Goal: Task Accomplishment & Management: Manage account settings

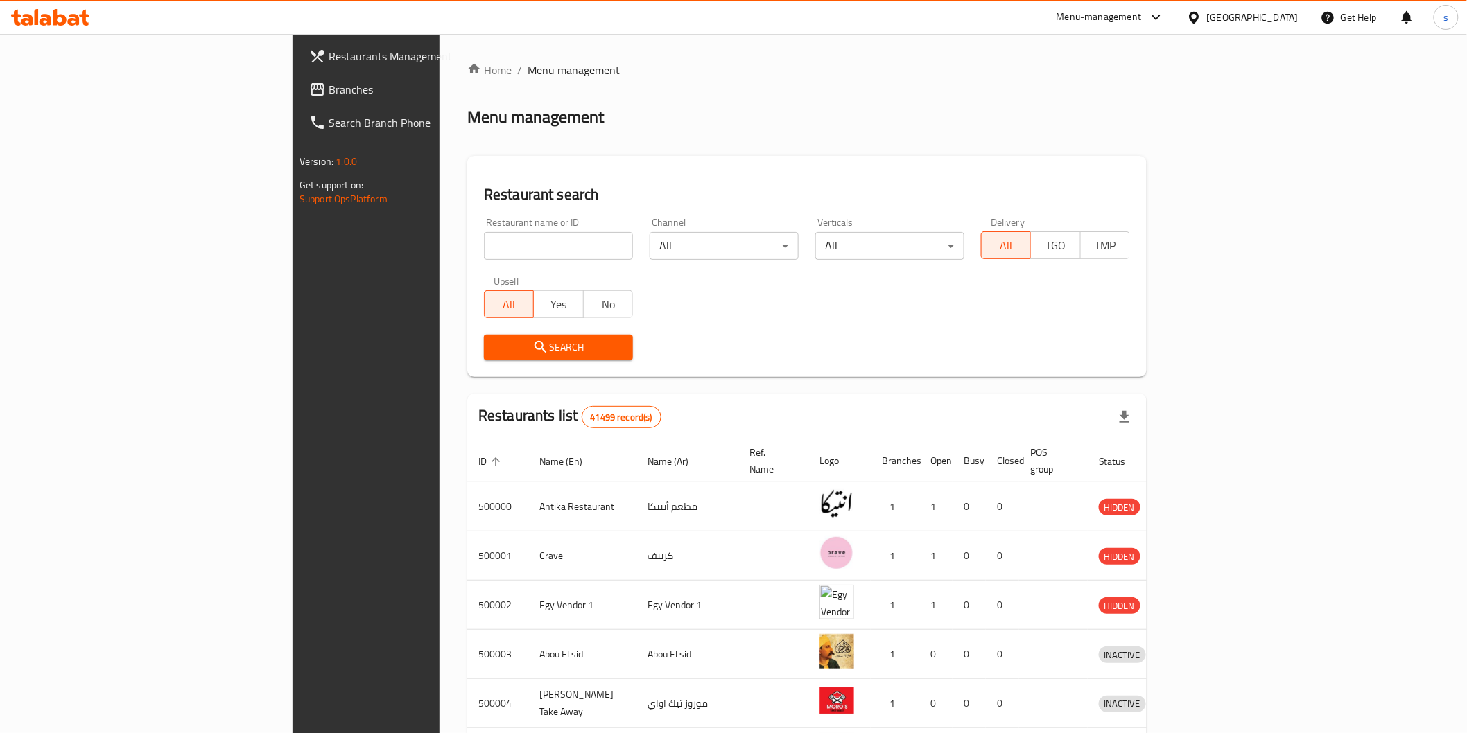
click at [1279, 12] on div "Egypt" at bounding box center [1252, 17] width 91 height 15
click at [1119, 313] on div "[GEOGRAPHIC_DATA]" at bounding box center [1149, 299] width 114 height 32
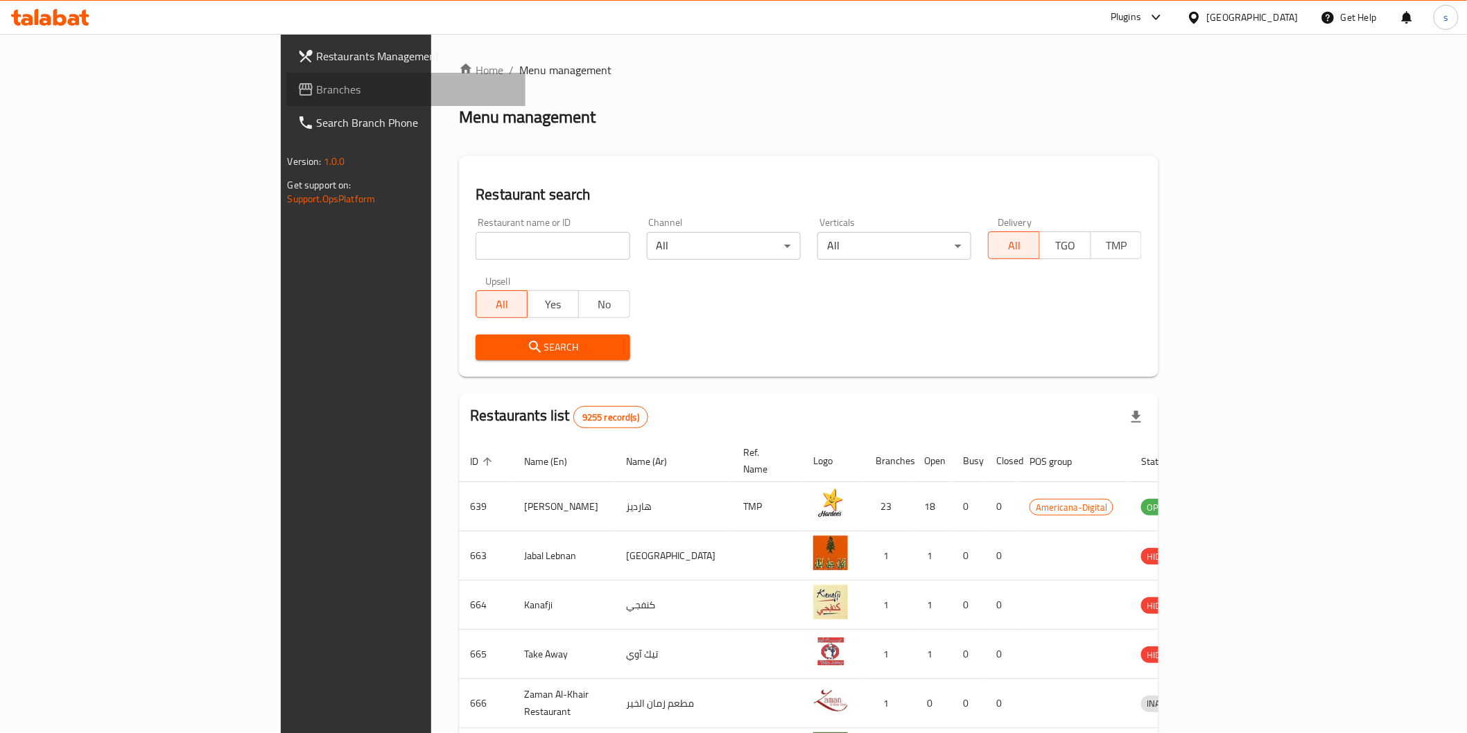
click at [317, 89] on span "Branches" at bounding box center [416, 89] width 198 height 17
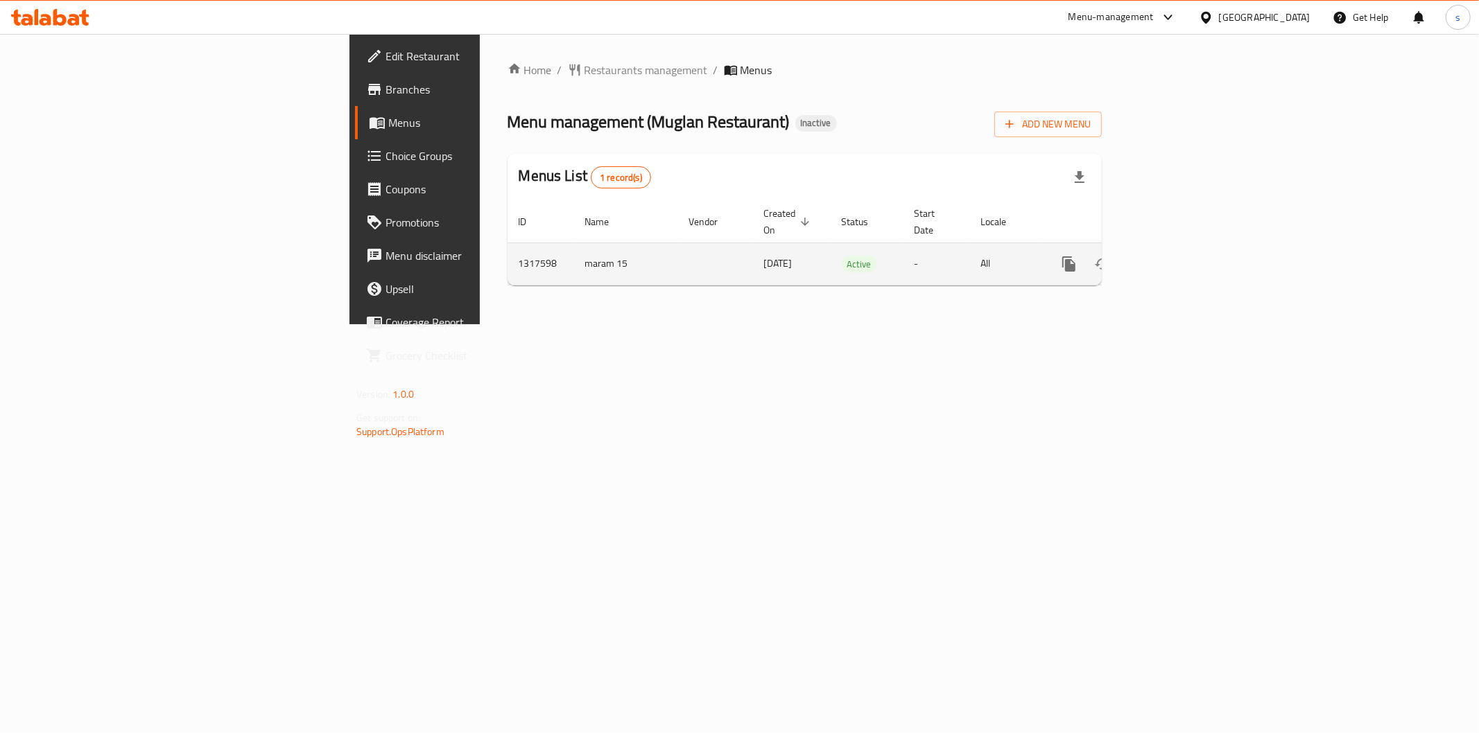
click at [1177, 256] on icon "enhanced table" at bounding box center [1168, 264] width 17 height 17
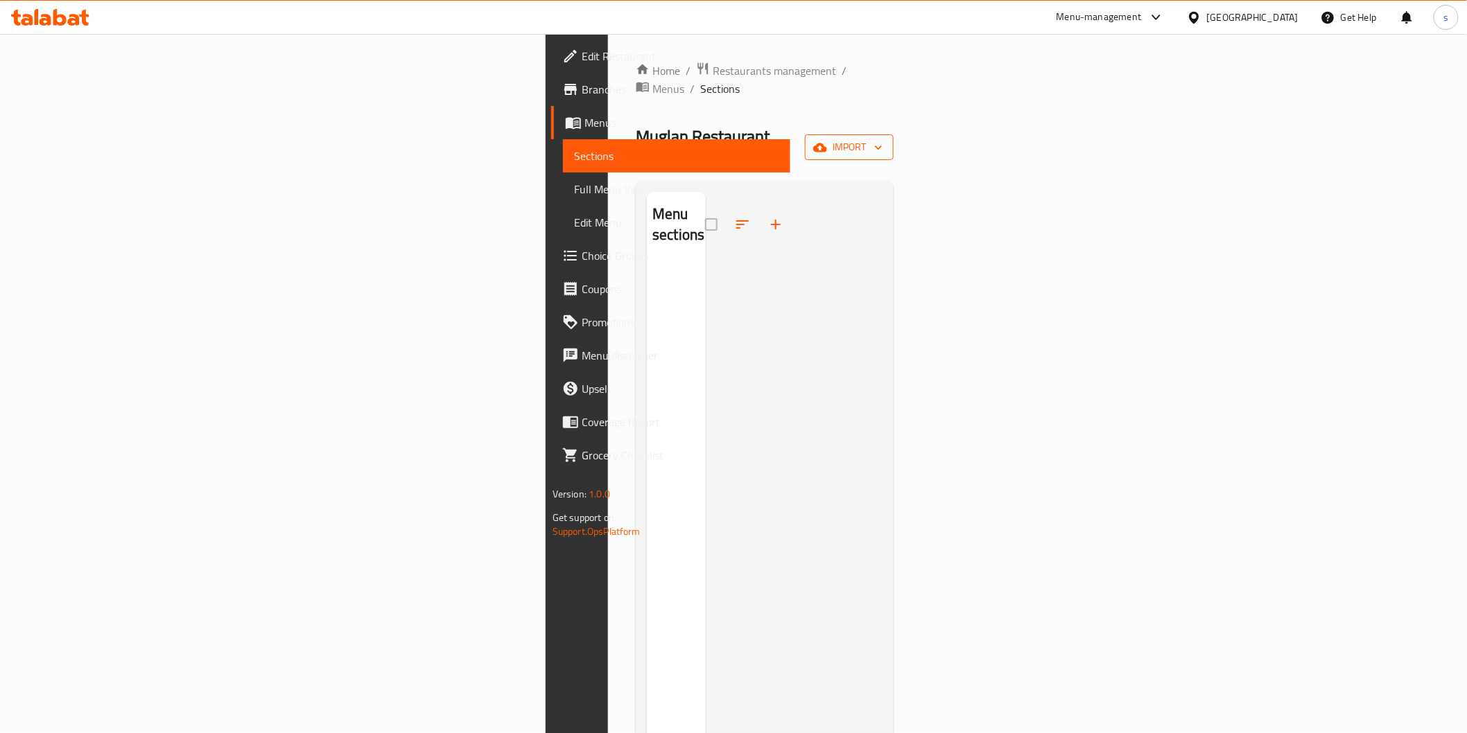
click at [882, 139] on span "import" at bounding box center [849, 147] width 67 height 17
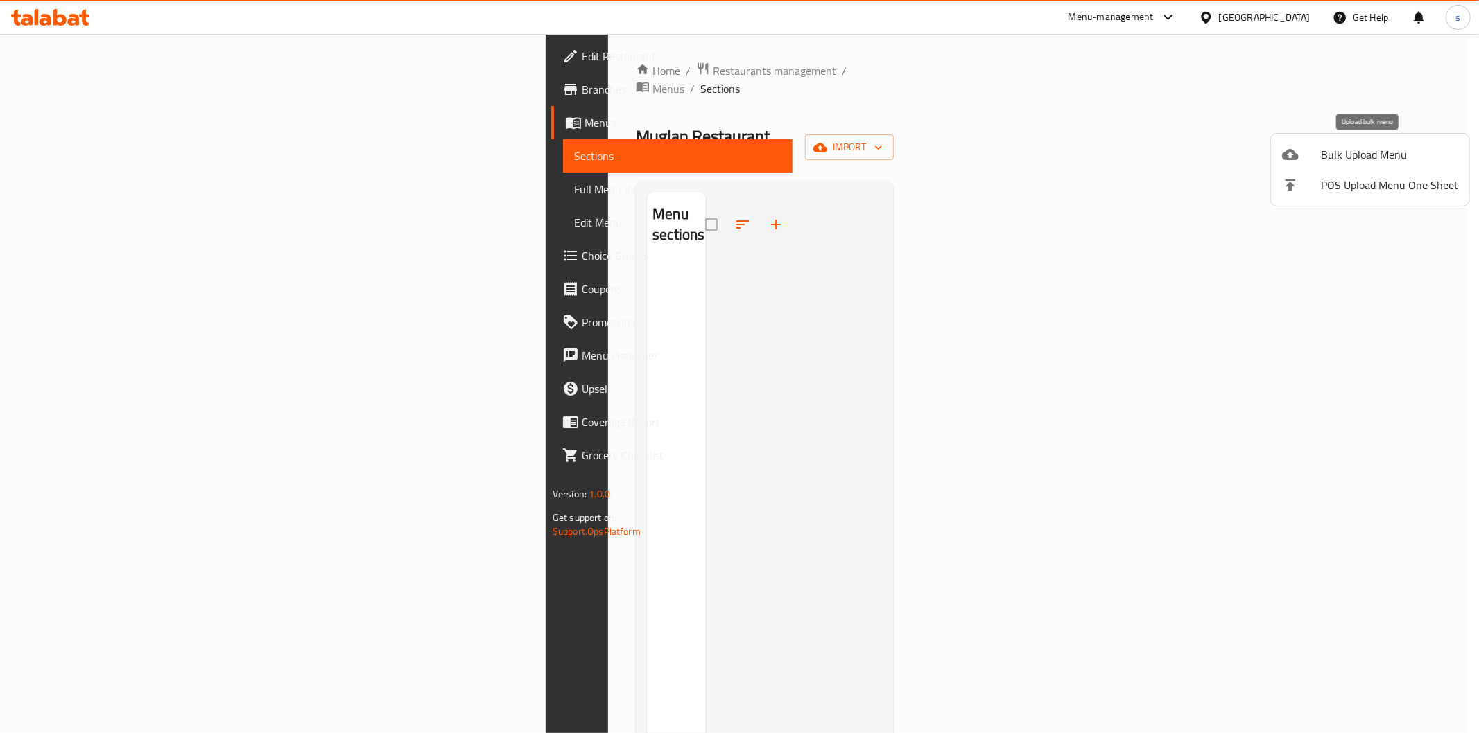
click at [1382, 157] on span "Bulk Upload Menu" at bounding box center [1388, 154] width 137 height 17
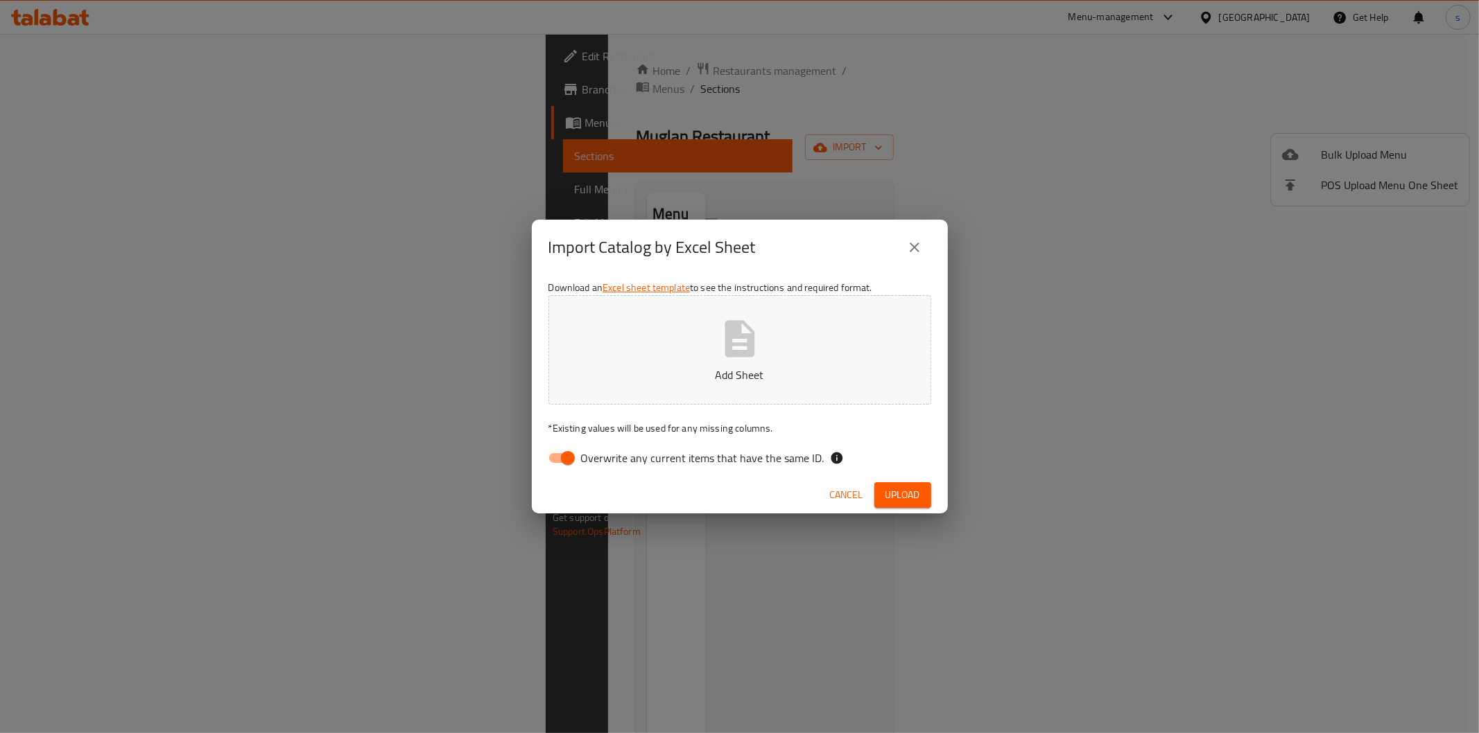
click at [629, 457] on span "Overwrite any current items that have the same ID." at bounding box center [702, 458] width 243 height 17
click at [607, 457] on input "Overwrite any current items that have the same ID." at bounding box center [567, 458] width 79 height 26
checkbox input "false"
click at [721, 334] on icon "button" at bounding box center [739, 339] width 44 height 44
click at [889, 496] on span "Upload" at bounding box center [902, 495] width 35 height 17
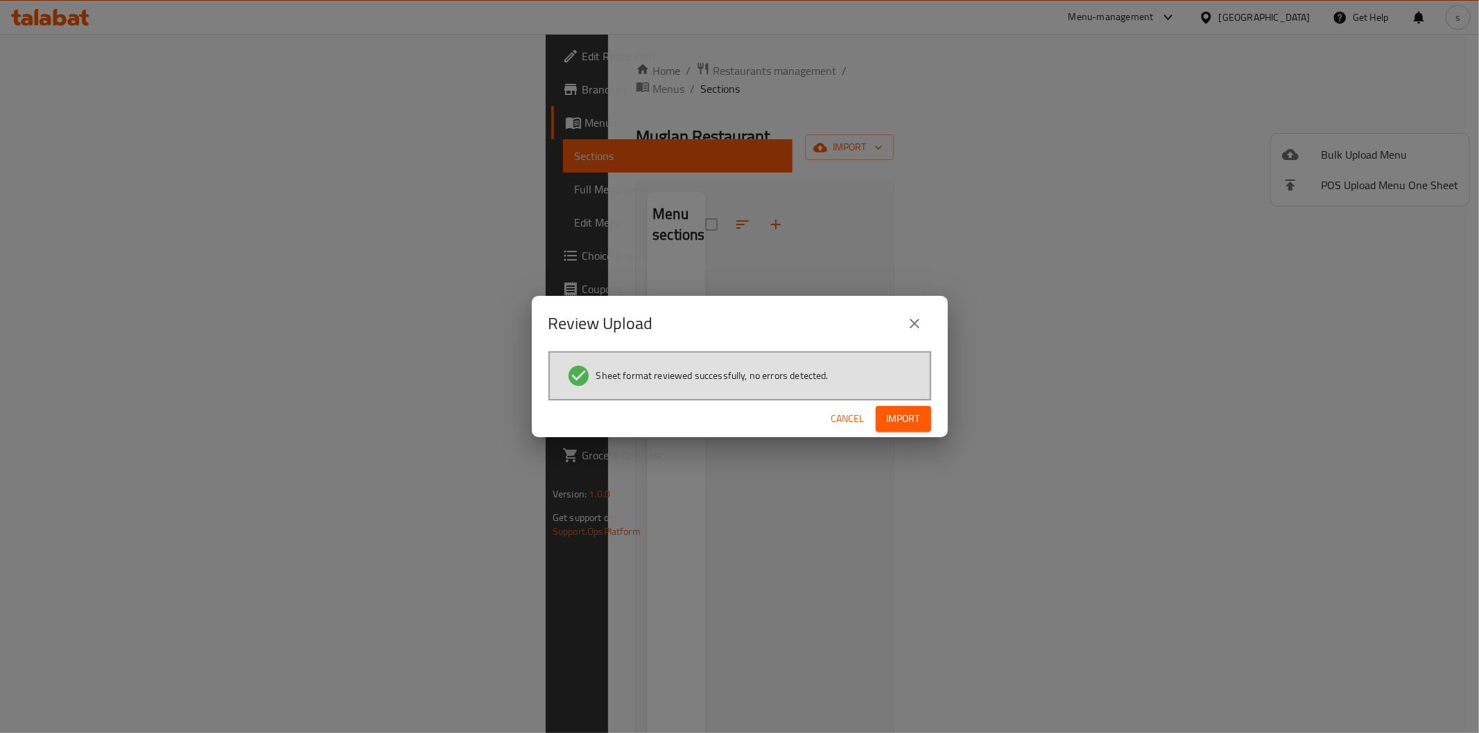
click at [909, 421] on span "Import" at bounding box center [903, 418] width 33 height 17
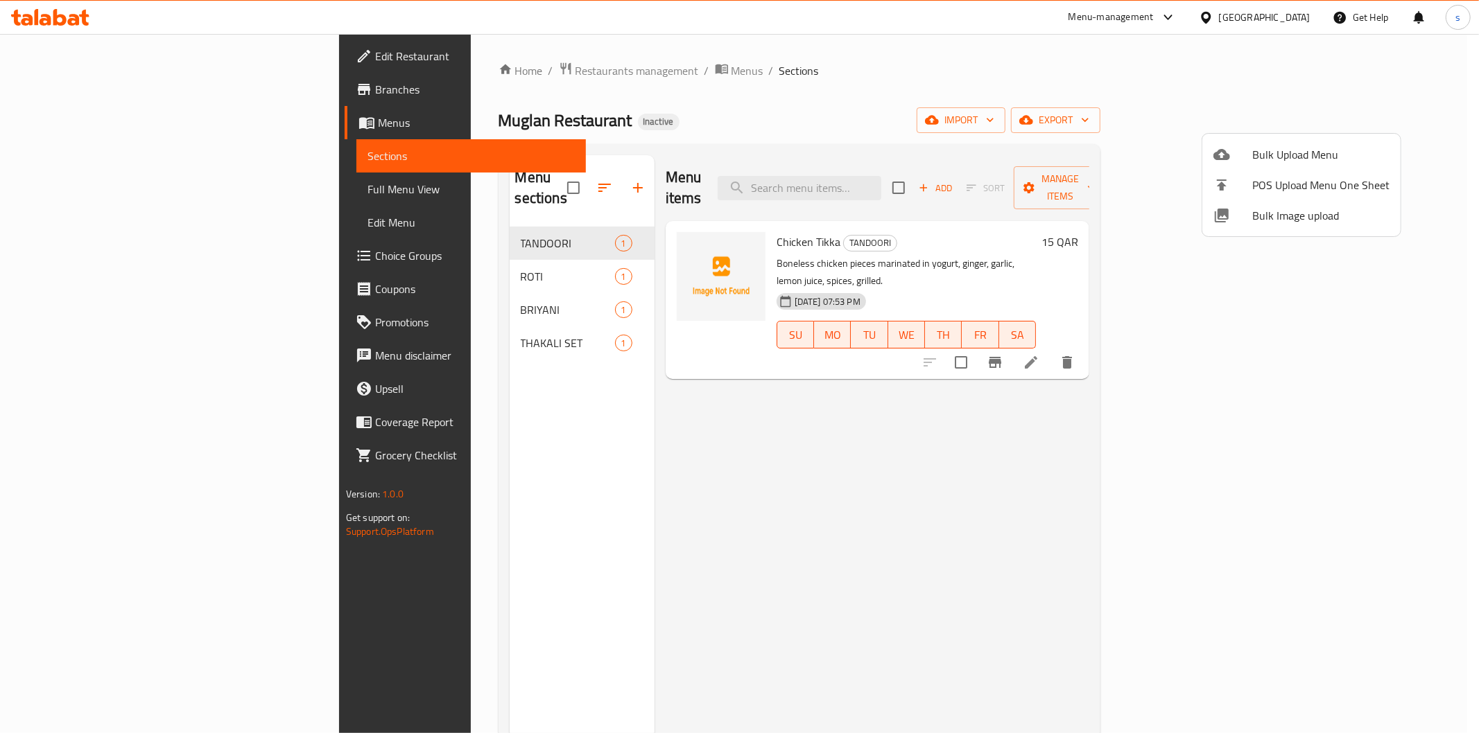
click at [112, 189] on div at bounding box center [739, 366] width 1479 height 733
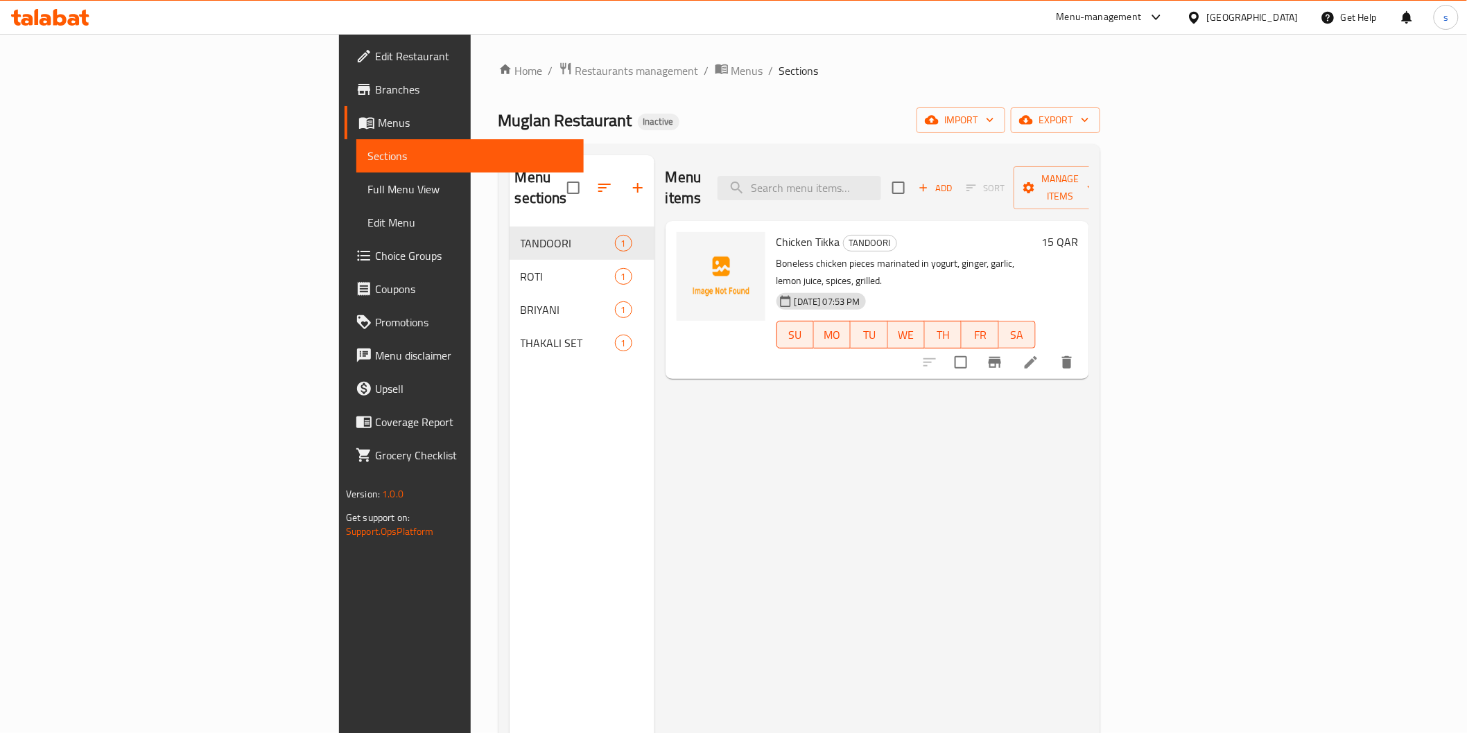
click at [367, 185] on span "Full Menu View" at bounding box center [469, 189] width 205 height 17
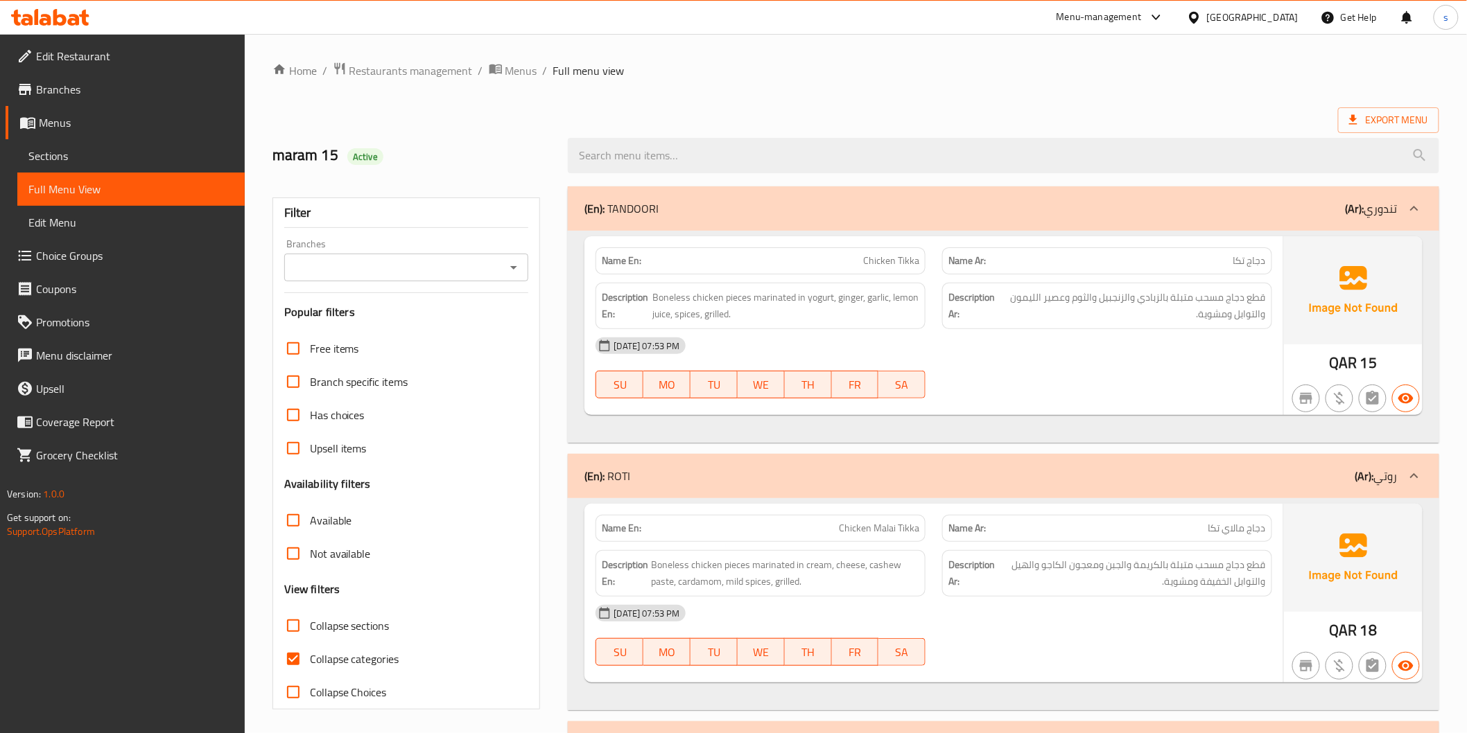
click at [292, 666] on input "Collapse categories" at bounding box center [293, 659] width 33 height 33
checkbox input "false"
click at [116, 157] on span "Sections" at bounding box center [130, 156] width 205 height 17
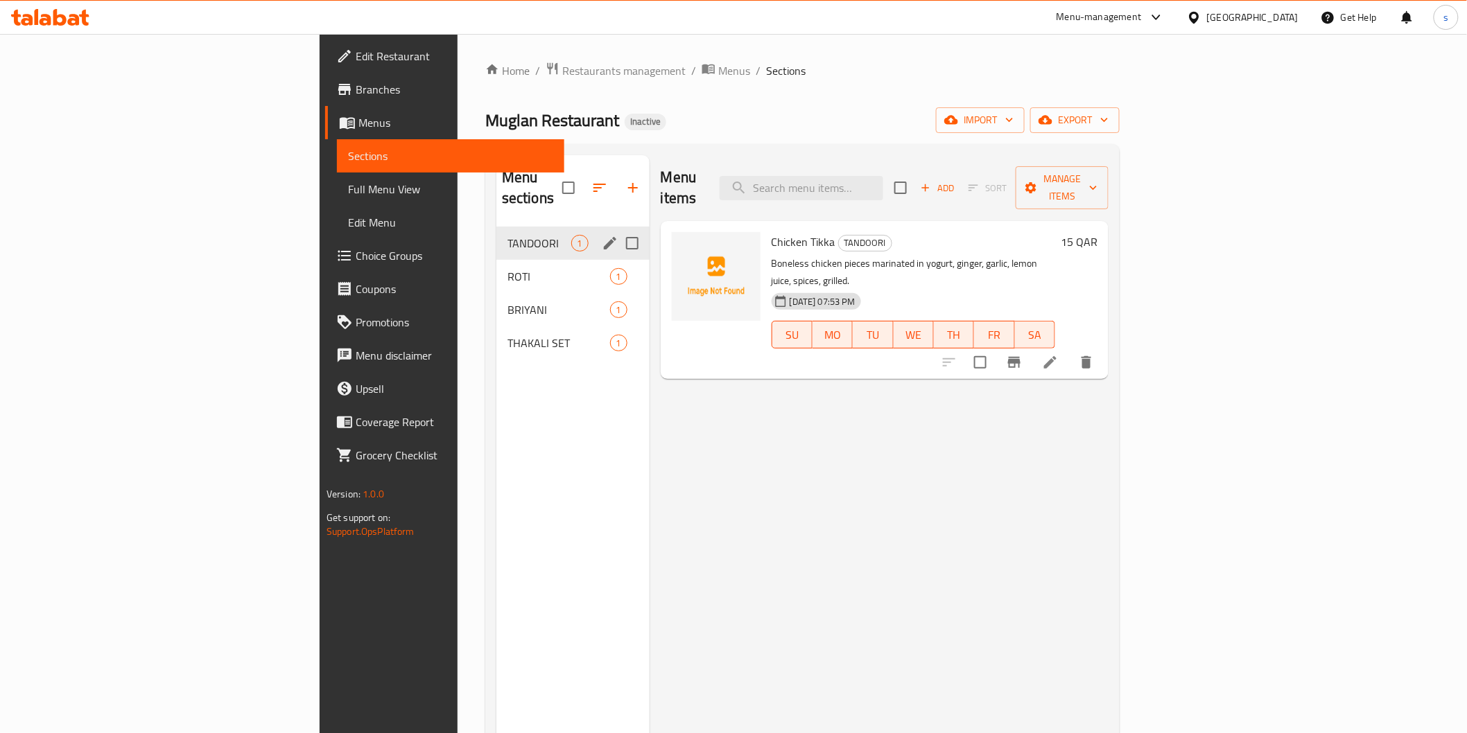
click at [618, 229] on input "Menu sections" at bounding box center [632, 243] width 29 height 29
checkbox input "true"
click at [618, 262] on input "Menu sections" at bounding box center [632, 276] width 29 height 29
checkbox input "true"
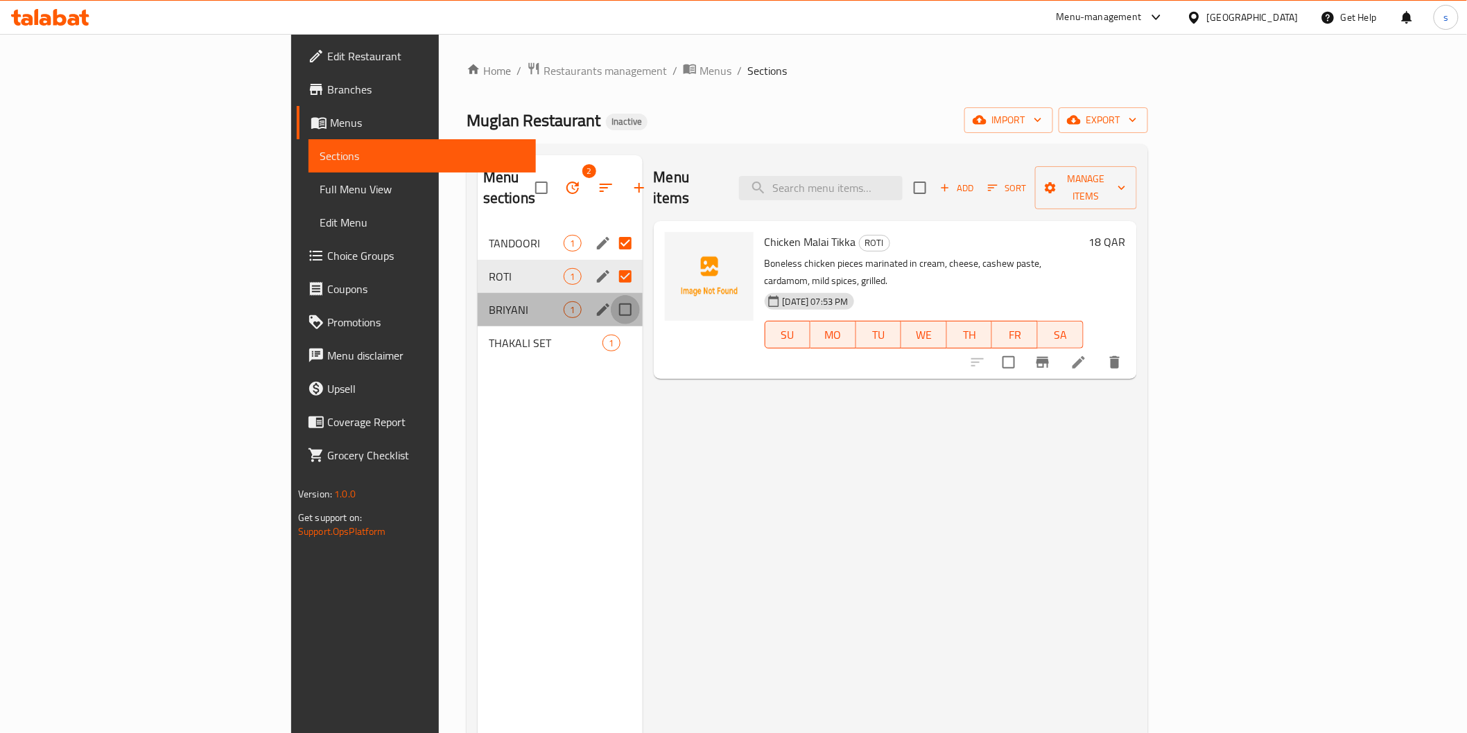
click at [611, 295] on input "Menu sections" at bounding box center [625, 309] width 29 height 29
checkbox input "true"
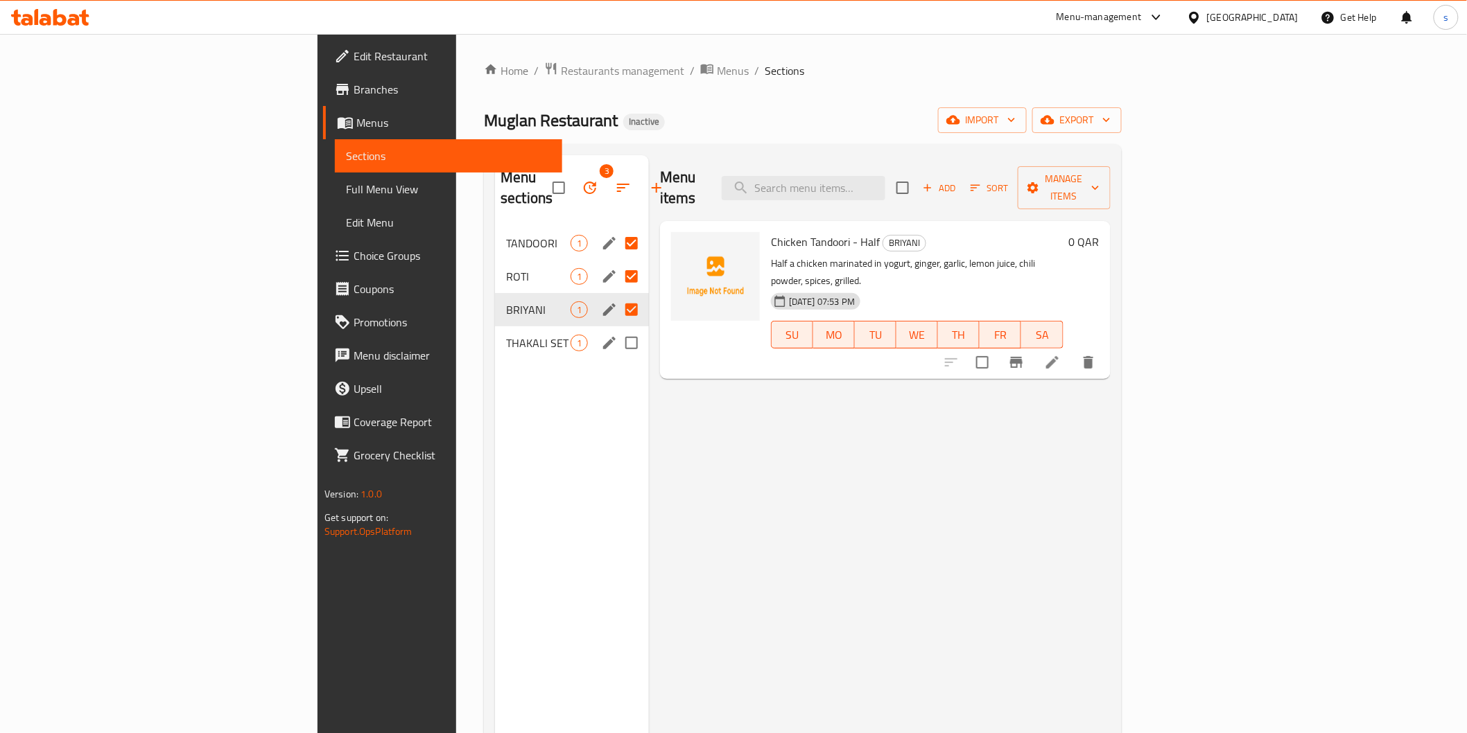
click at [617, 329] on input "Menu sections" at bounding box center [631, 343] width 29 height 29
checkbox input "true"
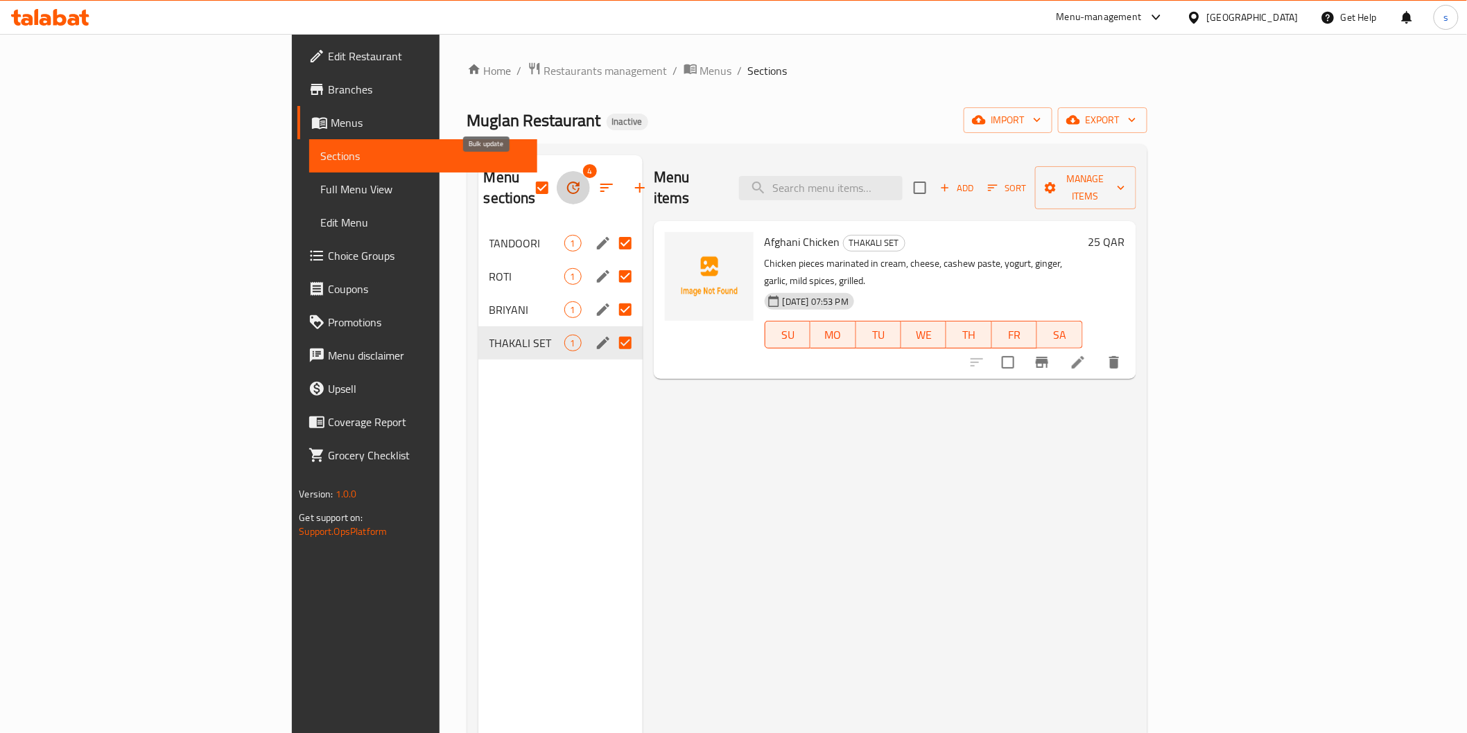
click at [567, 182] on icon "button" at bounding box center [573, 188] width 12 height 12
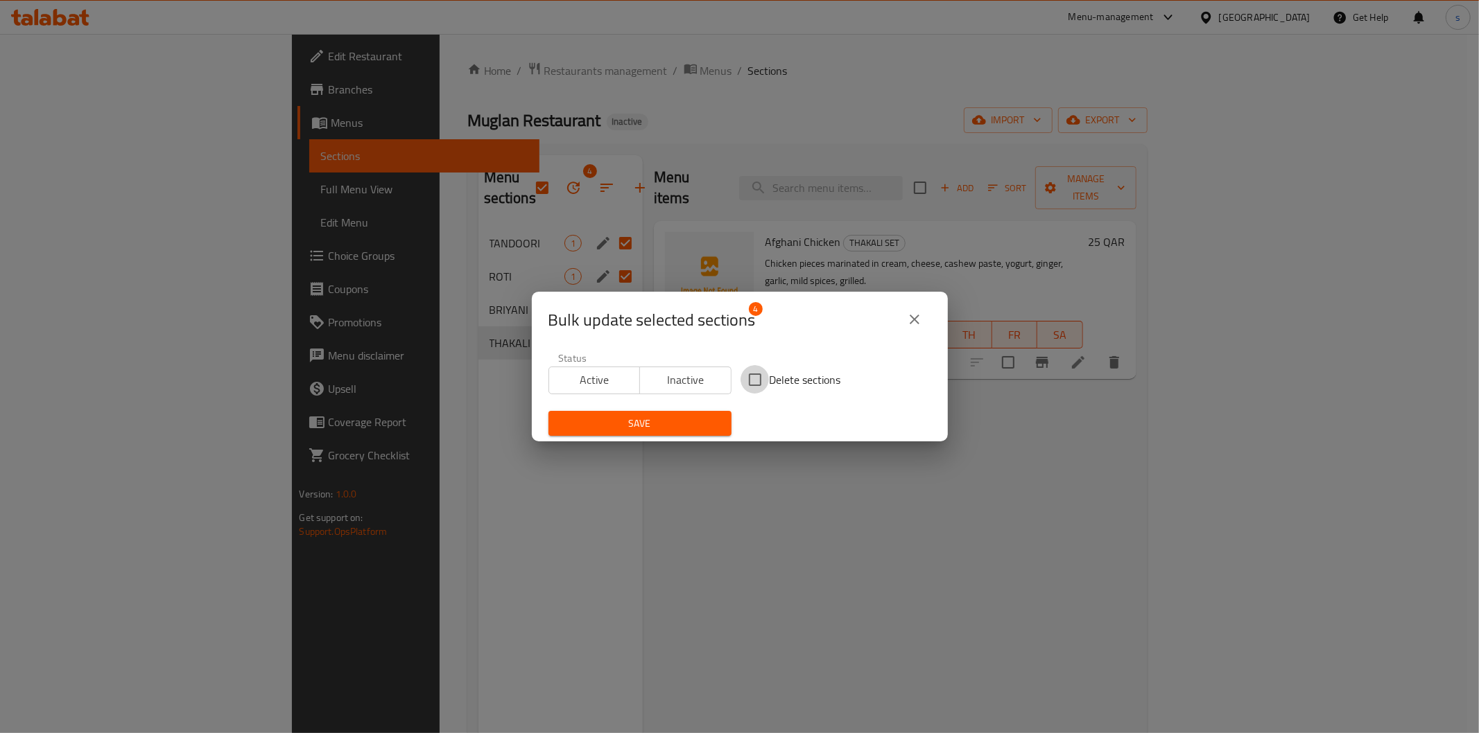
click at [744, 376] on input "Delete sections" at bounding box center [754, 379] width 29 height 29
checkbox input "true"
click at [678, 421] on span "Save" at bounding box center [639, 423] width 161 height 17
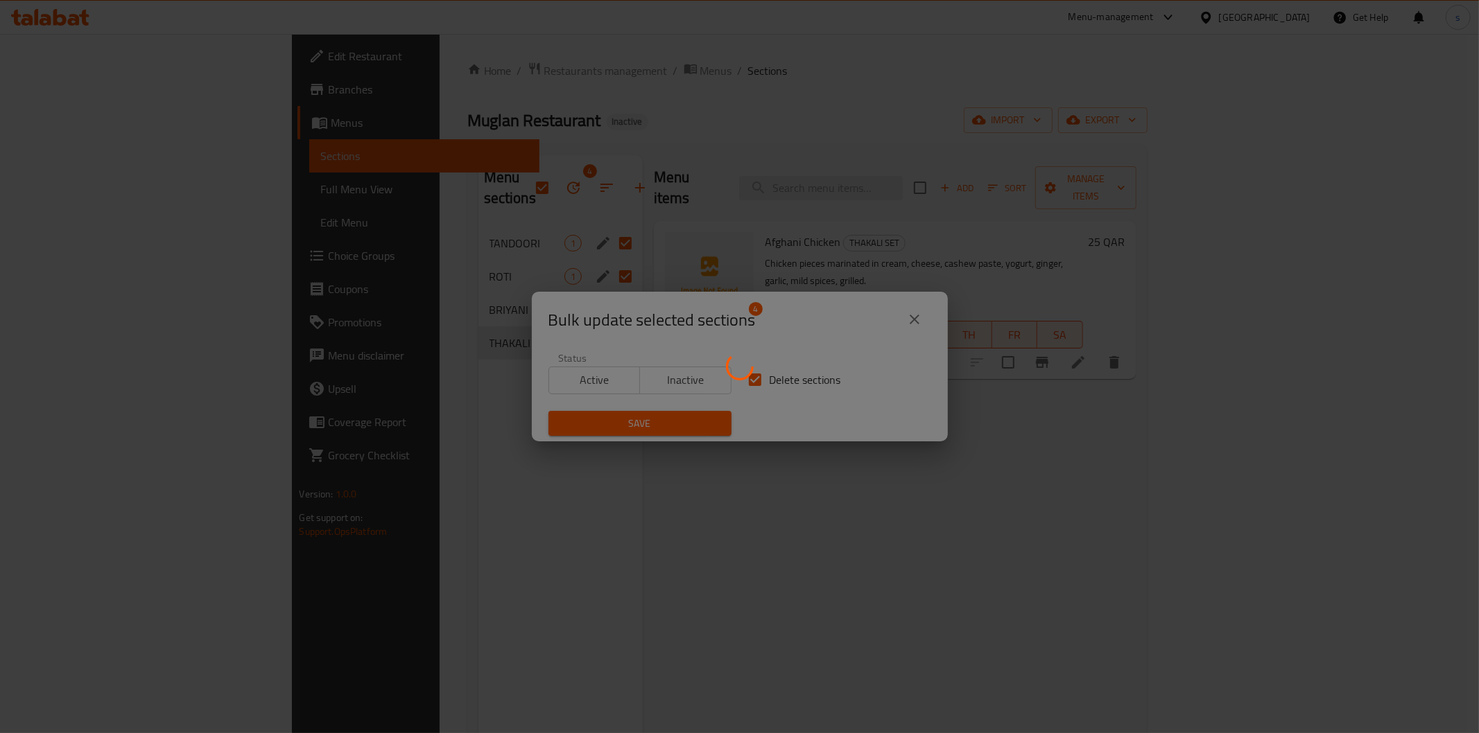
checkbox input "false"
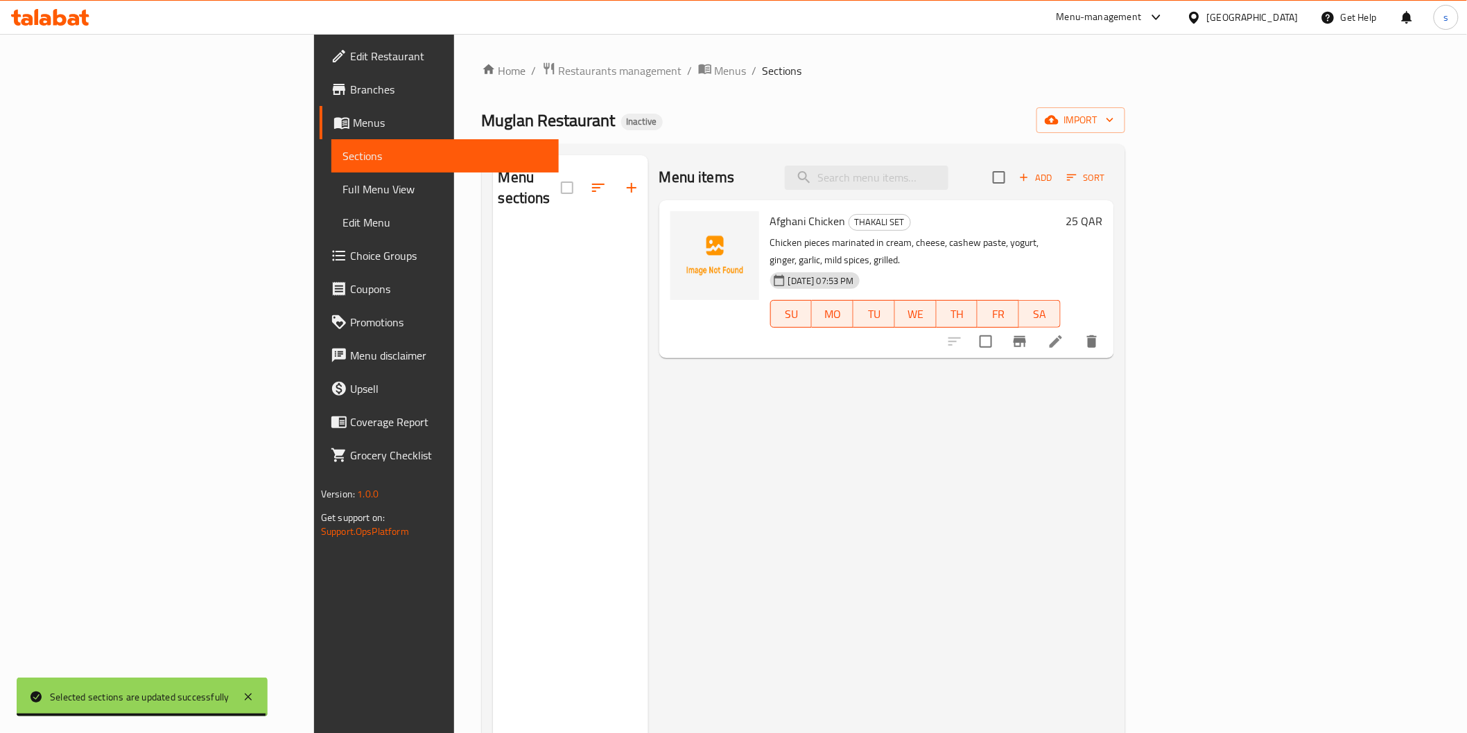
click at [746, 91] on div "Home / Restaurants management / Menus / Sections Muglan Restaurant Inactive imp…" at bounding box center [803, 481] width 643 height 838
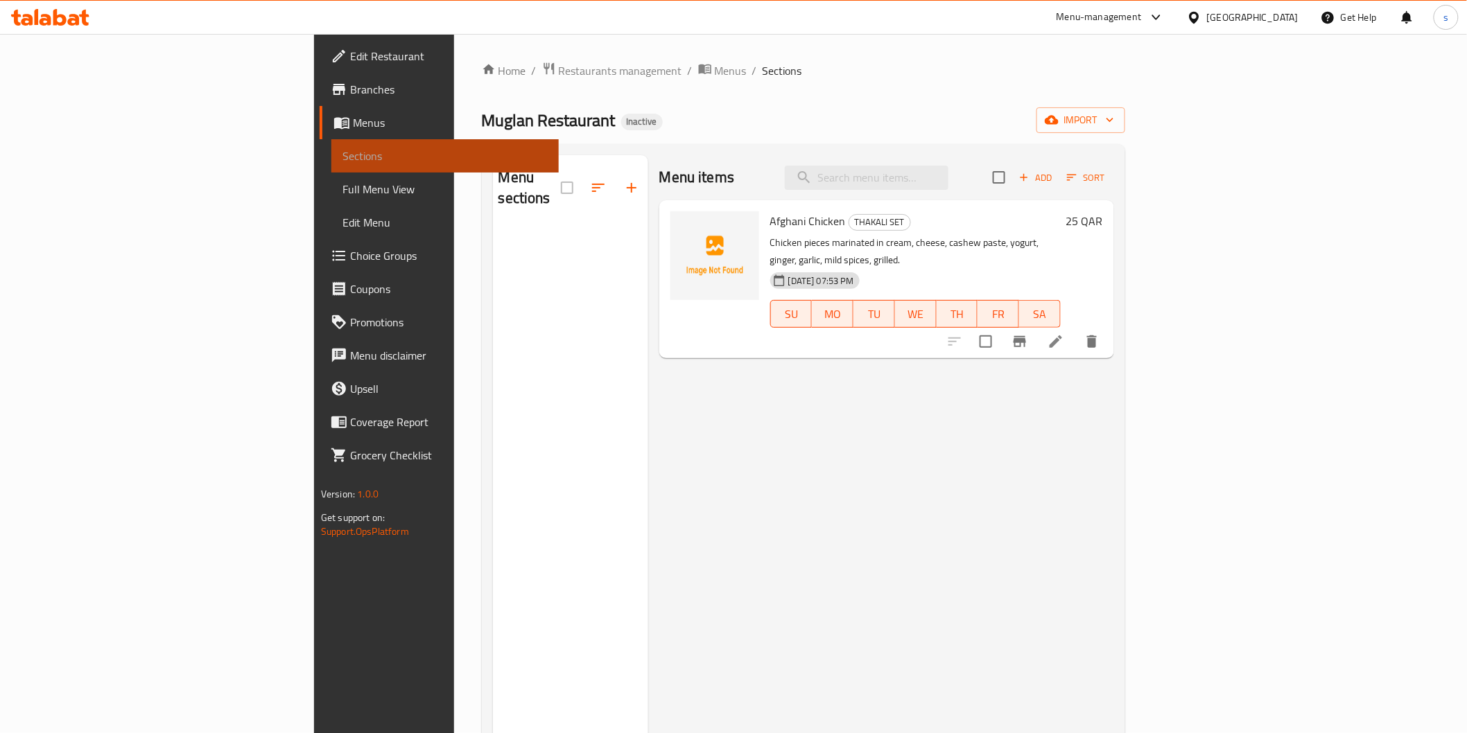
click at [342, 157] on span "Sections" at bounding box center [444, 156] width 205 height 17
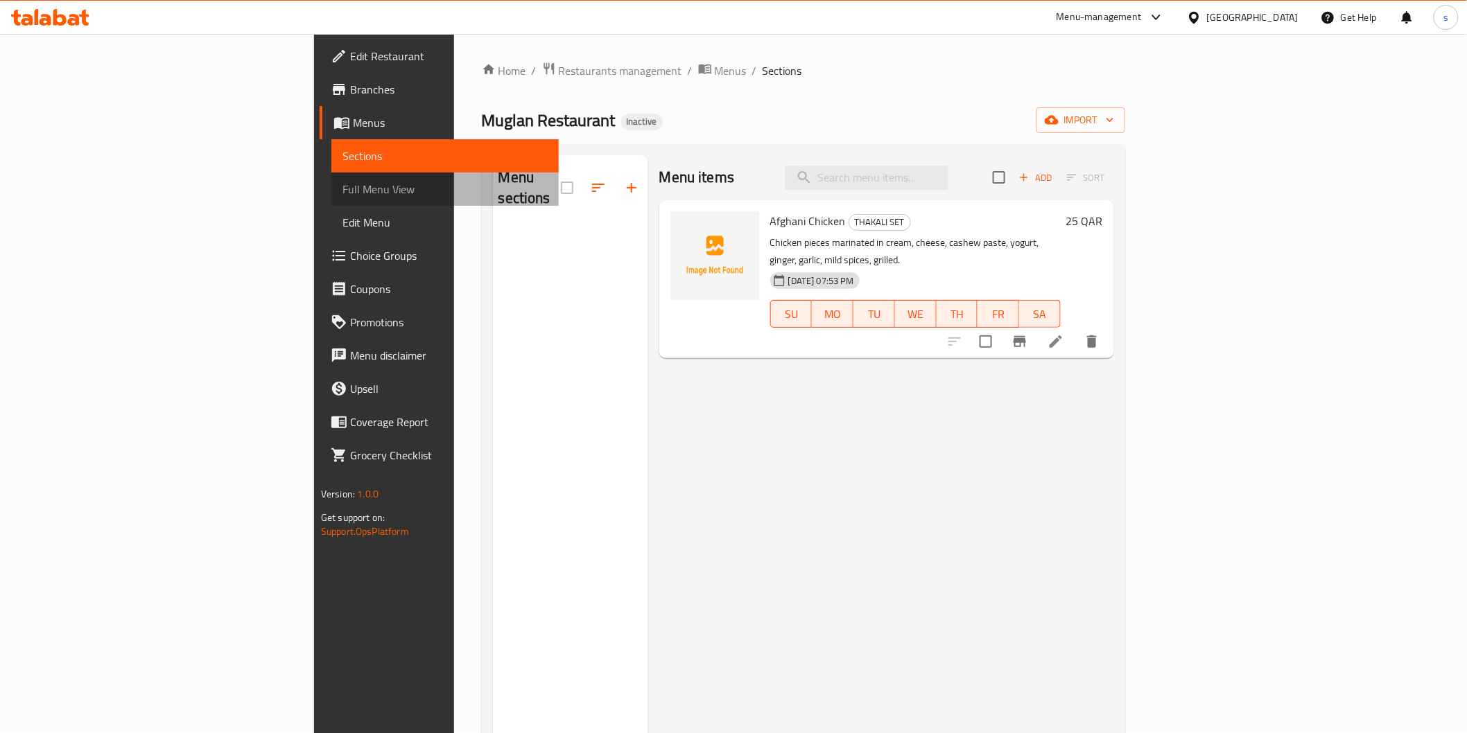
click at [342, 195] on span "Full Menu View" at bounding box center [444, 189] width 205 height 17
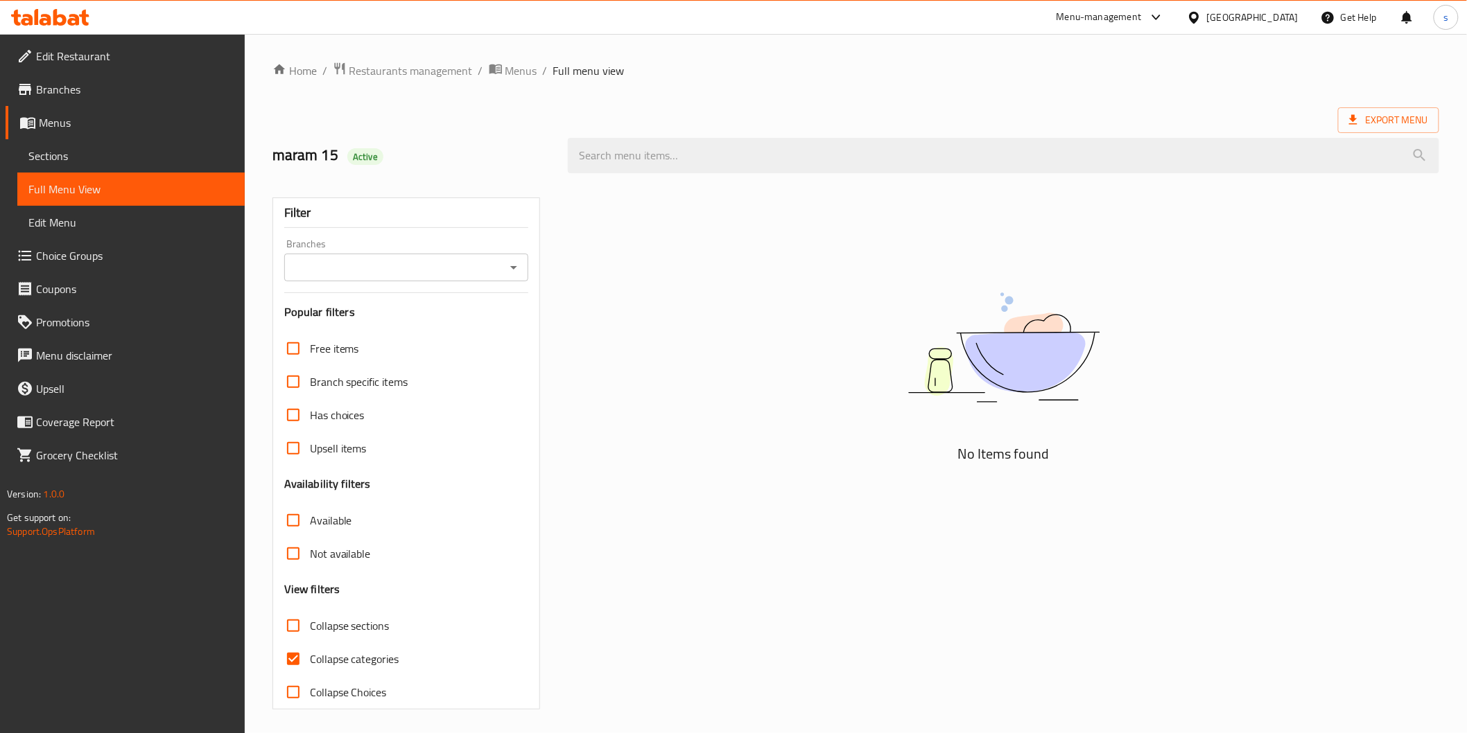
click at [72, 154] on span "Sections" at bounding box center [130, 156] width 205 height 17
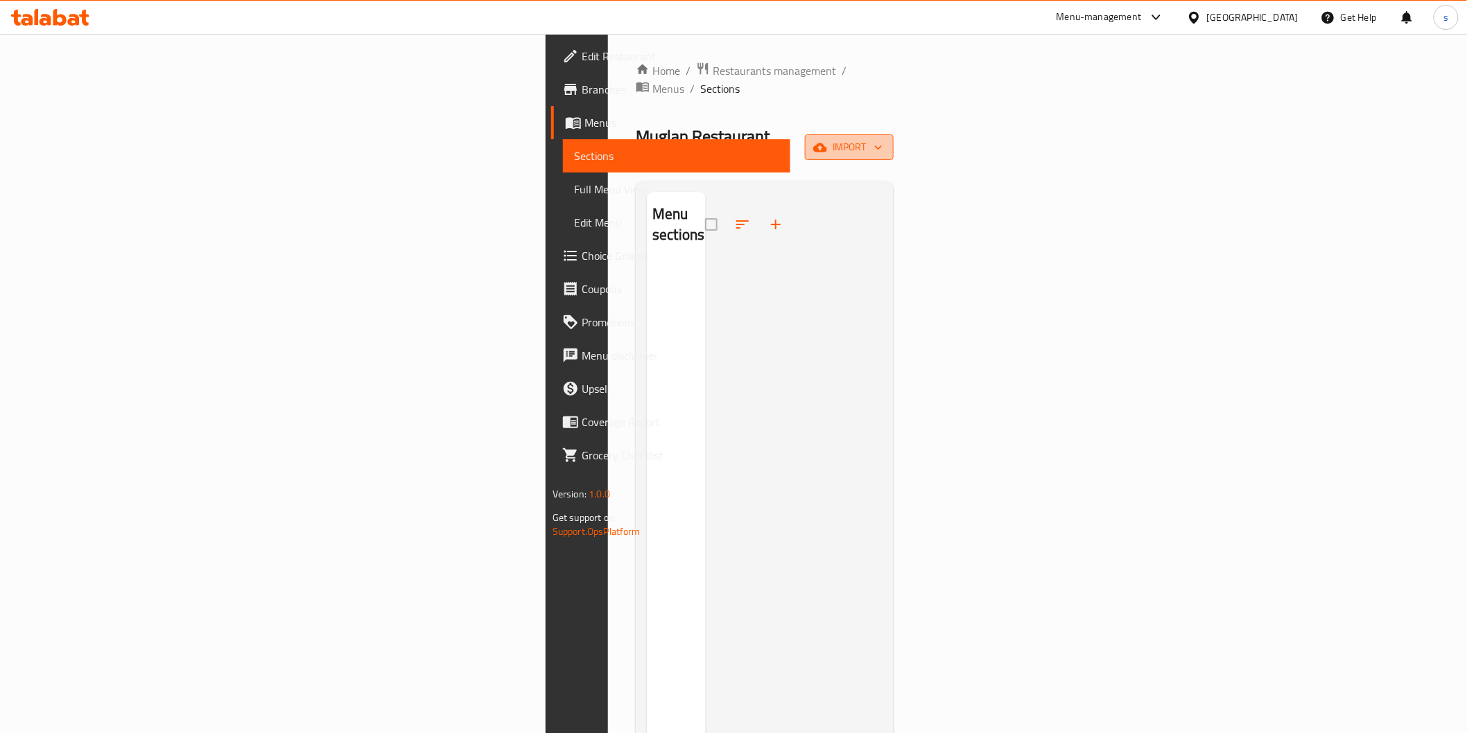
click at [882, 139] on span "import" at bounding box center [849, 147] width 67 height 17
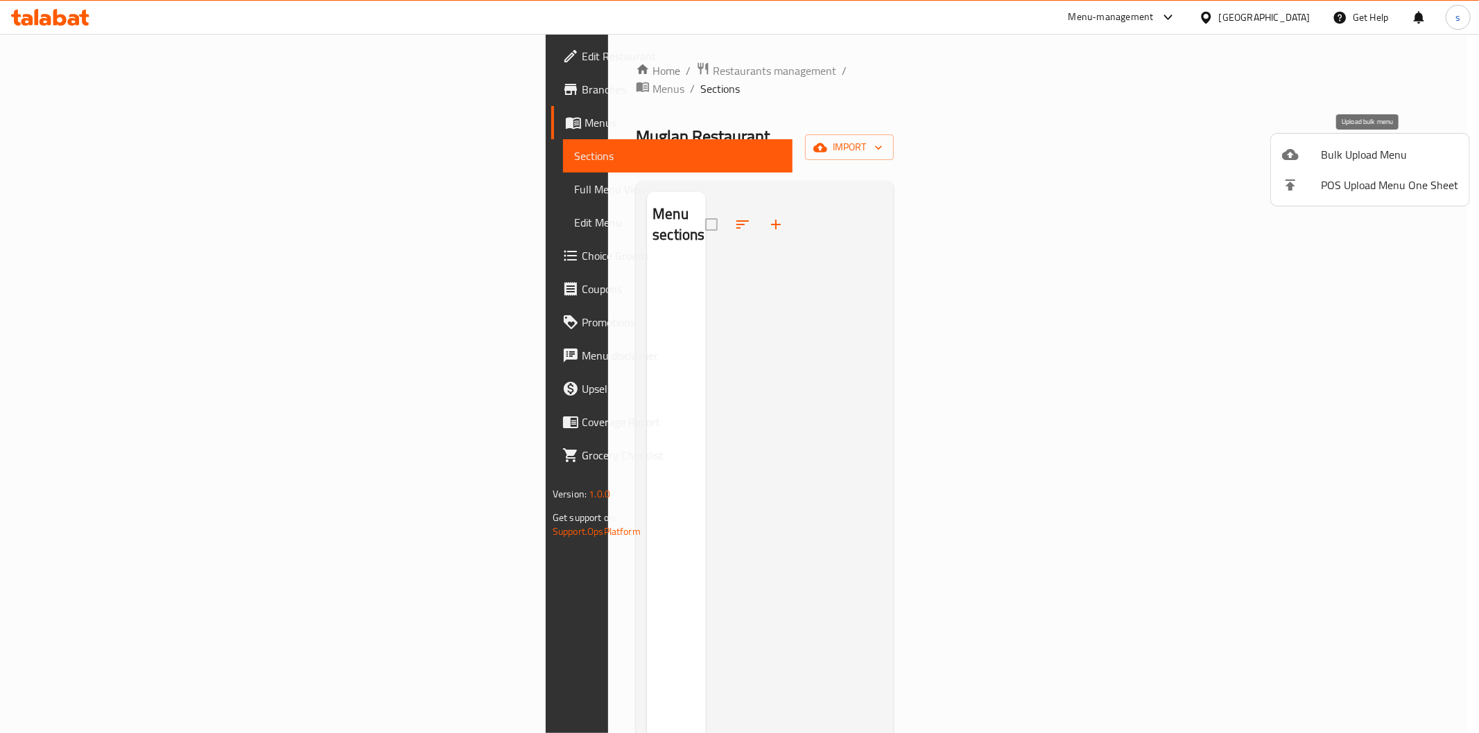
click at [1372, 157] on span "Bulk Upload Menu" at bounding box center [1388, 154] width 137 height 17
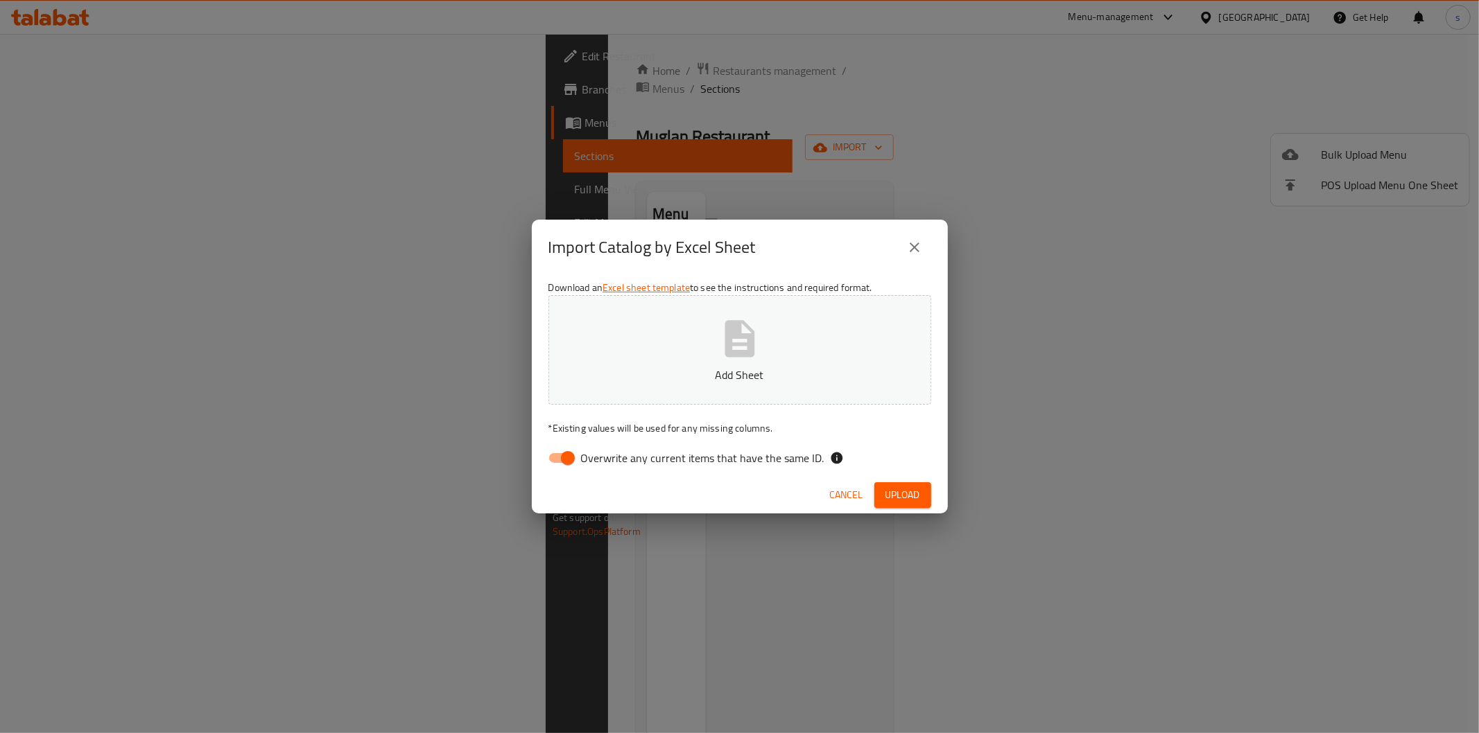
click at [591, 463] on span "Overwrite any current items that have the same ID." at bounding box center [702, 458] width 243 height 17
click at [591, 463] on input "Overwrite any current items that have the same ID." at bounding box center [567, 458] width 79 height 26
checkbox input "false"
click at [633, 382] on p "Add Sheet" at bounding box center [740, 375] width 340 height 17
click at [902, 487] on span "Upload" at bounding box center [902, 495] width 35 height 17
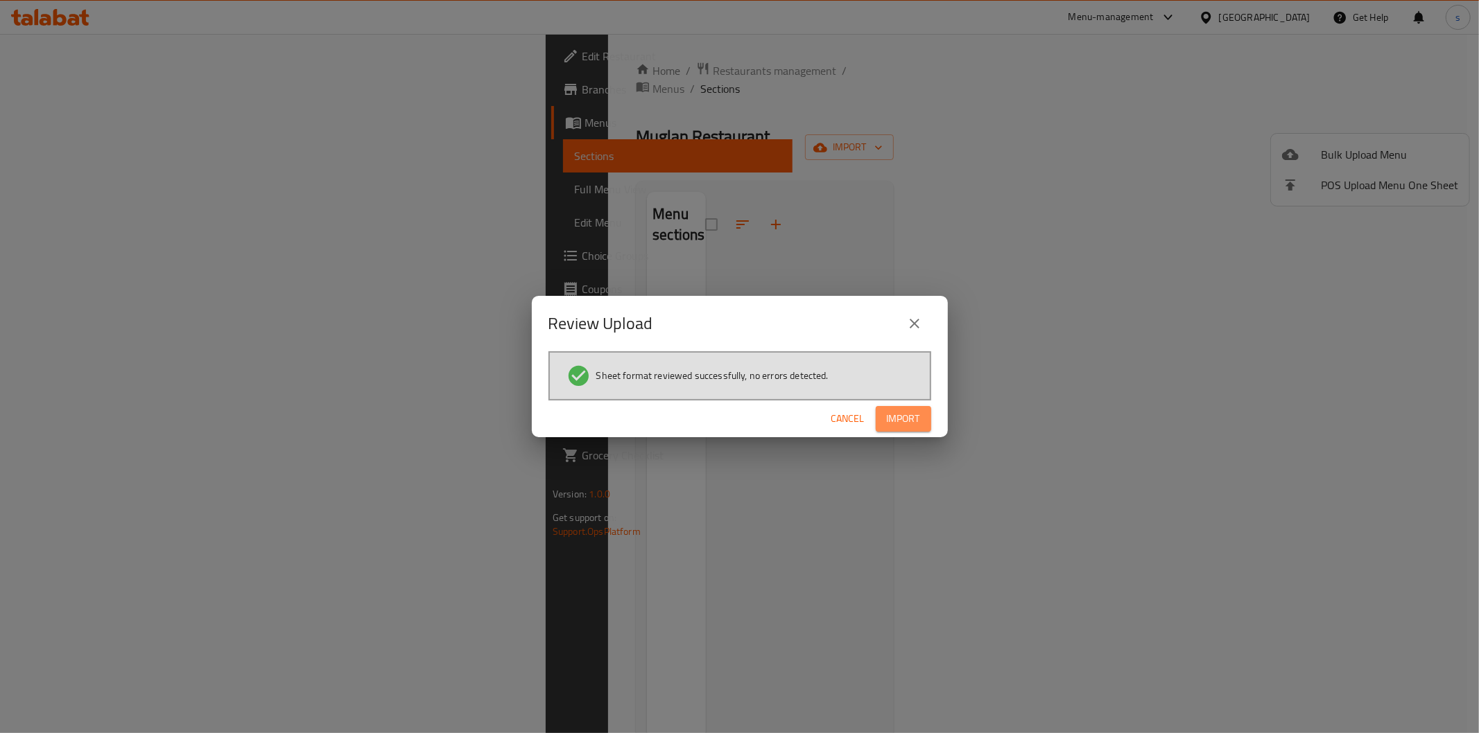
click at [909, 419] on span "Import" at bounding box center [903, 418] width 33 height 17
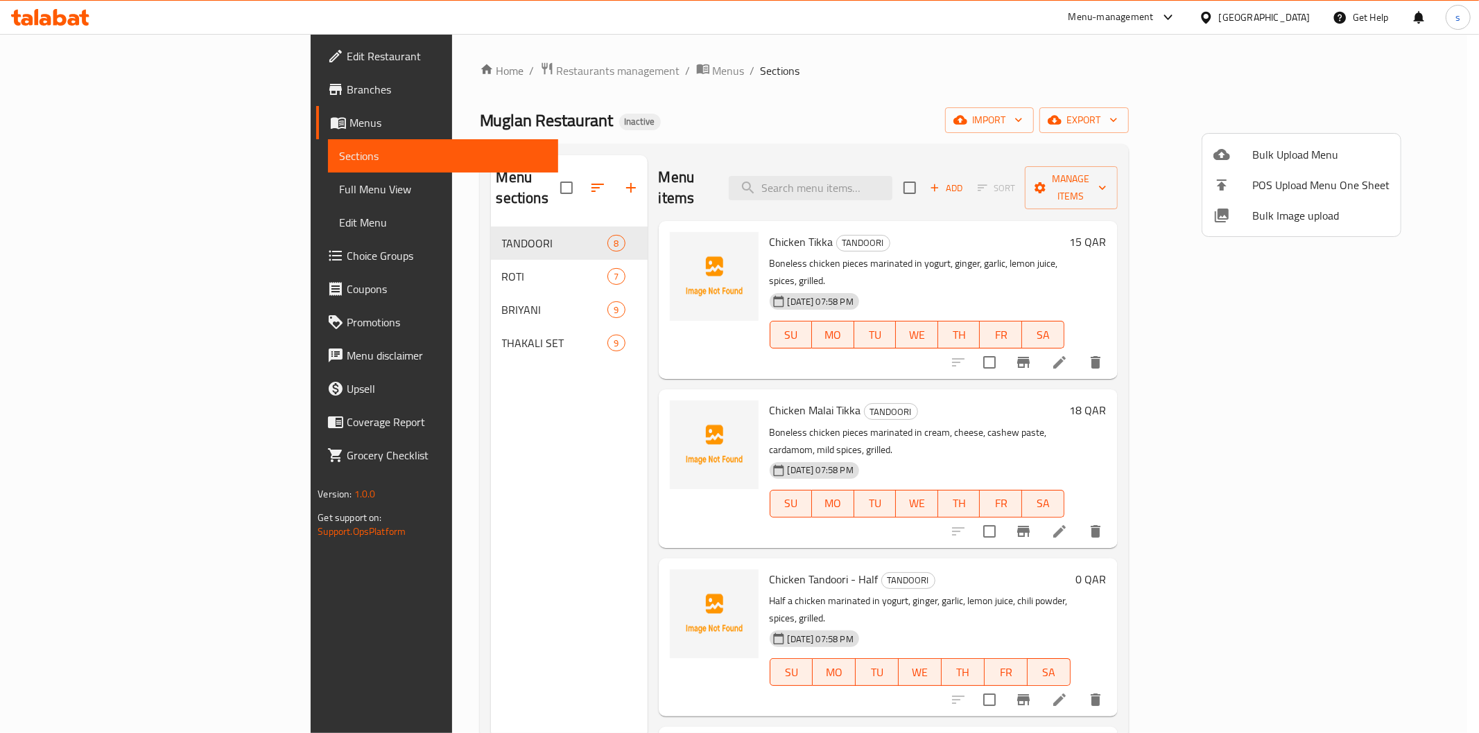
click at [87, 195] on div at bounding box center [739, 366] width 1479 height 733
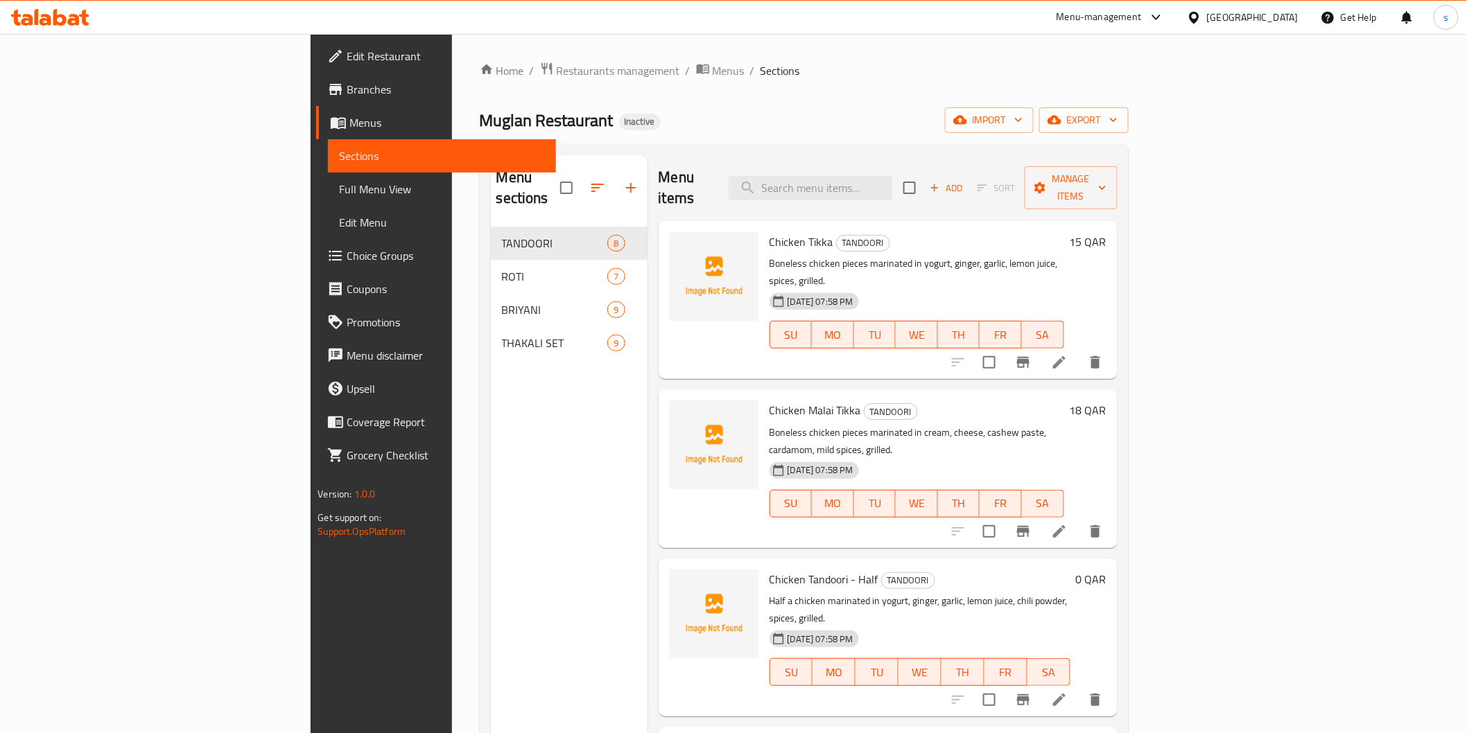
scroll to position [77, 0]
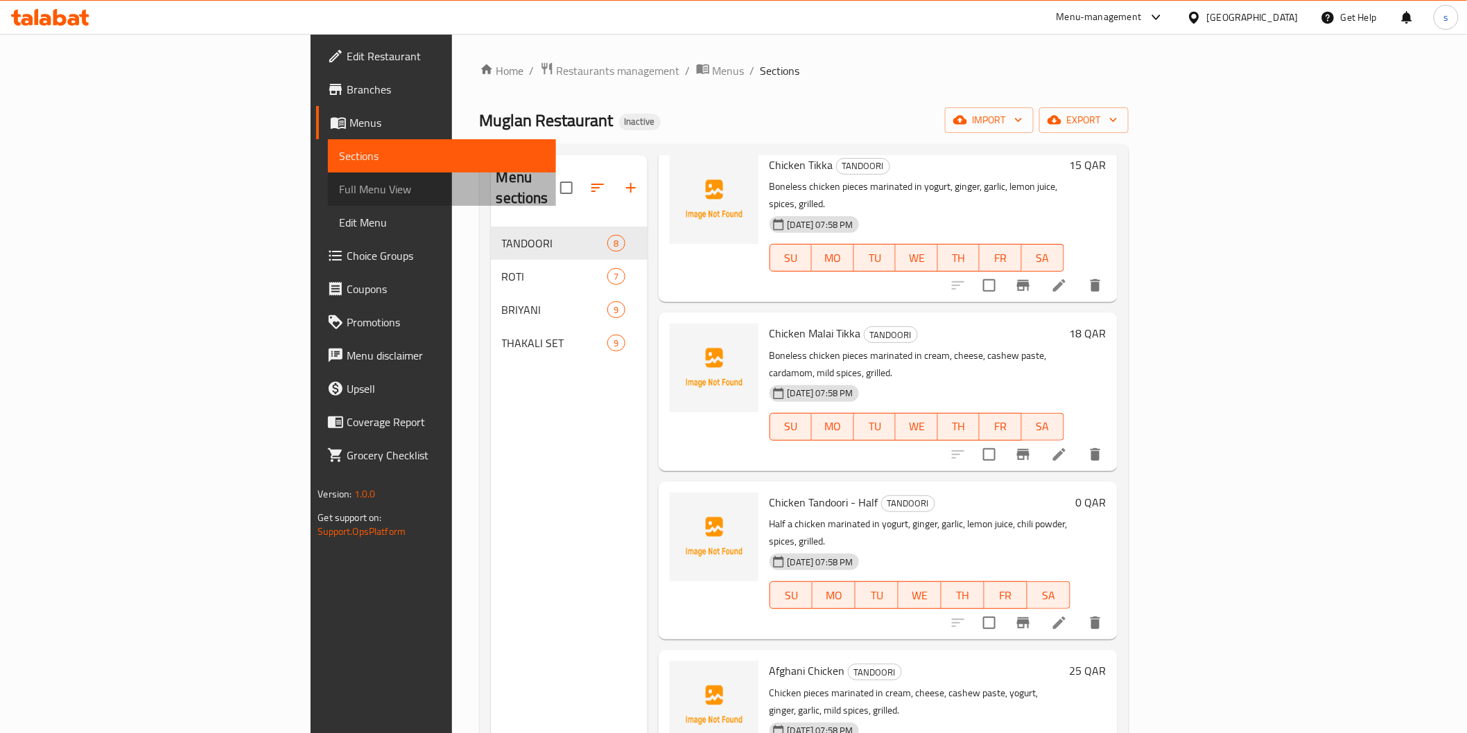
click at [339, 189] on span "Full Menu View" at bounding box center [441, 189] width 205 height 17
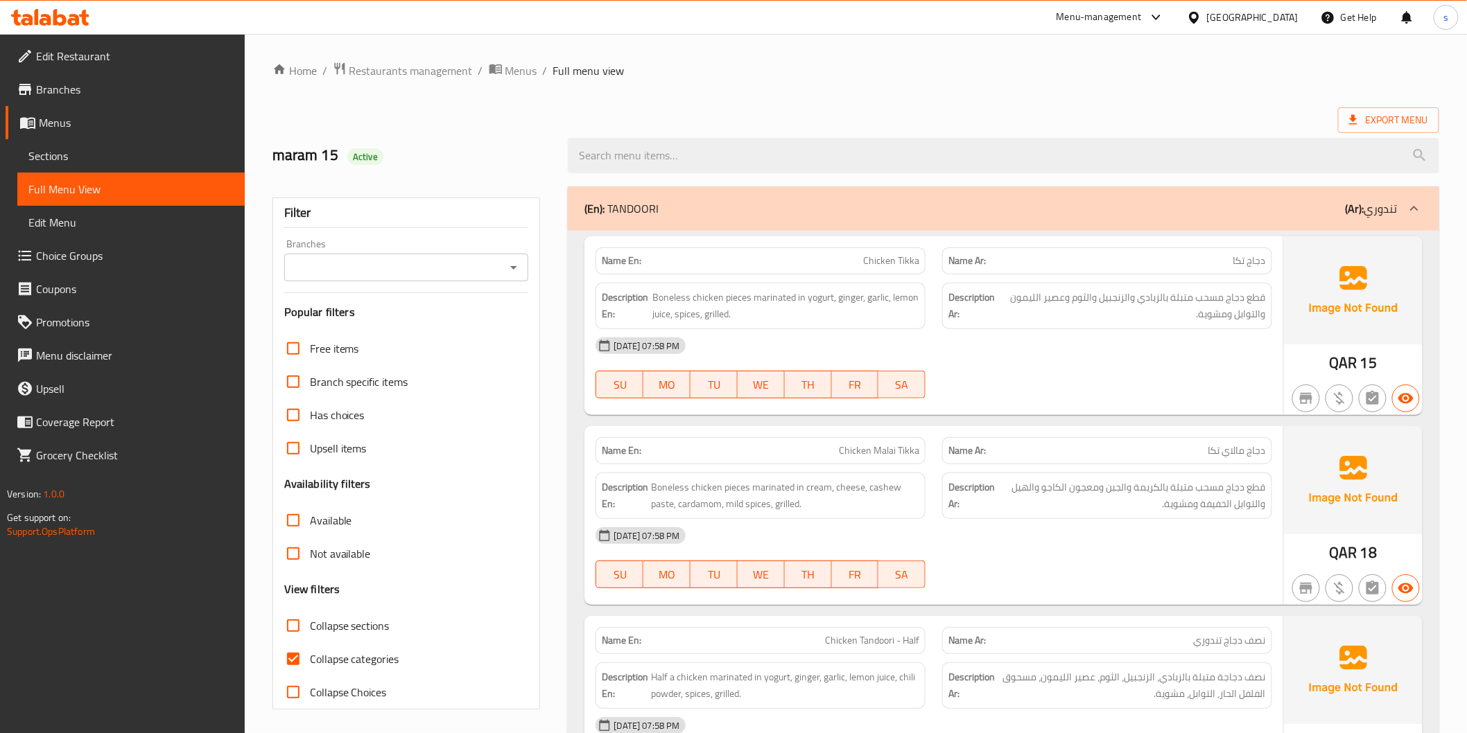
click at [292, 656] on input "Collapse categories" at bounding box center [293, 659] width 33 height 33
checkbox input "false"
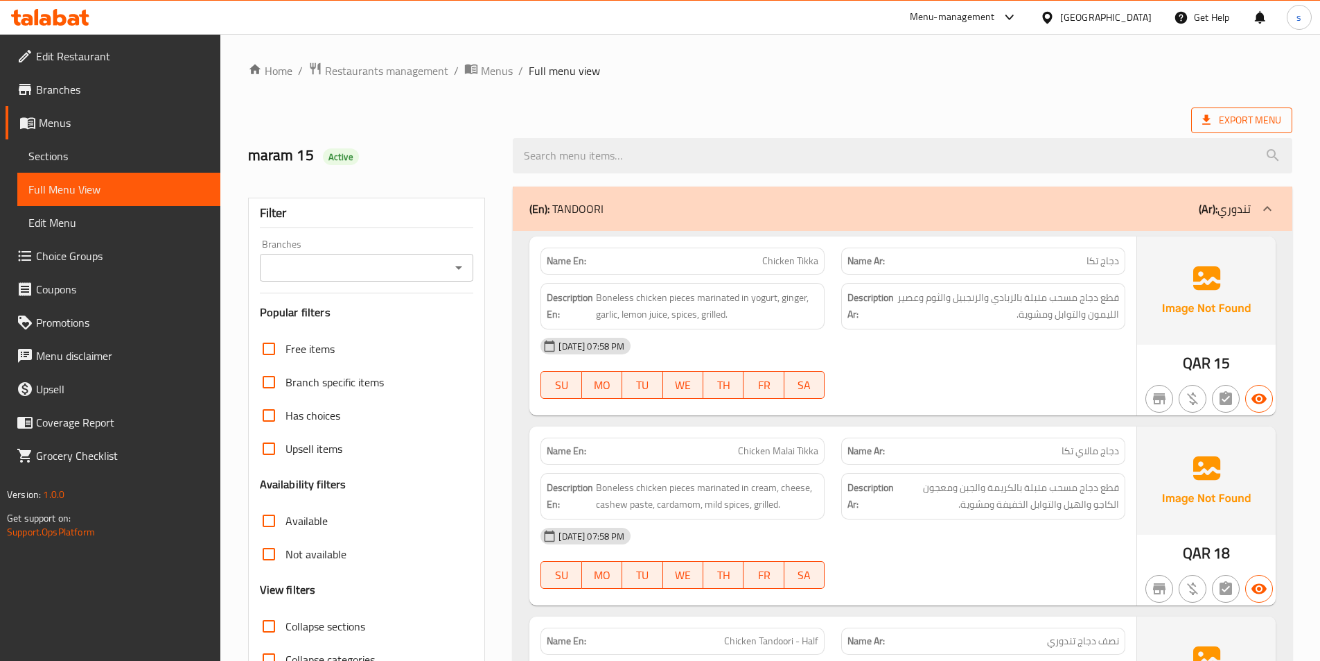
click at [1243, 118] on span "Export Menu" at bounding box center [1242, 120] width 79 height 17
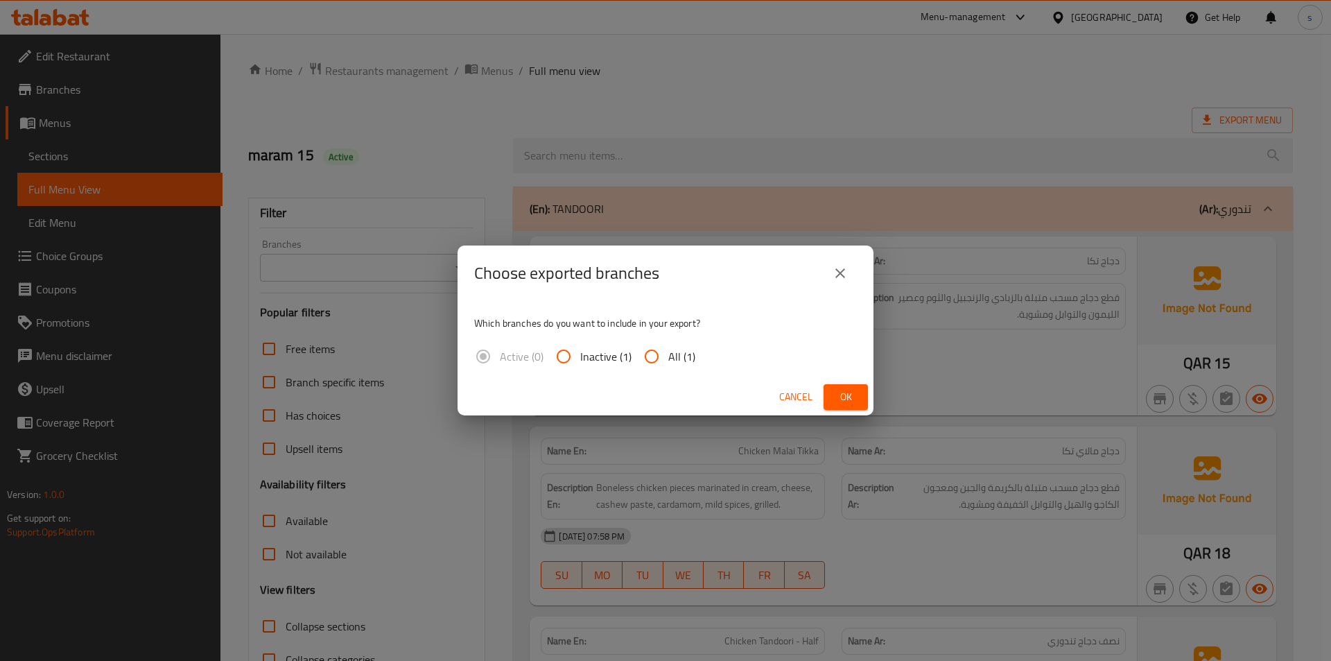
click at [673, 359] on span "All (1)" at bounding box center [681, 356] width 27 height 17
click at [668, 359] on input "All (1)" at bounding box center [651, 356] width 33 height 33
radio input "true"
click at [833, 397] on button "Ok" at bounding box center [845, 397] width 44 height 26
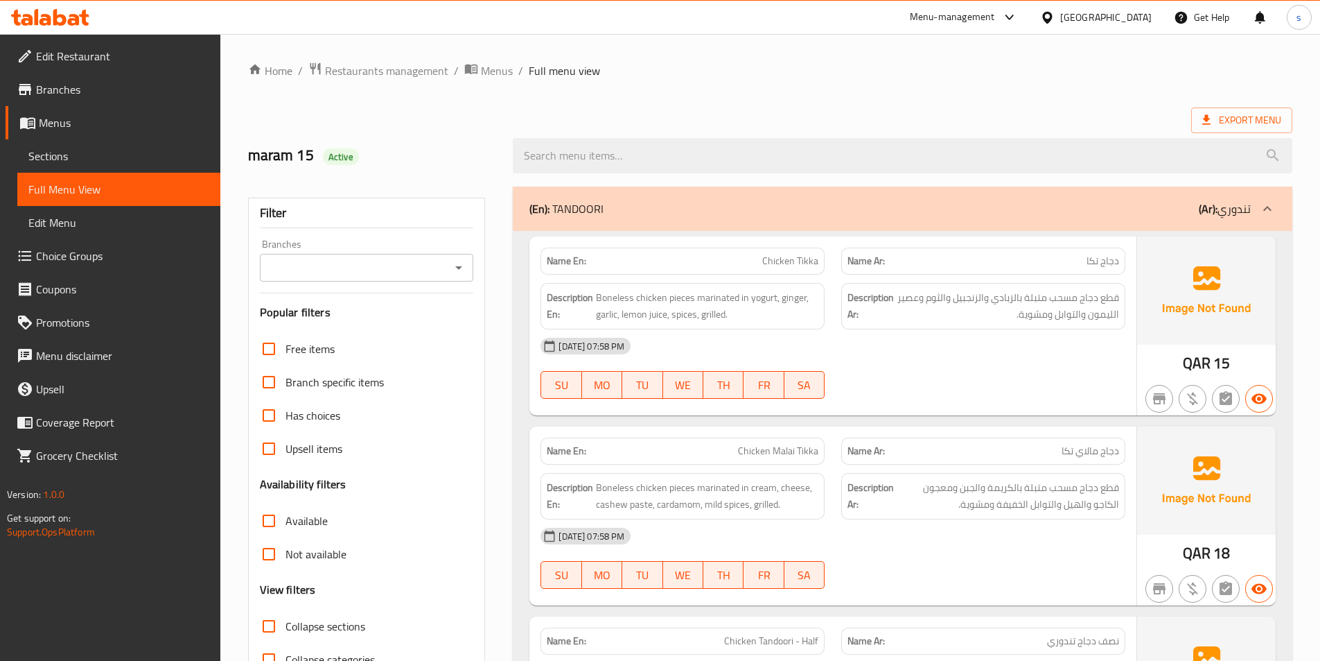
click at [1101, 451] on span "دجاج مالاي تكا" at bounding box center [1091, 451] width 58 height 15
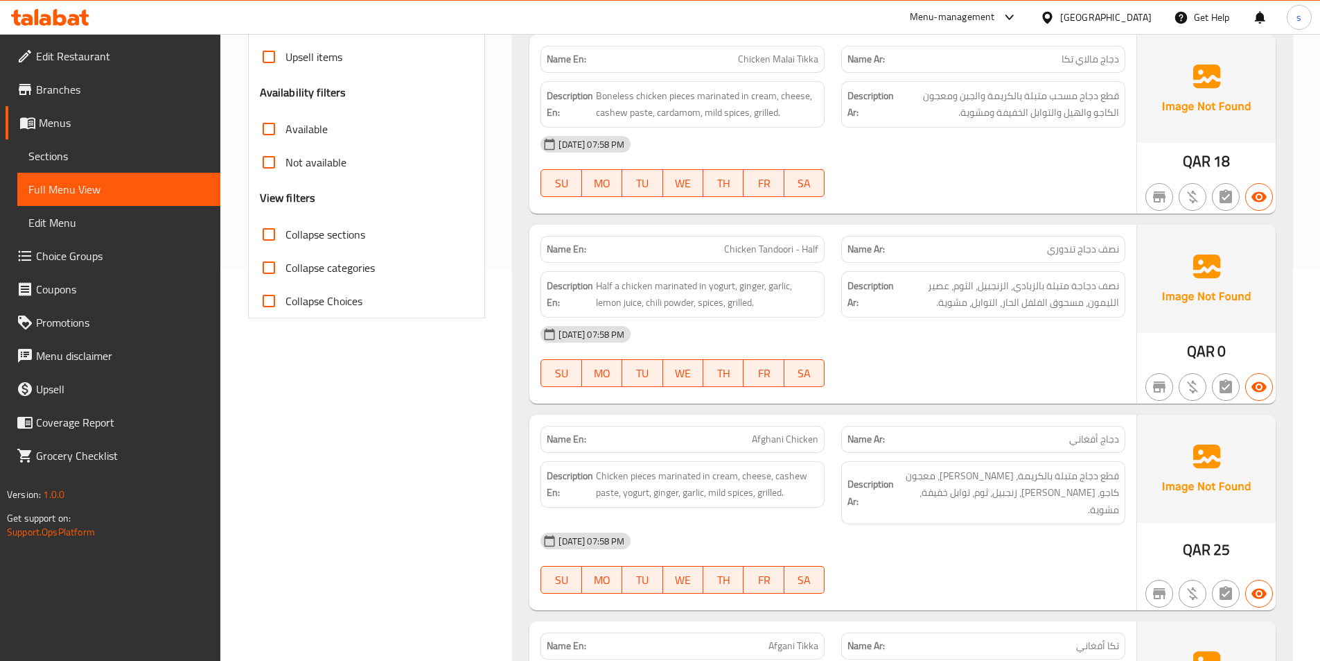
scroll to position [416, 0]
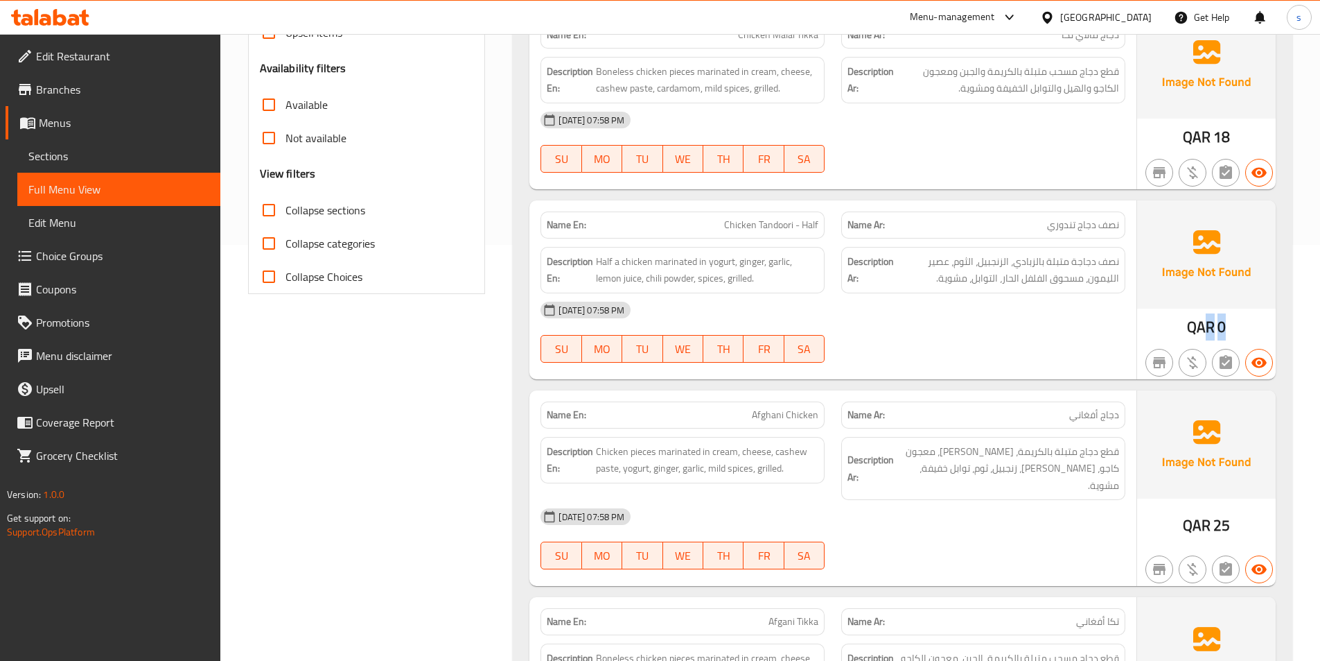
drag, startPoint x: 1230, startPoint y: 326, endPoint x: 1205, endPoint y: 315, distance: 27.3
click at [1205, 315] on div "QAR 0" at bounding box center [1206, 289] width 139 height 179
click at [807, 223] on span "Chicken Tandoori - Half" at bounding box center [771, 225] width 94 height 15
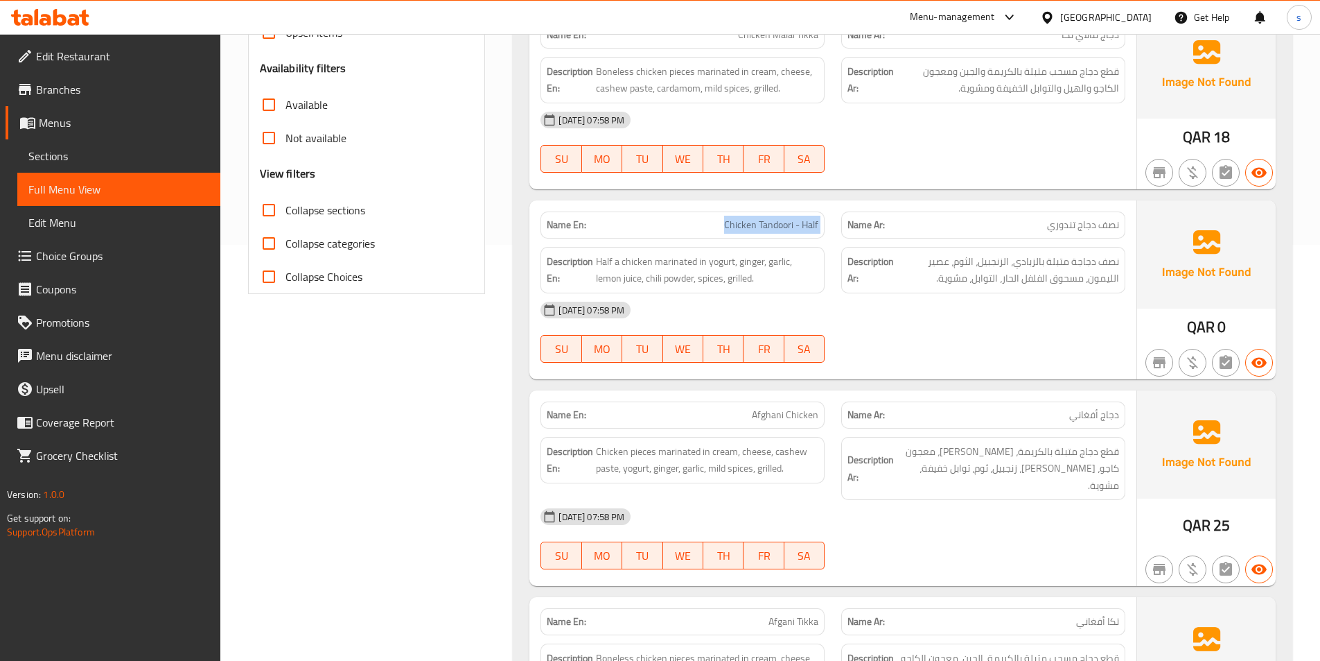
click at [807, 223] on span "Chicken Tandoori - Half" at bounding box center [771, 225] width 94 height 15
copy span "Chicken Tandoori - Half"
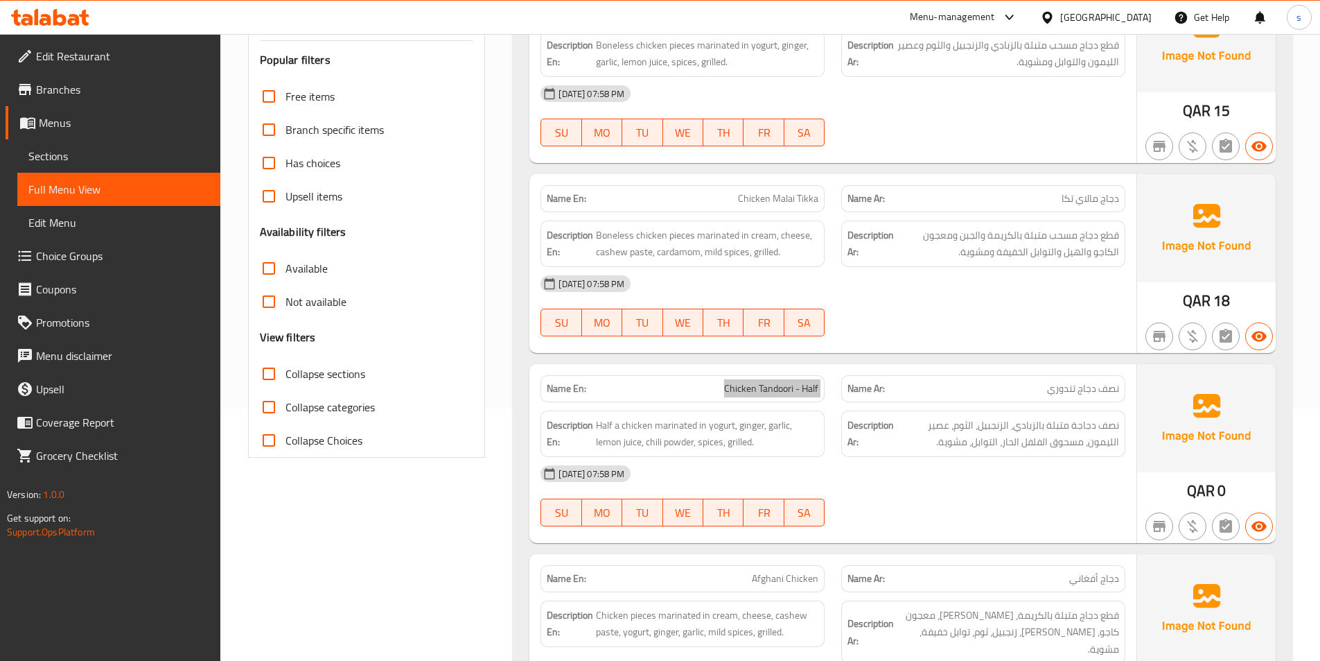
scroll to position [277, 0]
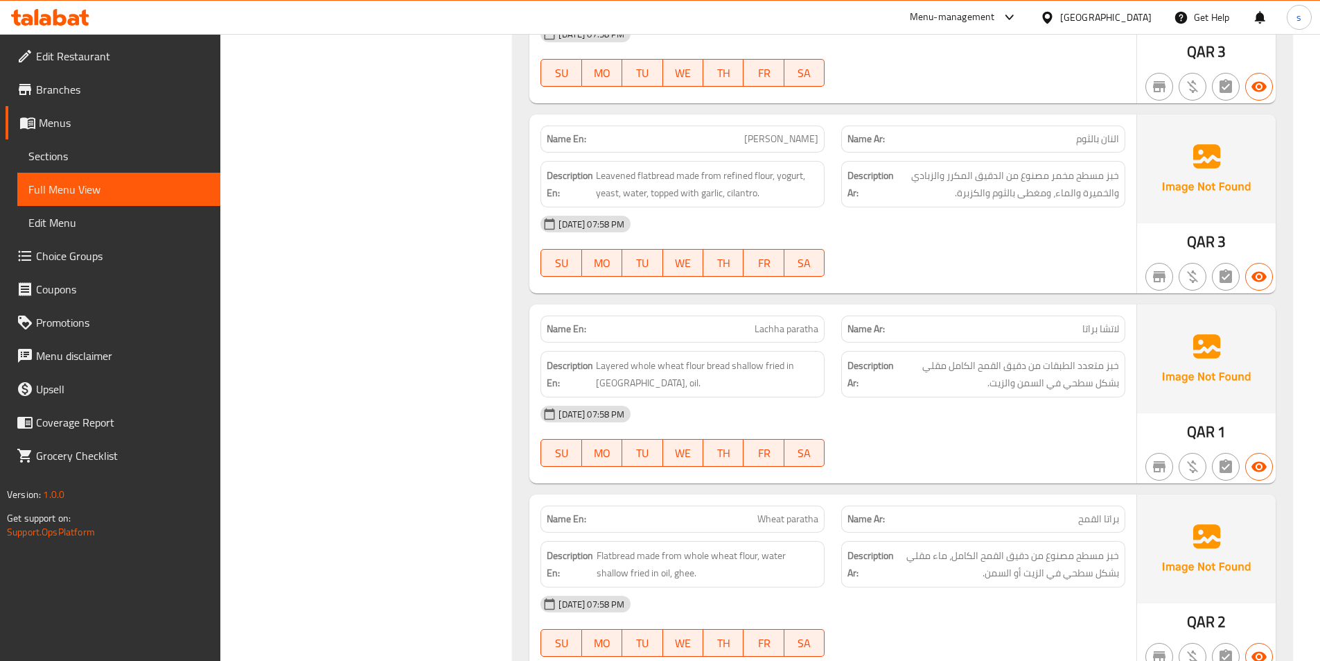
scroll to position [2634, 0]
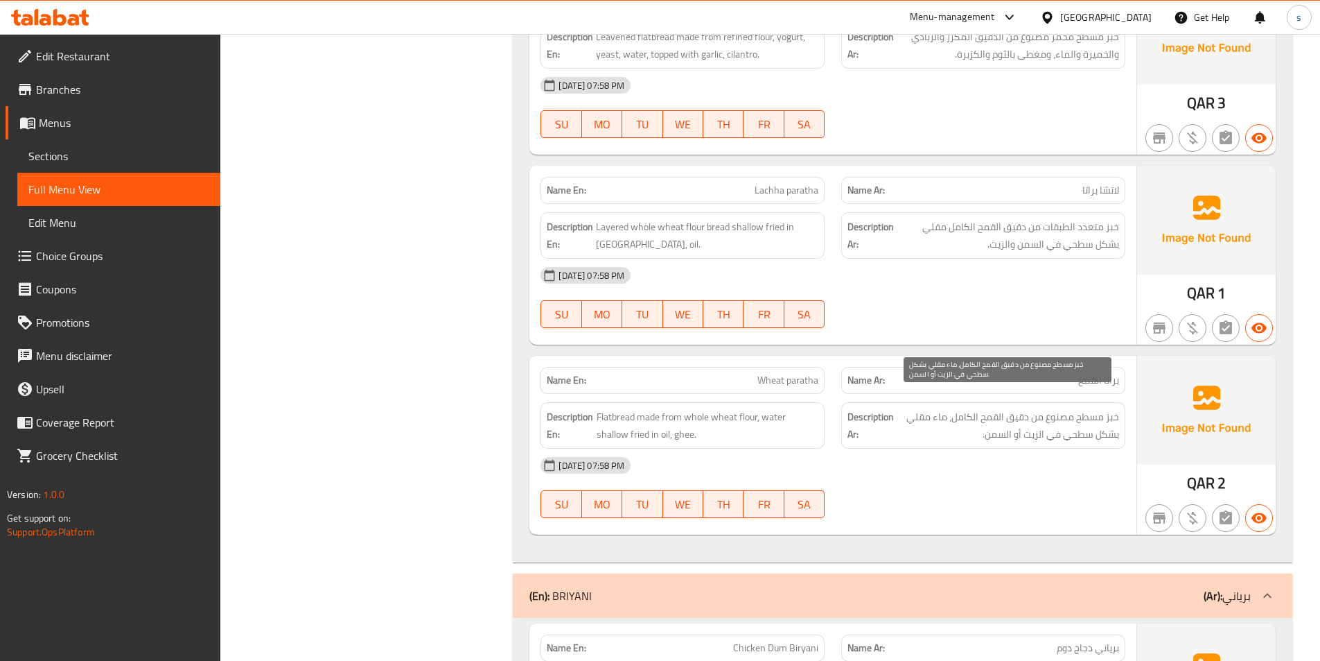
click at [1048, 408] on span "خبز مسطح مصنوع من دقيق القمح الكامل، ماء مقلي بشكل سطحي في الزيت أو السمن." at bounding box center [1008, 425] width 223 height 34
click at [810, 373] on span "Wheat paratha" at bounding box center [788, 380] width 61 height 15
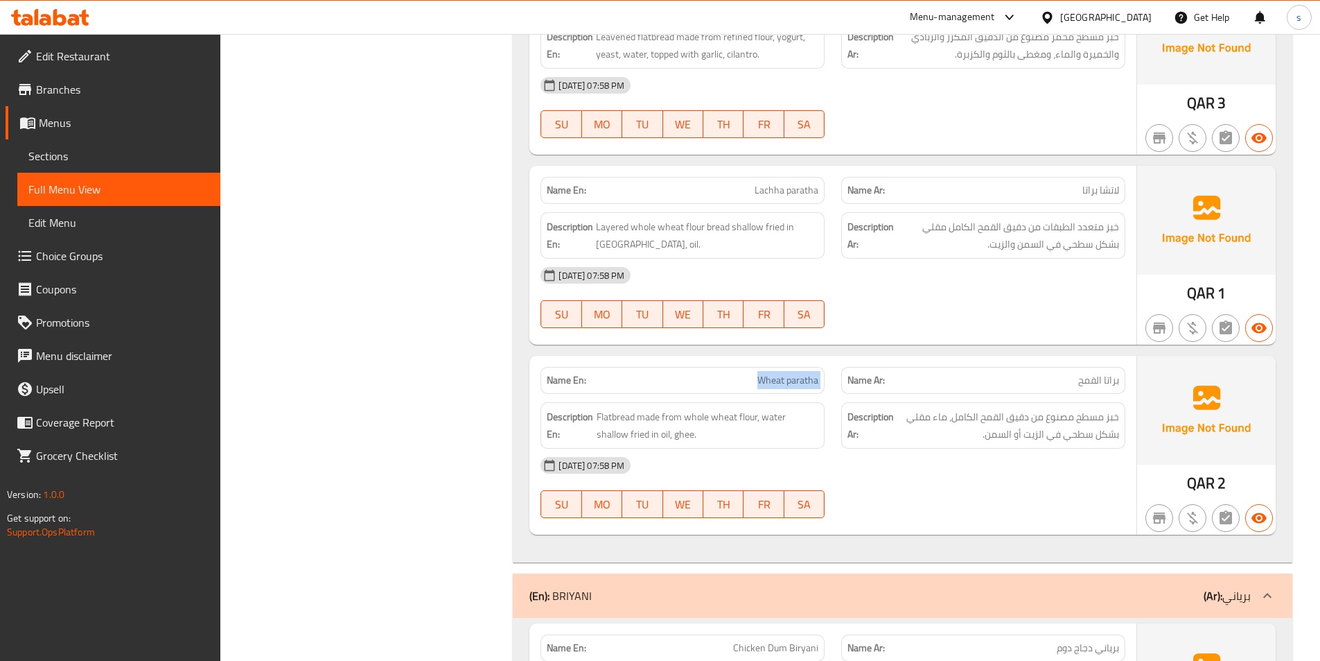
click at [810, 373] on span "Wheat paratha" at bounding box center [788, 380] width 61 height 15
click at [1011, 425] on span "خبز مسطح مصنوع من دقيق القمح الكامل، ماء مقلي بشكل سطحي في الزيت أو السمن." at bounding box center [1008, 425] width 223 height 34
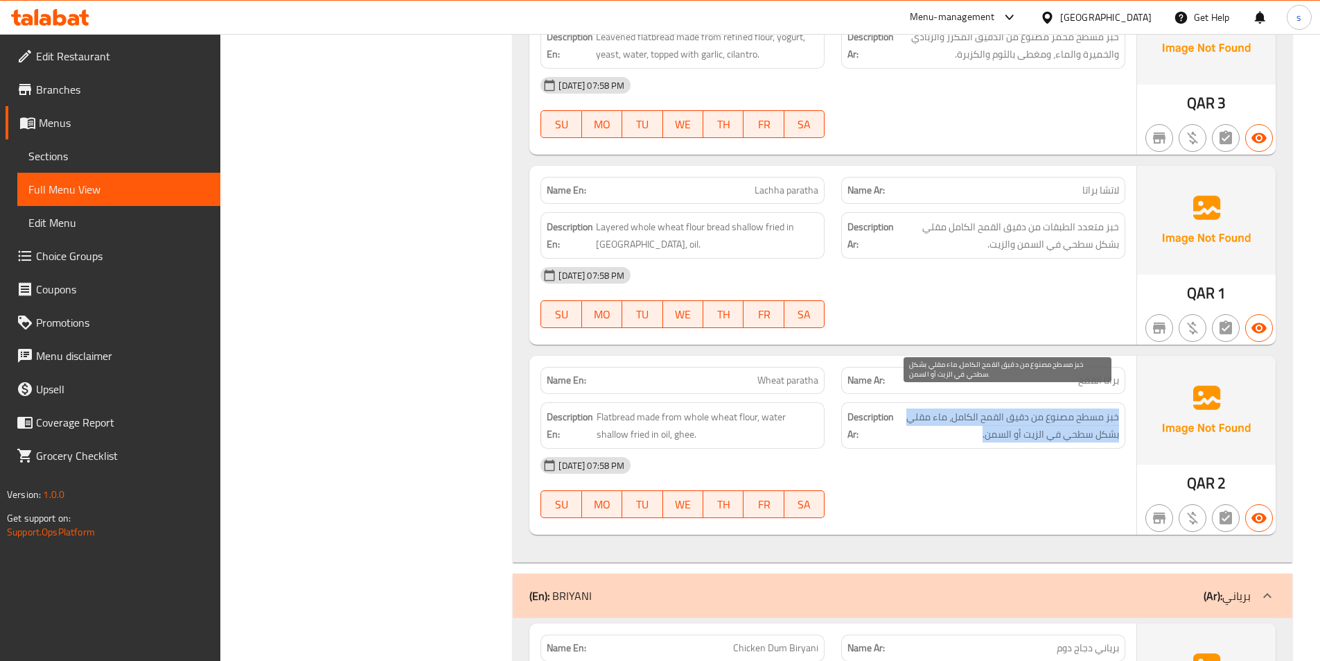
click at [1011, 425] on span "خبز مسطح مصنوع من دقيق القمح الكامل، ماء مقلي بشكل سطحي في الزيت أو السمن." at bounding box center [1008, 425] width 223 height 34
click at [1029, 421] on span "خبز مسطح مصنوع من دقيق القمح الكامل، ماء مقلي بشكل سطحي في الزيت أو السمن." at bounding box center [1008, 425] width 223 height 34
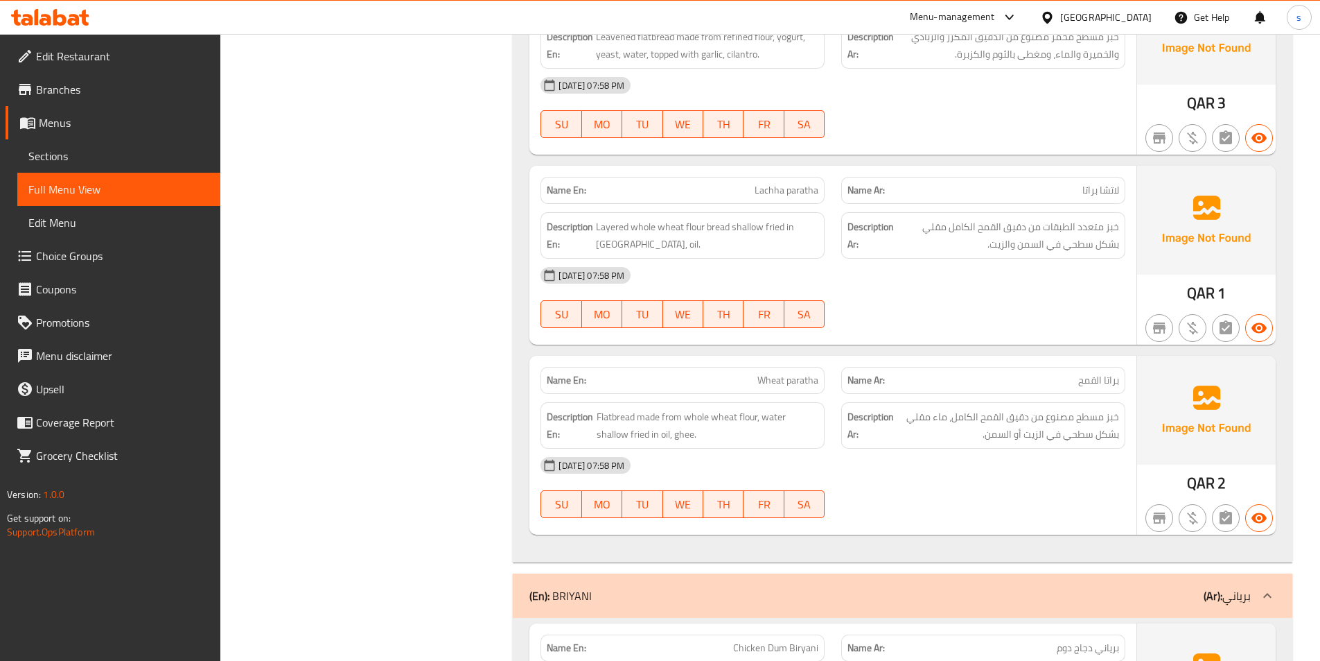
click at [813, 367] on div "Name En: Wheat paratha" at bounding box center [683, 380] width 284 height 27
click at [811, 373] on span "Wheat paratha" at bounding box center [788, 380] width 61 height 15
copy span "Wheat paratha"
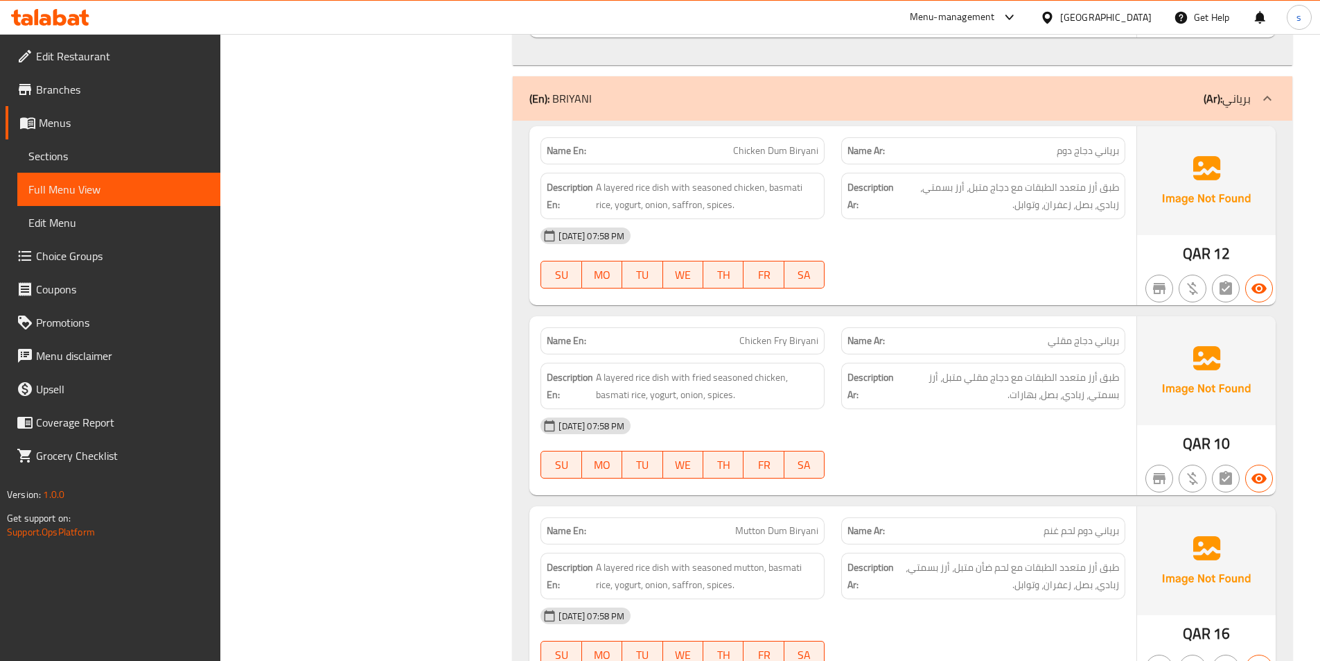
scroll to position [3397, 0]
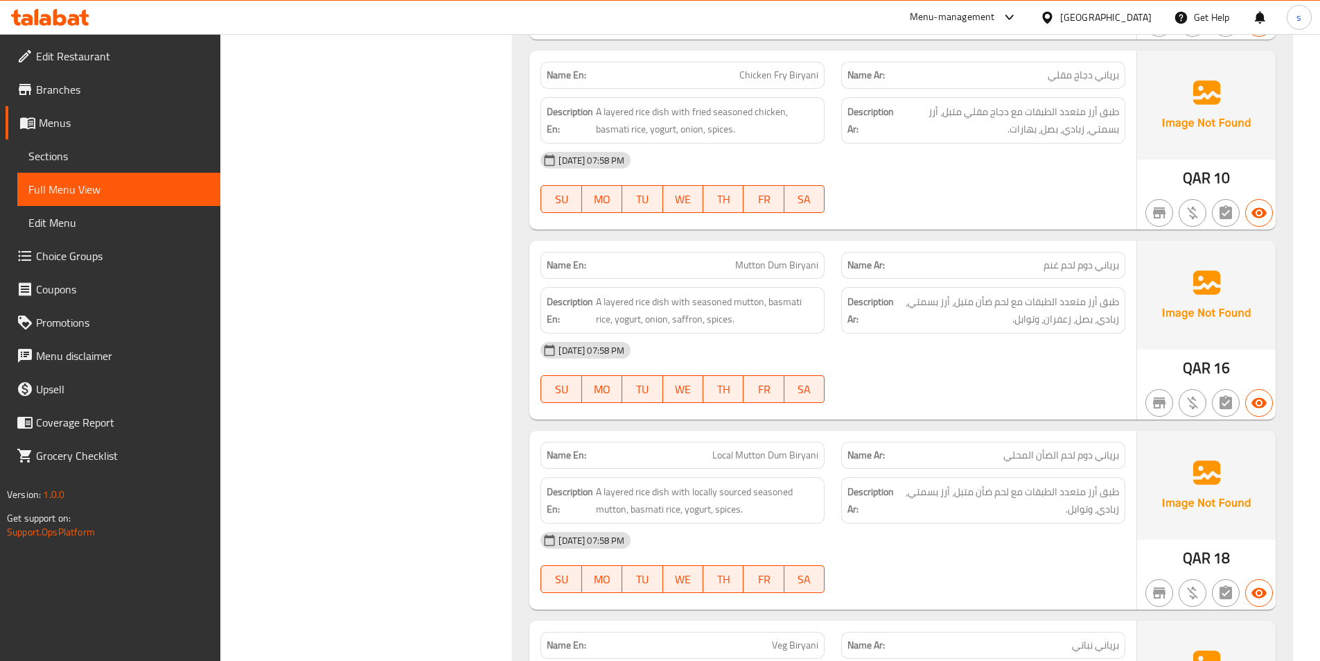
click at [757, 258] on span "Mutton Dum Biryani" at bounding box center [776, 265] width 83 height 15
click at [1047, 258] on span "برياني دوم لحم غنم" at bounding box center [1082, 265] width 76 height 15
click at [984, 293] on span "طبق أرز متعدد الطبقات مع لحم ضأن متبل، أرز بسمتي، زبادي، بصل، زعفران، وتوابل." at bounding box center [1008, 310] width 223 height 34
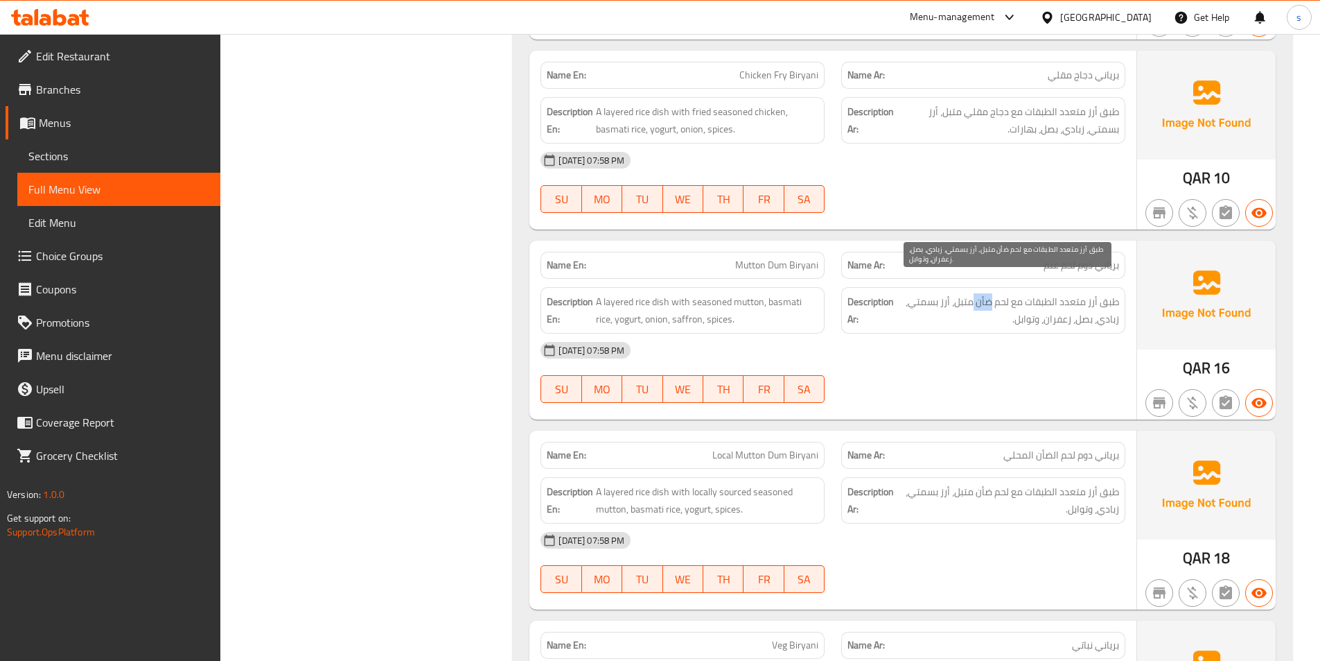
click at [984, 293] on span "طبق أرز متعدد الطبقات مع لحم ضأن متبل، أرز بسمتي، زبادي، بصل، زعفران، وتوابل." at bounding box center [1008, 310] width 223 height 34
click at [778, 243] on div "Name En: Mutton Dum Biryani" at bounding box center [682, 265] width 301 height 44
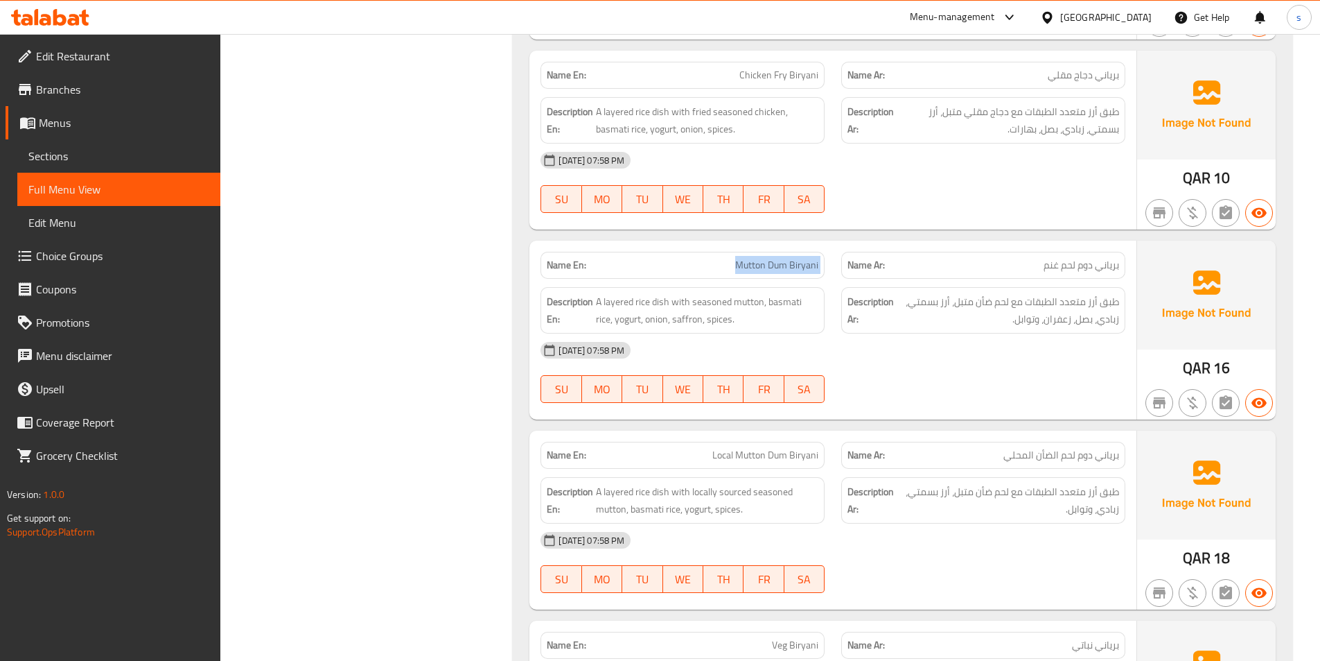
copy span "Mutton Dum Biryani"
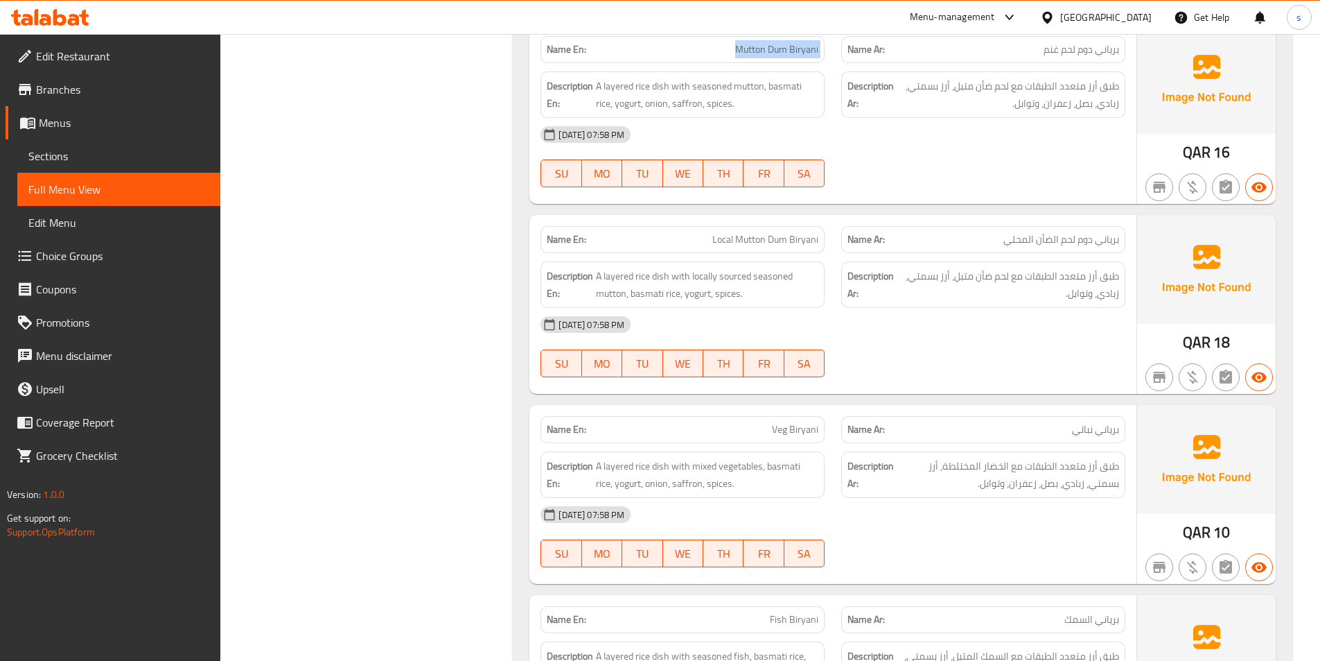
scroll to position [3535, 0]
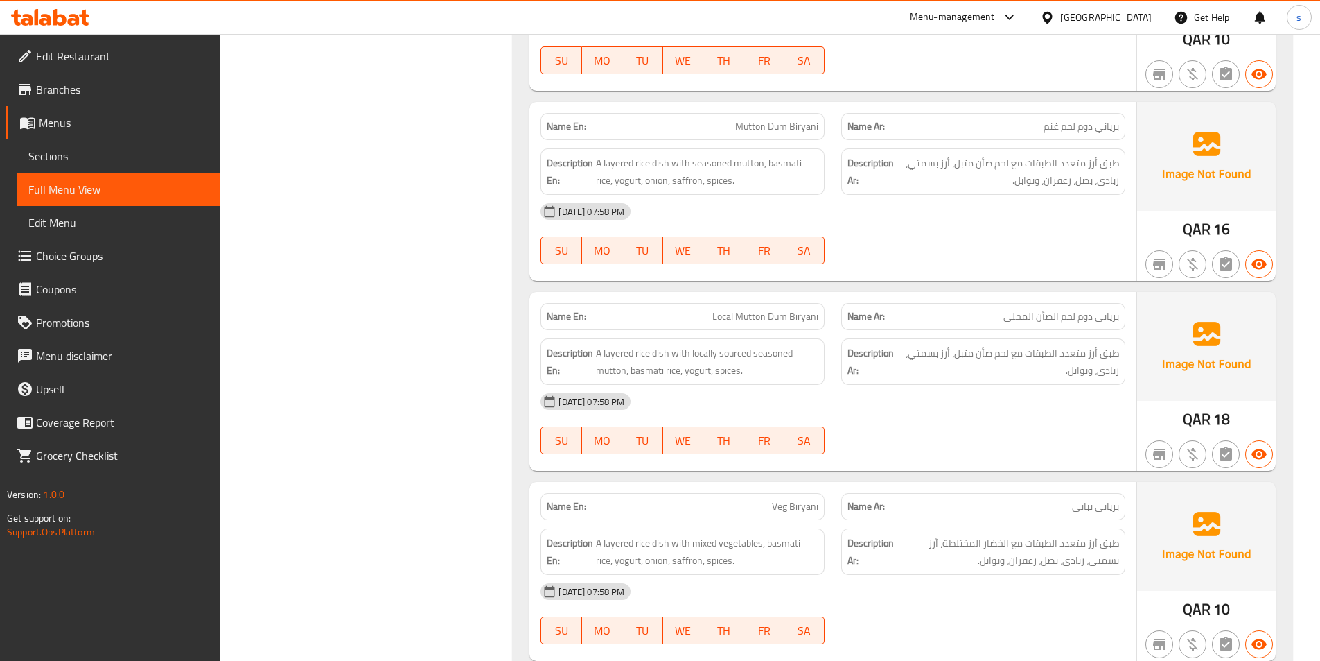
click at [762, 309] on span "Local Mutton Dum Biryani" at bounding box center [766, 316] width 106 height 15
copy span "Local Mutton Dum Biryani"
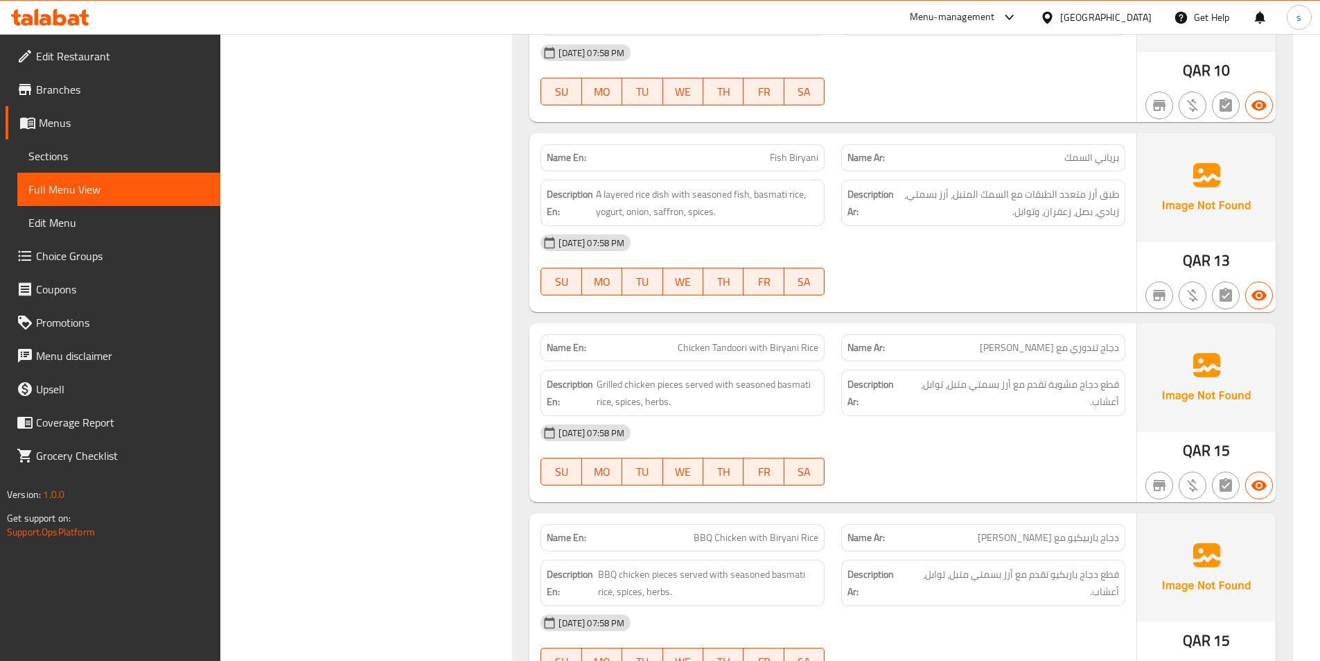
scroll to position [4228, 0]
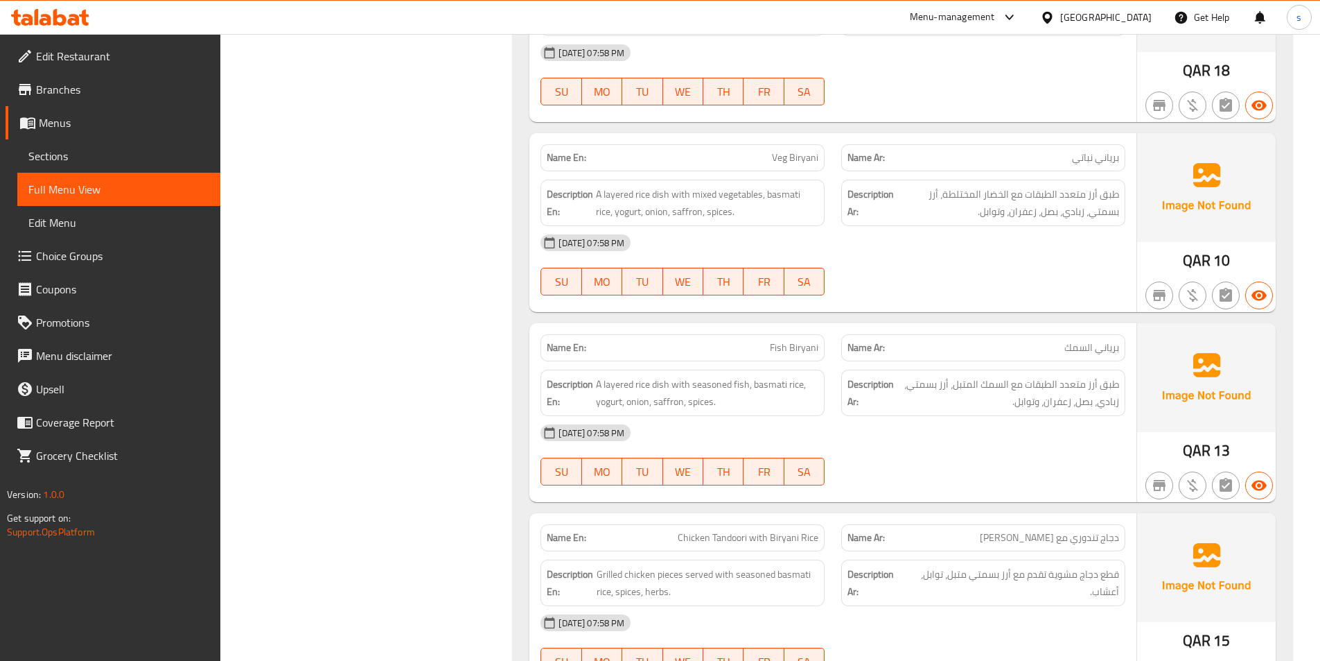
click at [805, 340] on span "Fish Biryani" at bounding box center [794, 347] width 49 height 15
copy span "Fish Biryani"
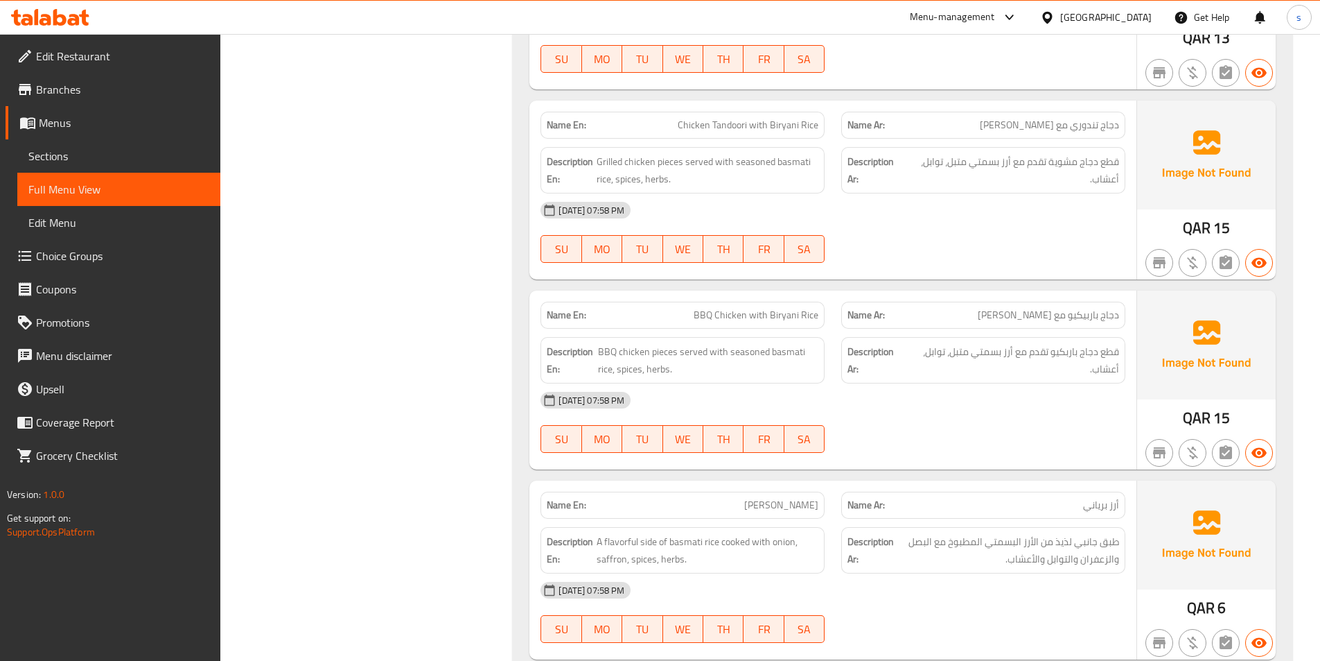
scroll to position [4300, 0]
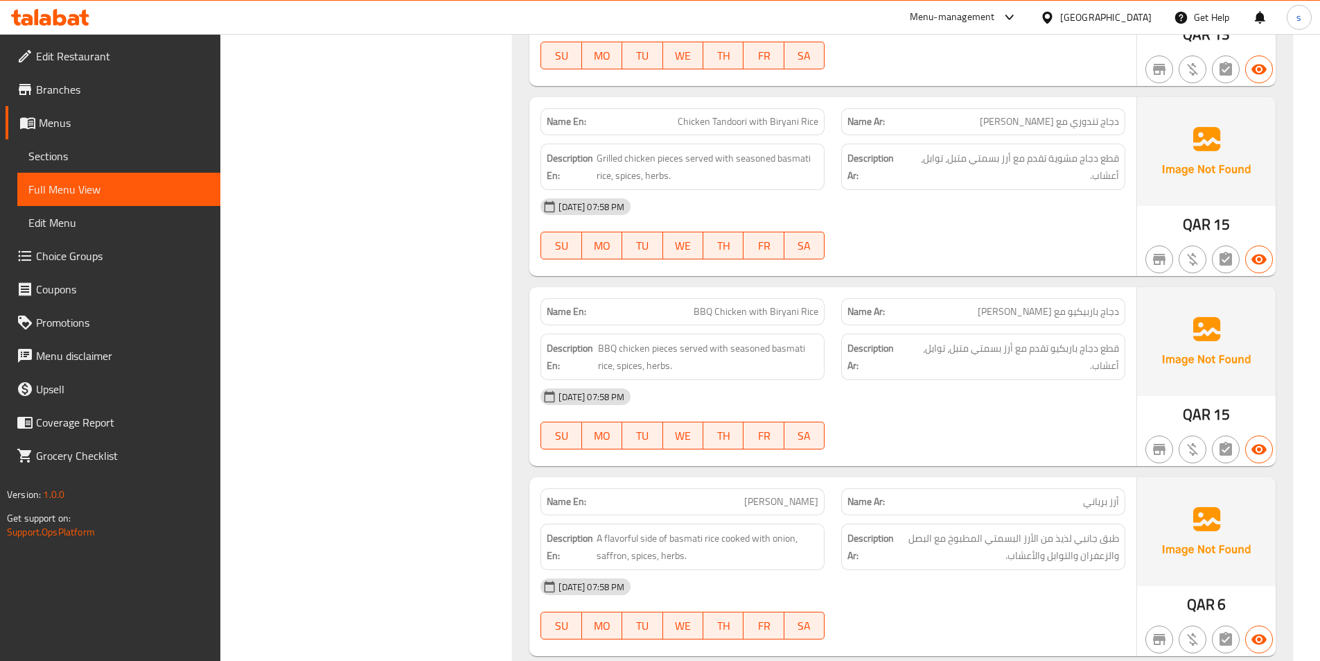
click at [1107, 305] on div "Name Ar: دجاج باربيكيو مع أرز برياني" at bounding box center [984, 311] width 284 height 27
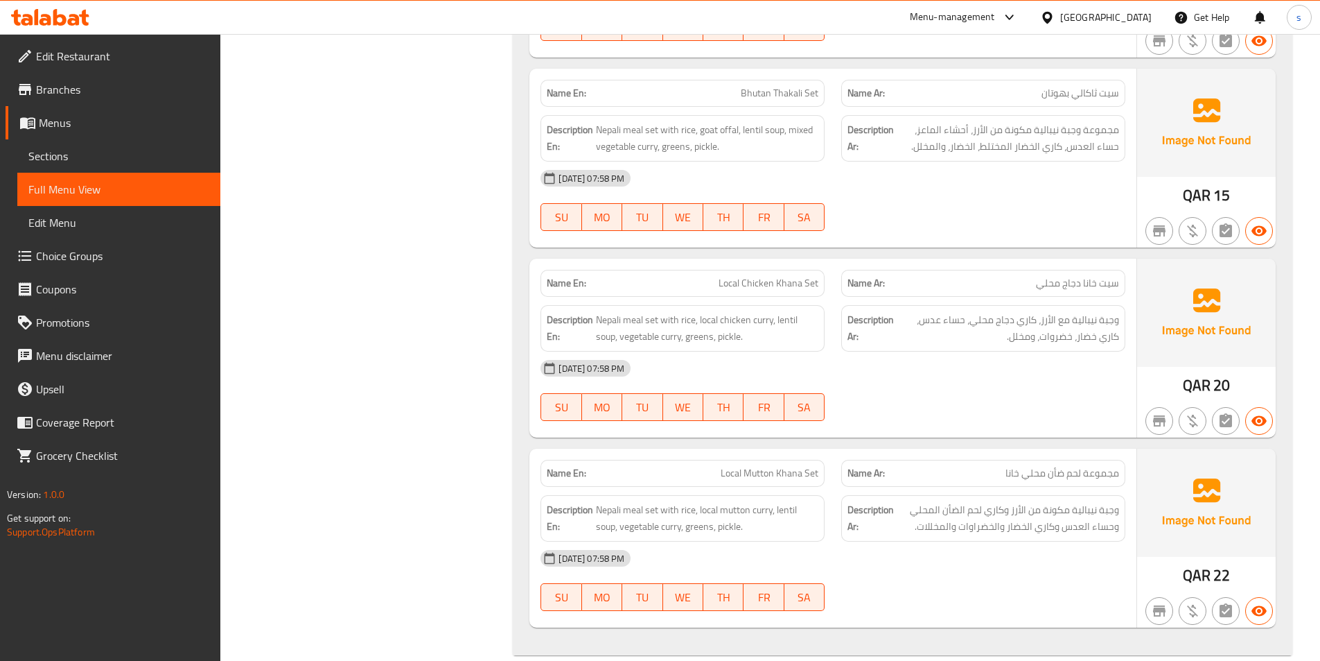
scroll to position [6171, 0]
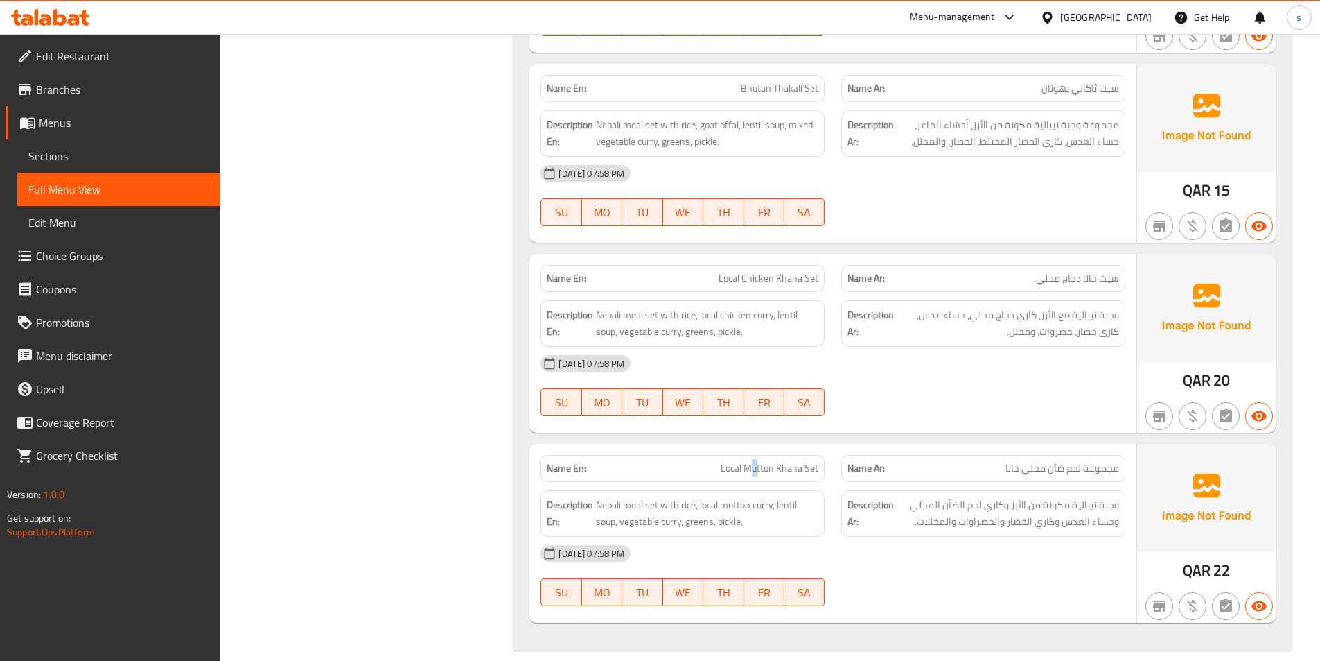
click at [756, 461] on span "Local Mutton Khana Set" at bounding box center [770, 468] width 98 height 15
copy span "Local Mutton Khana Set"
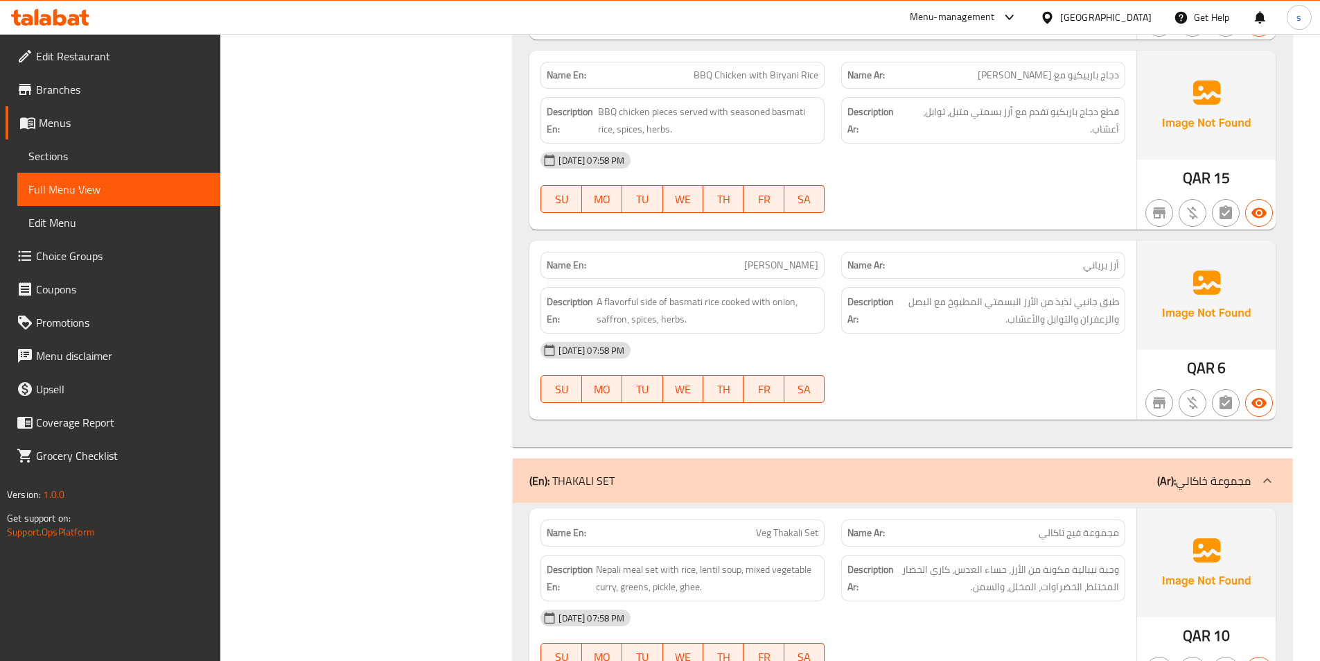
scroll to position [4508, 0]
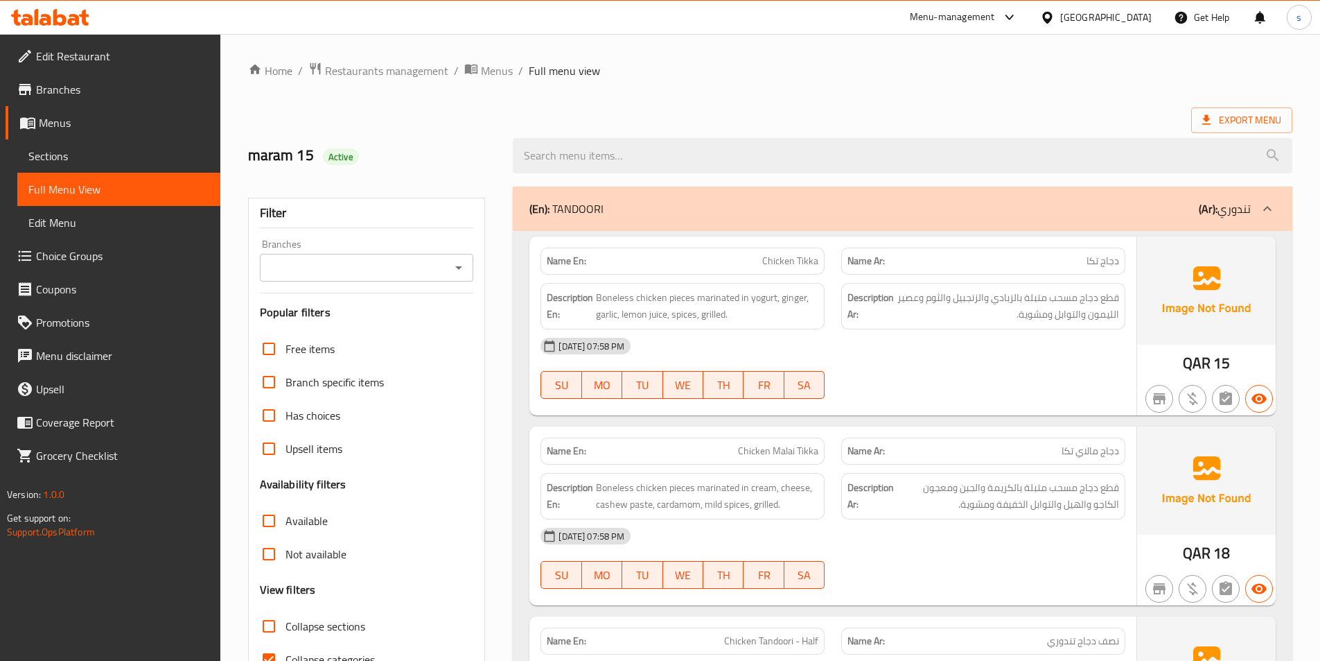
click at [37, 148] on span "Sections" at bounding box center [118, 156] width 181 height 17
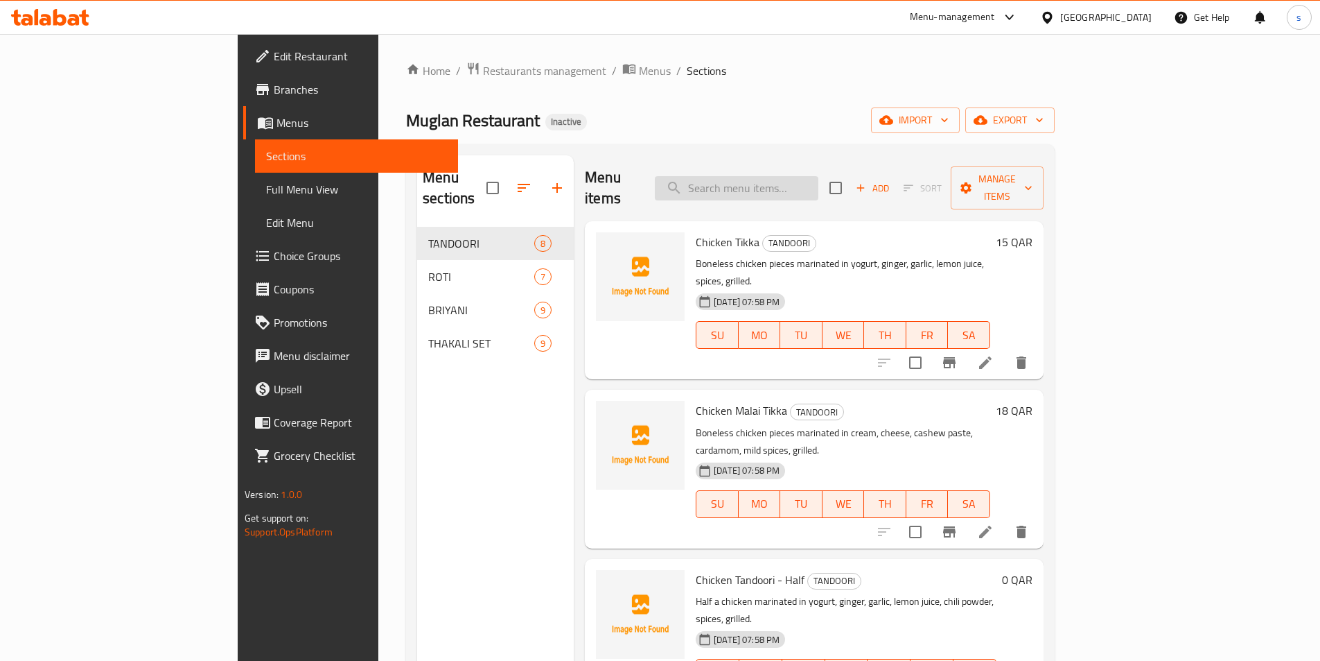
click at [784, 176] on input "search" at bounding box center [737, 188] width 164 height 24
paste input "Chicken Tandoori - Half"
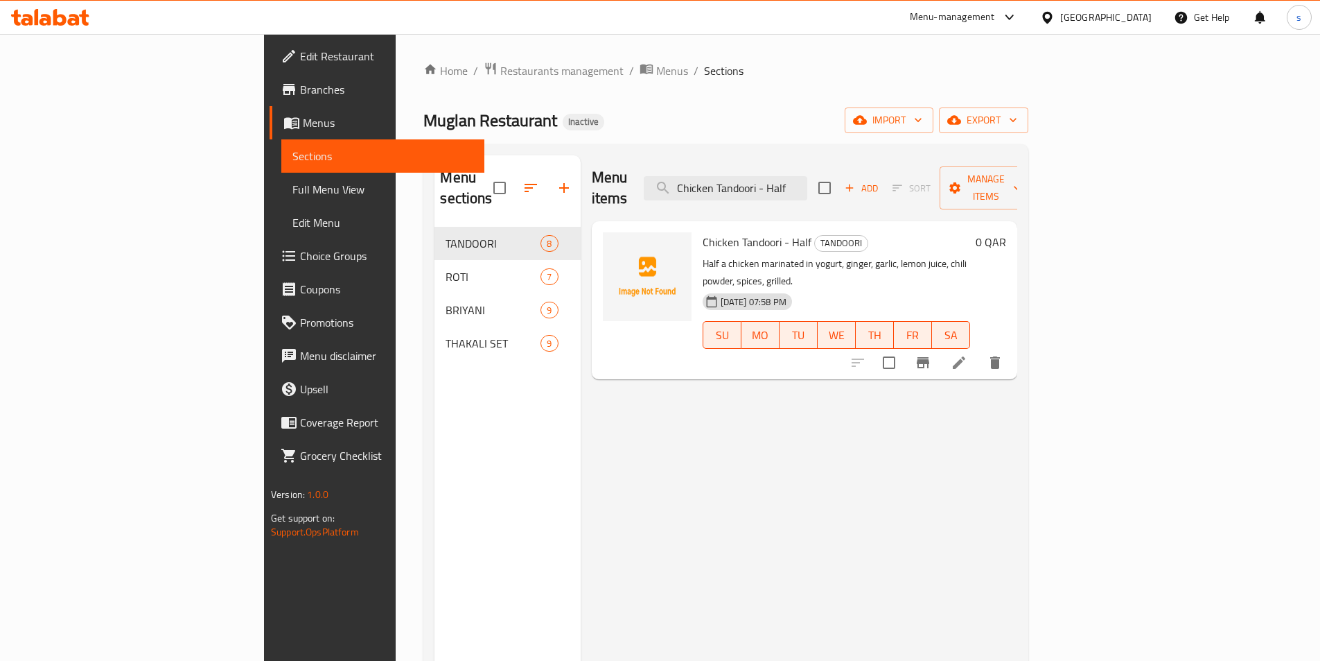
type input "Chicken Tandoori - Half"
click at [1006, 232] on div "0 QAR" at bounding box center [988, 241] width 36 height 19
click at [1006, 232] on h6 "0 QAR" at bounding box center [991, 241] width 30 height 19
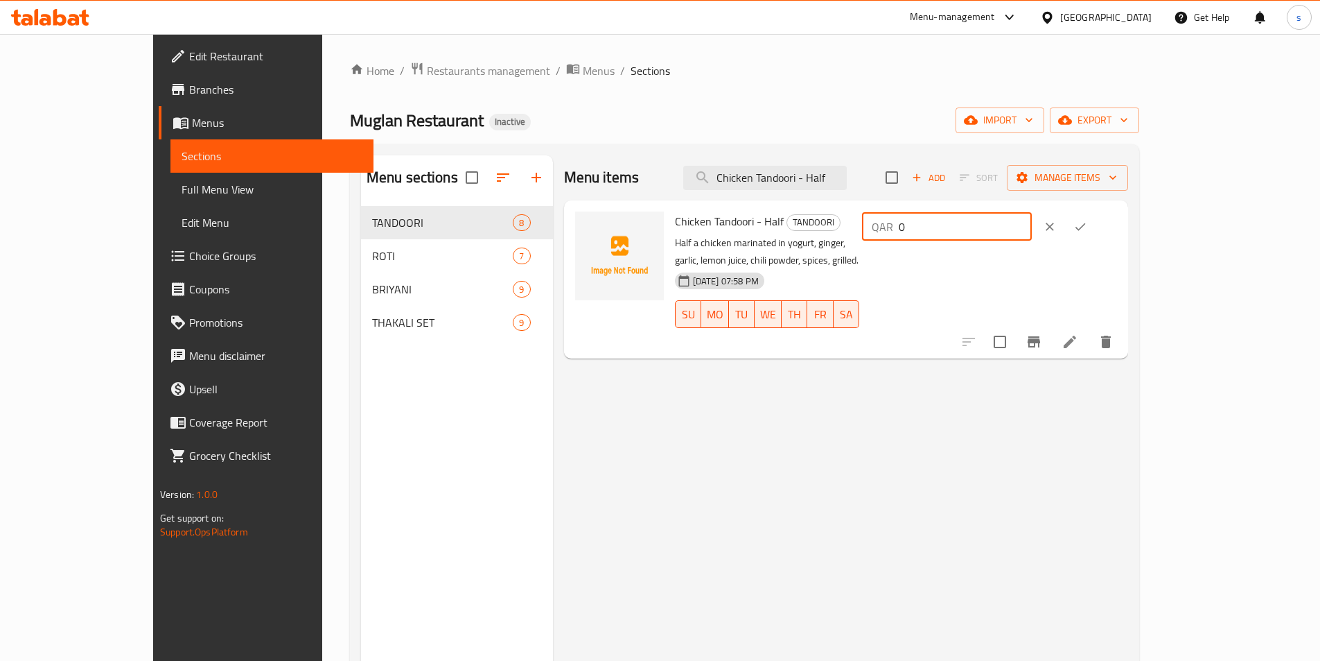
drag, startPoint x: 1115, startPoint y: 230, endPoint x: 1061, endPoint y: 219, distance: 55.2
click at [1032, 219] on div "QAR 0 ​" at bounding box center [947, 227] width 170 height 28
paste input "13"
type input "13"
click at [1096, 223] on button "ok" at bounding box center [1080, 226] width 30 height 30
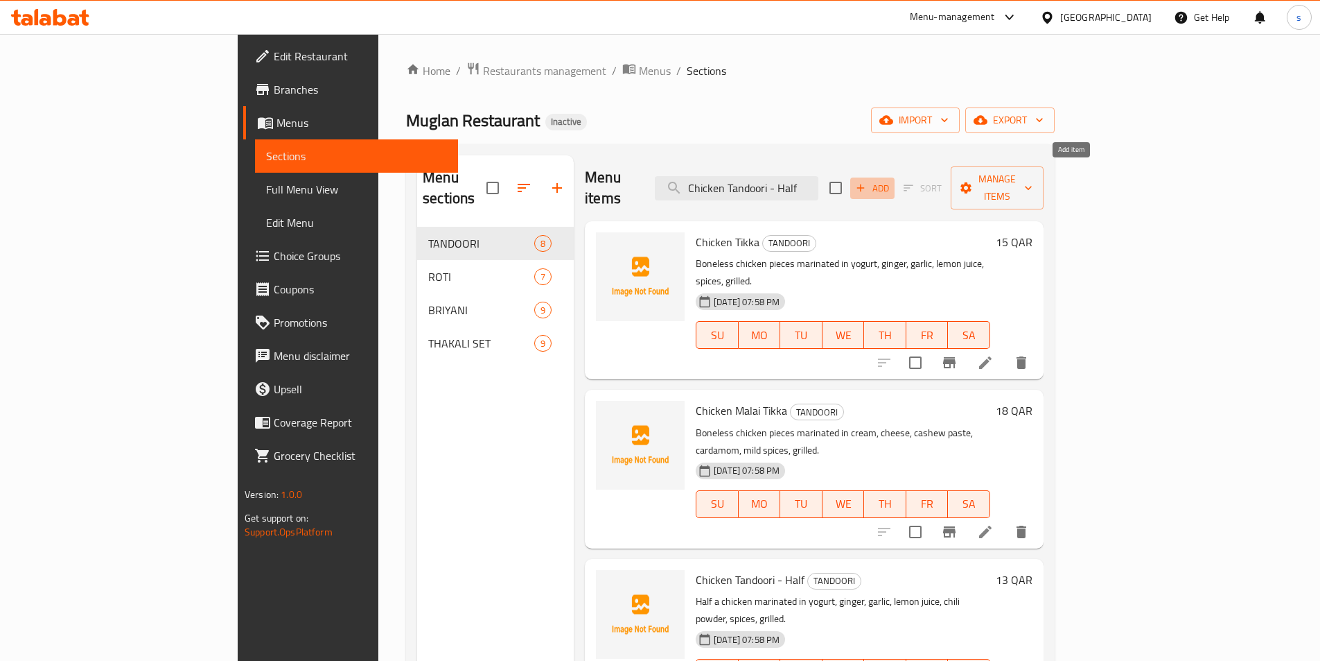
click at [867, 182] on icon "button" at bounding box center [861, 188] width 12 height 12
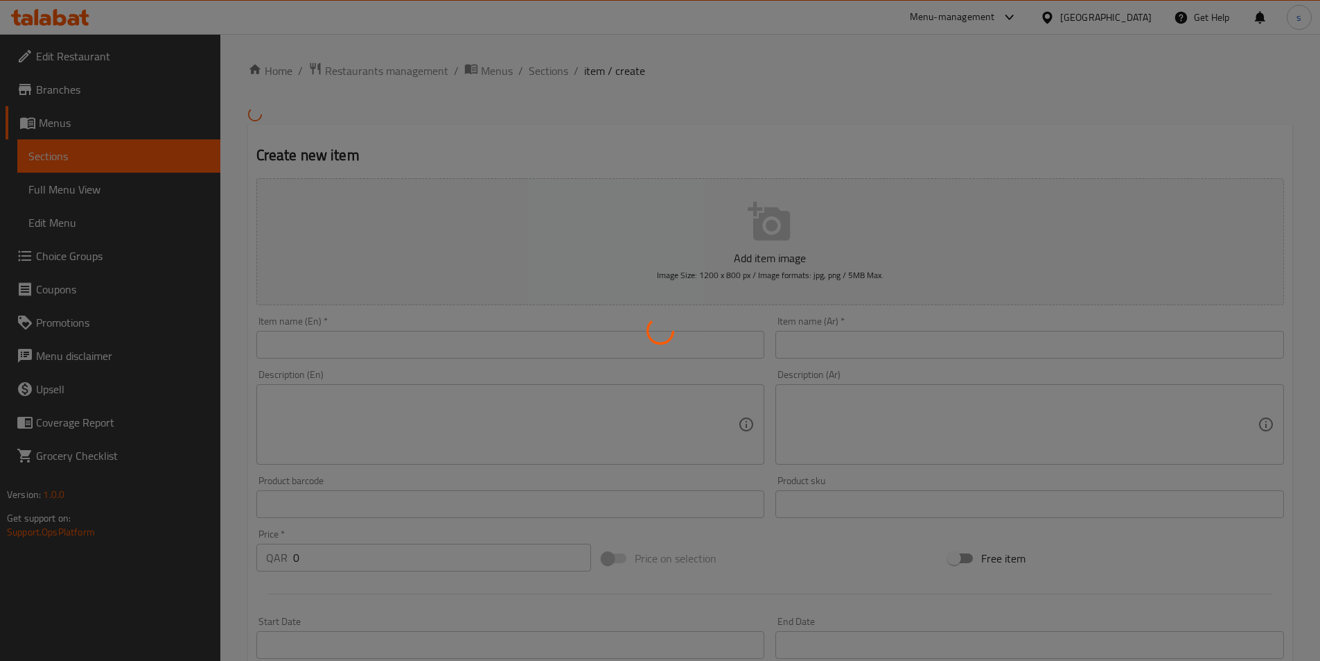
click at [522, 344] on div at bounding box center [660, 330] width 1320 height 661
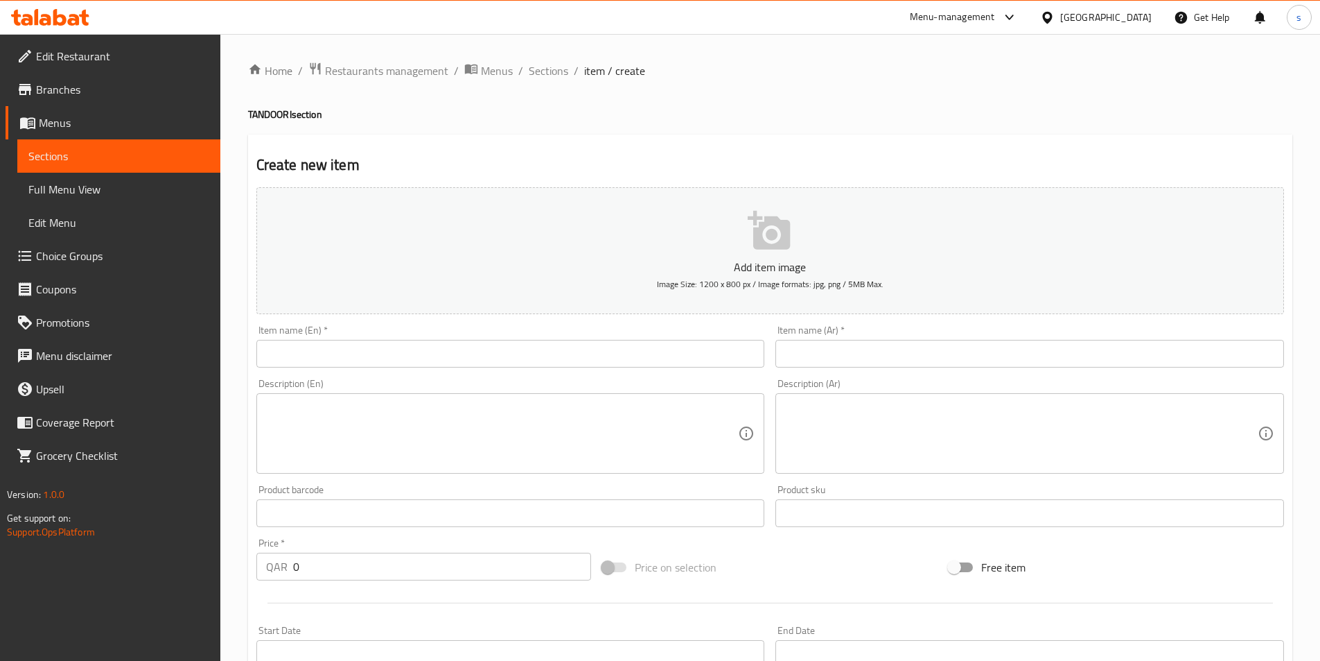
click at [459, 319] on div "Add item image Image Size: 1200 x 800 px / Image formats: jpg, png / 5MB Max." at bounding box center [770, 251] width 1039 height 138
click at [471, 364] on input "text" at bounding box center [510, 354] width 509 height 28
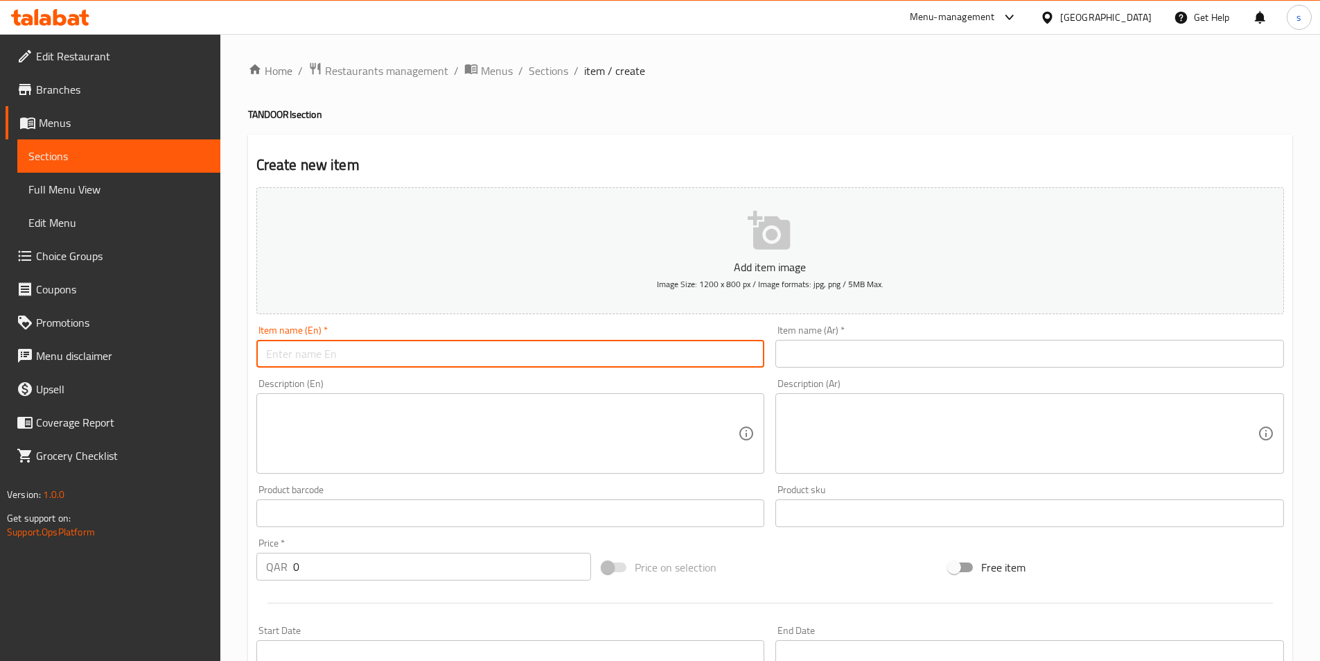
paste input "Chicken Tandoori - Full"
type input "Chicken Tandoori - Full"
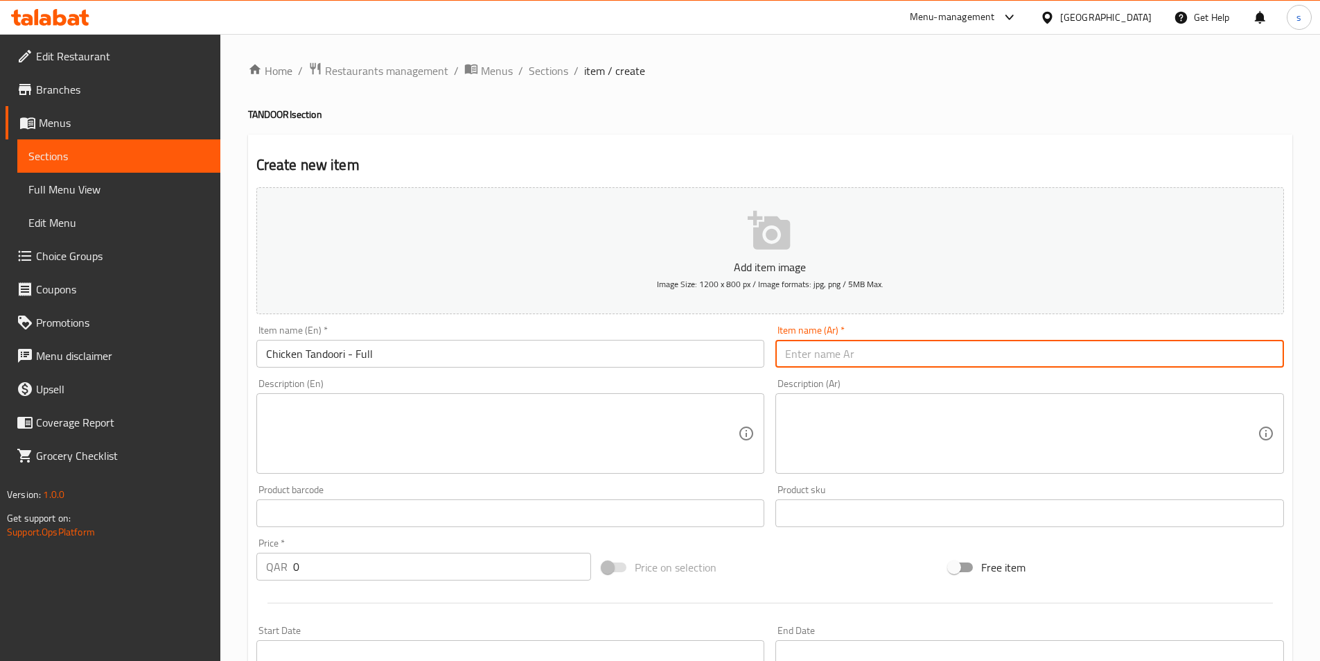
click at [873, 360] on input "text" at bounding box center [1030, 354] width 509 height 28
paste input "دجاج تندوري - كامل"
type input "دجاج تندوري - كامل"
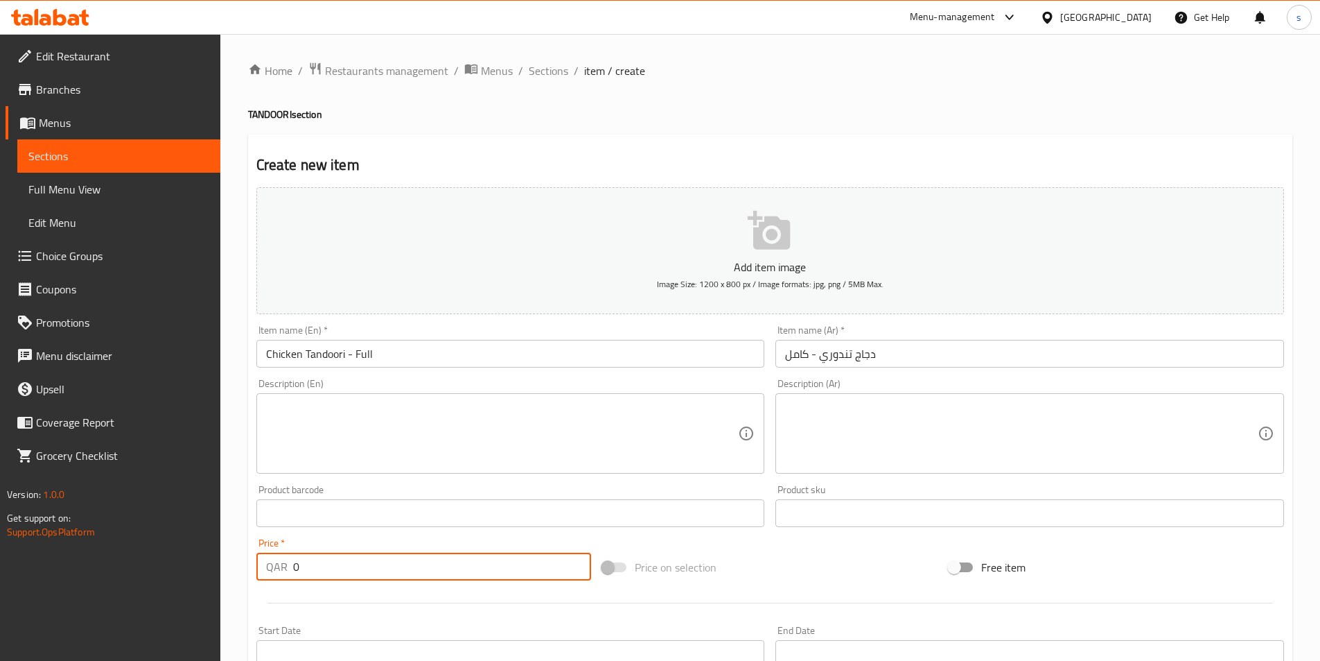
drag, startPoint x: 340, startPoint y: 566, endPoint x: 282, endPoint y: 559, distance: 58.0
click at [282, 559] on div "QAR 0 Price *" at bounding box center [423, 566] width 335 height 28
paste input "2"
type input "20"
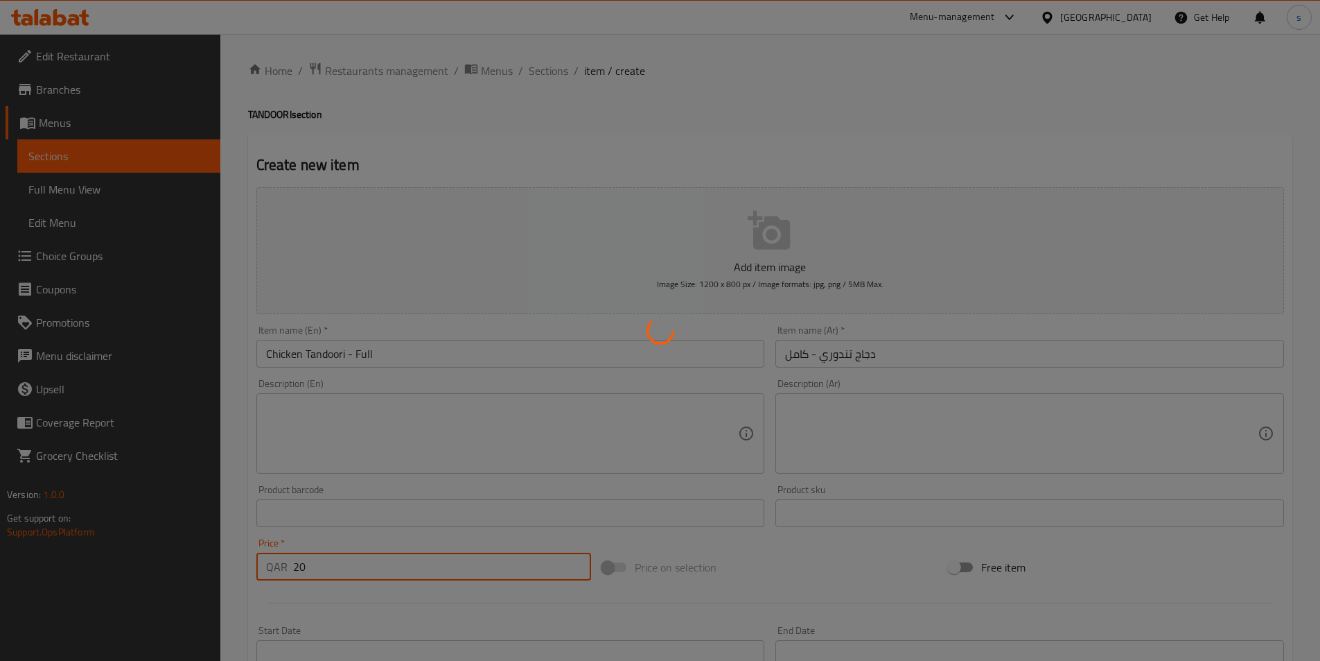
type input "0"
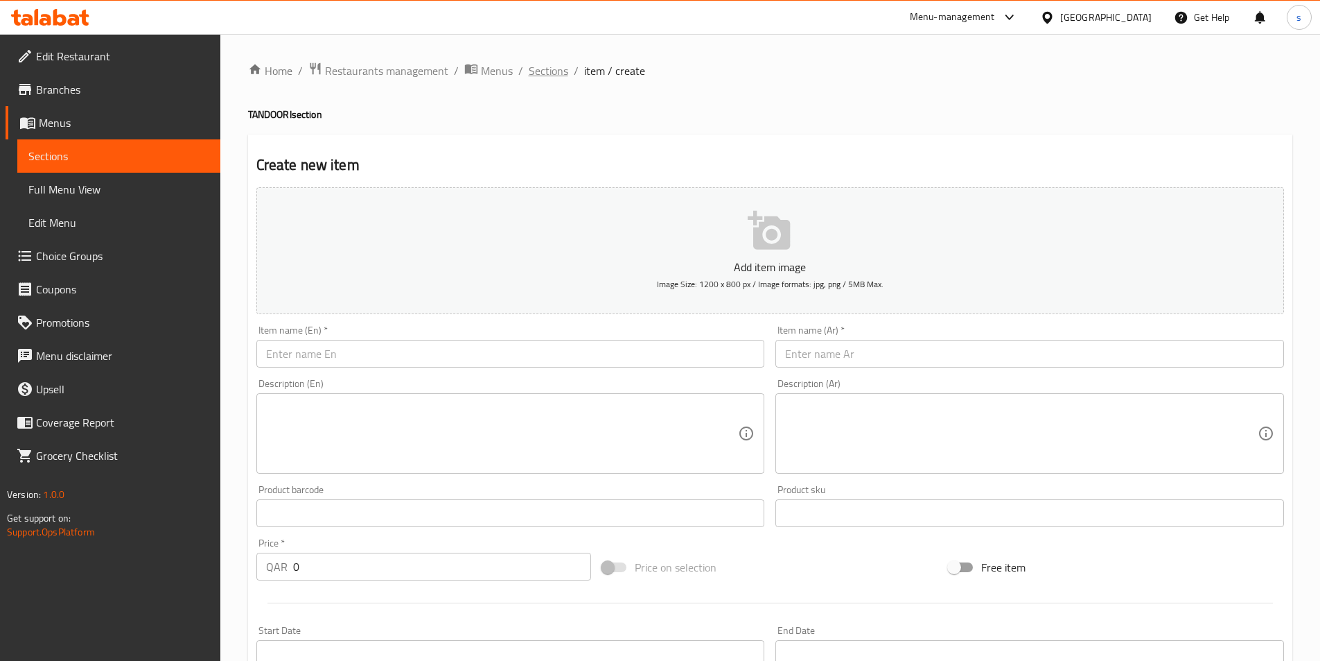
click at [550, 65] on span "Sections" at bounding box center [549, 70] width 40 height 17
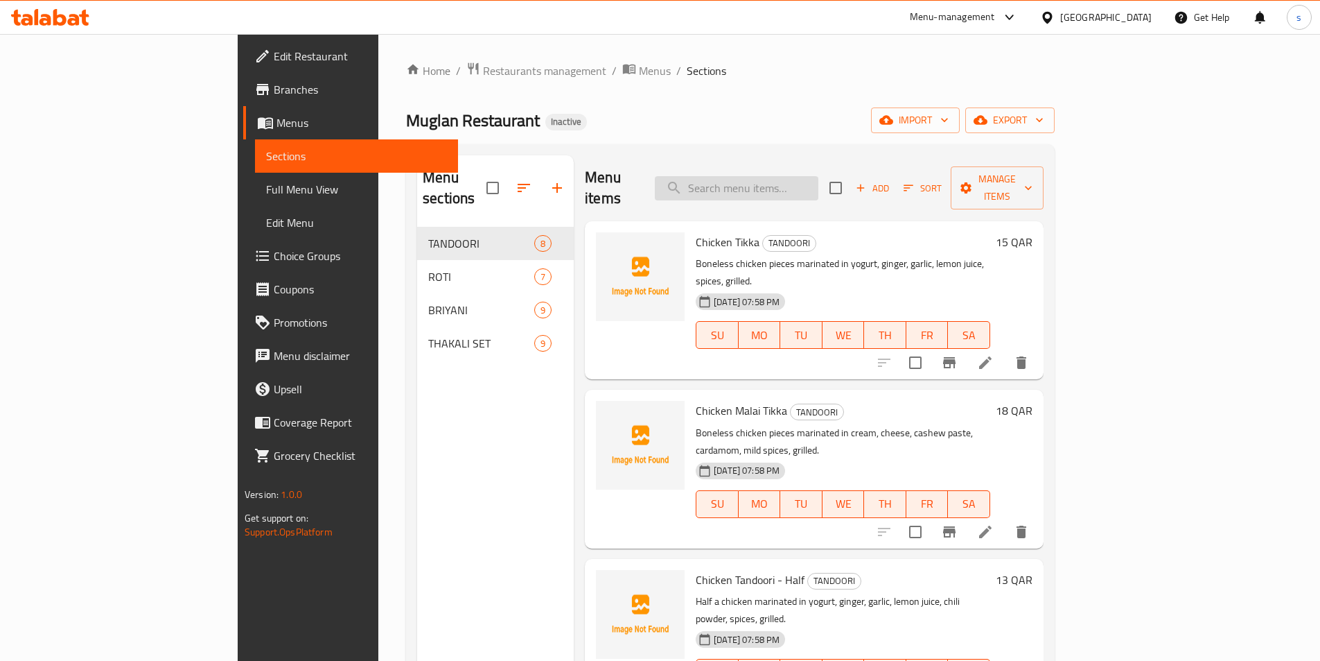
click at [819, 176] on input "search" at bounding box center [737, 188] width 164 height 24
paste input "Wheat paratha"
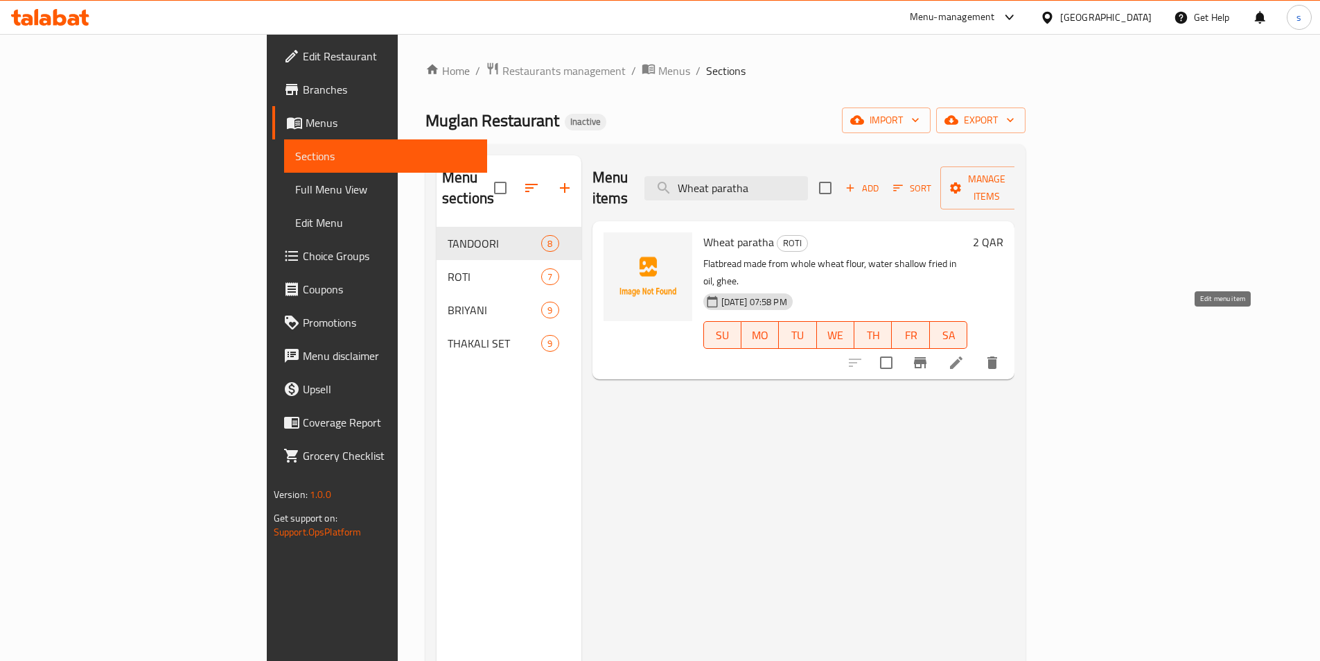
type input "Wheat paratha"
click at [965, 354] on icon at bounding box center [956, 362] width 17 height 17
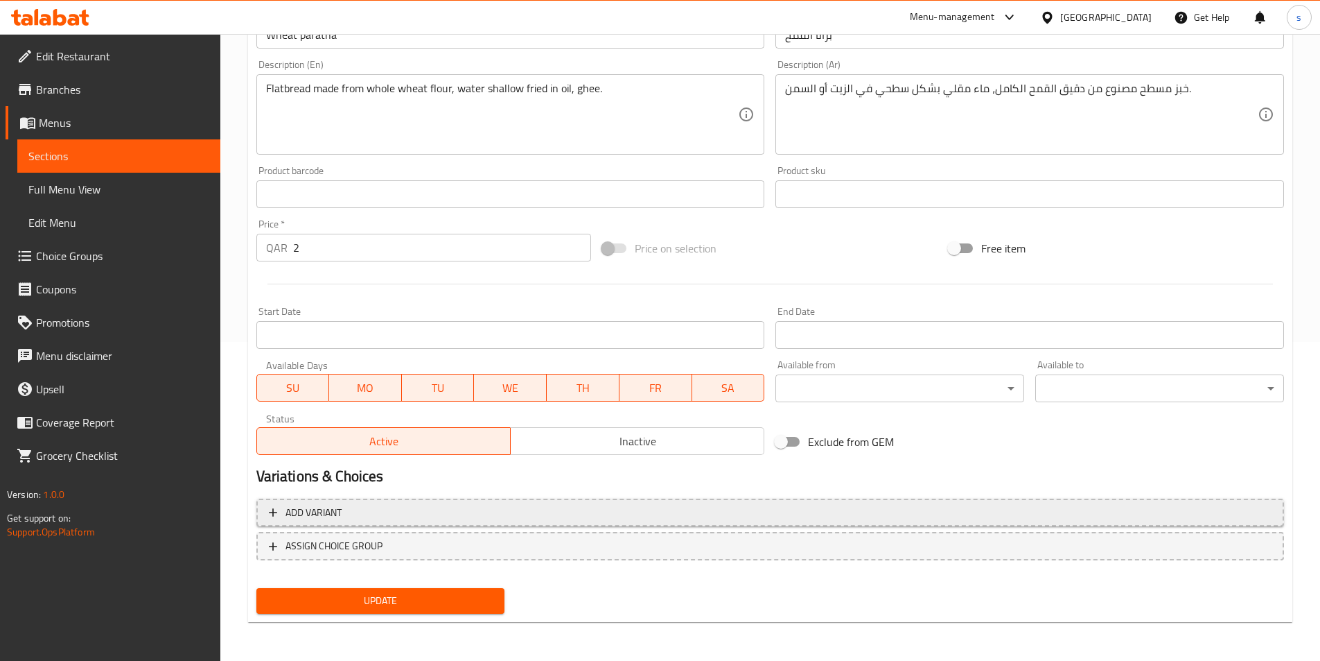
click at [496, 505] on span "Add variant" at bounding box center [770, 512] width 1003 height 17
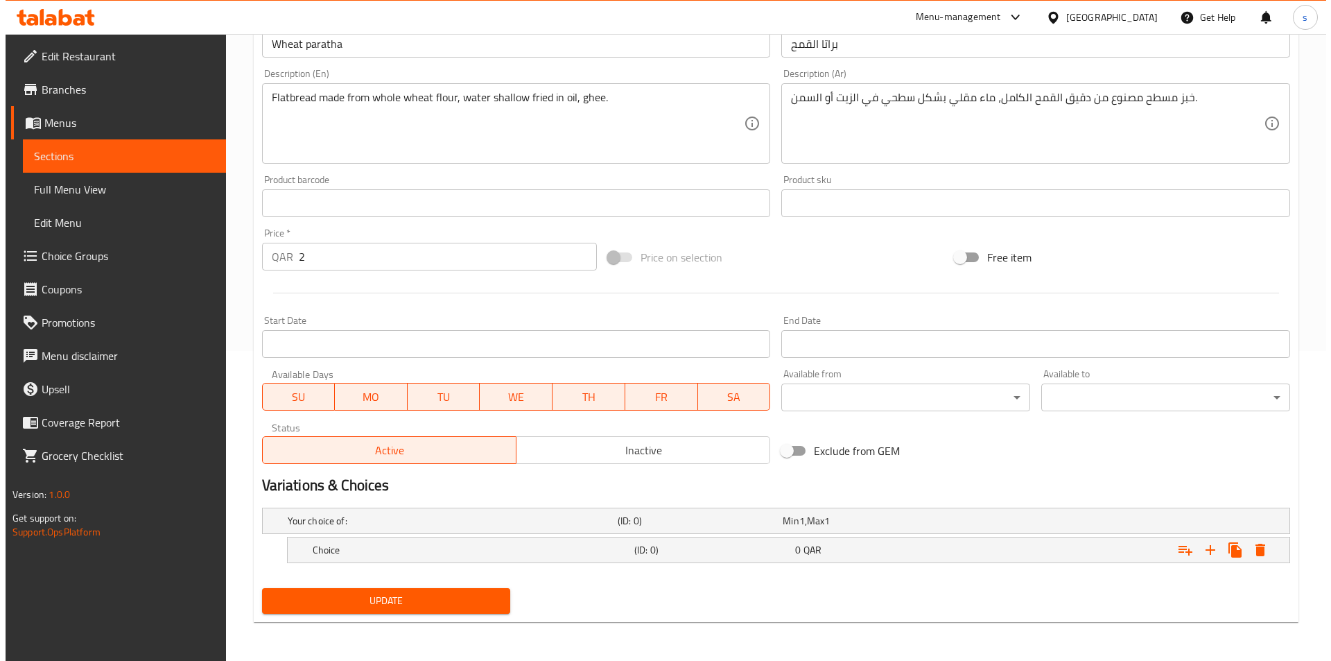
scroll to position [310, 0]
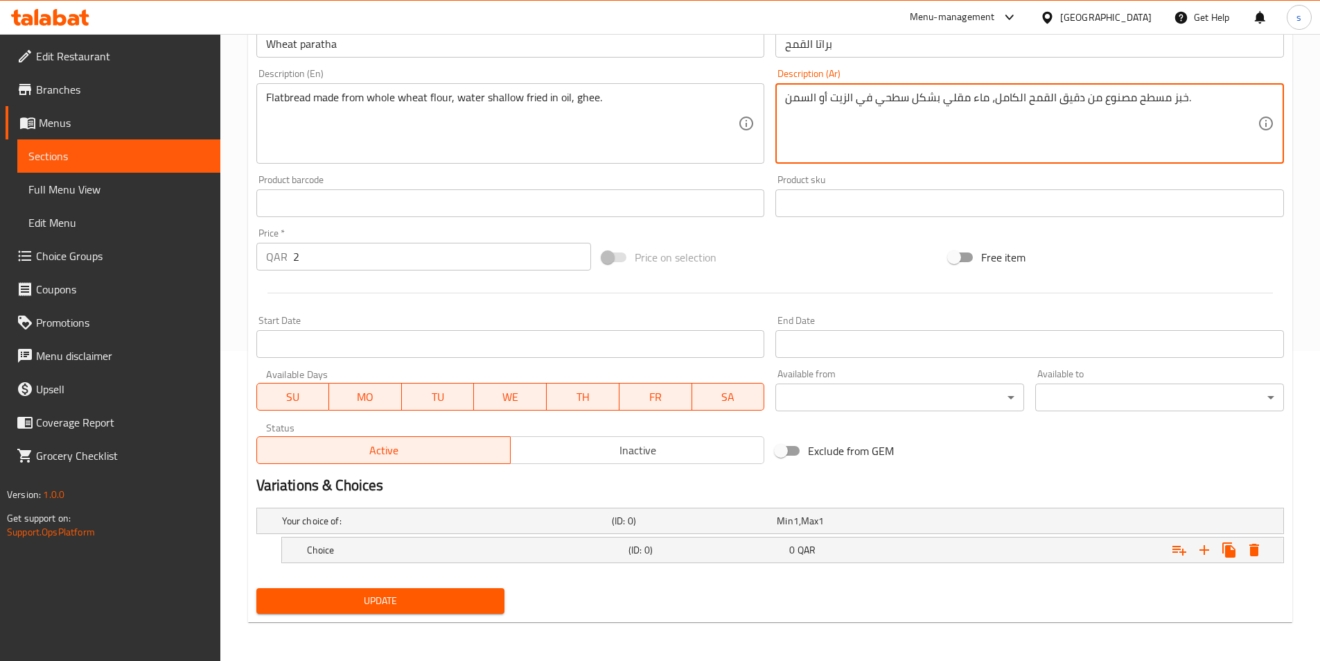
drag, startPoint x: 826, startPoint y: 104, endPoint x: 819, endPoint y: 100, distance: 7.5
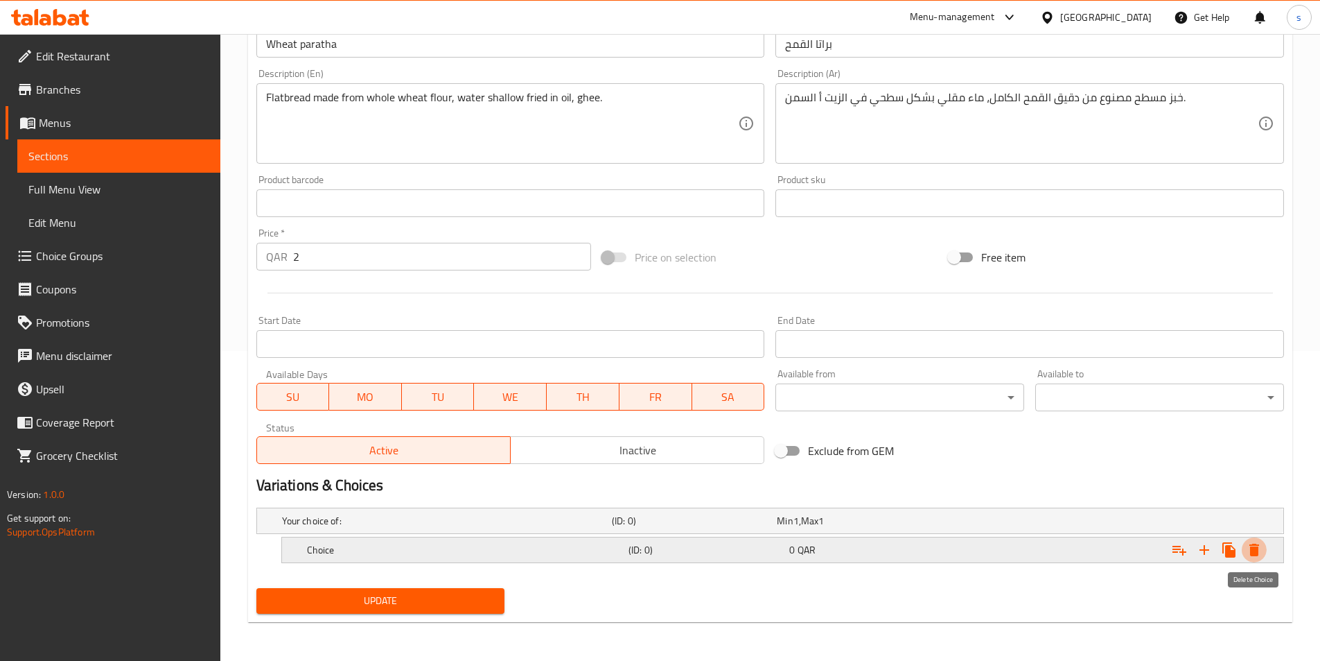
click at [1257, 550] on icon "Expand" at bounding box center [1255, 549] width 10 height 12
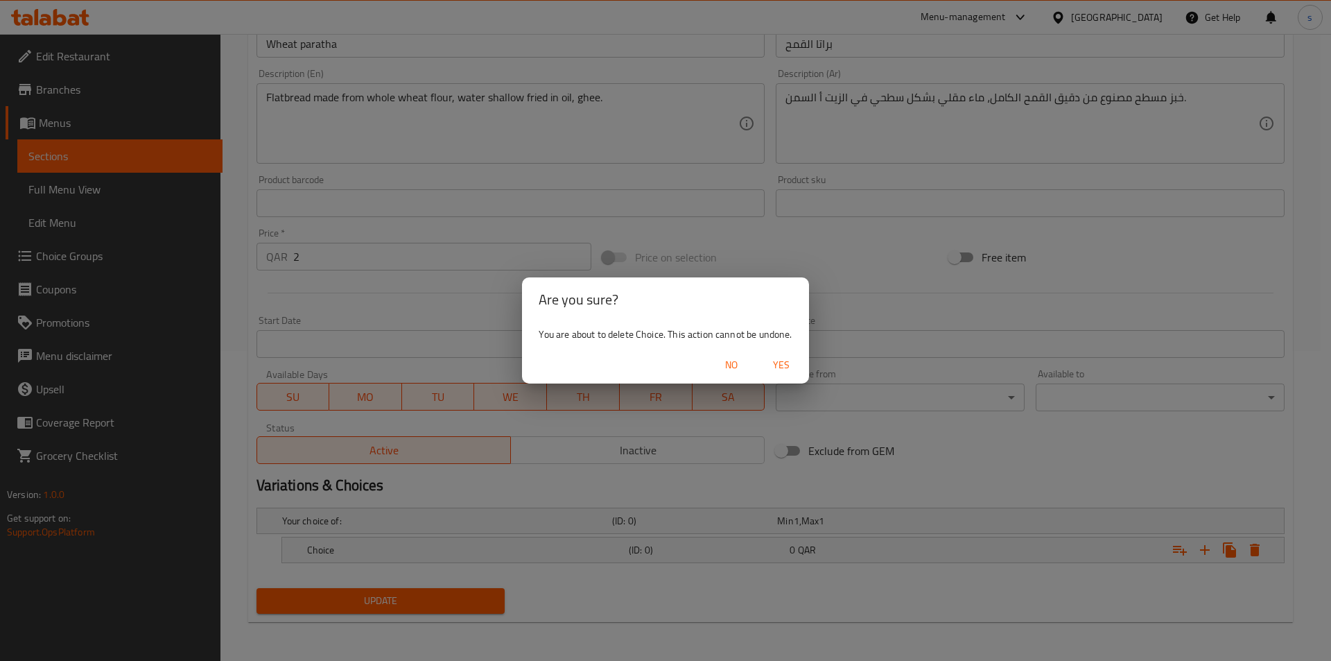
click at [781, 363] on span "Yes" at bounding box center [781, 364] width 33 height 17
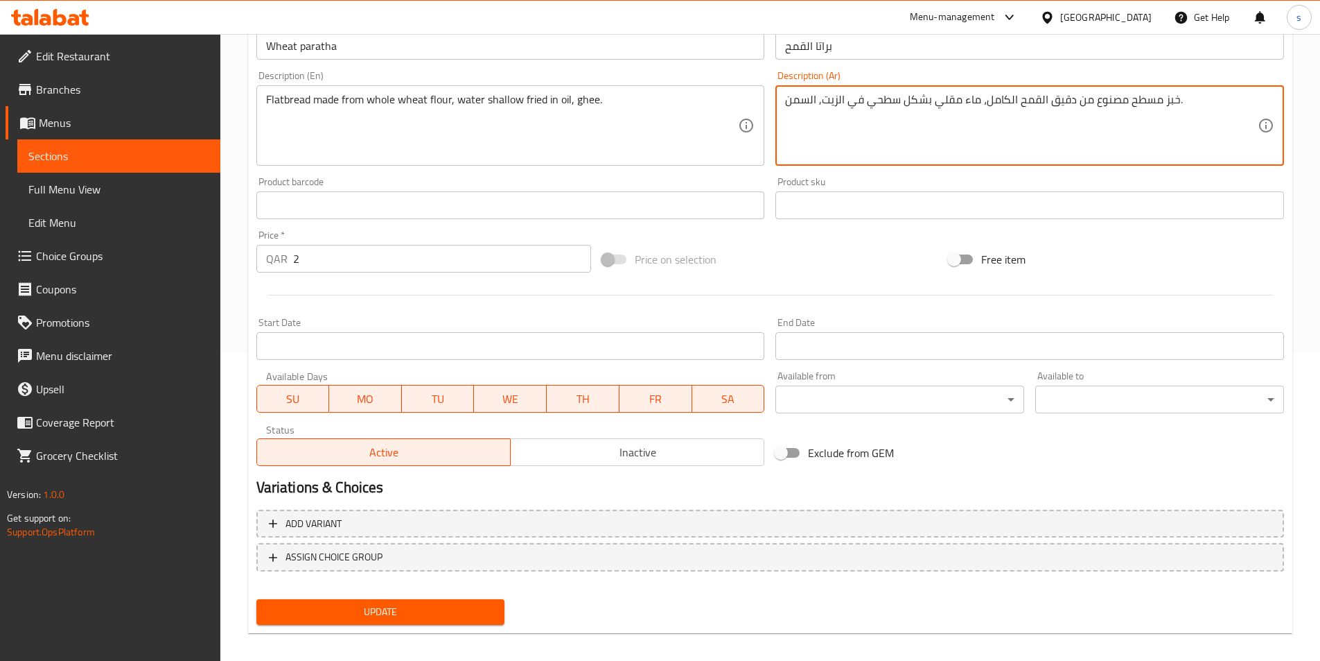
scroll to position [319, 0]
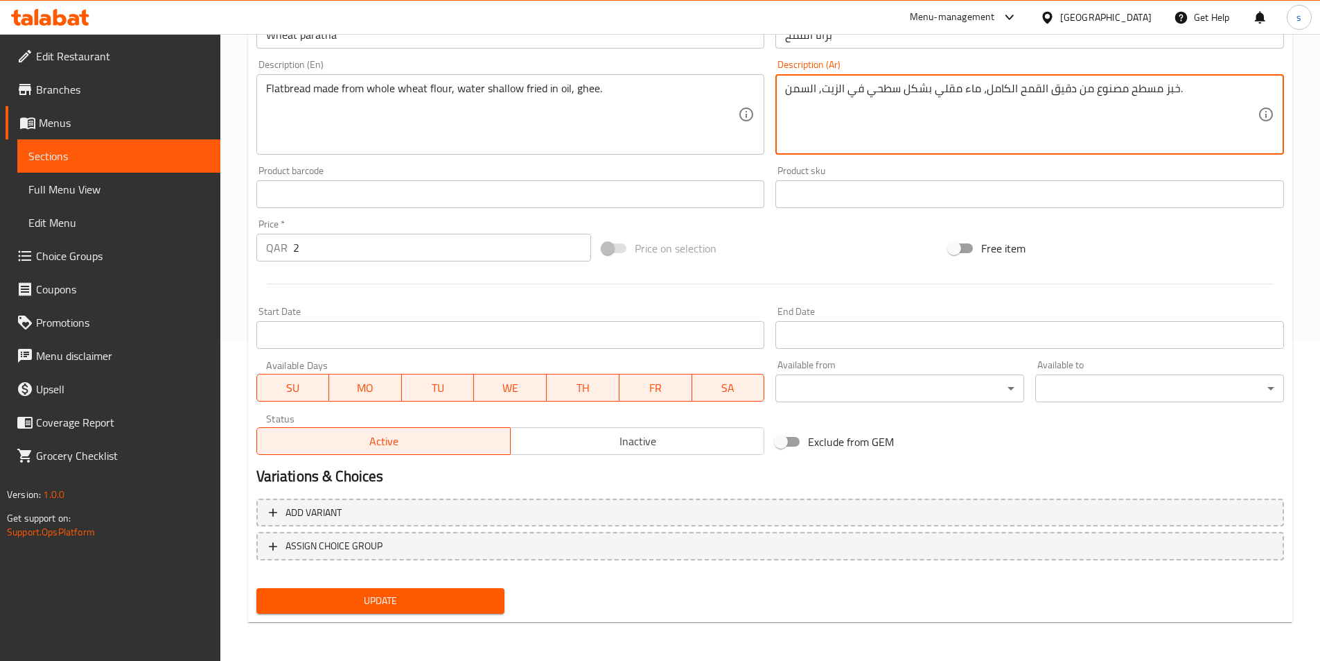
type textarea "خبز مسطح مصنوع من دقيق القمح الكامل، ماء مقلي بشكل سطحي في الزيت, السمن."
click at [377, 623] on div "Home / Restaurants management / Menus / Sections / item / update ROTI section U…" at bounding box center [770, 188] width 1045 height 890
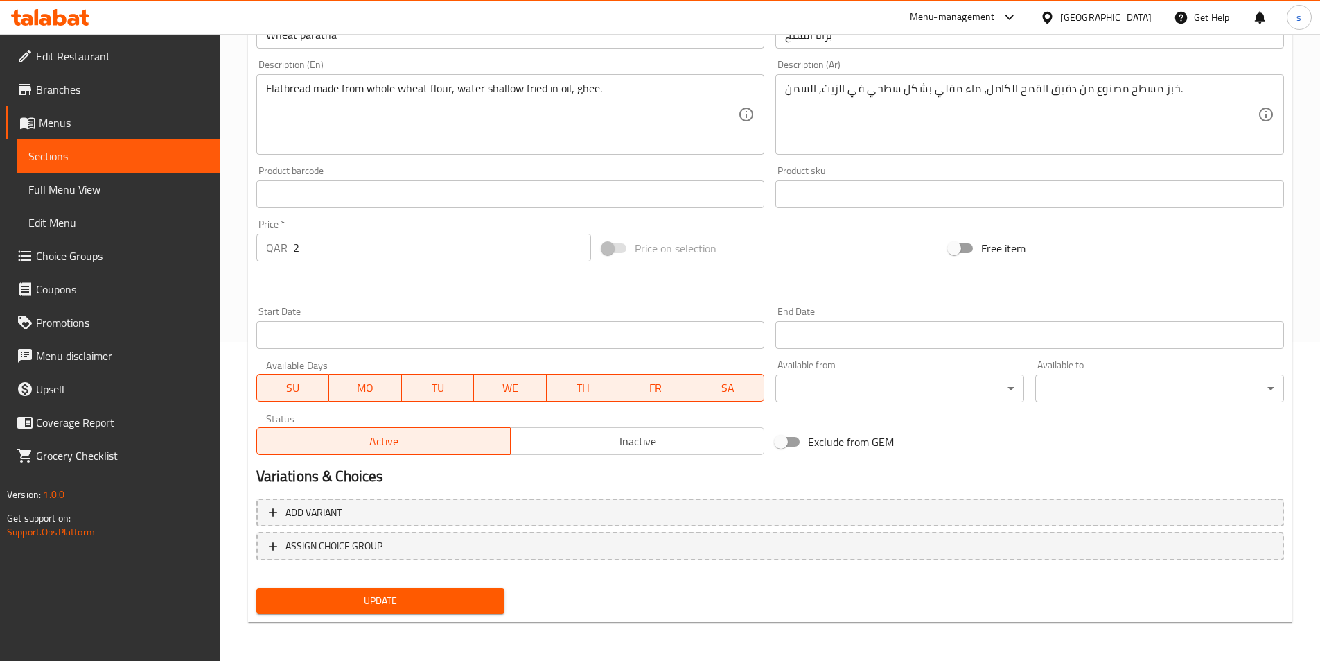
click at [384, 613] on button "Update" at bounding box center [380, 601] width 249 height 26
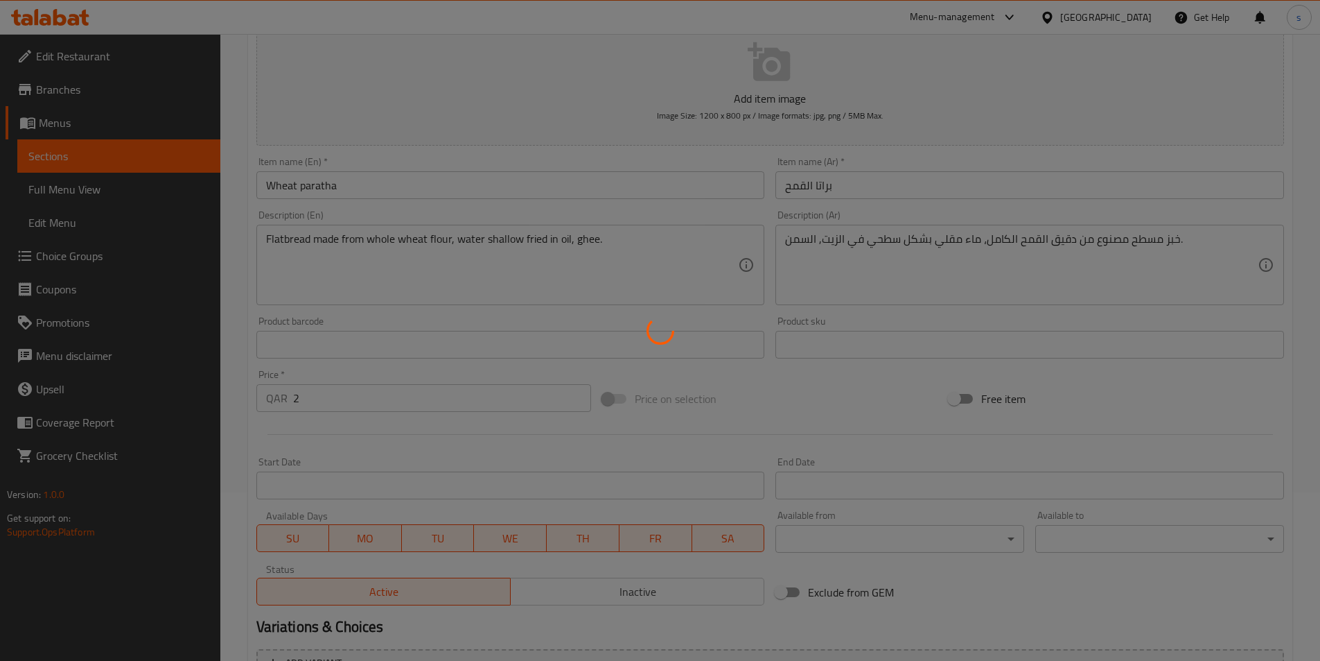
scroll to position [0, 0]
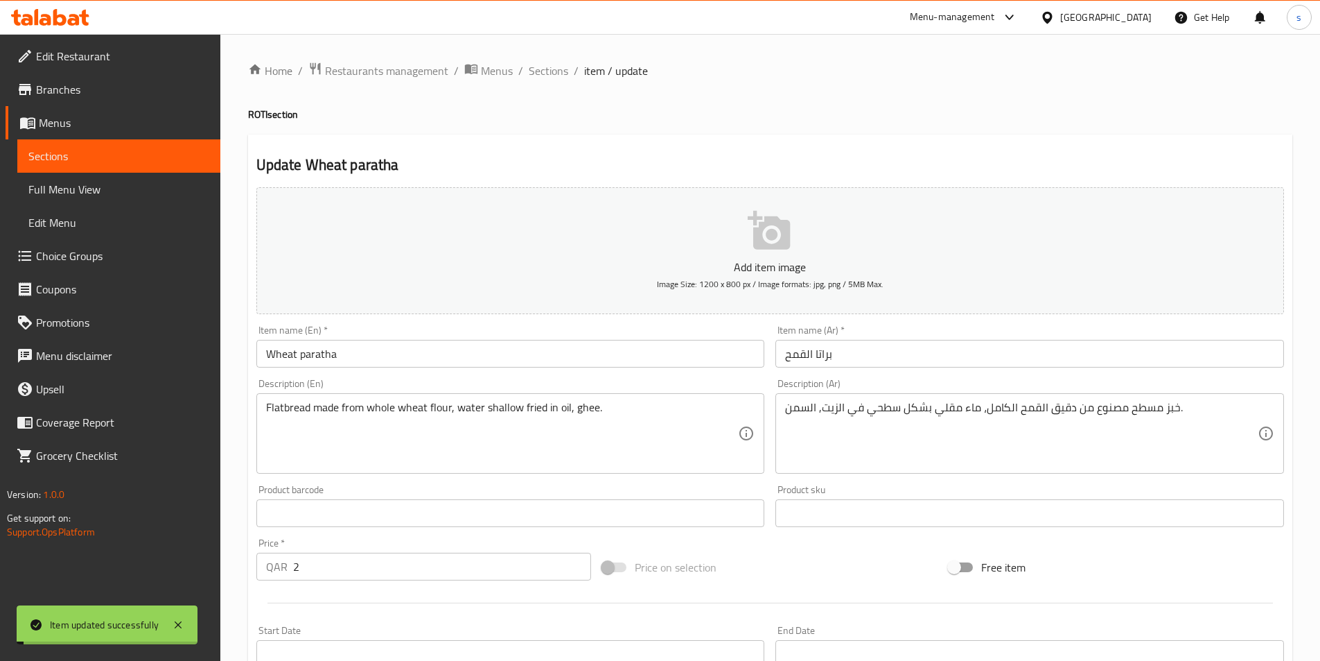
click at [542, 70] on span "Sections" at bounding box center [549, 70] width 40 height 17
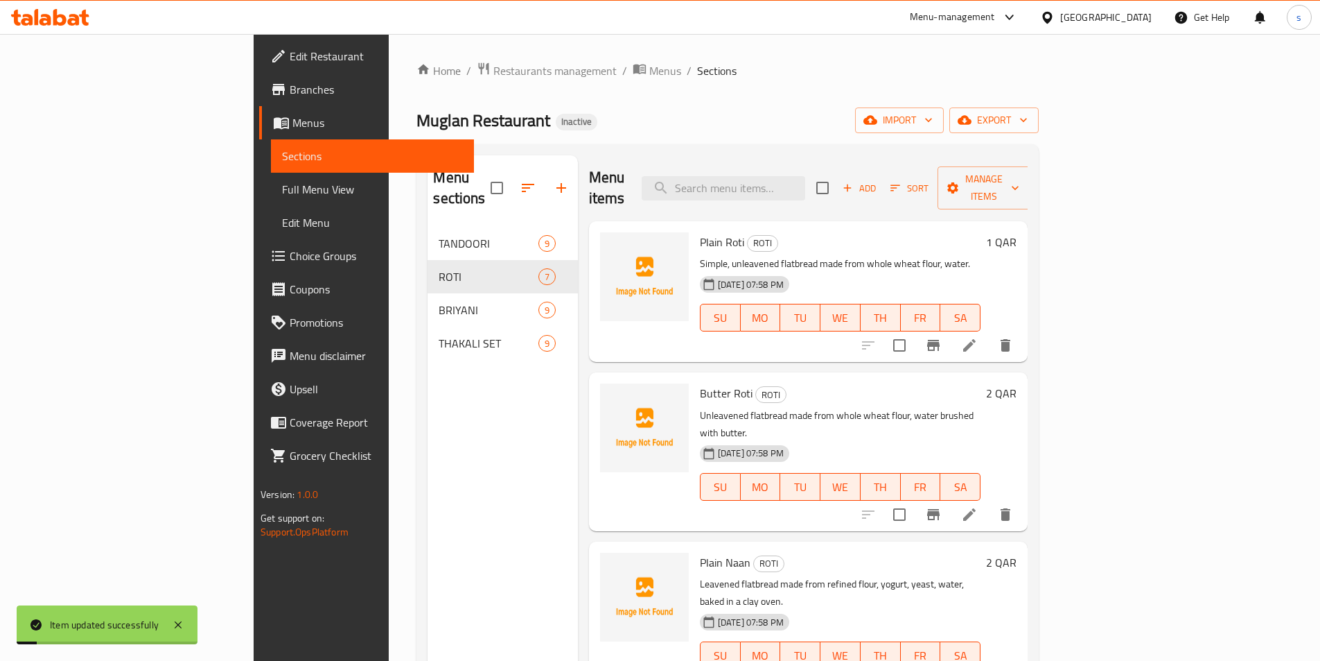
scroll to position [277, 0]
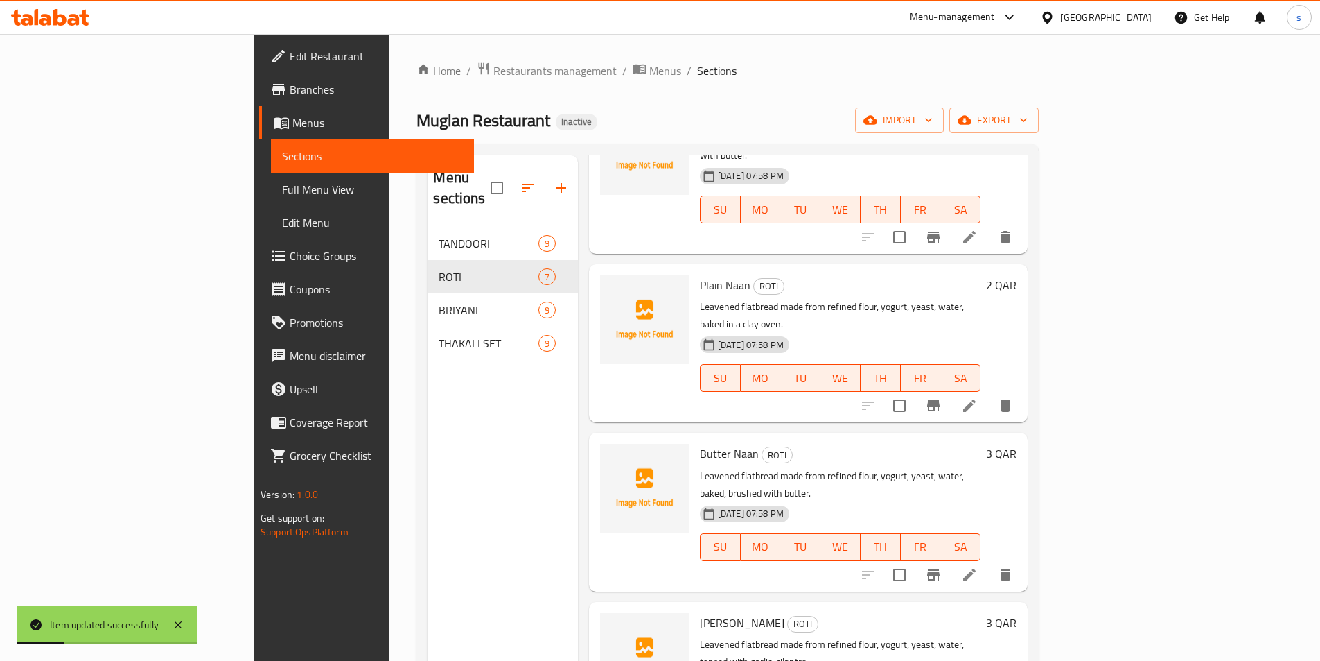
click at [282, 187] on span "Full Menu View" at bounding box center [372, 189] width 181 height 17
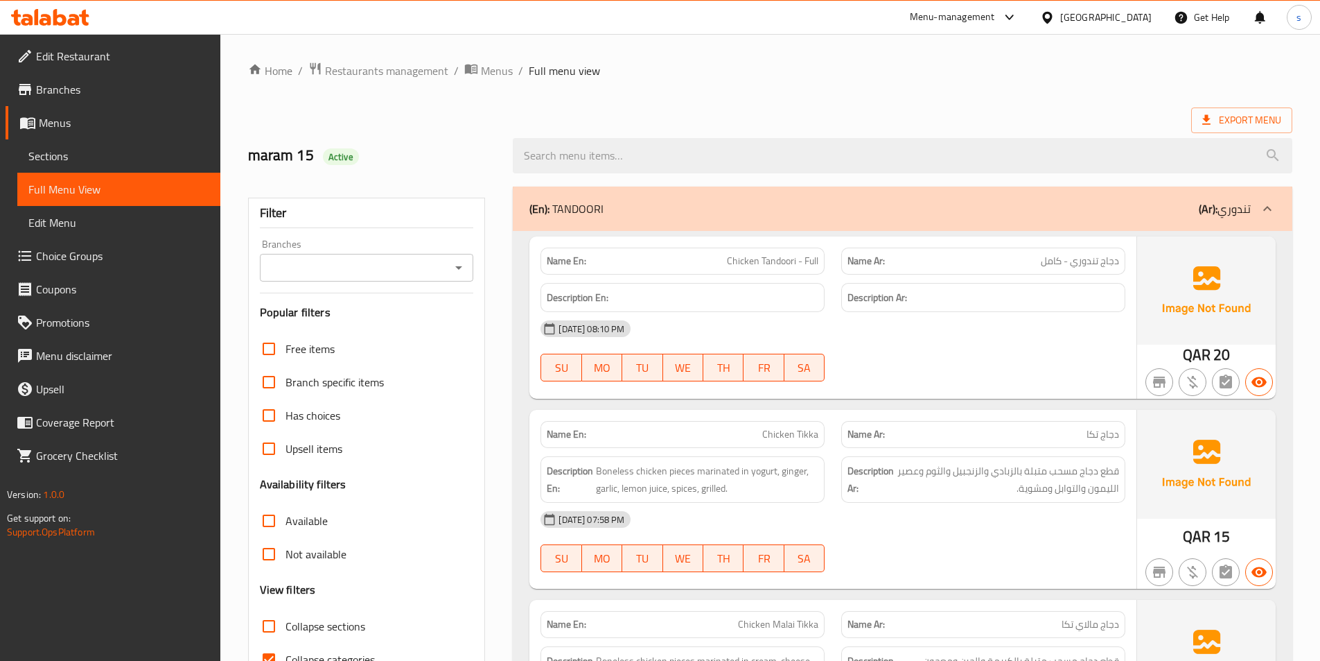
click at [88, 158] on span "Sections" at bounding box center [118, 156] width 181 height 17
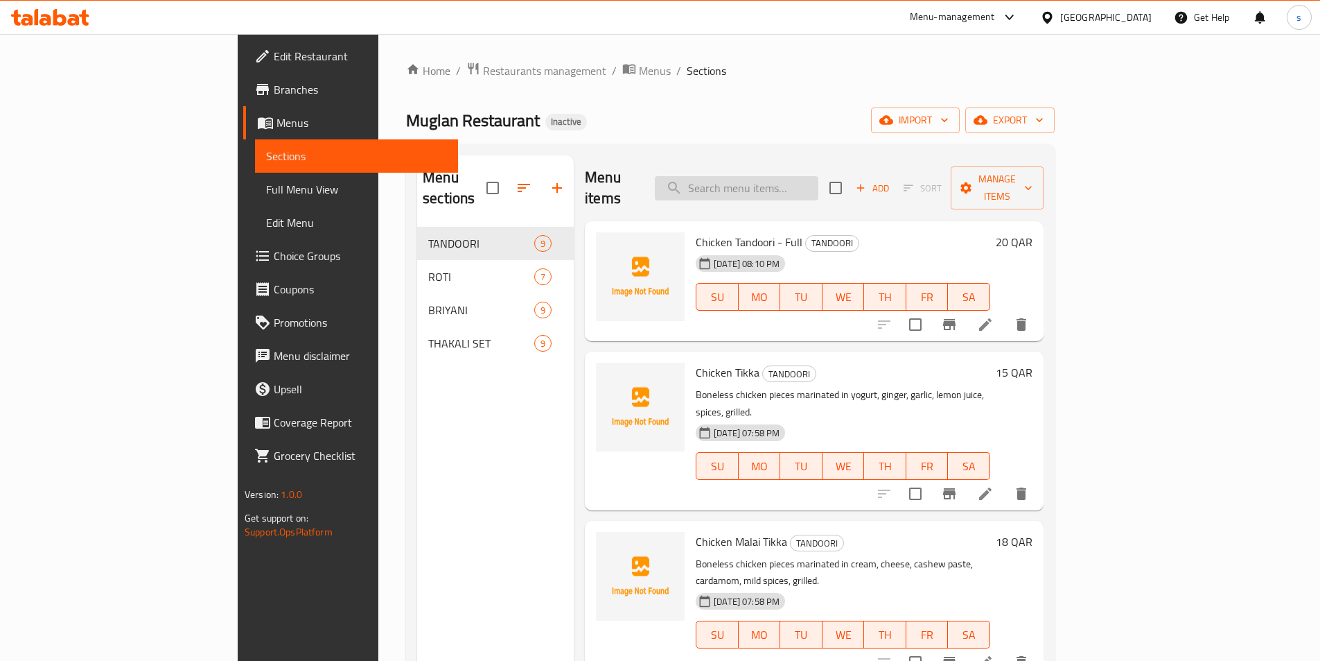
click at [803, 189] on input "search" at bounding box center [737, 188] width 164 height 24
click at [819, 177] on input "search" at bounding box center [737, 188] width 164 height 24
paste input "Chicken Dum Biryani"
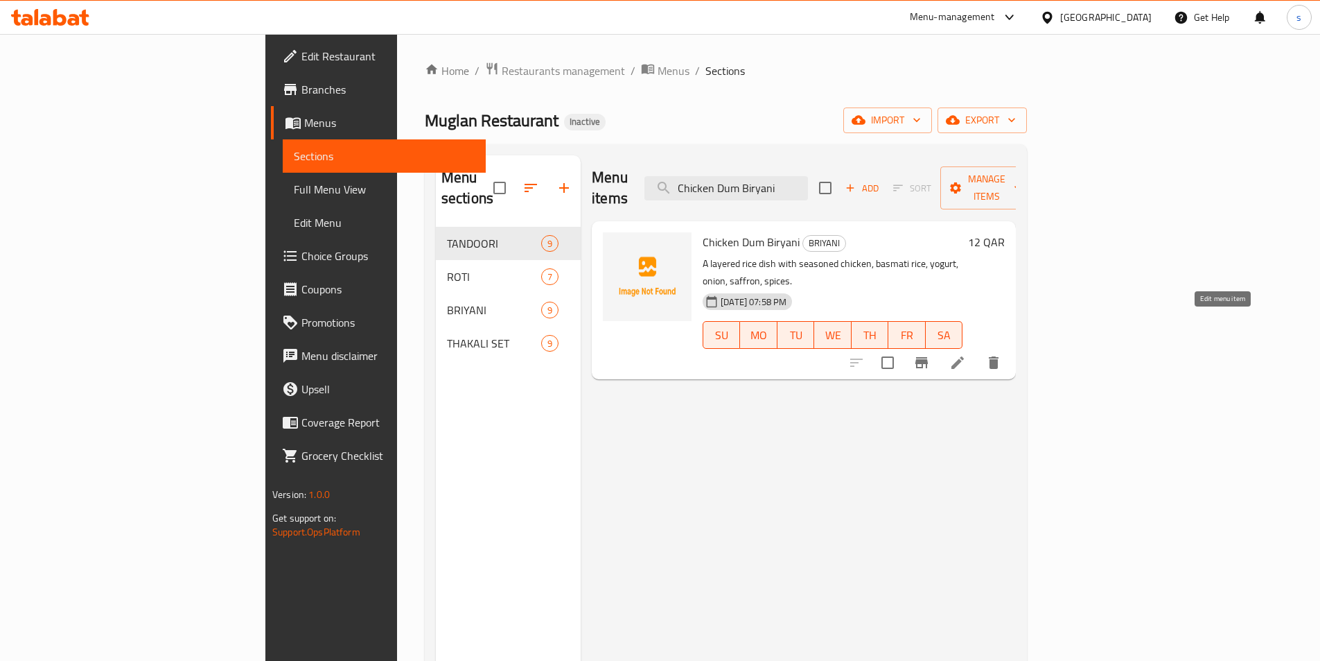
type input "Chicken Dum Biryani"
click at [966, 354] on icon at bounding box center [958, 362] width 17 height 17
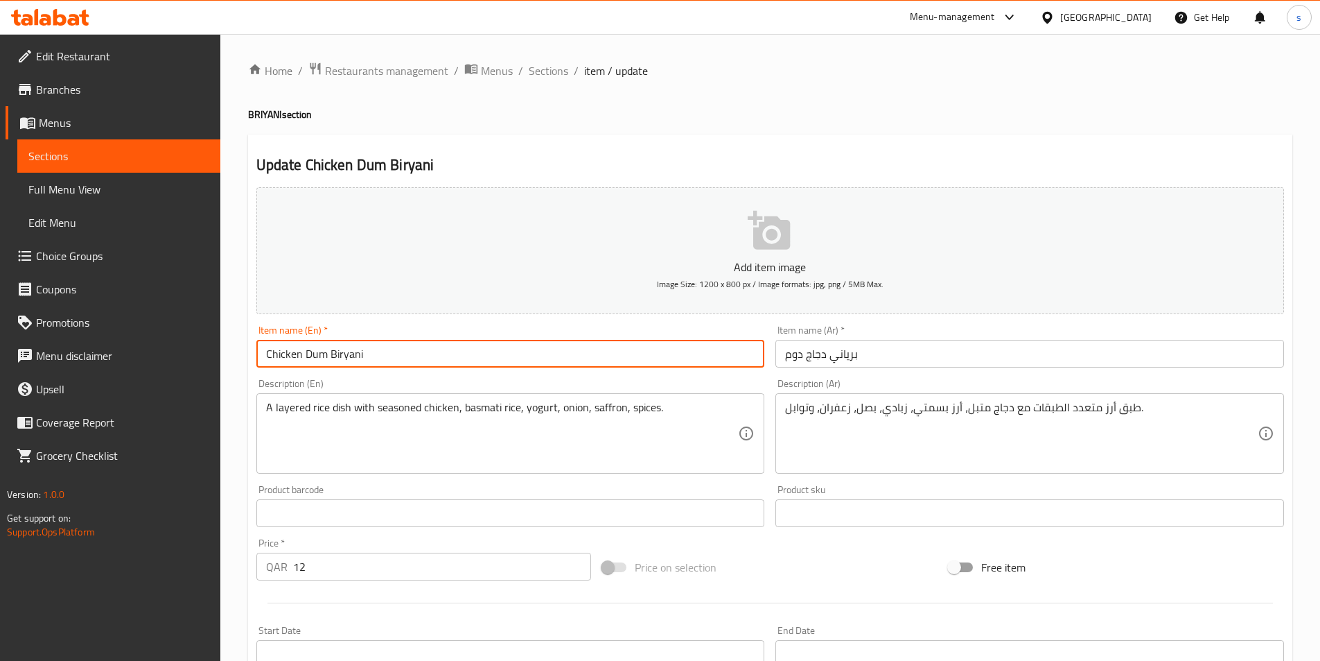
click at [432, 354] on input "Chicken Dum Biryani" at bounding box center [510, 354] width 509 height 28
click at [264, 351] on input "Chicken Dum Biryani" at bounding box center [510, 354] width 509 height 28
paste input "Hyderabad"
click at [318, 355] on input "Hyderabad Chicken Dum Biryani" at bounding box center [510, 354] width 509 height 28
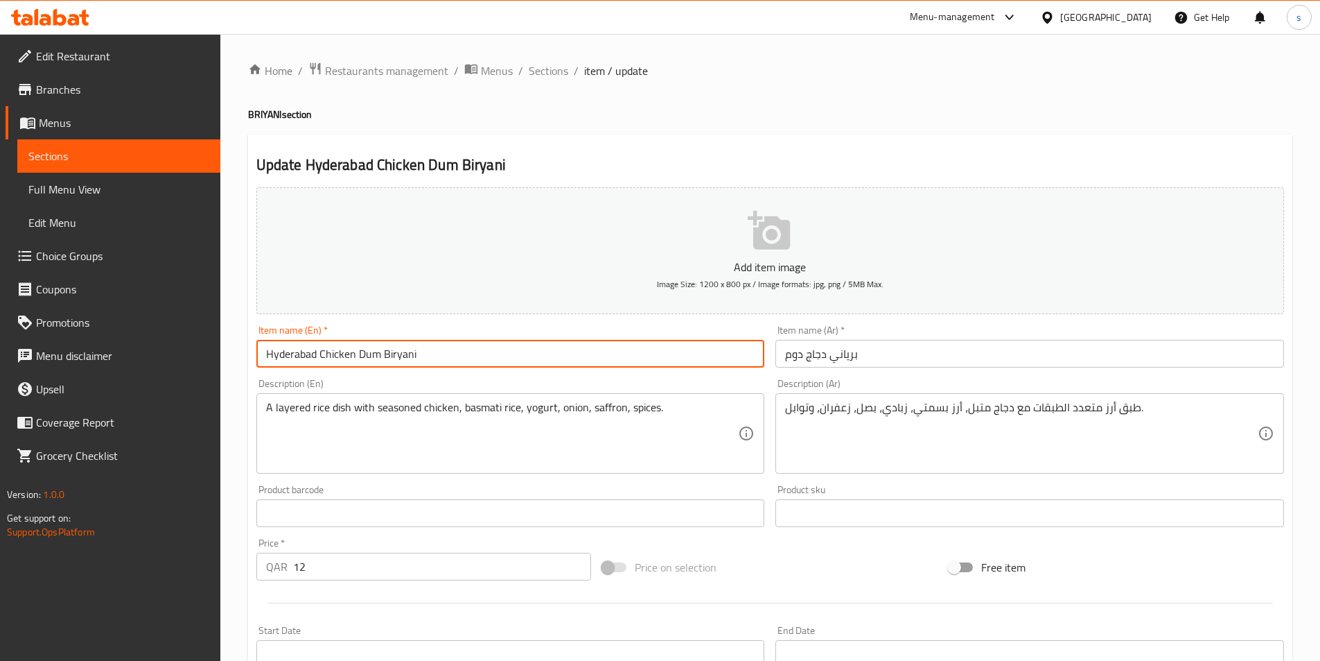
click at [318, 355] on input "Hyderabad Chicken Dum Biryani" at bounding box center [510, 354] width 509 height 28
click at [579, 351] on input "Hyderabad Chicken Dum Biryani" at bounding box center [510, 354] width 509 height 28
click at [607, 354] on input "Hyderabad Chicken Dum Biryani" at bounding box center [510, 354] width 509 height 28
click at [607, 354] on input "Hyderabad Chicken Dum Biryan" at bounding box center [510, 354] width 509 height 28
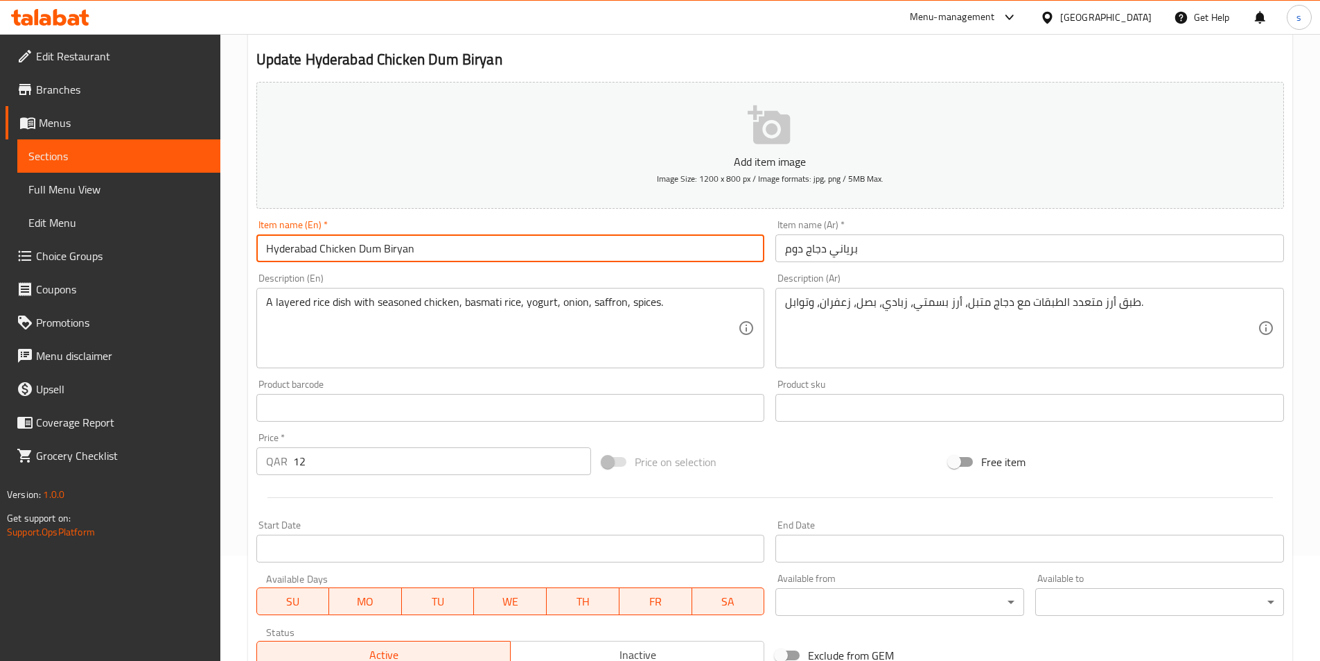
scroll to position [277, 0]
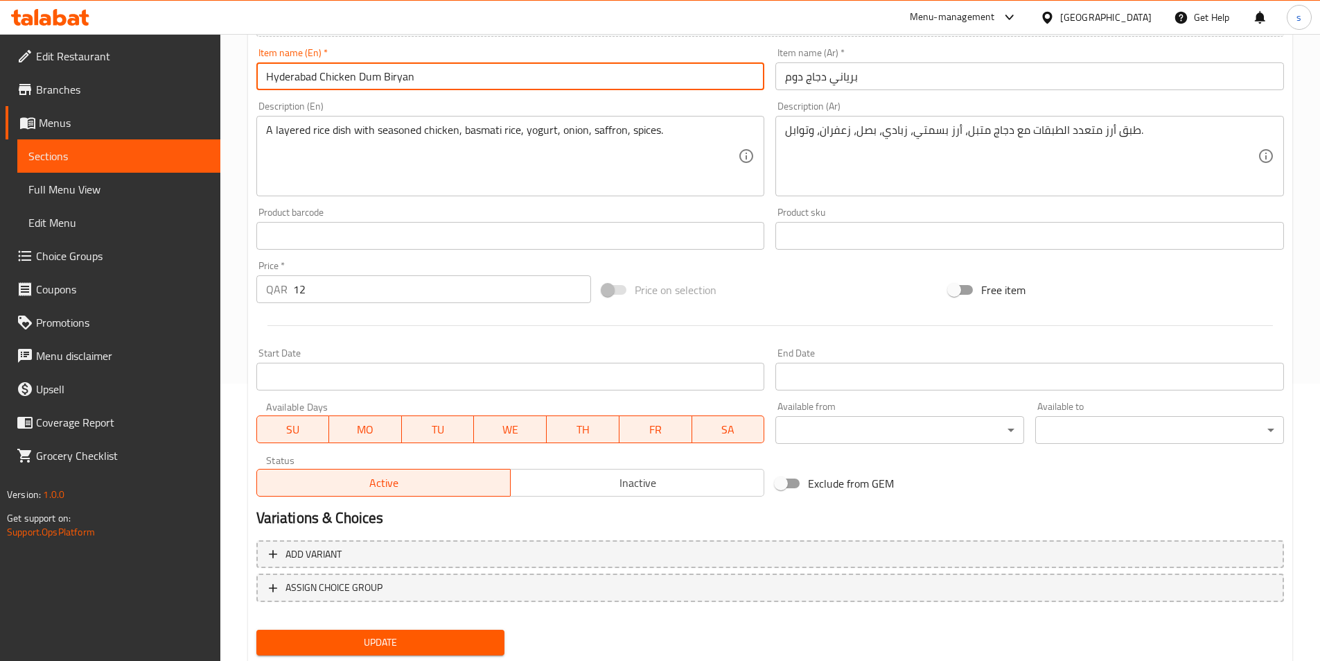
type input "Hyderabad Chicken Dum Biryan"
click at [362, 631] on button "Update" at bounding box center [380, 642] width 249 height 26
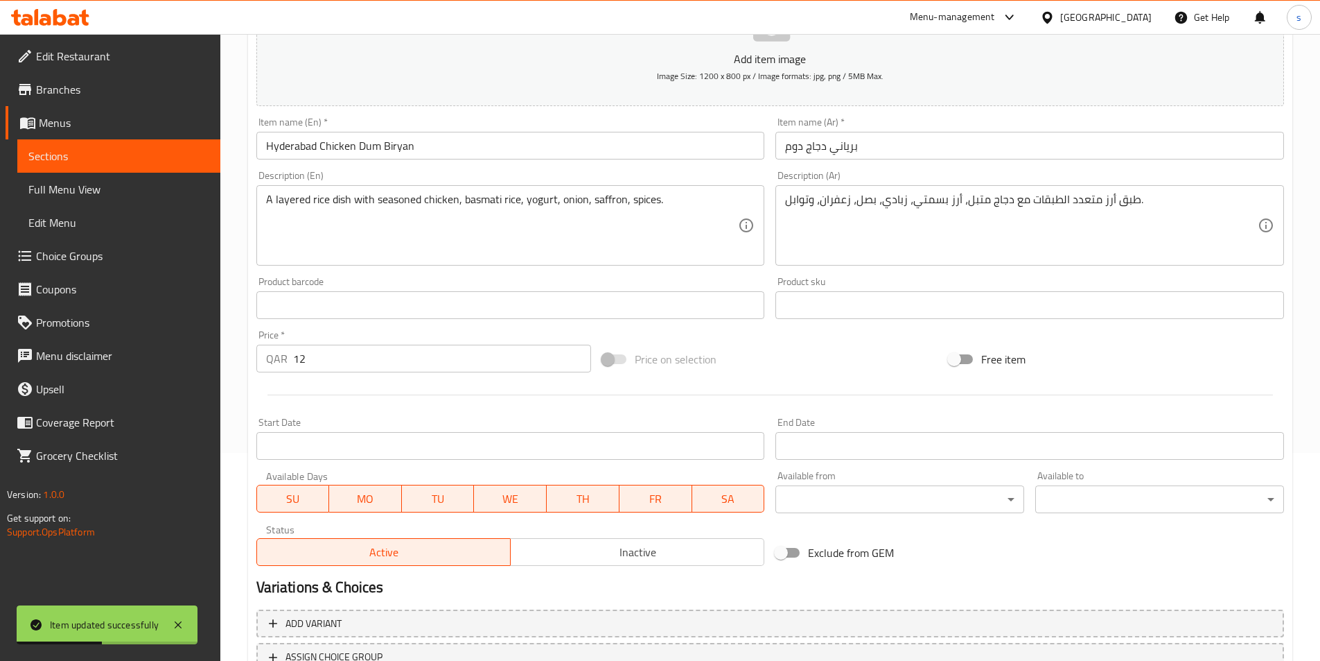
scroll to position [0, 0]
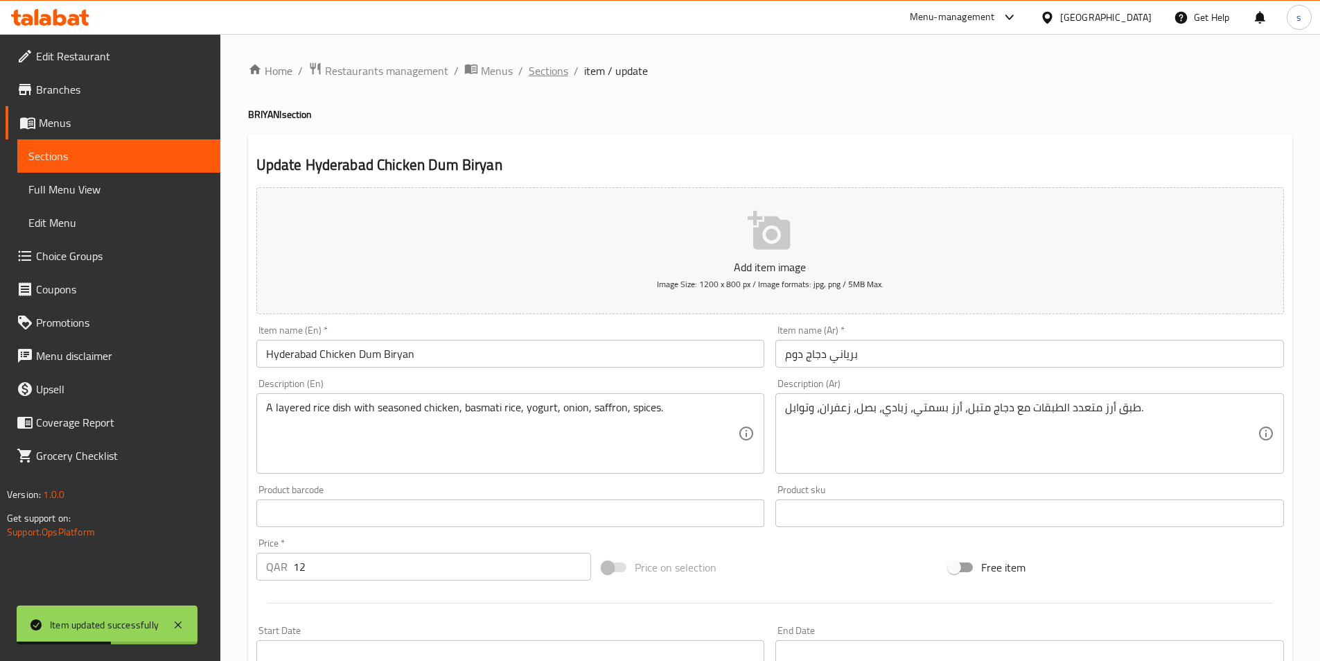
click at [529, 71] on span "Sections" at bounding box center [549, 70] width 40 height 17
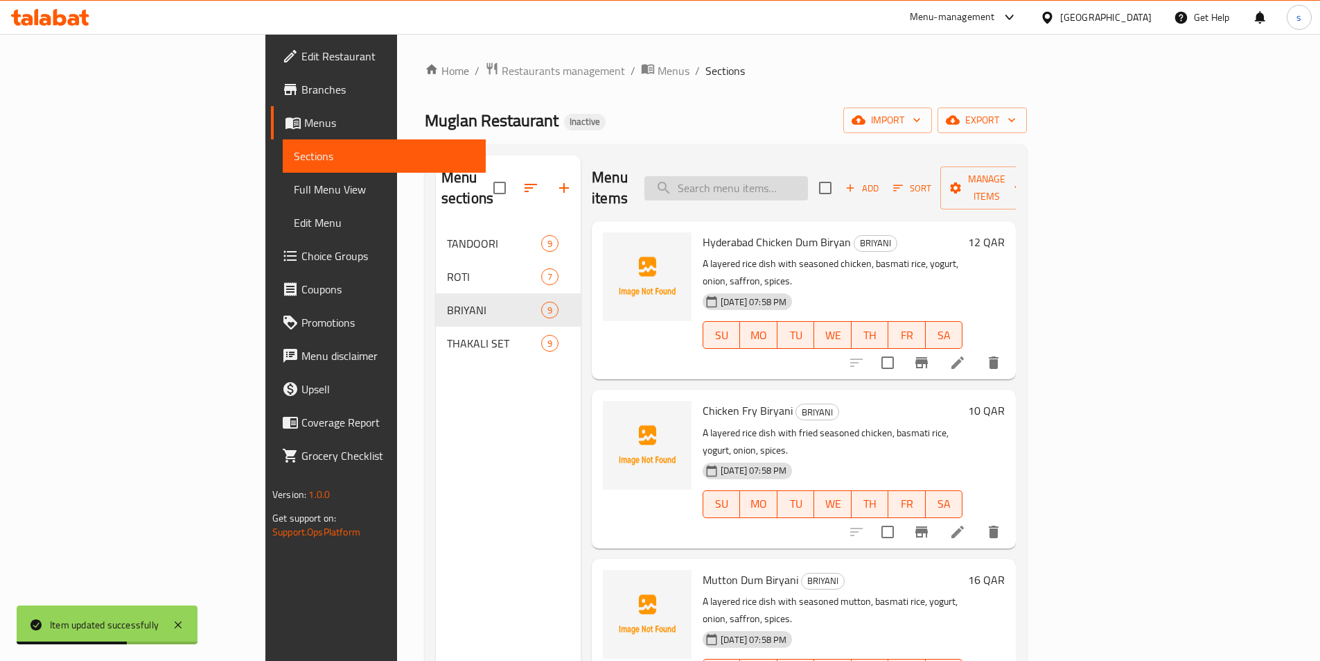
click at [808, 188] on input "search" at bounding box center [727, 188] width 164 height 24
paste input "Mutton Dum Biryani"
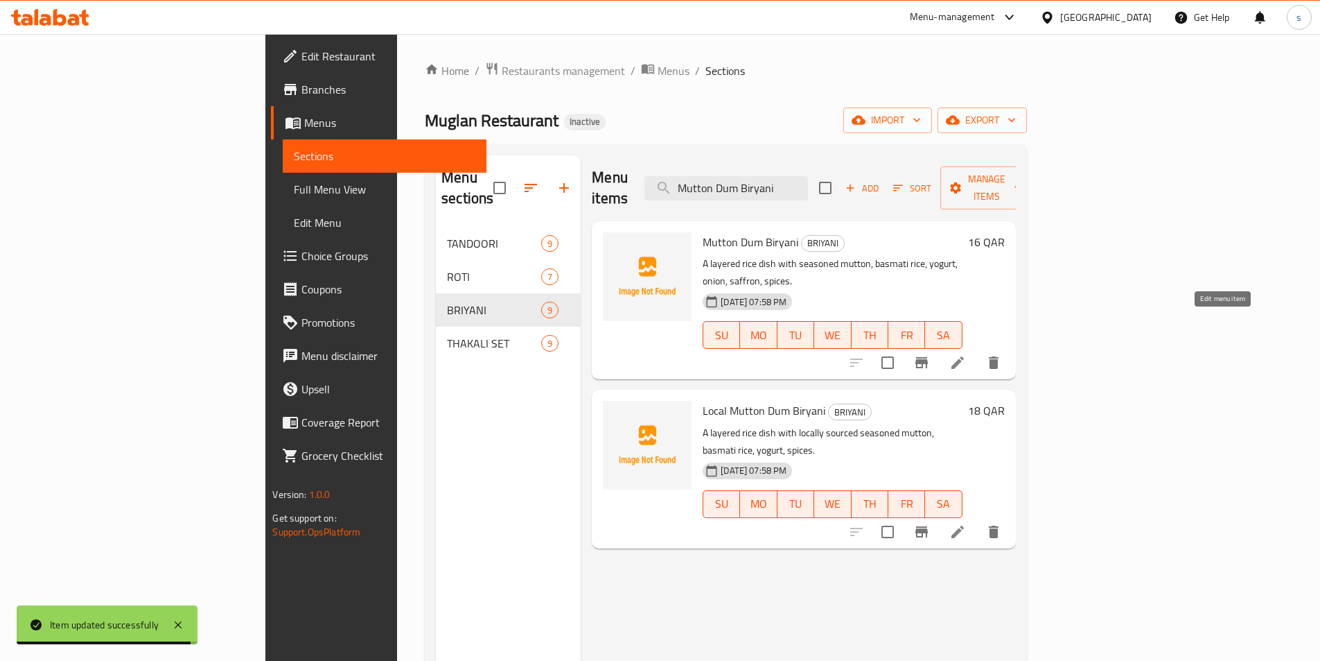
type input "Mutton Dum Biryani"
click at [964, 356] on icon at bounding box center [958, 362] width 12 height 12
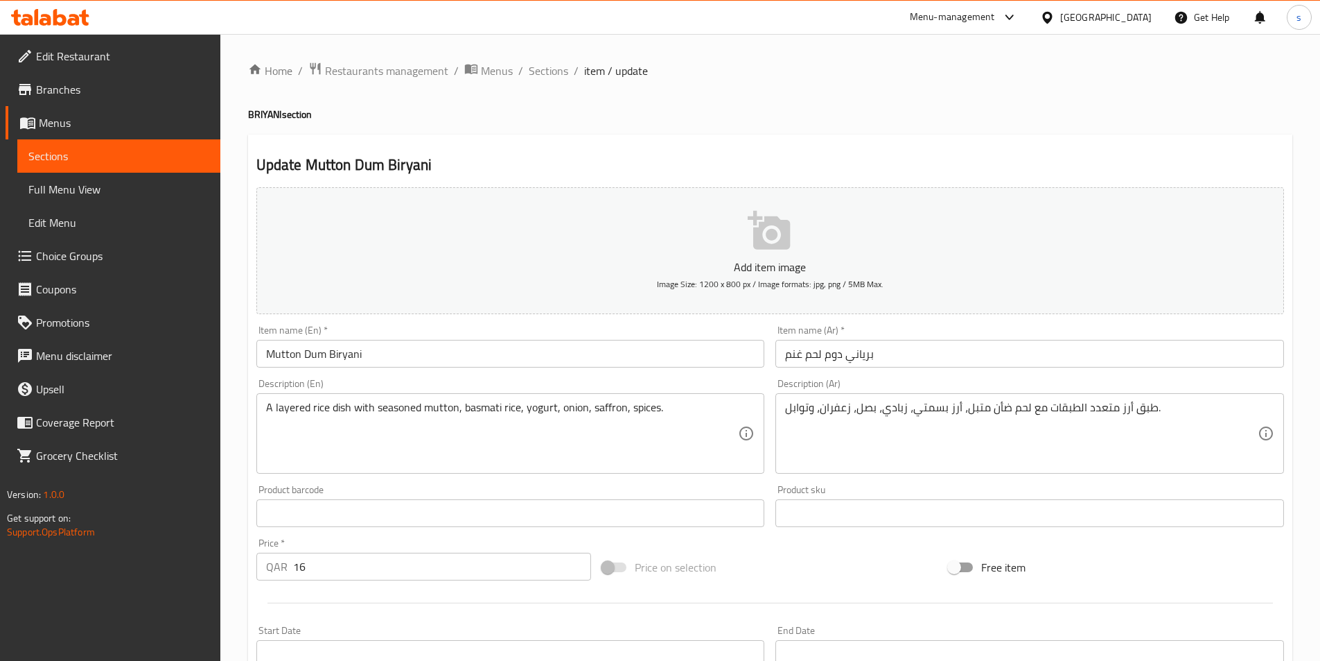
click at [794, 351] on input "برياني دوم لحم غنم" at bounding box center [1030, 354] width 509 height 28
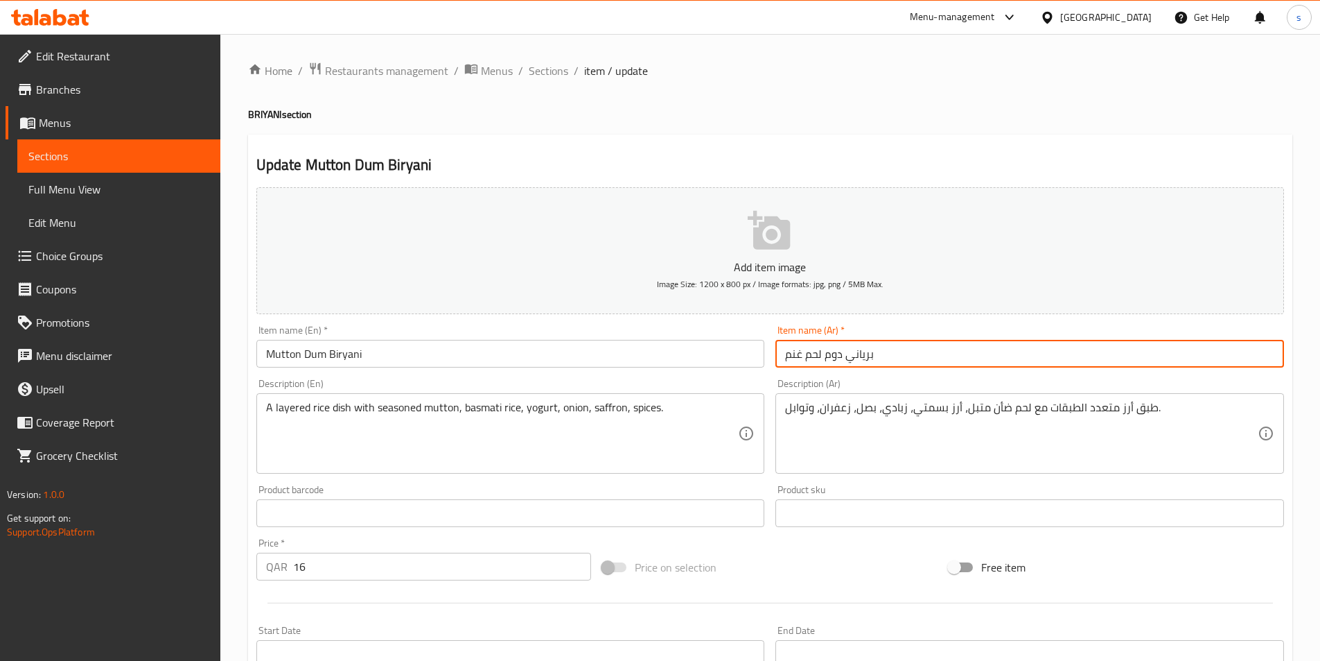
click at [794, 351] on input "برياني دوم لحم غنم" at bounding box center [1030, 354] width 509 height 28
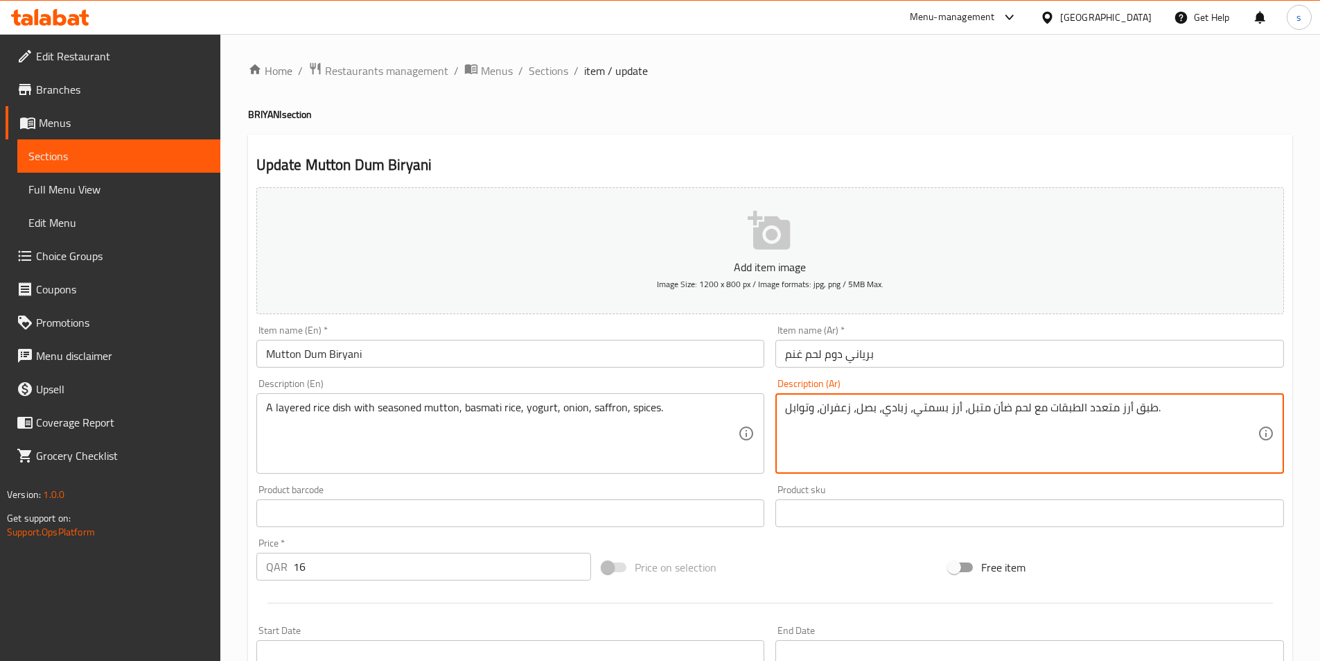
click at [1001, 404] on textarea "طبق أرز متعدد الطبقات مع لحم ضأن متبل، أرز بسمتي، زبادي، بصل، زعفران، وتوابل." at bounding box center [1021, 434] width 473 height 66
paste textarea "نم"
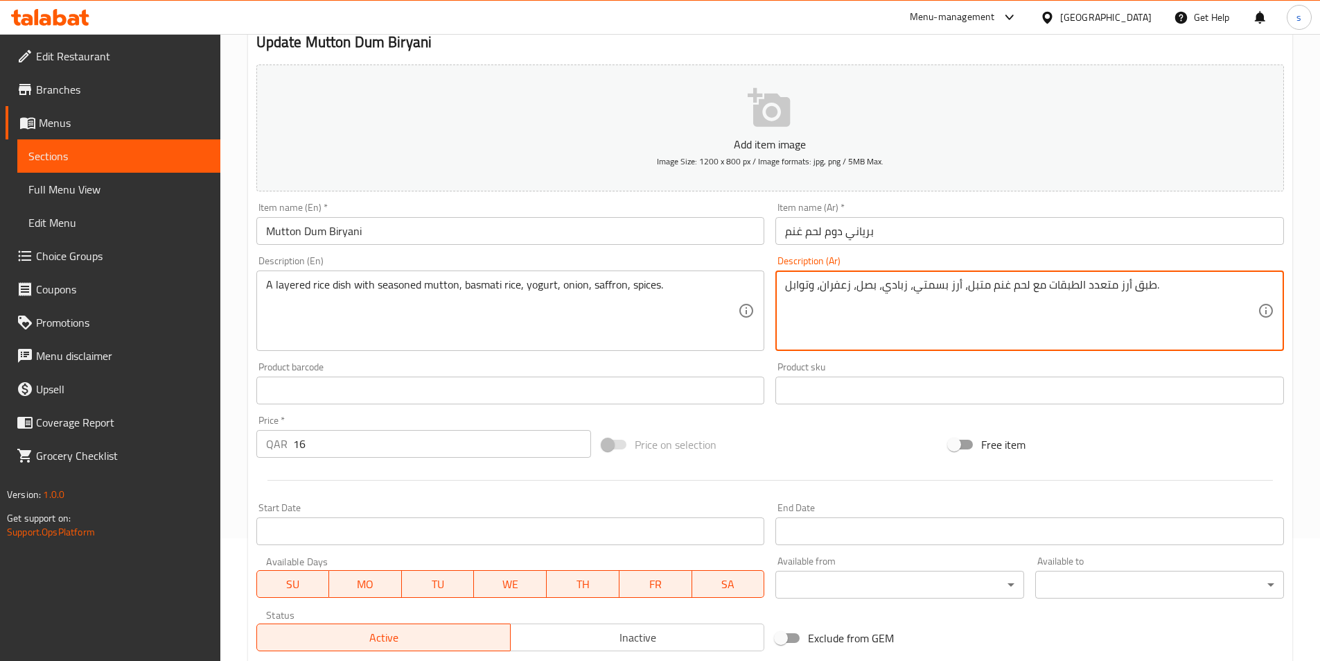
scroll to position [277, 0]
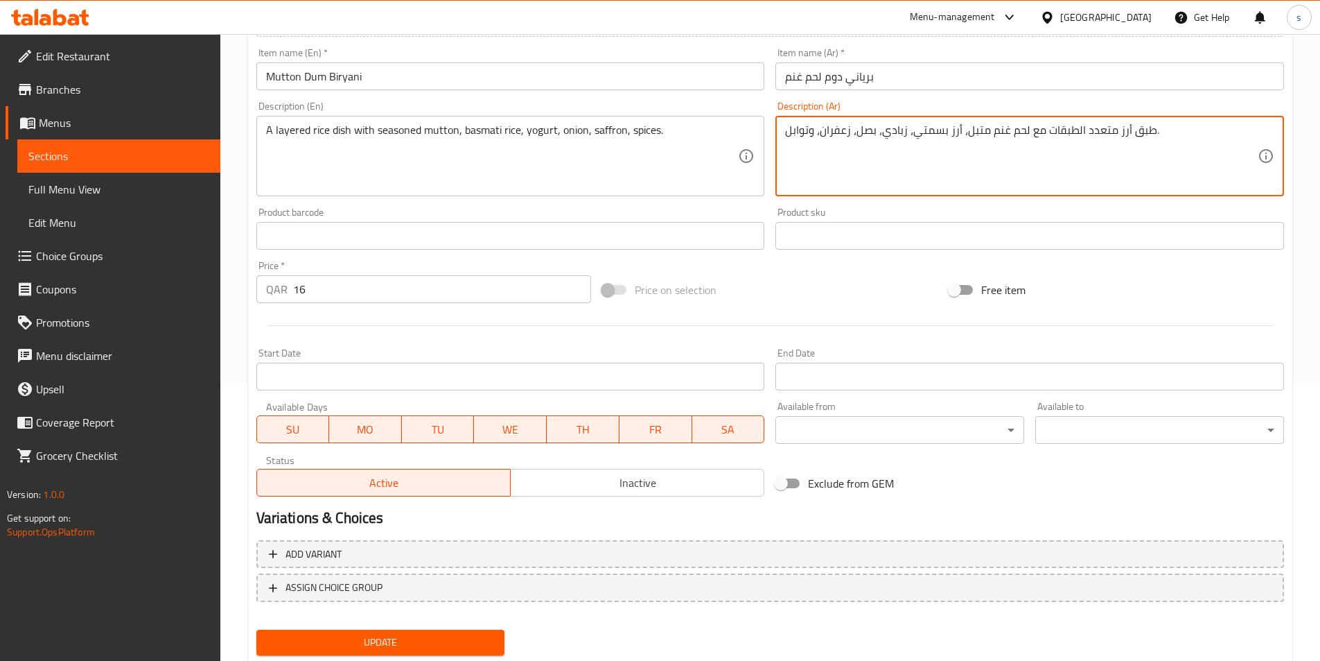
type textarea "طبق أرز متعدد الطبقات مع لحم غنم متبل، أرز بسمتي، زبادي، بصل، زعفران، وتوابل."
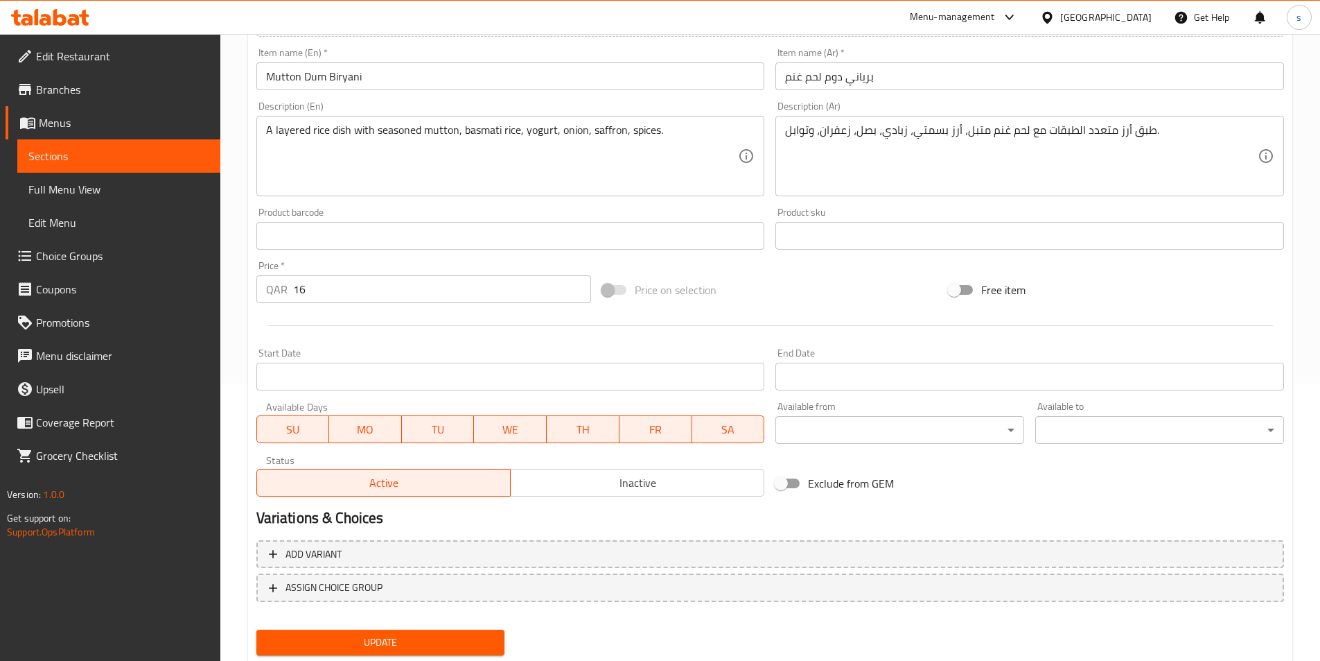
click at [397, 626] on div "Update" at bounding box center [381, 642] width 260 height 37
click at [403, 642] on span "Update" at bounding box center [381, 642] width 227 height 17
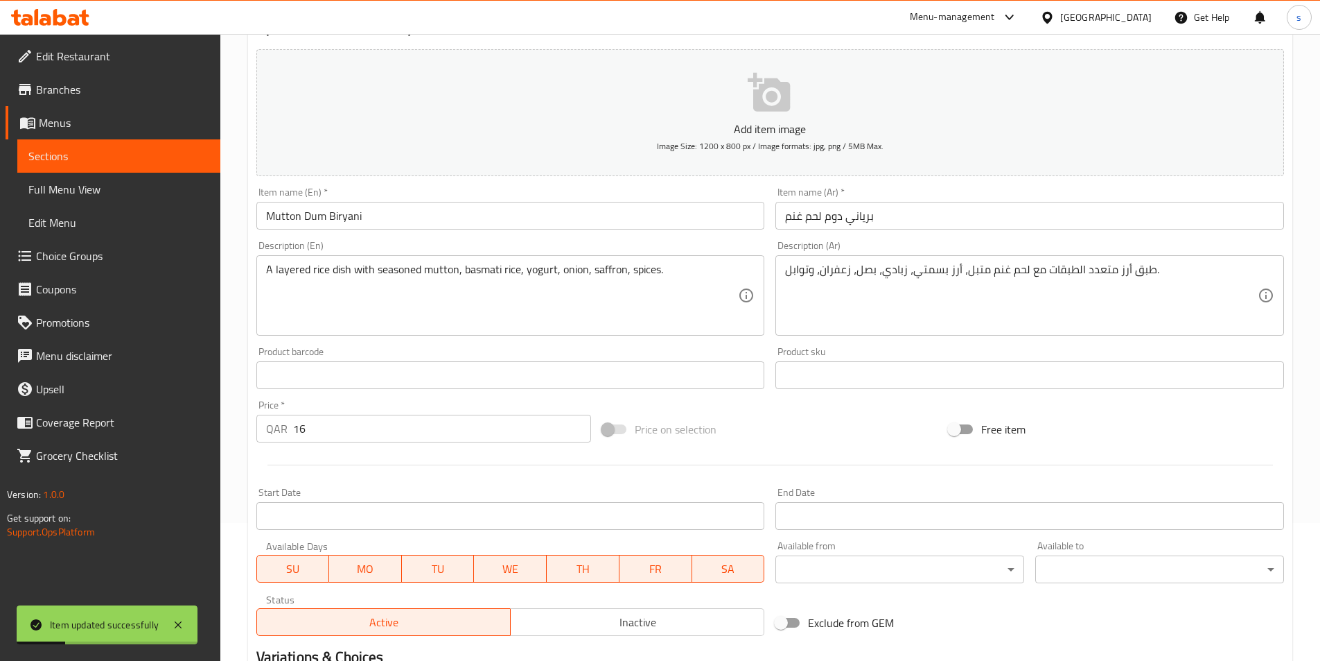
scroll to position [0, 0]
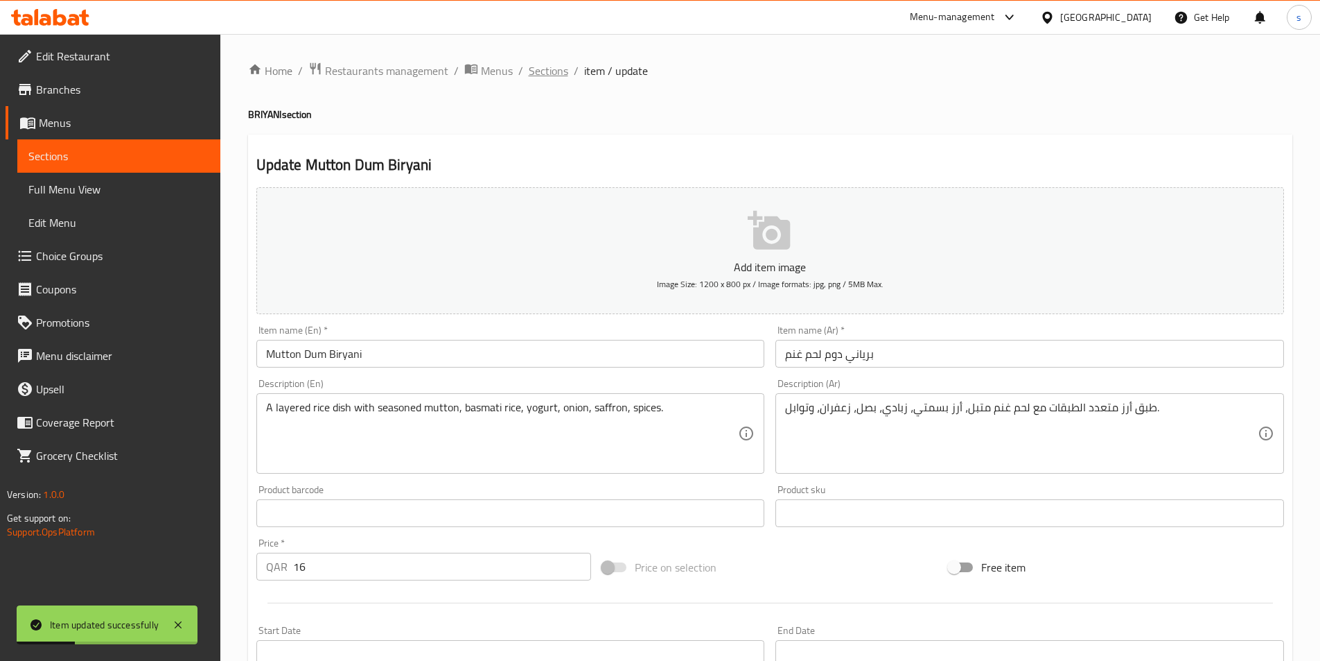
click at [552, 69] on span "Sections" at bounding box center [549, 70] width 40 height 17
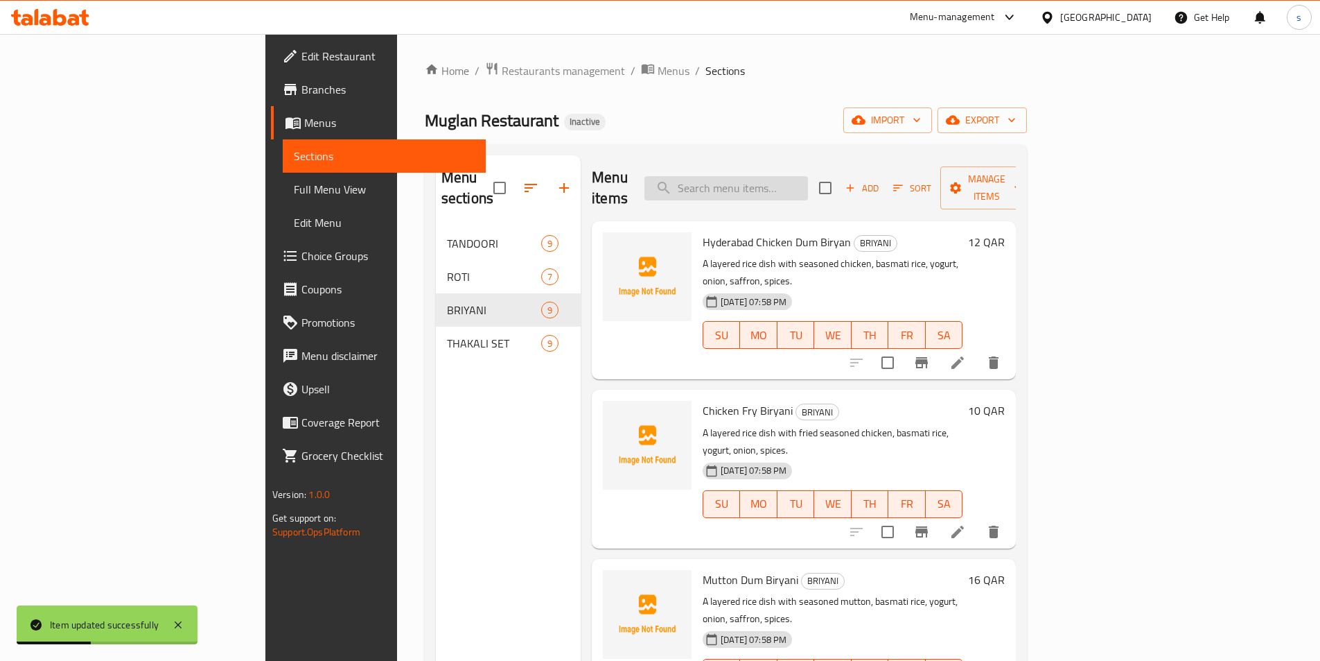
click at [769, 189] on input "search" at bounding box center [727, 188] width 164 height 24
paste input "Local Mutton Dum Biryani"
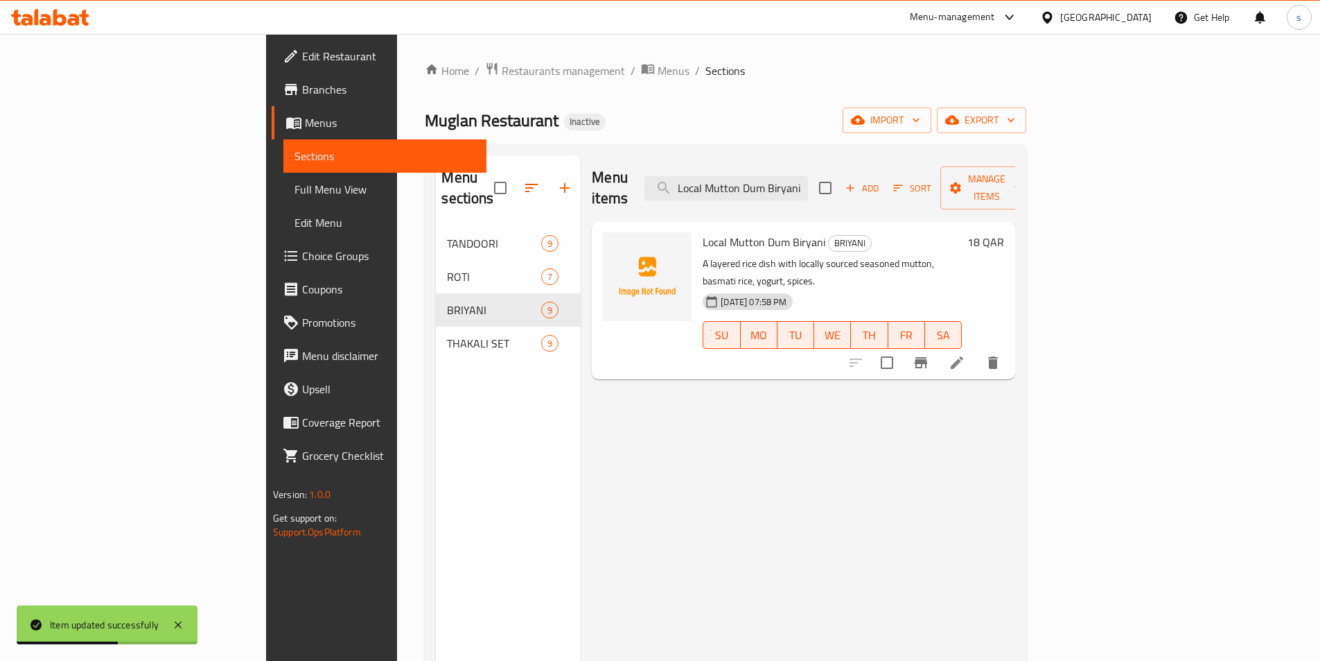
type input "Local Mutton Dum Biryani"
click at [966, 354] on icon at bounding box center [957, 362] width 17 height 17
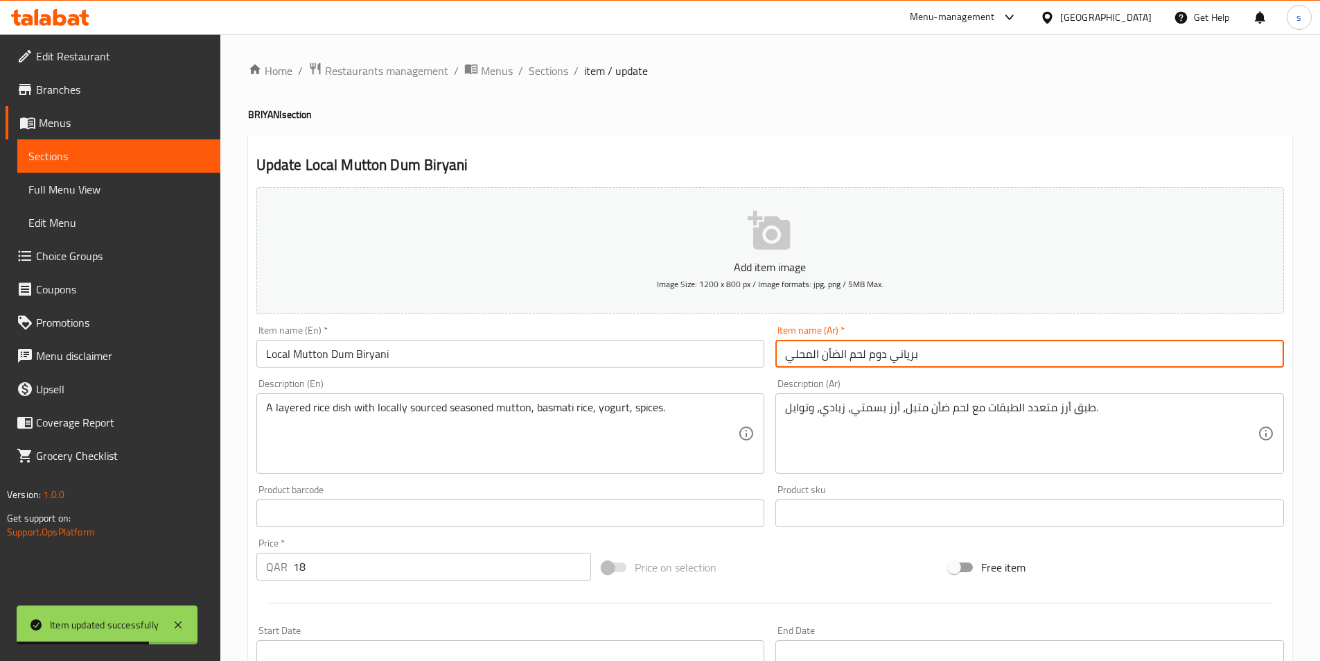
click at [832, 346] on input "برياني دوم لحم الضأن المحلي" at bounding box center [1030, 354] width 509 height 28
paste input "نم"
type input "برياني دوم لحم غنم المحلي"
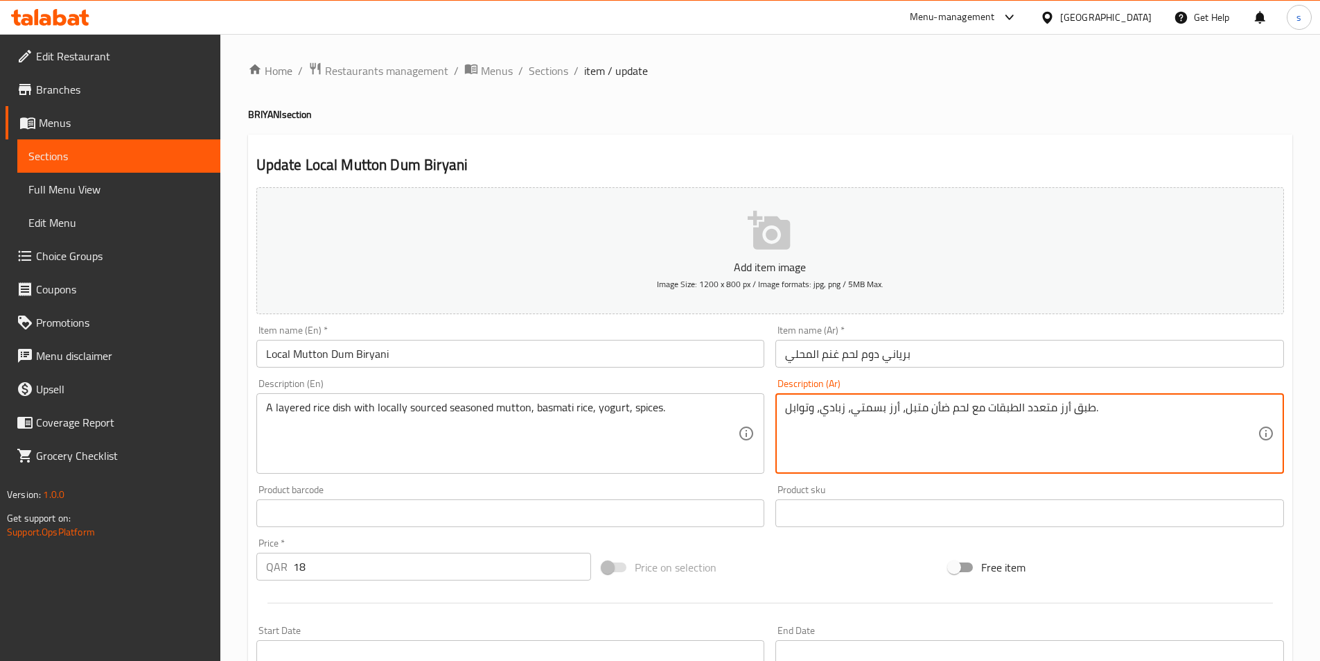
click at [935, 410] on textarea "طبق أرز متعدد الطبقات مع لحم ضأن متبل، أرز بسمتي، زبادي، وتوابل." at bounding box center [1021, 434] width 473 height 66
paste textarea "نم"
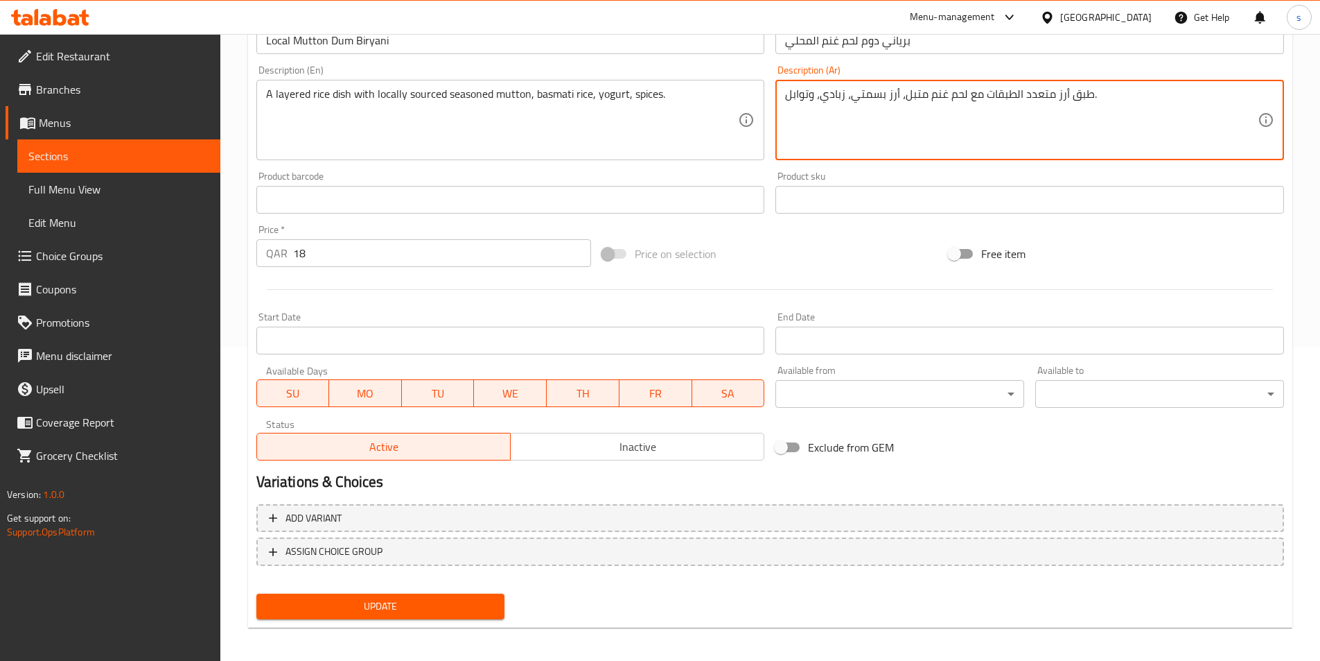
scroll to position [319, 0]
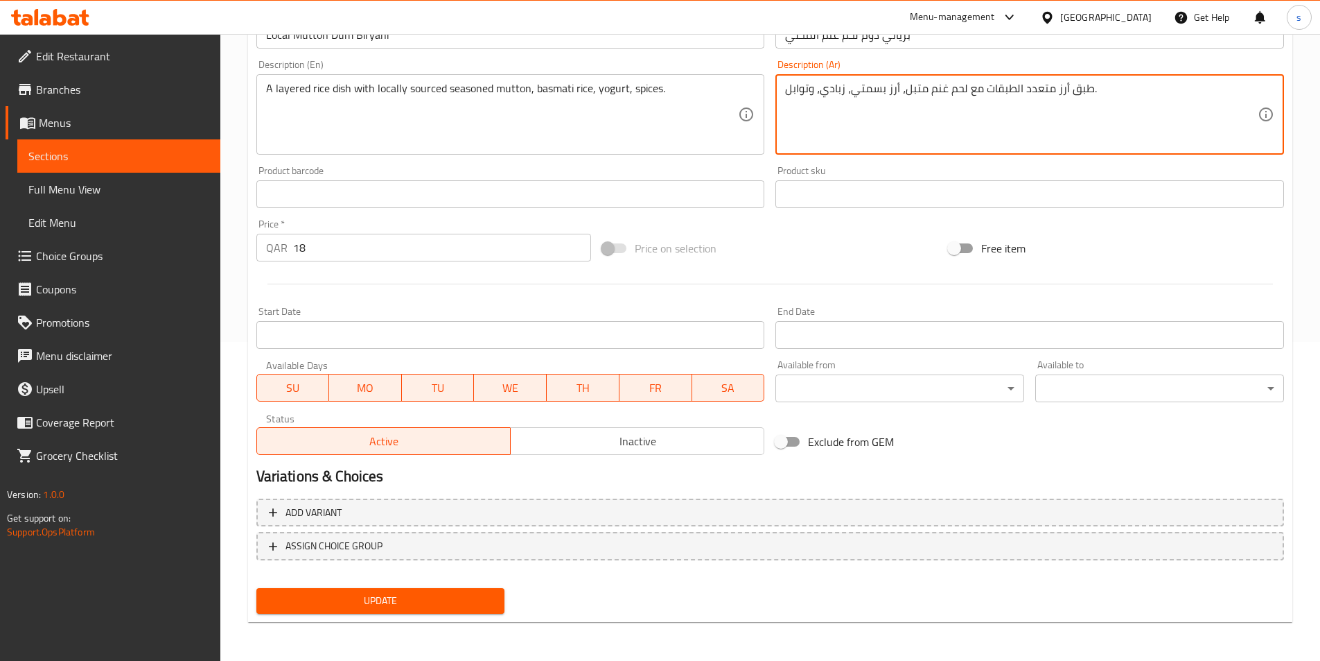
type textarea "طبق أرز متعدد الطبقات مع لحم غنم متبل، أرز بسمتي، زبادي، وتوابل."
click at [498, 592] on button "Update" at bounding box center [380, 601] width 249 height 26
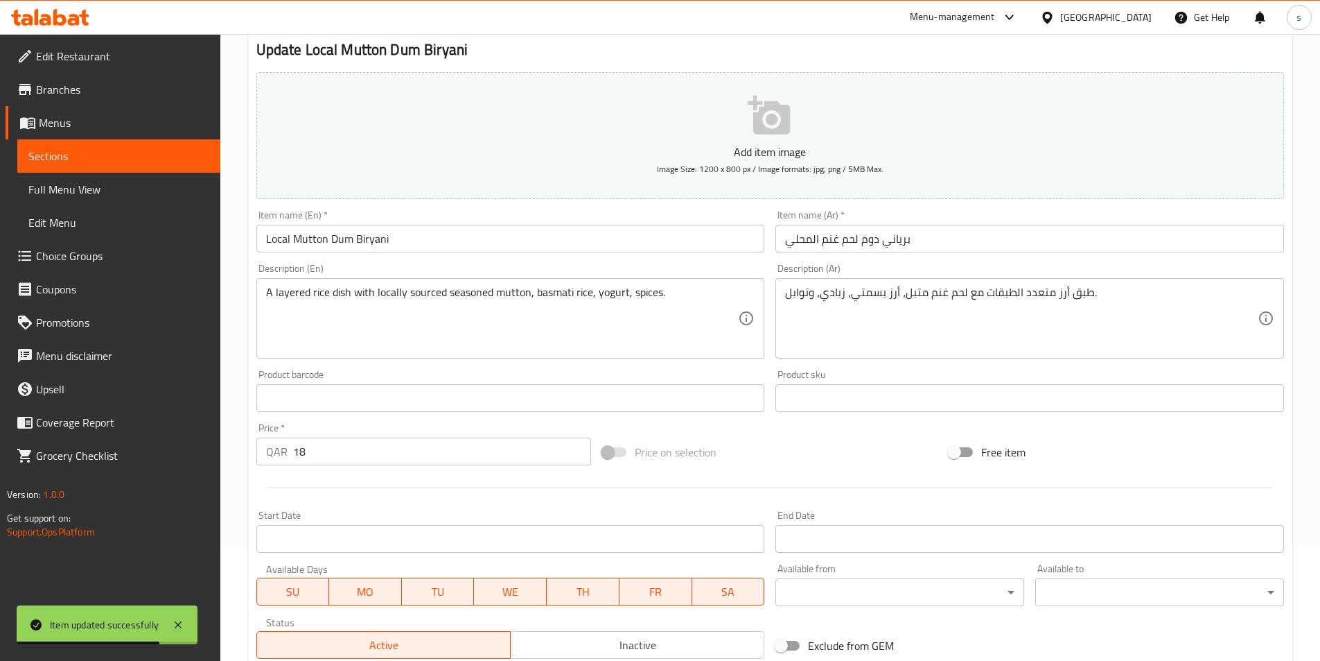
scroll to position [0, 0]
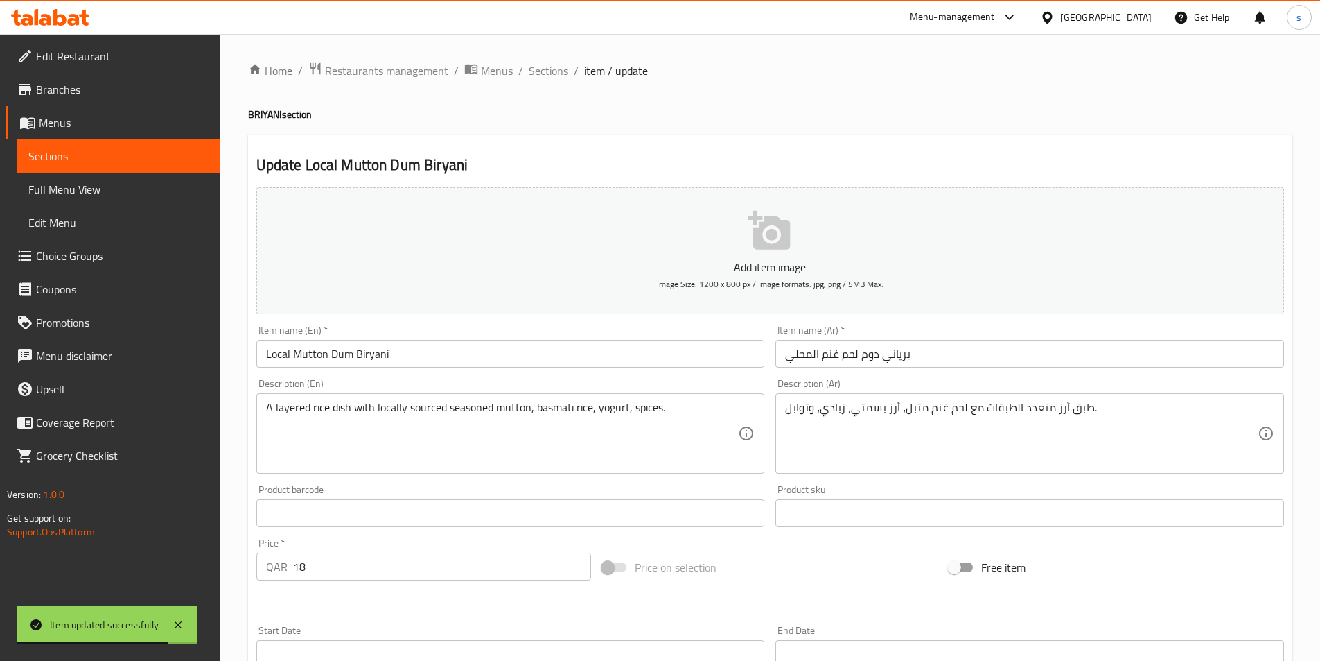
click at [543, 75] on span "Sections" at bounding box center [549, 70] width 40 height 17
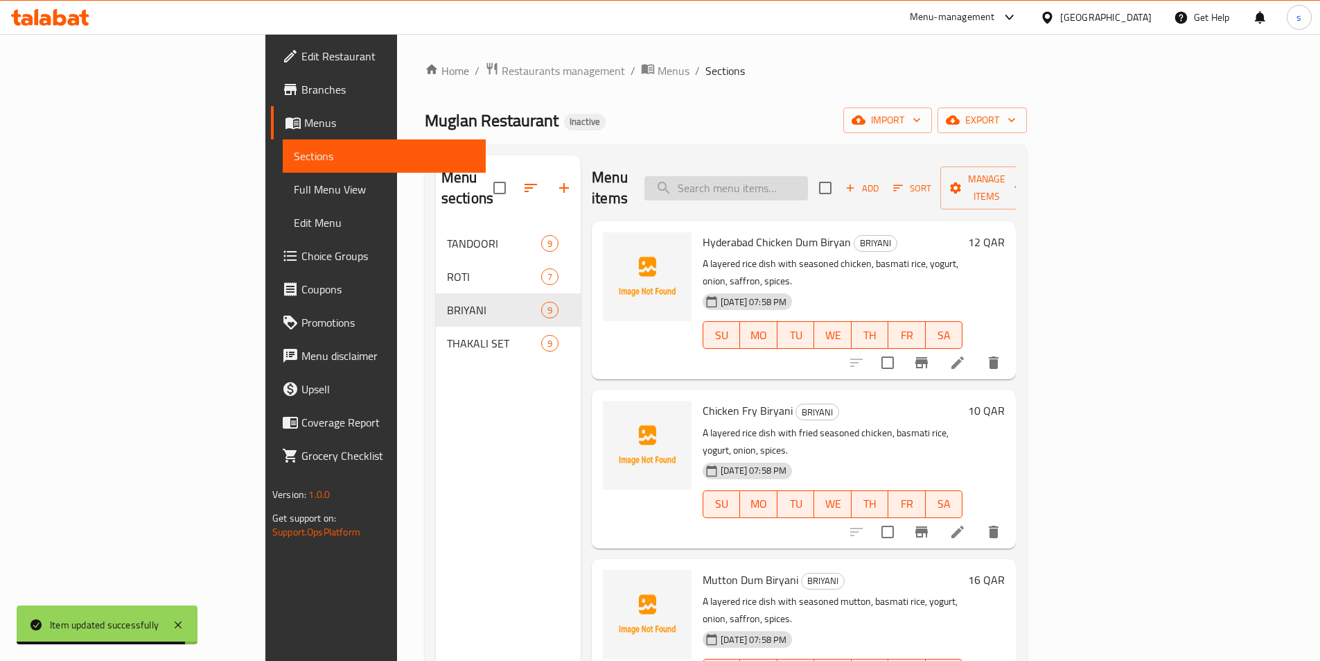
click at [808, 176] on input "search" at bounding box center [727, 188] width 164 height 24
paste input "Fish Biryani"
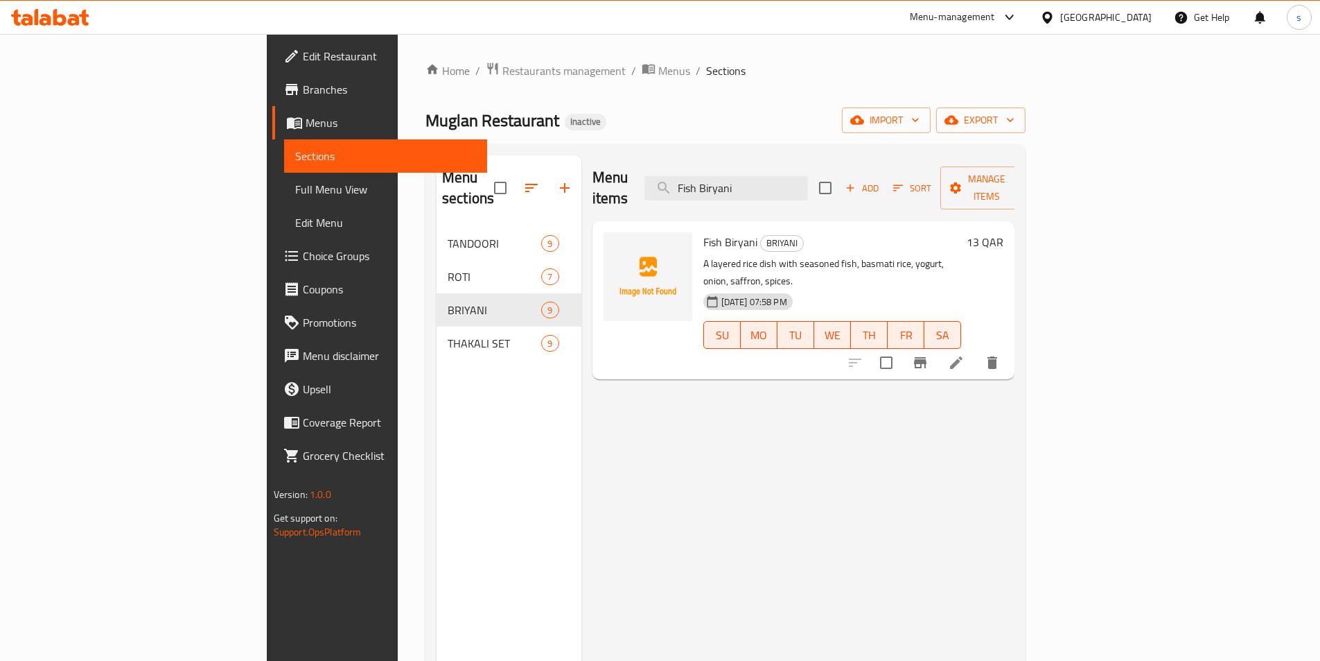
type input "Fish Biryani"
click at [965, 354] on icon at bounding box center [956, 362] width 17 height 17
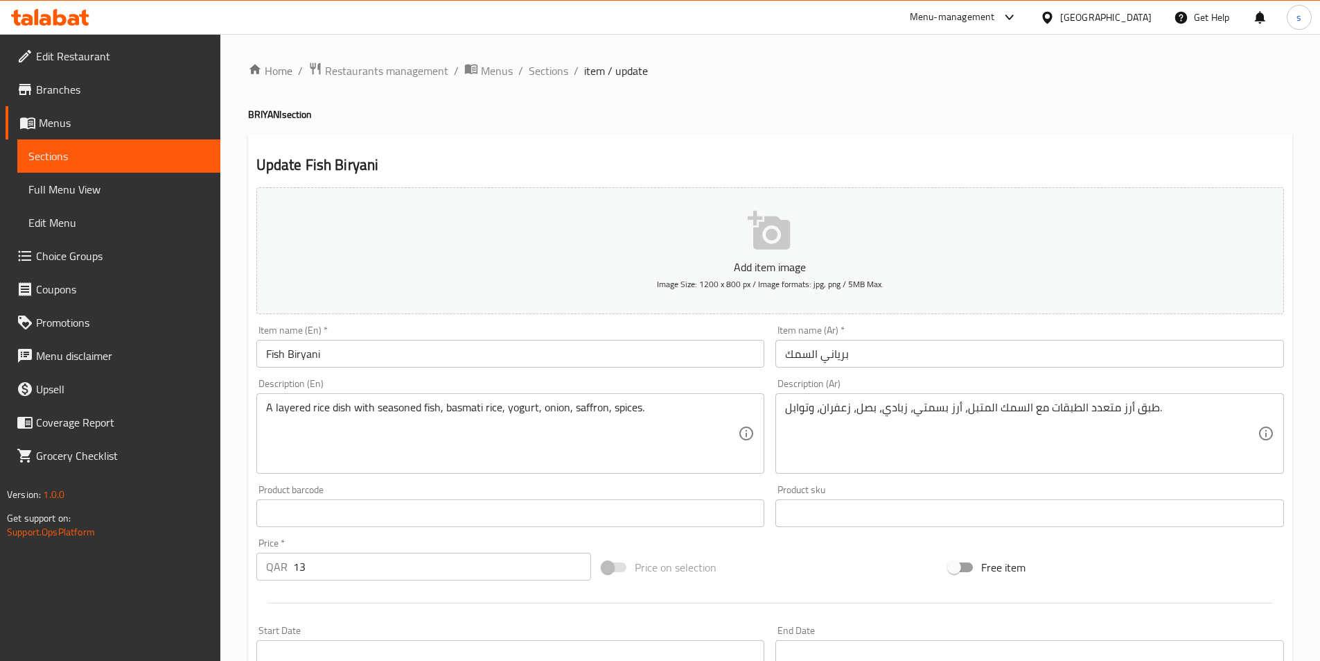
click at [823, 363] on input "برياني السمك" at bounding box center [1030, 354] width 509 height 28
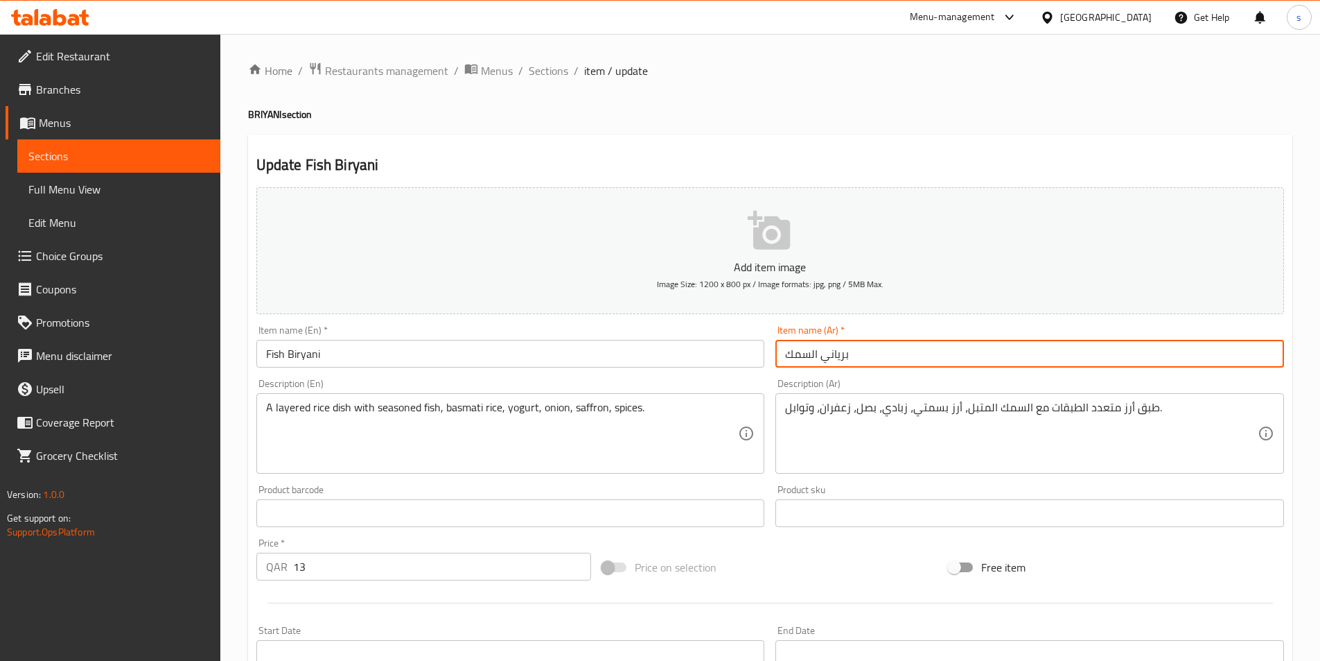
click at [823, 363] on input "برياني السمك" at bounding box center [1030, 354] width 509 height 28
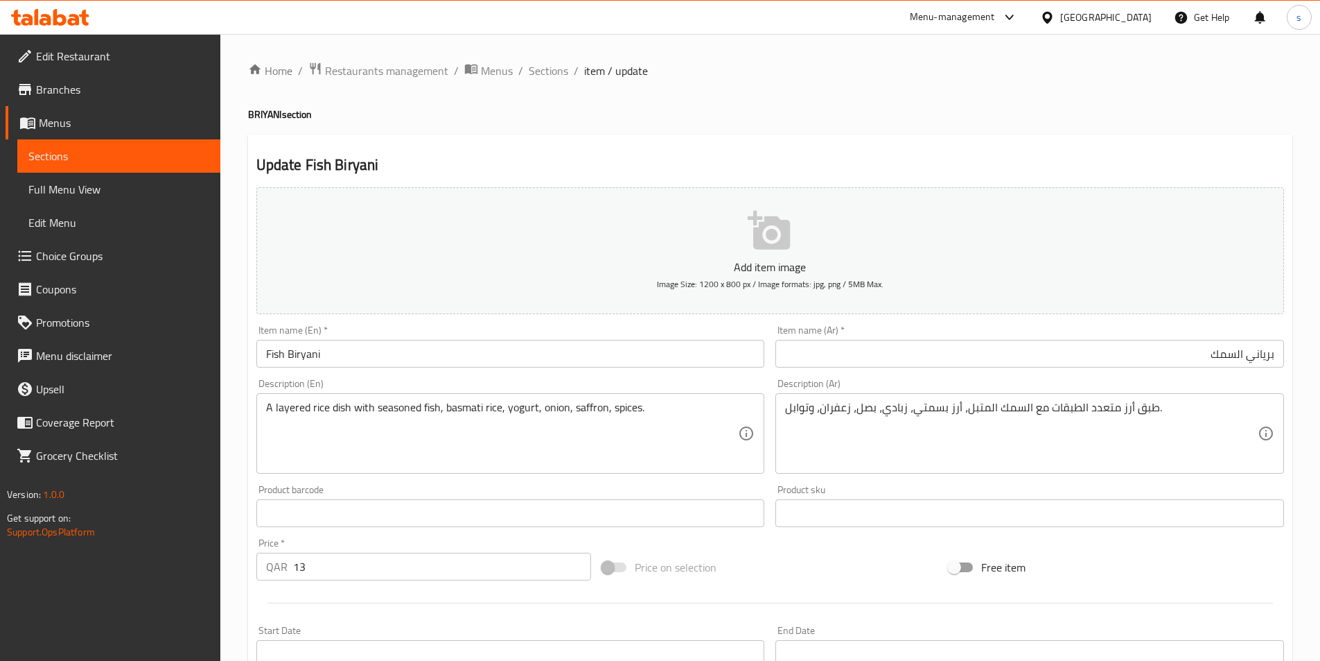
click at [1260, 354] on input "برياني السمك" at bounding box center [1030, 354] width 509 height 28
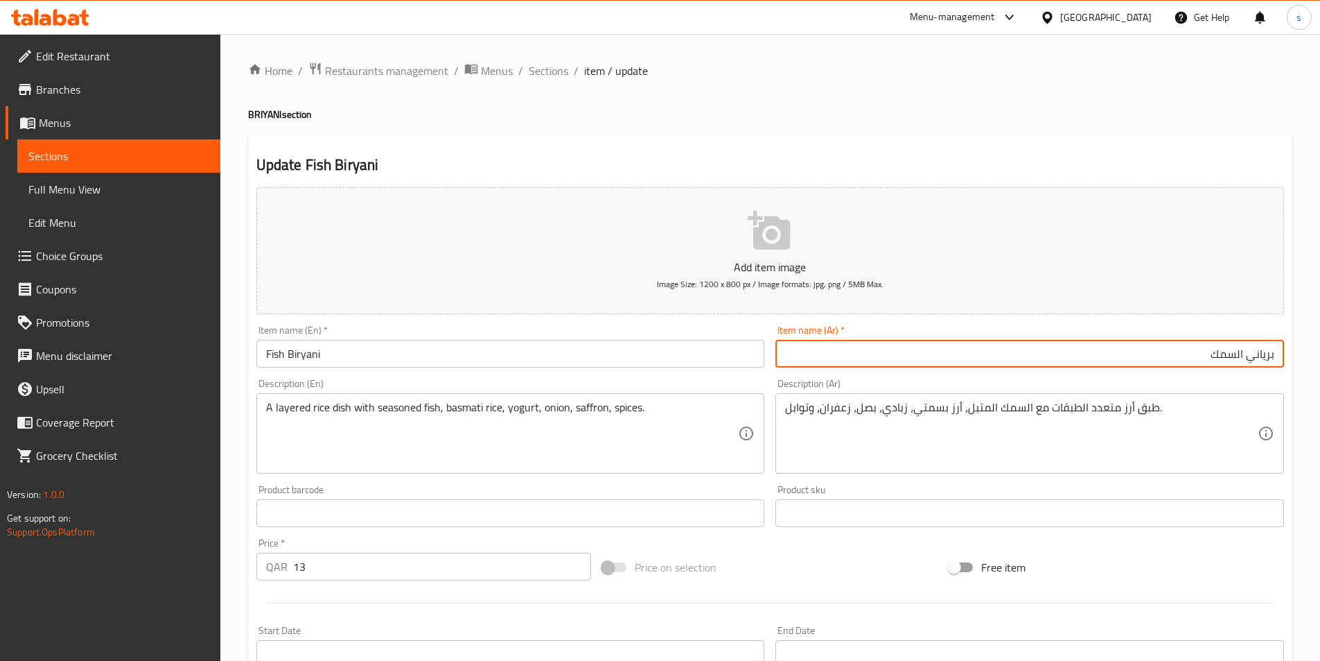
click at [1260, 354] on input "برياني السمك" at bounding box center [1030, 354] width 509 height 28
paste input "(شيري/كنعد)"
type input "برياني السمك (شيري/كنعد)"
click at [455, 359] on input "Fish Biryani" at bounding box center [510, 354] width 509 height 28
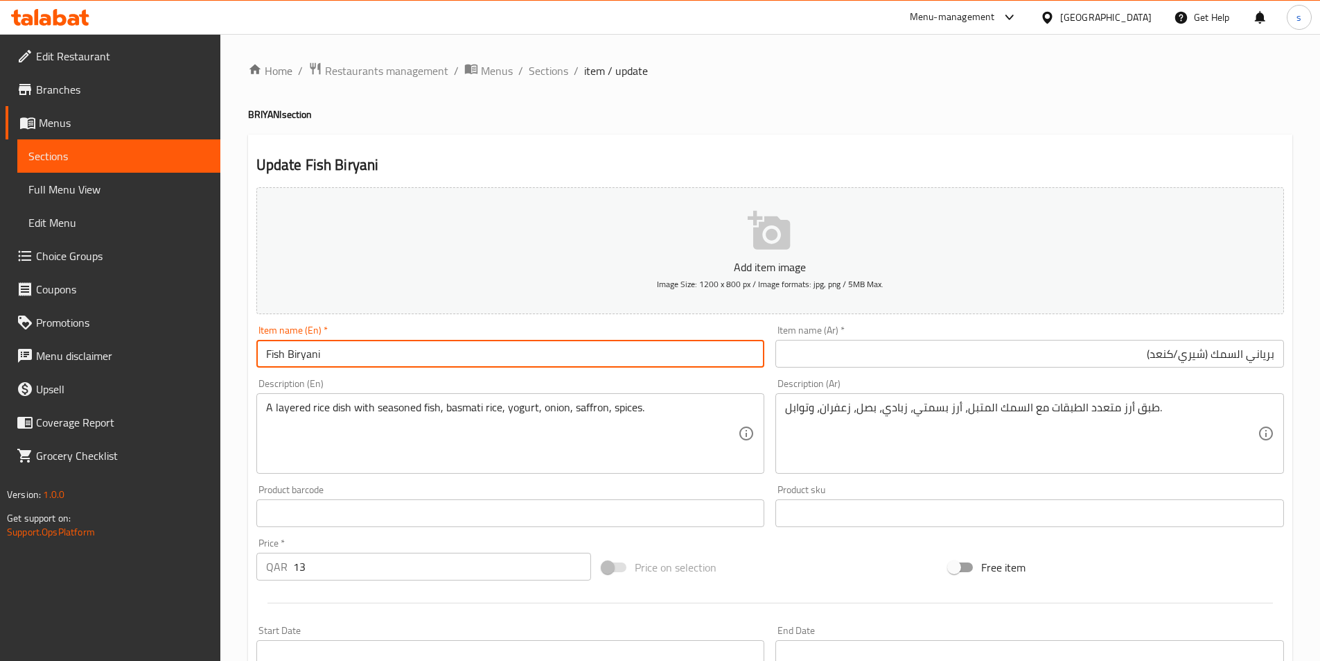
click at [1230, 357] on input "برياني السمك (شيري/كنعد)" at bounding box center [1030, 354] width 509 height 28
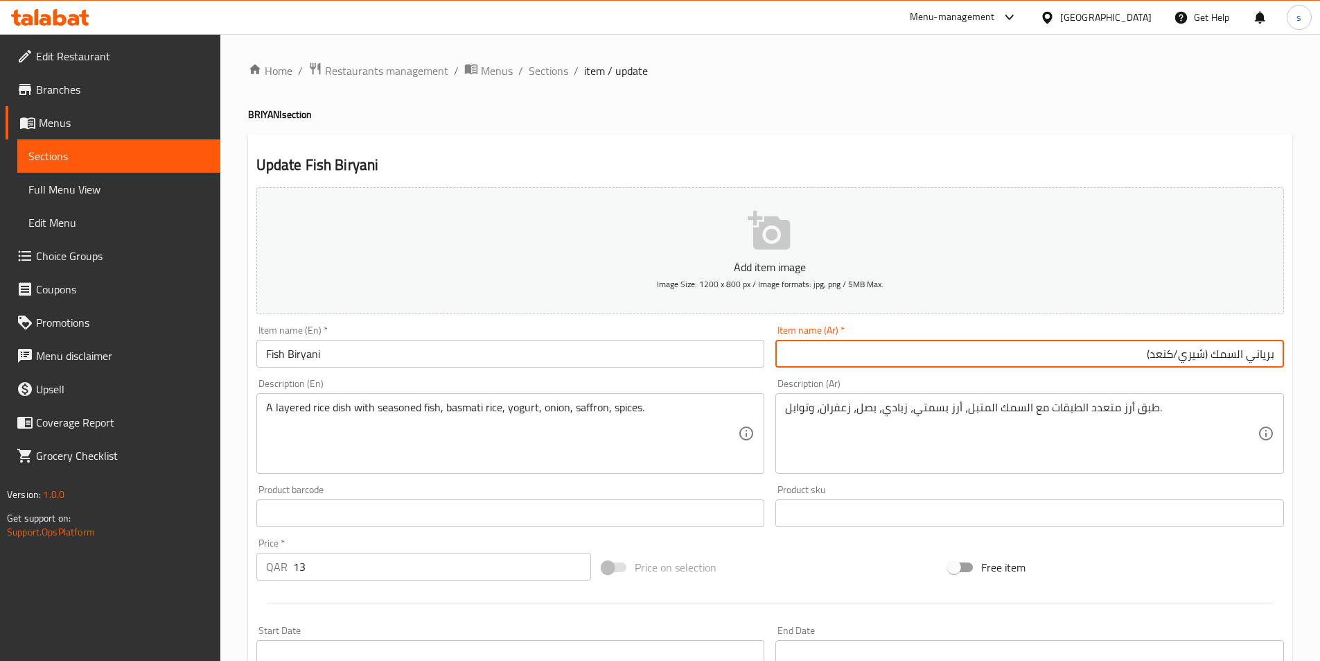
click at [1230, 357] on input "برياني السمك (شيري/كنعد)" at bounding box center [1030, 354] width 509 height 28
click at [532, 360] on input "Fish Biryani" at bounding box center [510, 354] width 509 height 28
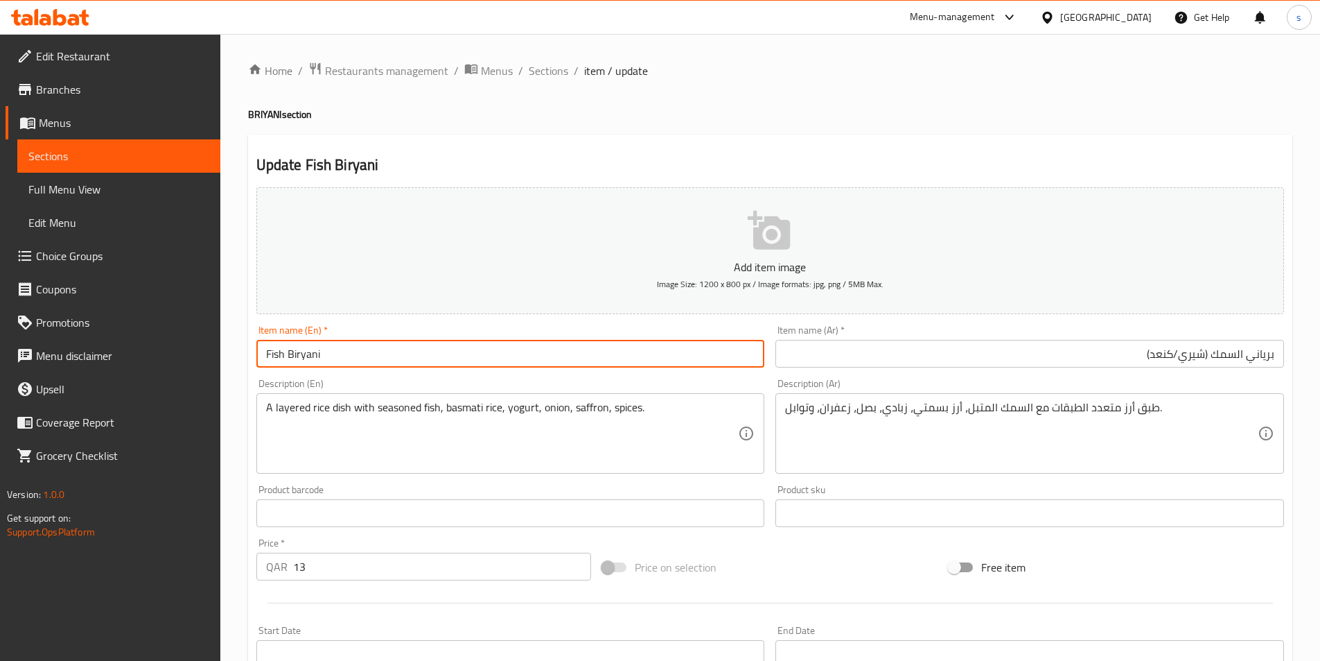
click at [532, 360] on input "Fish Biryani" at bounding box center [510, 354] width 509 height 28
paste input "(Sheri/Kanaad)"
click at [373, 358] on input "Fish Biryani (Sheri/Kanaad)" at bounding box center [510, 354] width 509 height 28
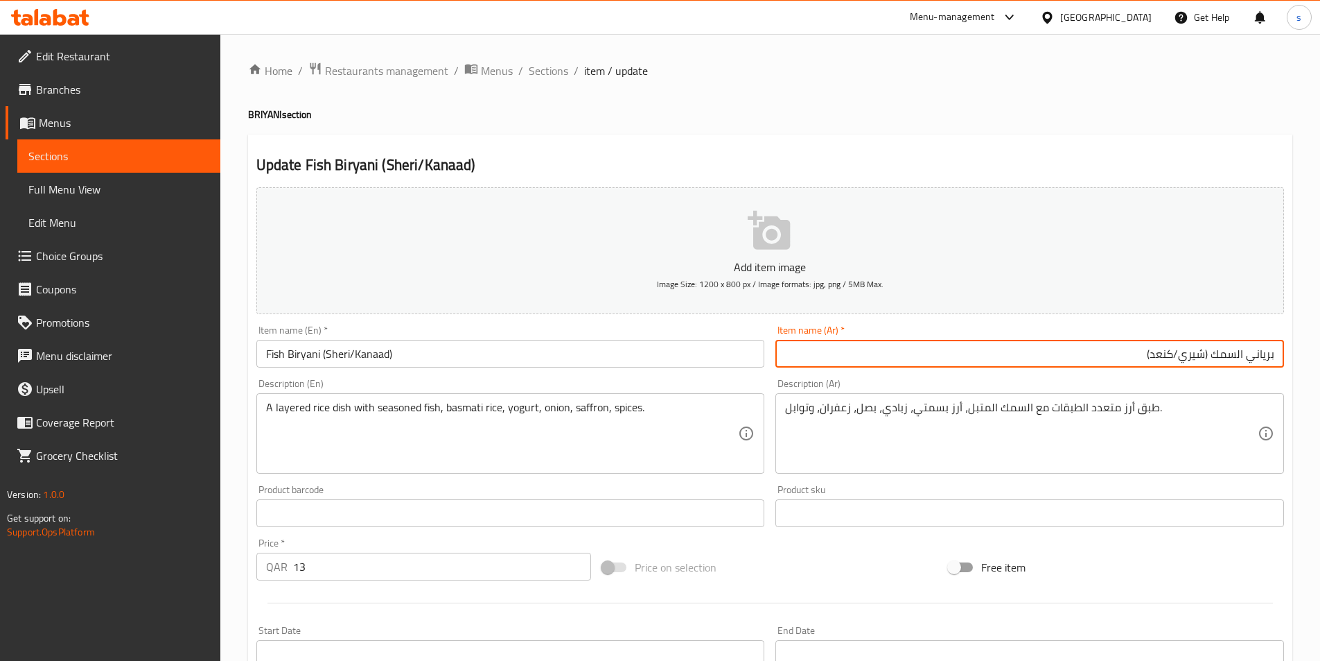
click at [1164, 360] on input "برياني السمك (شيري/كنعد)" at bounding box center [1030, 354] width 509 height 28
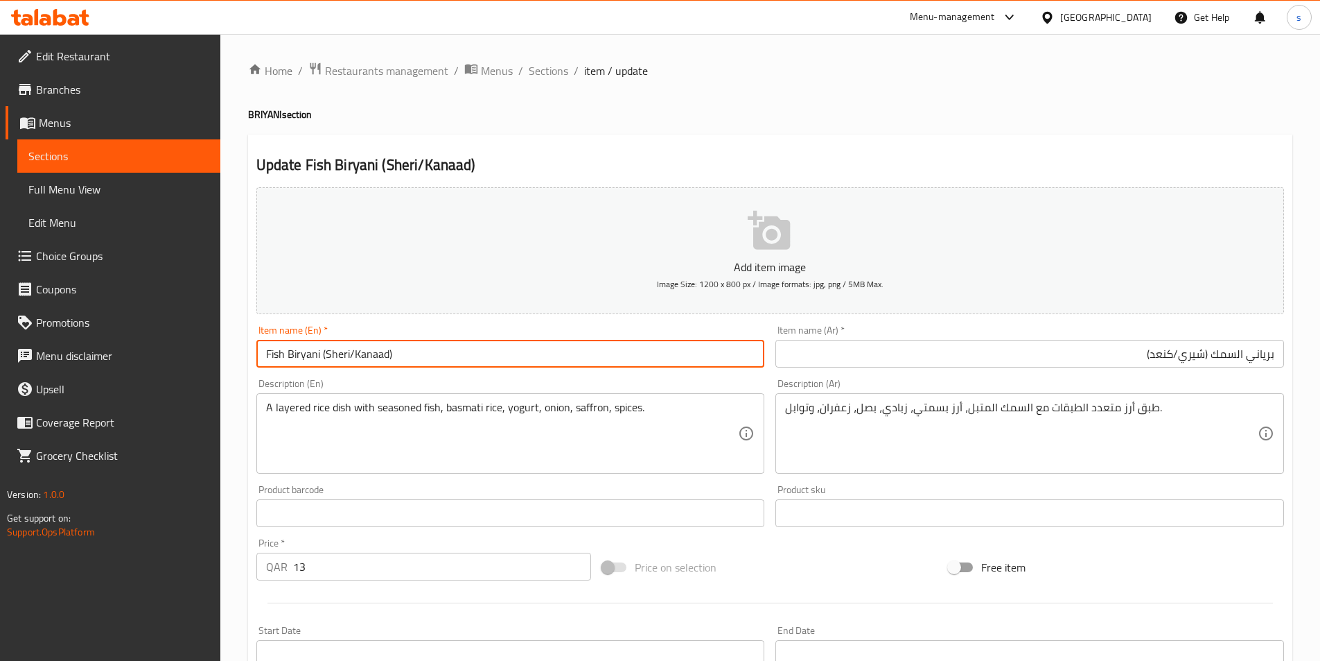
click at [375, 360] on input "Fish Biryani (Sheri/Kanaad)" at bounding box center [510, 354] width 509 height 28
paste input "ing Fish"
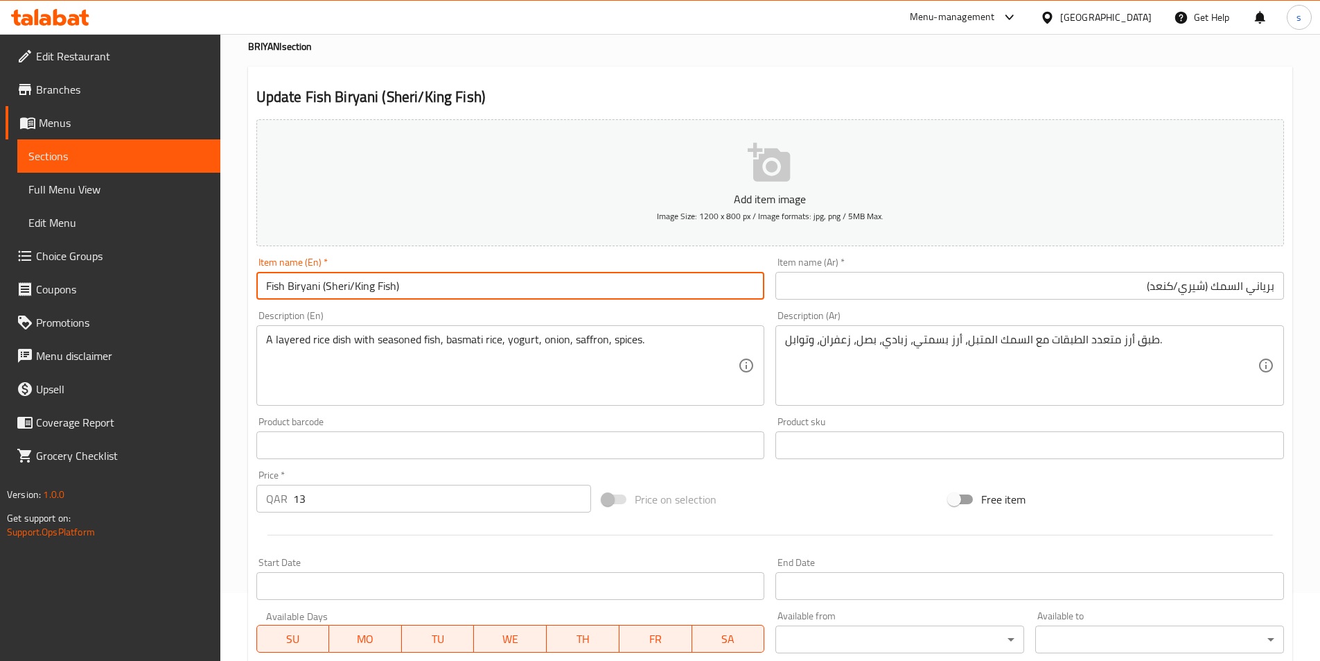
scroll to position [208, 0]
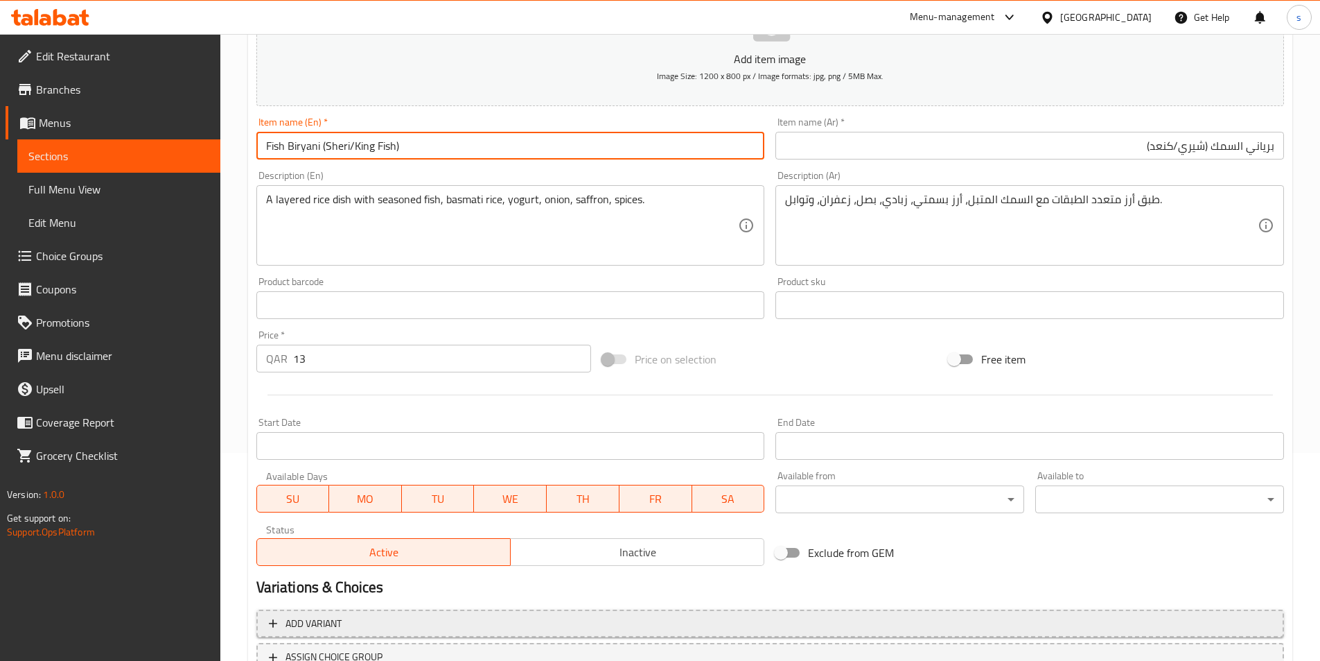
type input "Fish Biryani (Sheri/King Fish)"
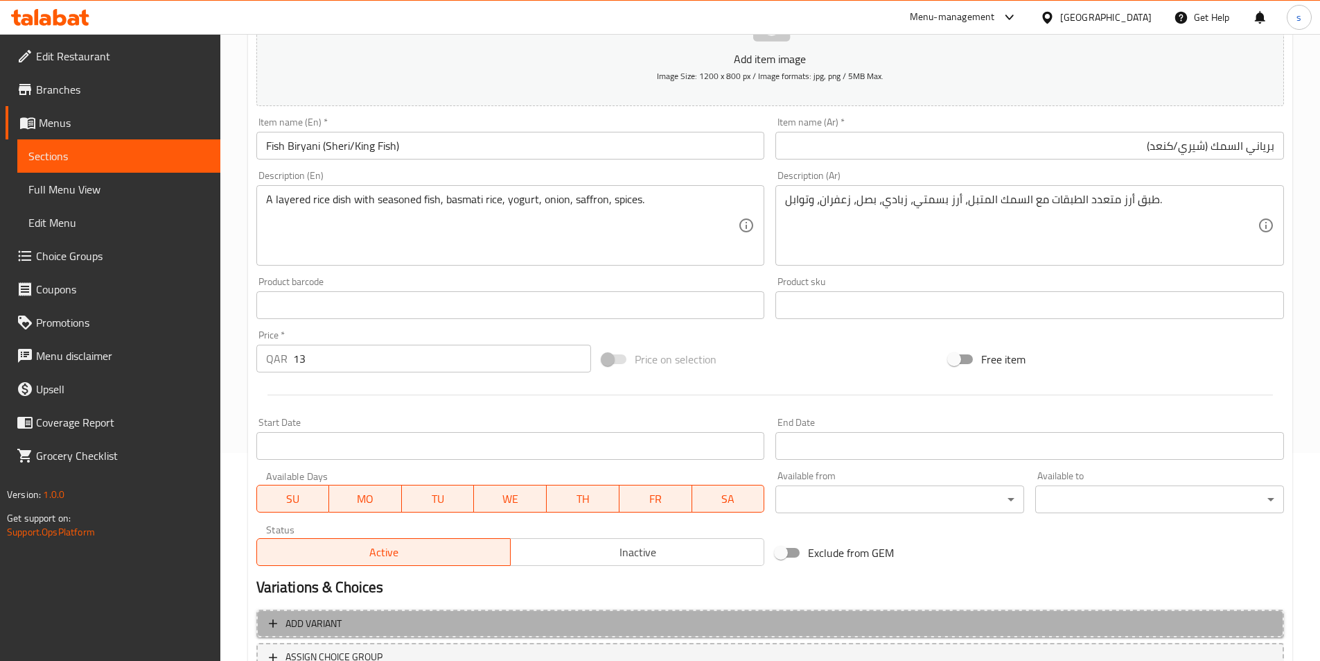
click at [521, 622] on span "Add variant" at bounding box center [770, 623] width 1003 height 17
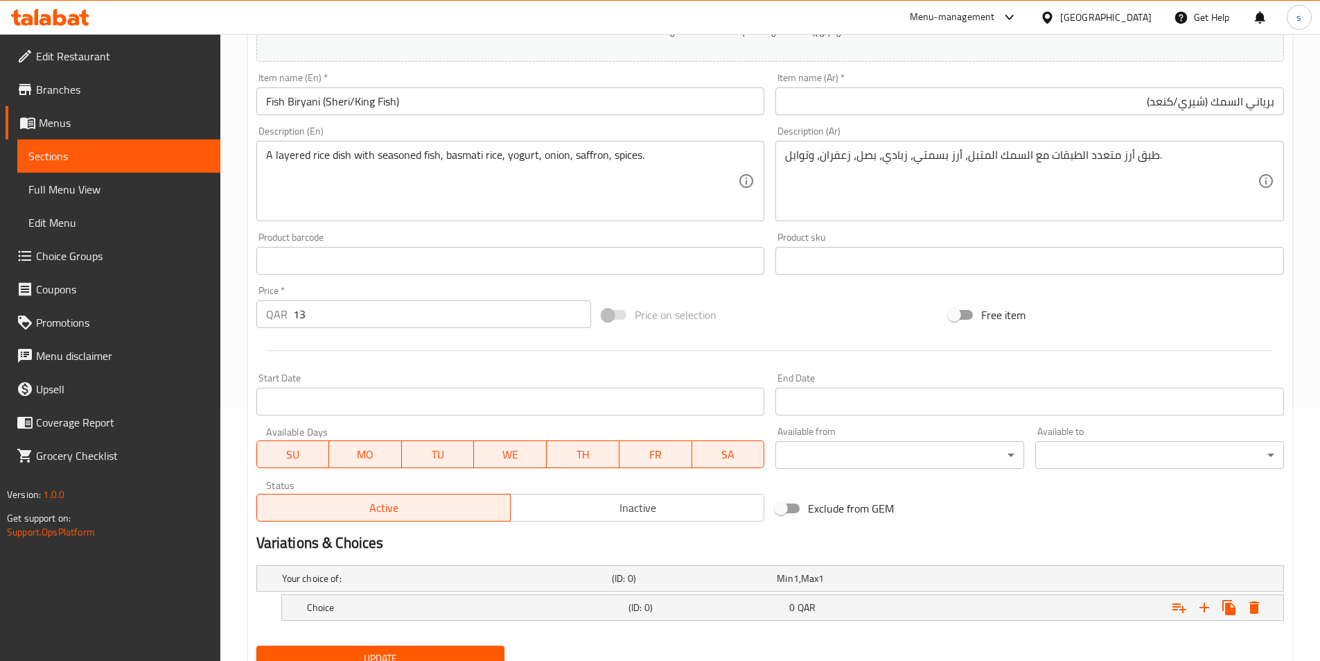
scroll to position [310, 0]
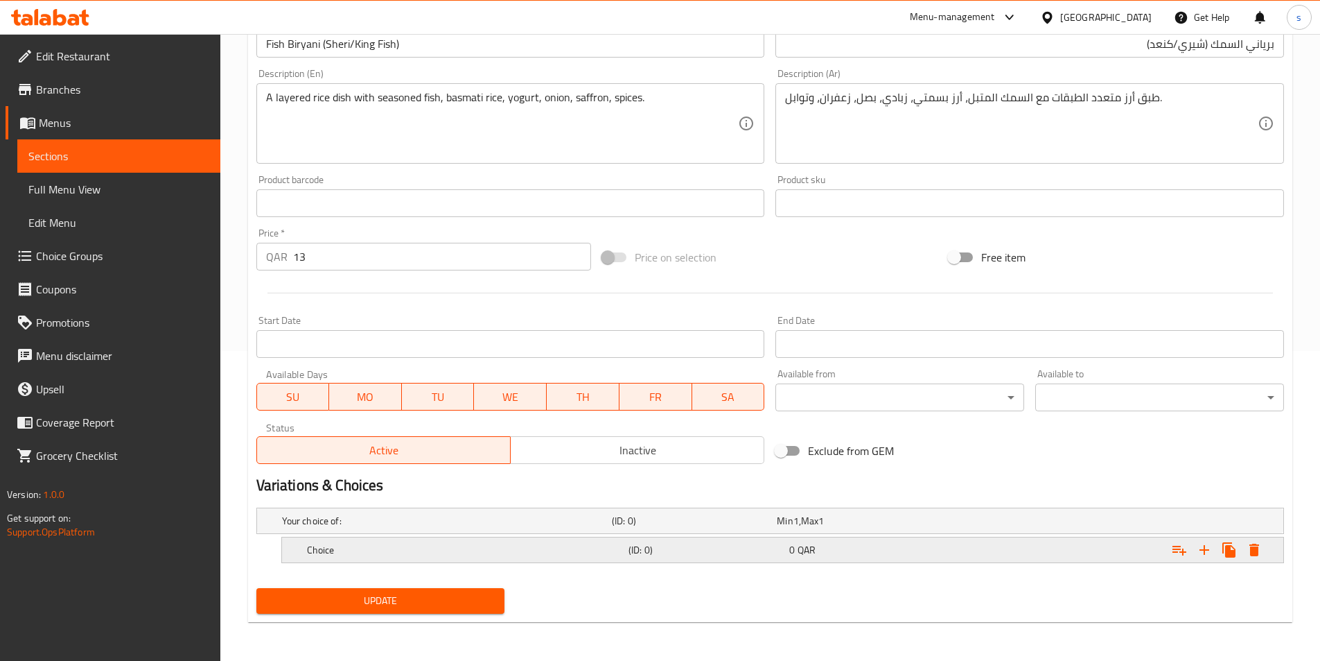
click at [442, 564] on div "Choice (ID: 0) 0 QAR" at bounding box center [787, 549] width 966 height 30
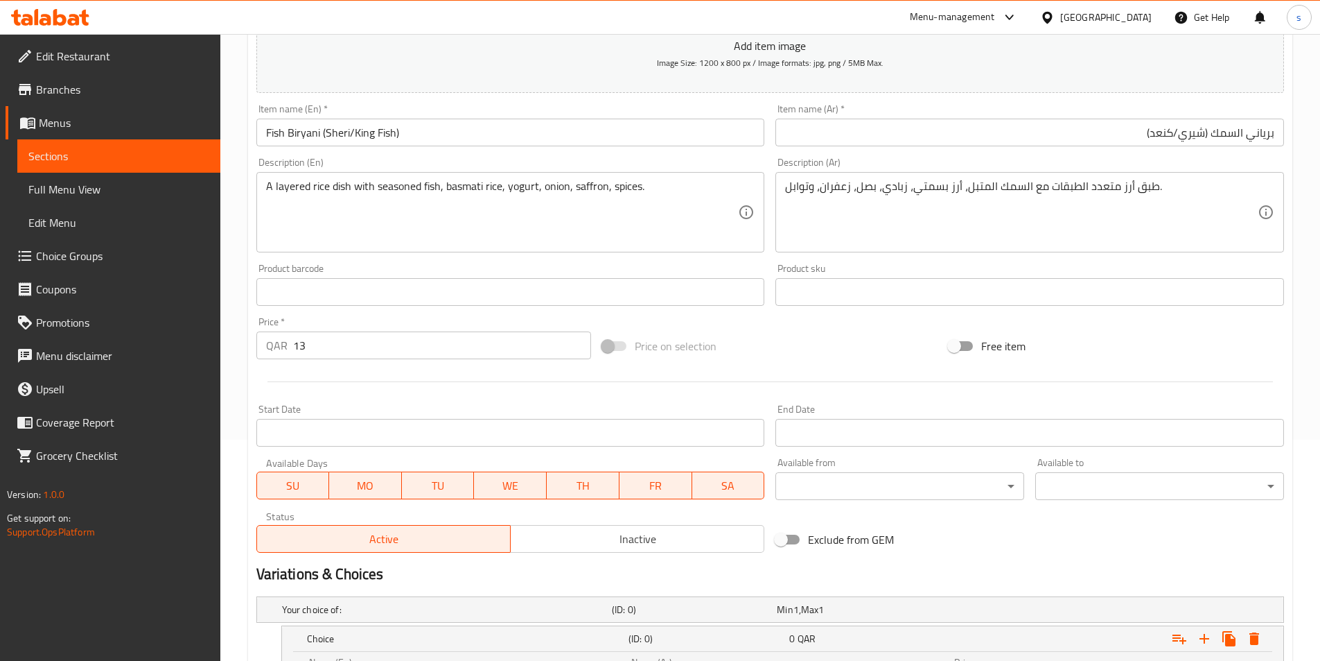
scroll to position [33, 0]
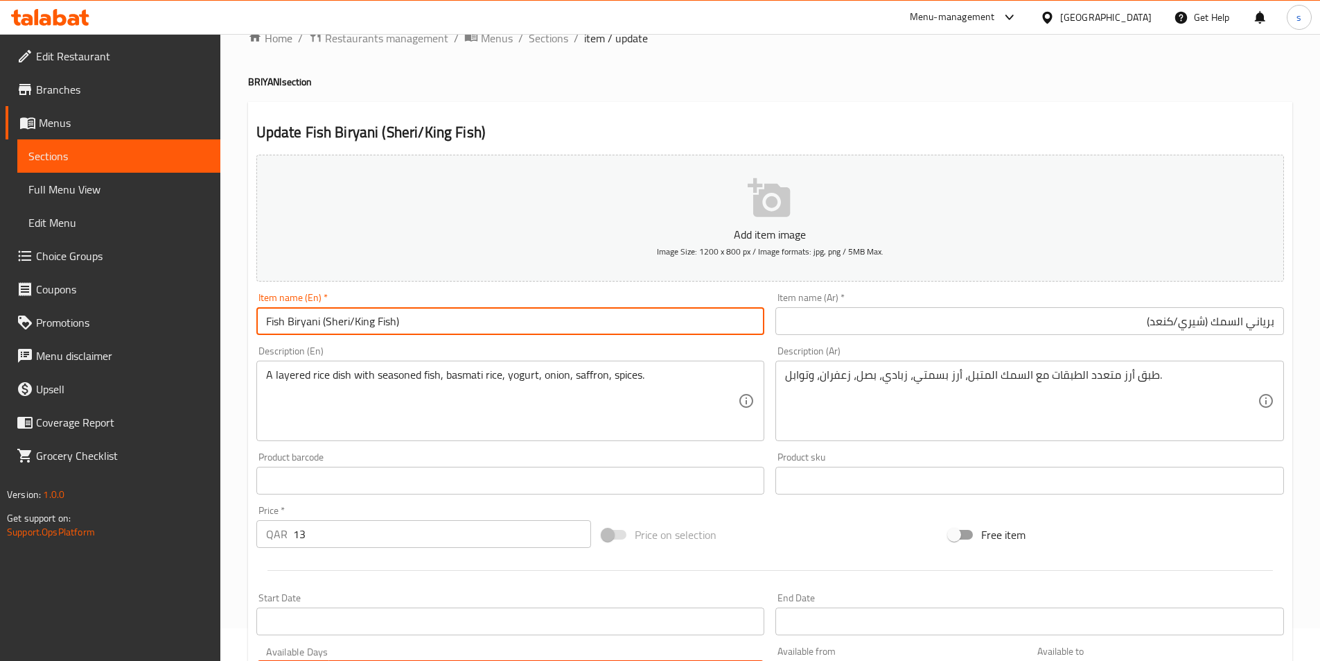
click at [331, 315] on input "Fish Biryani (Sheri/King Fish)" at bounding box center [510, 321] width 509 height 28
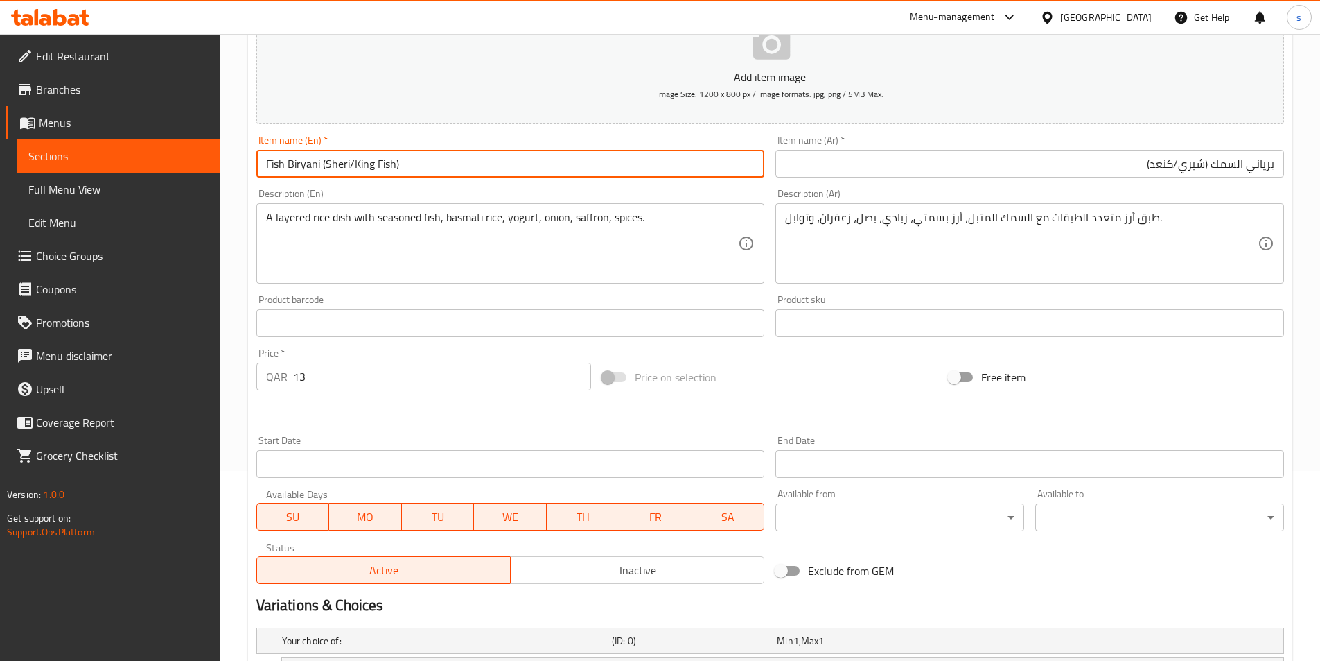
scroll to position [369, 0]
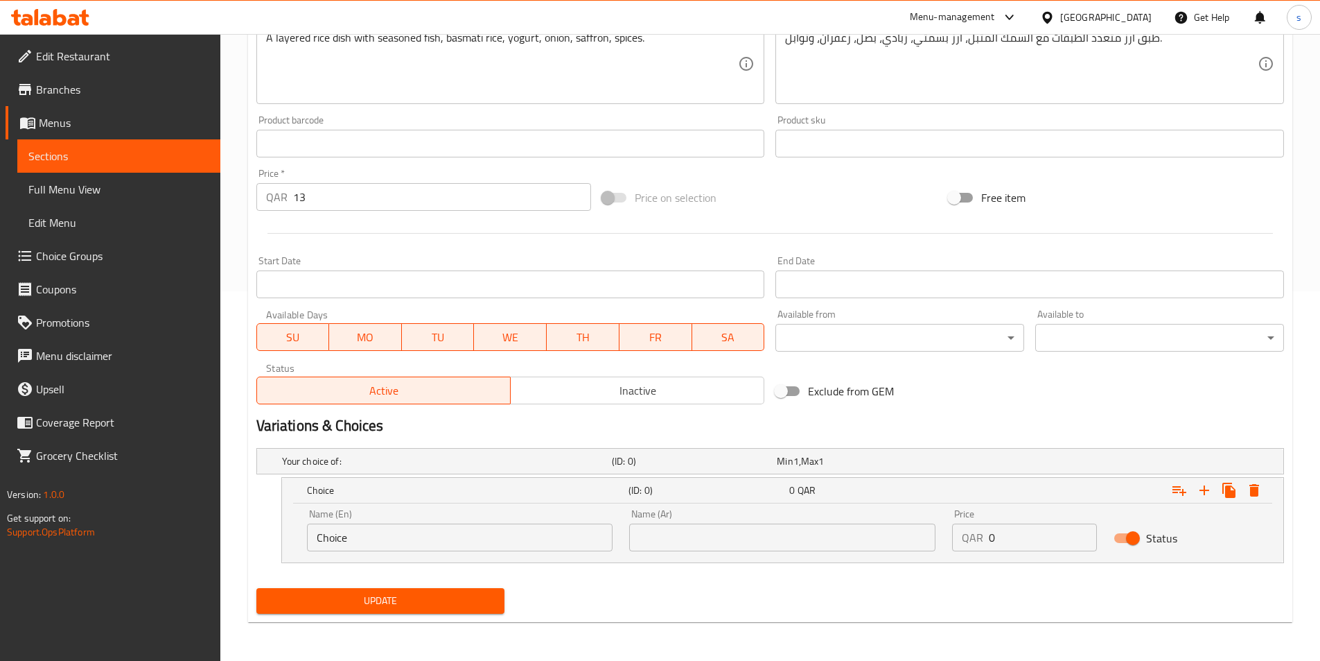
click at [390, 539] on input "Choice" at bounding box center [460, 537] width 306 height 28
paste input "Sheri"
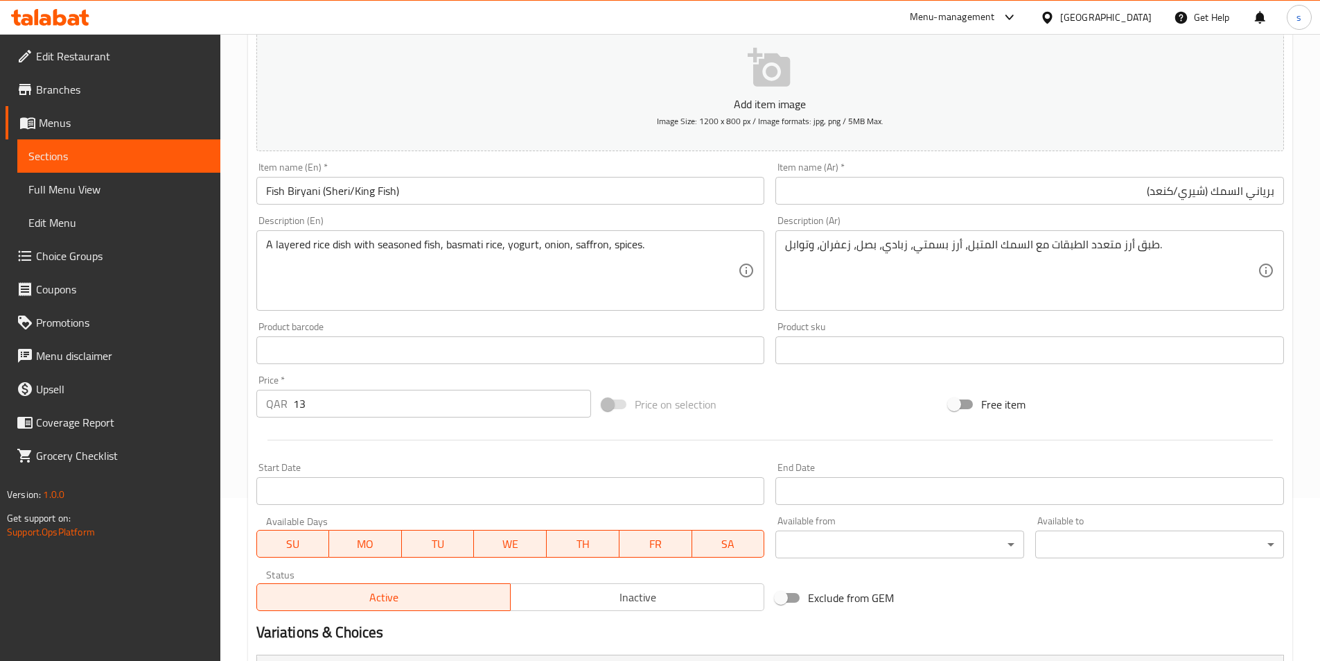
scroll to position [162, 0]
type input "Sheri"
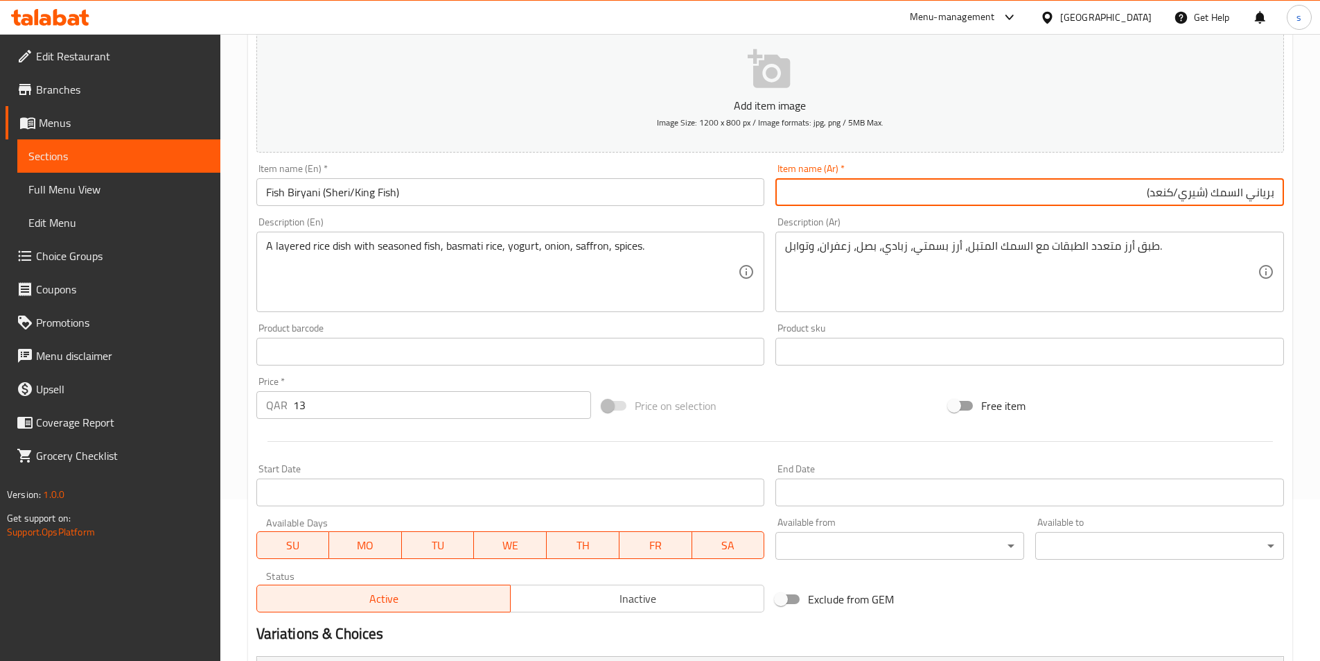
click at [1195, 193] on input "برياني السمك (شيري/كنعد)" at bounding box center [1030, 192] width 509 height 28
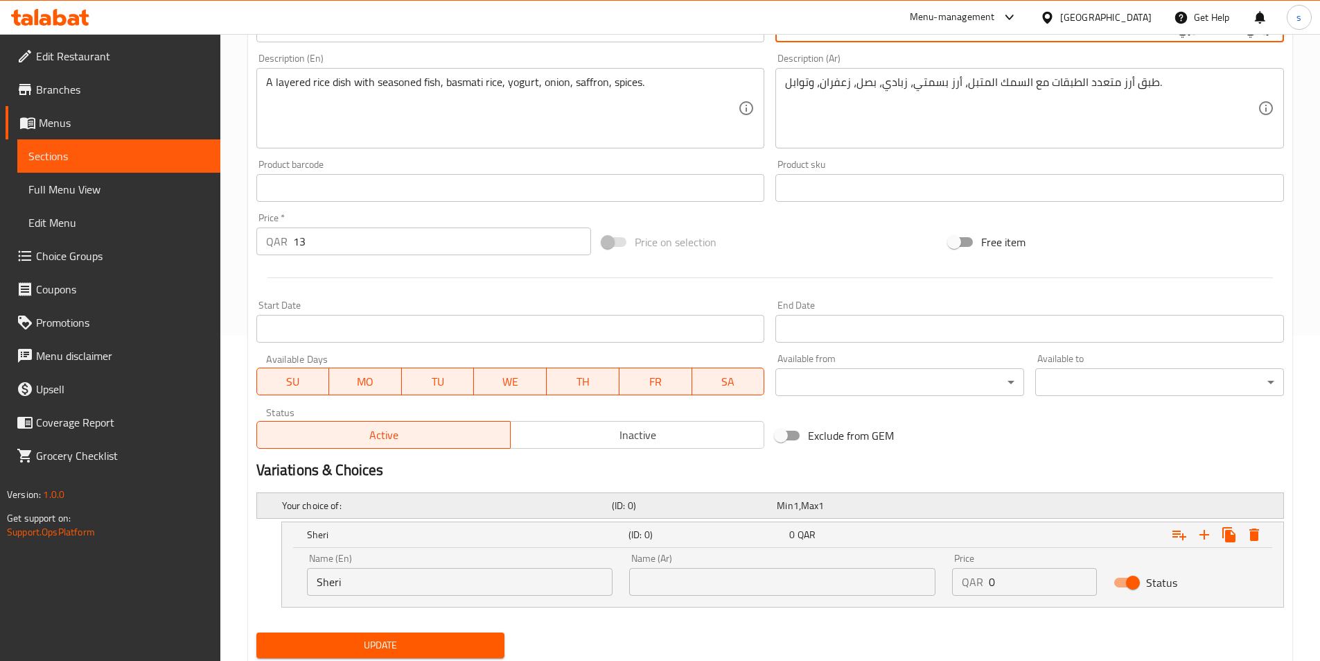
scroll to position [369, 0]
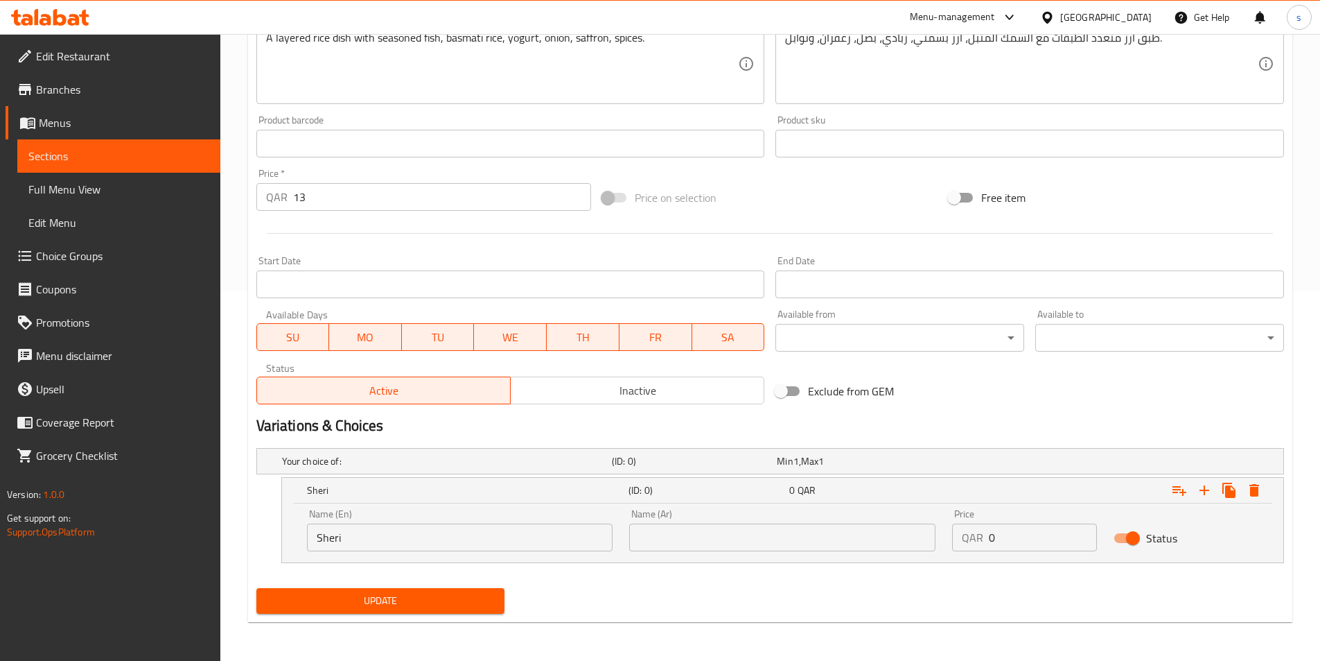
click at [788, 526] on input "text" at bounding box center [782, 537] width 306 height 28
paste input "شيري"
type input "شيري"
drag, startPoint x: 317, startPoint y: 197, endPoint x: 269, endPoint y: 201, distance: 48.7
click at [269, 201] on div "QAR 13 Price *" at bounding box center [423, 197] width 335 height 28
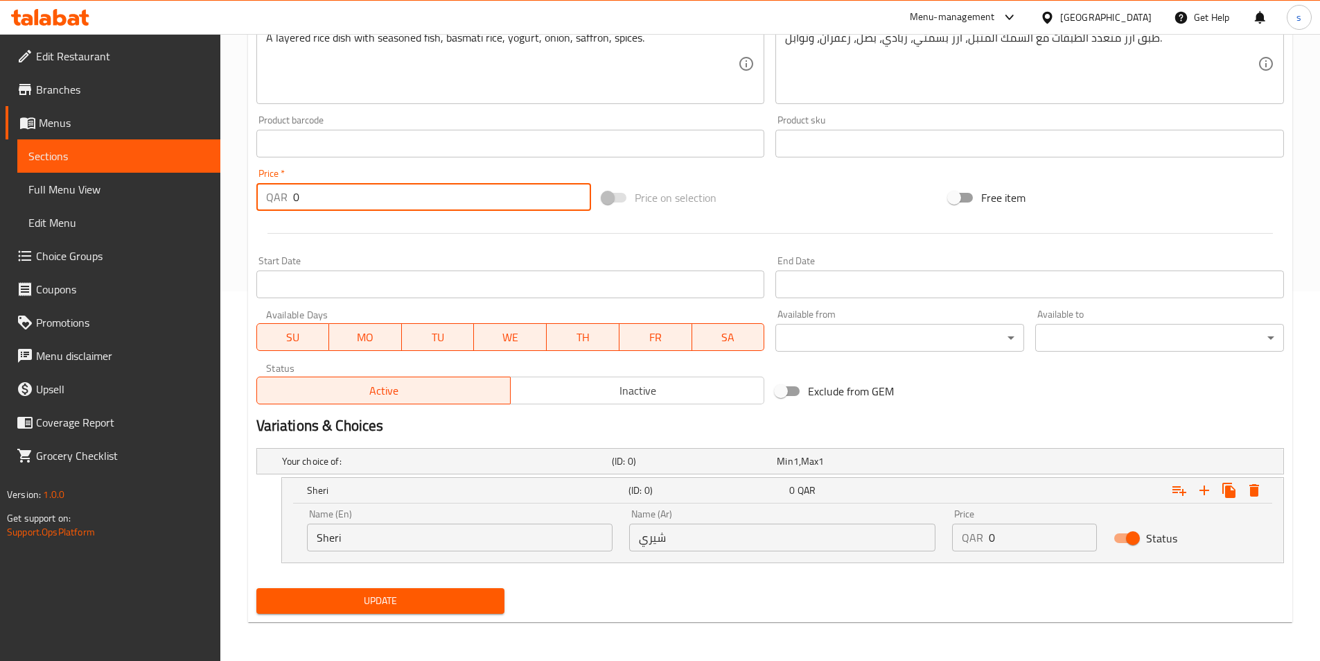
type input "0"
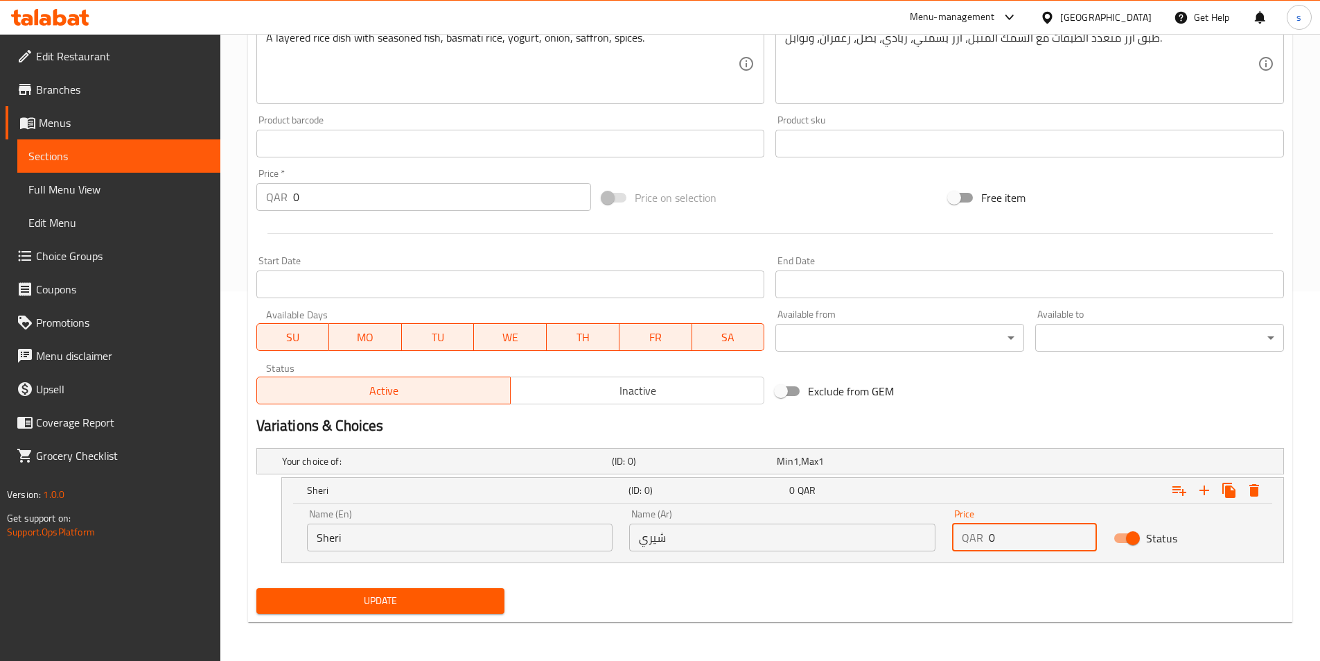
drag, startPoint x: 999, startPoint y: 546, endPoint x: 981, endPoint y: 534, distance: 21.5
click at [981, 534] on div "QAR 0 Price" at bounding box center [1024, 537] width 145 height 28
paste input "13"
type input "13"
click at [1212, 487] on icon "Expand" at bounding box center [1204, 490] width 17 height 17
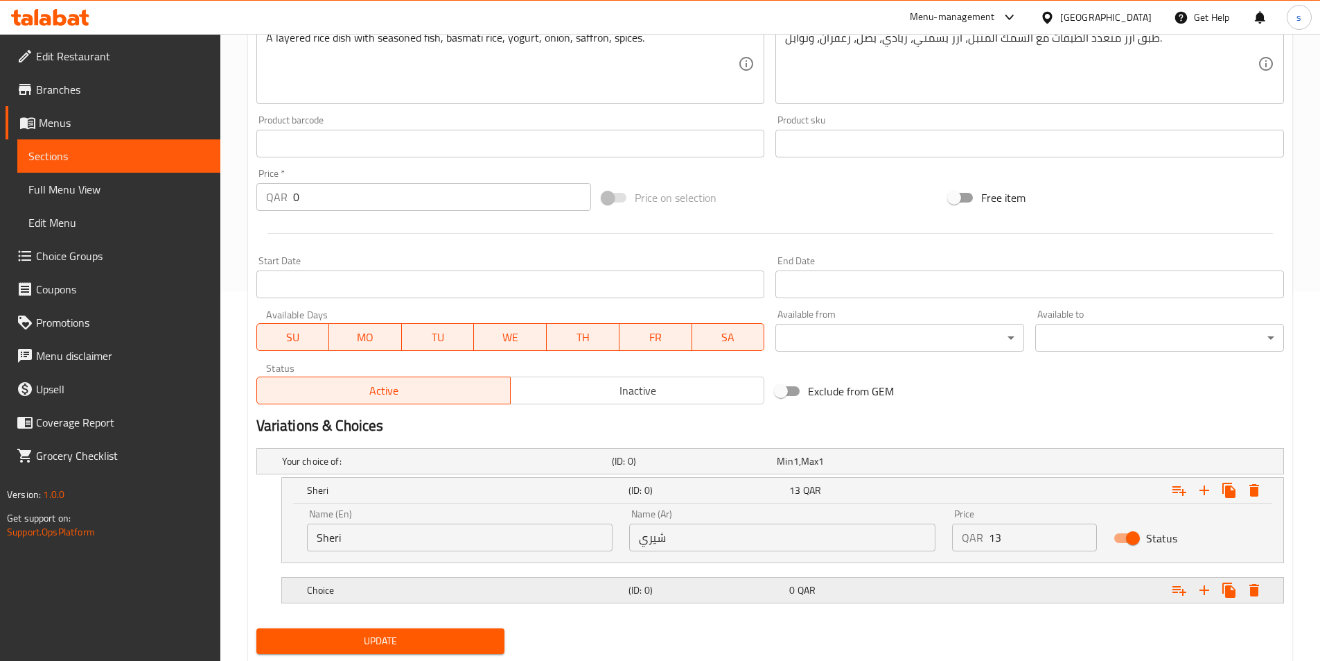
click at [585, 589] on h5 "Choice" at bounding box center [465, 590] width 316 height 14
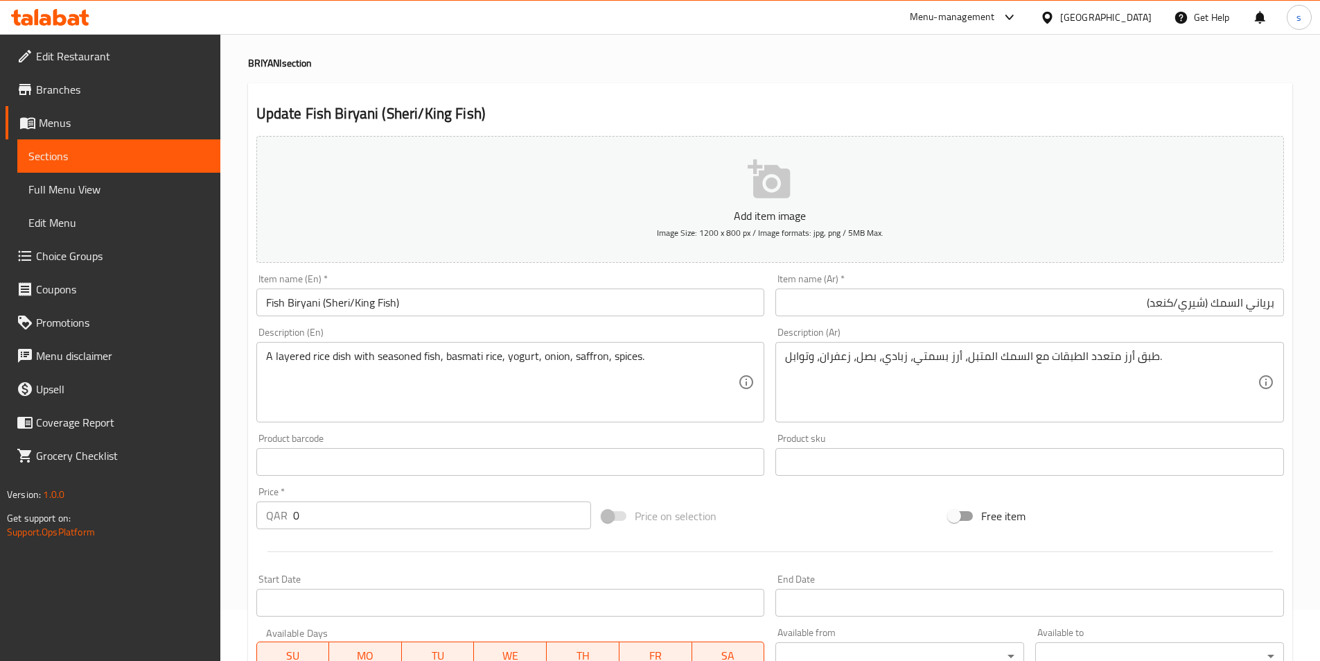
scroll to position [23, 0]
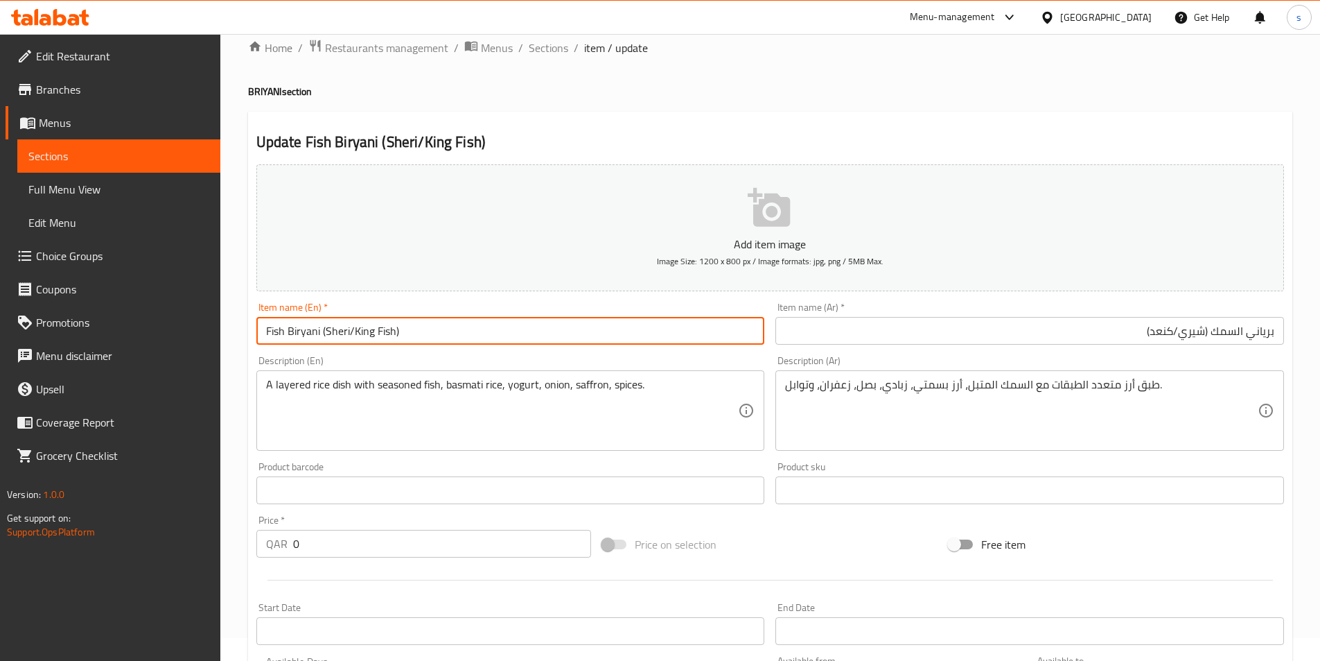
drag, startPoint x: 353, startPoint y: 336, endPoint x: 395, endPoint y: 345, distance: 43.2
click at [395, 345] on div "Item name (En)   * Fish Biryani (Sheri/King Fish) Item name (En) *" at bounding box center [511, 323] width 520 height 53
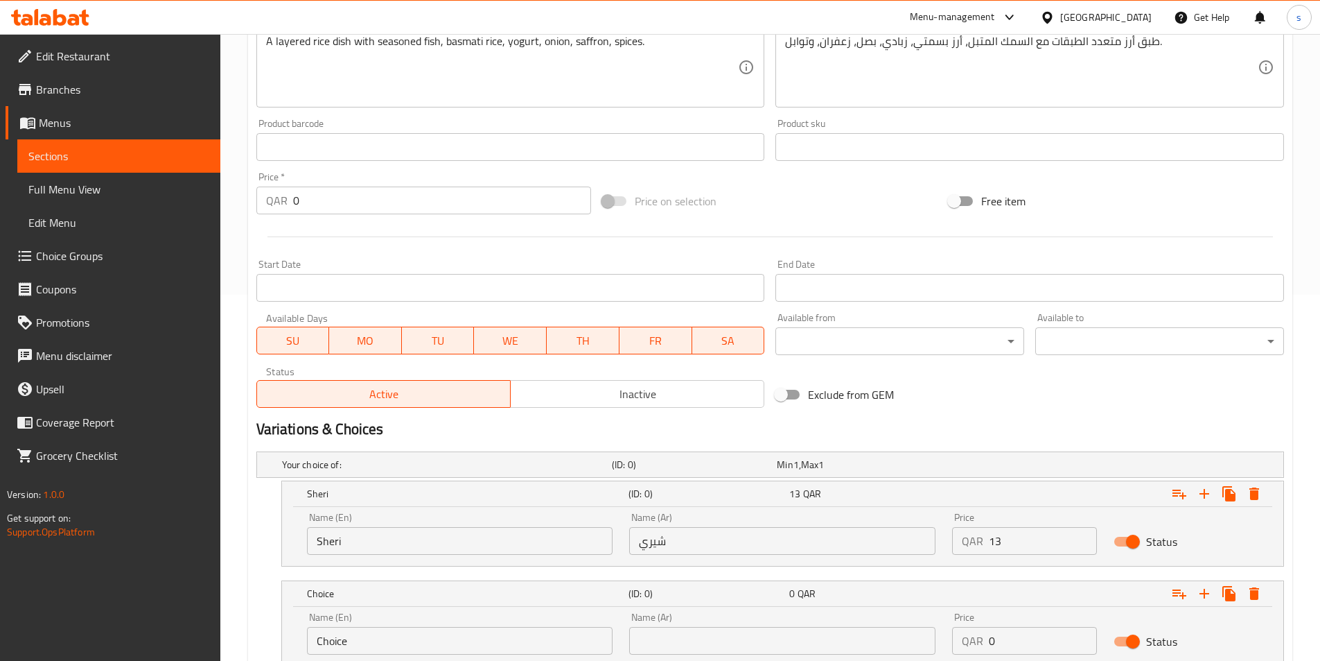
scroll to position [369, 0]
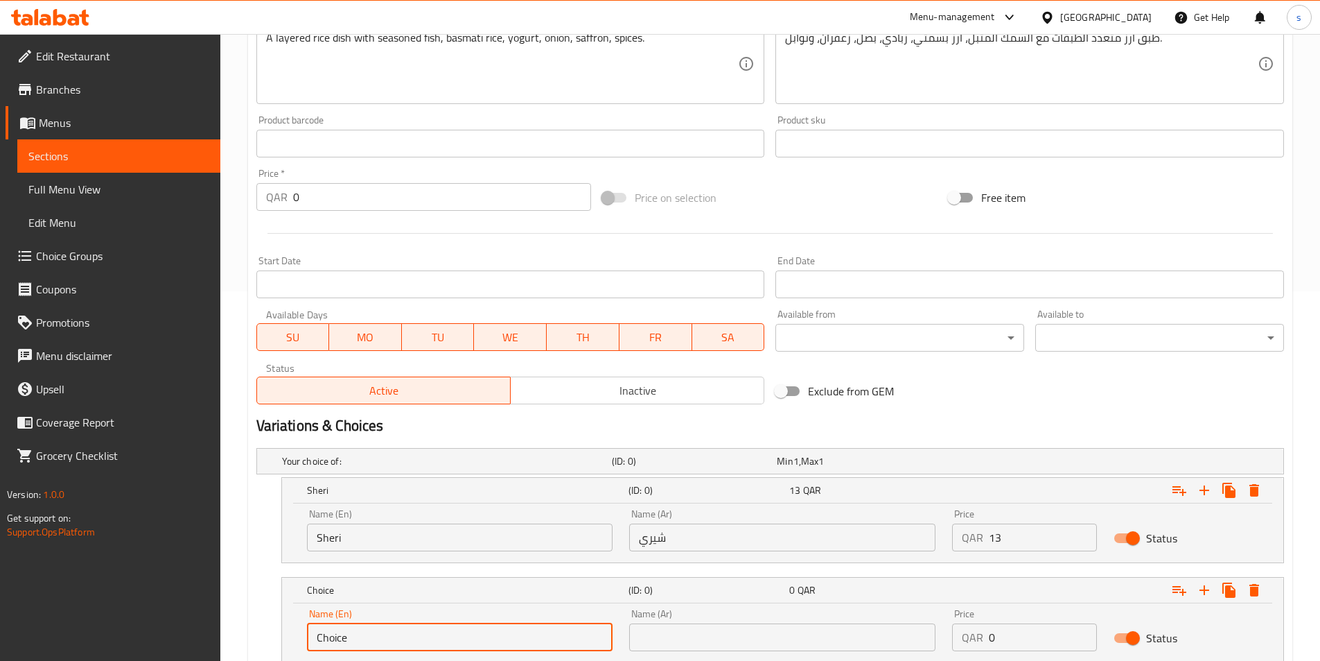
click at [375, 643] on input "Choice" at bounding box center [460, 637] width 306 height 28
paste input "King Fish"
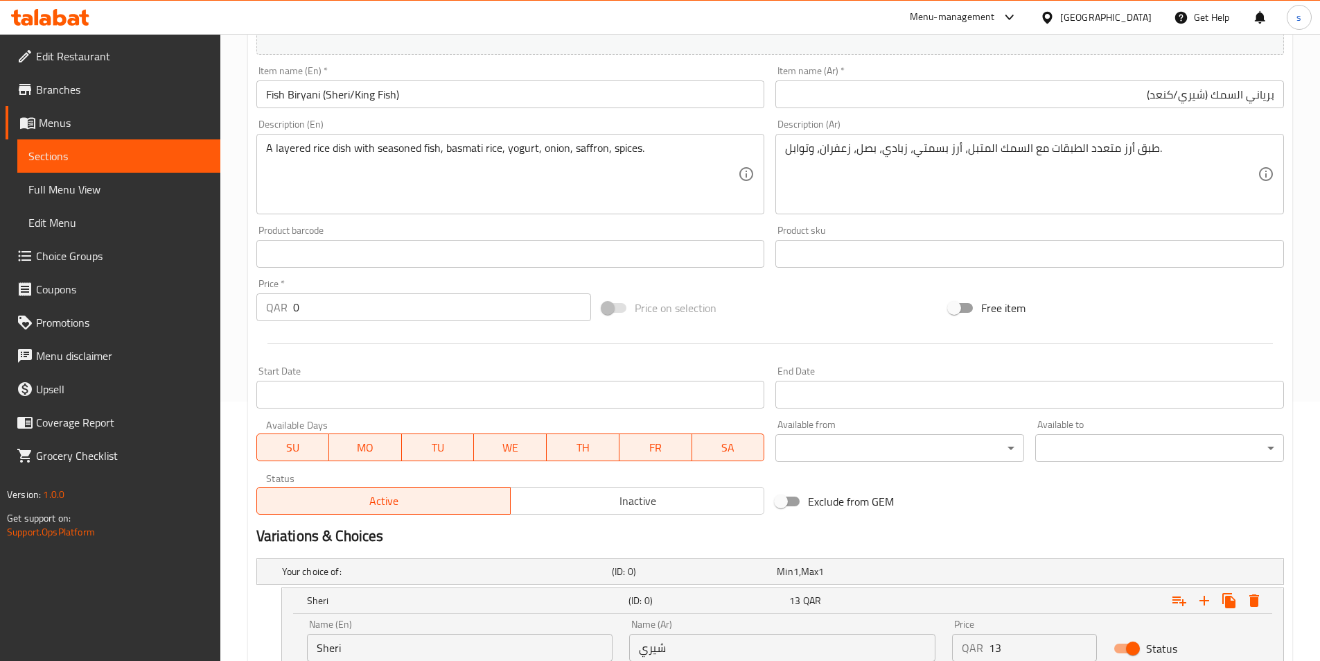
scroll to position [162, 0]
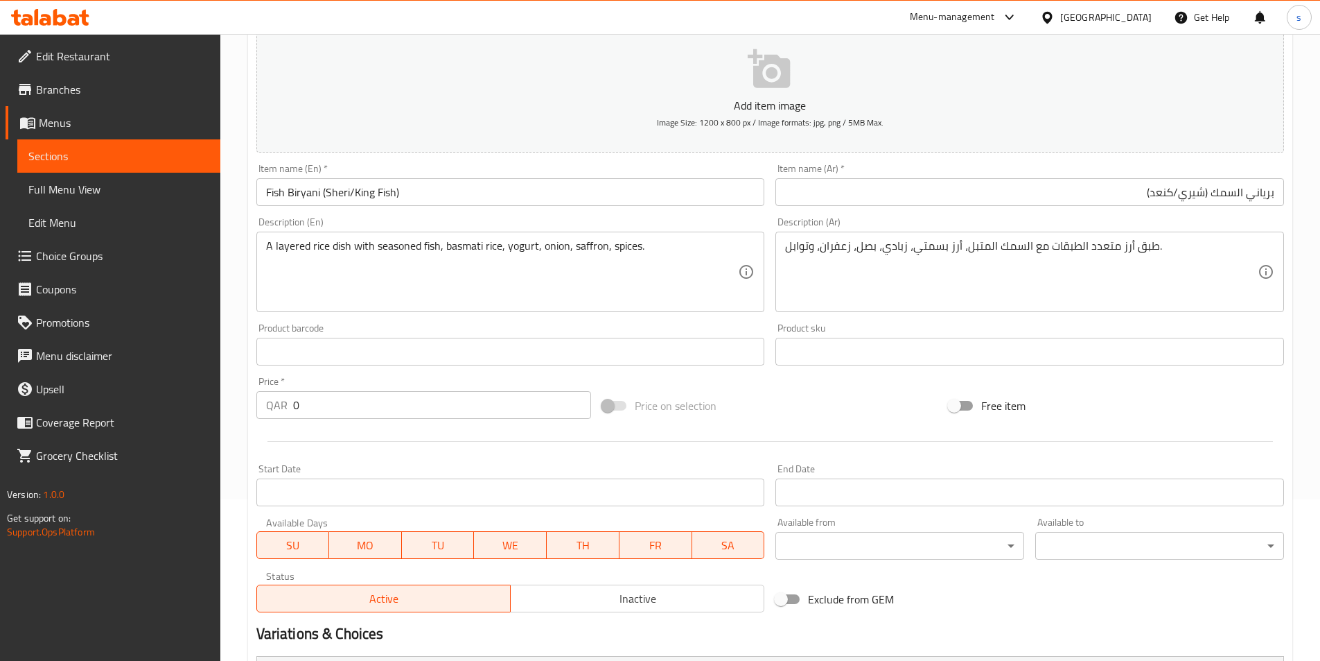
type input "King Fish"
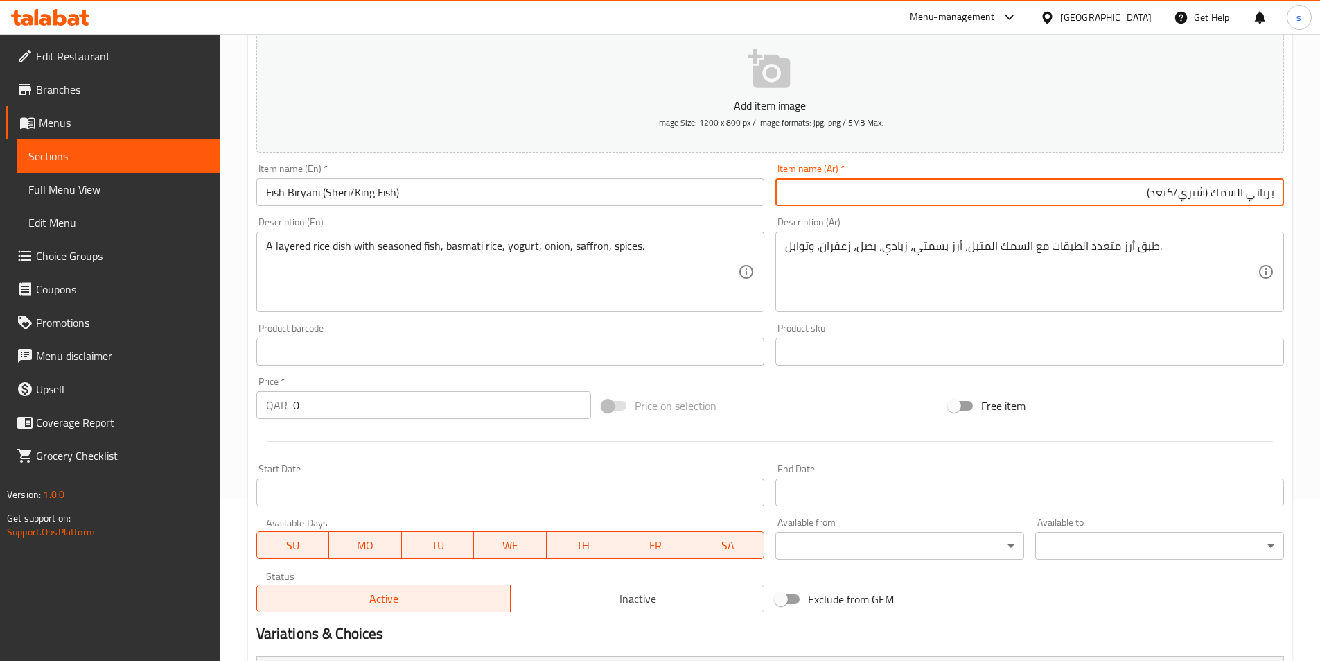
click at [1166, 193] on input "برياني السمك (شيري/كنعد)" at bounding box center [1030, 192] width 509 height 28
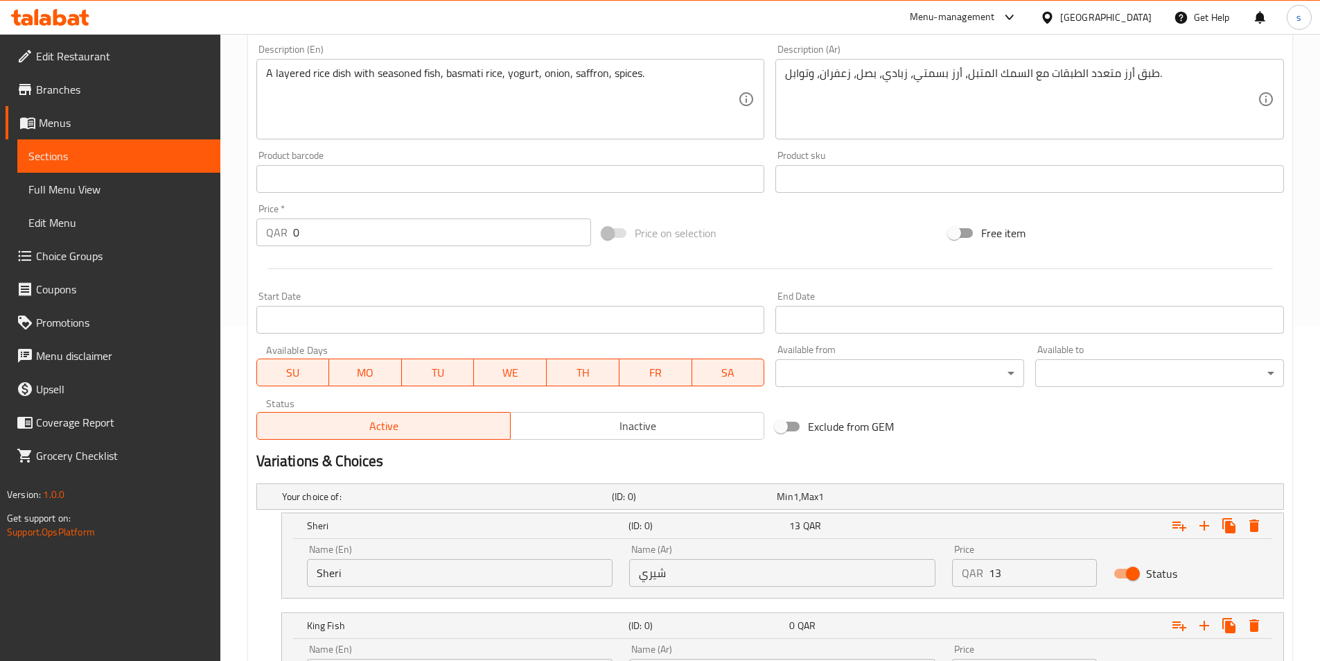
scroll to position [439, 0]
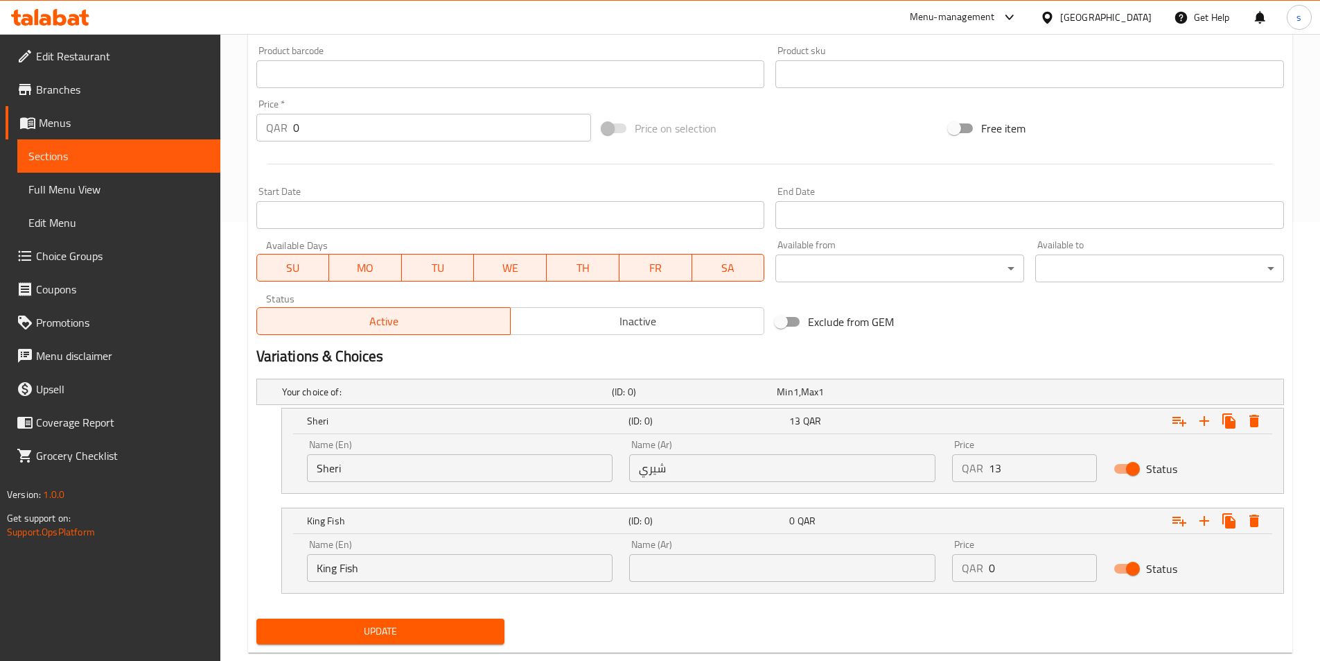
click at [683, 566] on input "text" at bounding box center [782, 568] width 306 height 28
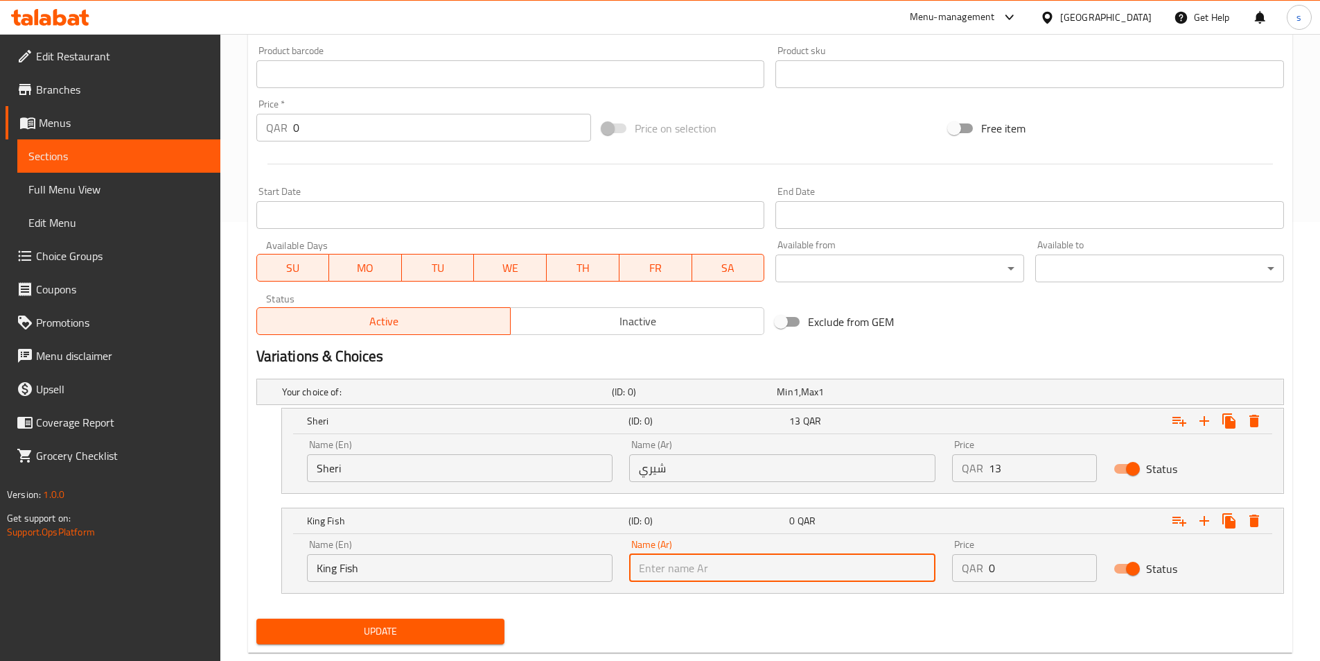
paste input "كنعد"
type input "كنعد"
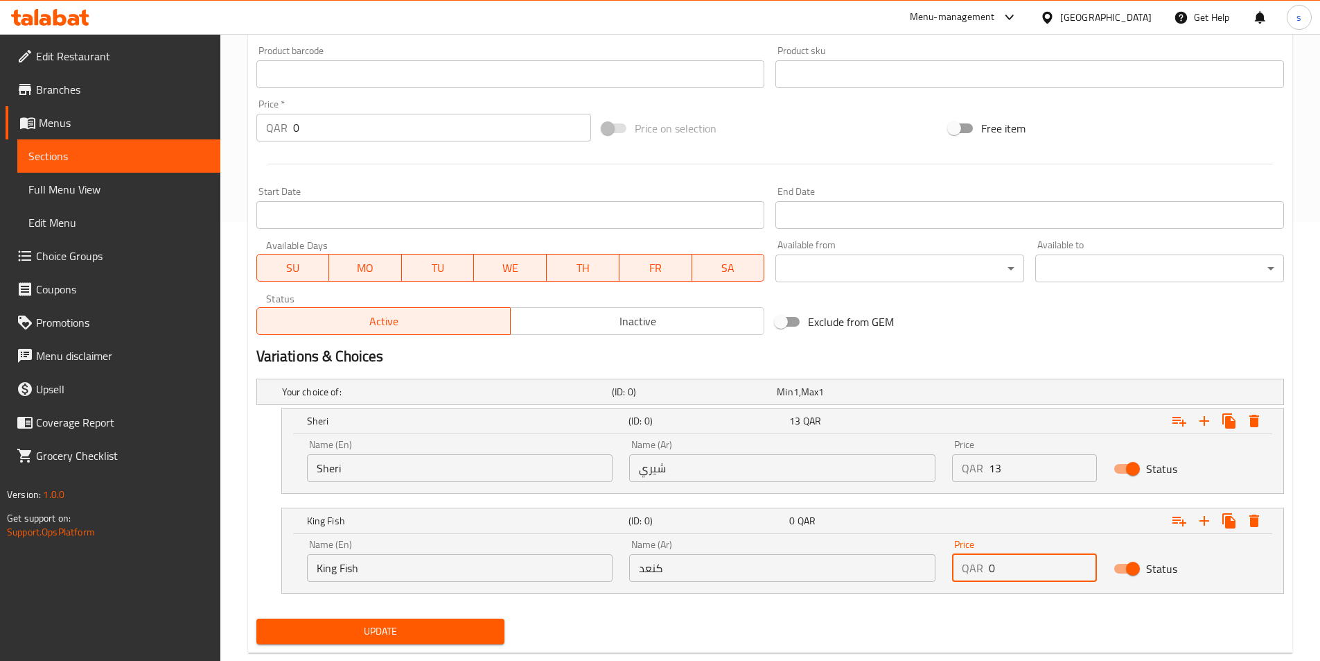
drag, startPoint x: 1008, startPoint y: 570, endPoint x: 979, endPoint y: 563, distance: 29.3
click at [979, 563] on div "QAR 0 Price" at bounding box center [1024, 568] width 145 height 28
paste input "13"
type input "13"
click at [404, 631] on span "Update" at bounding box center [381, 630] width 227 height 17
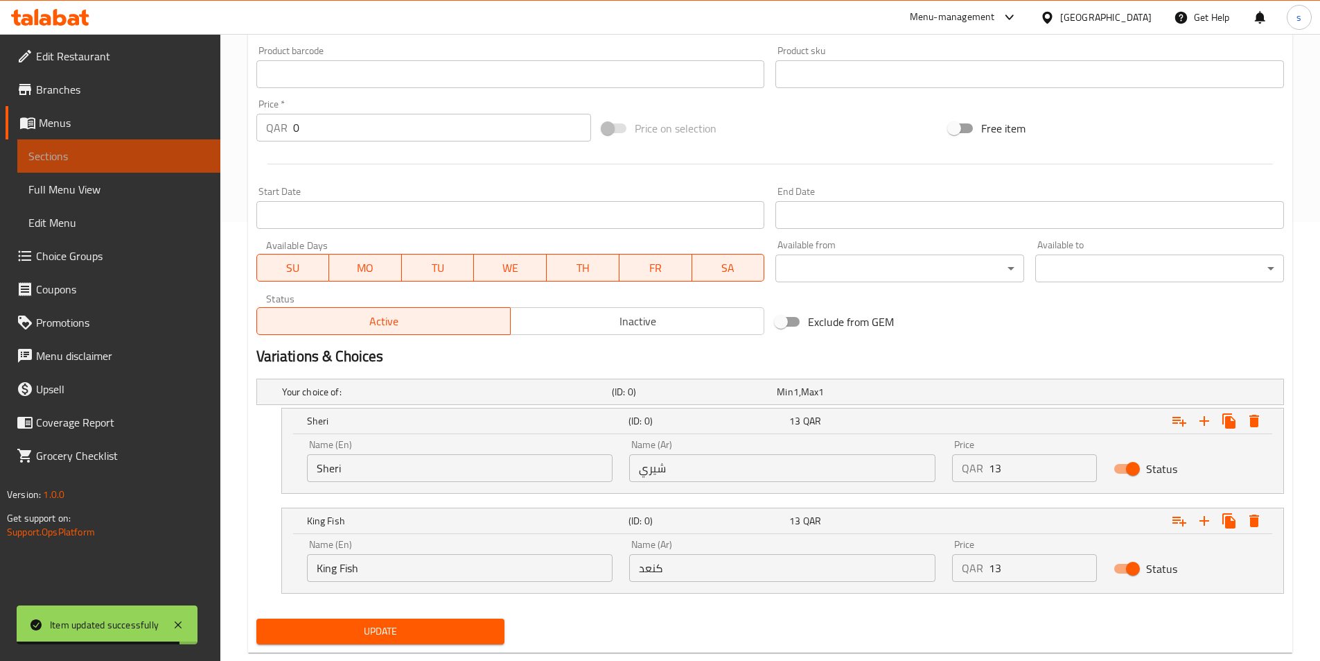
click at [189, 151] on span "Sections" at bounding box center [118, 156] width 181 height 17
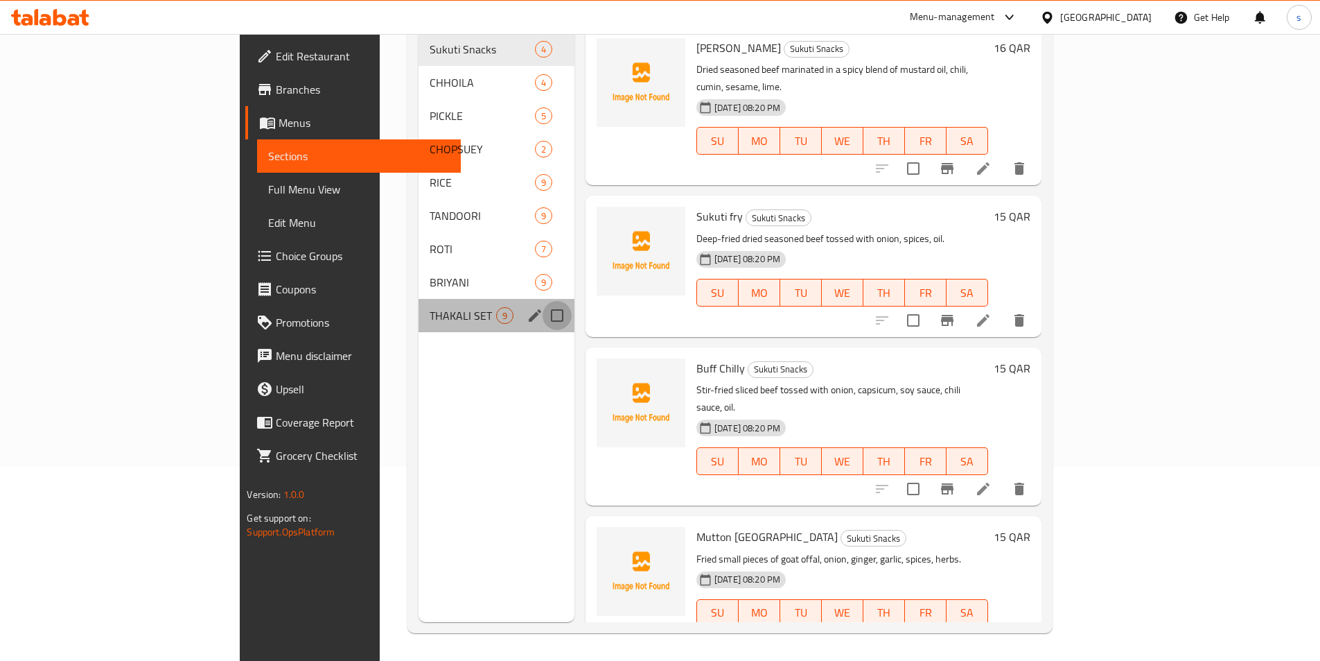
click at [543, 301] on input "Menu sections" at bounding box center [557, 315] width 29 height 29
checkbox input "true"
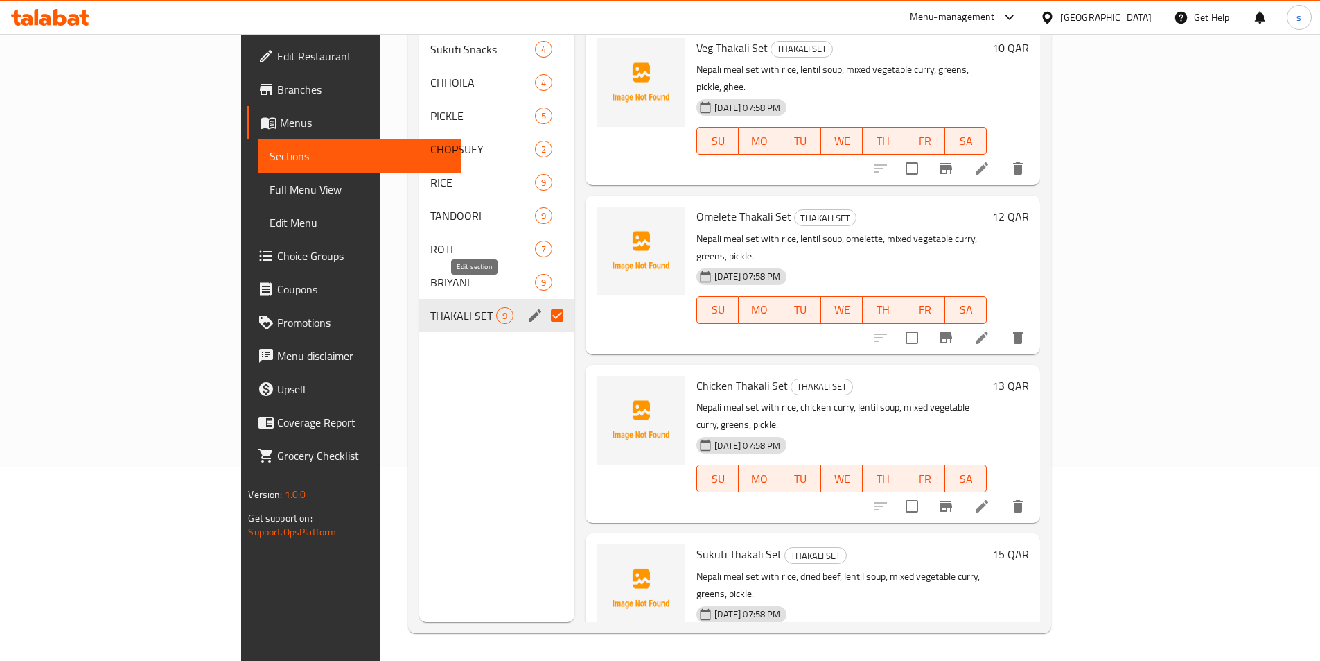
click at [527, 307] on icon "edit" at bounding box center [535, 315] width 17 height 17
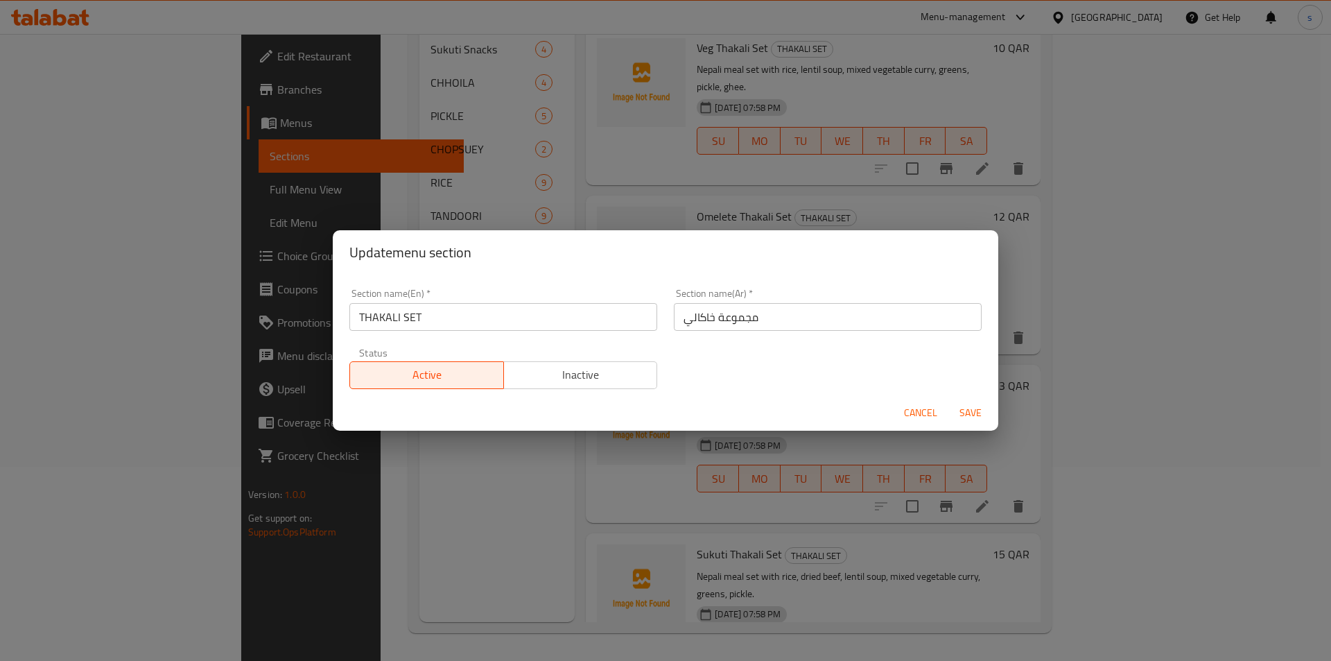
click at [686, 326] on input "مجموعة خاكالي" at bounding box center [828, 317] width 308 height 28
paste input "اكالي"
type input "مجموعة ثاكالي"
click at [968, 404] on span "Save" at bounding box center [970, 412] width 33 height 17
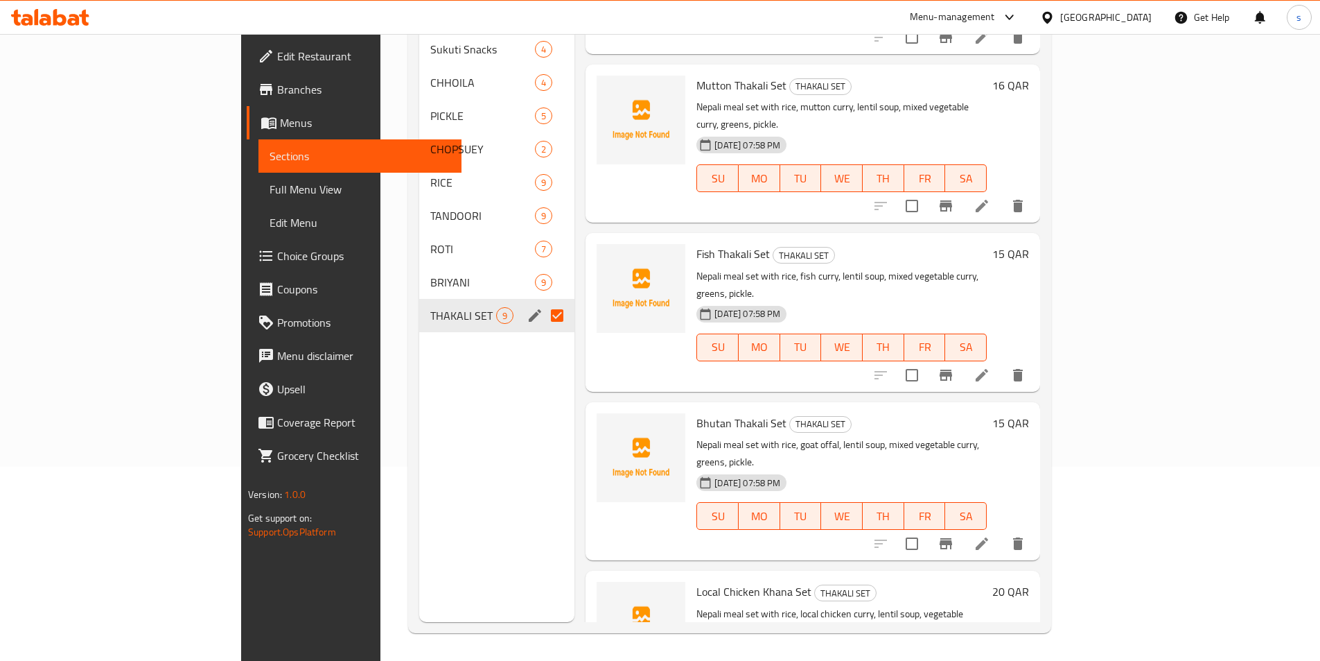
scroll to position [737, 0]
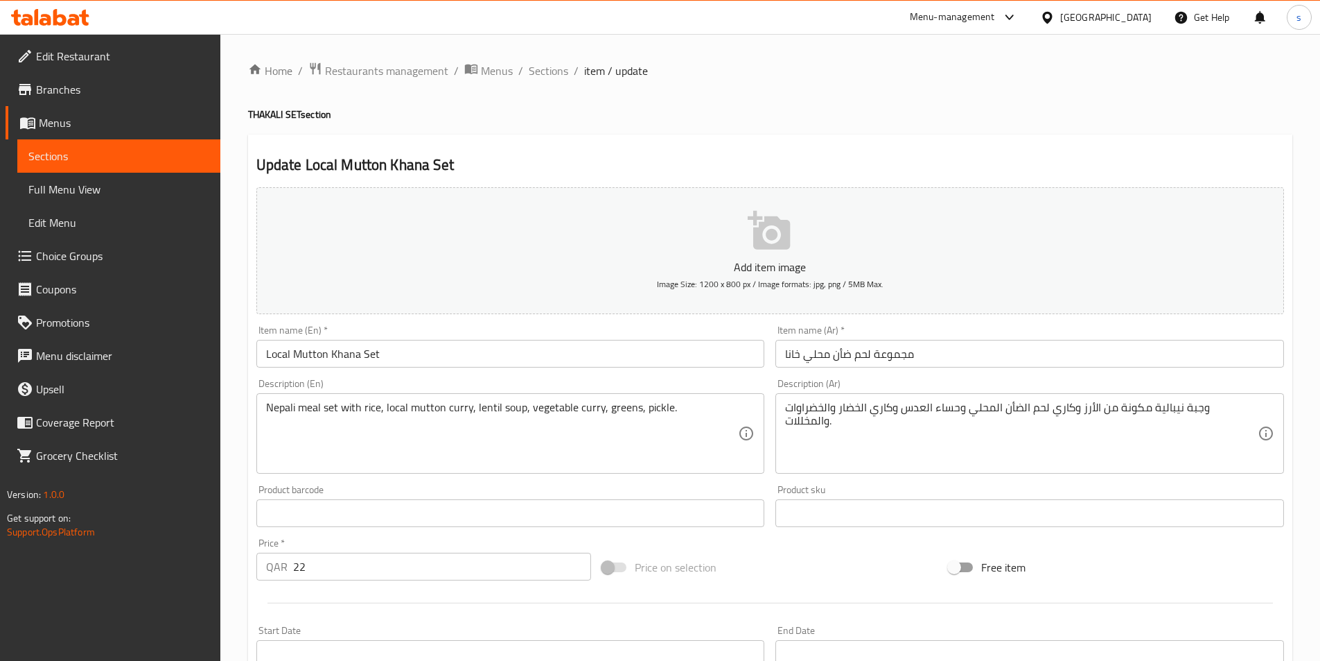
click at [847, 346] on input "مجموعة لحم ضأن محلي خانا" at bounding box center [1030, 354] width 509 height 28
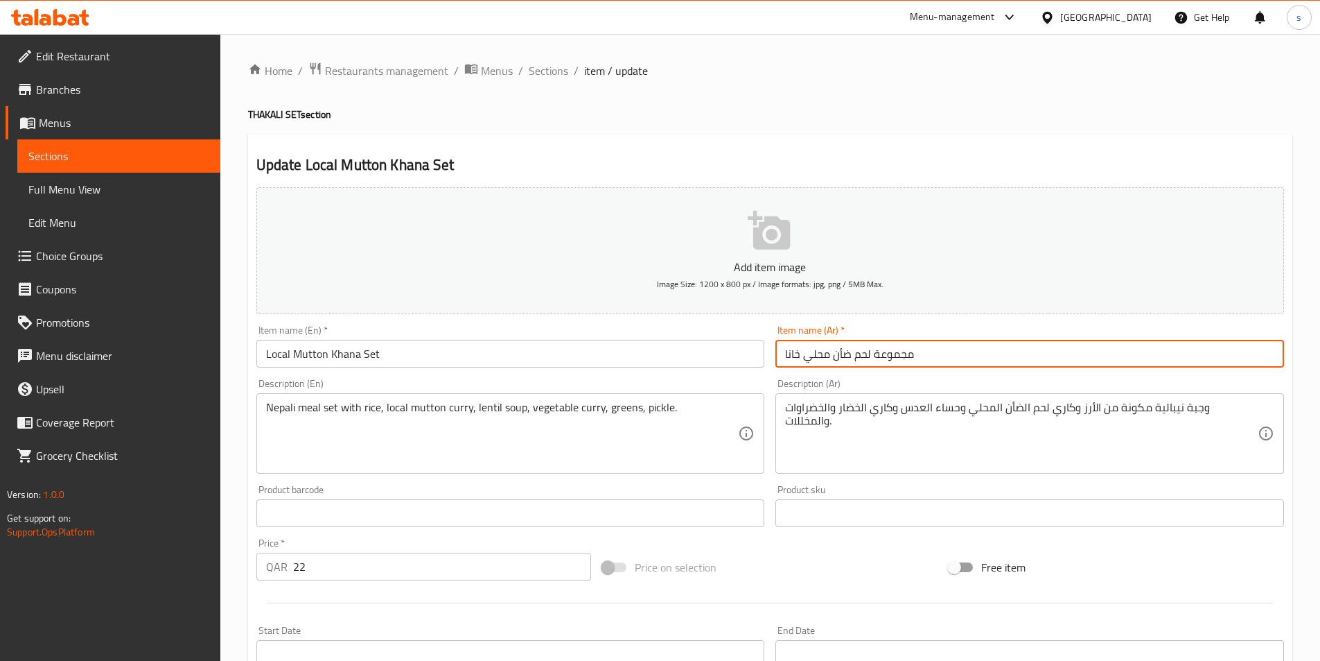
click at [847, 346] on input "مجموعة لحم ضأن محلي خانا" at bounding box center [1030, 354] width 509 height 28
paste input "نم"
type input "مجموعة لحم [PERSON_NAME]"
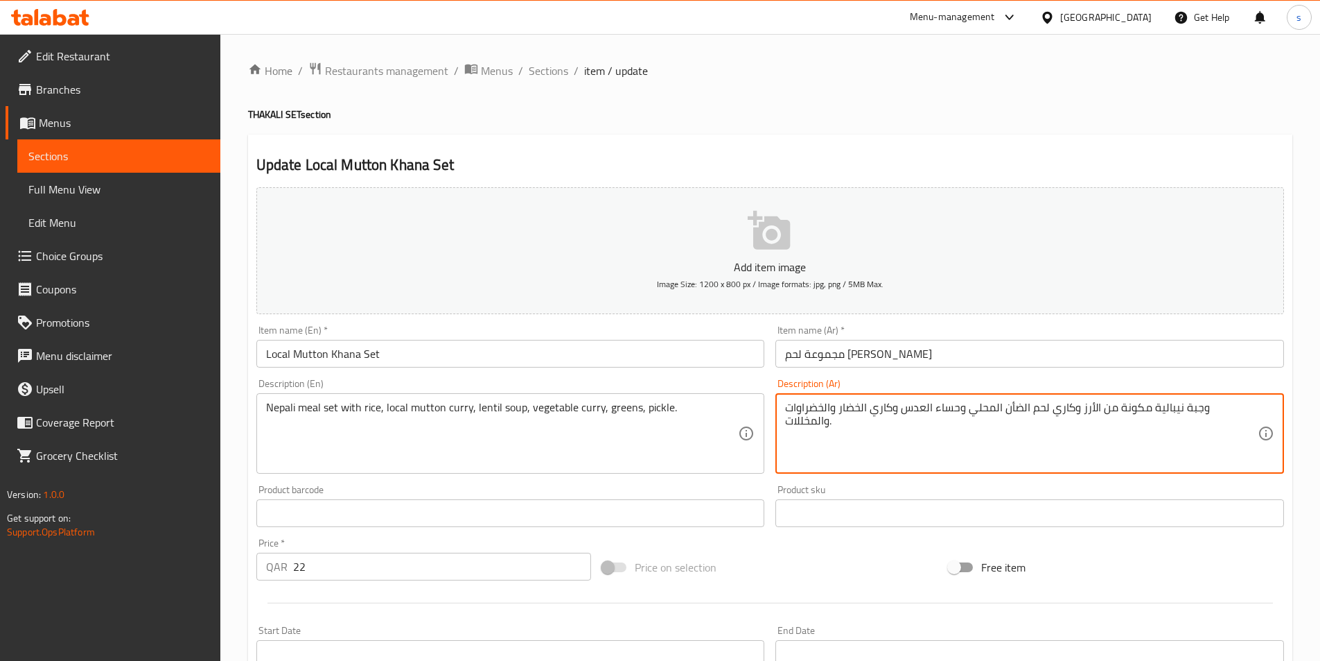
click at [1060, 412] on textarea "وجبة نيبالية مكونة من الأرز وكاري لحم الضأن المحلي وحساء العدس وكاري الخضار وال…" at bounding box center [1021, 434] width 473 height 66
paste textarea "نم"
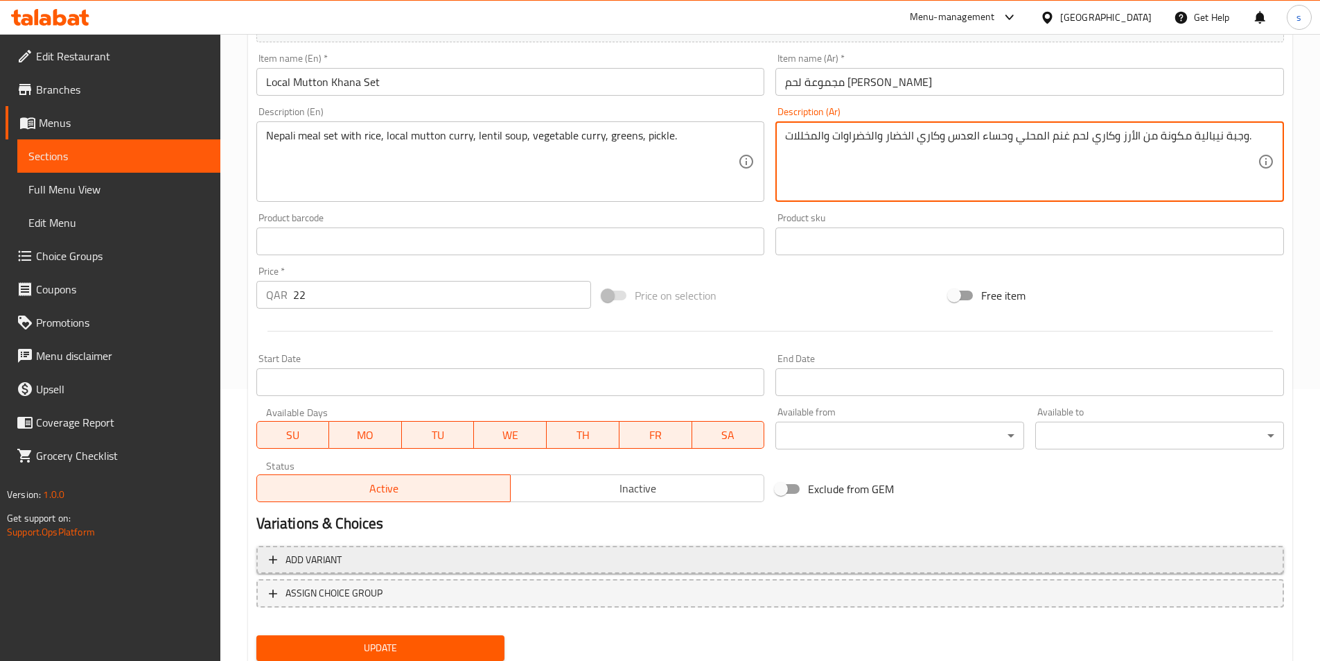
scroll to position [277, 0]
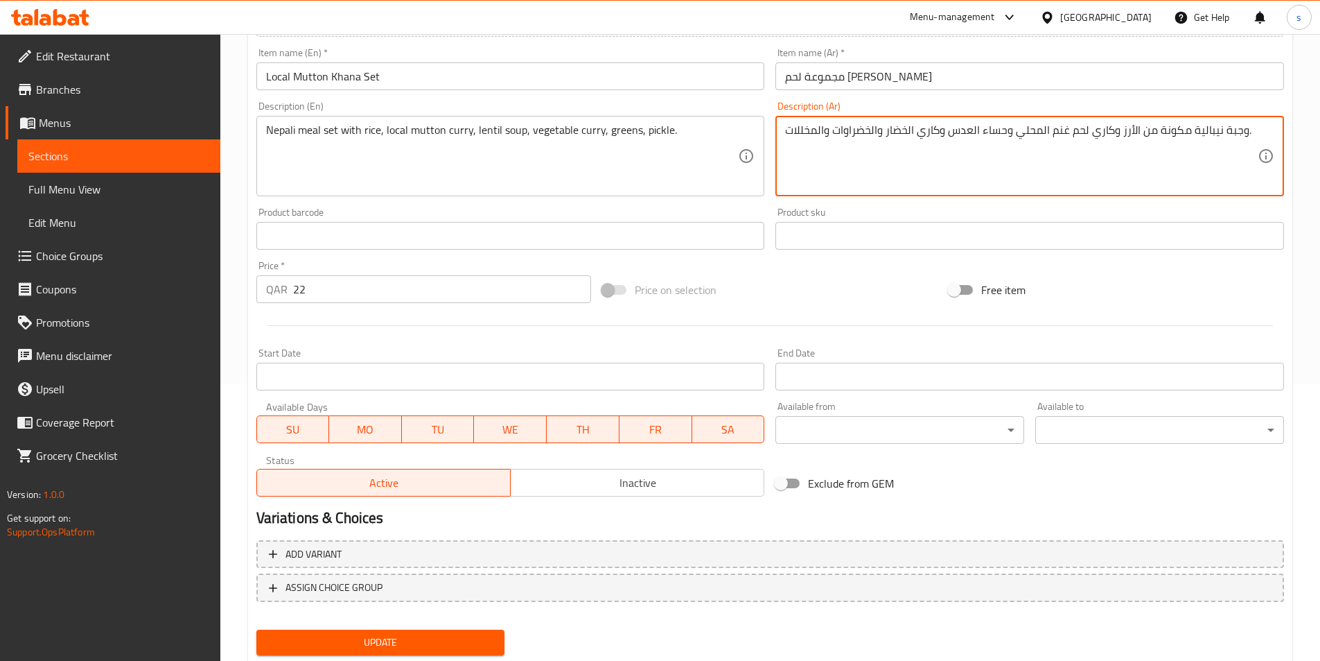
click at [809, 132] on textarea "وجبة نيبالية مكونة من الأرز وكاري لحم غنم المحلي وحساء العدس وكاري الخضار والخض…" at bounding box center [1021, 156] width 473 height 66
click at [800, 137] on textarea "وجبة نيبالية مكونة من الأرز وكاري لحم غنم المحلي وحساء العدس وكاري الخضار والخض…" at bounding box center [1021, 156] width 473 height 66
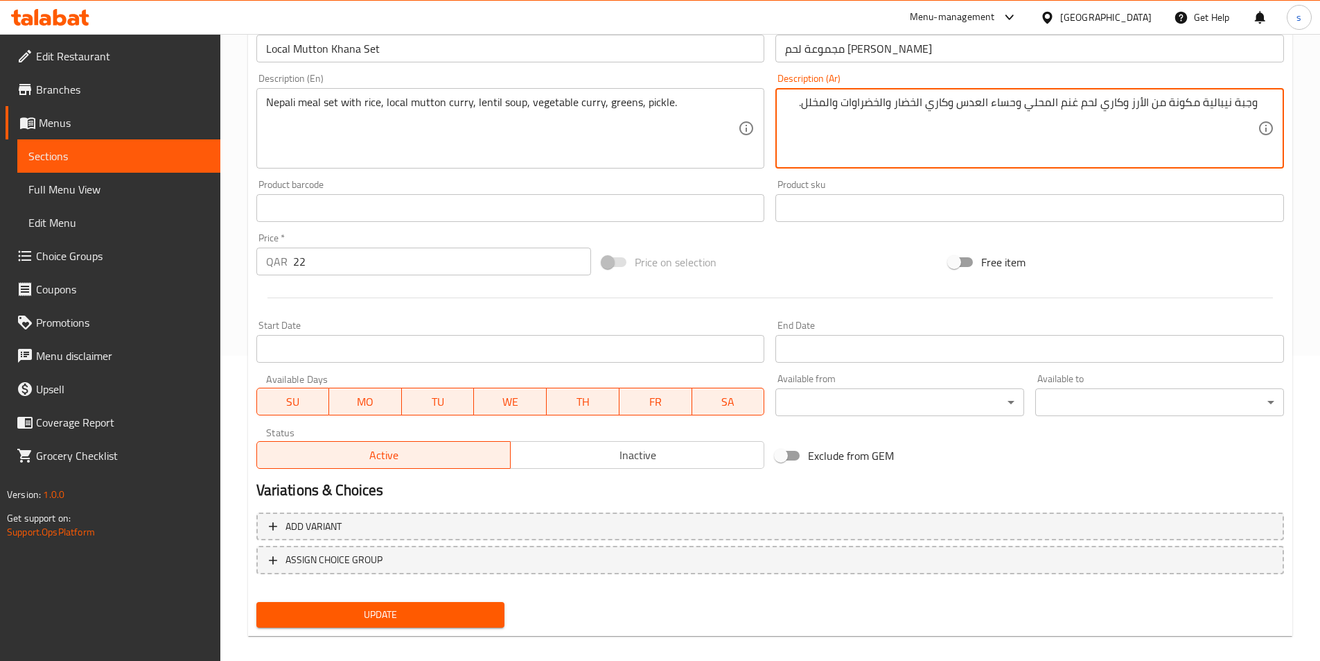
scroll to position [319, 0]
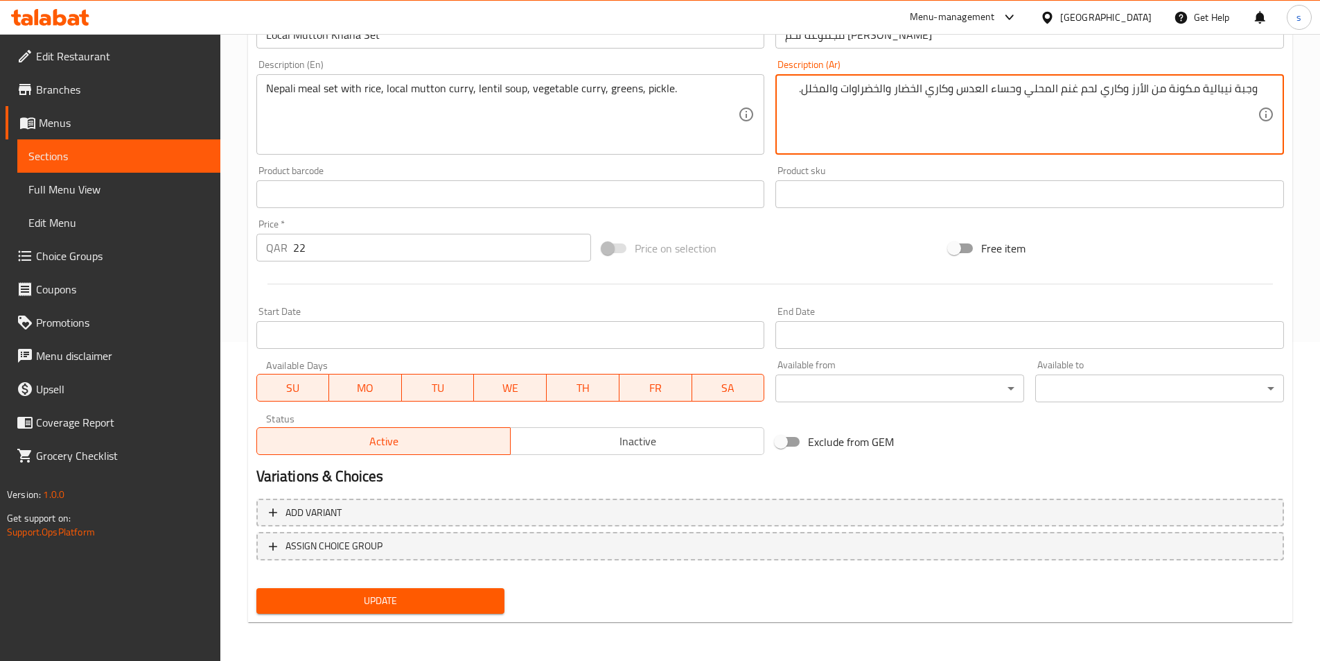
type textarea "وجبة نيبالية مكونة من الأرز وكاري لحم غنم المحلي وحساء العدس وكاري الخضار والخض…"
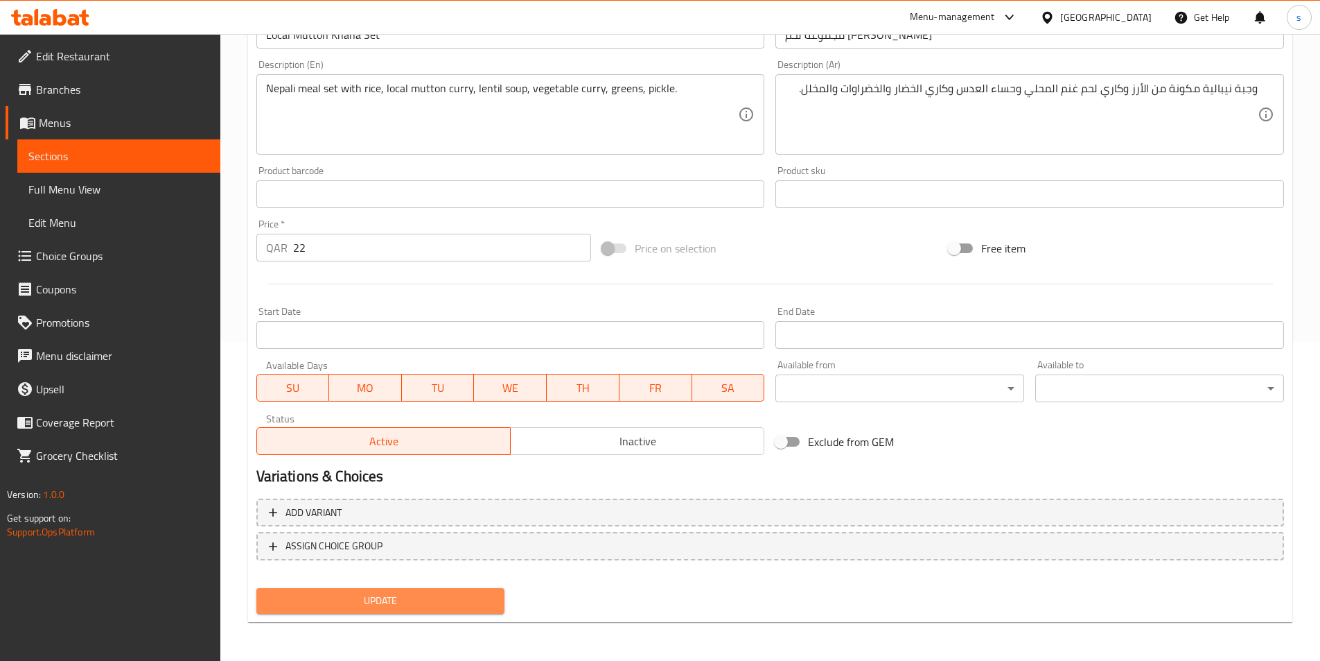
click at [486, 600] on span "Update" at bounding box center [381, 600] width 227 height 17
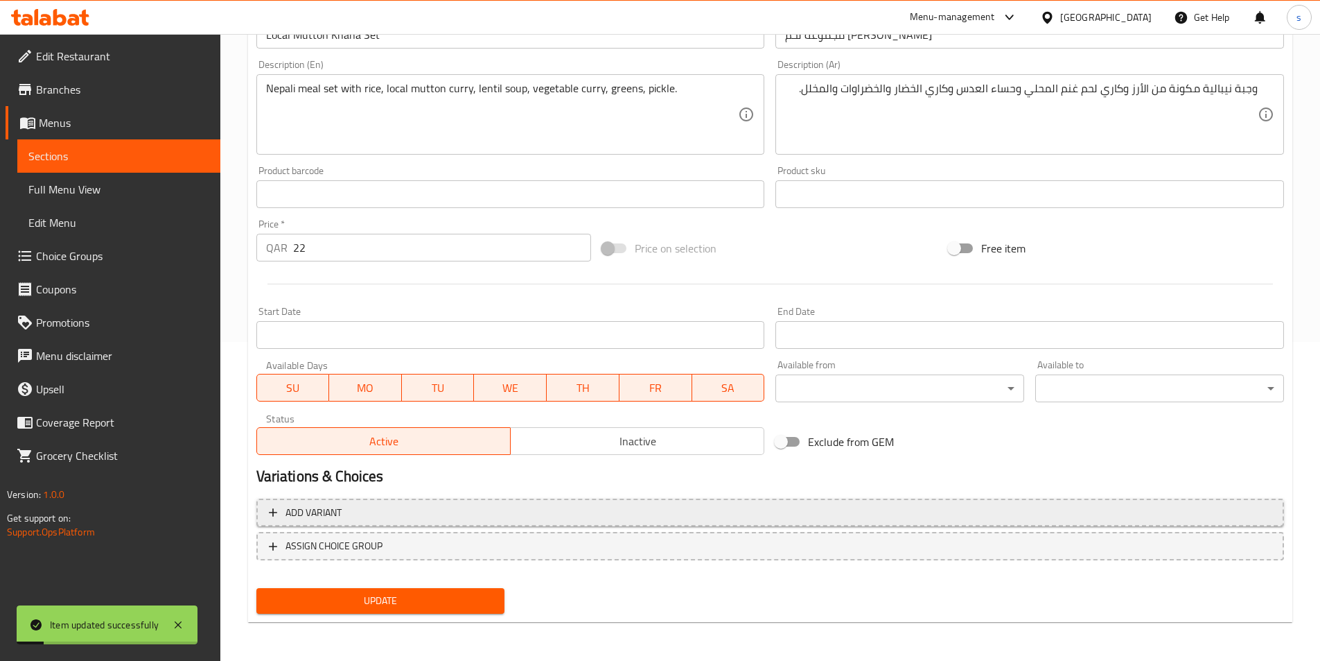
scroll to position [0, 0]
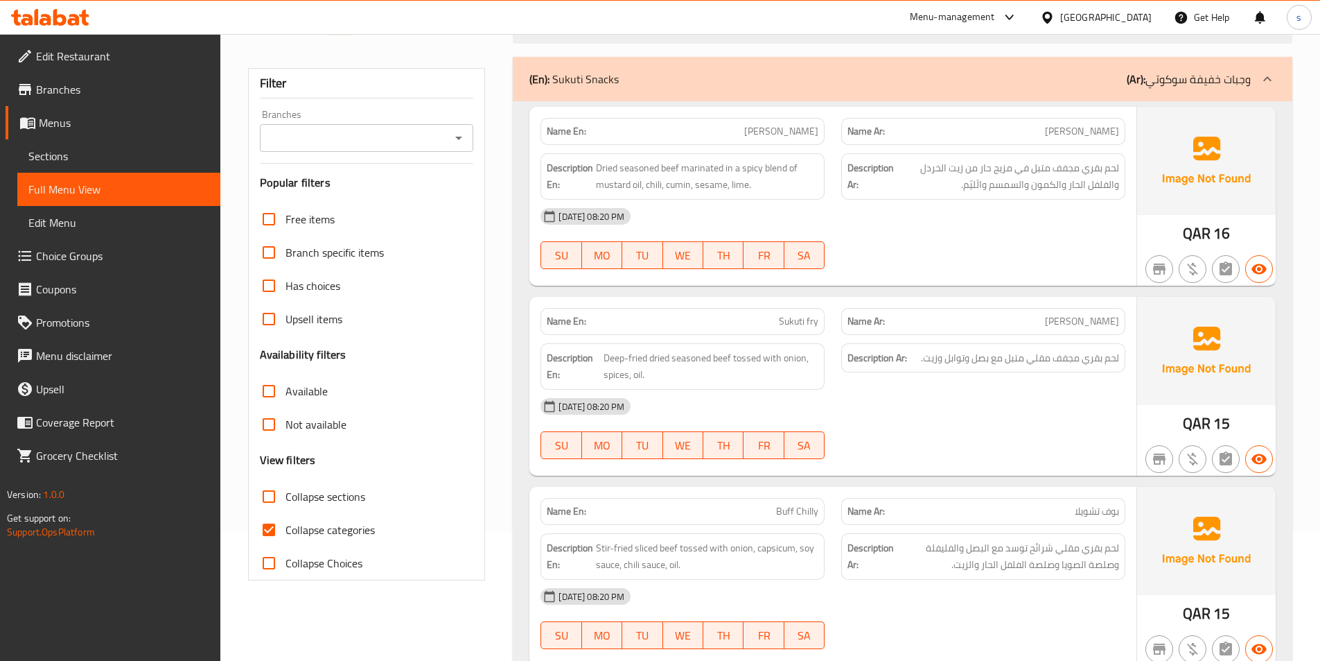
scroll to position [139, 0]
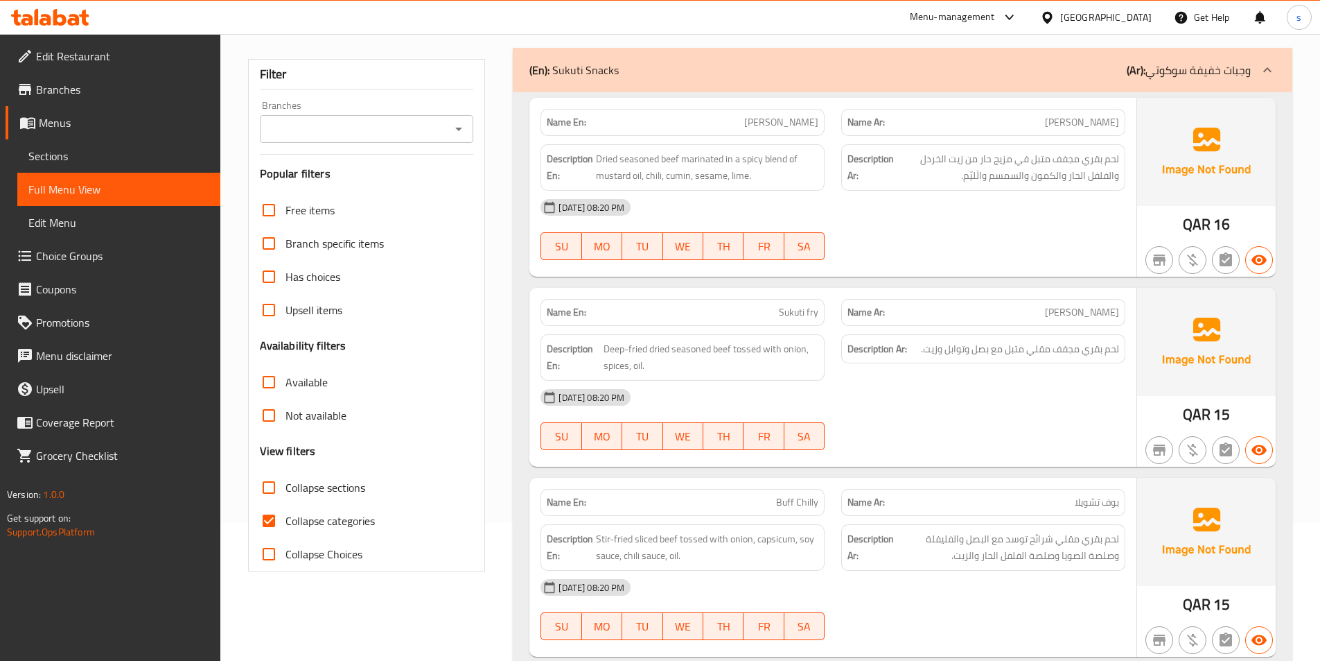
click at [341, 534] on label "Collapse categories" at bounding box center [313, 520] width 123 height 33
click at [286, 534] on input "Collapse categories" at bounding box center [268, 520] width 33 height 33
checkbox input "false"
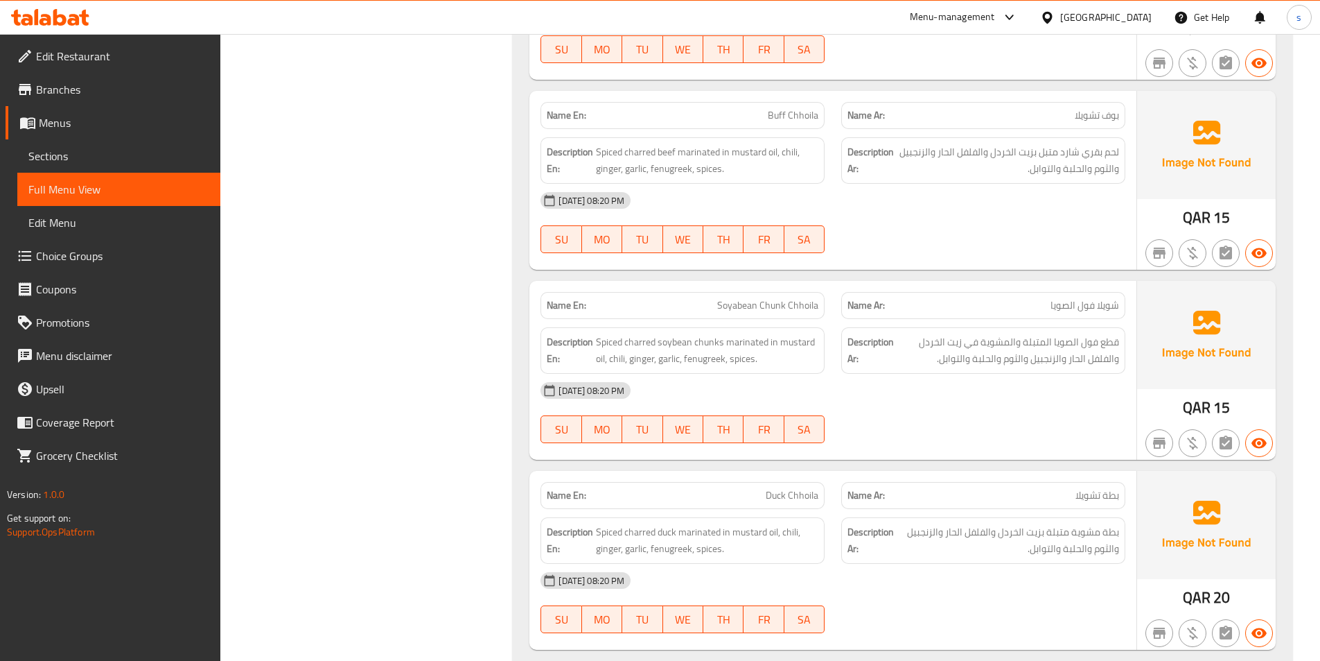
scroll to position [0, 0]
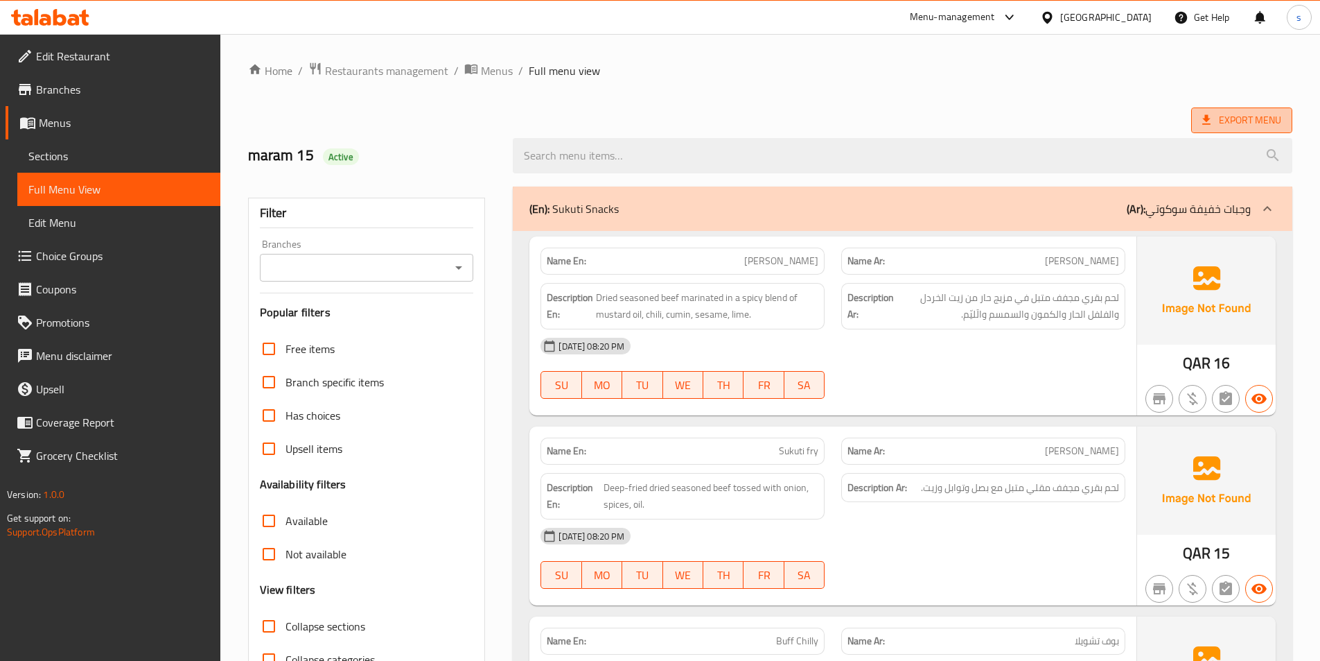
click at [1216, 116] on span "Export Menu" at bounding box center [1242, 120] width 79 height 17
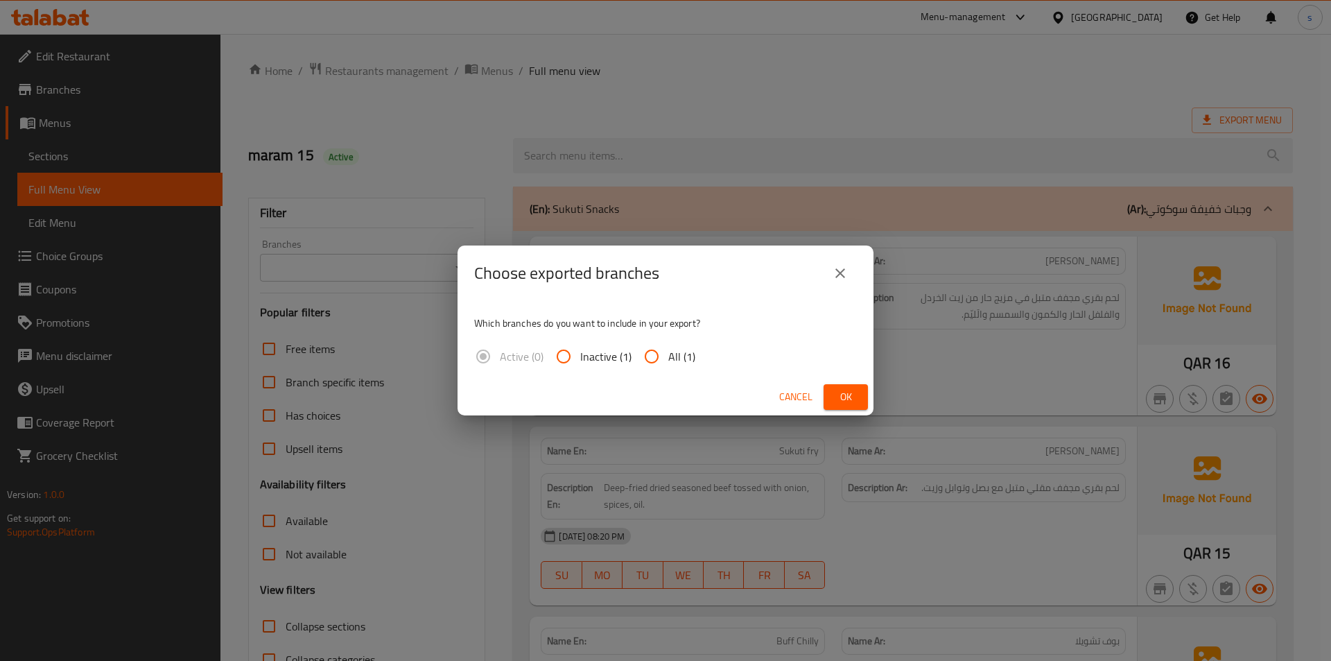
click at [665, 352] on input "All (1)" at bounding box center [651, 356] width 33 height 33
radio input "true"
click at [839, 389] on span "Ok" at bounding box center [846, 396] width 22 height 17
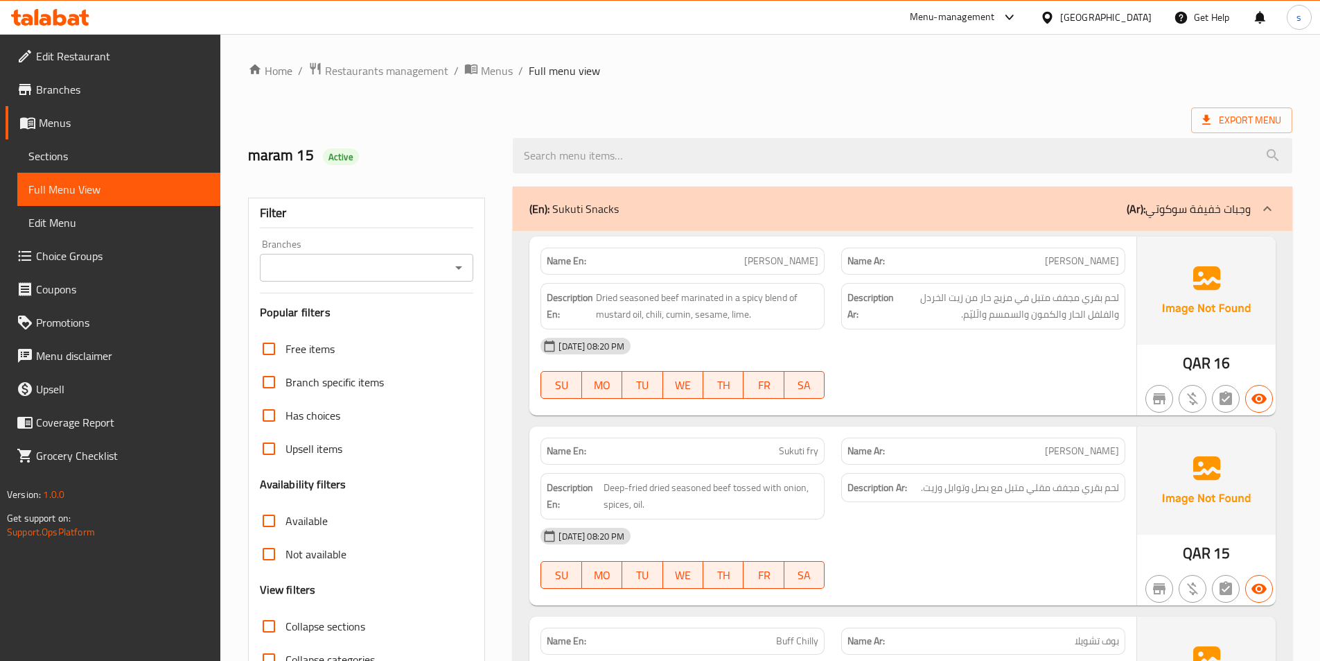
scroll to position [277, 0]
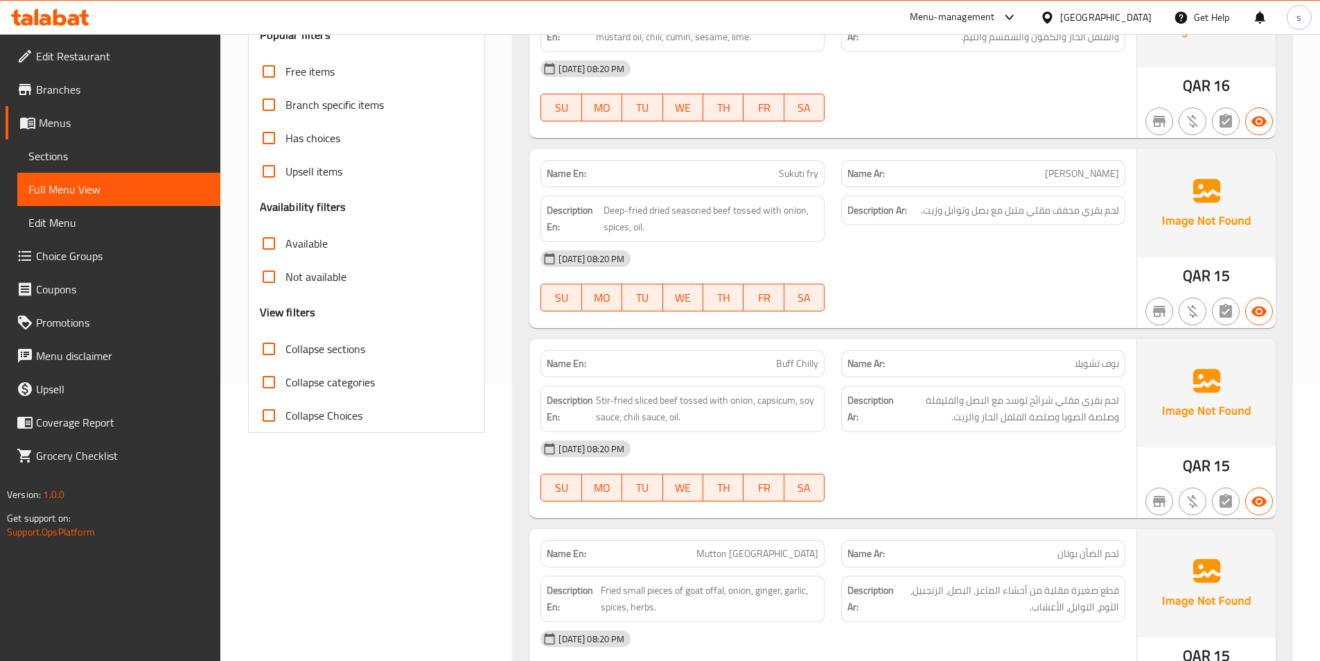
click at [278, 349] on input "Collapse sections" at bounding box center [268, 348] width 33 height 33
checkbox input "true"
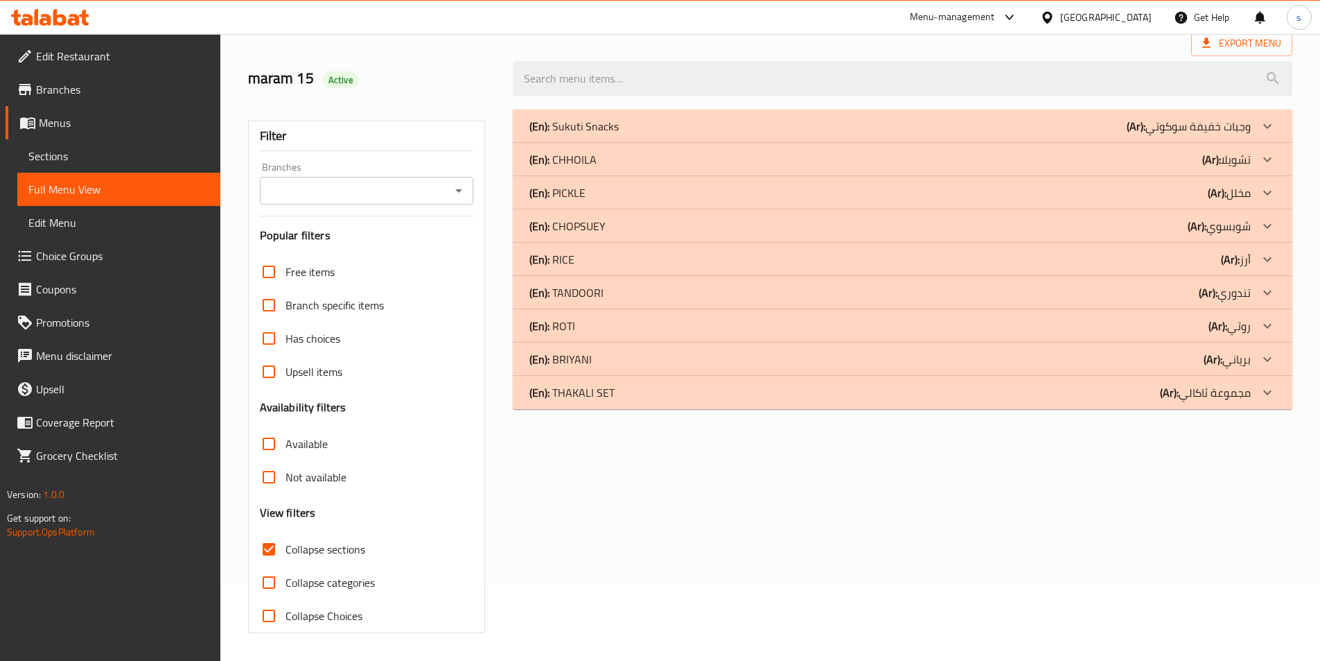
scroll to position [77, 0]
click at [1176, 297] on div "(En): TANDOORI (Ar): تندوري" at bounding box center [891, 292] width 722 height 17
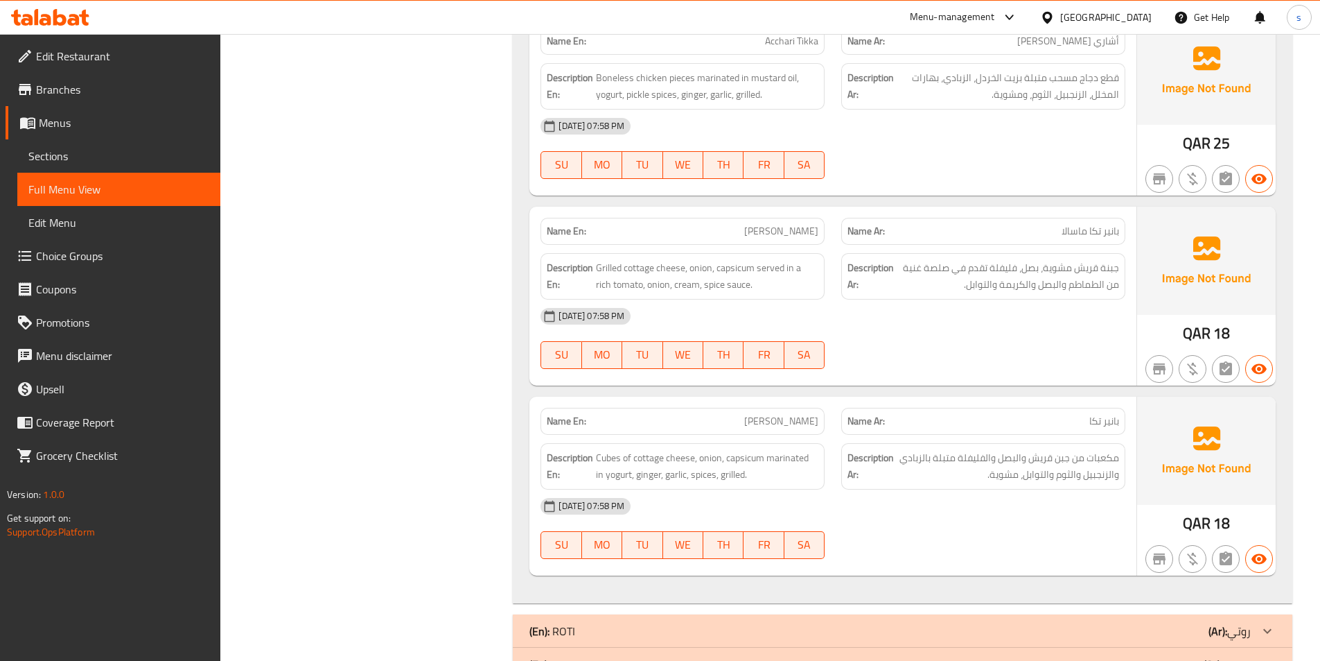
scroll to position [1601, 0]
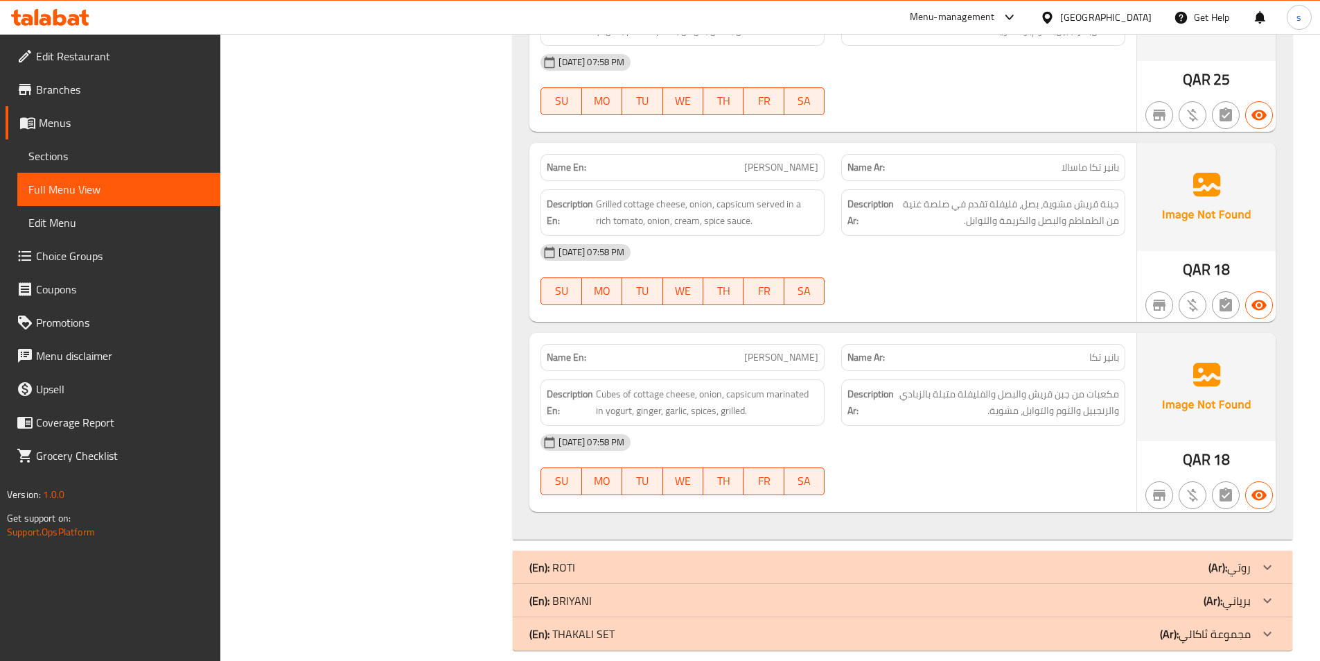
click at [973, 559] on div "(En): ROTI (Ar): روتي" at bounding box center [891, 567] width 722 height 17
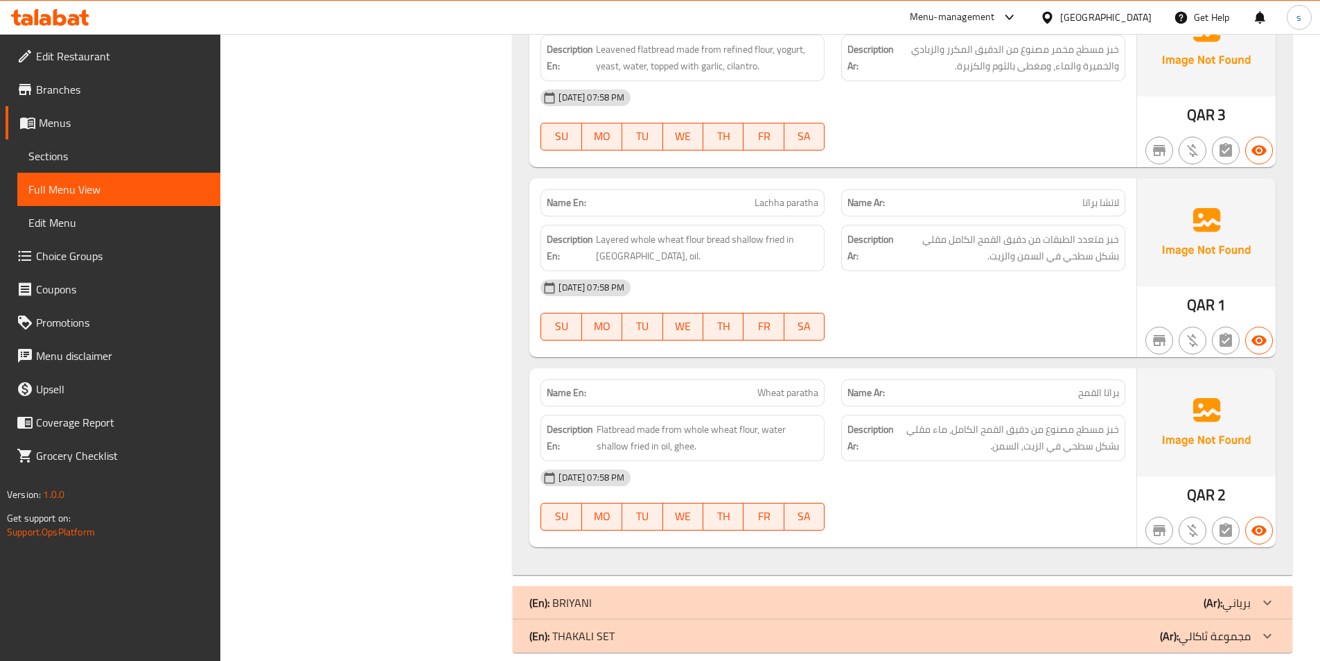
scroll to position [2975, 0]
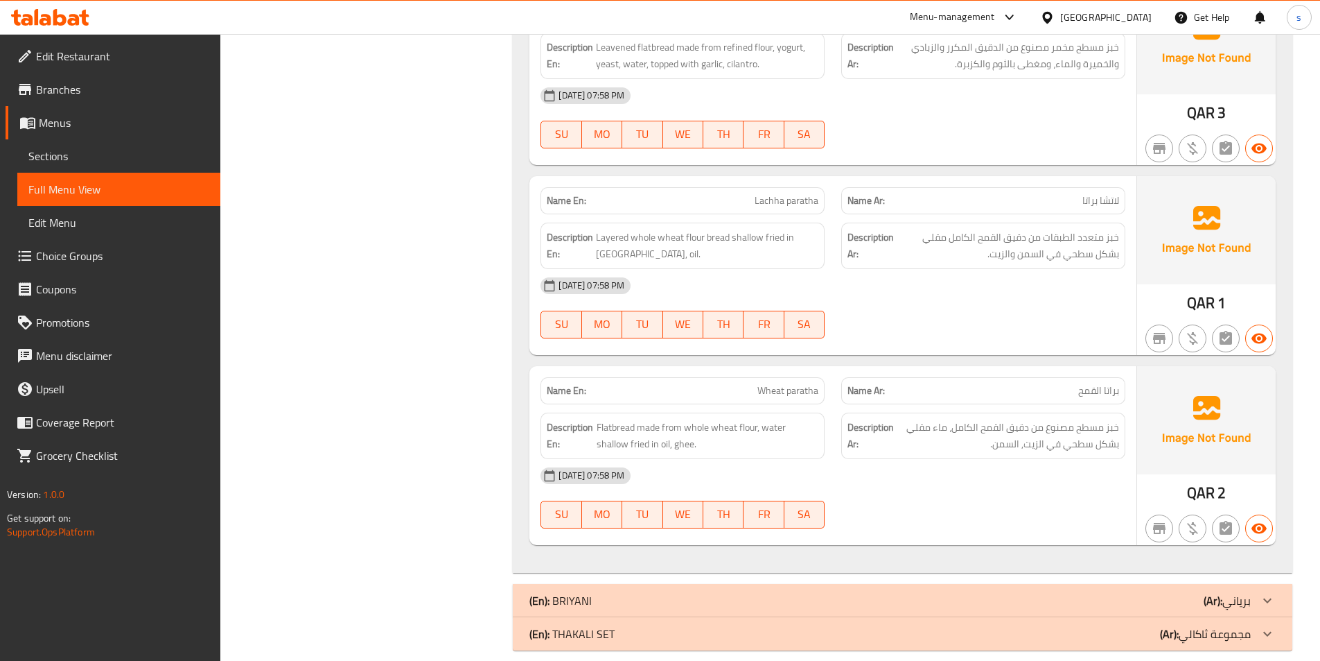
click at [1094, 584] on div "(En): BRIYANI (Ar): برياني" at bounding box center [903, 600] width 780 height 33
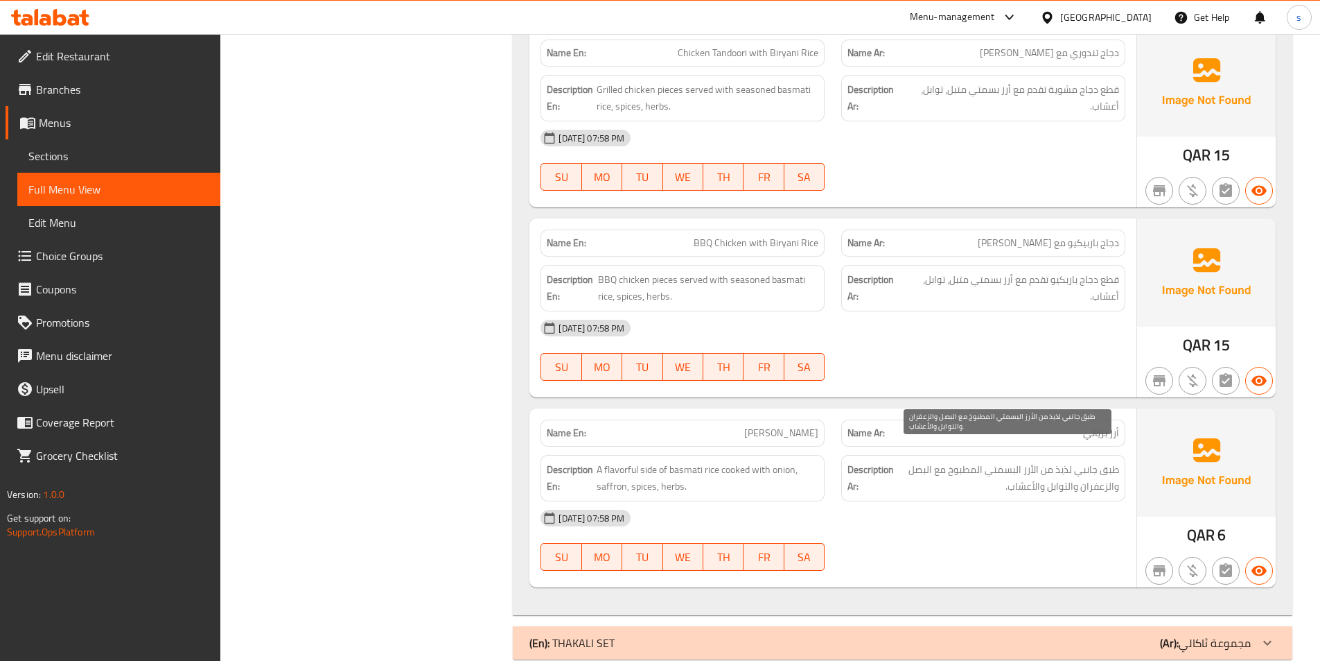
scroll to position [4957, 0]
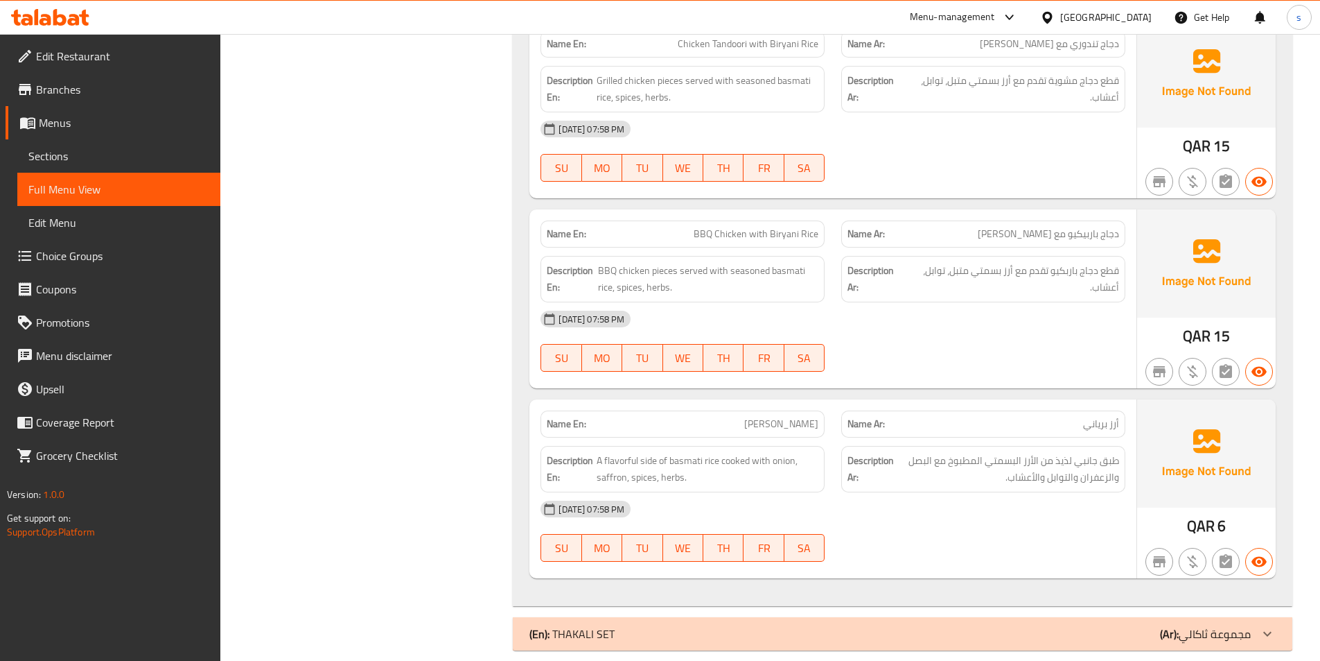
click at [1031, 625] on div "(En): THAKALI SET (Ar): مجموعة ثاكالي" at bounding box center [891, 633] width 722 height 17
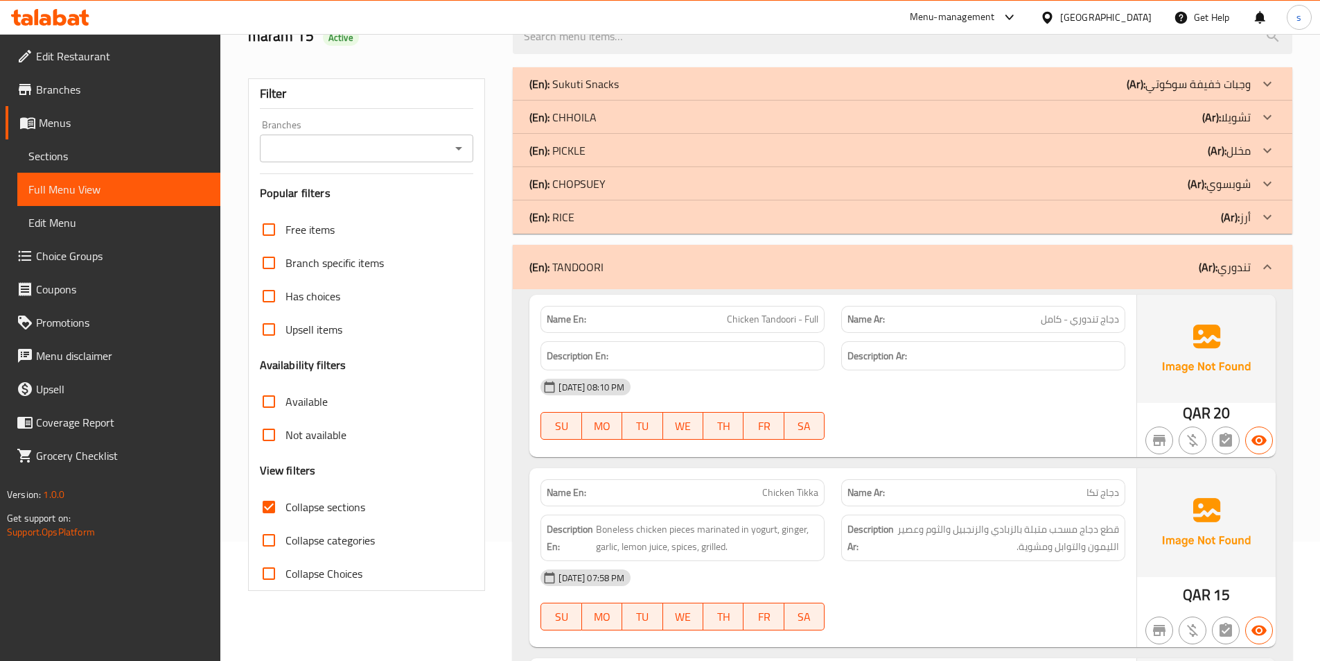
scroll to position [208, 0]
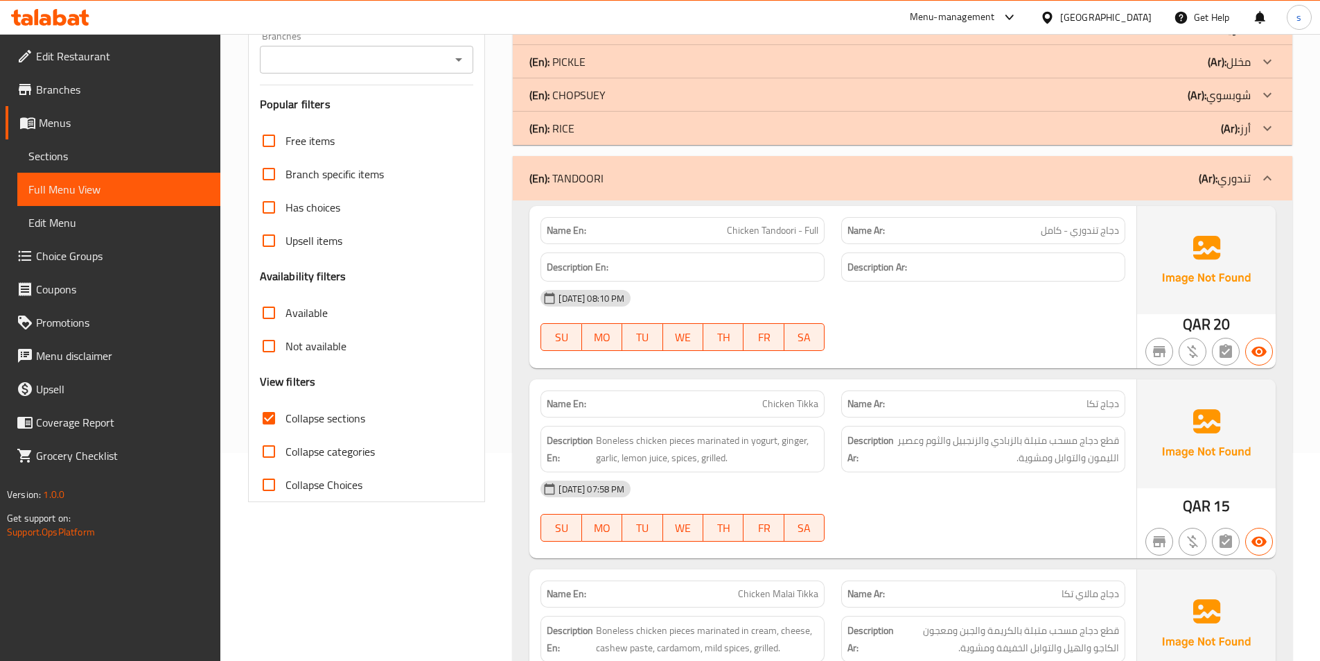
click at [777, 234] on span "Chicken Tandoori - Full" at bounding box center [772, 230] width 91 height 15
copy span "Chicken Tandoori - Full"
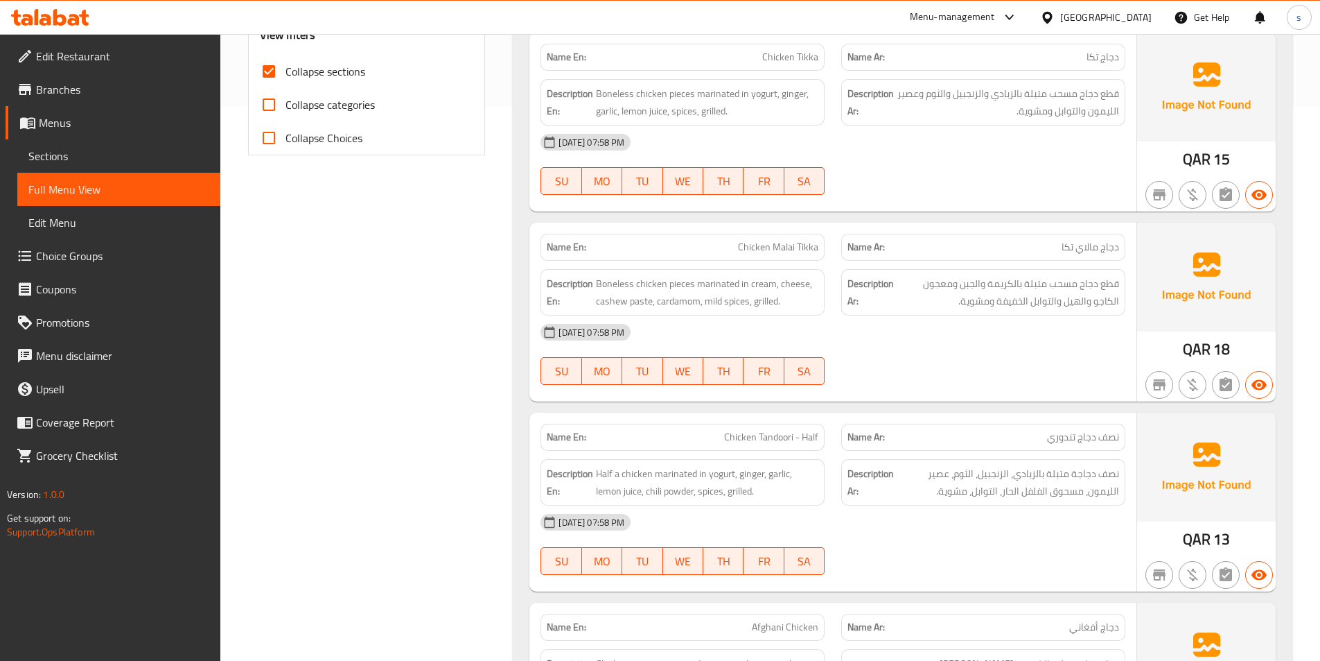
scroll to position [277, 0]
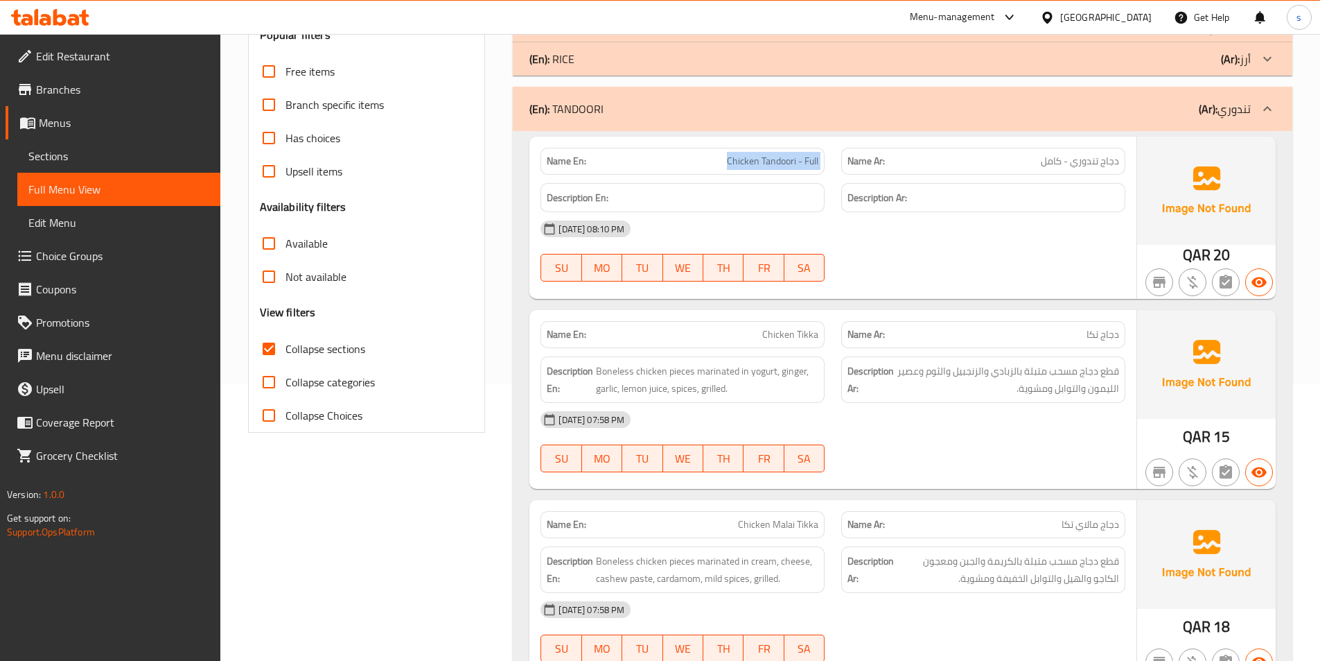
click at [785, 164] on span "Chicken Tandoori - Full" at bounding box center [772, 161] width 91 height 15
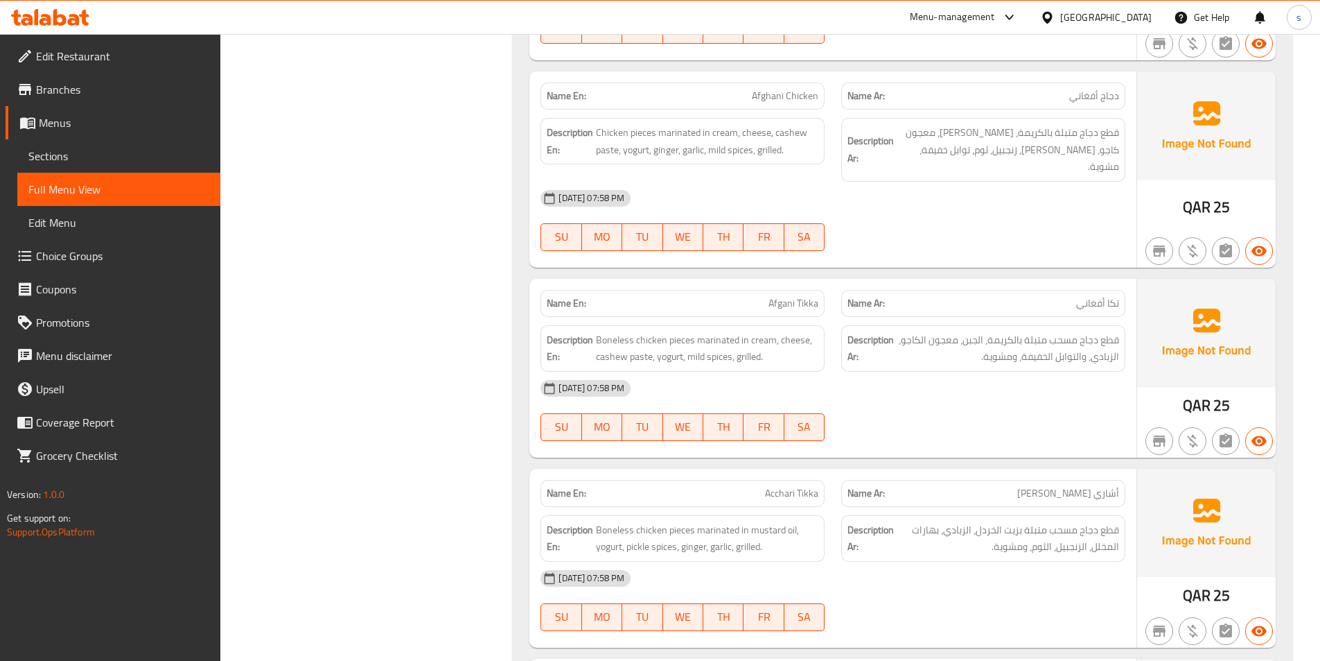
scroll to position [1109, 0]
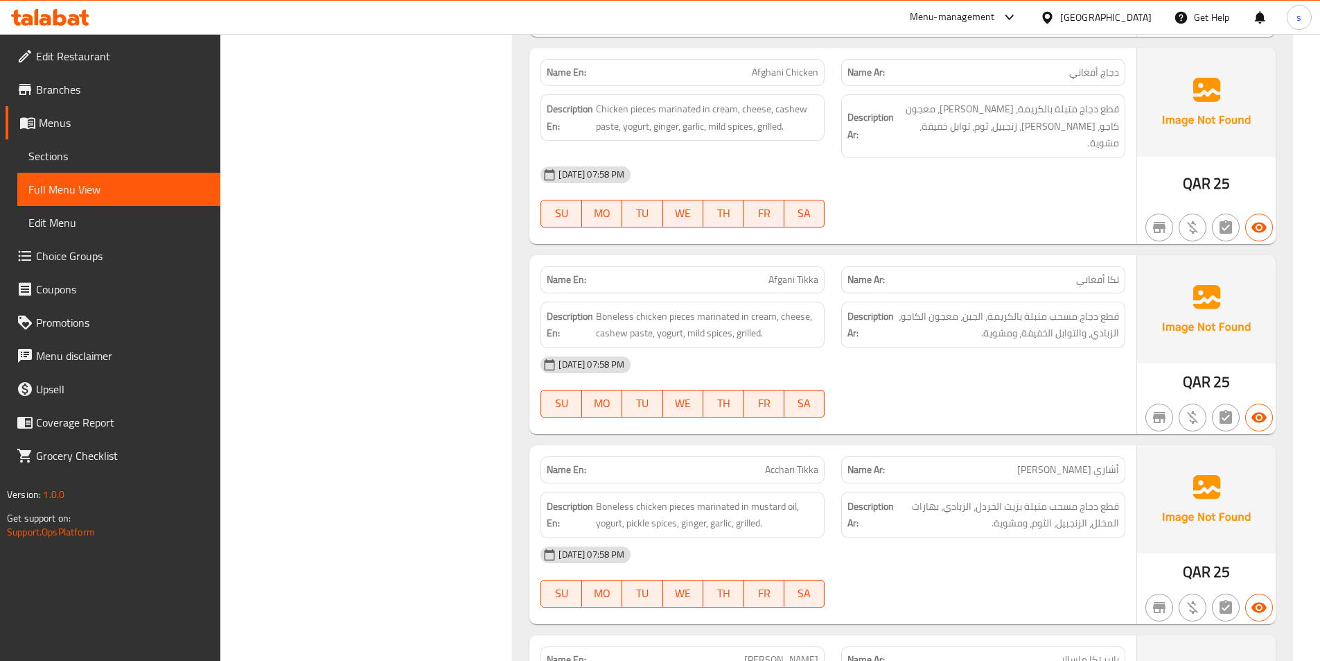
click at [774, 462] on span "Acchari Tikka" at bounding box center [791, 469] width 53 height 15
copy span "Acchari Tikka"
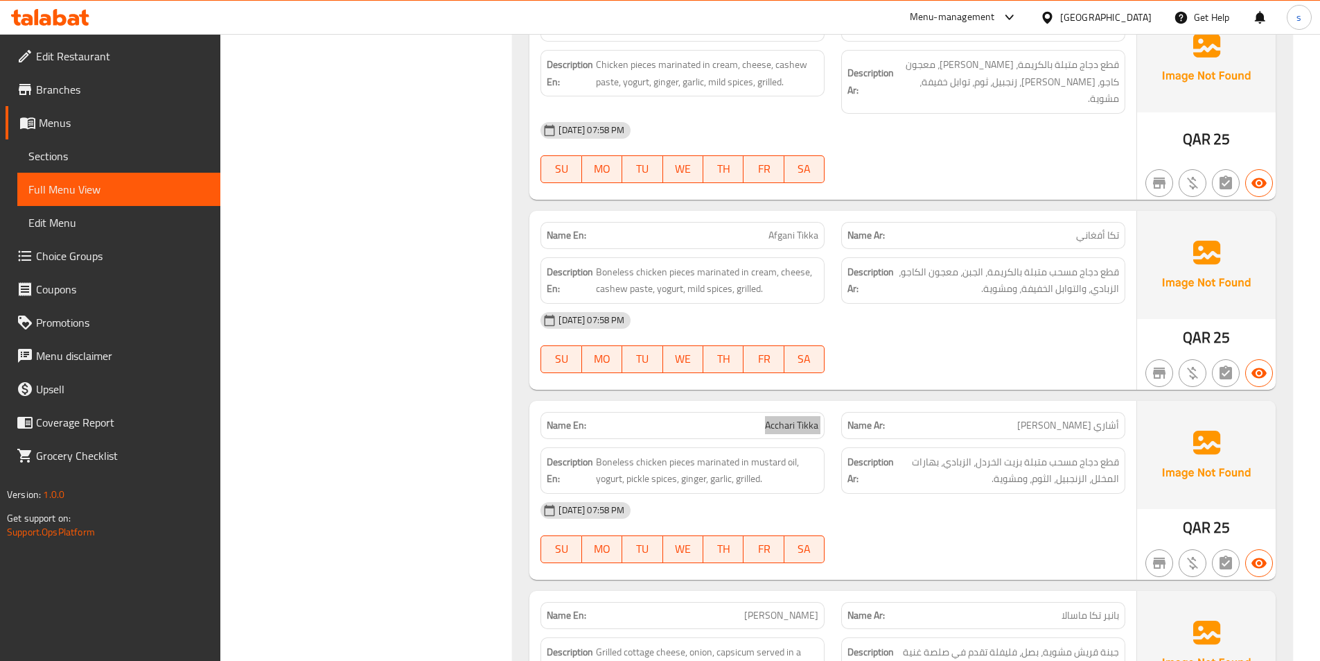
scroll to position [1178, 0]
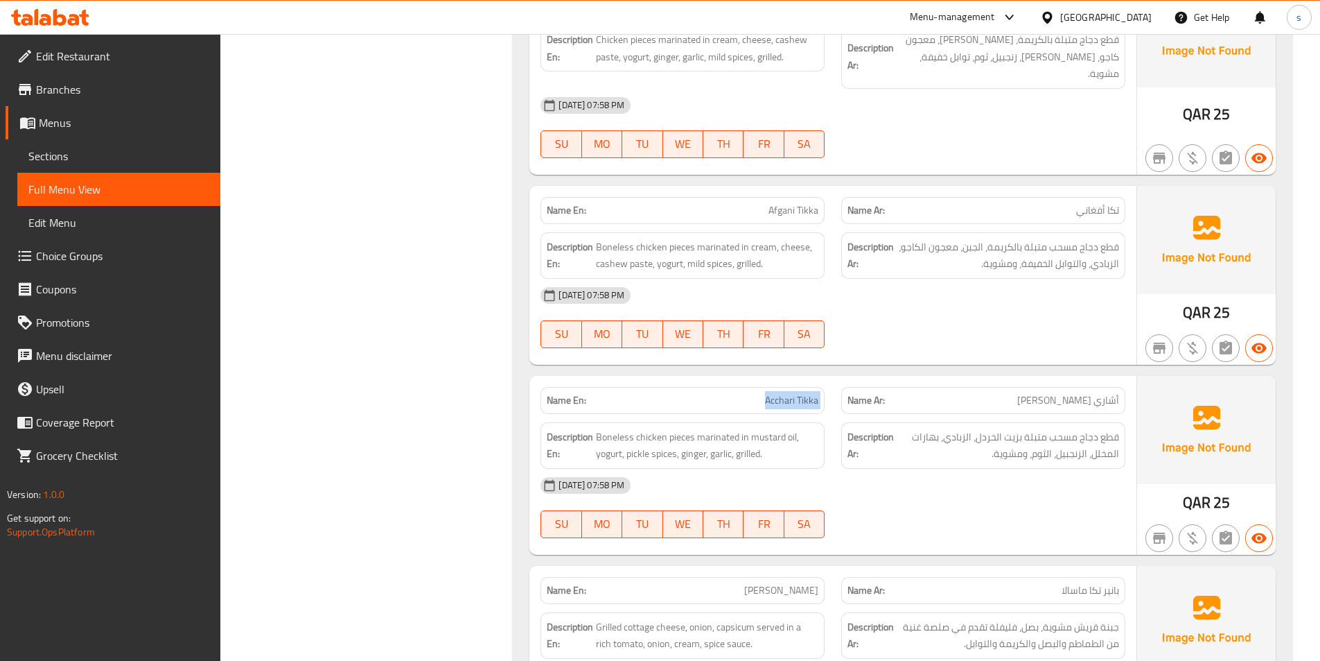
click at [780, 393] on span "Acchari Tikka" at bounding box center [791, 400] width 53 height 15
copy span "Acchari Tikka"
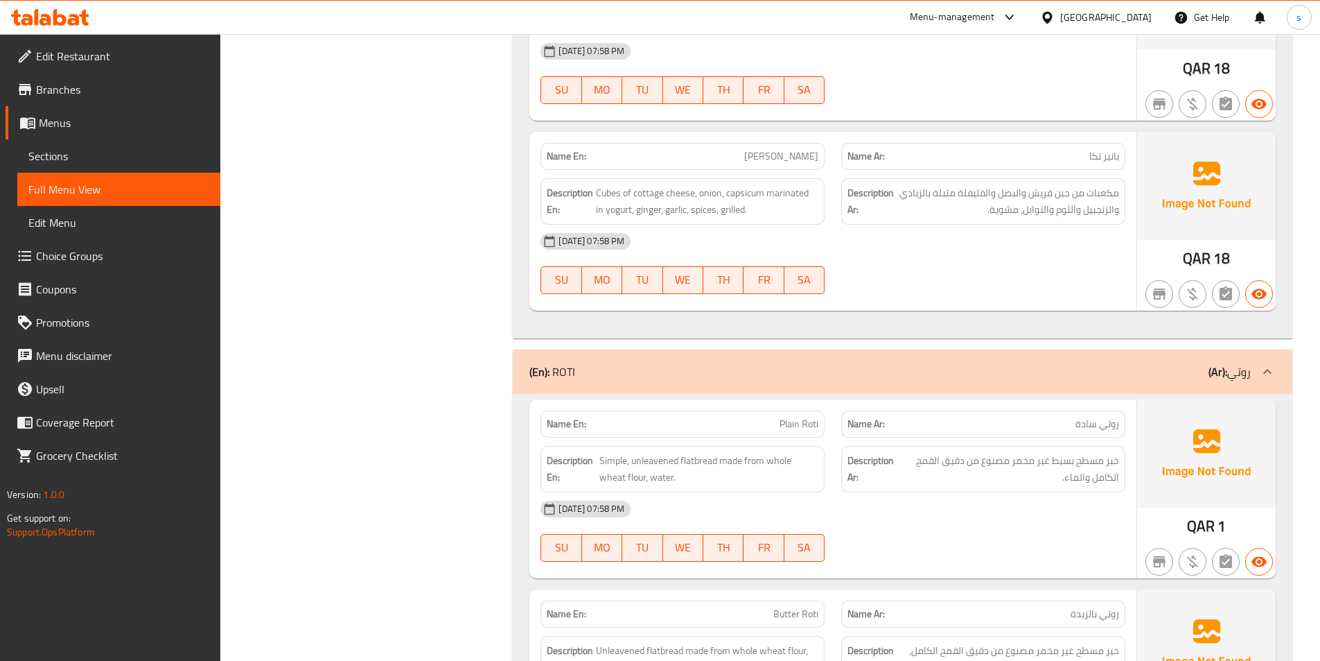
scroll to position [1872, 0]
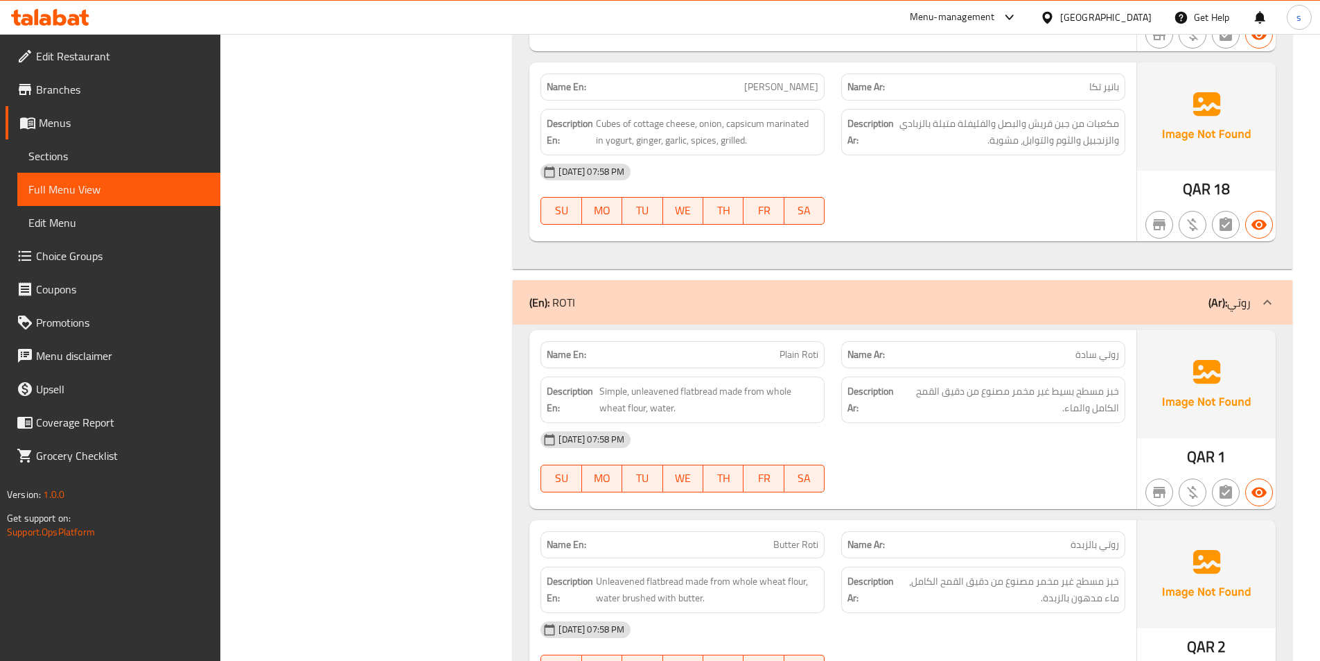
click at [794, 347] on span "Plain Roti" at bounding box center [799, 354] width 39 height 15
copy span "Plain Roti"
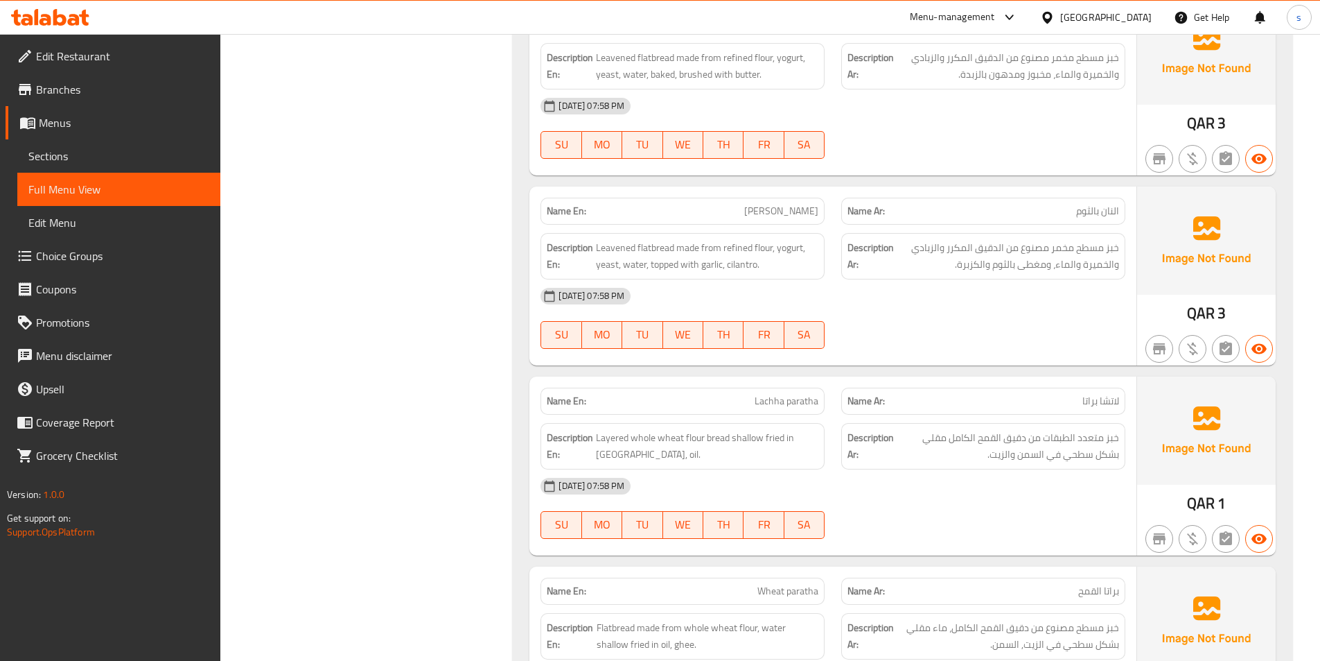
scroll to position [2727, 0]
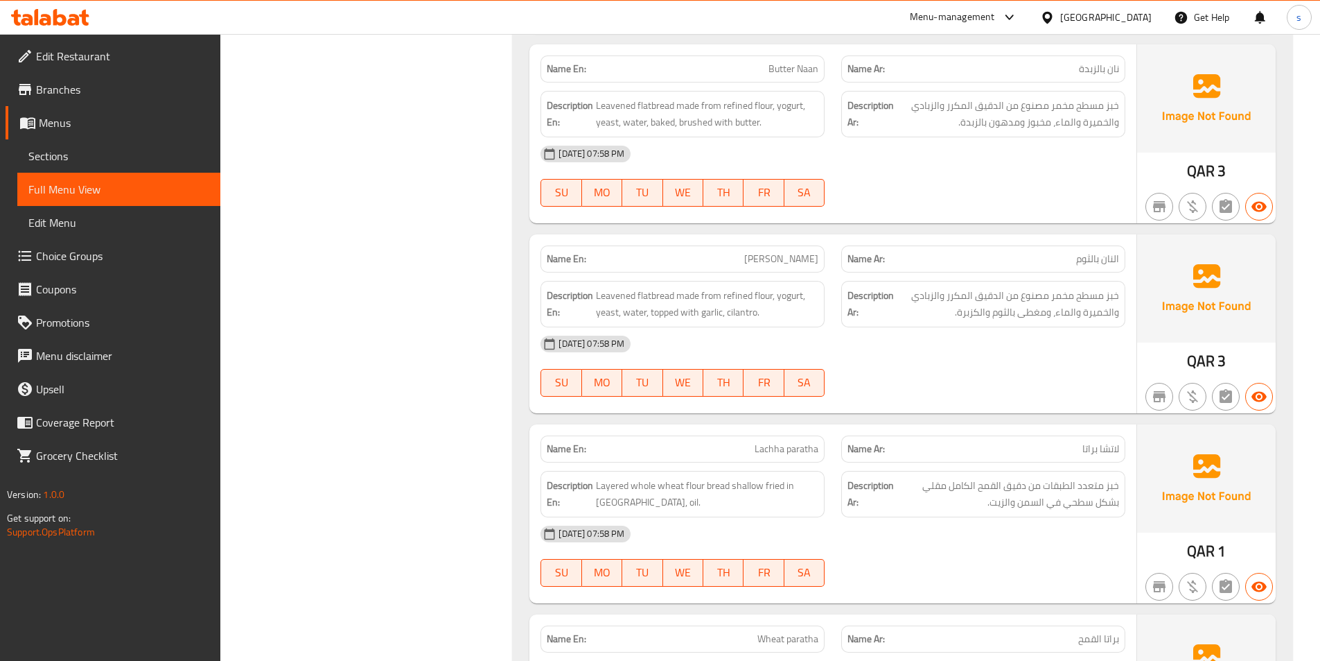
click at [1081, 442] on p "Name Ar: لاتشا براتا" at bounding box center [984, 449] width 272 height 15
click at [1092, 442] on span "لاتشا براتا" at bounding box center [1101, 449] width 37 height 15
copy span "براتا"
click at [795, 442] on span "Lachha paratha" at bounding box center [787, 449] width 64 height 15
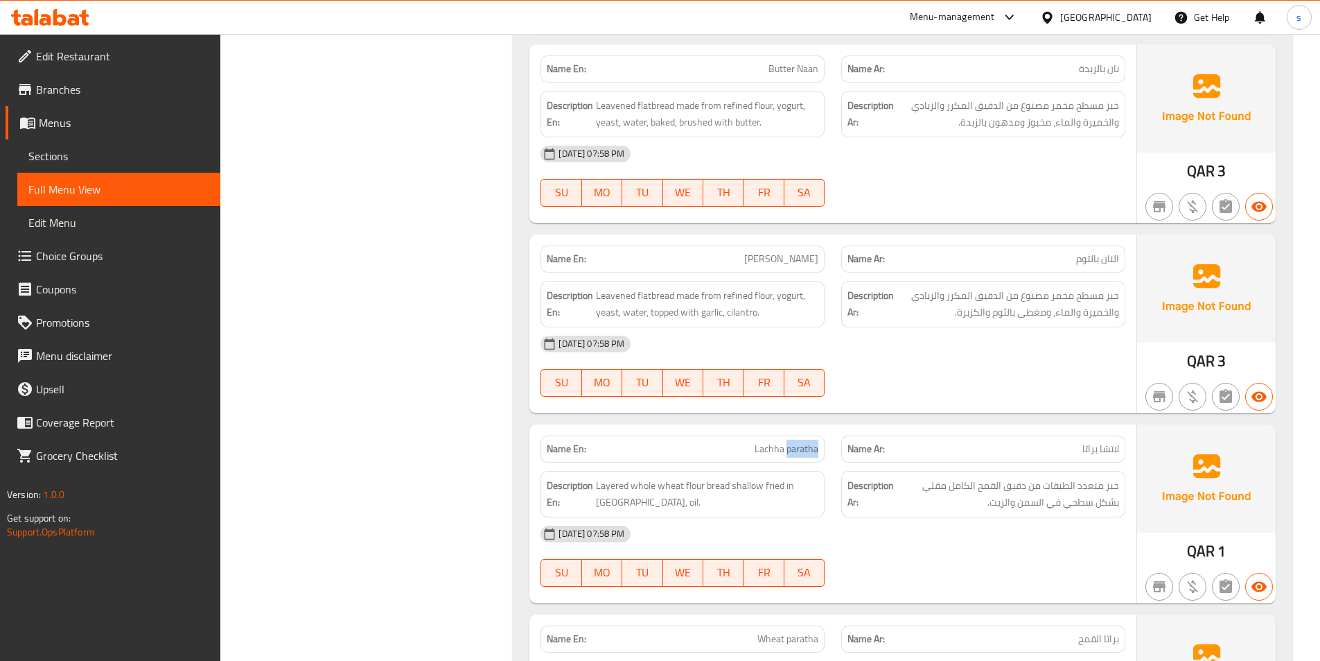
click at [795, 442] on span "Lachha paratha" at bounding box center [787, 449] width 64 height 15
copy span "Lachha paratha"
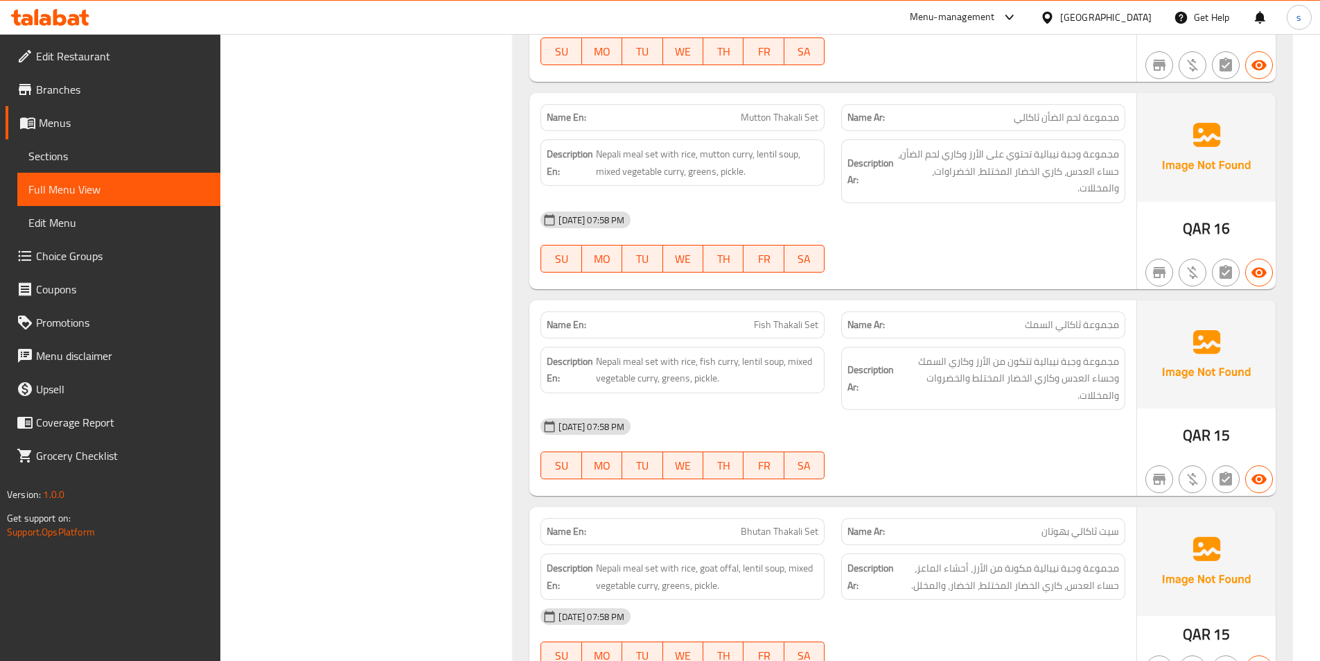
scroll to position [6331, 0]
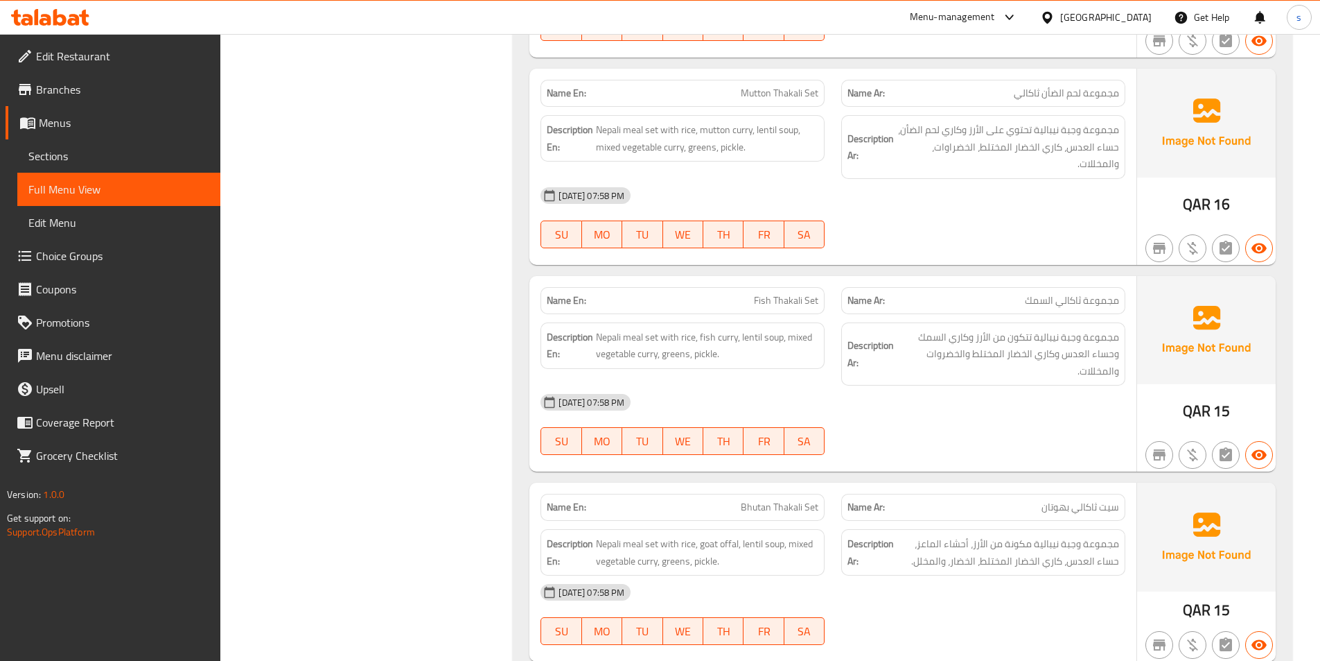
click at [743, 500] on span "Bhutan Thakali Set" at bounding box center [780, 507] width 78 height 15
copy span "Bhutan Thakali Set"
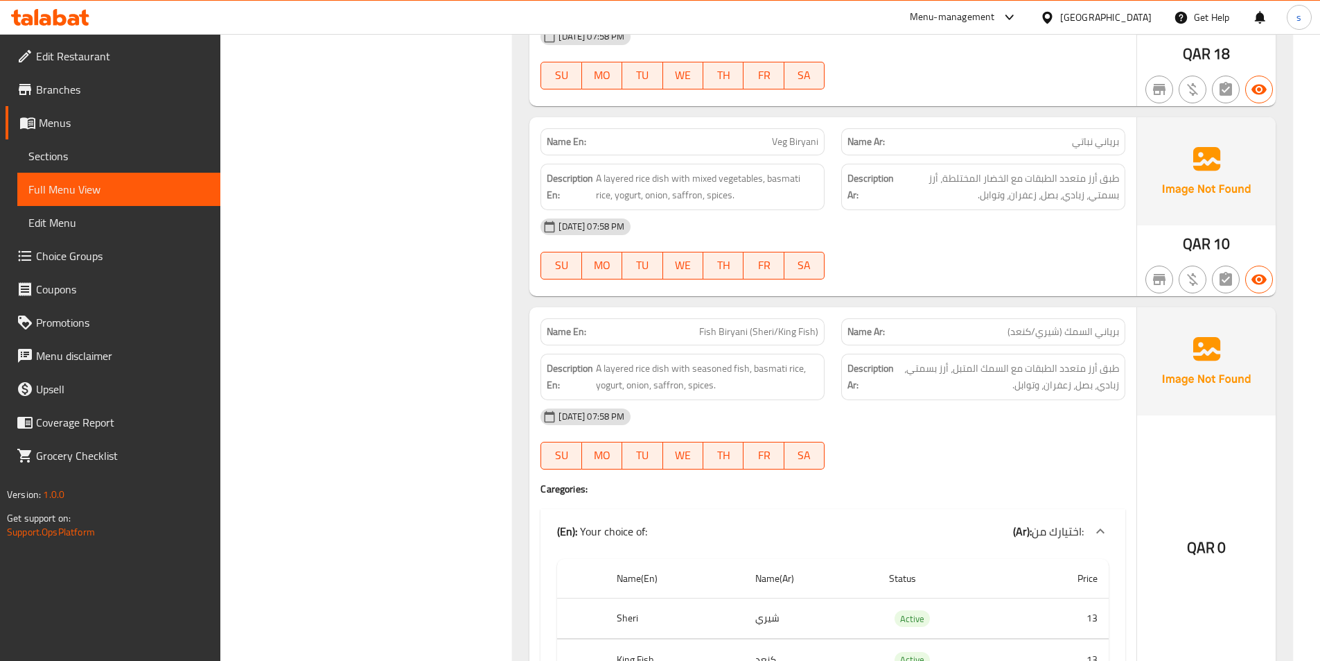
scroll to position [4047, 0]
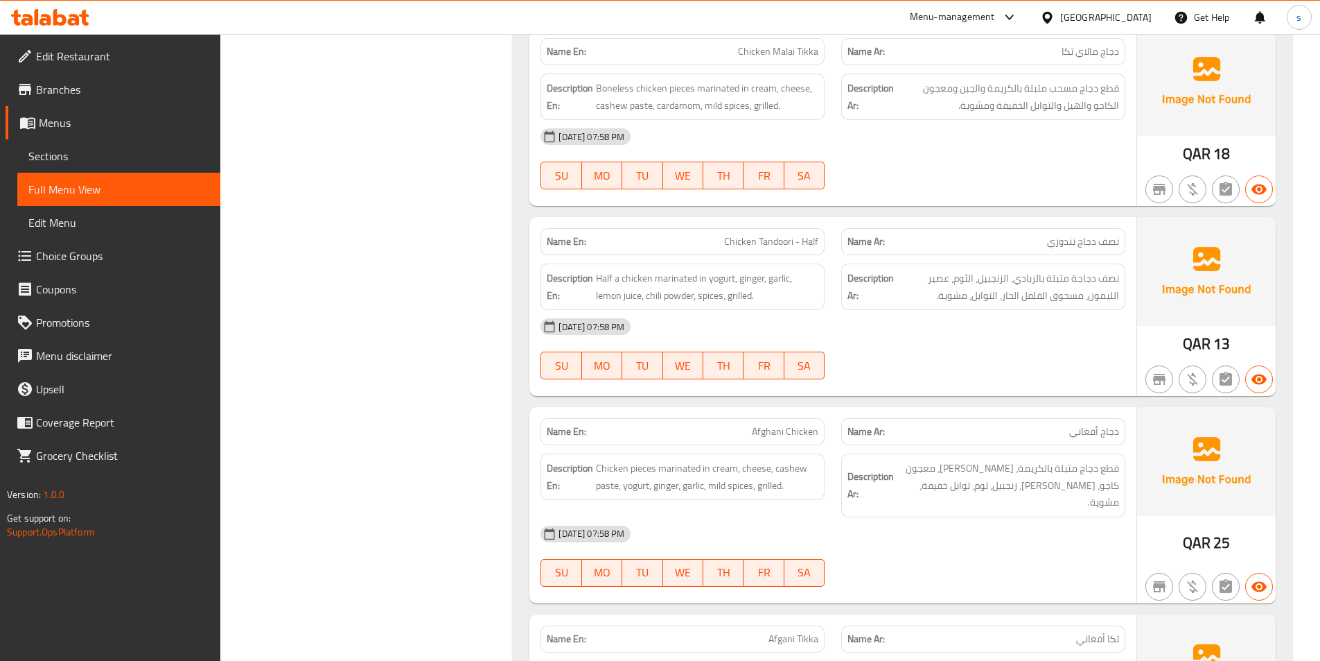
scroll to position [0, 0]
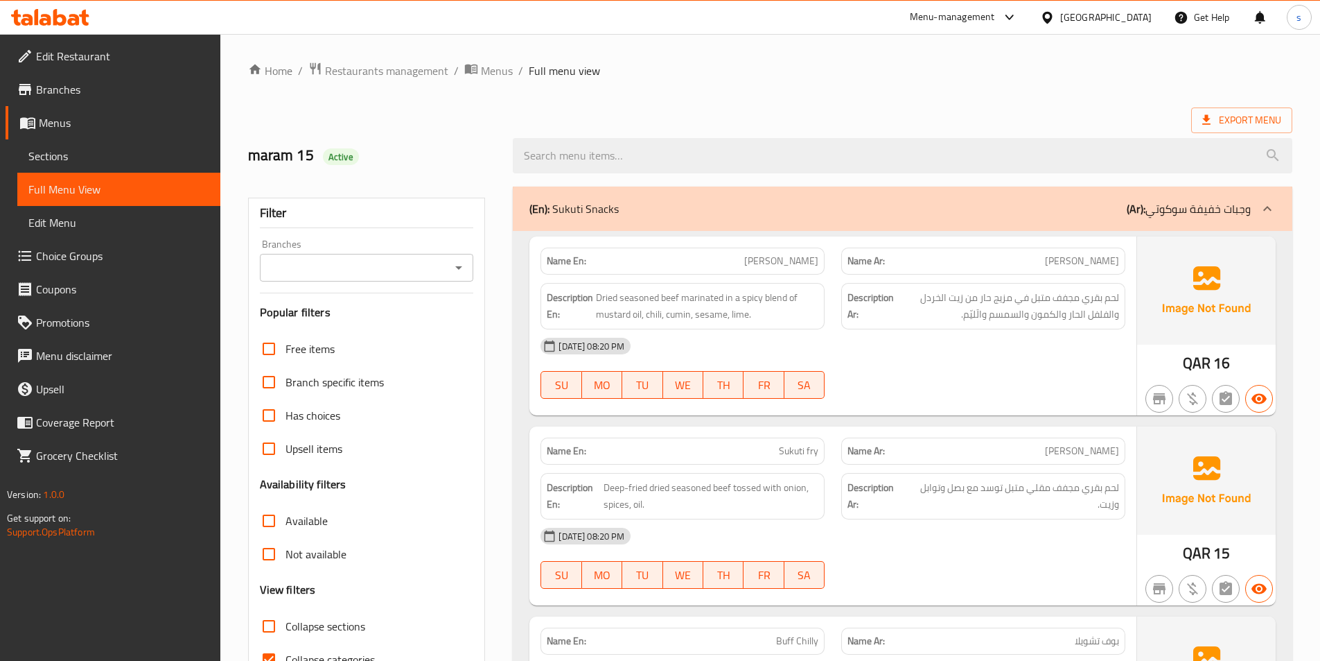
click at [83, 157] on span "Sections" at bounding box center [118, 156] width 181 height 17
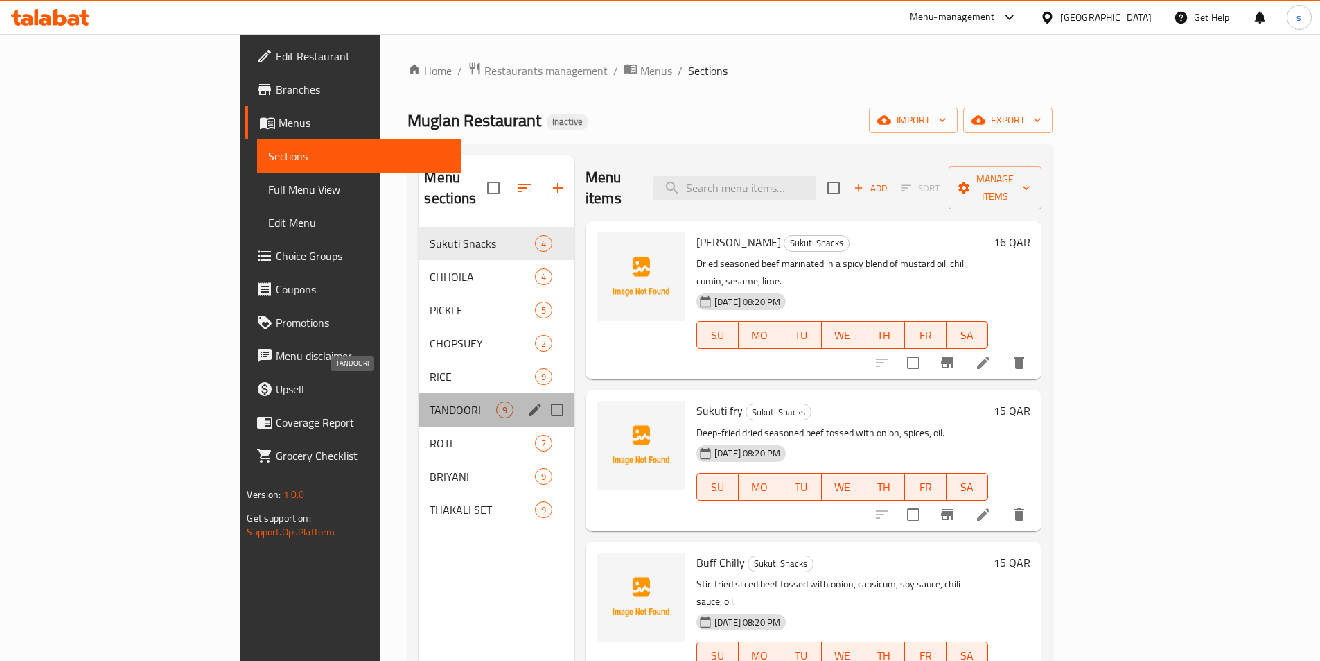
click at [430, 401] on span "TANDOORI" at bounding box center [463, 409] width 66 height 17
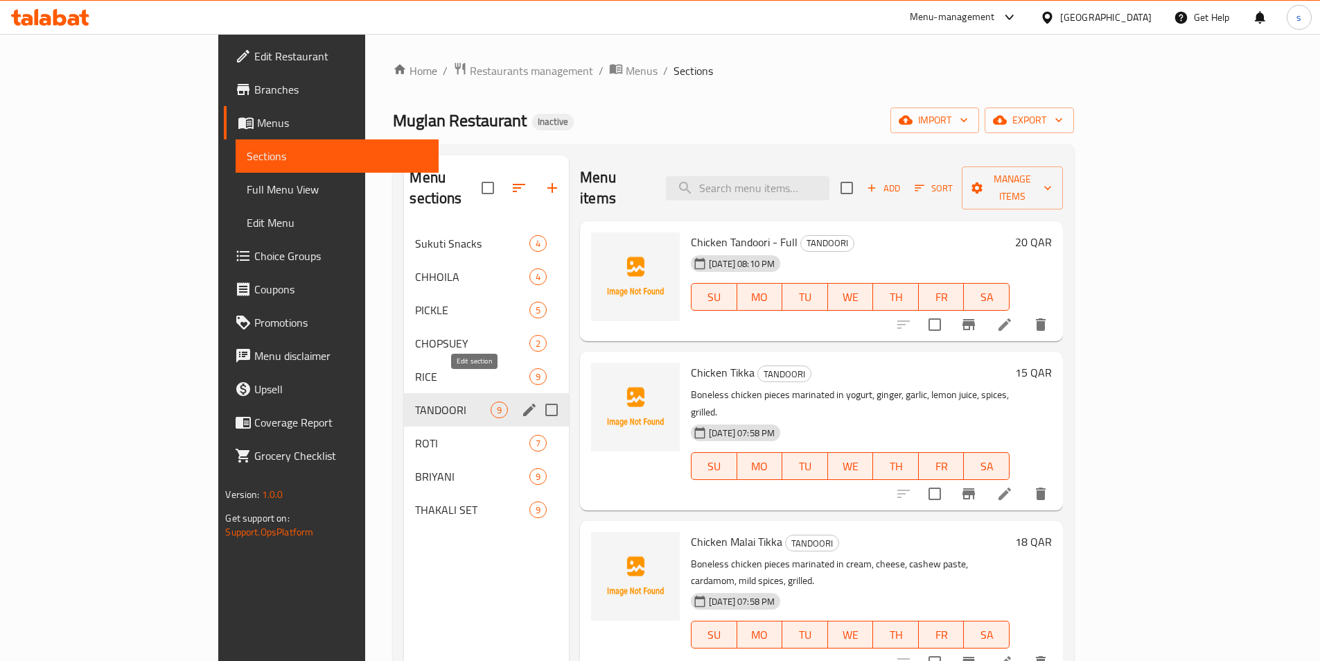
click at [523, 403] on icon "edit" at bounding box center [529, 409] width 12 height 12
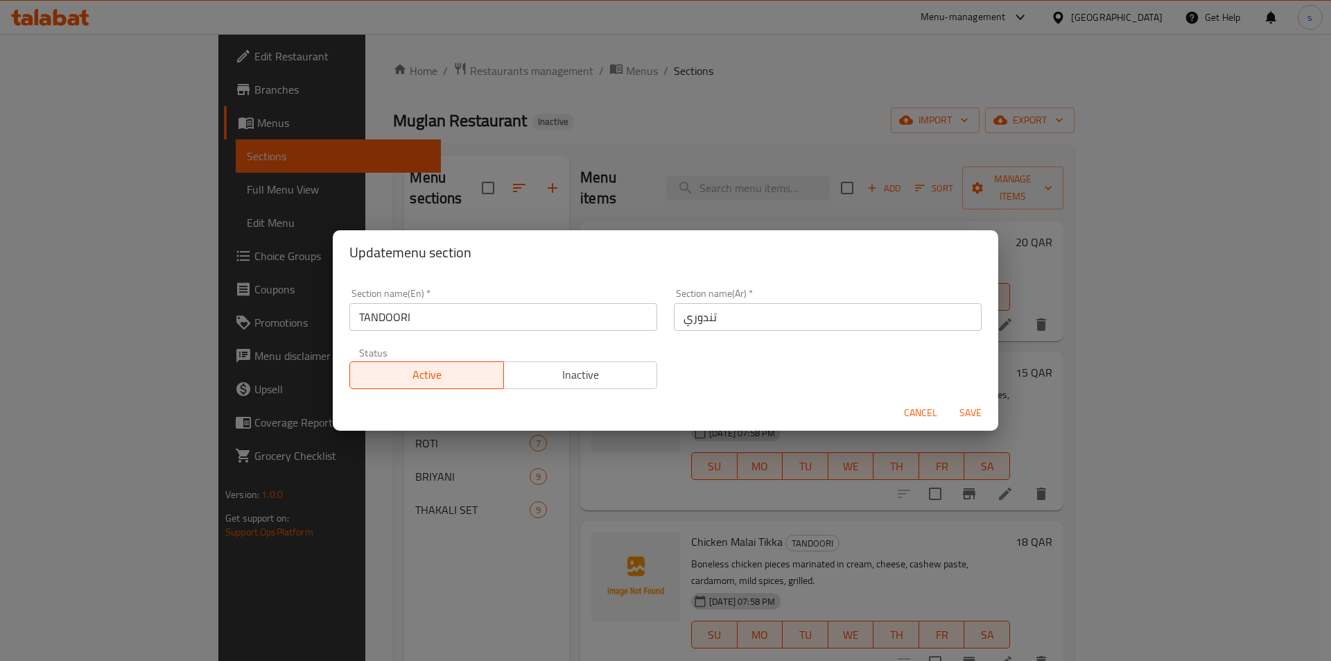
click at [371, 435] on div "Update menu section Section name(En)   * TANDOORI Section name(En) * Section na…" at bounding box center [665, 330] width 1331 height 661
click at [913, 405] on span "Cancel" at bounding box center [920, 412] width 33 height 17
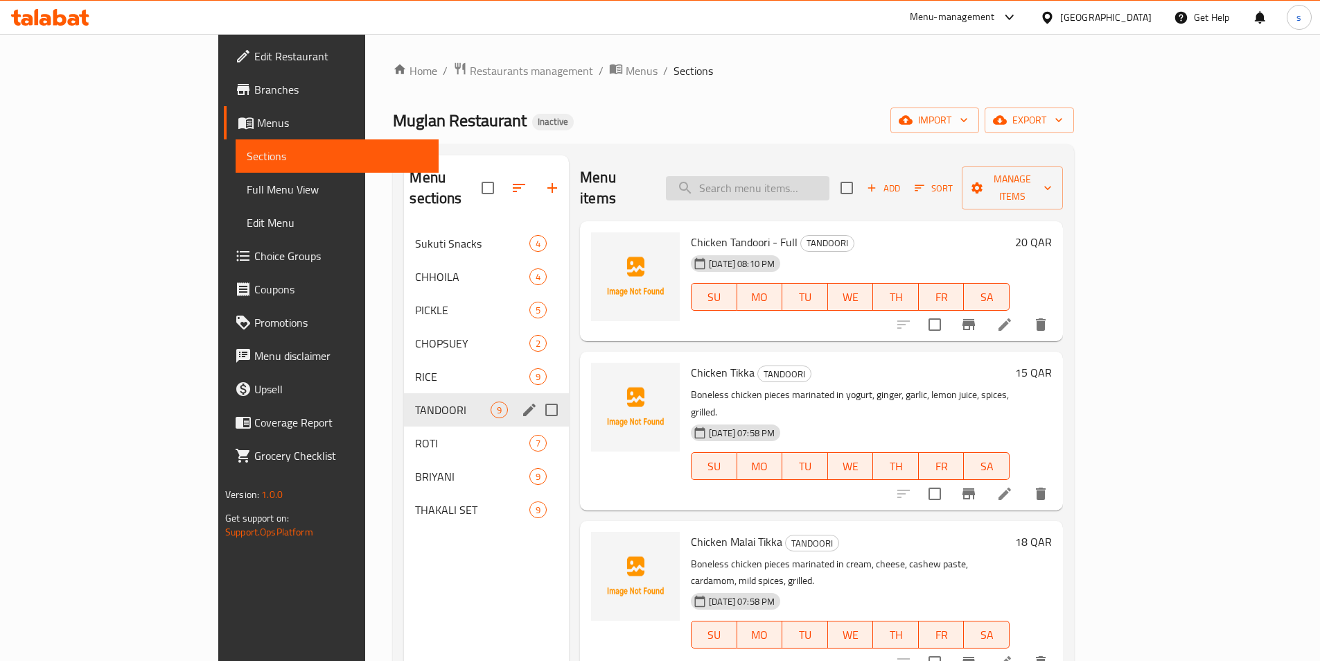
click at [804, 176] on input "search" at bounding box center [748, 188] width 164 height 24
paste input "Acchari Tikka"
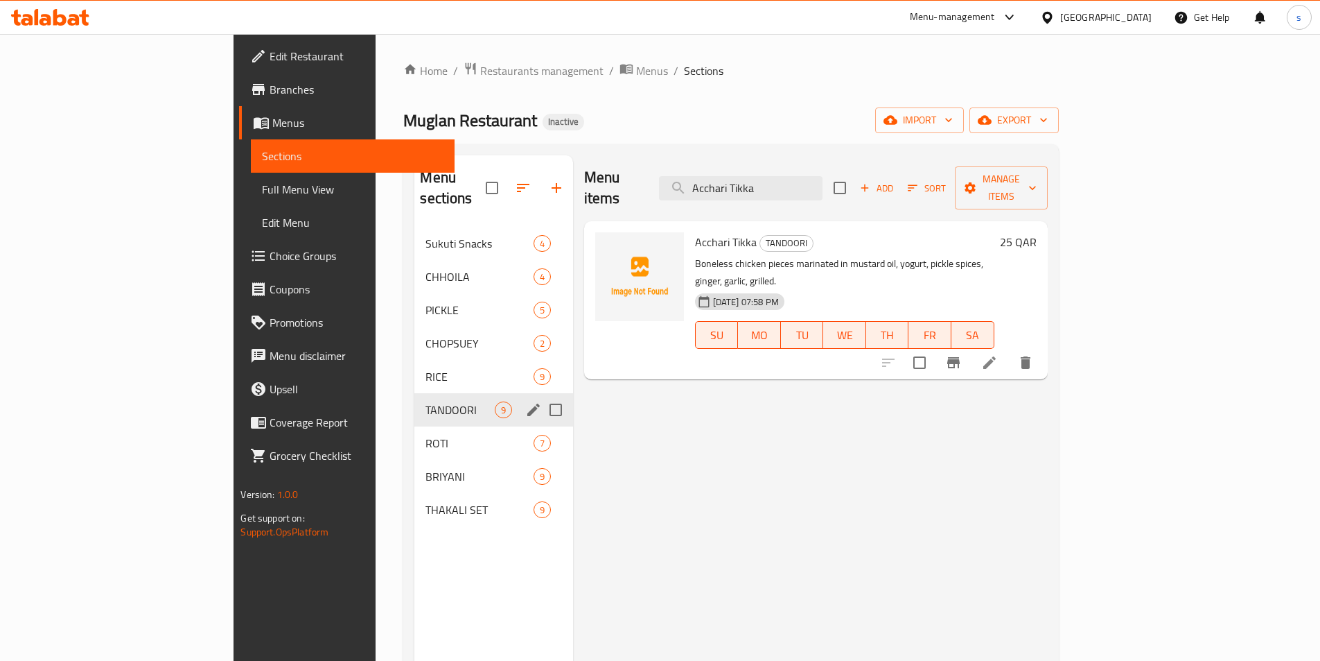
type input "Acchari Tikka"
click at [998, 354] on icon at bounding box center [990, 362] width 17 height 17
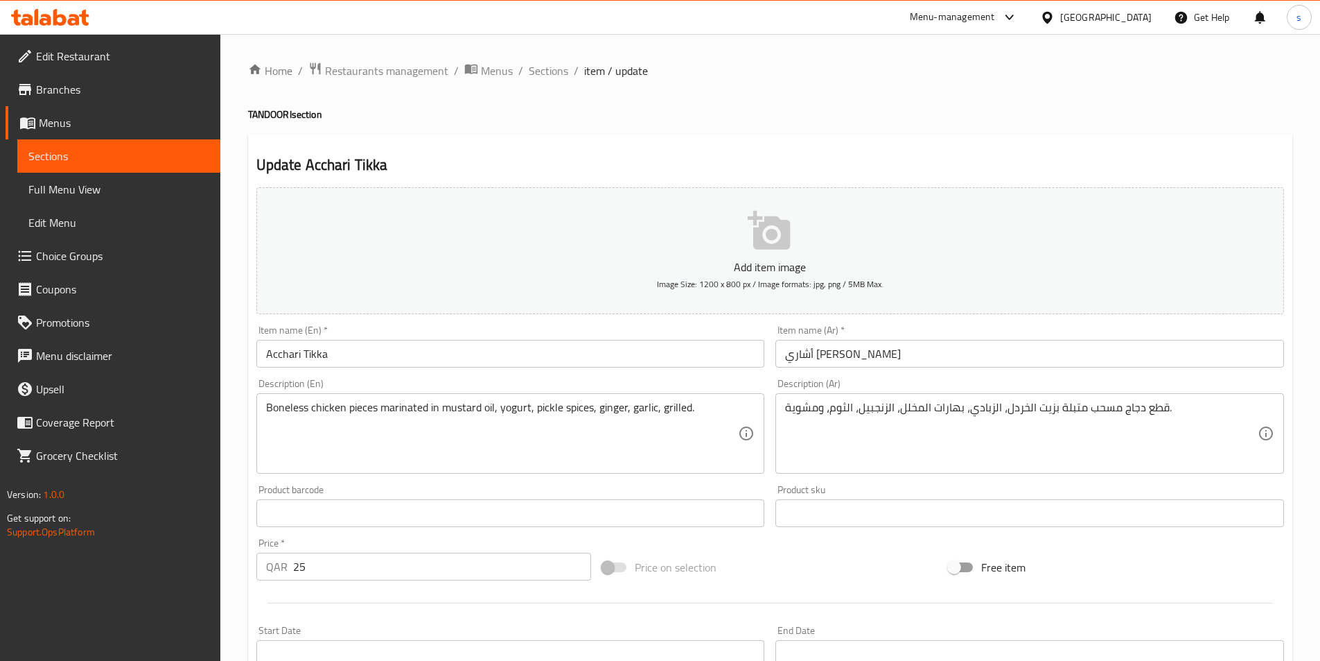
click at [835, 351] on input "أشاري [PERSON_NAME]" at bounding box center [1030, 354] width 509 height 28
click at [842, 356] on input "أشاري [PERSON_NAME]" at bounding box center [1030, 354] width 509 height 28
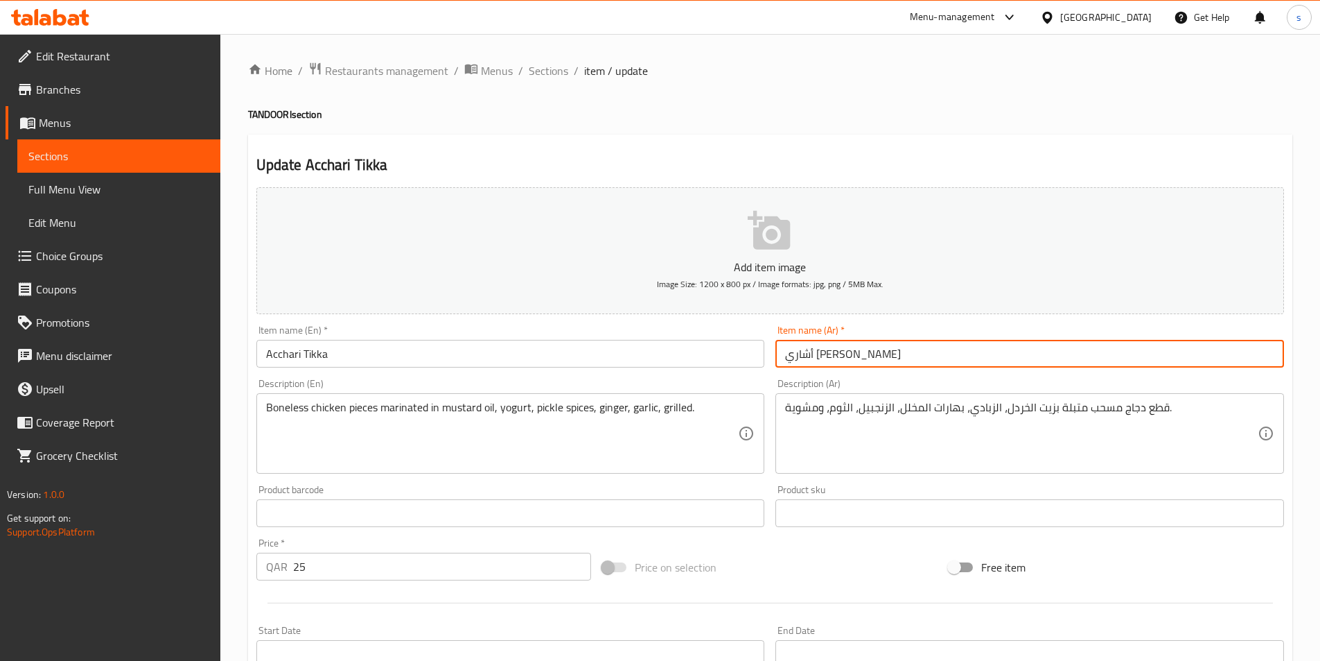
click at [842, 356] on input "أشاري [PERSON_NAME]" at bounding box center [1030, 354] width 509 height 28
paste input "[PERSON_NAME]"
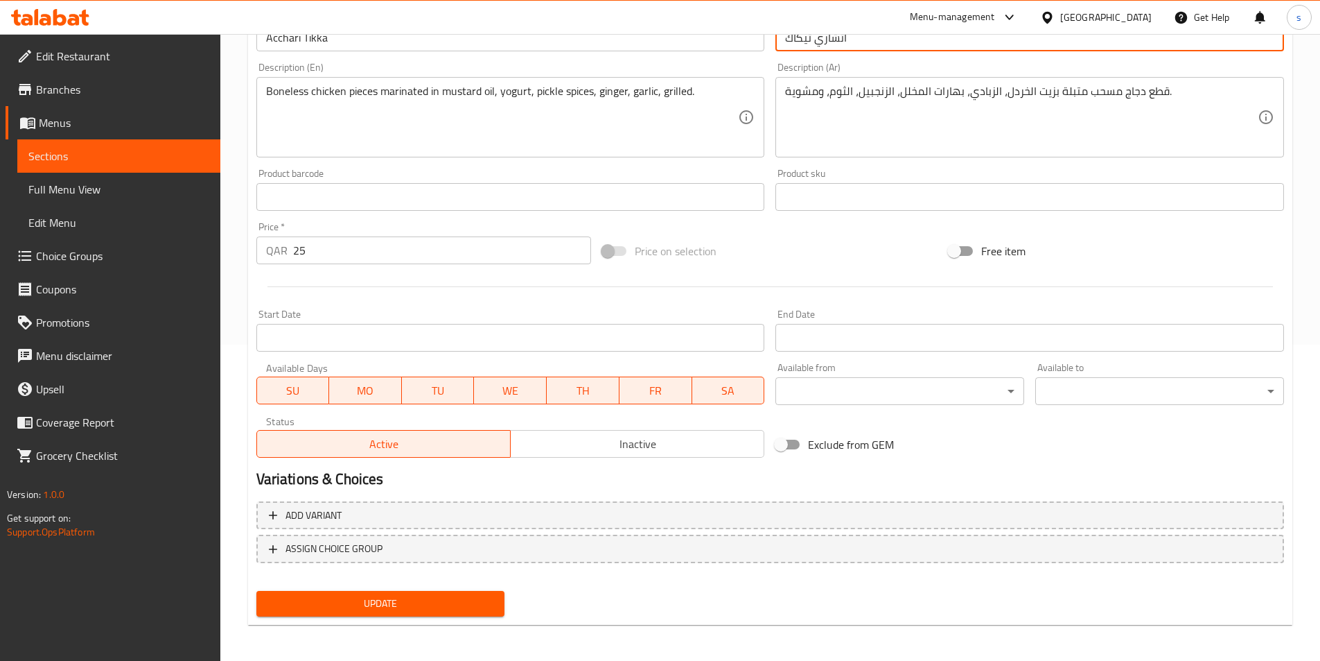
scroll to position [319, 0]
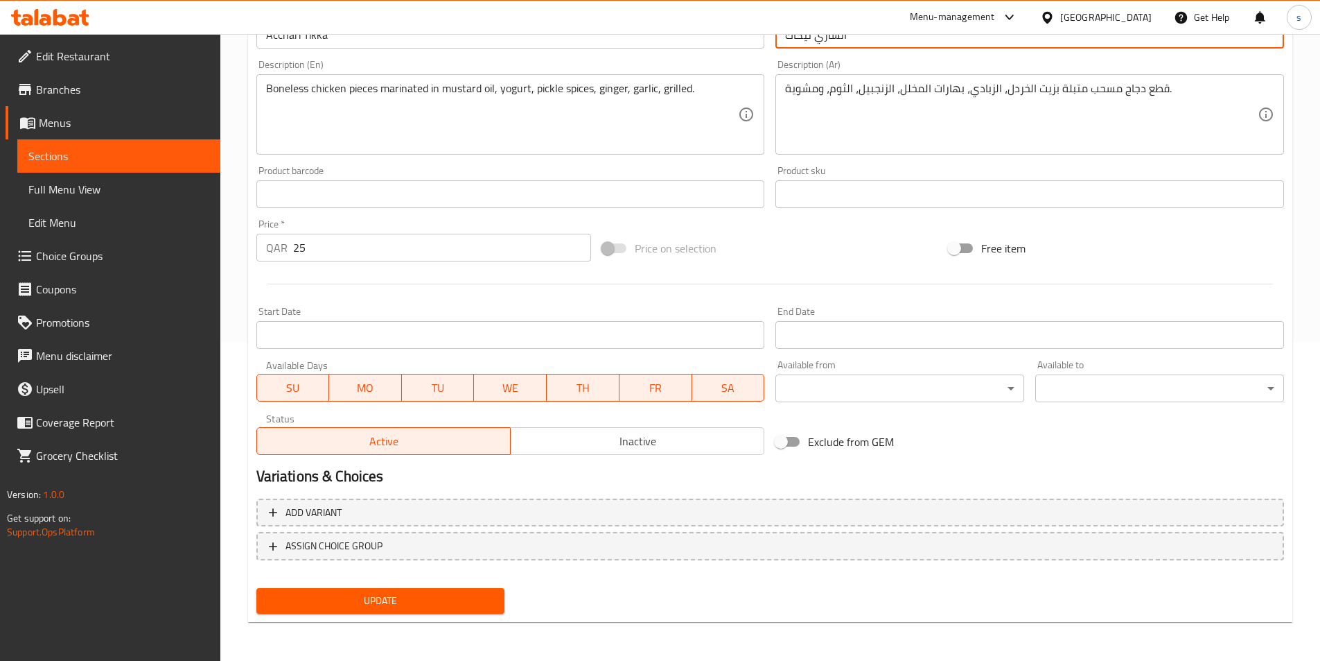
type input "أتشاري تيكاك"
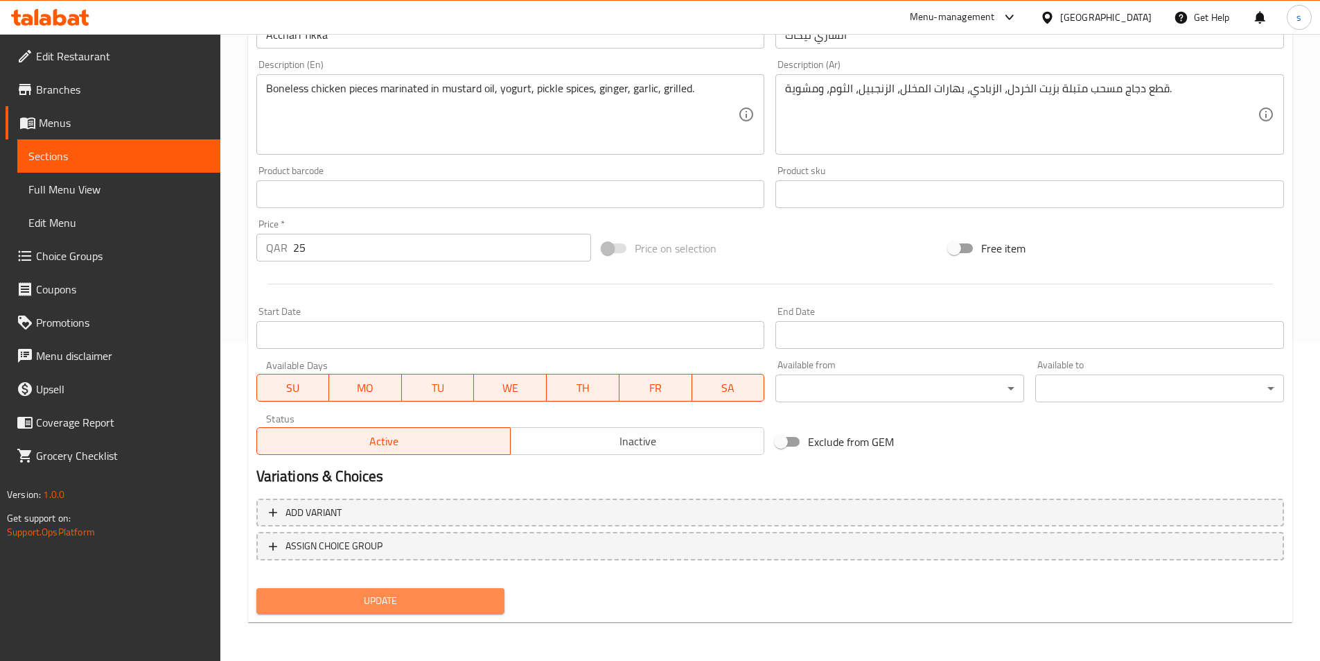
click at [426, 594] on span "Update" at bounding box center [381, 600] width 227 height 17
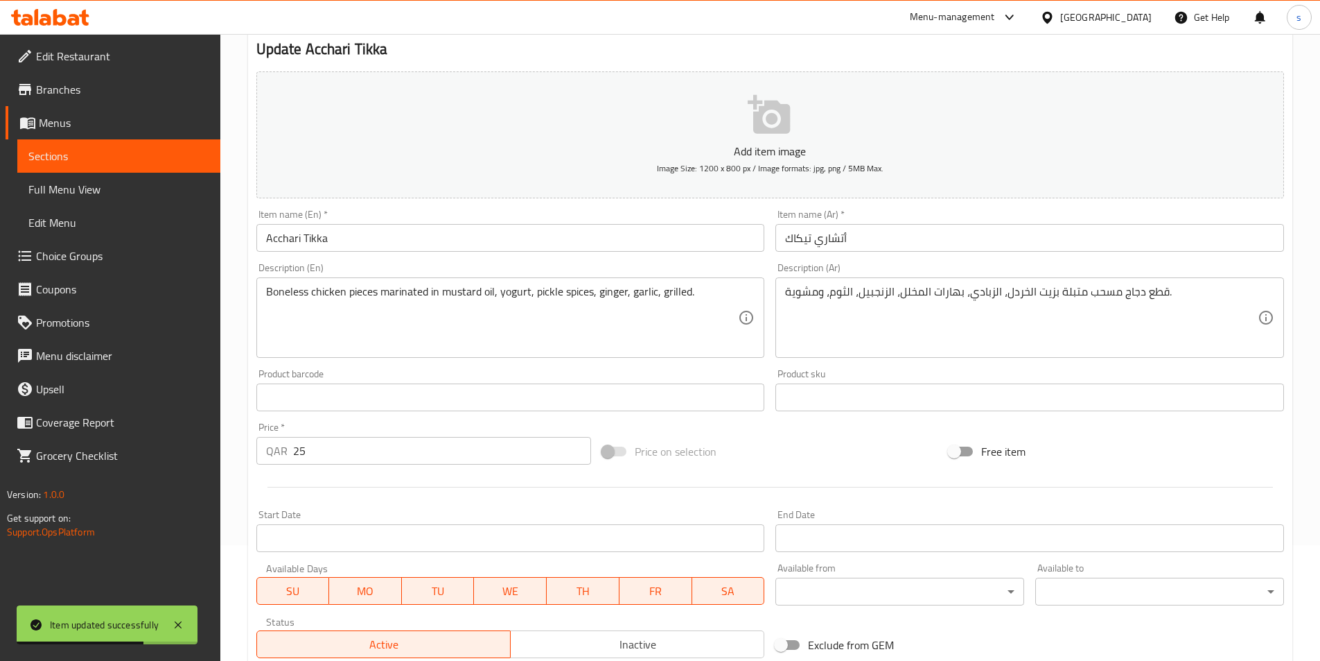
scroll to position [0, 0]
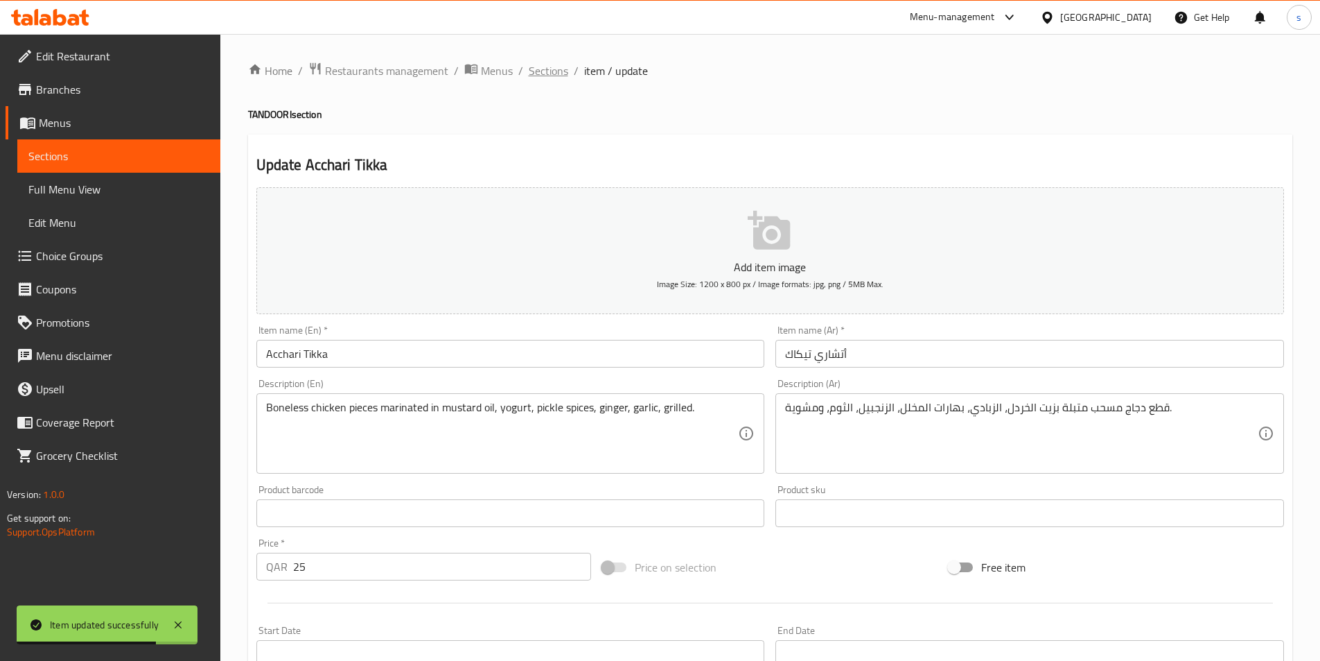
click at [548, 75] on span "Sections" at bounding box center [549, 70] width 40 height 17
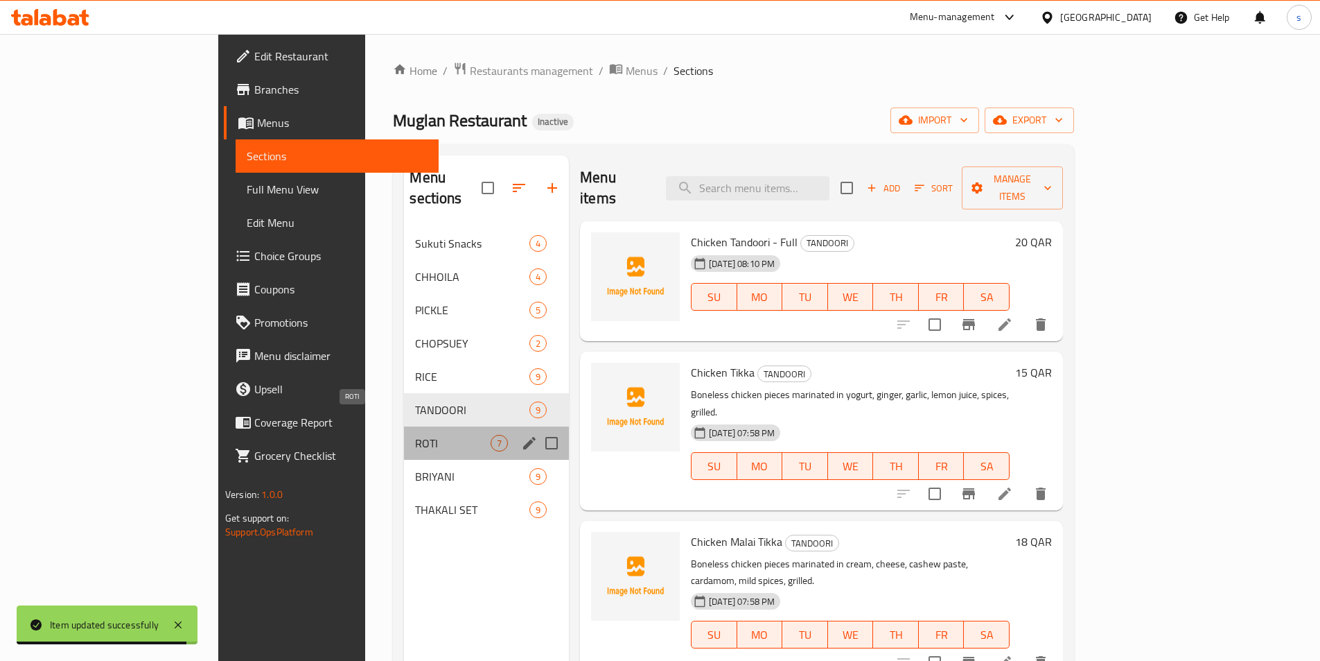
click at [415, 435] on span "ROTI" at bounding box center [453, 443] width 76 height 17
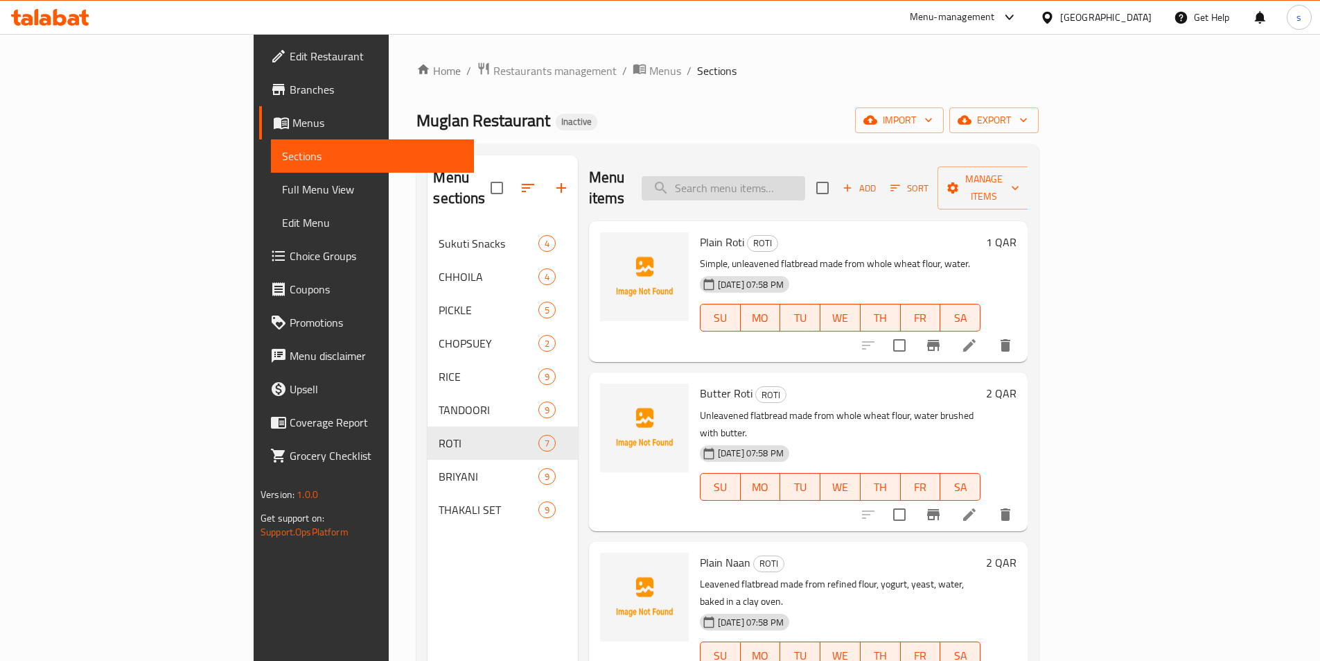
click at [780, 176] on input "search" at bounding box center [724, 188] width 164 height 24
paste input "Plain Roti"
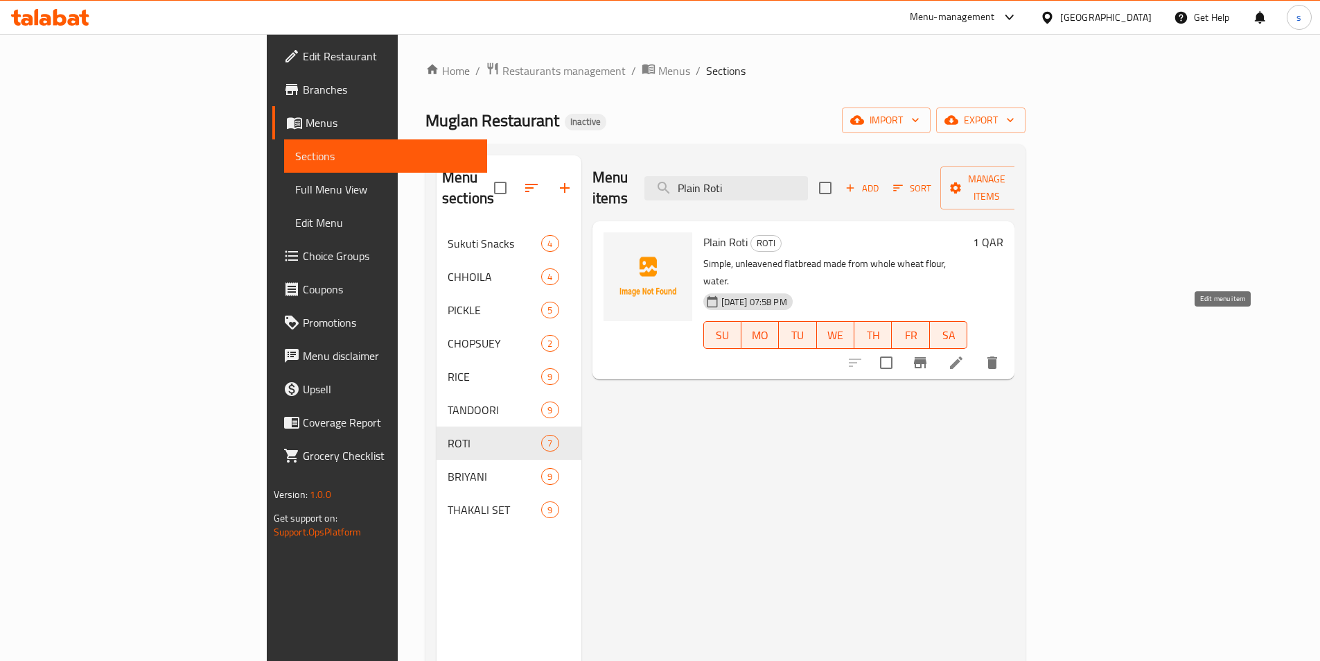
type input "Plain Roti"
click at [965, 354] on icon at bounding box center [956, 362] width 17 height 17
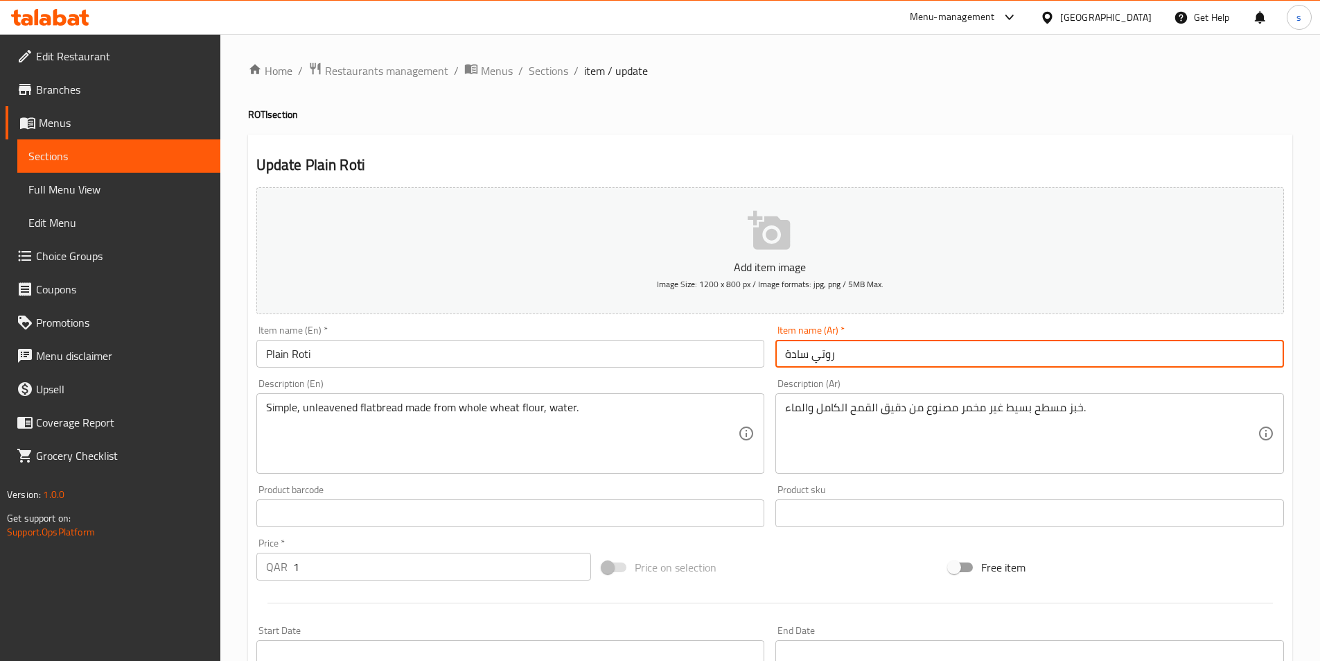
drag, startPoint x: 811, startPoint y: 359, endPoint x: 781, endPoint y: 361, distance: 30.6
click at [781, 361] on input "روتي سادة" at bounding box center [1030, 354] width 509 height 28
click at [801, 357] on input "روتي سادة" at bounding box center [1030, 354] width 509 height 28
drag, startPoint x: 809, startPoint y: 356, endPoint x: 782, endPoint y: 363, distance: 27.9
click at [782, 363] on input "روتي سادة" at bounding box center [1030, 354] width 509 height 28
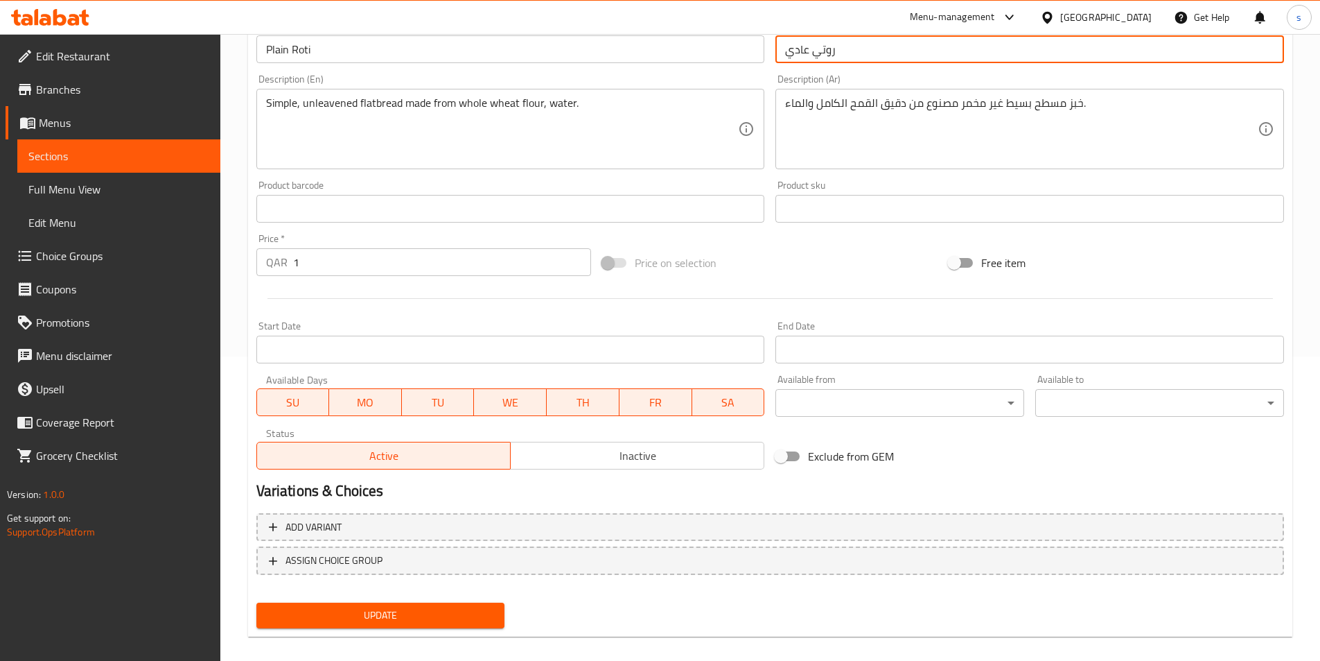
scroll to position [319, 0]
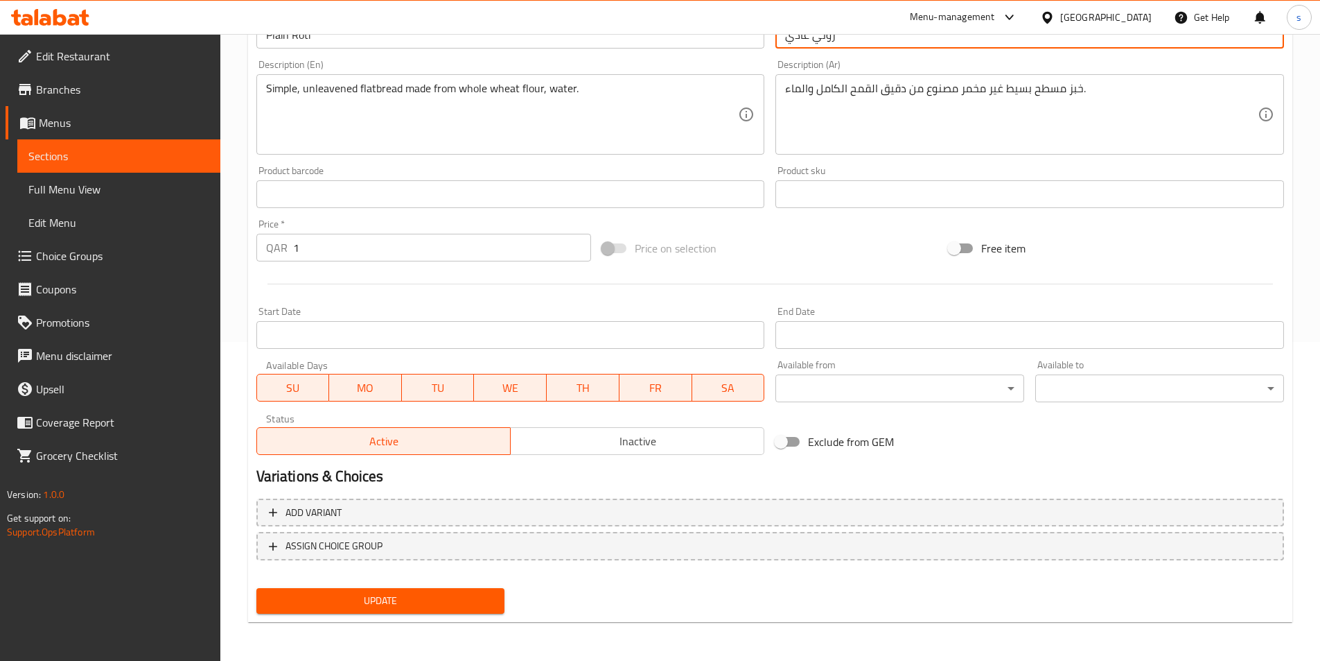
type input "روتي عادي"
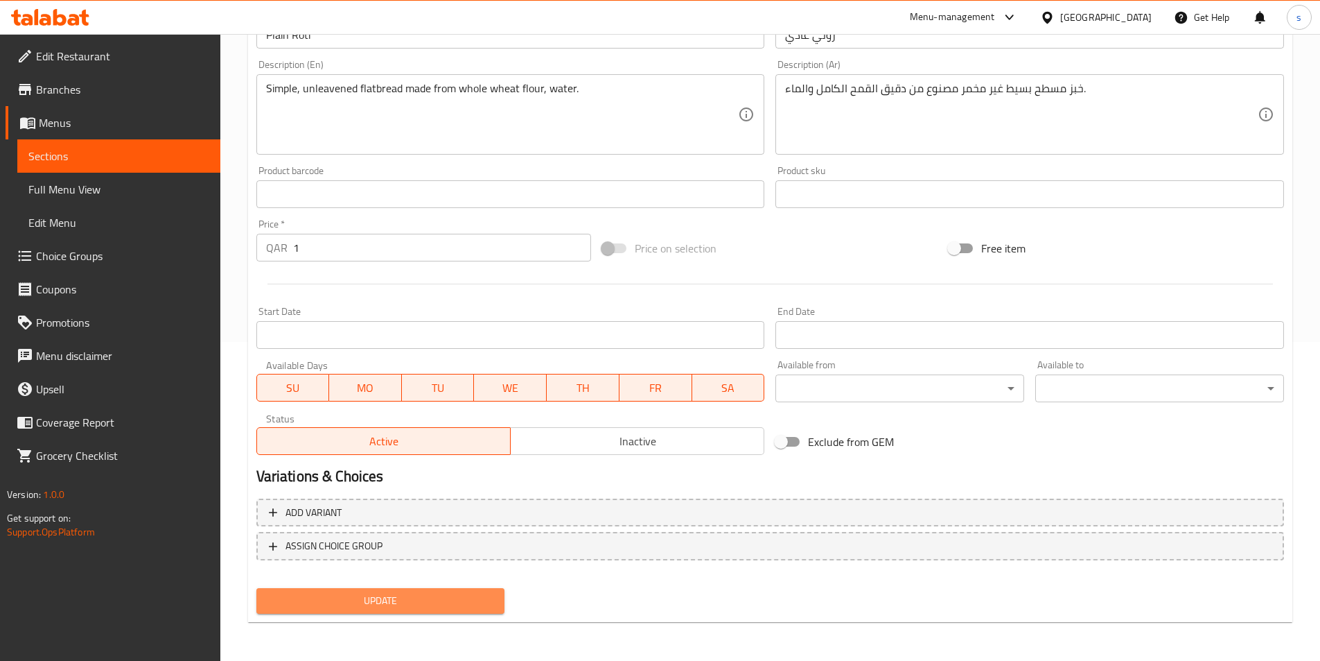
click at [457, 604] on span "Update" at bounding box center [381, 600] width 227 height 17
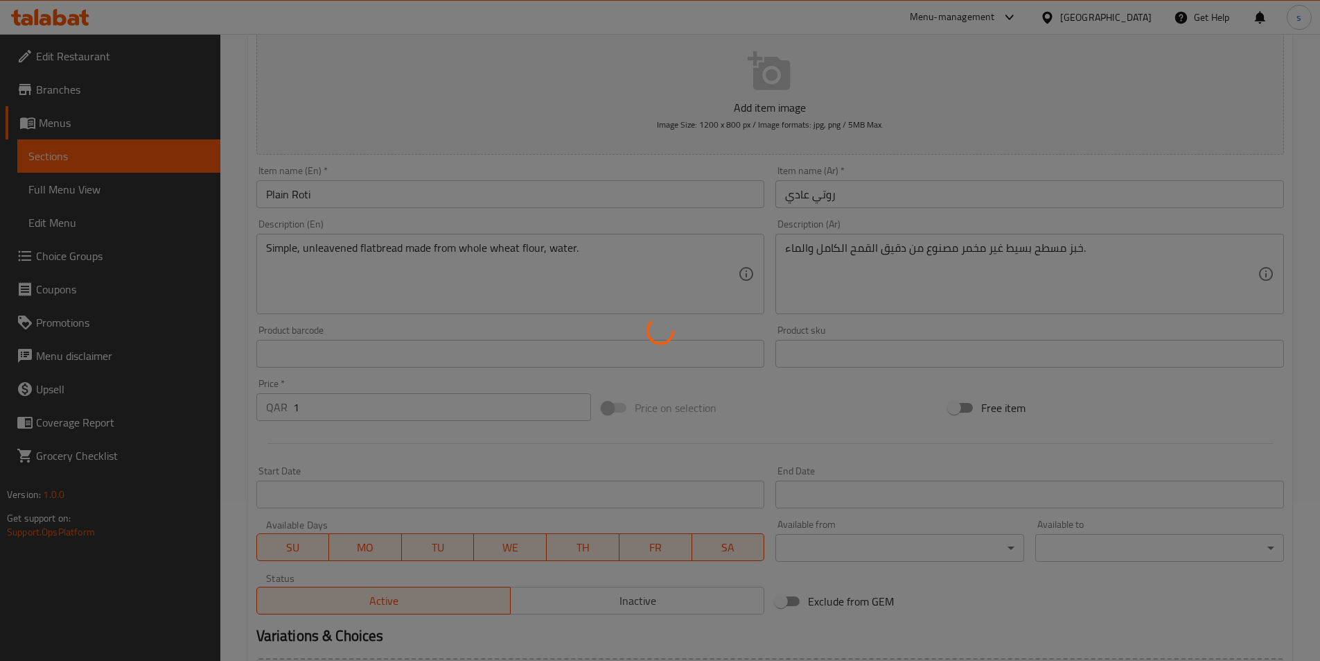
scroll to position [0, 0]
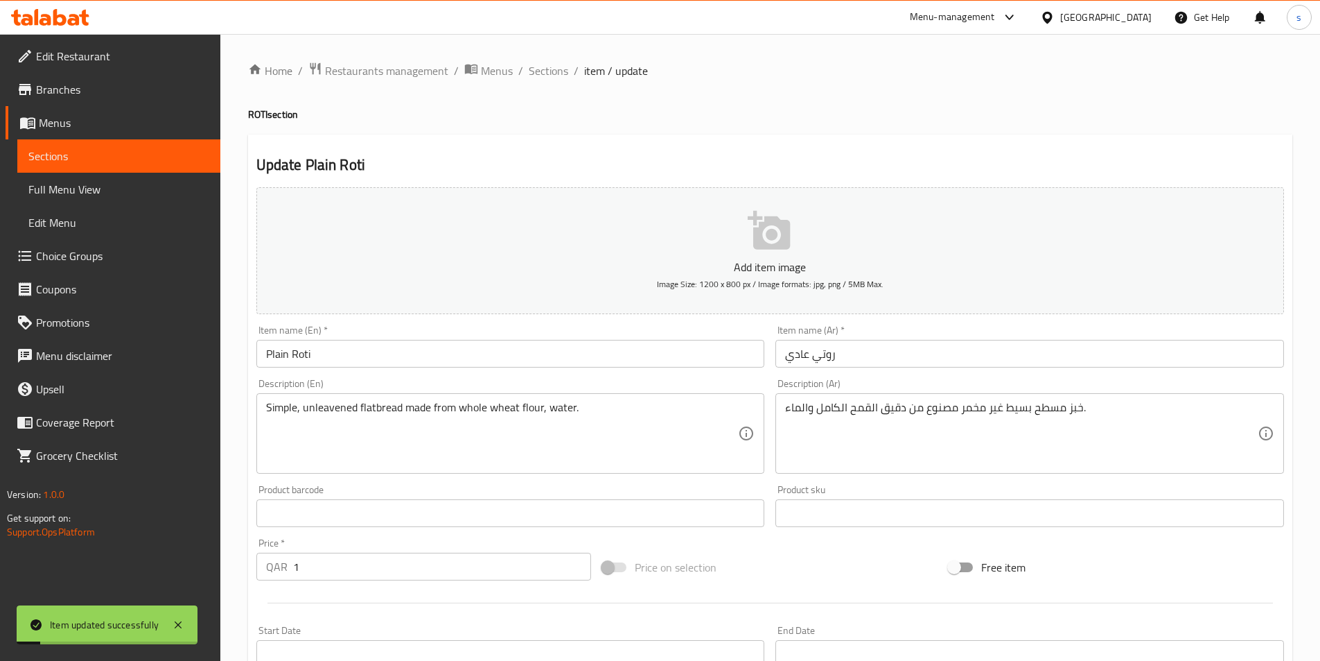
click at [549, 75] on span "Sections" at bounding box center [549, 70] width 40 height 17
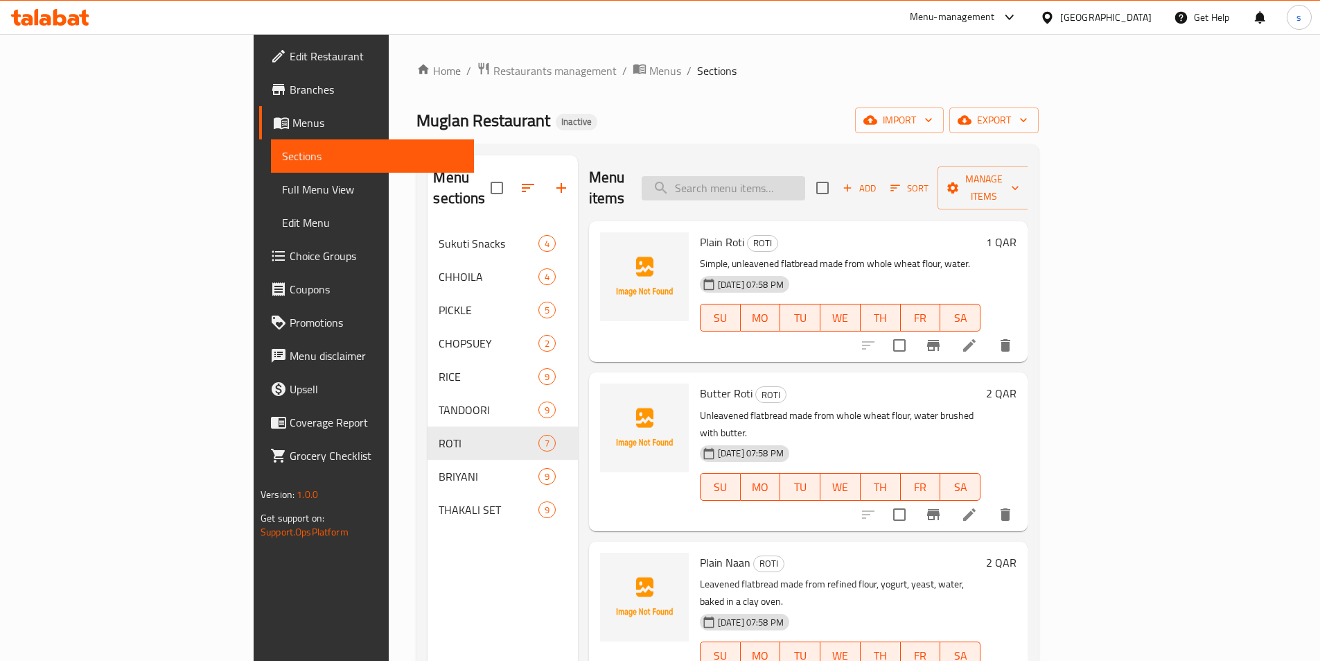
click at [776, 176] on input "search" at bounding box center [724, 188] width 164 height 24
paste input "Plain Naan"
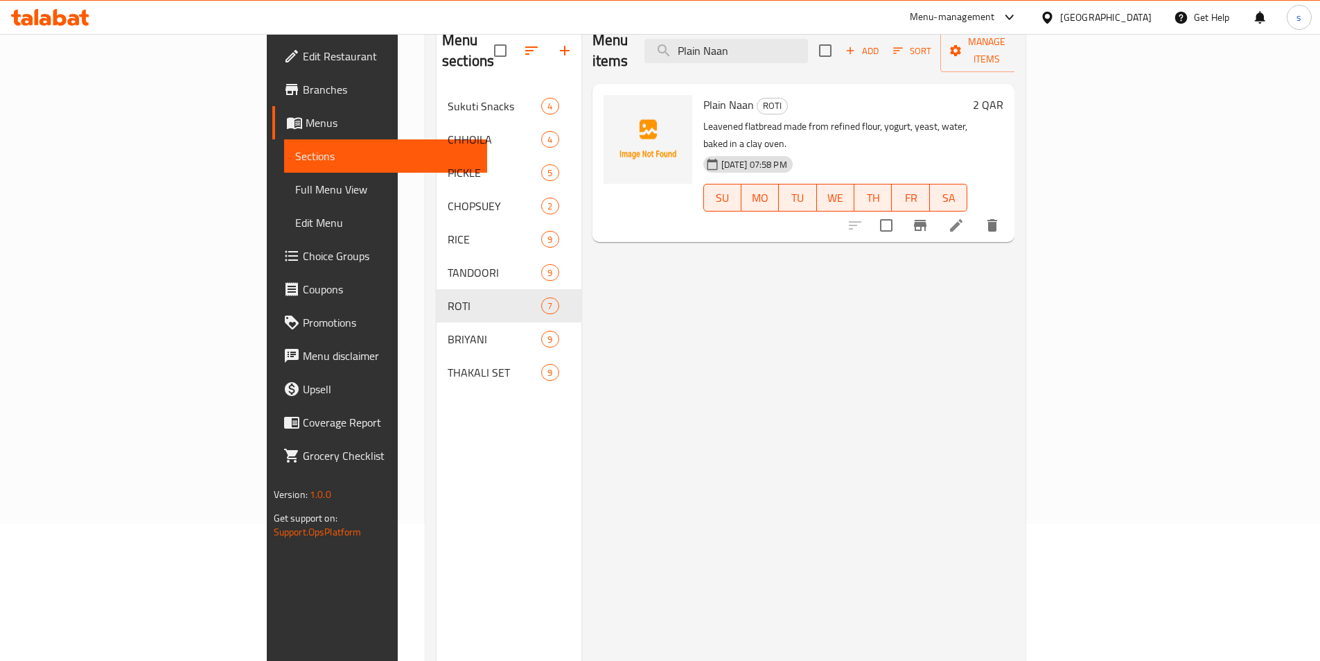
scroll to position [139, 0]
type input "Plain Naan"
click at [965, 216] on icon at bounding box center [956, 224] width 17 height 17
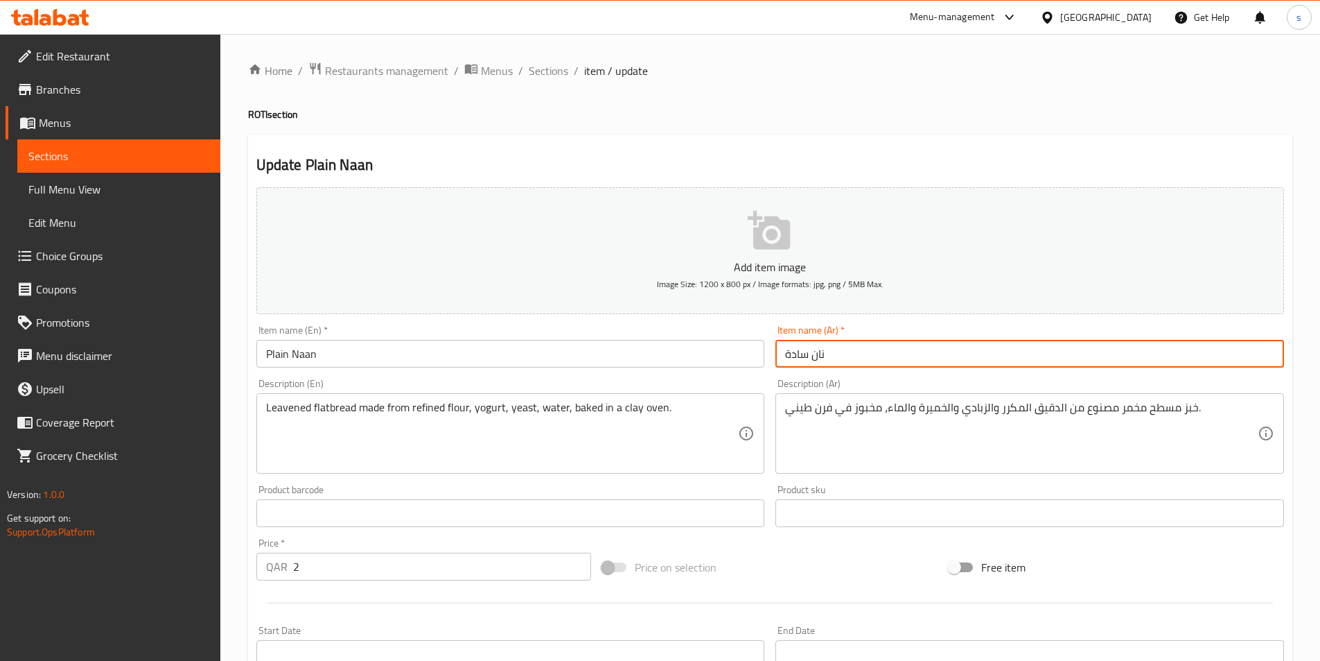
drag, startPoint x: 809, startPoint y: 358, endPoint x: 776, endPoint y: 367, distance: 34.5
click at [776, 367] on input "نان سادة" at bounding box center [1030, 354] width 509 height 28
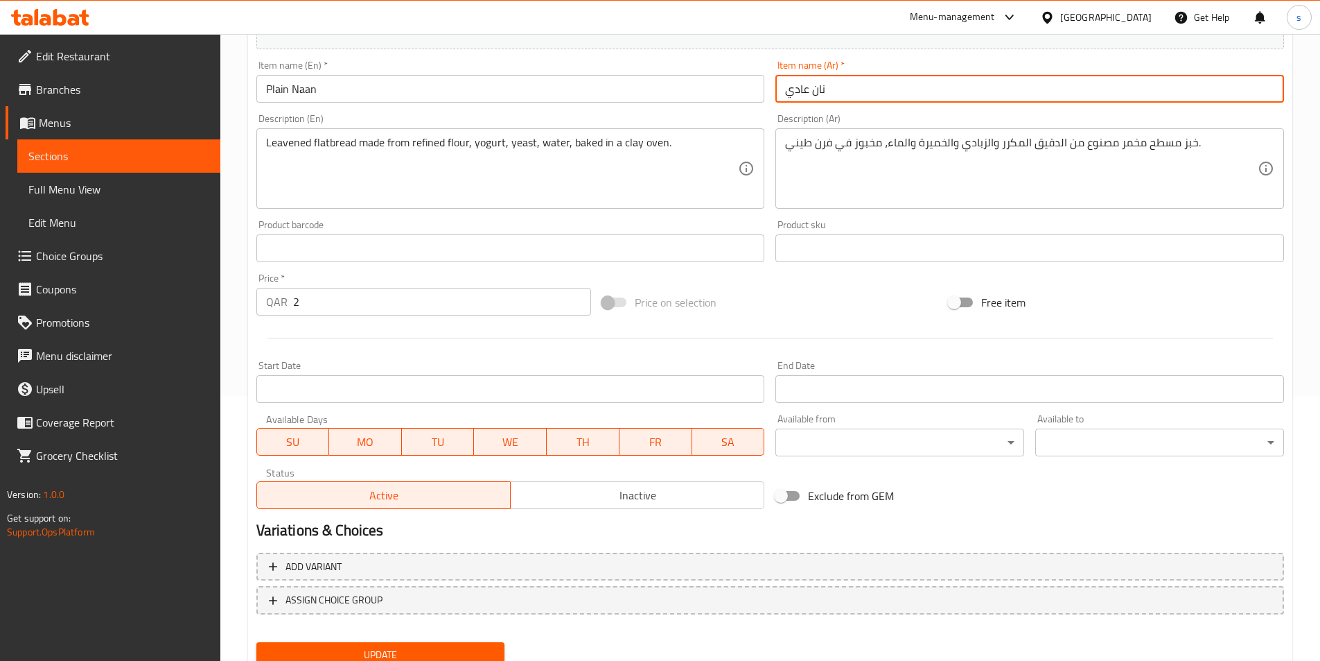
scroll to position [319, 0]
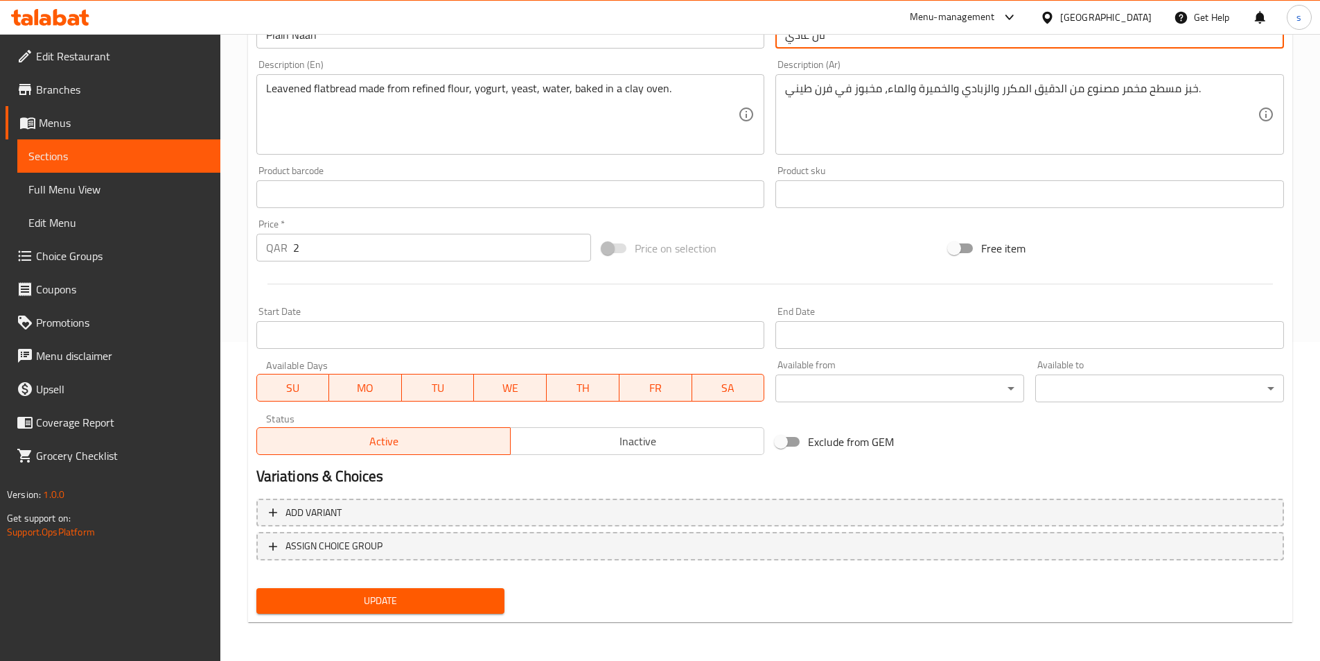
type input "نان عادي"
click at [424, 598] on span "Update" at bounding box center [381, 600] width 227 height 17
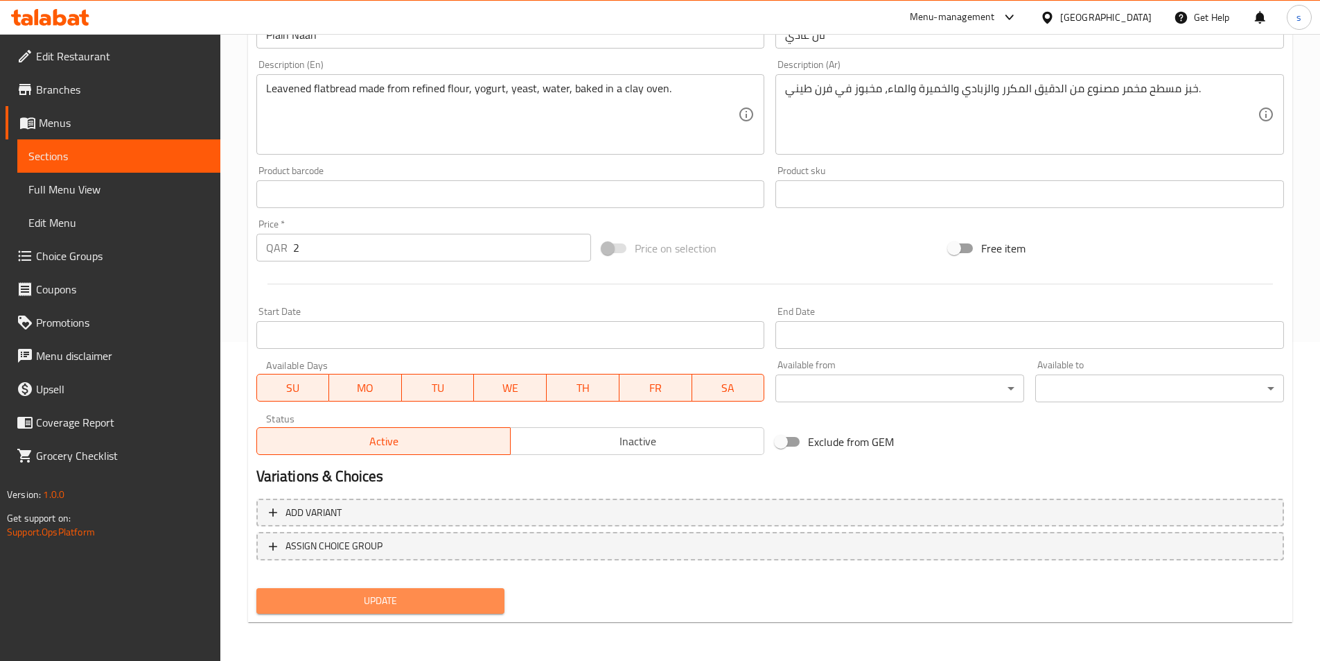
click at [440, 597] on span "Update" at bounding box center [381, 600] width 227 height 17
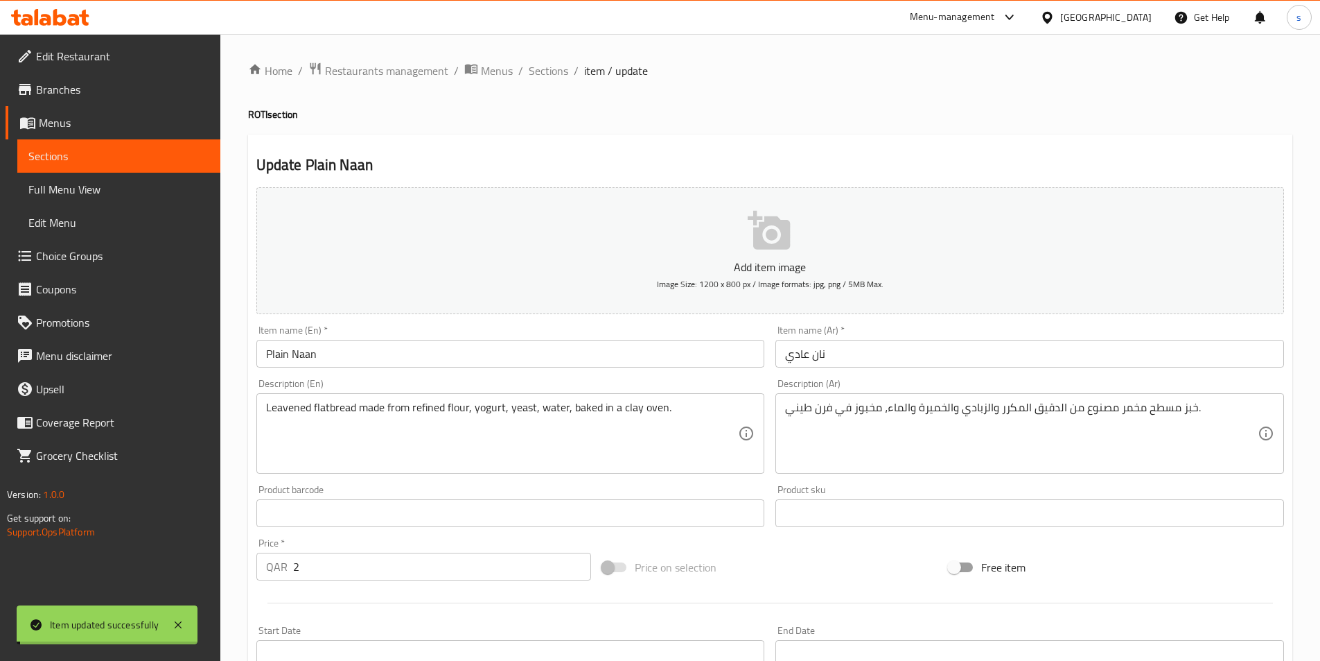
click at [551, 71] on span "Sections" at bounding box center [549, 70] width 40 height 17
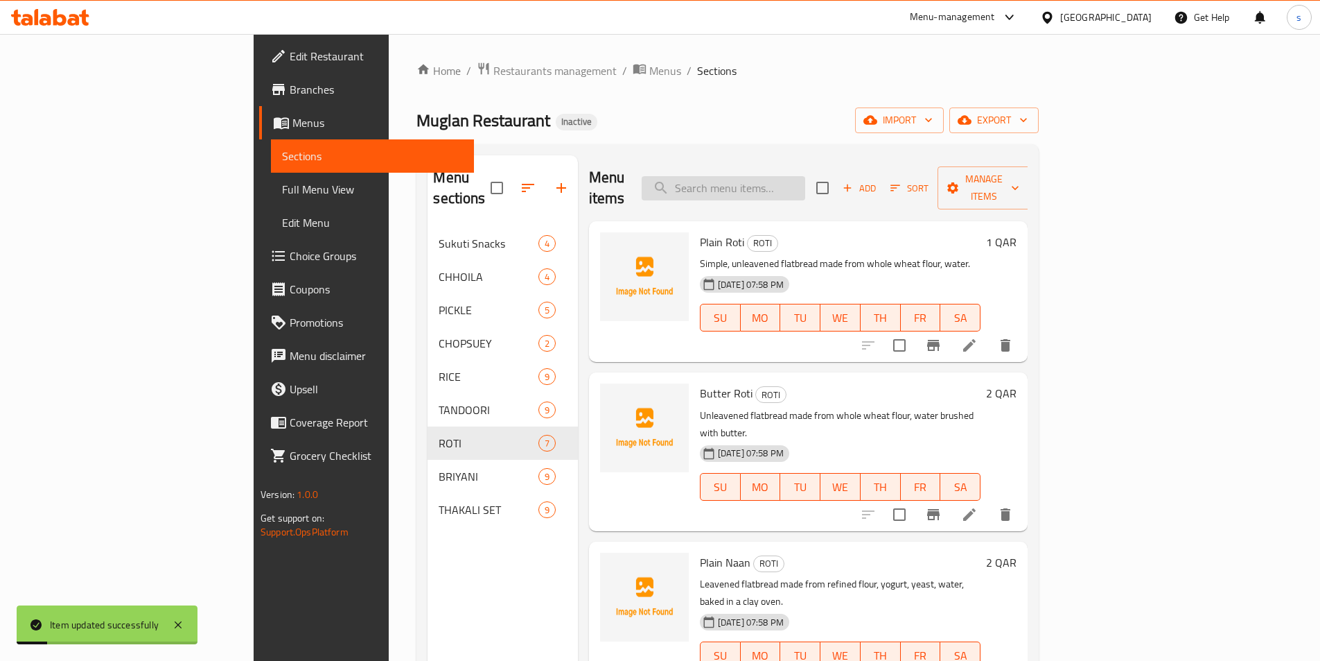
click at [805, 177] on input "search" at bounding box center [724, 188] width 164 height 24
paste input "Lachha paratha"
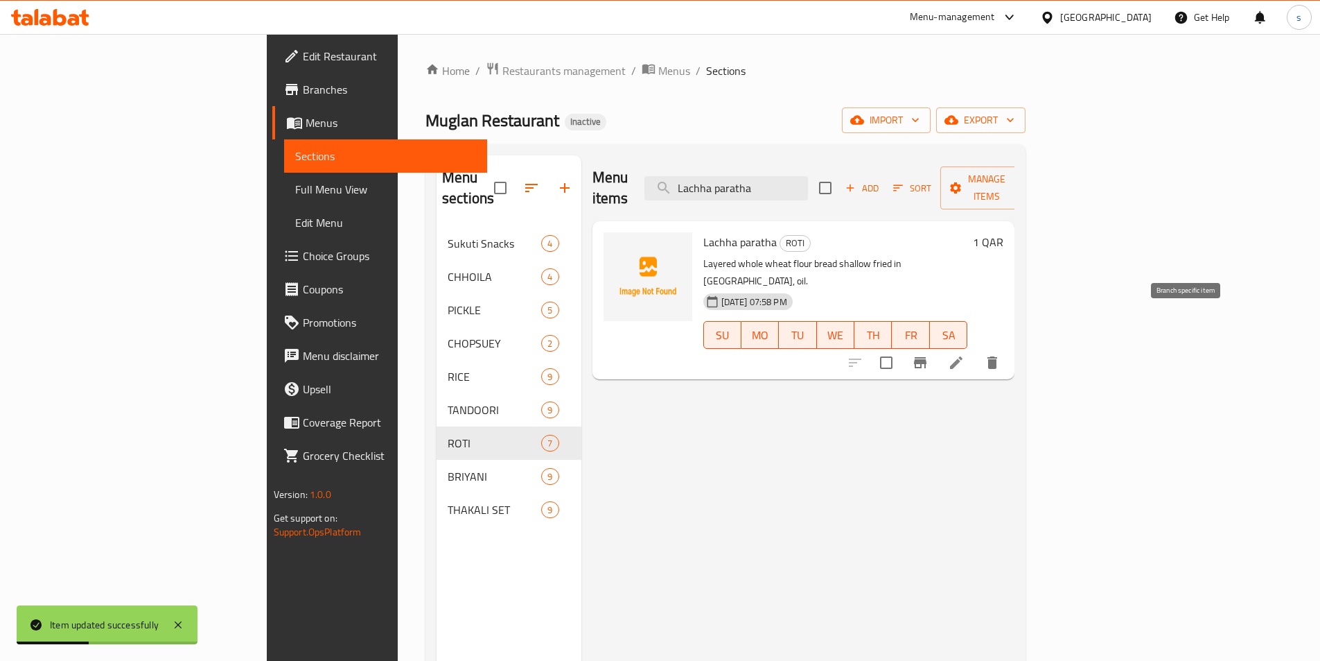
type input "Lachha paratha"
click at [976, 350] on li at bounding box center [956, 362] width 39 height 25
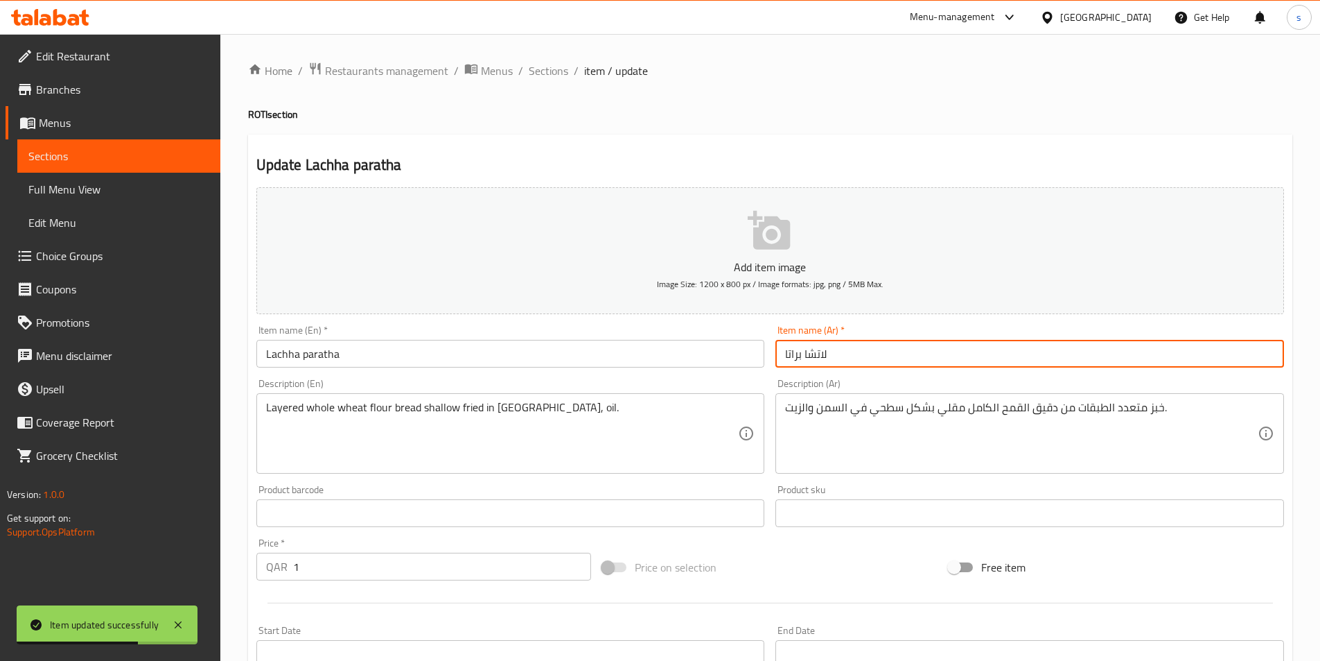
drag, startPoint x: 794, startPoint y: 356, endPoint x: 787, endPoint y: 359, distance: 7.1
click at [787, 359] on input "لاتشا براتا" at bounding box center [1030, 354] width 509 height 28
click at [795, 352] on input "لاتشا براتا" at bounding box center [1030, 354] width 509 height 28
click at [790, 354] on input "لاتشا براتا" at bounding box center [1030, 354] width 509 height 28
click at [787, 355] on input "لاتشا براتا" at bounding box center [1030, 354] width 509 height 28
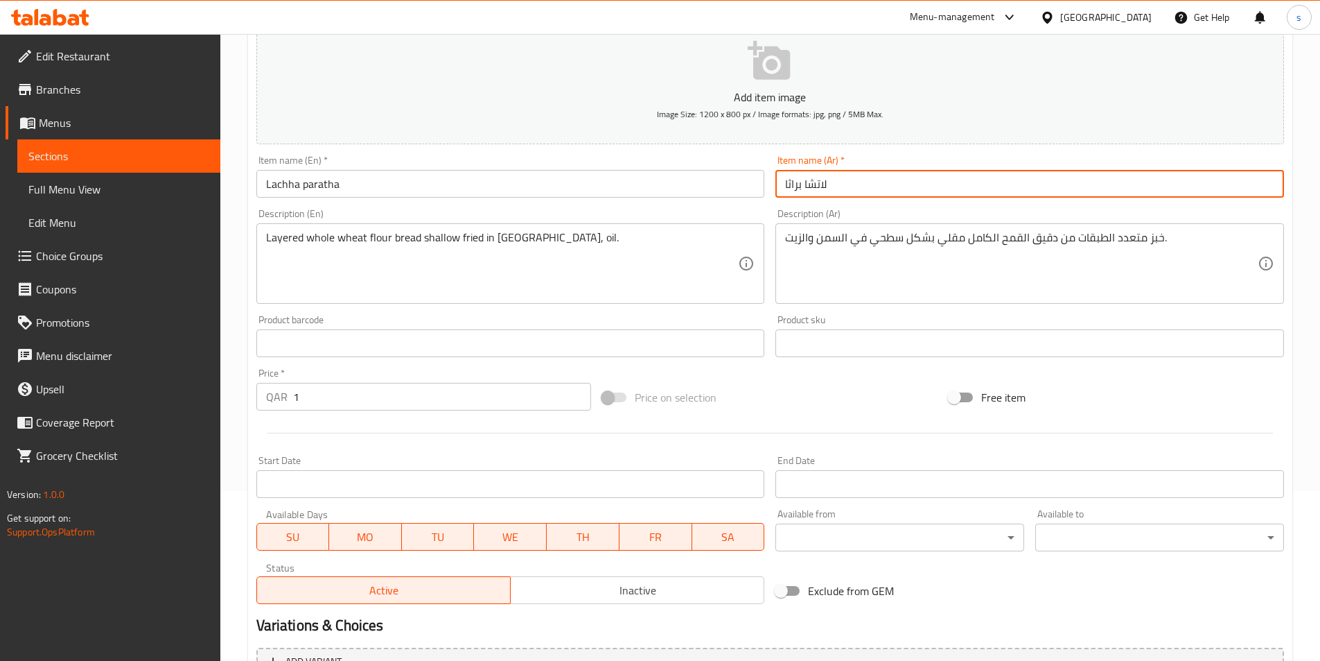
scroll to position [277, 0]
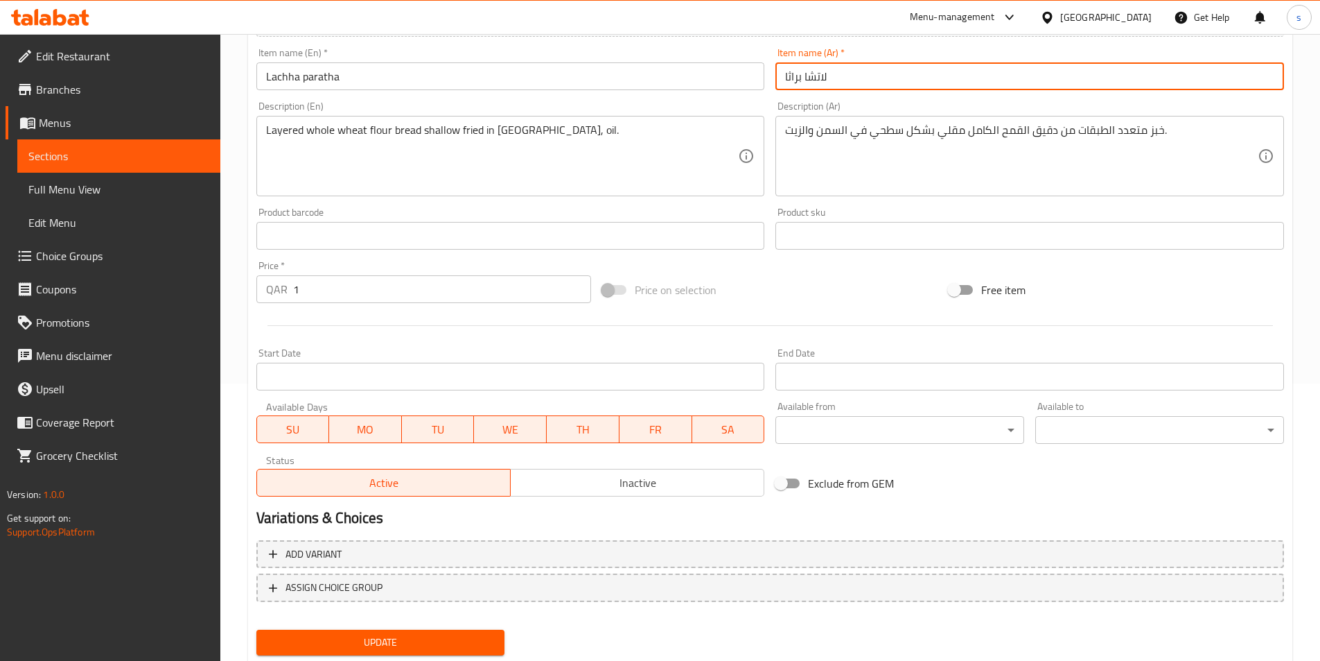
type input "لاتشا براثا"
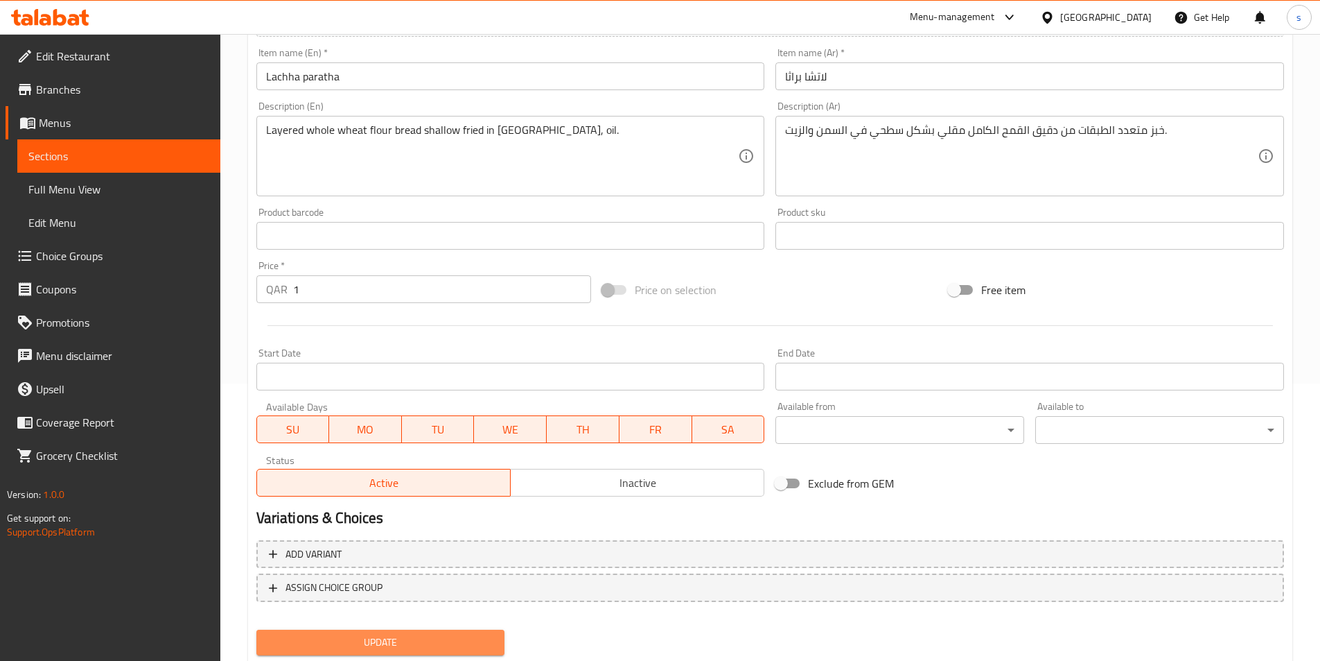
click at [366, 631] on button "Update" at bounding box center [380, 642] width 249 height 26
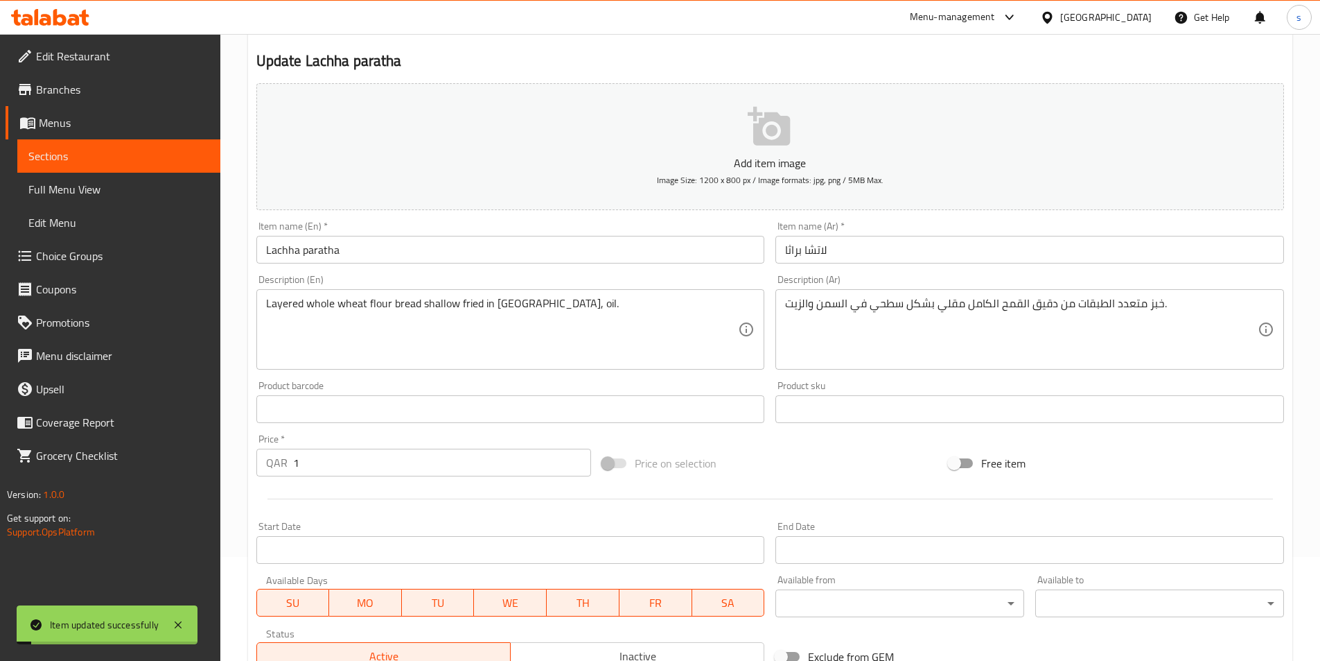
scroll to position [0, 0]
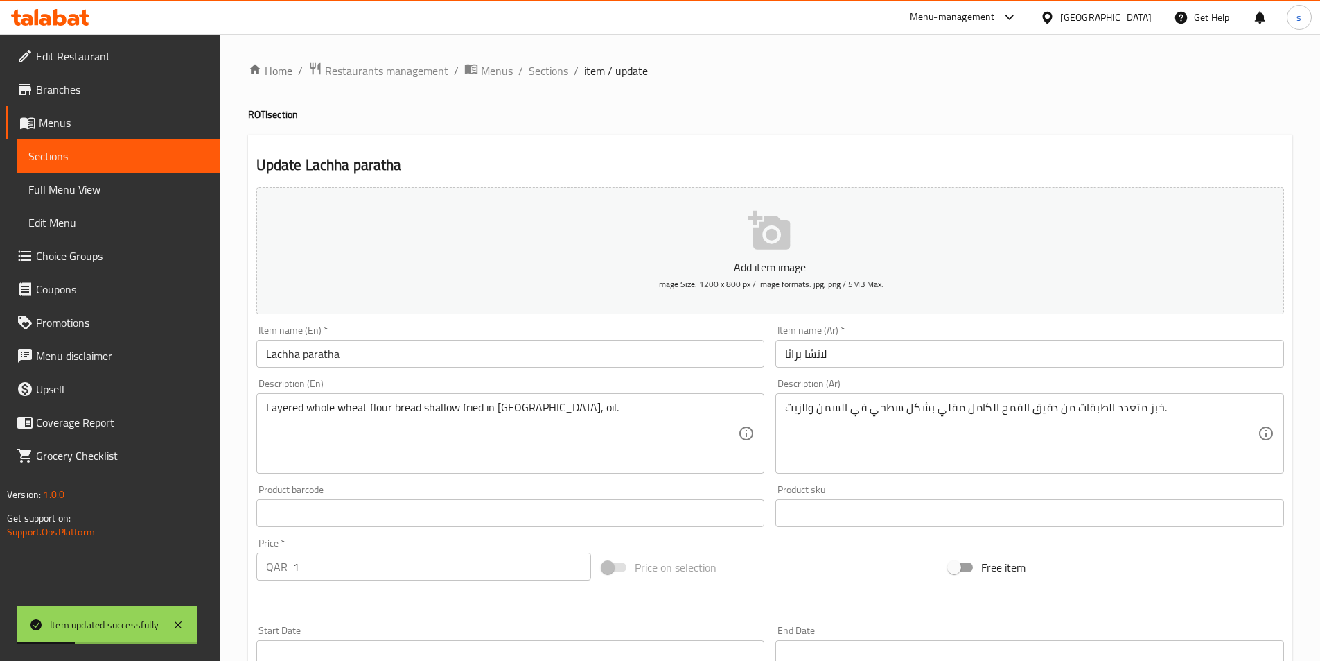
click at [546, 71] on span "Sections" at bounding box center [549, 70] width 40 height 17
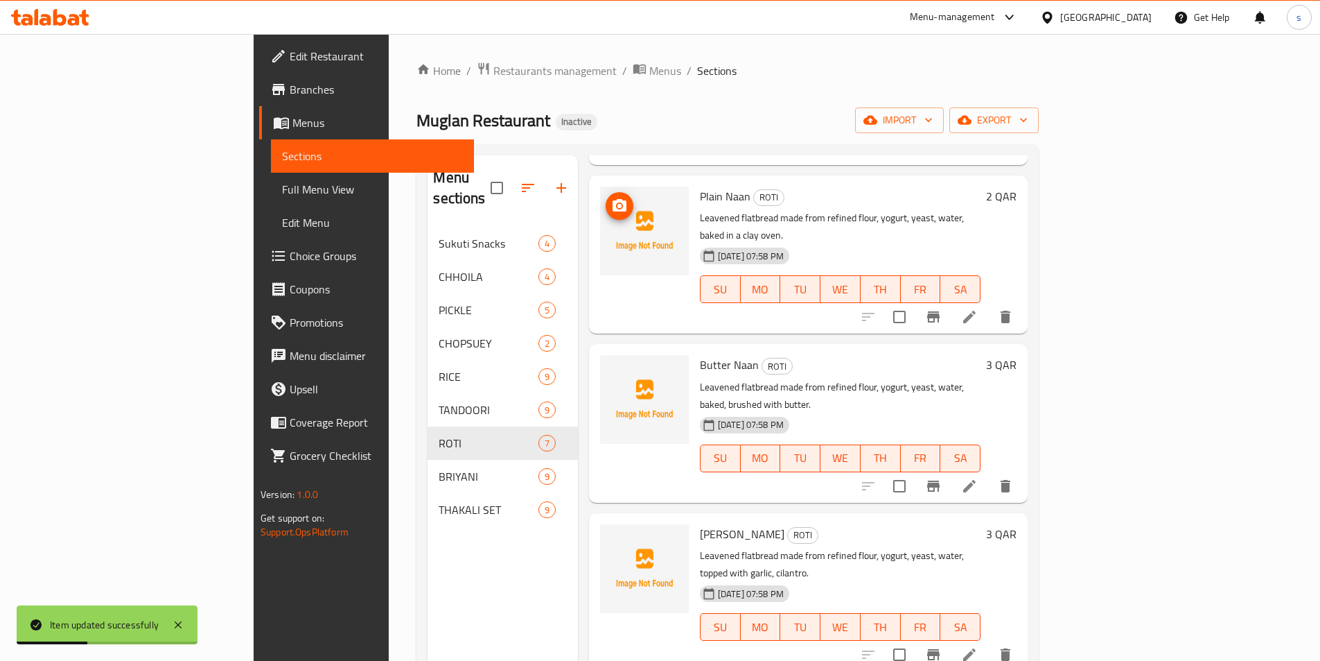
scroll to position [434, 0]
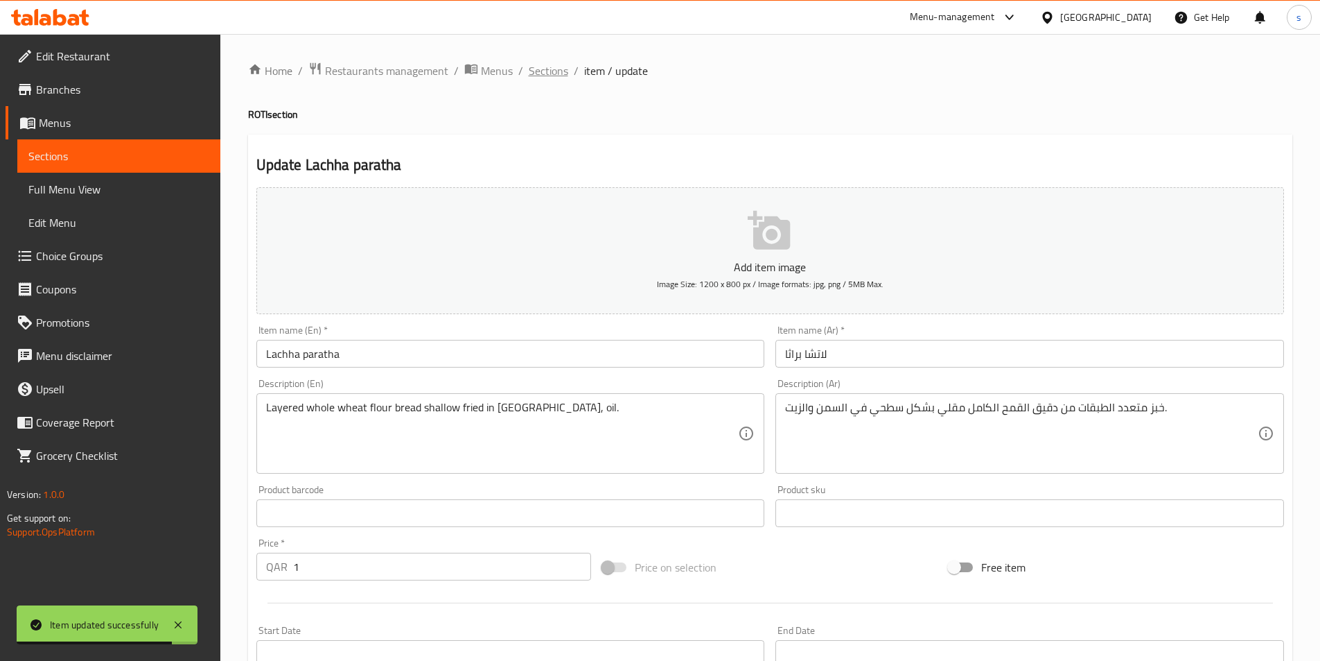
click at [532, 75] on span "Sections" at bounding box center [549, 70] width 40 height 17
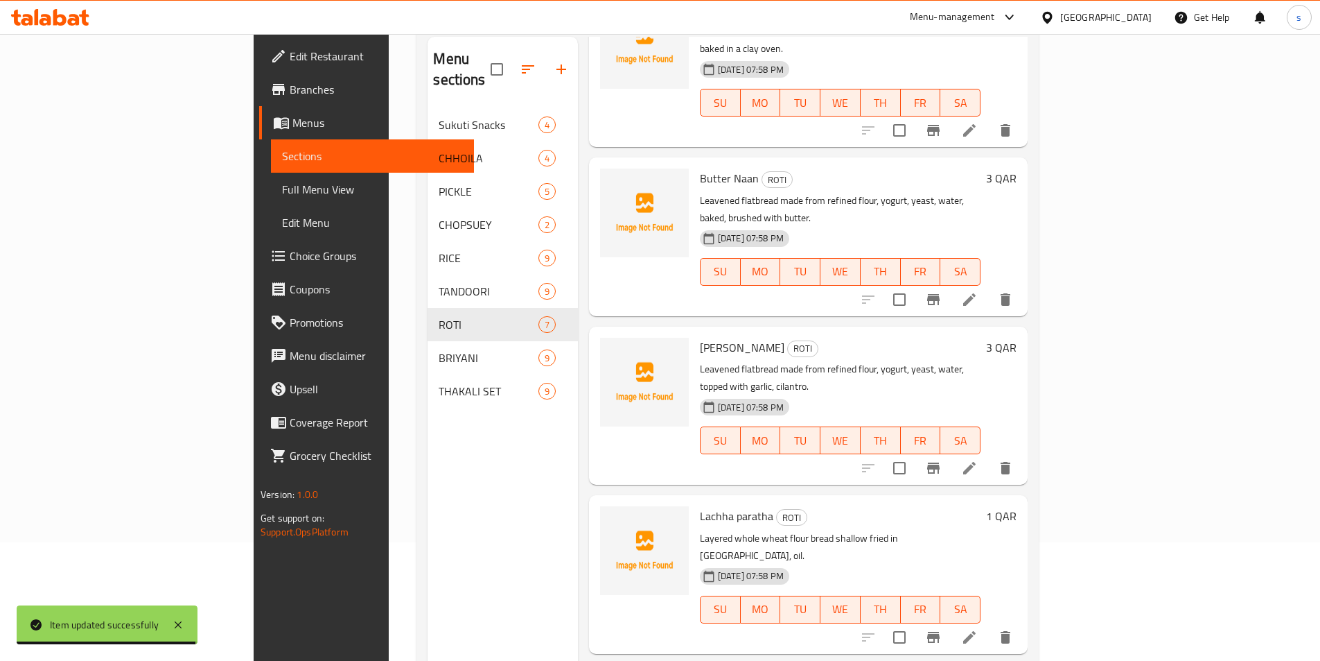
scroll to position [194, 0]
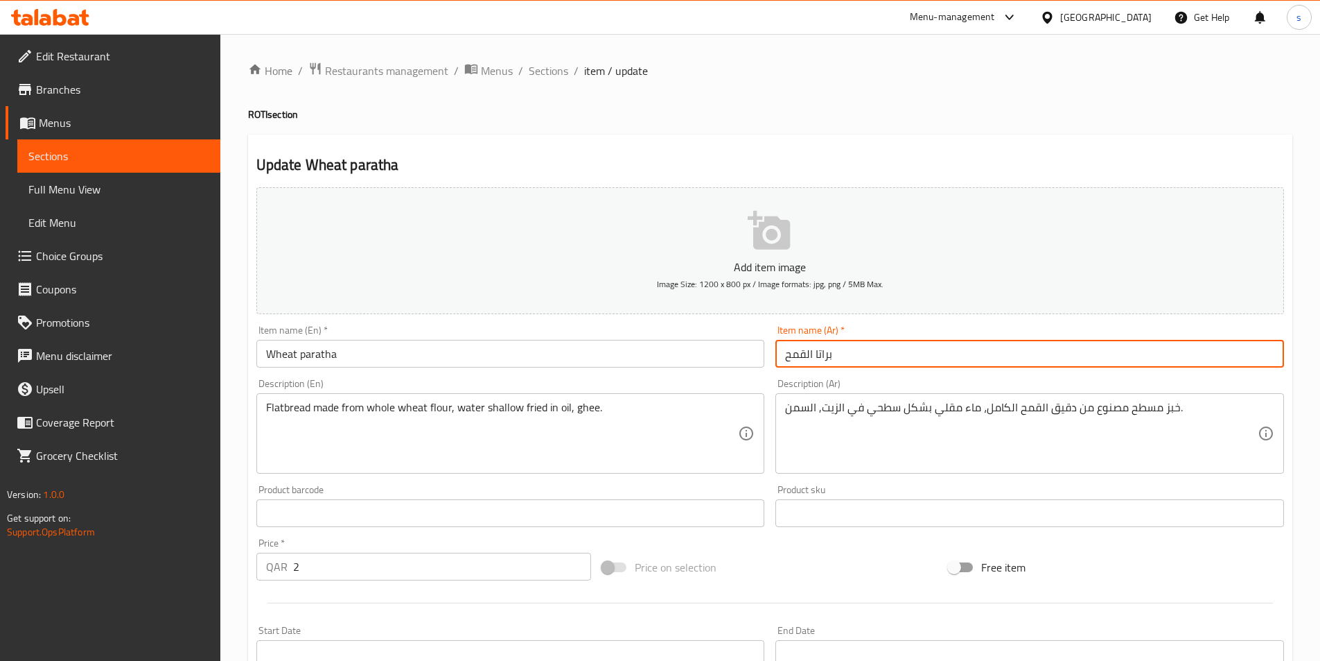
click at [818, 354] on input "براتا القمح" at bounding box center [1030, 354] width 509 height 28
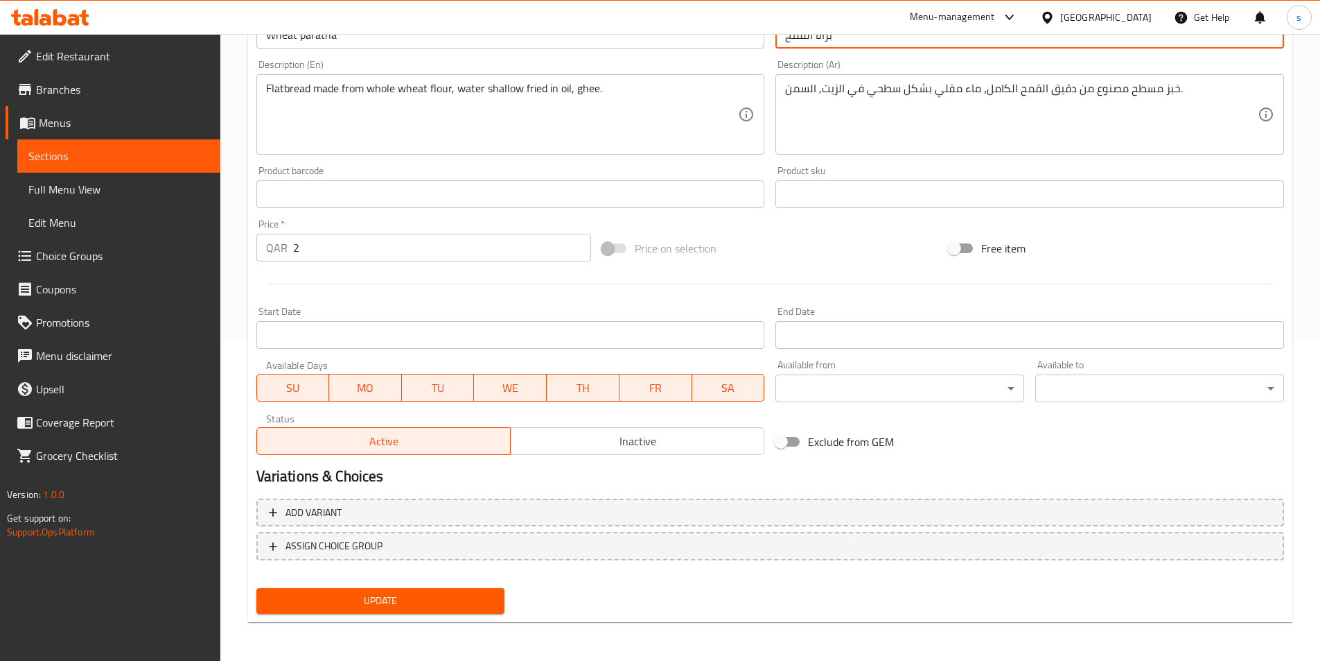
type input "براثا القمح"
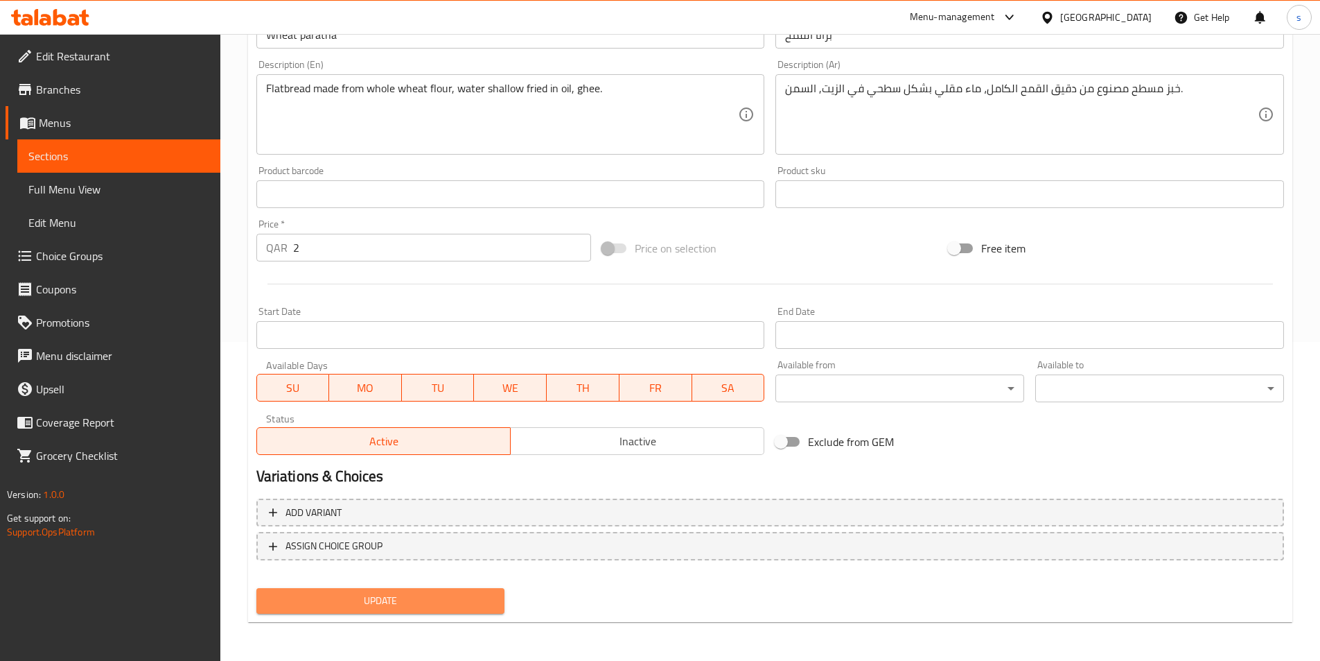
click at [376, 601] on span "Update" at bounding box center [381, 600] width 227 height 17
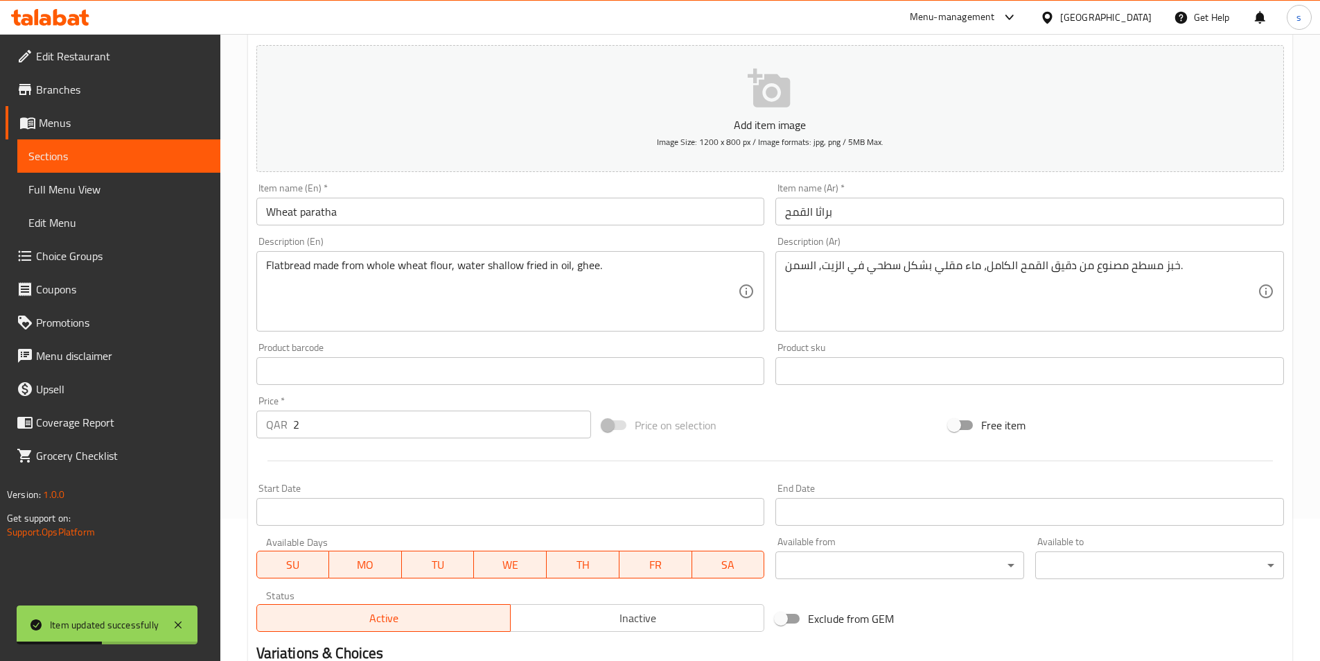
scroll to position [0, 0]
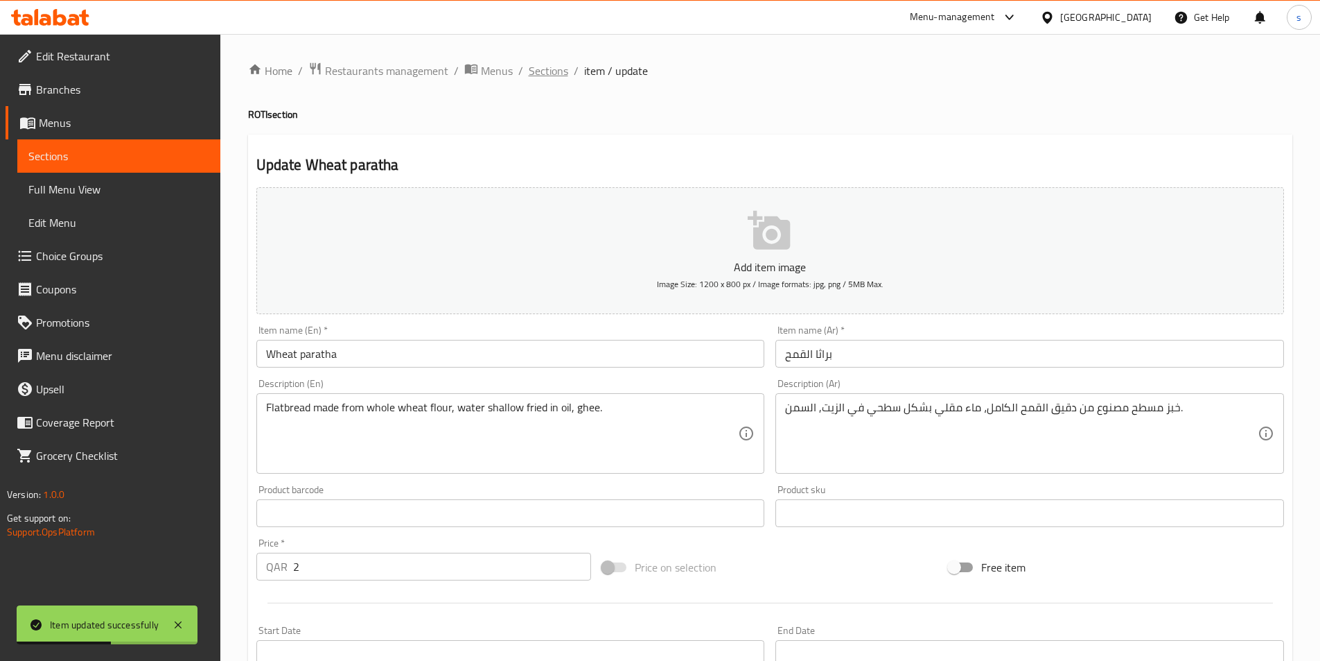
click at [539, 77] on span "Sections" at bounding box center [549, 70] width 40 height 17
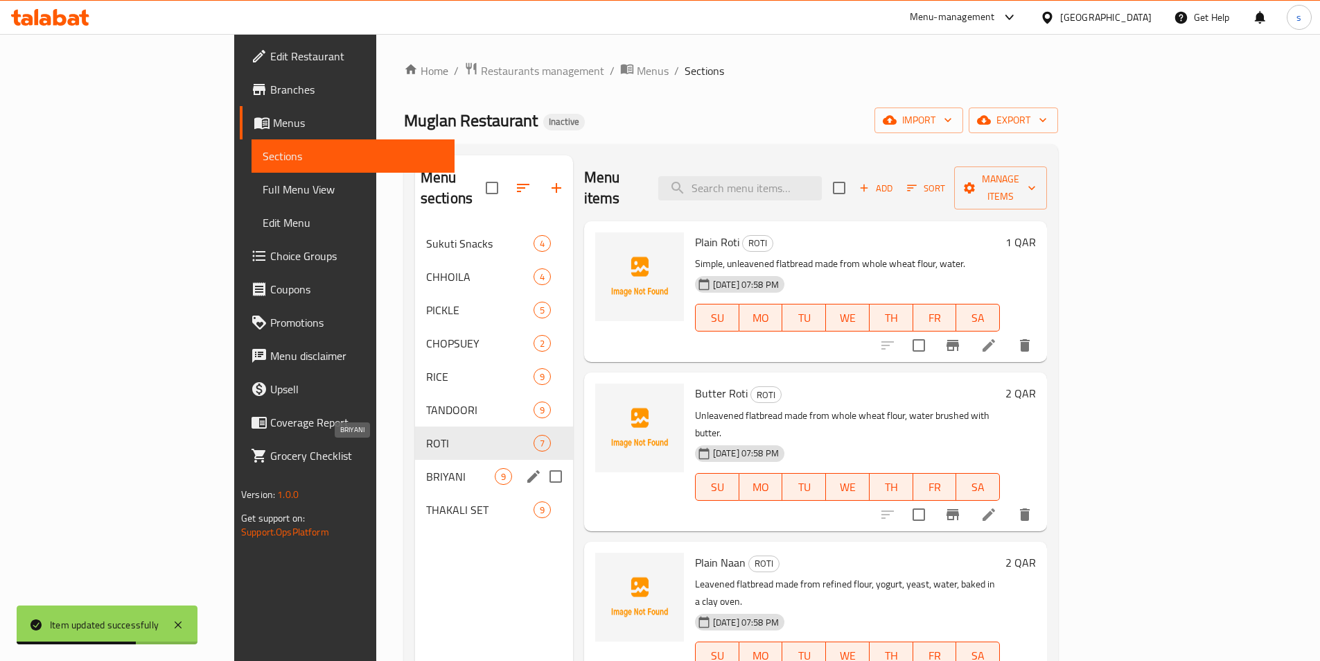
click at [426, 468] on span "BRIYANI" at bounding box center [460, 476] width 69 height 17
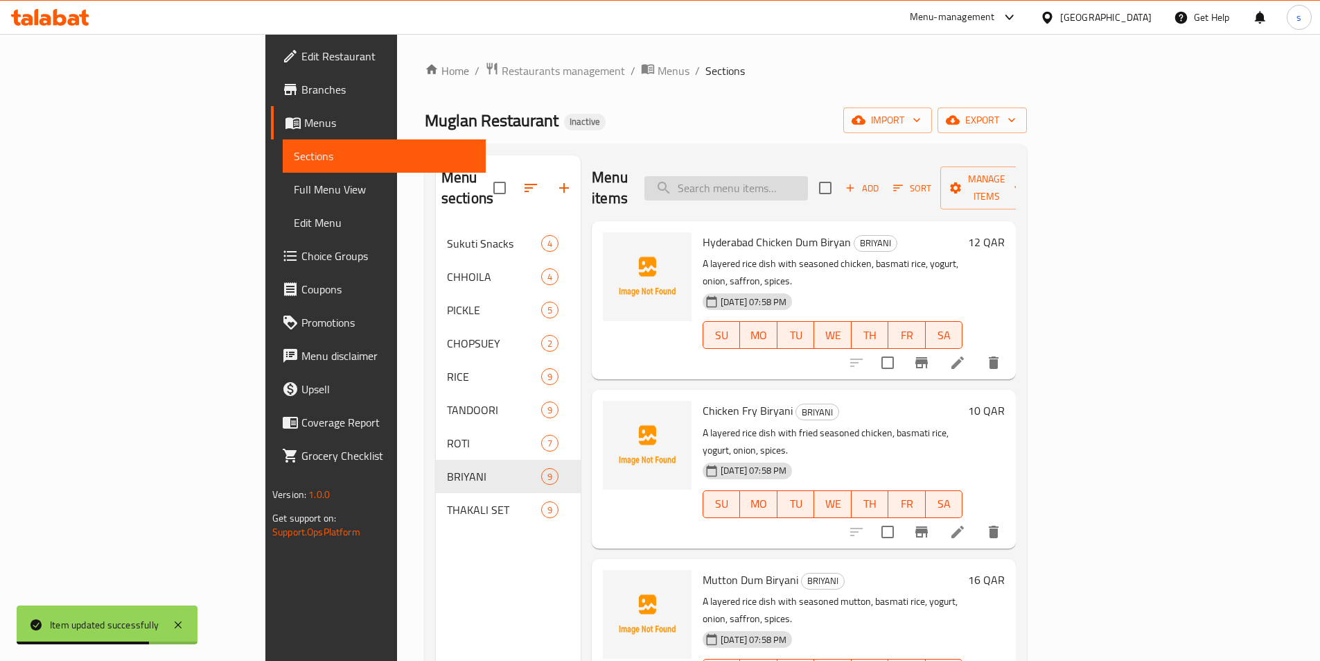
click at [785, 177] on input "search" at bounding box center [727, 188] width 164 height 24
paste input "Chicken Dum Biryani"
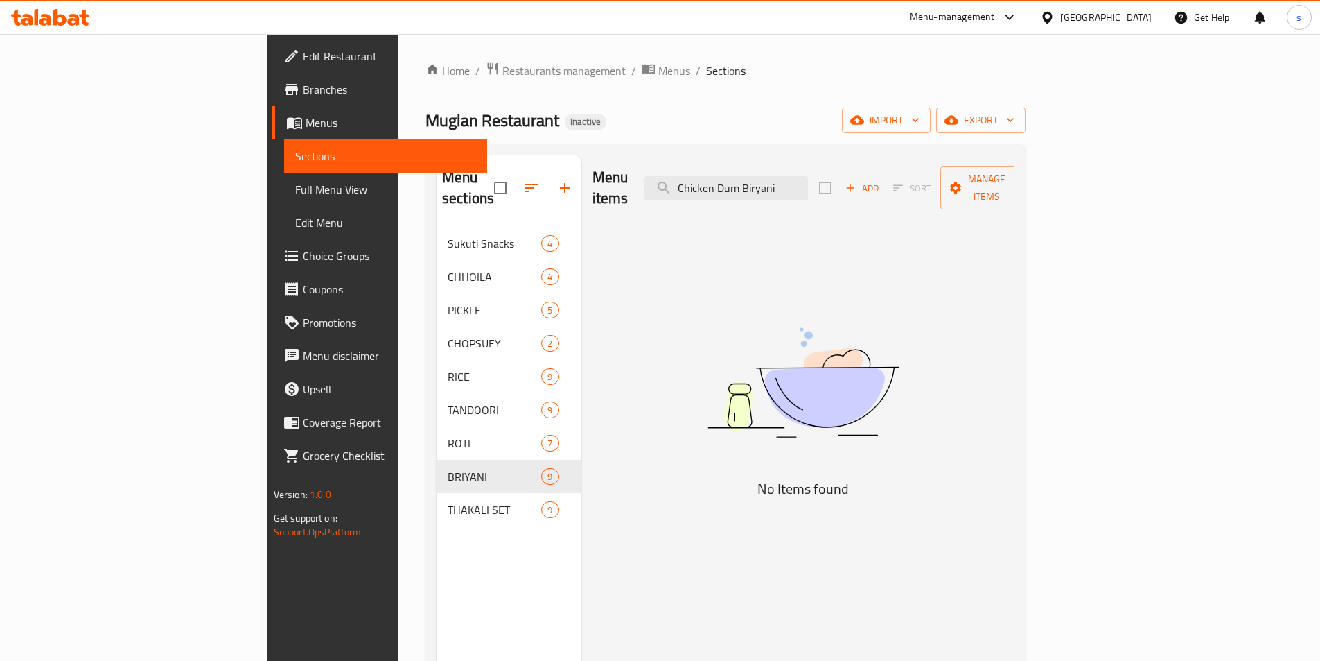
type input "Chicken Dum Biryani"
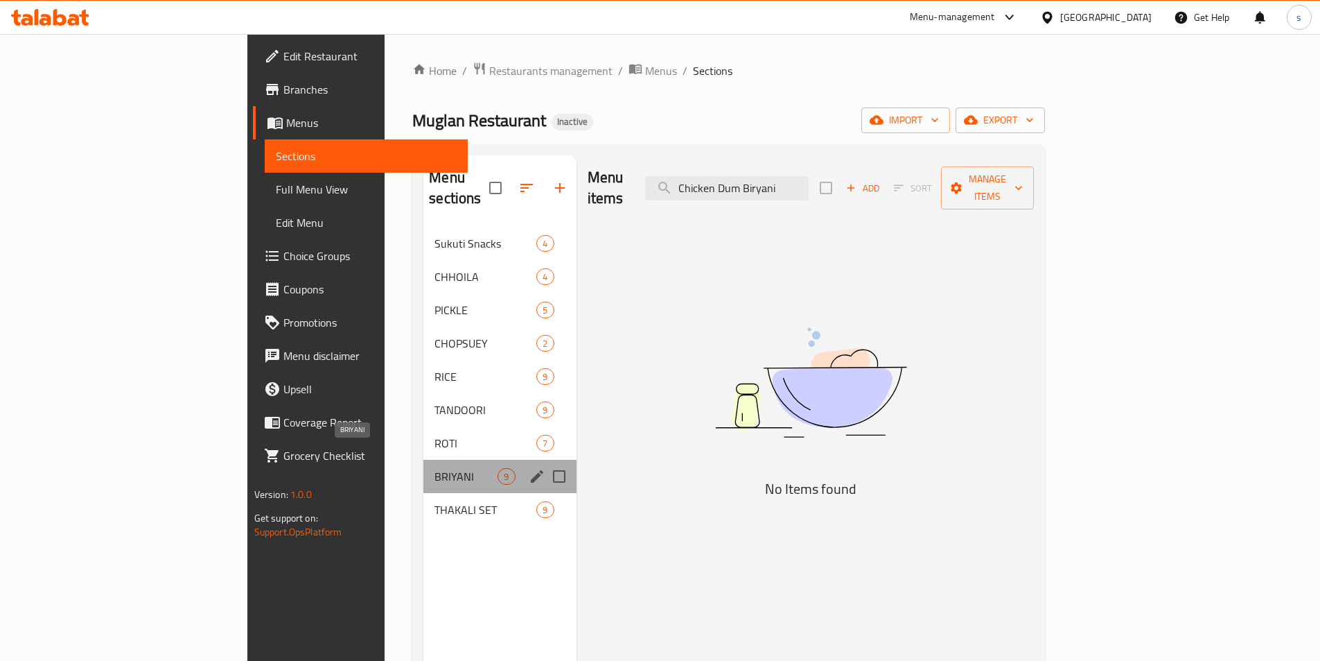
click at [435, 468] on span "BRIYANI" at bounding box center [466, 476] width 63 height 17
click at [435, 435] on span "ROTI" at bounding box center [466, 443] width 63 height 17
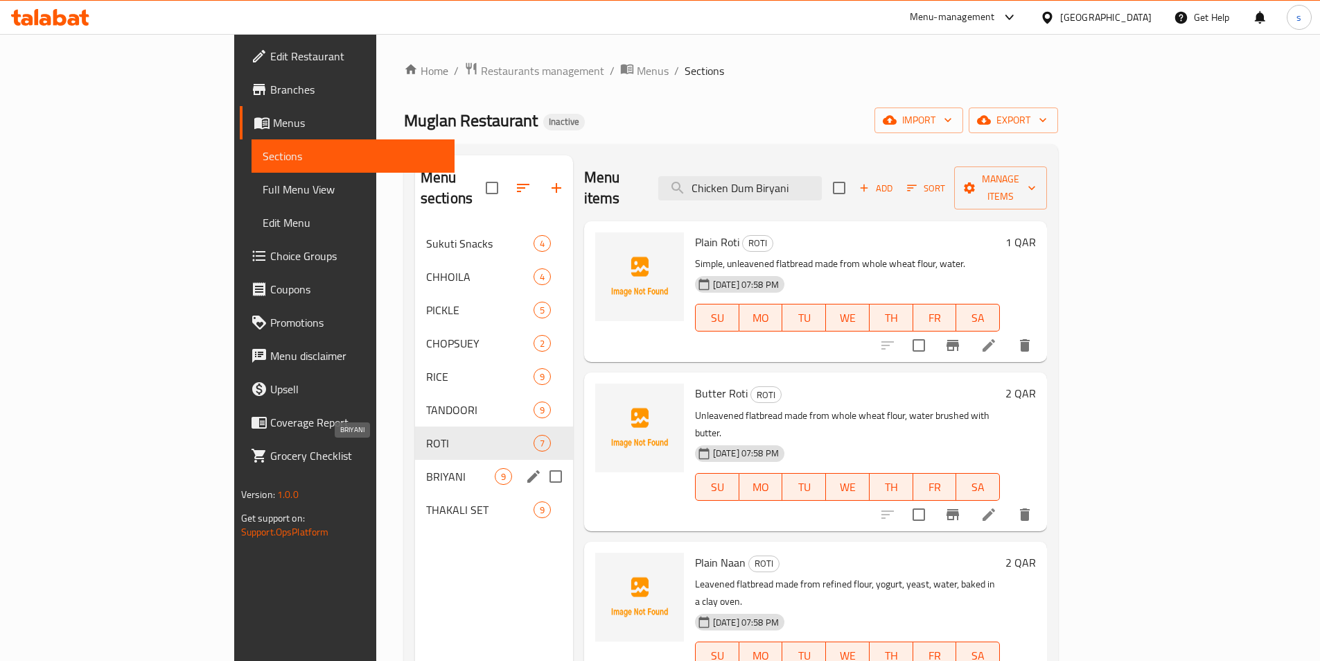
click at [426, 468] on span "BRIYANI" at bounding box center [460, 476] width 69 height 17
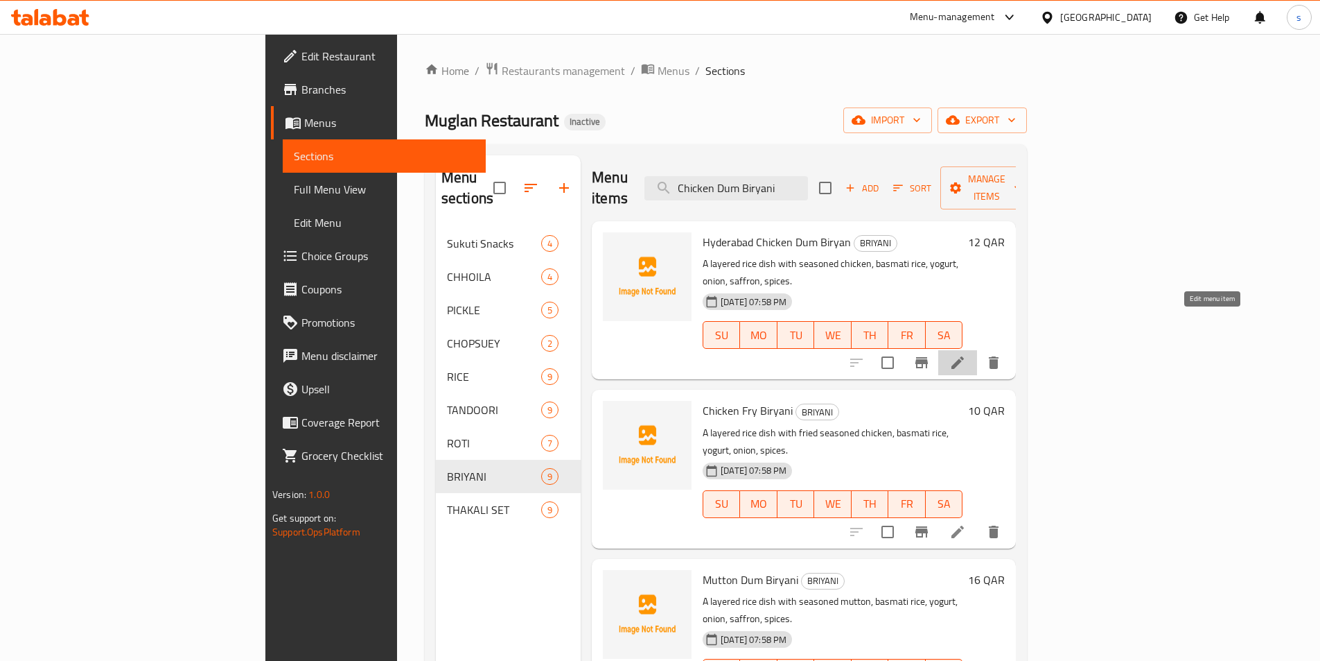
click at [964, 356] on icon at bounding box center [958, 362] width 12 height 12
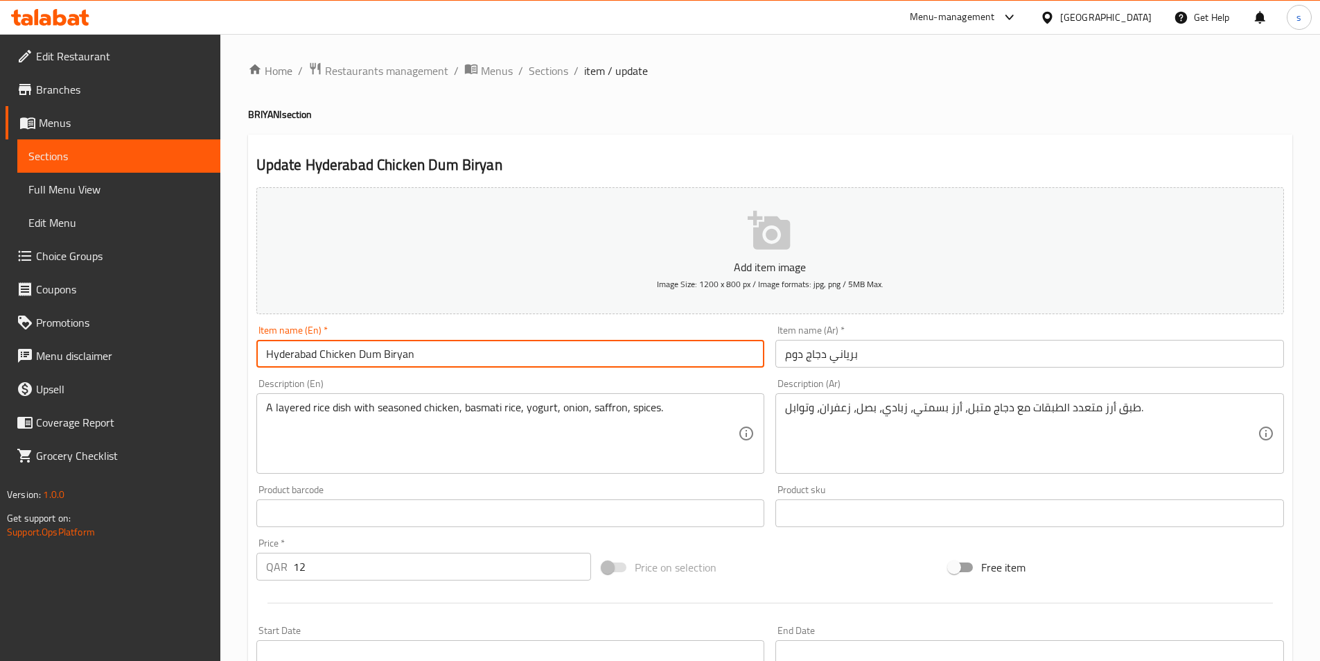
drag, startPoint x: 317, startPoint y: 357, endPoint x: 265, endPoint y: 360, distance: 52.1
click at [265, 360] on input "Hyderabad Chicken Dum Biryan" at bounding box center [510, 354] width 509 height 28
click at [333, 354] on input "Hyderabad Chicken Dum Biryan" at bounding box center [510, 354] width 509 height 28
click at [332, 347] on input "Hyderabad Chicken Dum Biryan" at bounding box center [510, 354] width 509 height 28
click at [328, 349] on input "Hyderabad Chicken Dum Biryan" at bounding box center [510, 354] width 509 height 28
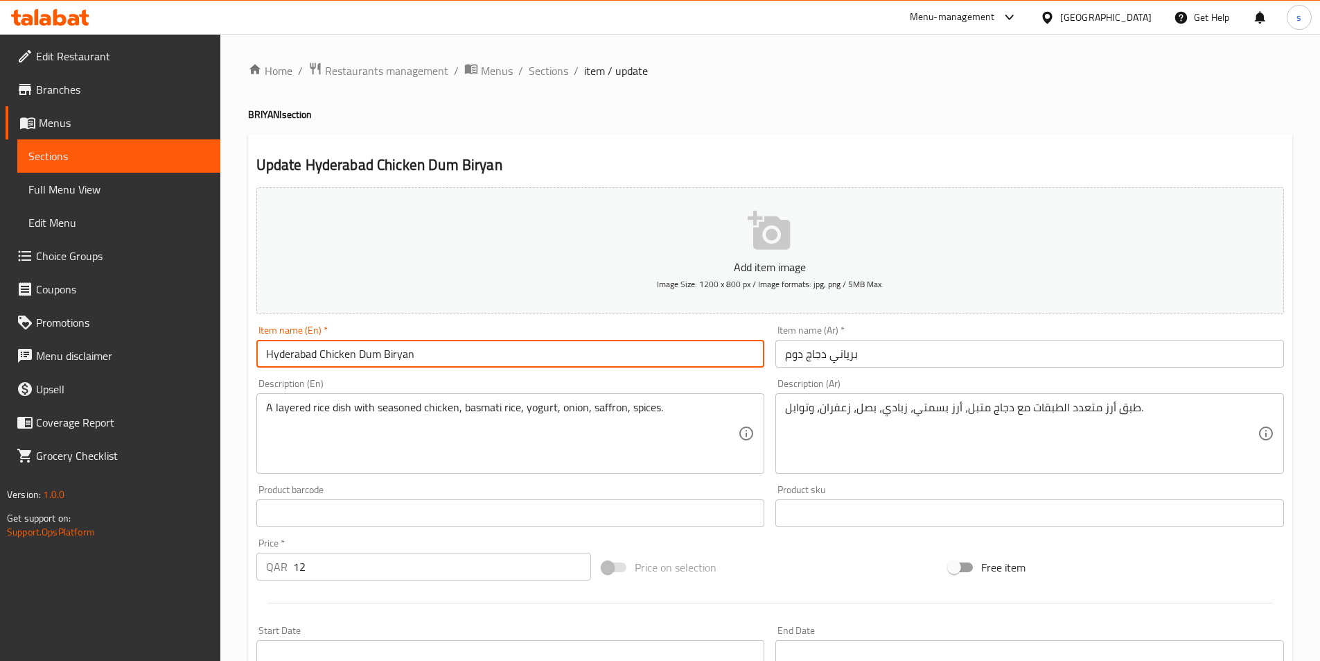
click at [328, 349] on input "Hyderabad Chicken Dum Biryan" at bounding box center [510, 354] width 509 height 28
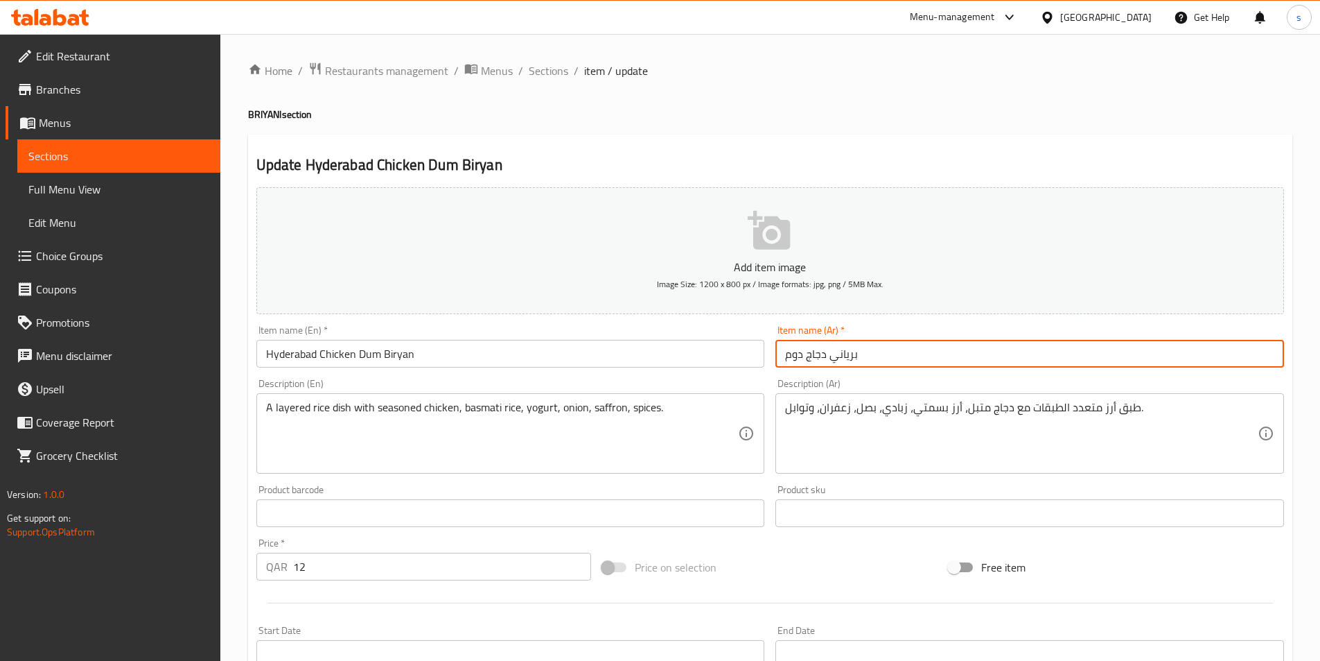
click at [885, 362] on input "برياني دجاج دوم" at bounding box center [1030, 354] width 509 height 28
paste input "هيدرابادي"
drag, startPoint x: 831, startPoint y: 355, endPoint x: 768, endPoint y: 369, distance: 64.6
click at [768, 369] on div "Add item image Image Size: 1200 x 800 px / Image formats: jpg, png / 5MB Max. I…" at bounding box center [770, 481] width 1039 height 598
click at [785, 354] on input "برياني دجاج دوم" at bounding box center [1030, 354] width 509 height 28
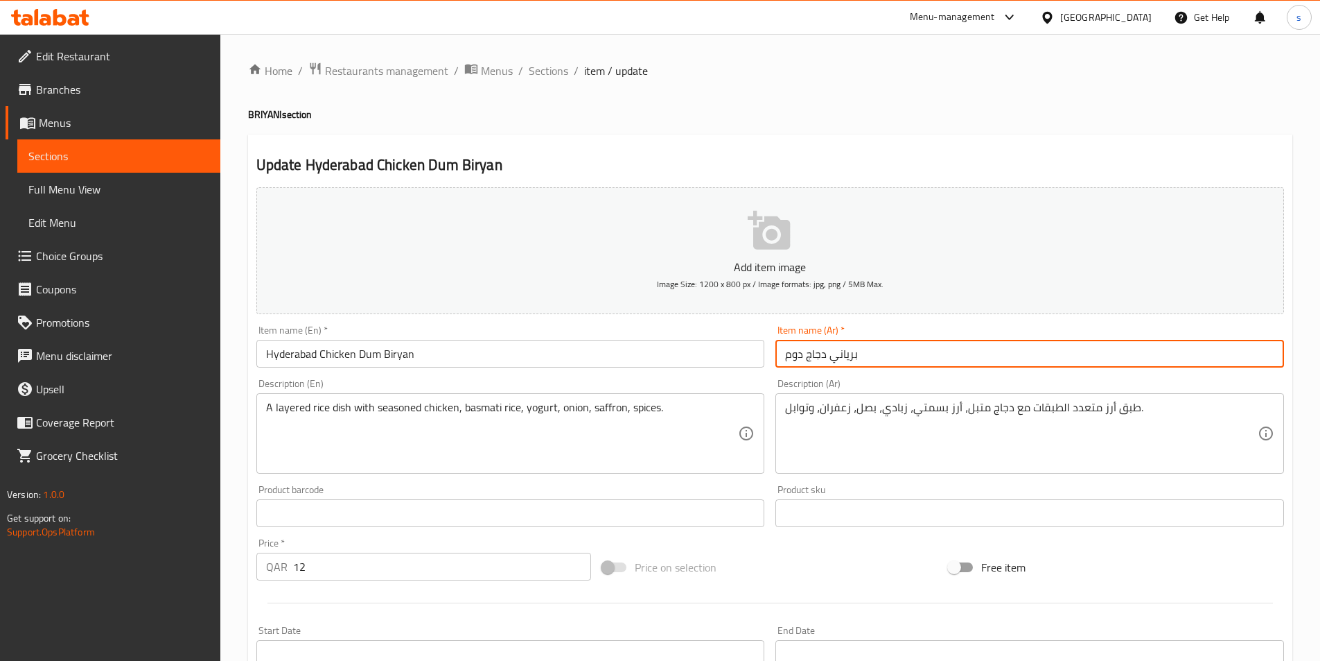
paste input "هيدرابادي"
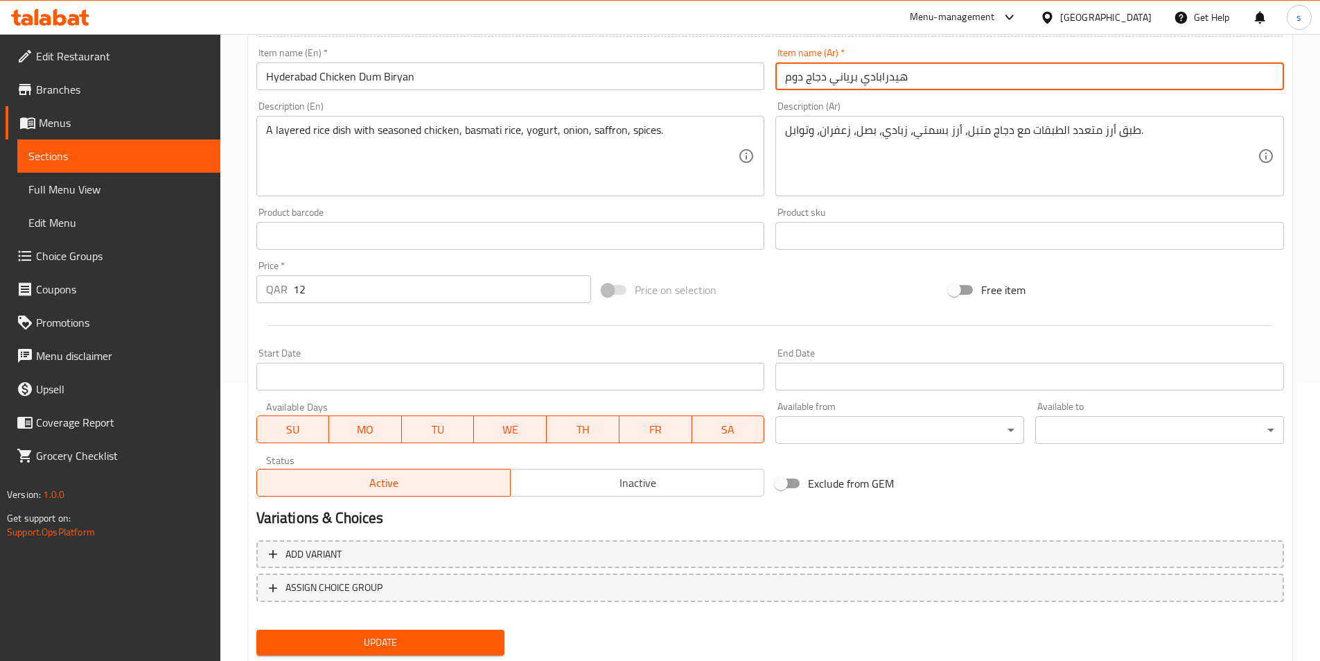
type input "هيدرابادي برياني دجاج دوم"
click at [407, 629] on button "Update" at bounding box center [380, 642] width 249 height 26
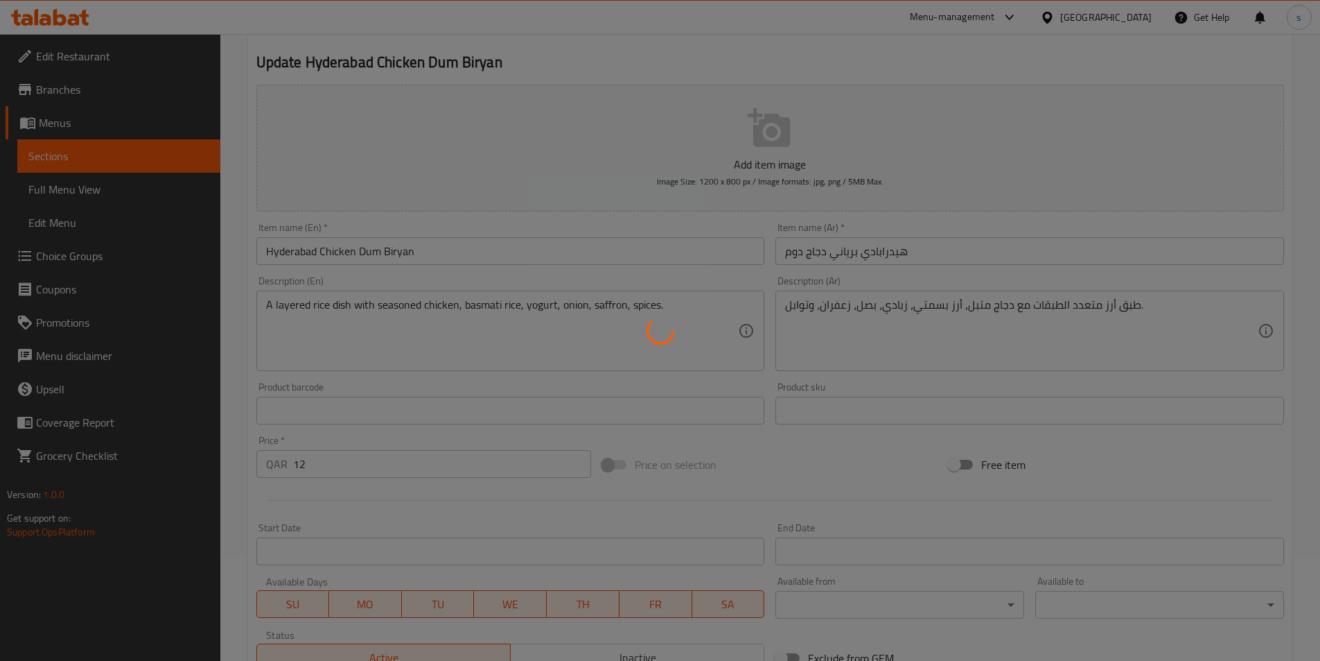
scroll to position [0, 0]
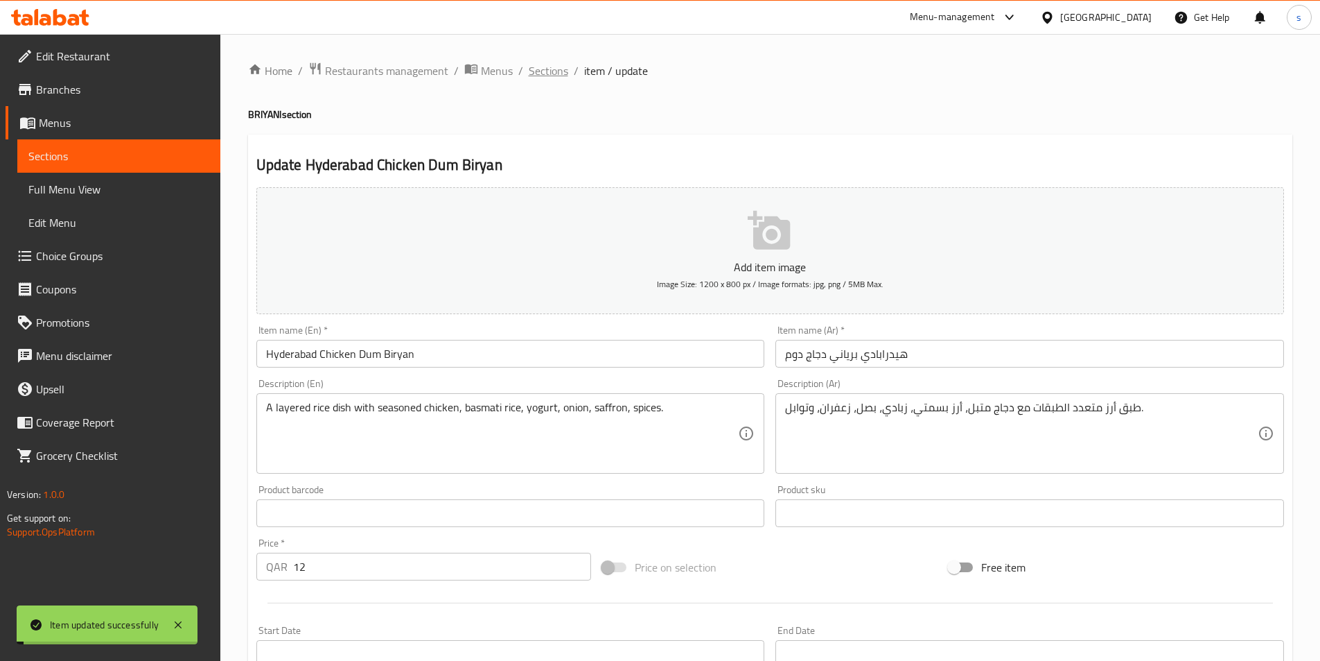
click at [561, 71] on span "Sections" at bounding box center [549, 70] width 40 height 17
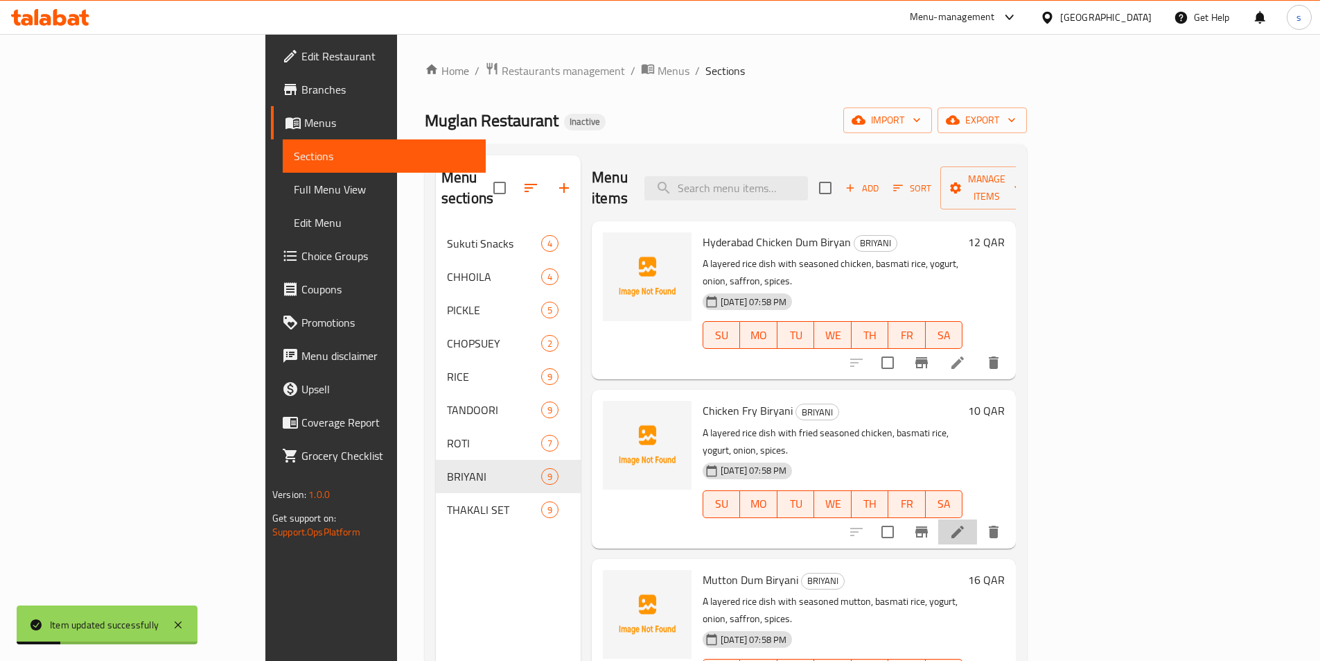
click at [977, 519] on li at bounding box center [958, 531] width 39 height 25
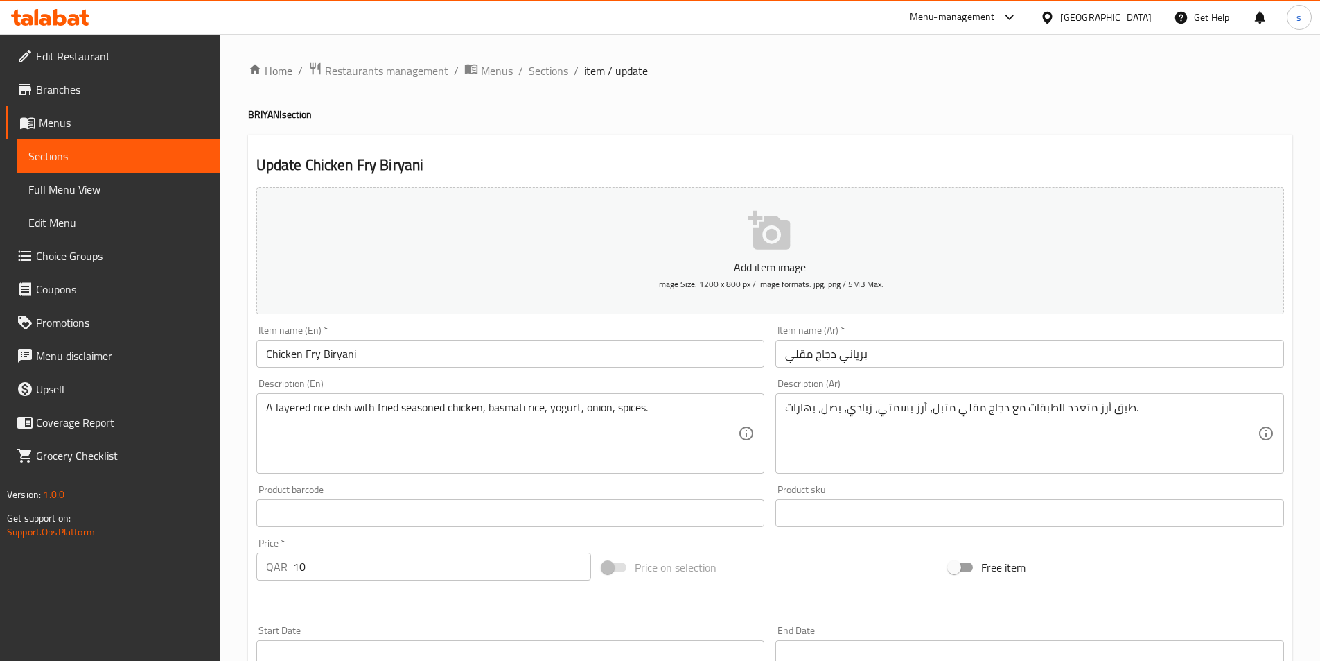
click at [549, 74] on span "Sections" at bounding box center [549, 70] width 40 height 17
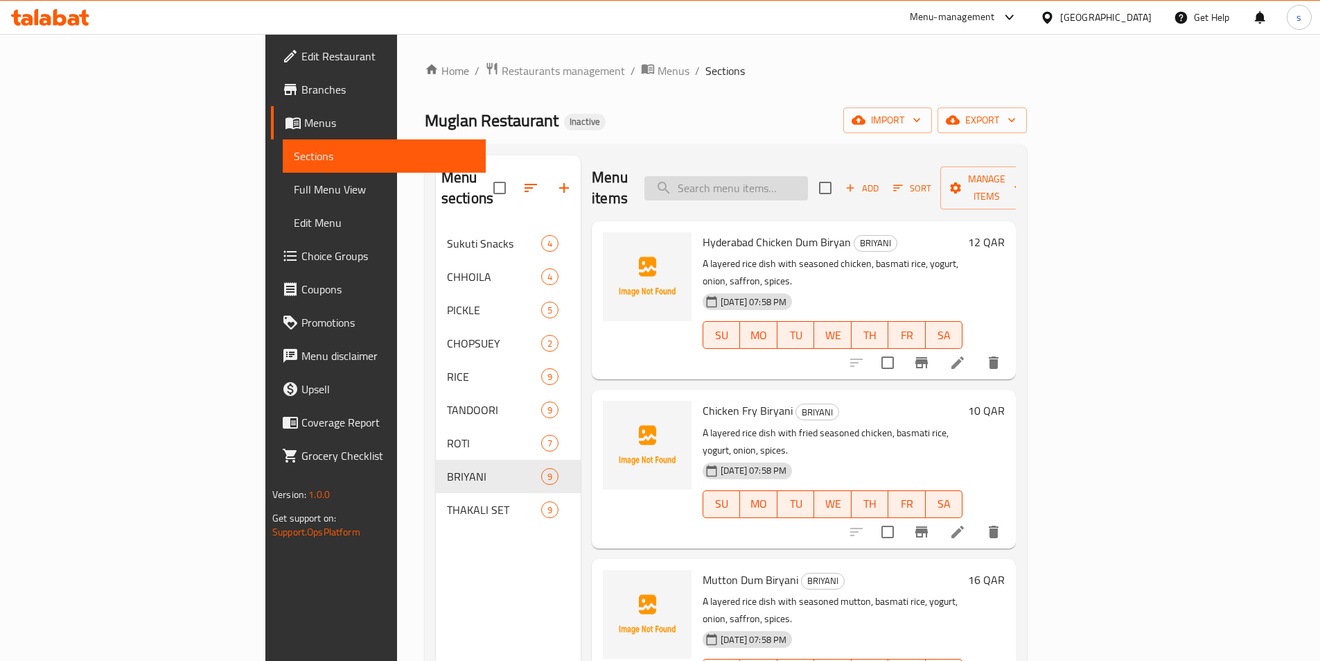
click at [794, 176] on input "search" at bounding box center [727, 188] width 164 height 24
click at [800, 178] on input "search" at bounding box center [727, 188] width 164 height 24
paste input "Bhutan Thakali Set"
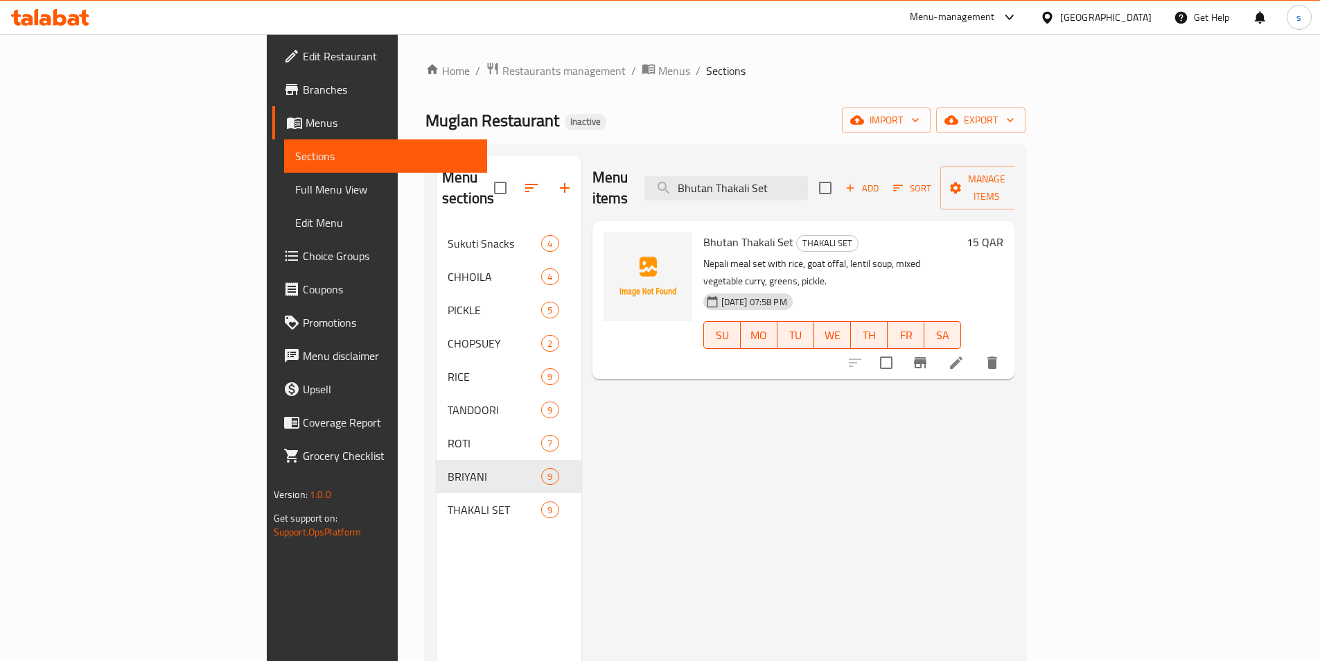
type input "Bhutan Thakali Set"
click at [965, 354] on icon at bounding box center [956, 362] width 17 height 17
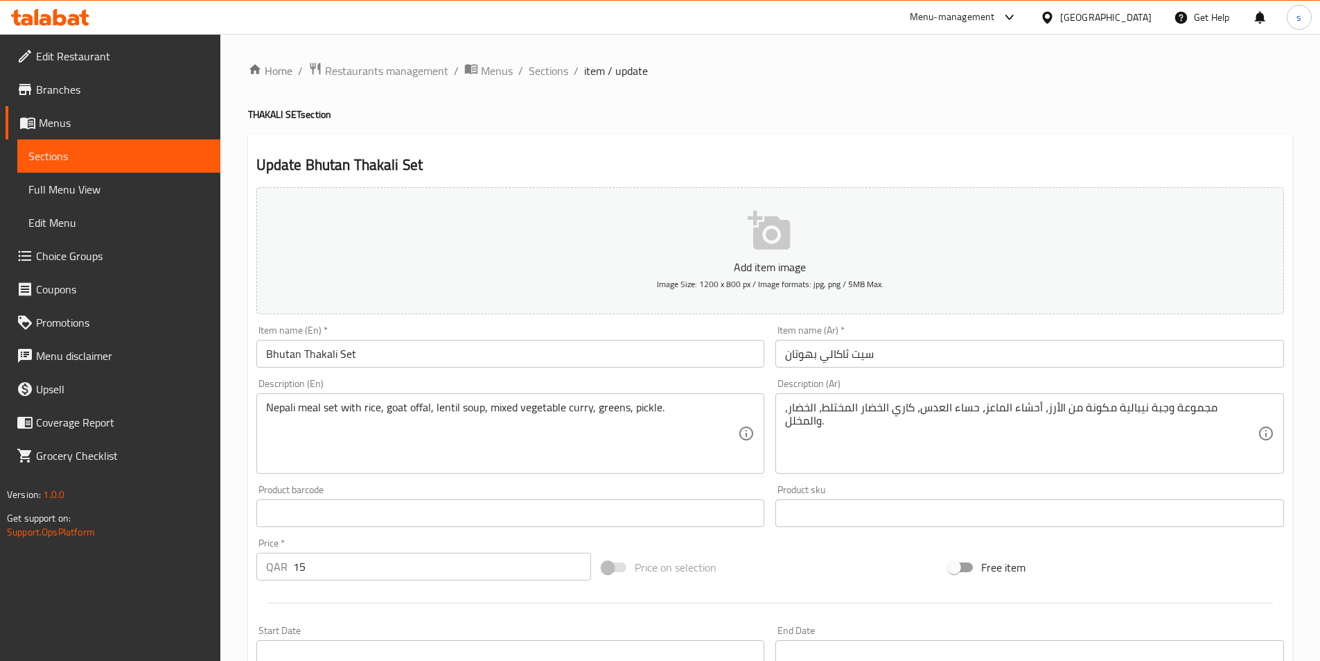
click at [809, 357] on input "سيت ثاكالي بهوتان" at bounding box center [1030, 354] width 509 height 28
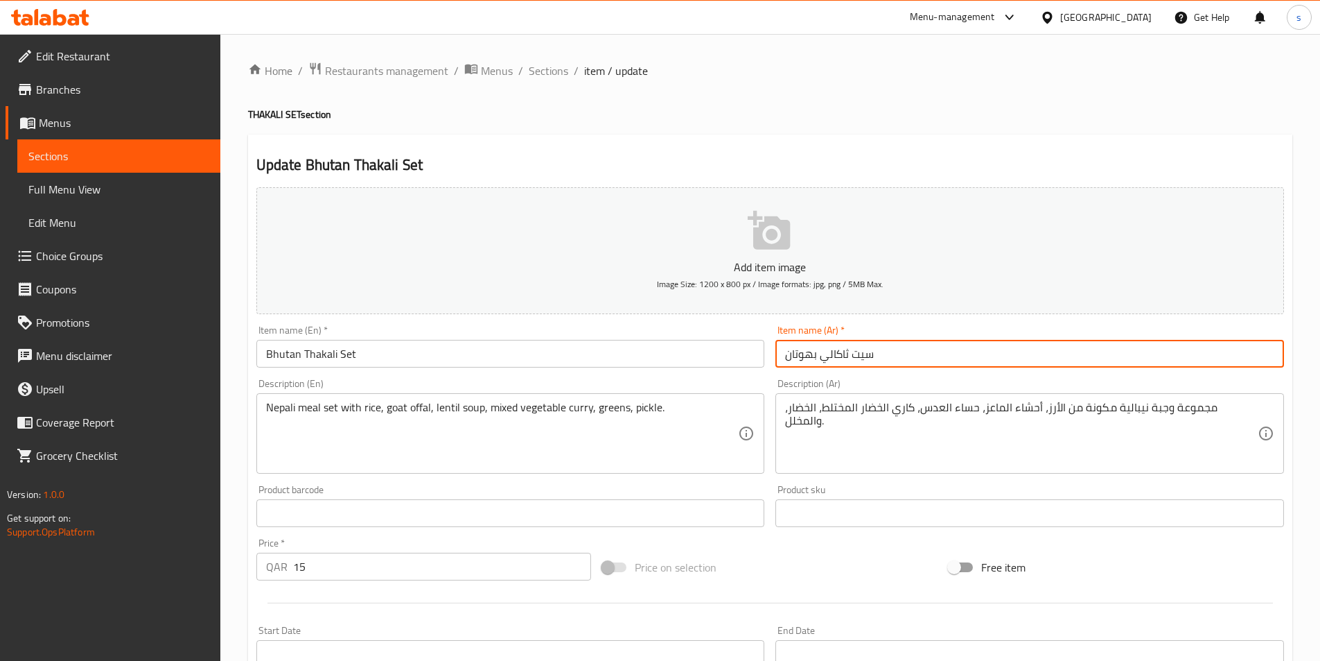
drag, startPoint x: 817, startPoint y: 354, endPoint x: 767, endPoint y: 369, distance: 52.2
click at [767, 369] on div "Add item image Image Size: 1200 x 800 px / Image formats: jpg, png / 5MB Max. I…" at bounding box center [770, 481] width 1039 height 598
paste input "text"
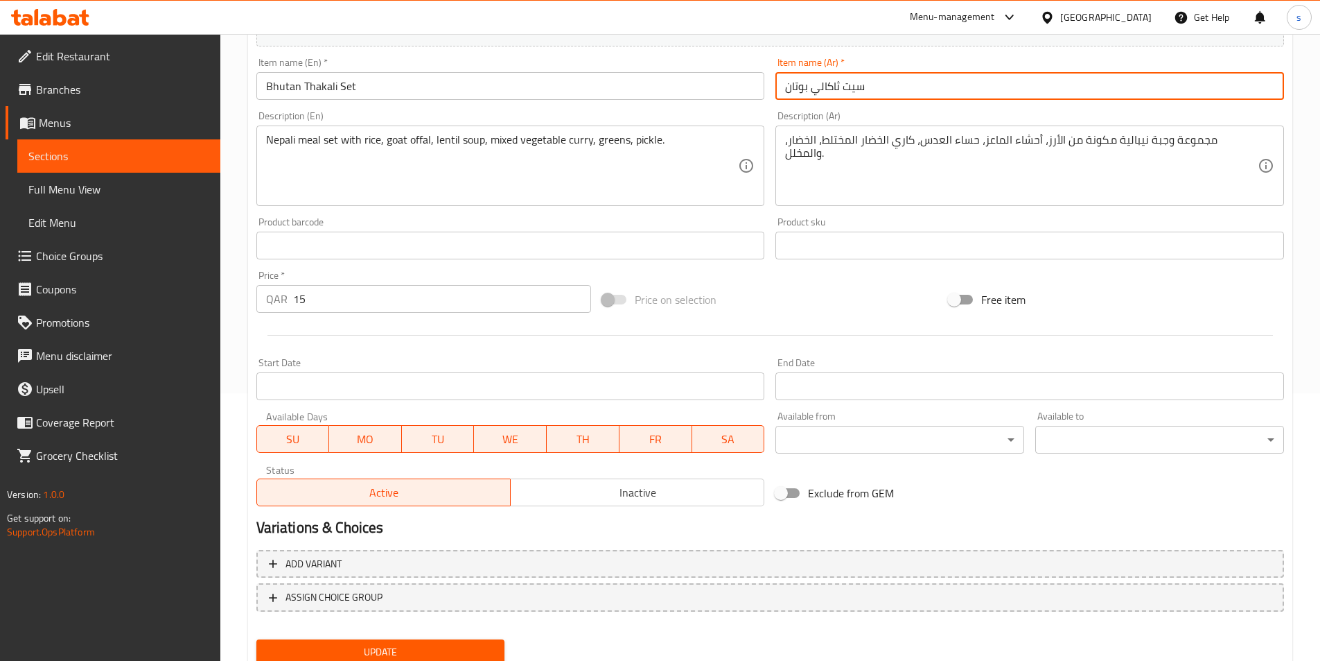
scroll to position [319, 0]
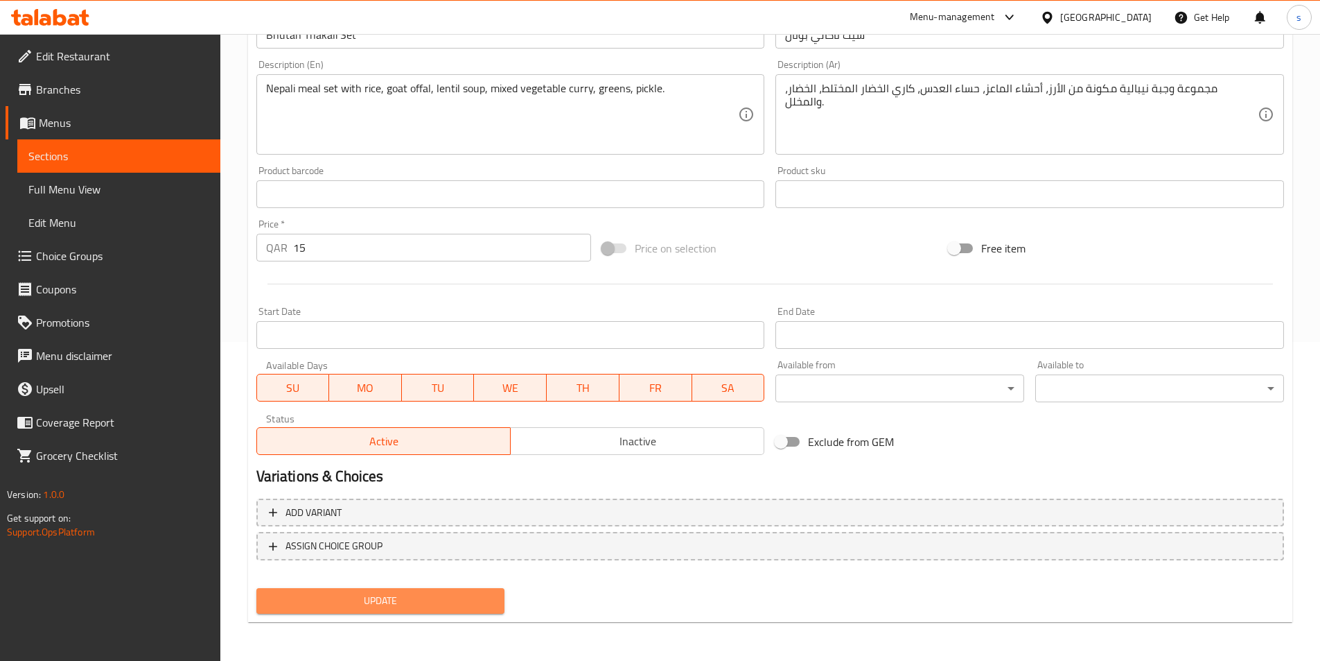
click at [465, 591] on button "Update" at bounding box center [380, 601] width 249 height 26
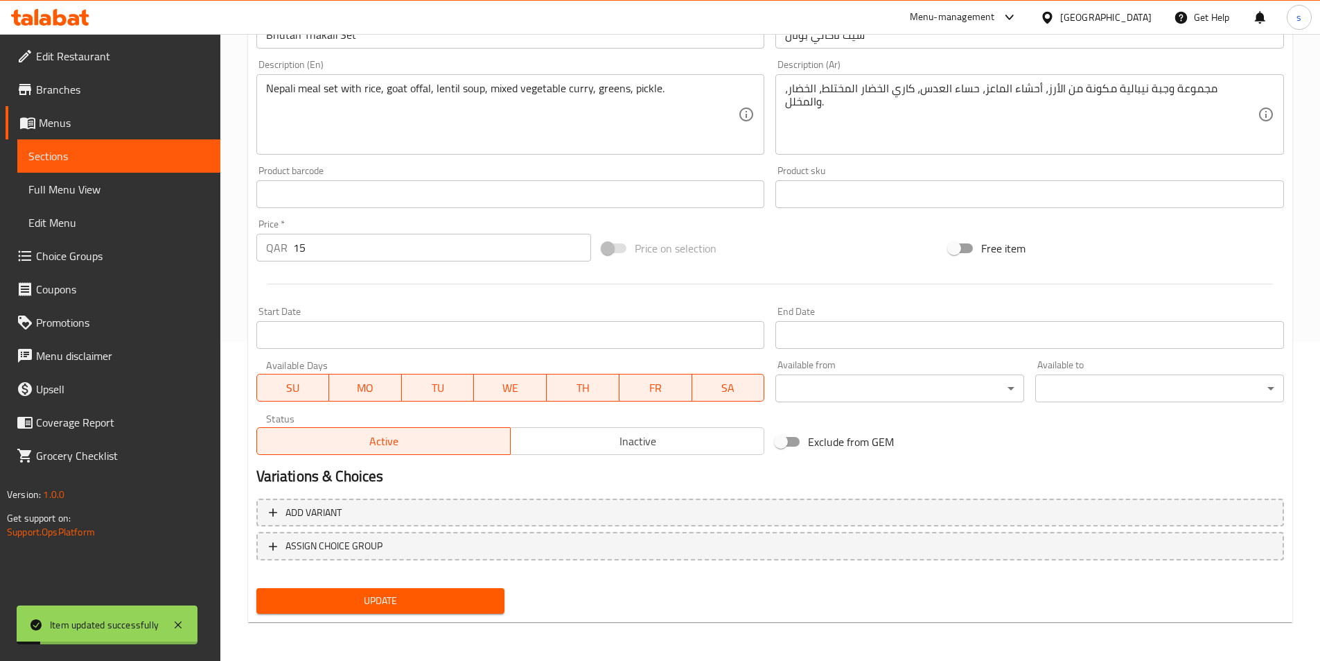
scroll to position [0, 0]
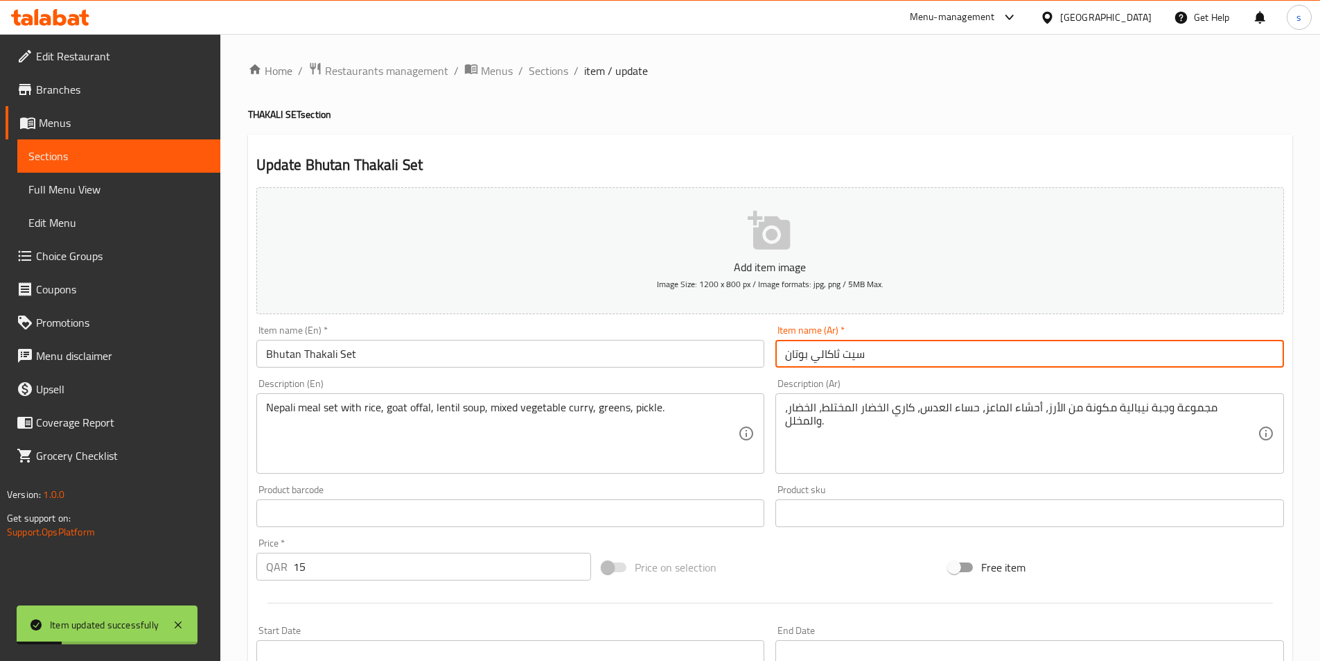
drag, startPoint x: 845, startPoint y: 352, endPoint x: 884, endPoint y: 354, distance: 38.9
click at [884, 354] on input "سيت ثاكالي بوتان" at bounding box center [1030, 354] width 509 height 28
drag, startPoint x: 884, startPoint y: 354, endPoint x: 844, endPoint y: 360, distance: 39.9
click at [844, 360] on input "مجموعة ثاكالي بوتان" at bounding box center [1030, 354] width 509 height 28
paste input "بوتان"
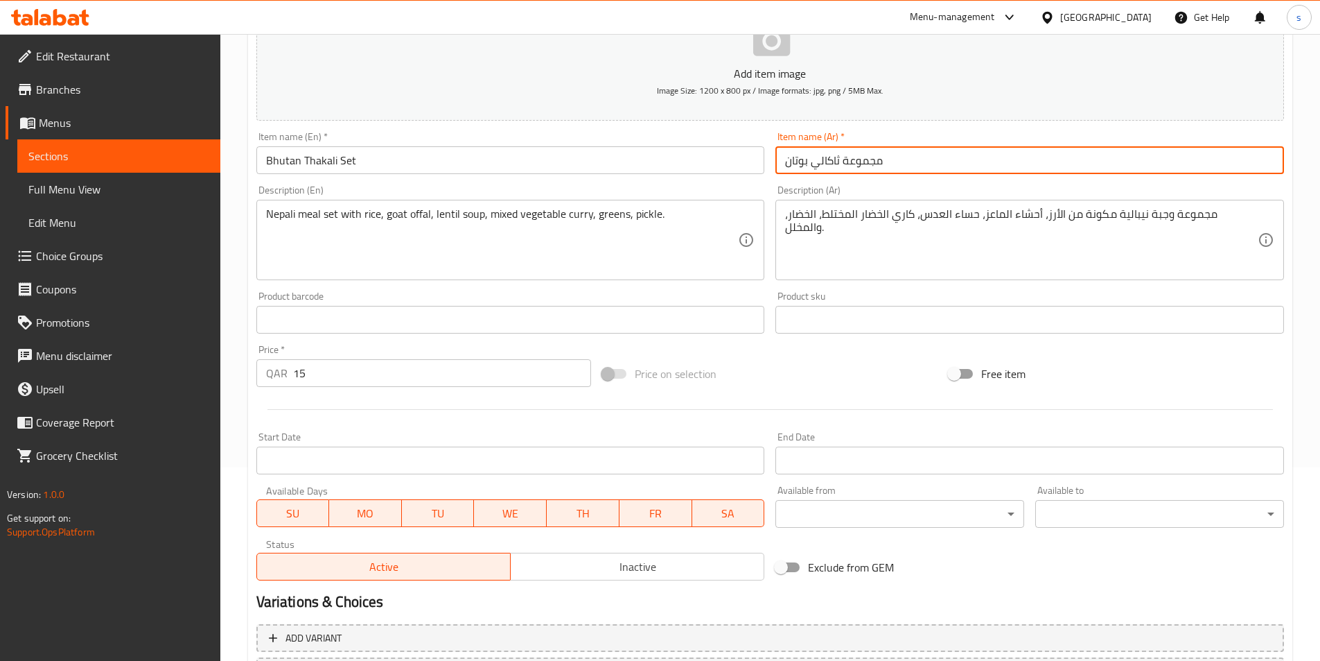
scroll to position [319, 0]
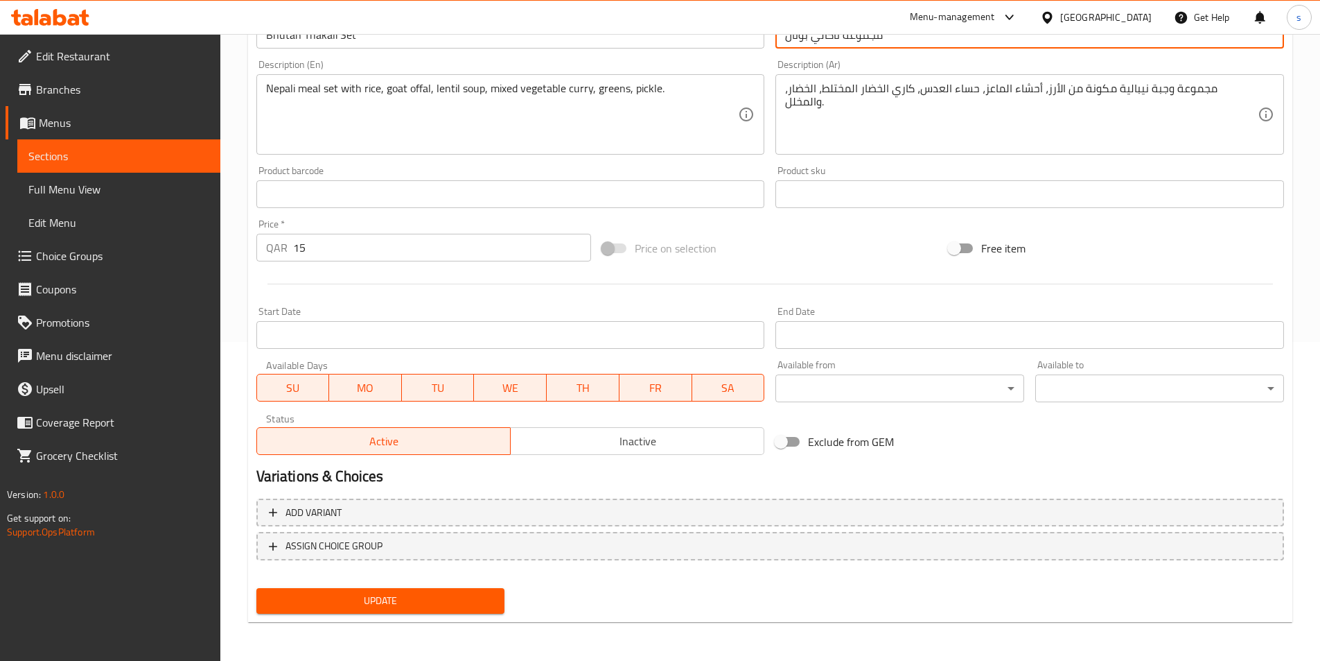
type input "مجموعة ثاكالي بوتان"
click at [419, 597] on span "Update" at bounding box center [381, 600] width 227 height 17
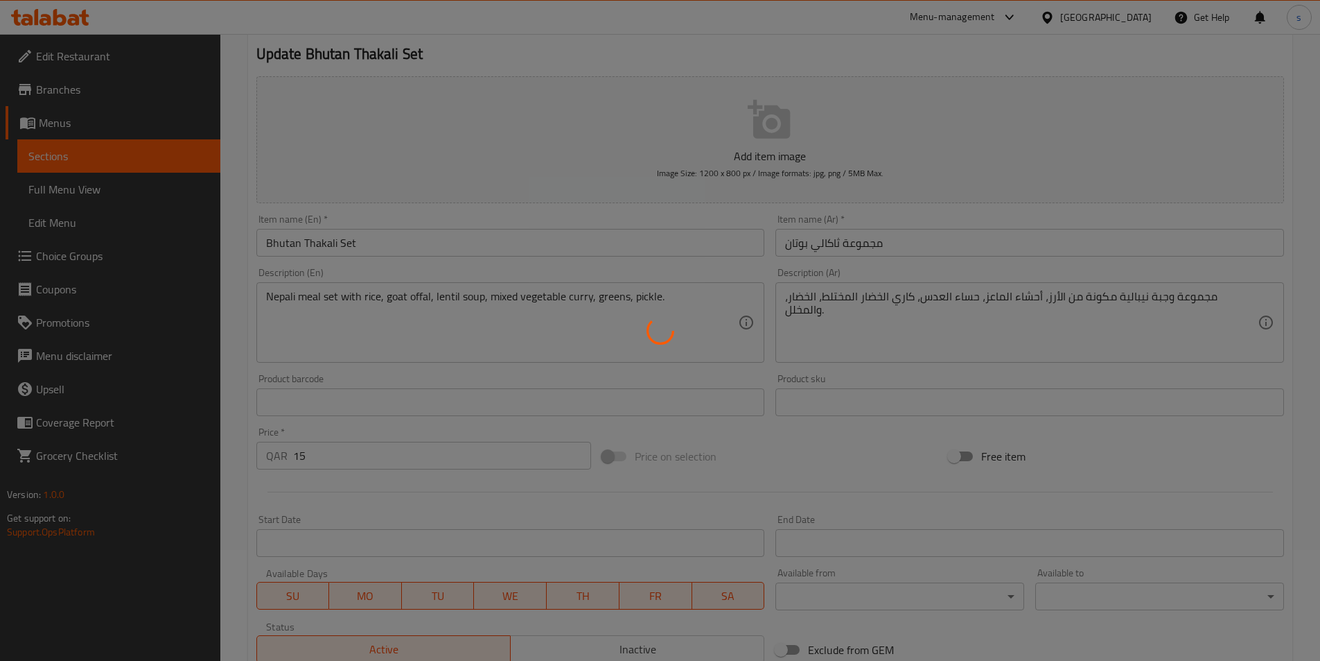
scroll to position [0, 0]
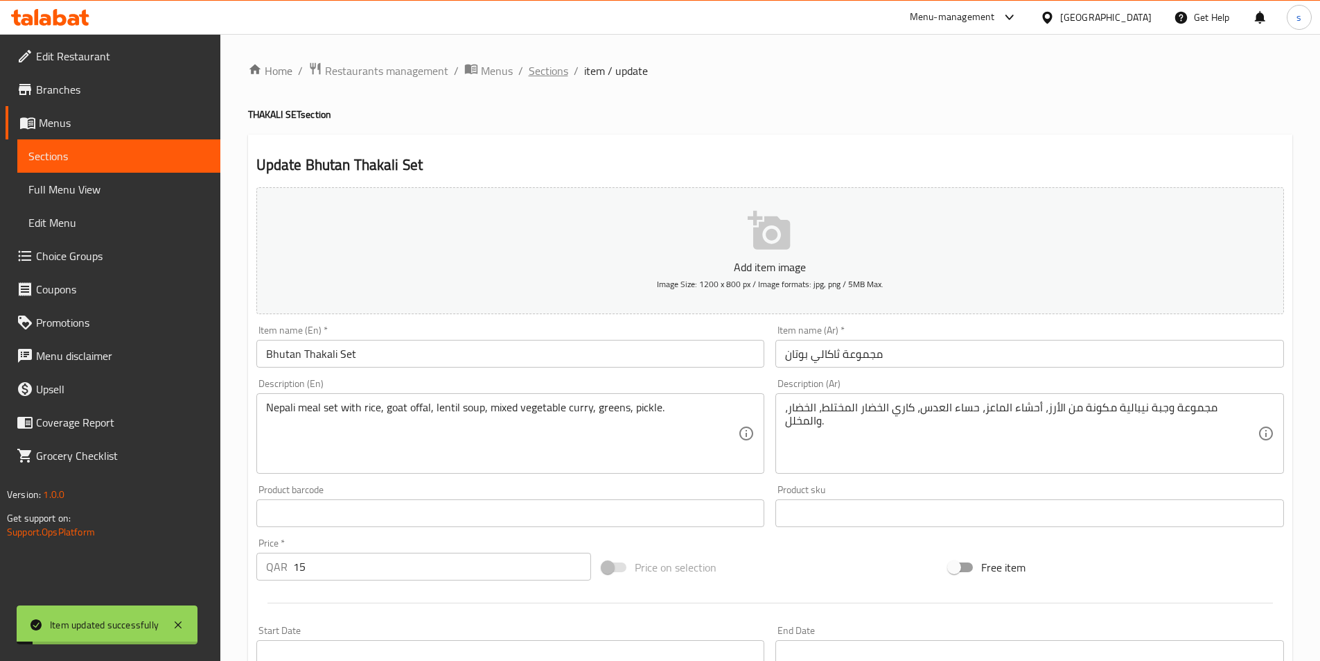
click at [536, 72] on span "Sections" at bounding box center [549, 70] width 40 height 17
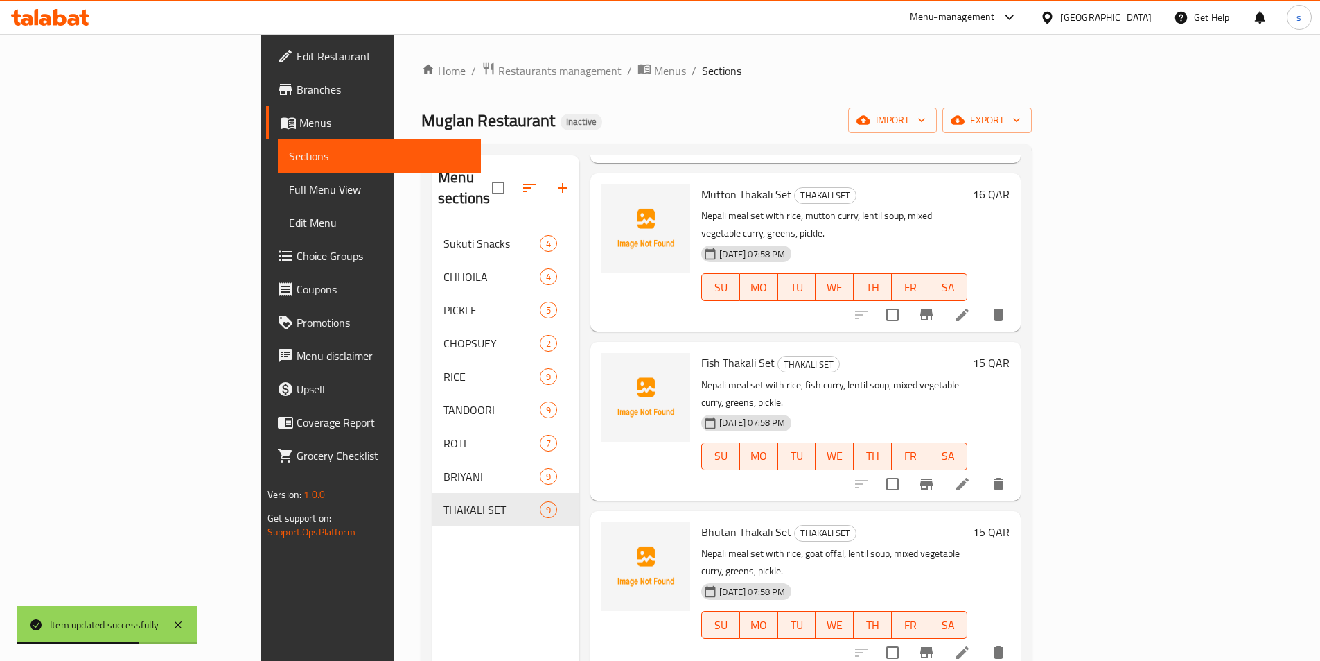
scroll to position [737, 0]
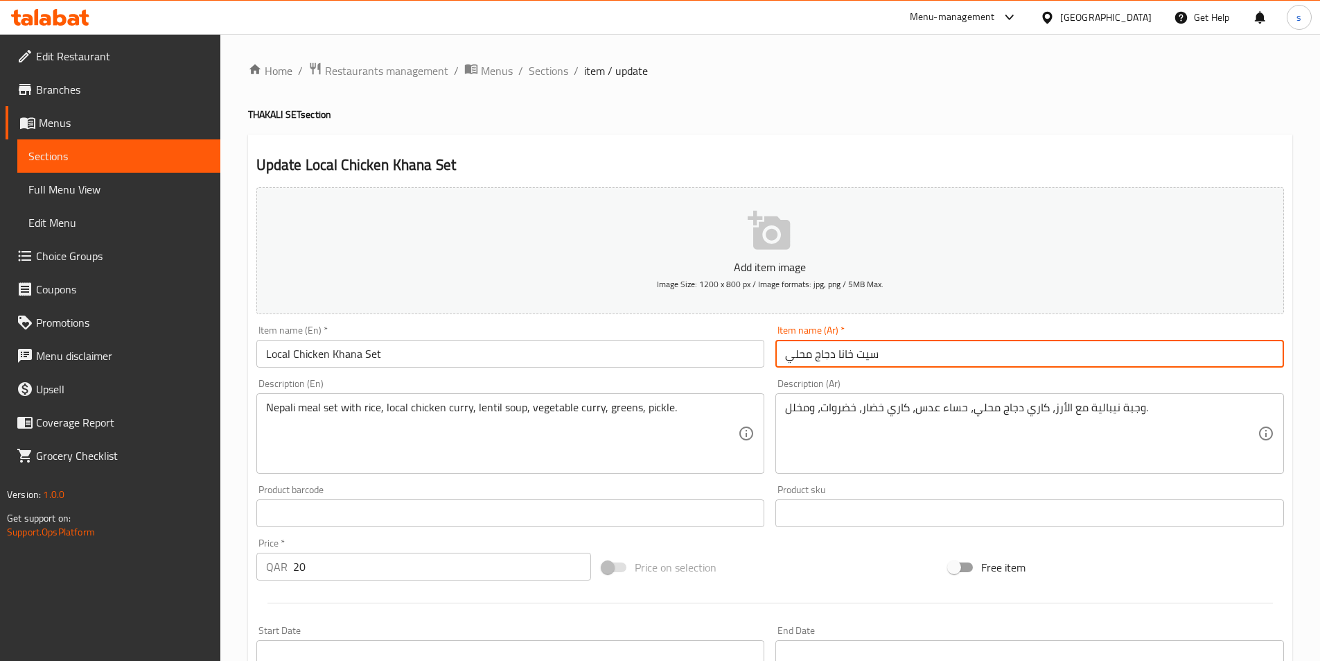
drag, startPoint x: 858, startPoint y: 358, endPoint x: 898, endPoint y: 364, distance: 39.9
click at [898, 364] on input "سيت خانا دجاج محلي" at bounding box center [1030, 354] width 509 height 28
paste input "مجموعة"
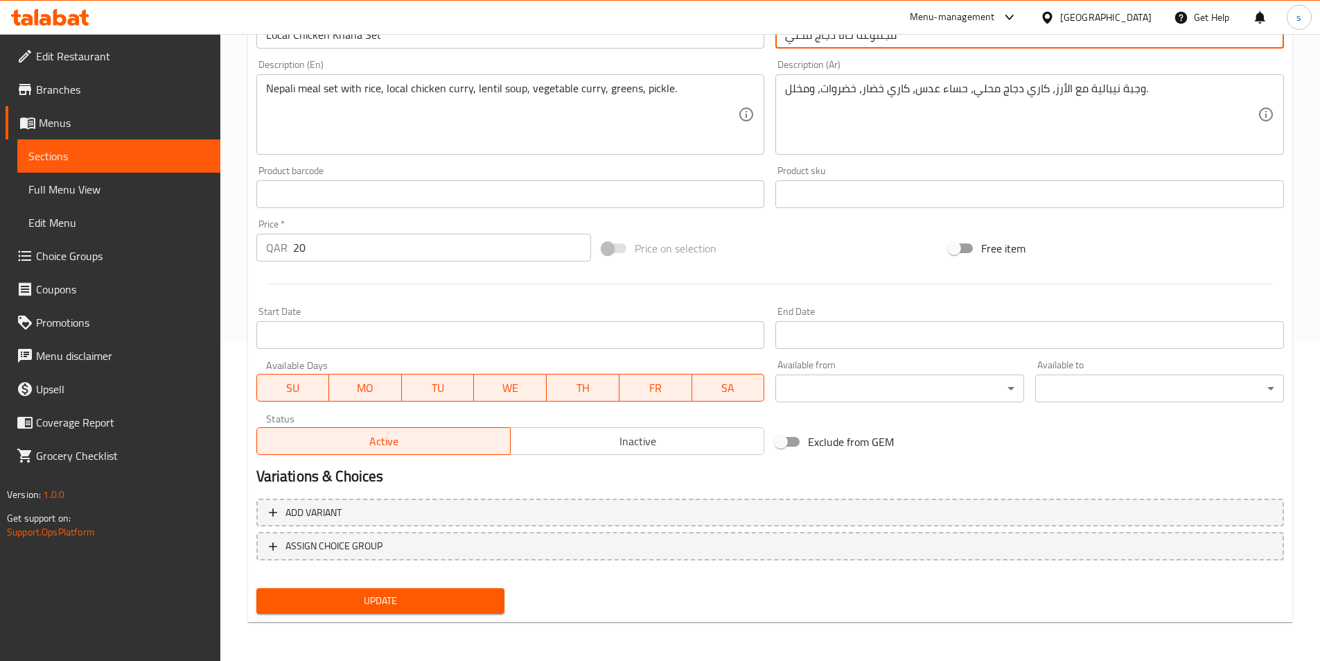
type input "مجموعة خانا دجاج محلي"
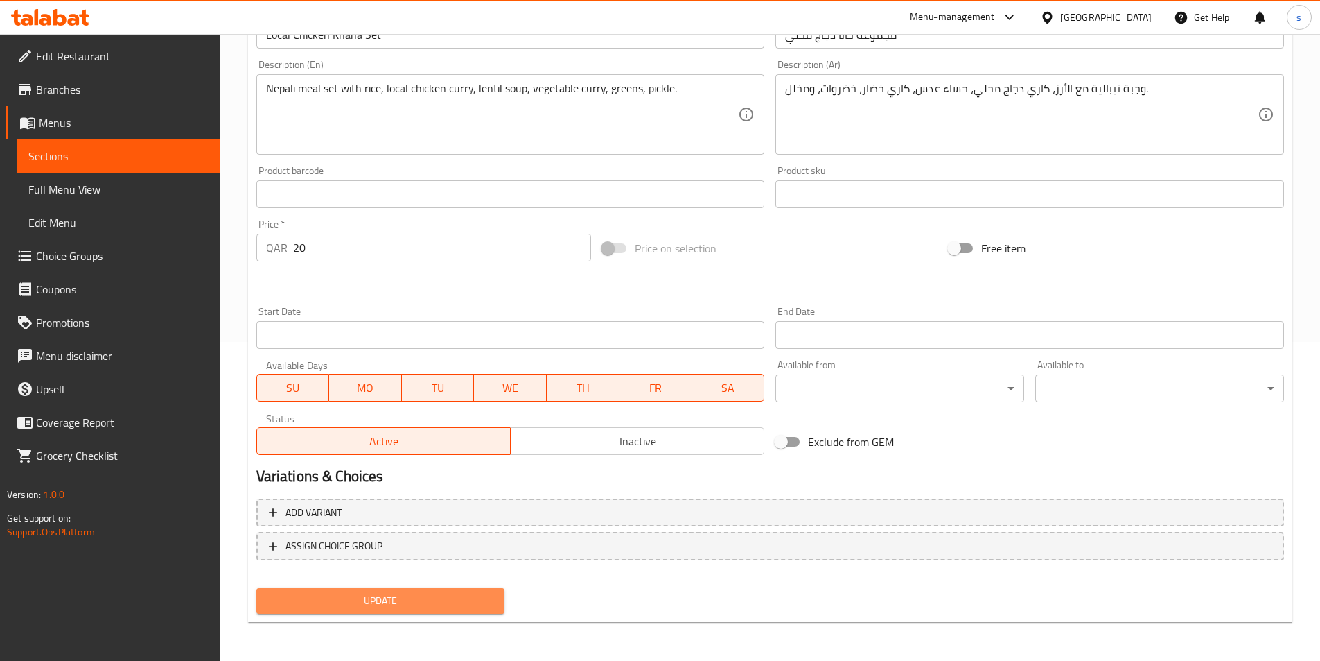
click at [437, 595] on span "Update" at bounding box center [381, 600] width 227 height 17
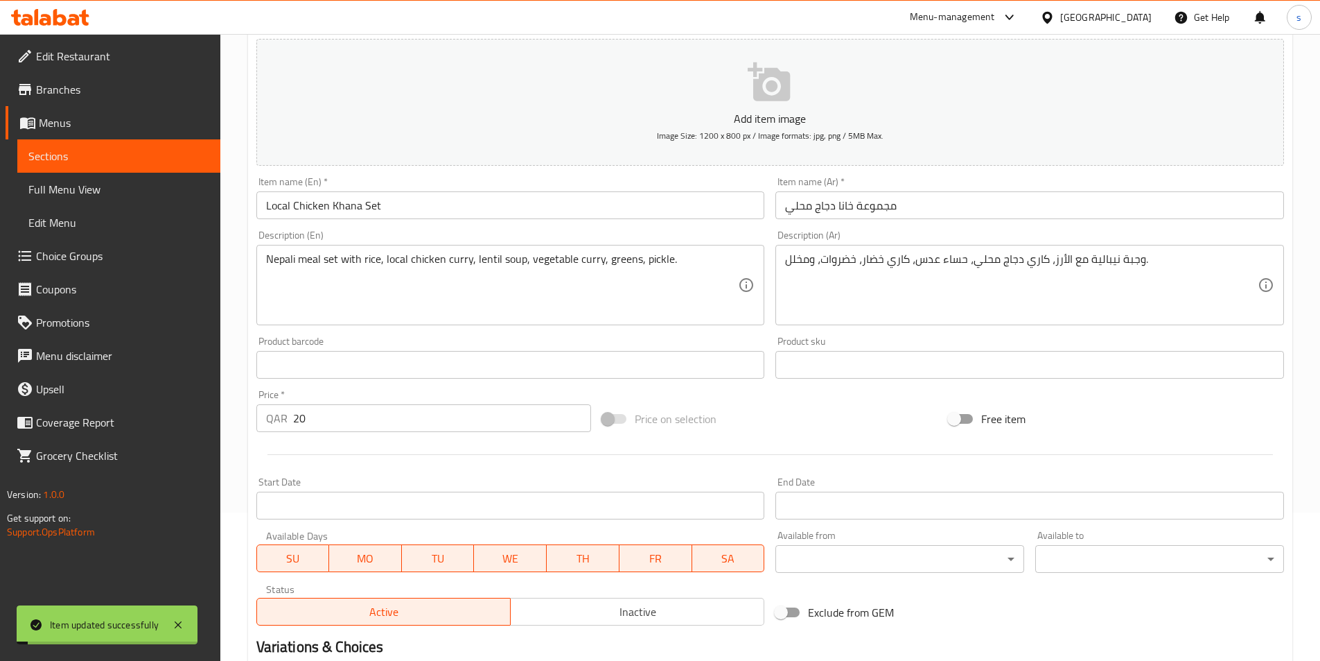
scroll to position [0, 0]
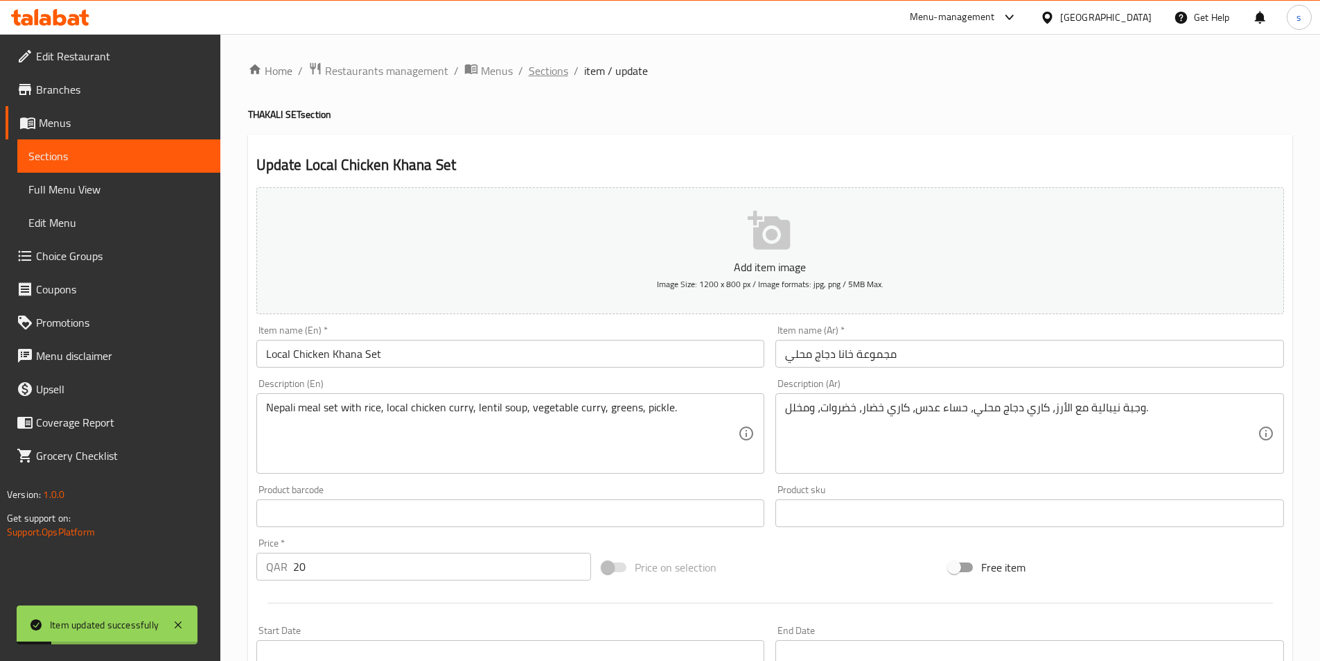
click at [539, 73] on span "Sections" at bounding box center [549, 70] width 40 height 17
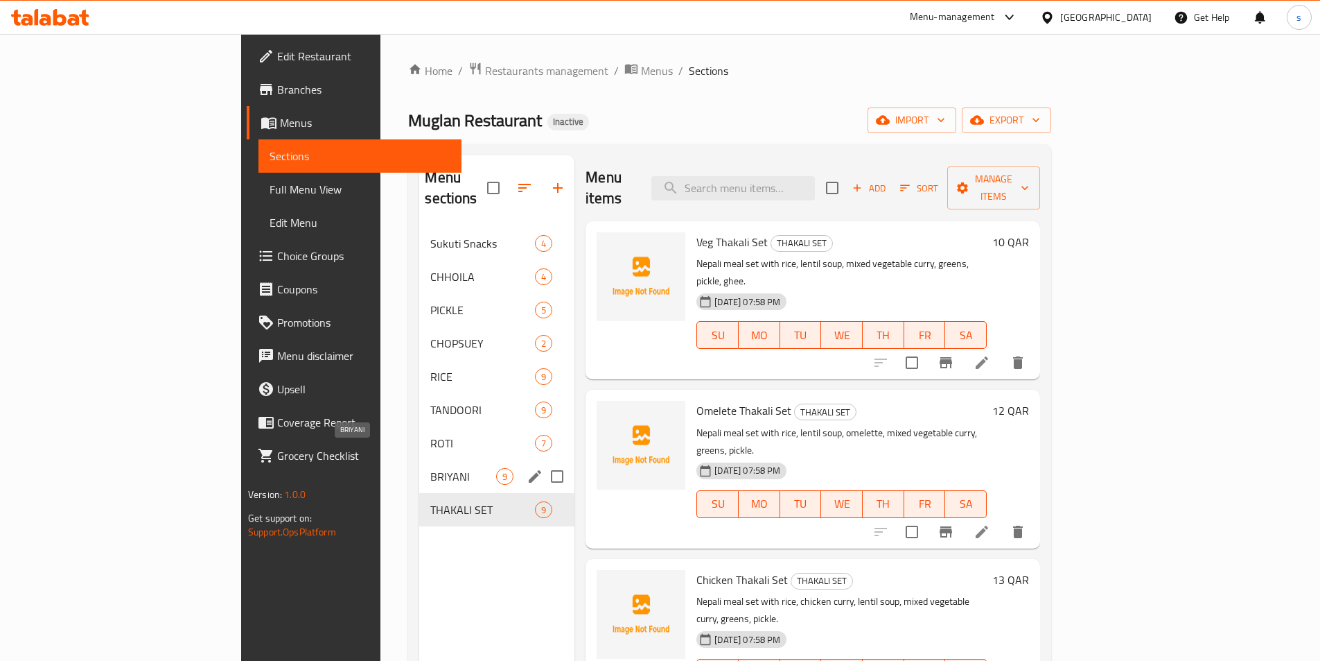
click at [430, 468] on span "BRIYANI" at bounding box center [463, 476] width 66 height 17
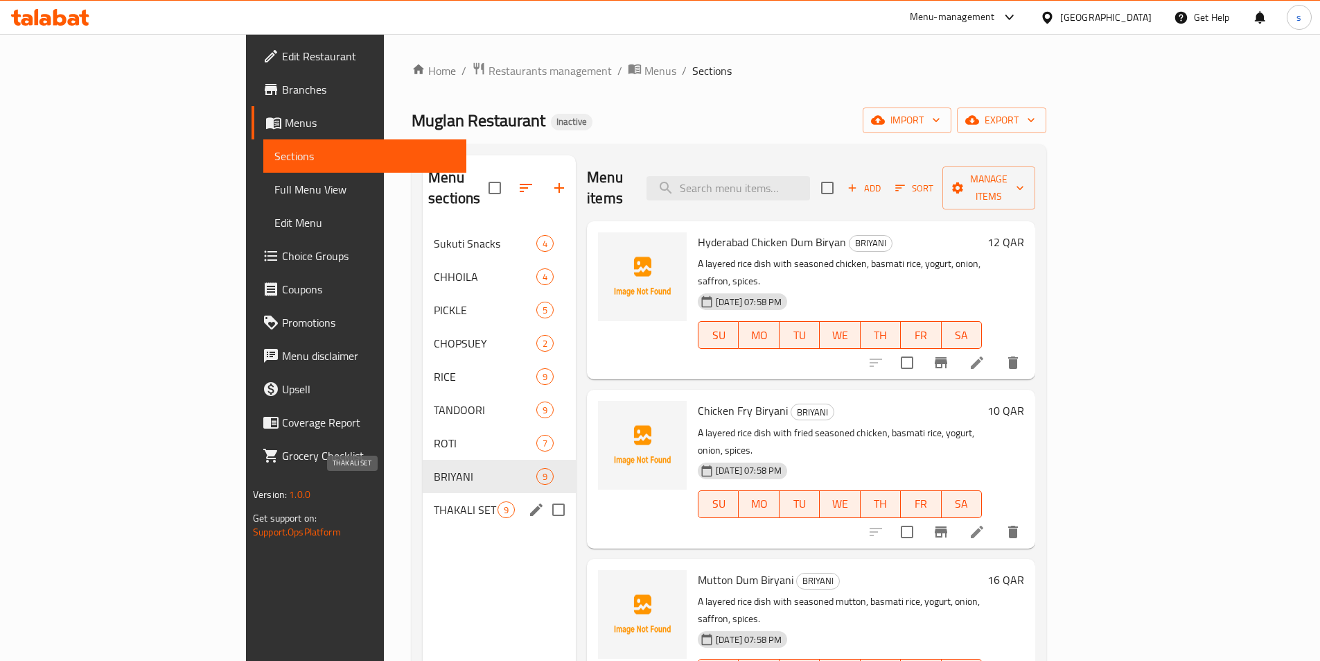
click at [434, 501] on span "THAKALI SET" at bounding box center [466, 509] width 64 height 17
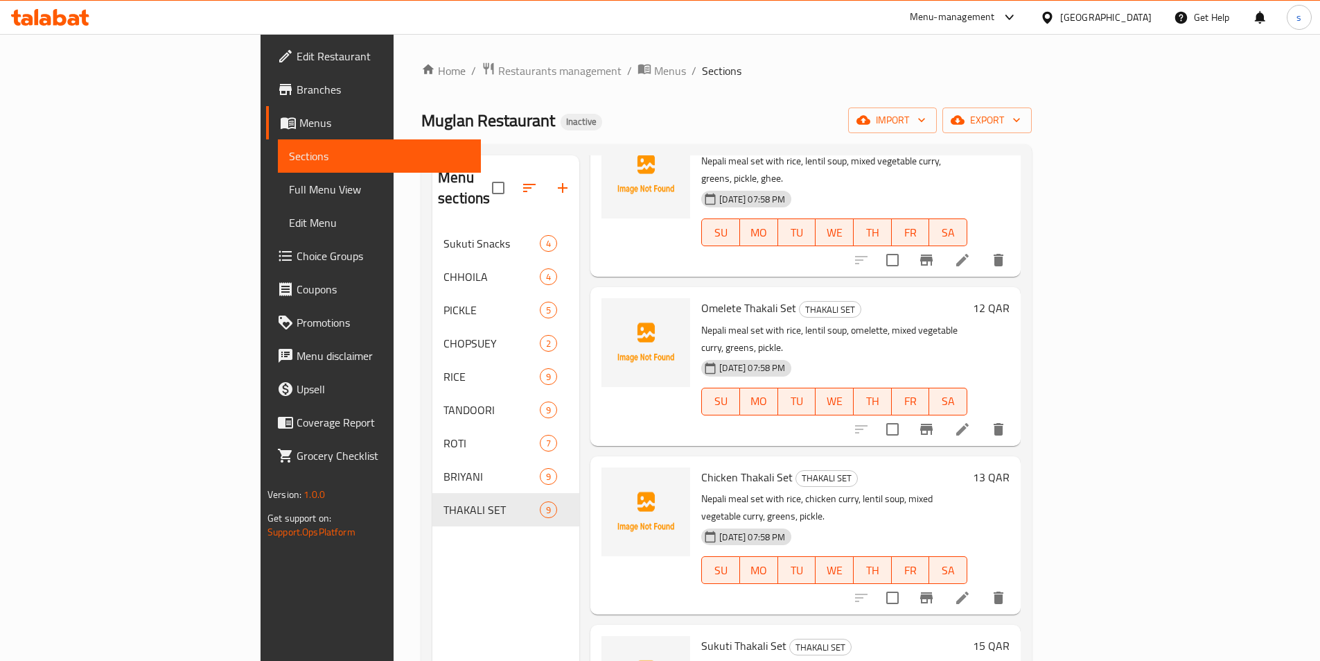
scroll to position [139, 0]
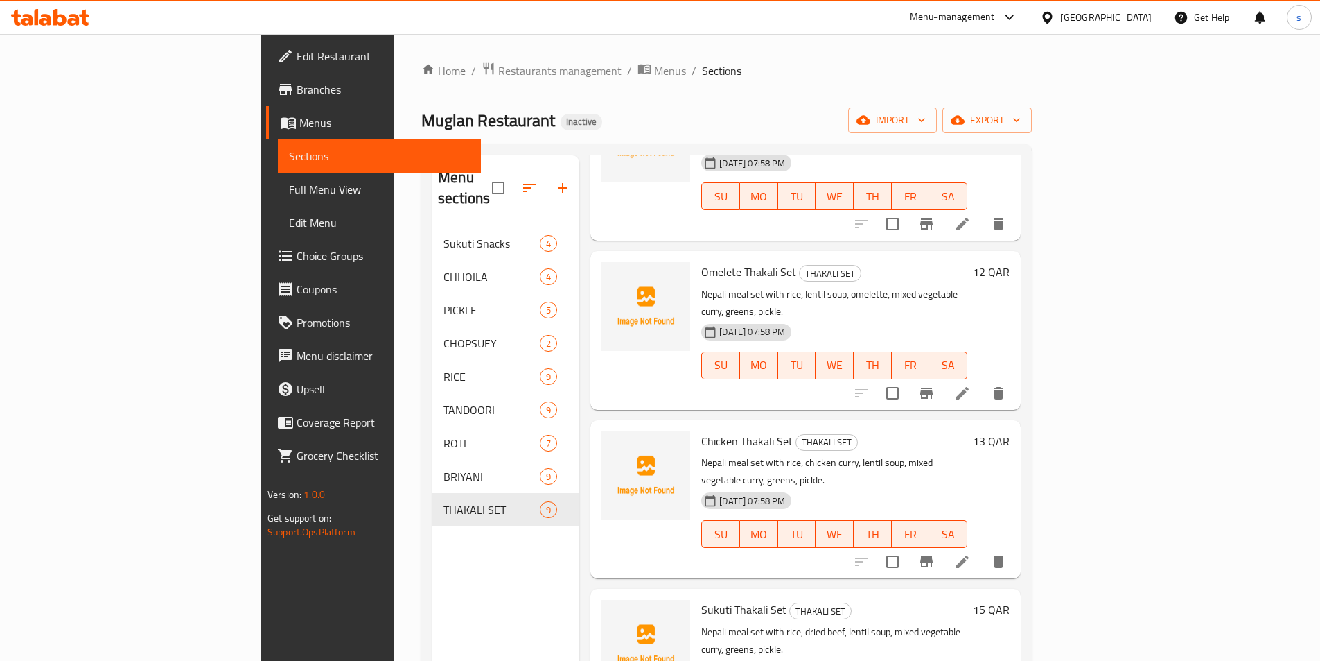
click at [982, 549] on li at bounding box center [962, 561] width 39 height 25
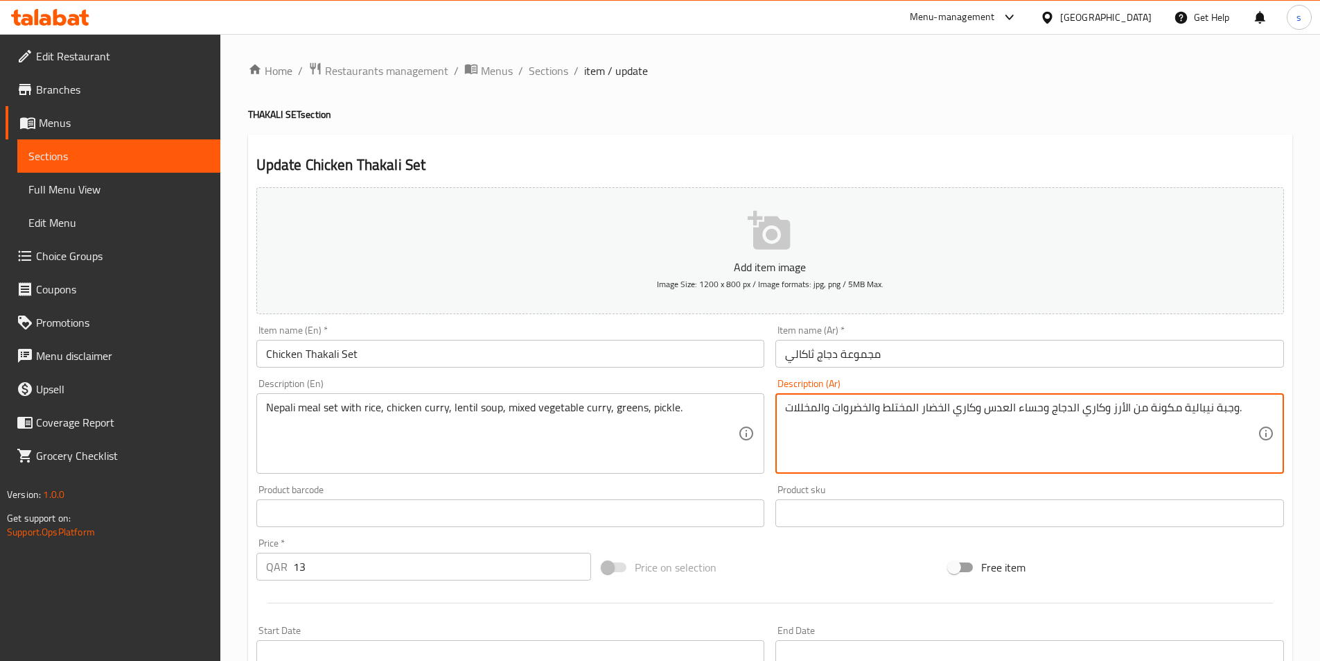
click at [787, 408] on textarea "وجبة نيبالية مكونة من الأرز وكاري الدجاج وحساء العدس وكاري الخضار المختلط والخض…" at bounding box center [1021, 434] width 473 height 66
click at [786, 404] on textarea "وجبة نيبالية مكونة من الأرز وكاري الدجاج وحساء العدس وكاري الخضار المختلط والخض…" at bounding box center [1021, 434] width 473 height 66
click at [799, 406] on textarea "وجبة نيبالية مكونة من الأرز وكاري الدجاج وحساء العدس وكاري الخضار المختلط والخض…" at bounding box center [1021, 434] width 473 height 66
click at [802, 408] on textarea "وجبة نيبالية مكونة من الأرز وكاري الدجاج وحساء العدس وكاري الخضار المختلط والخض…" at bounding box center [1021, 434] width 473 height 66
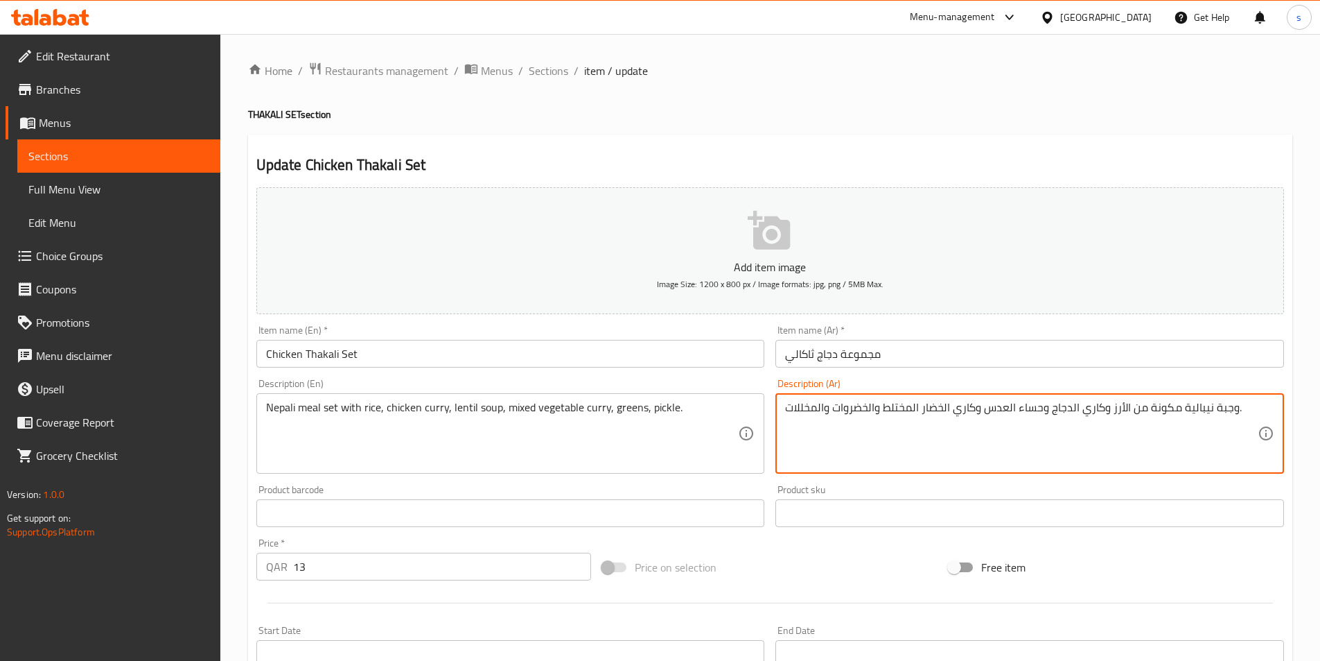
drag, startPoint x: 798, startPoint y: 410, endPoint x: 786, endPoint y: 415, distance: 13.0
click at [786, 415] on textarea "وجبة نيبالية مكونة من الأرز وكاري الدجاج وحساء العدس وكاري الخضار المختلط والخض…" at bounding box center [1021, 434] width 473 height 66
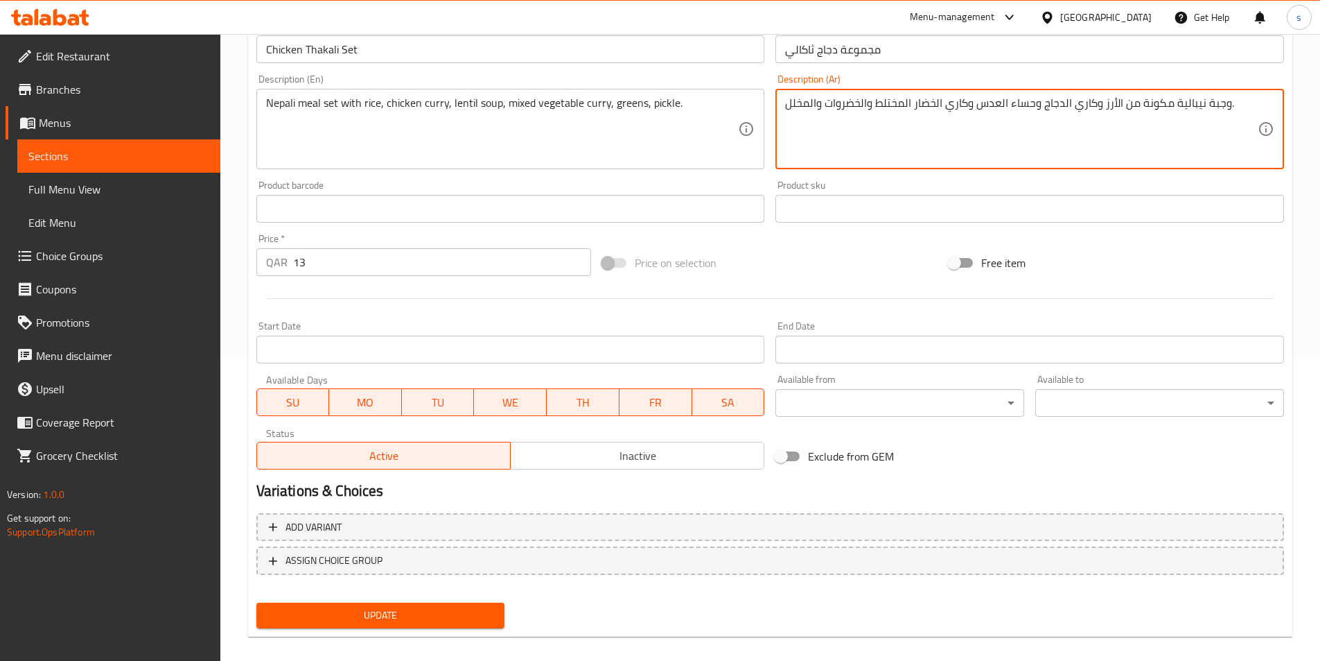
scroll to position [319, 0]
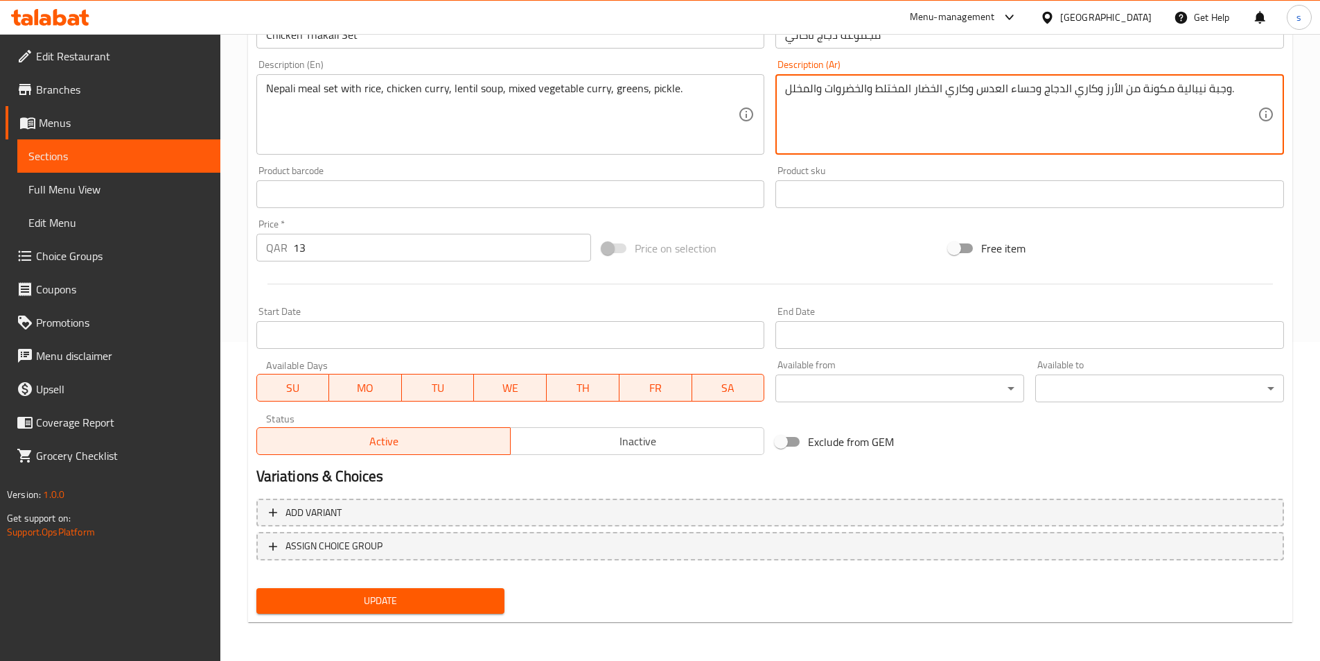
type textarea "وجبة نيبالية مكونة من الأرز وكاري الدجاج وحساء العدس وكاري الخضار المختلط والخض…"
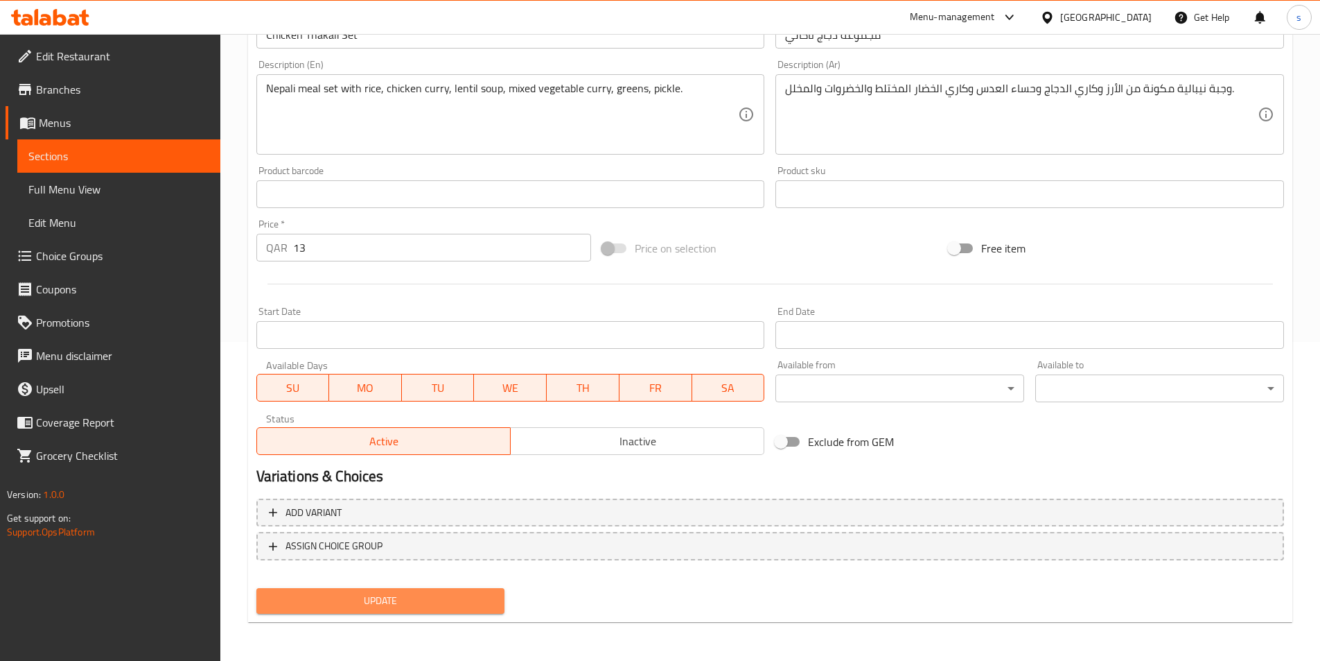
click at [470, 605] on span "Update" at bounding box center [381, 600] width 227 height 17
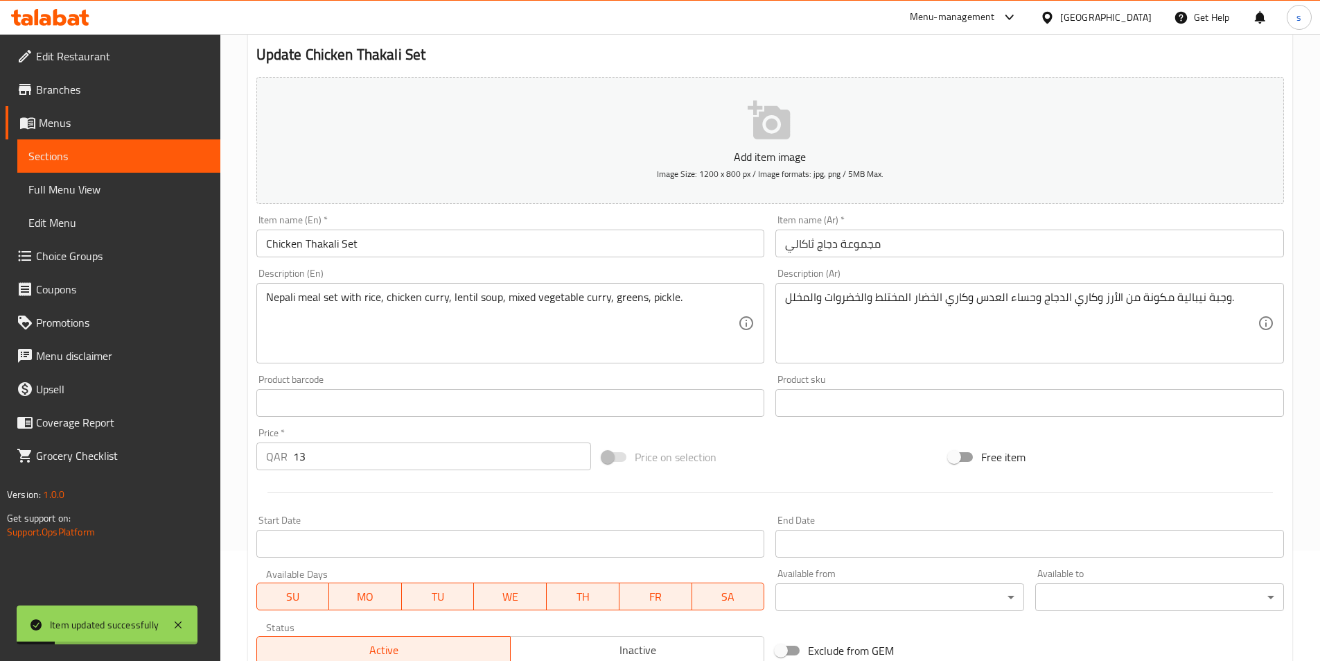
scroll to position [0, 0]
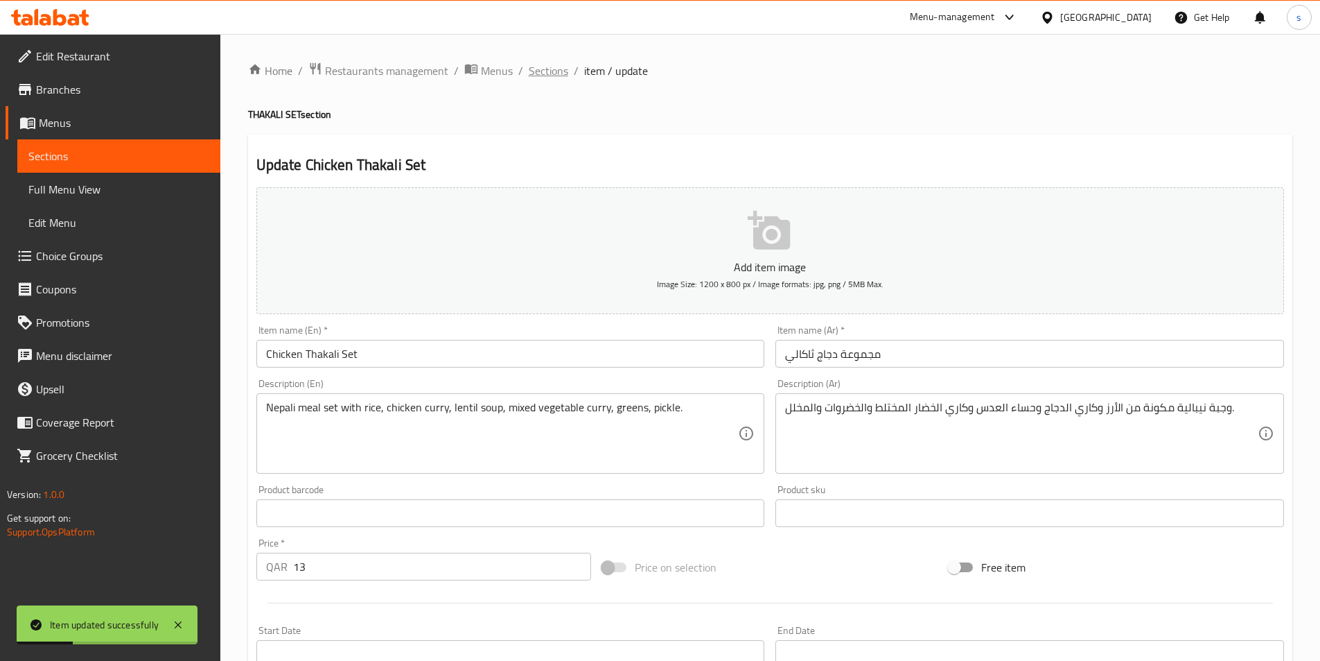
click at [553, 70] on span "Sections" at bounding box center [549, 70] width 40 height 17
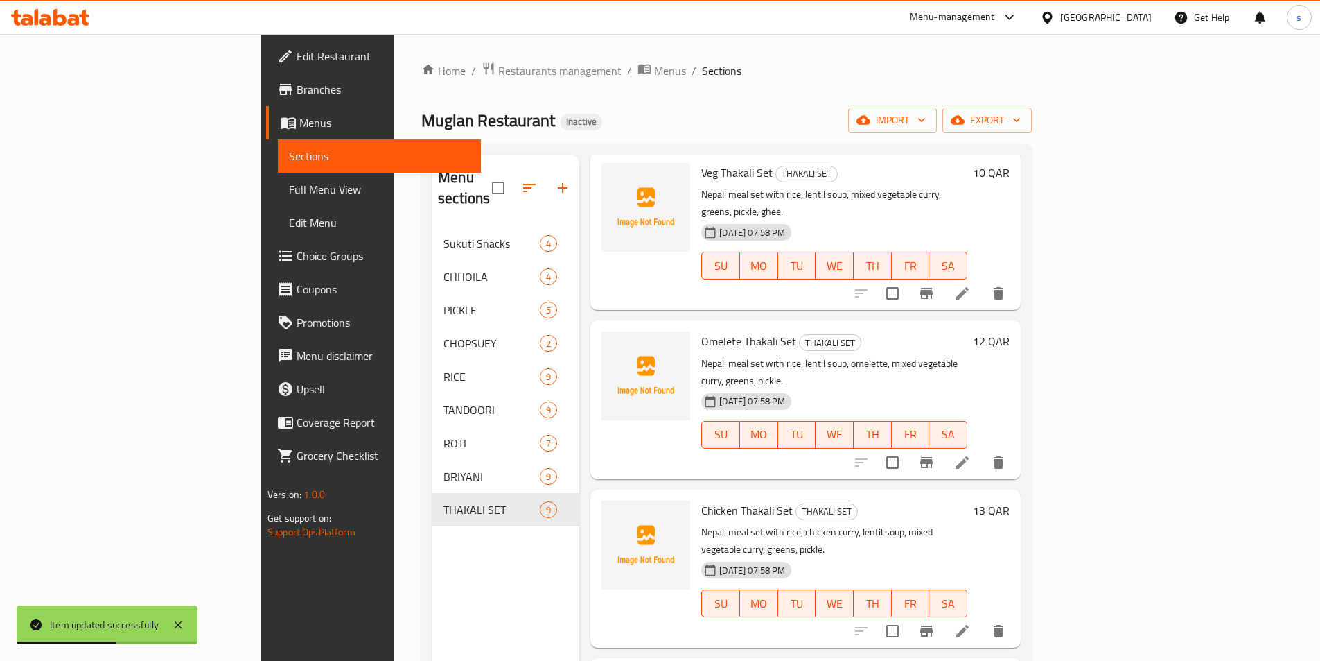
scroll to position [139, 0]
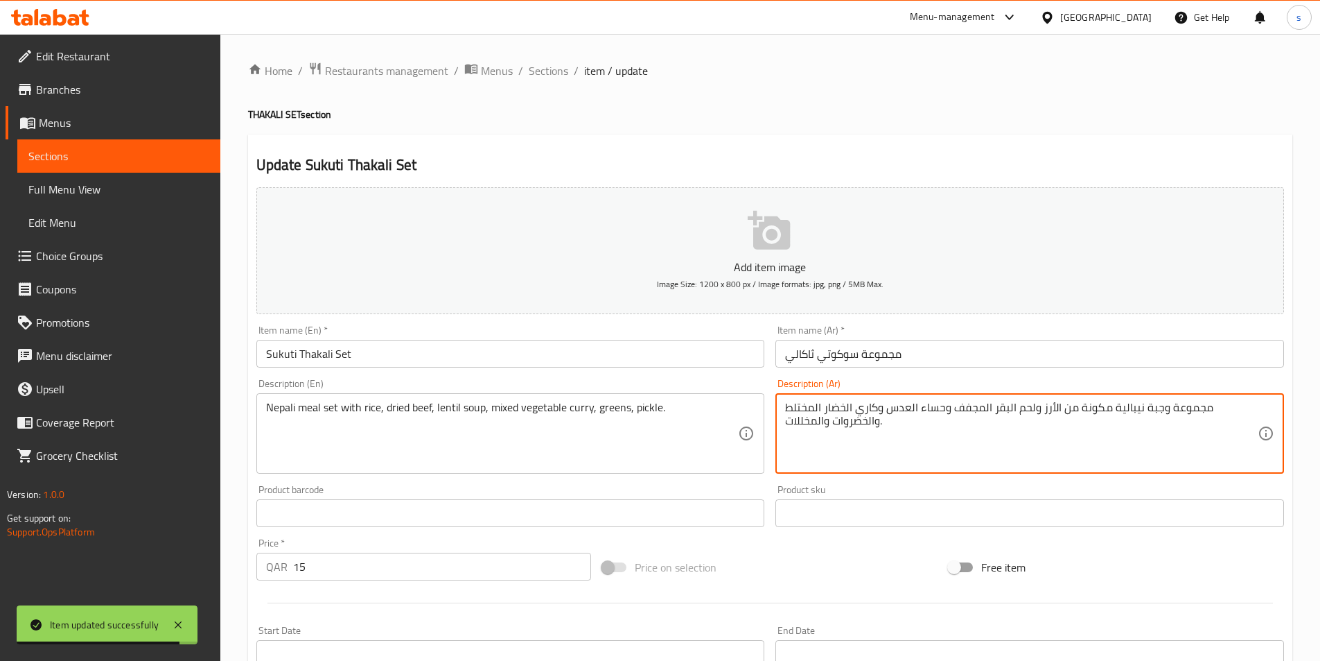
drag, startPoint x: 826, startPoint y: 424, endPoint x: 800, endPoint y: 424, distance: 25.7
click at [803, 423] on textarea "مجموعة وجبة نيبالية مكونة من الأرز ولحم البقر المجفف وحساء العدس وكاري الخضار ا…" at bounding box center [1021, 434] width 473 height 66
drag, startPoint x: 797, startPoint y: 421, endPoint x: 784, endPoint y: 426, distance: 14.0
click at [784, 426] on div "مجموعة وجبة نيبالية مكونة من الأرز ولحم البقر المجفف وحساء العدس وكاري الخضار ا…" at bounding box center [1030, 433] width 509 height 80
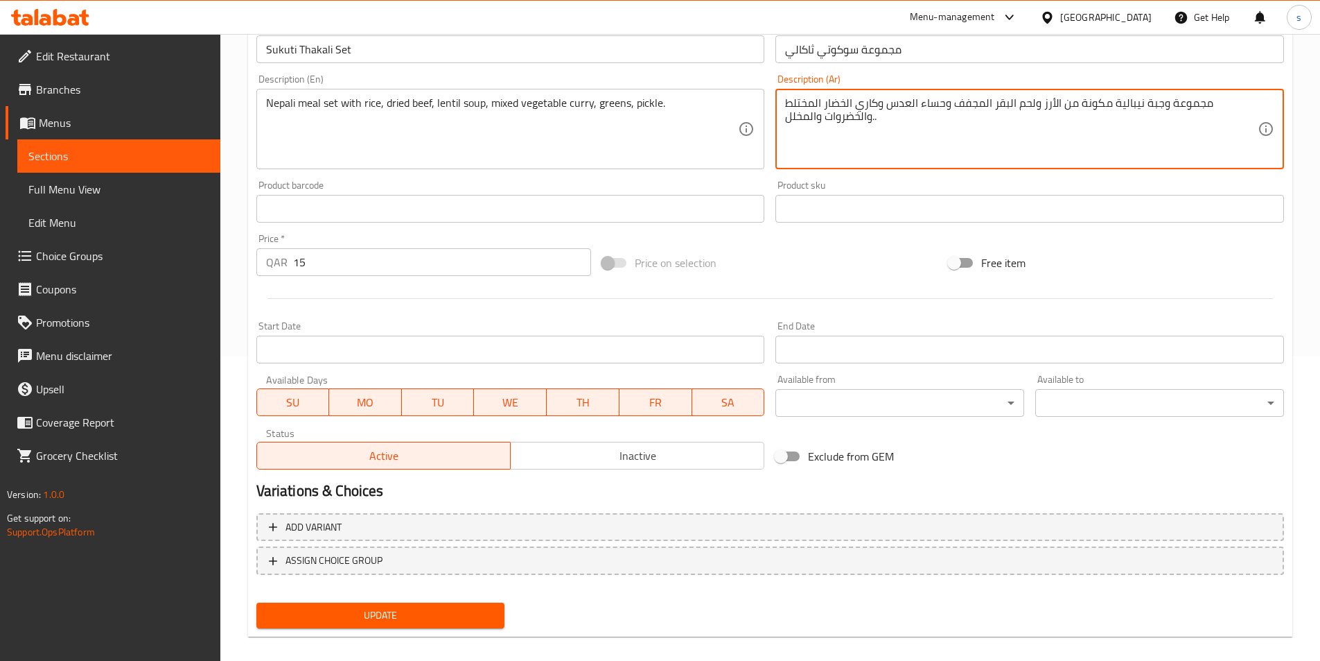
scroll to position [319, 0]
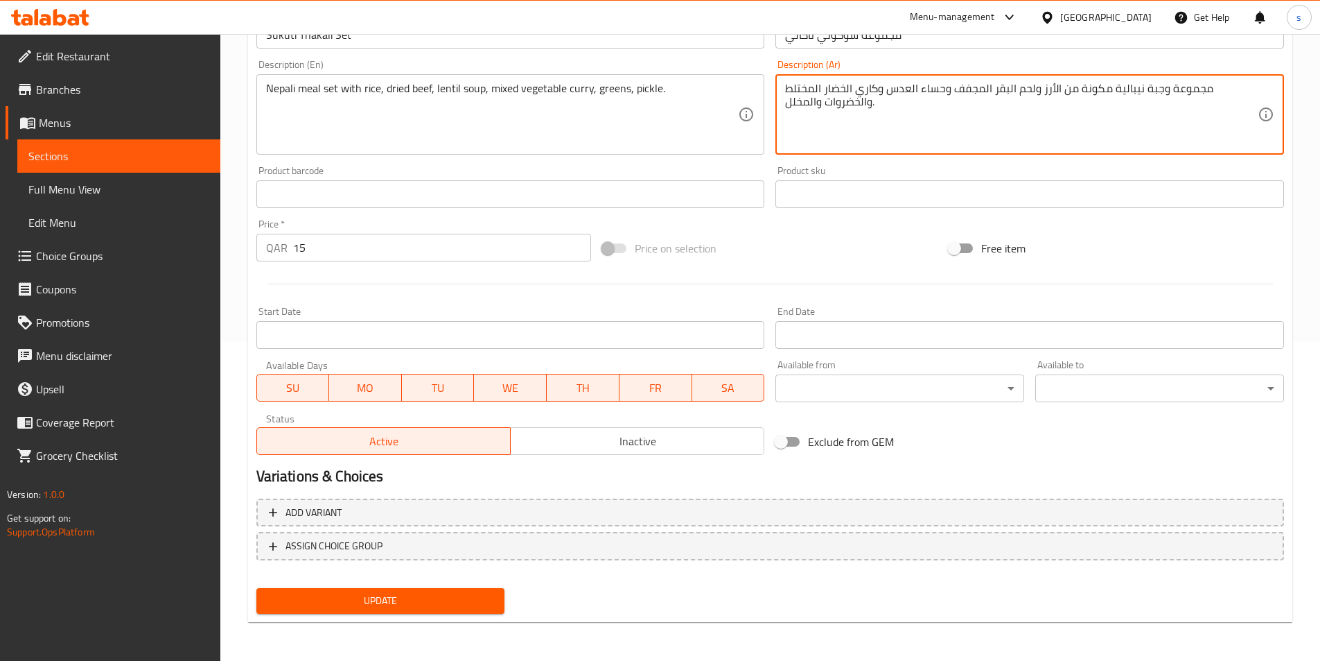
type textarea "مجموعة وجبة نيبالية مكونة من الأرز ولحم البقر المجفف وحساء العدس وكاري الخضار ا…"
click at [461, 595] on span "Update" at bounding box center [381, 600] width 227 height 17
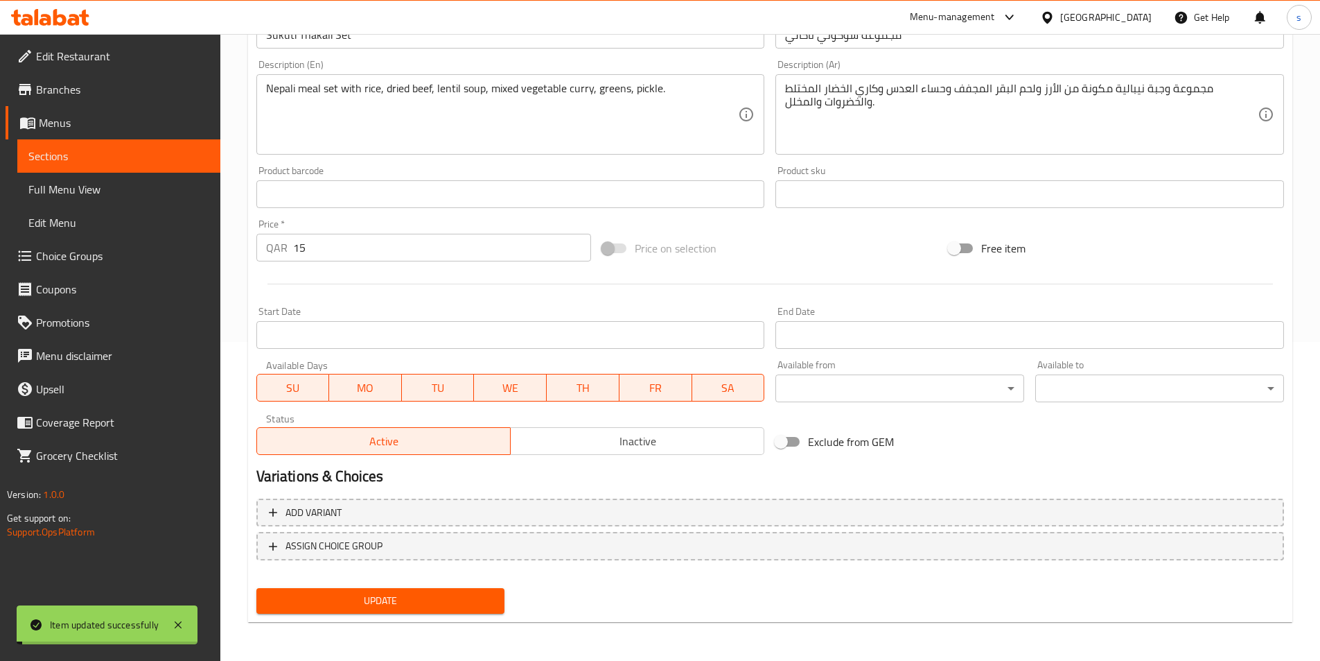
scroll to position [0, 0]
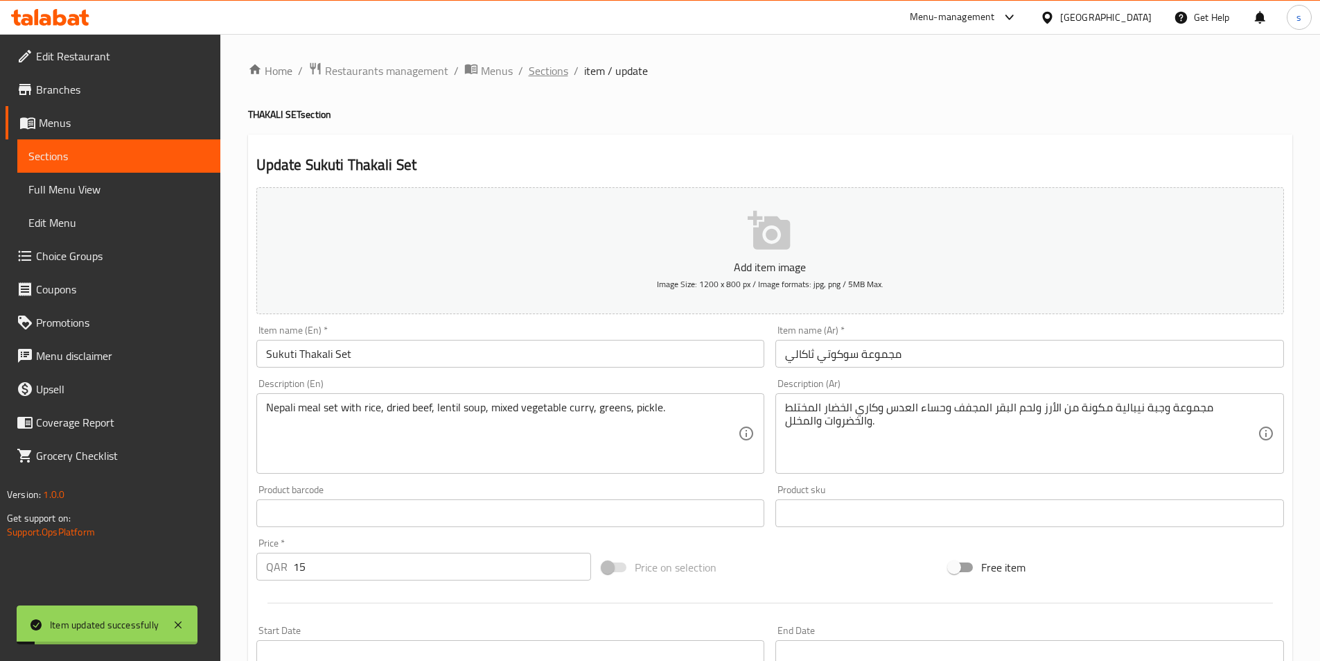
click at [538, 64] on span "Sections" at bounding box center [549, 70] width 40 height 17
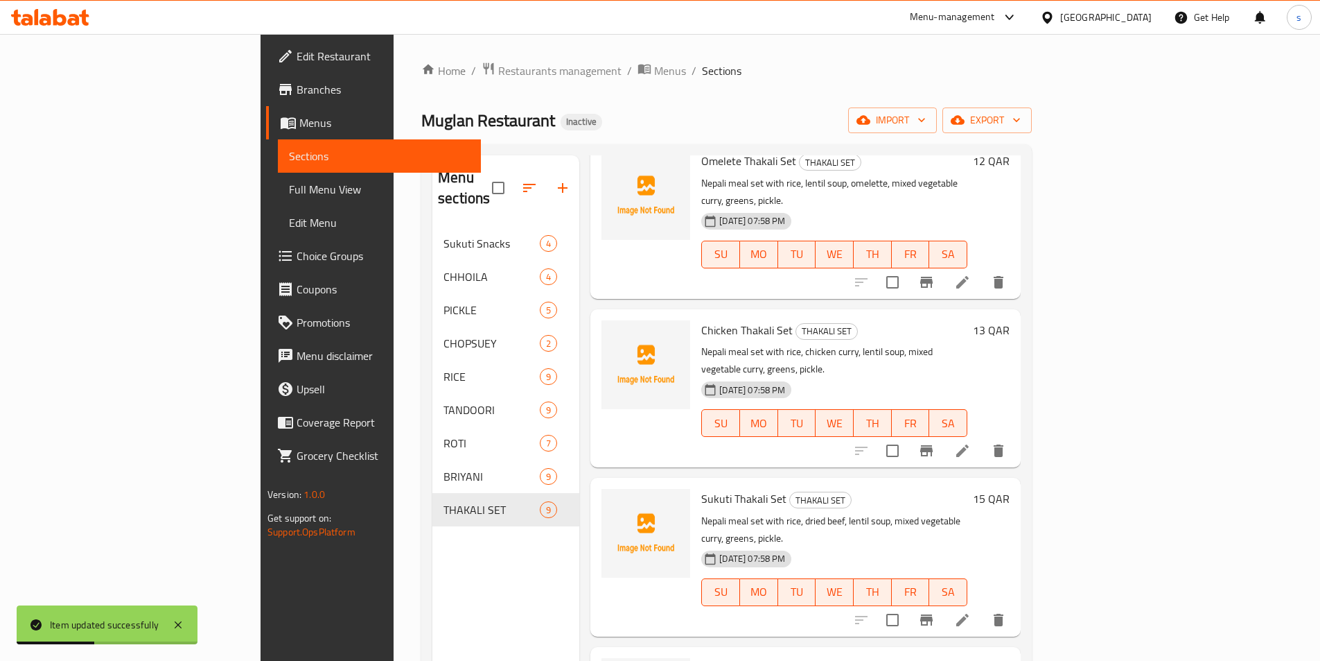
scroll to position [277, 0]
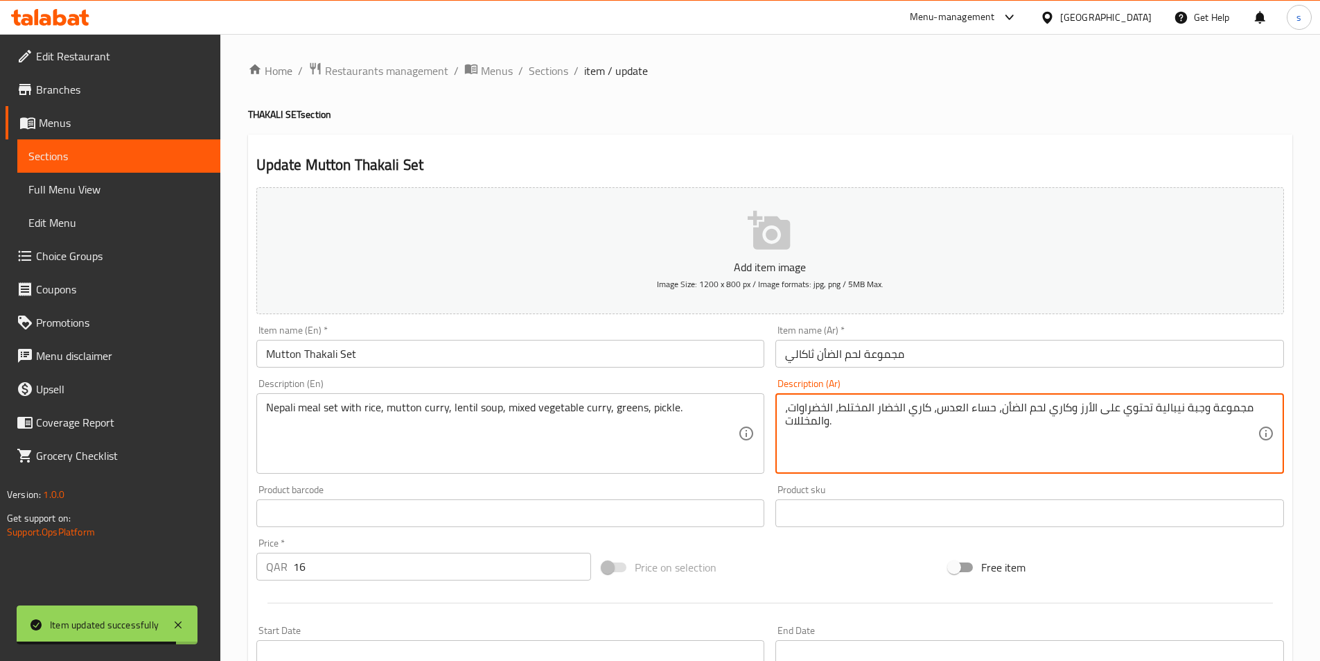
drag, startPoint x: 801, startPoint y: 420, endPoint x: 784, endPoint y: 429, distance: 18.9
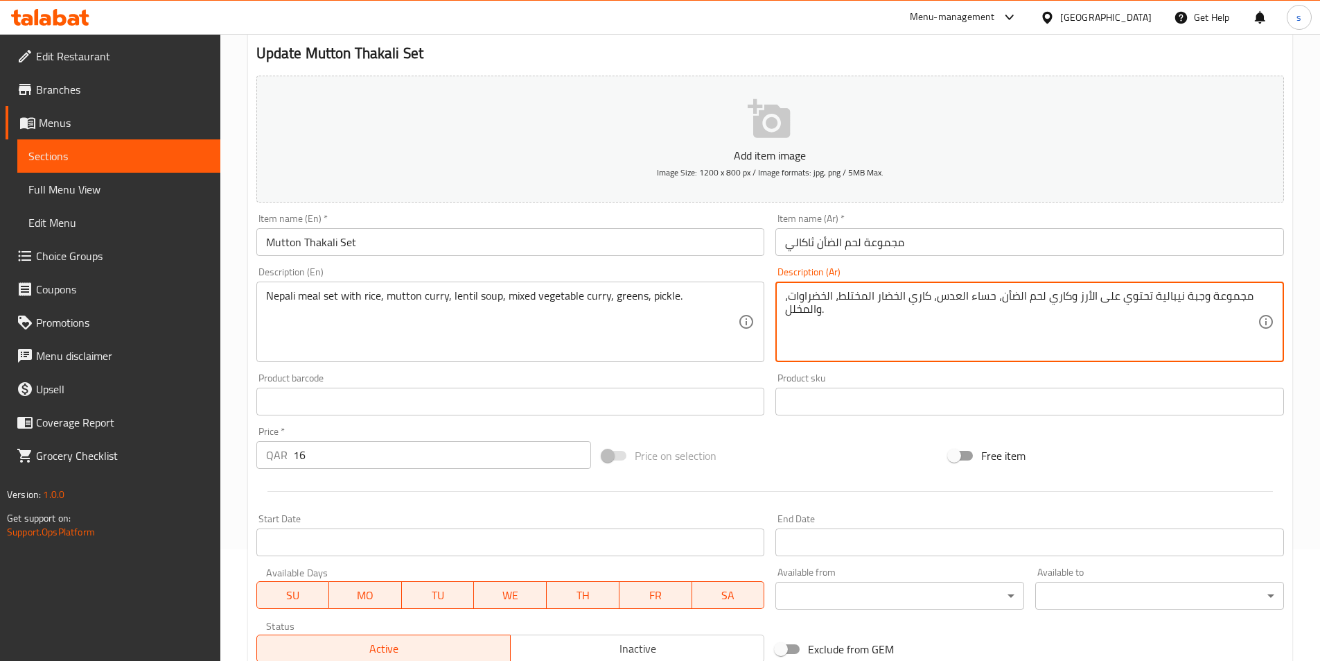
scroll to position [319, 0]
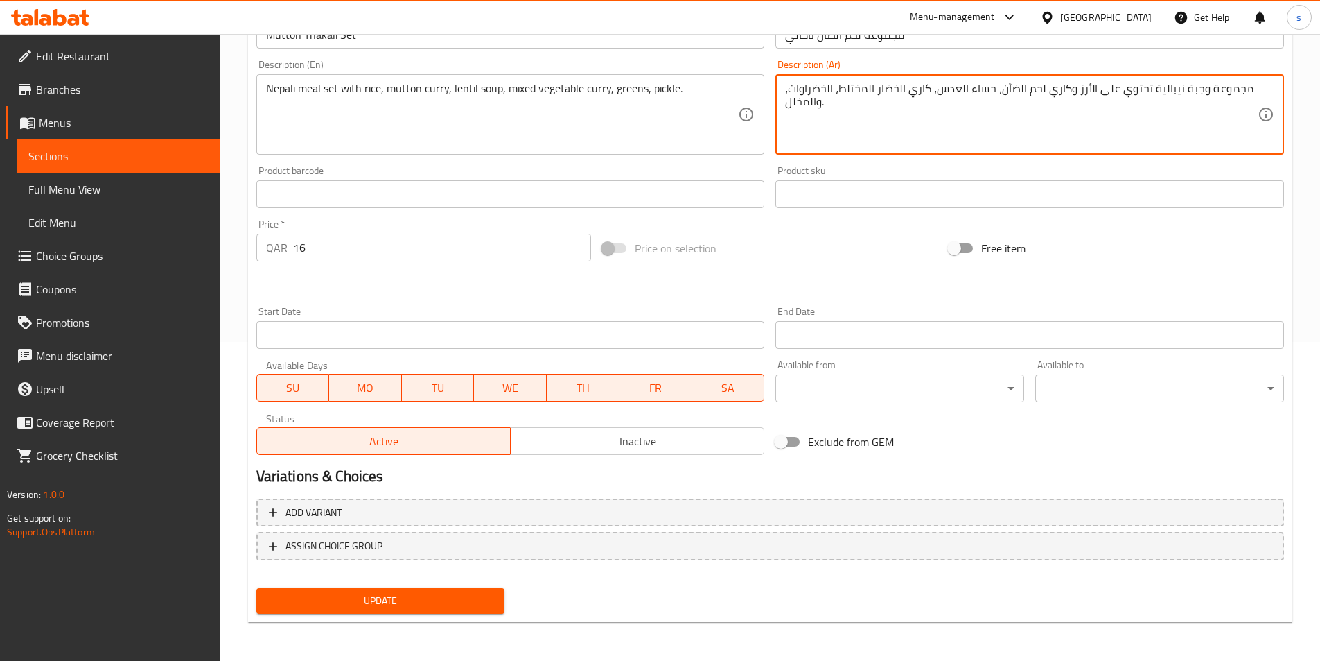
type textarea "مجموعة وجبة نيبالية تحتوي على الأرز وكاري لحم الضأن، حساء العدس، كاري الخضار ال…"
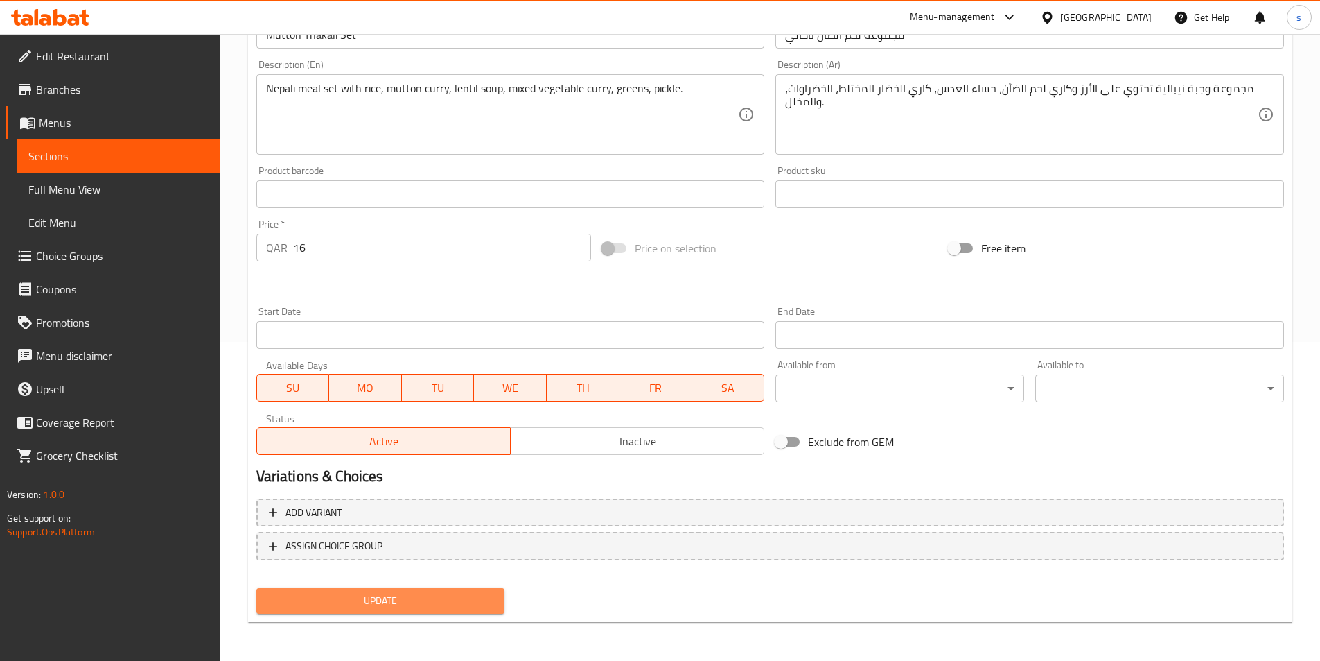
click at [478, 596] on span "Update" at bounding box center [381, 600] width 227 height 17
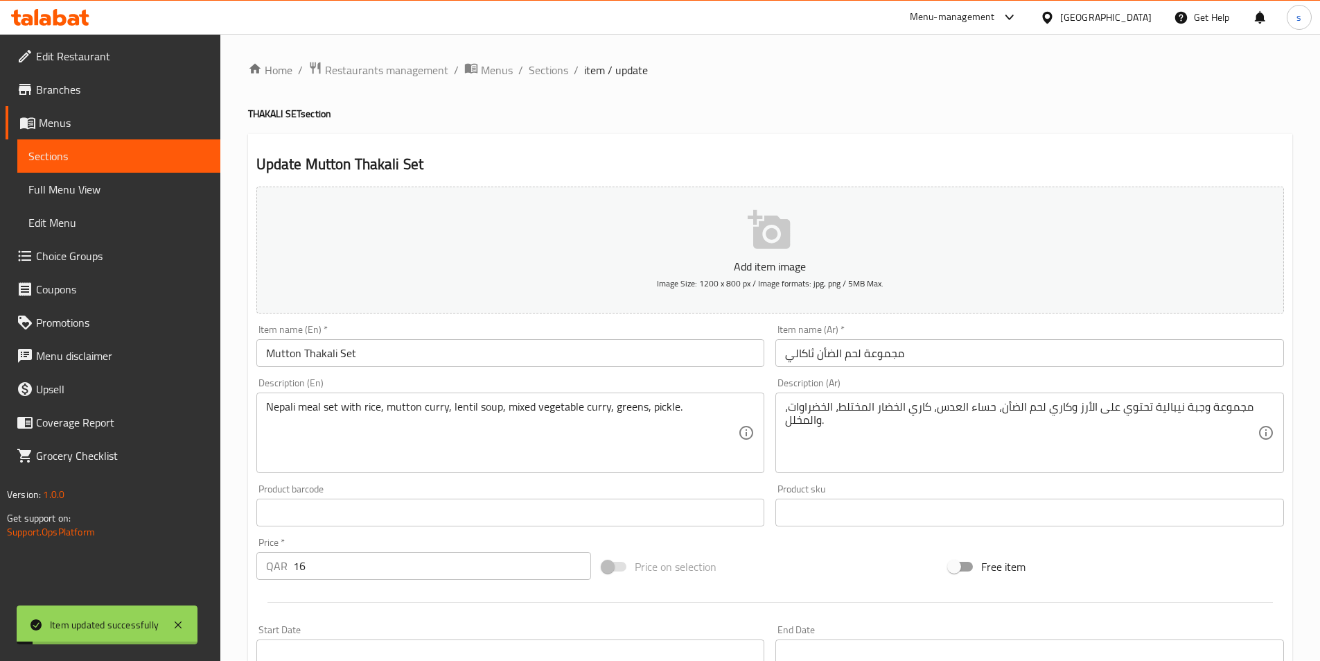
scroll to position [0, 0]
click at [551, 79] on span "Sections" at bounding box center [549, 70] width 40 height 17
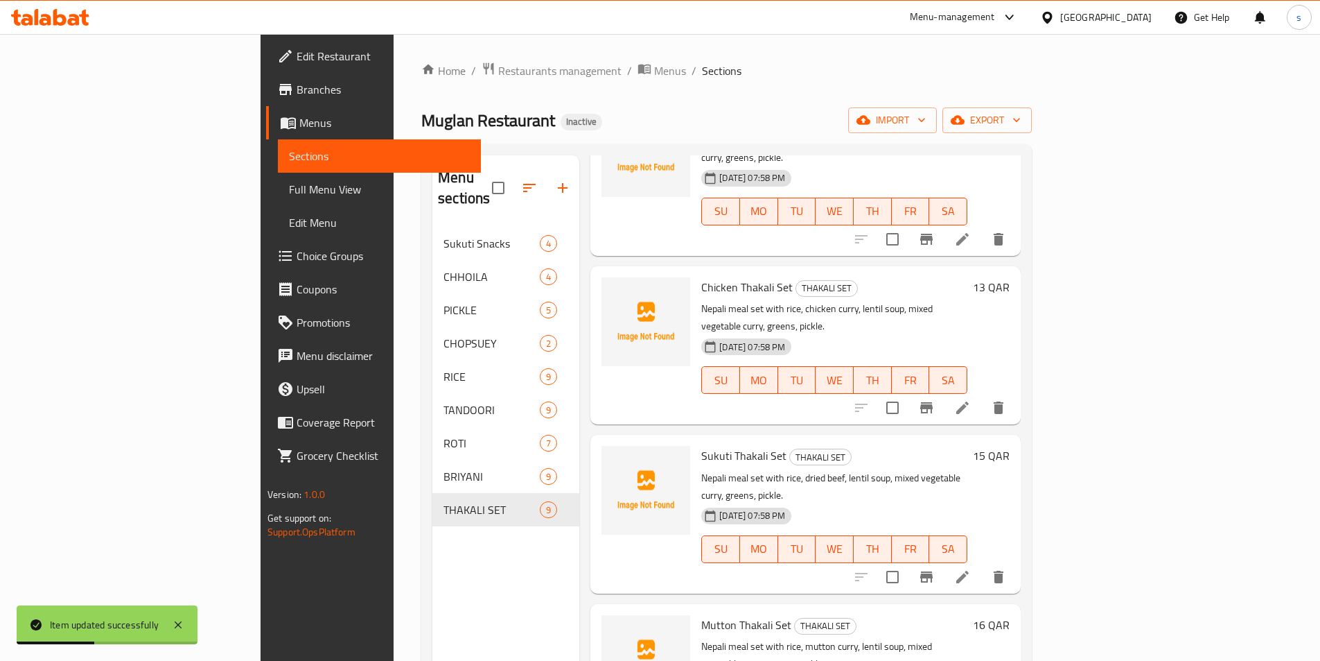
scroll to position [347, 0]
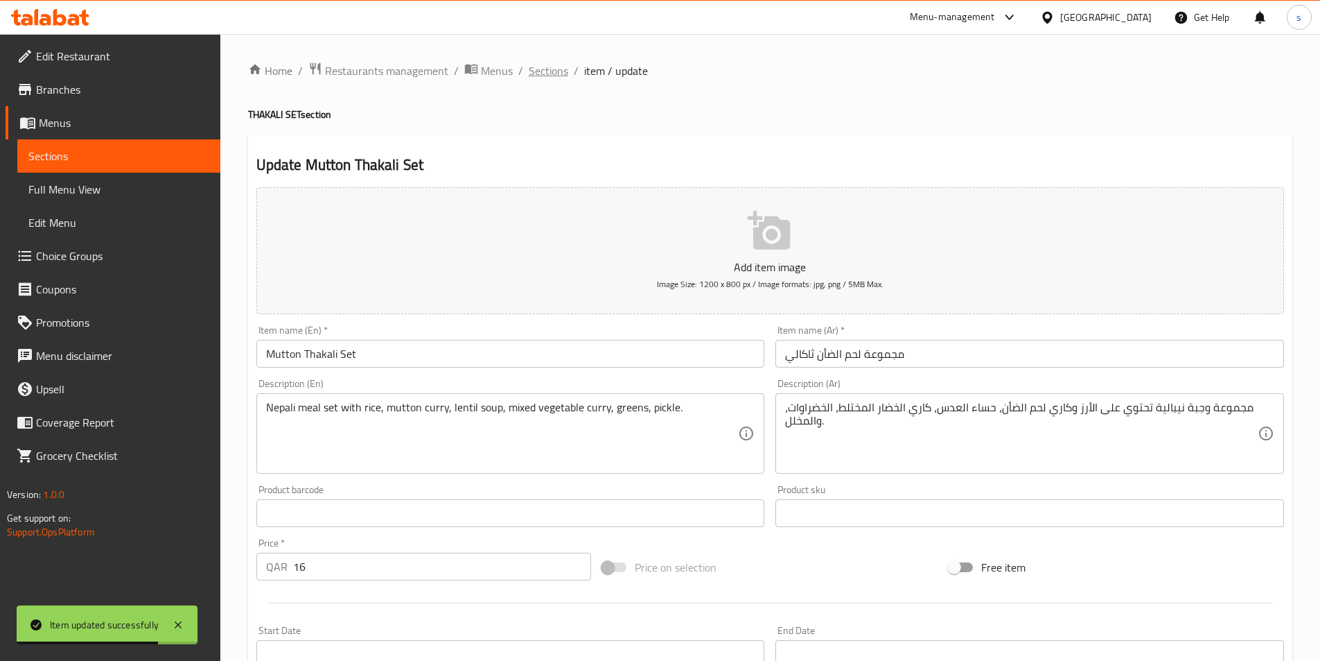
click at [542, 71] on span "Sections" at bounding box center [549, 70] width 40 height 17
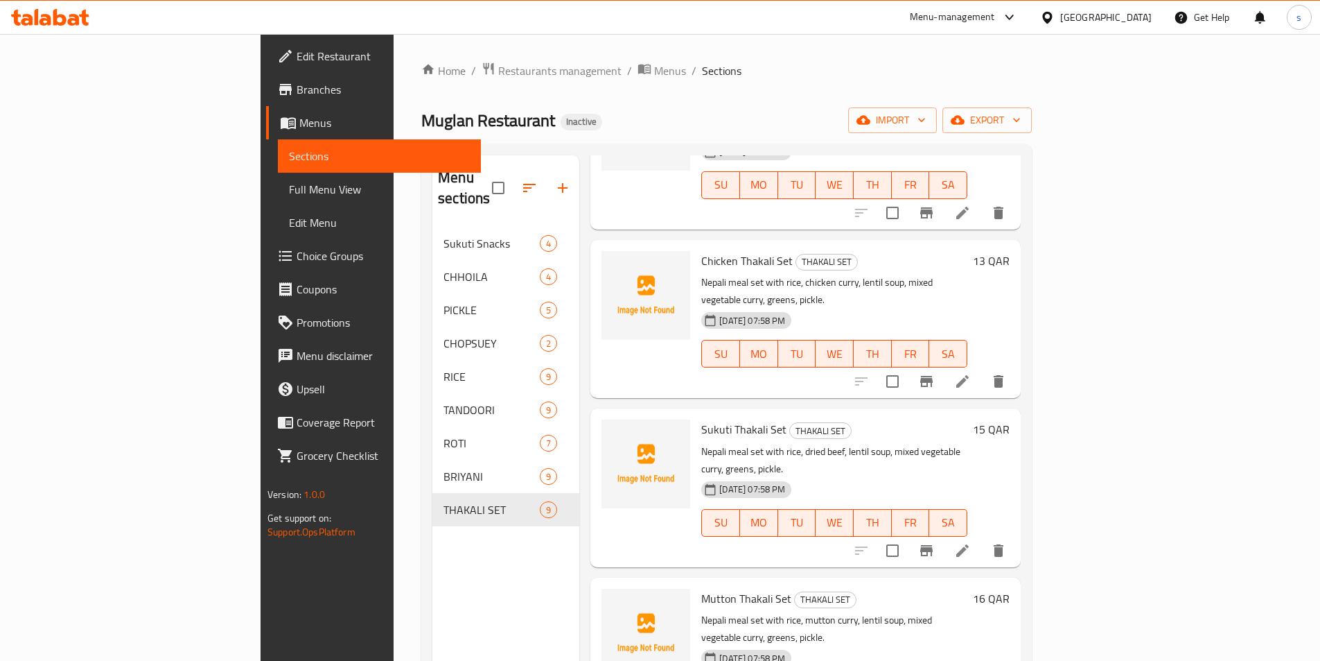
scroll to position [347, 0]
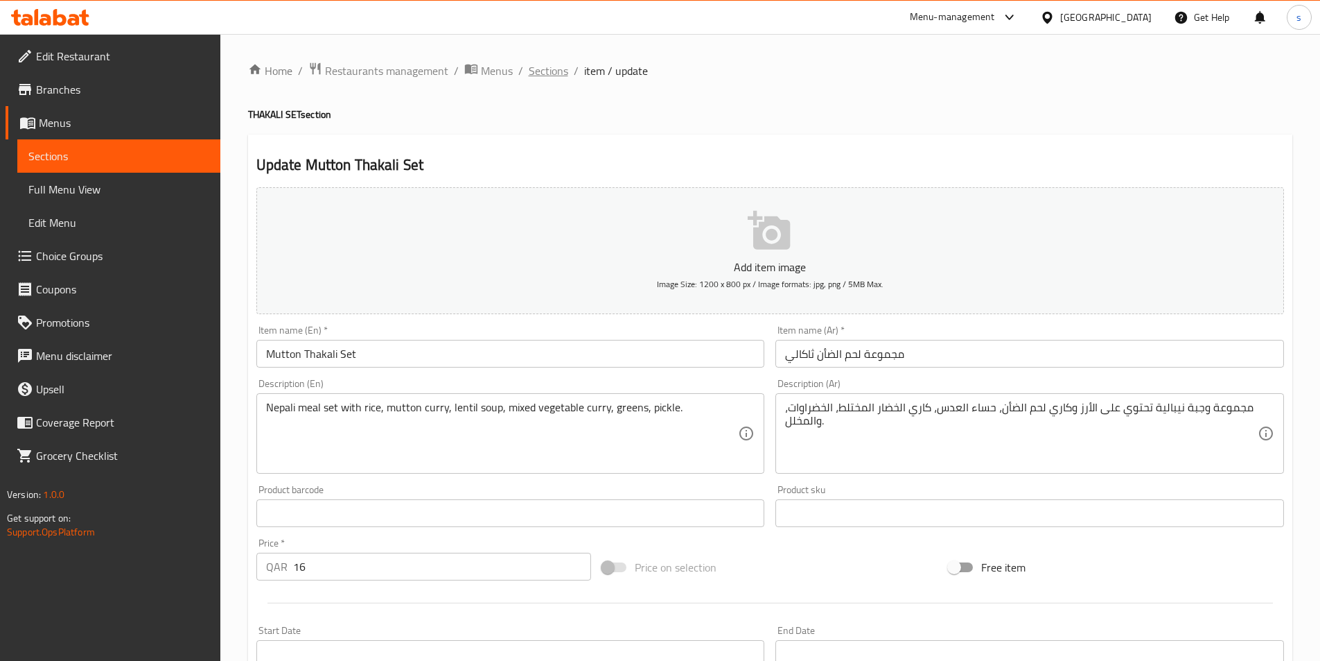
click at [549, 67] on span "Sections" at bounding box center [549, 70] width 40 height 17
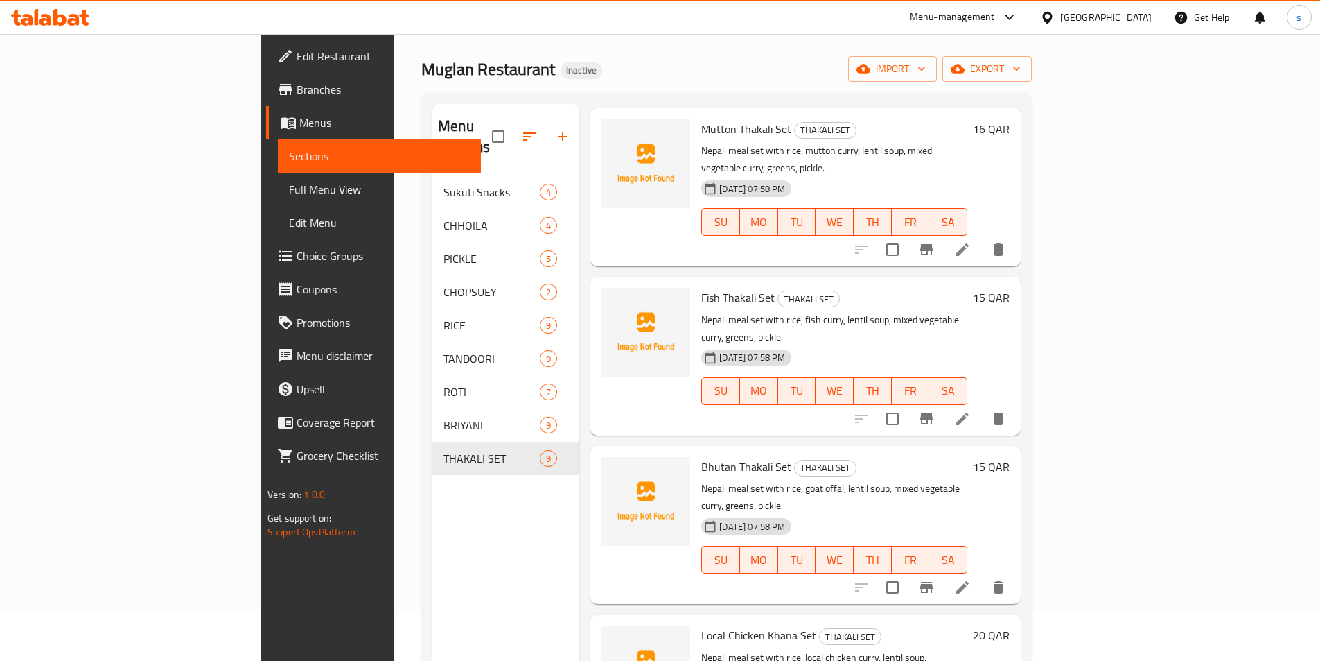
scroll to position [194, 0]
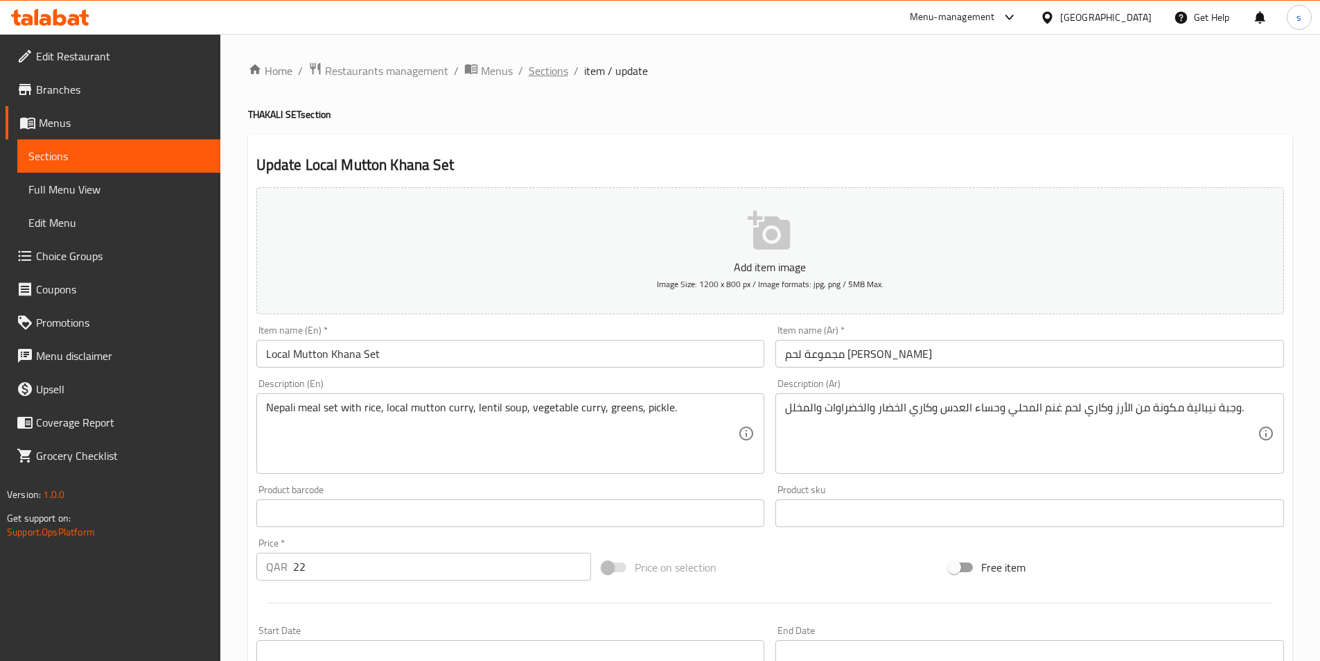
click at [555, 78] on span "Sections" at bounding box center [549, 70] width 40 height 17
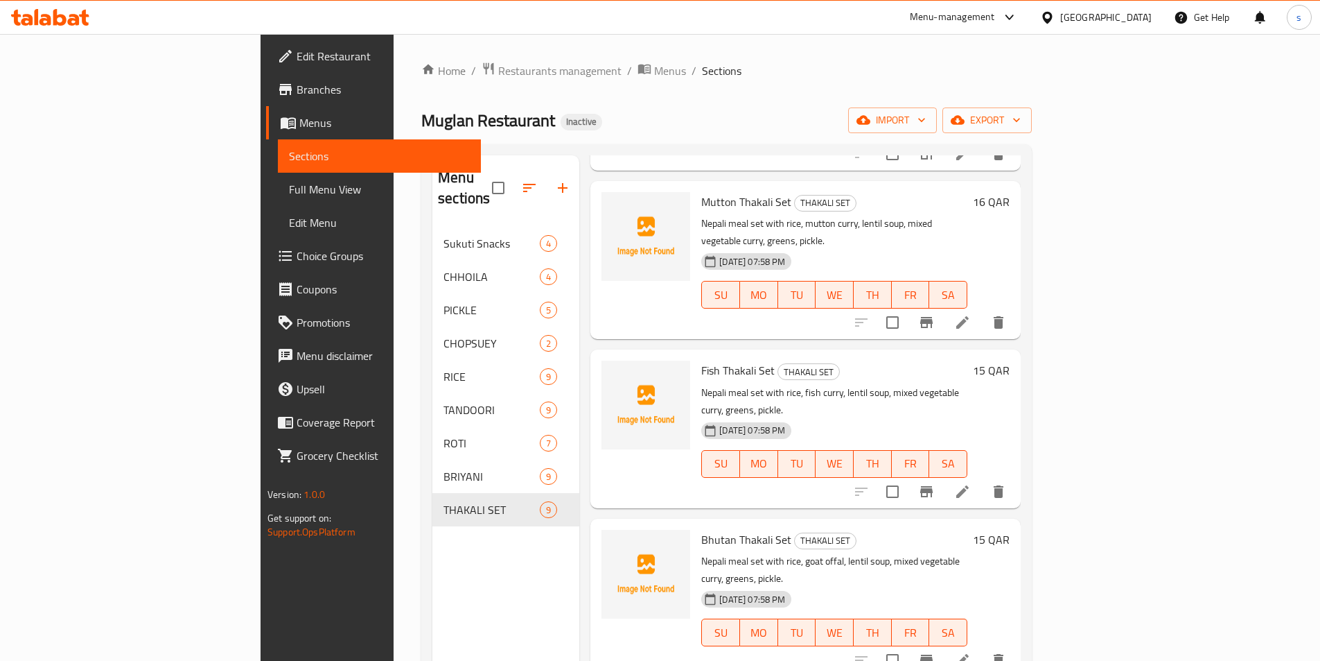
scroll to position [737, 0]
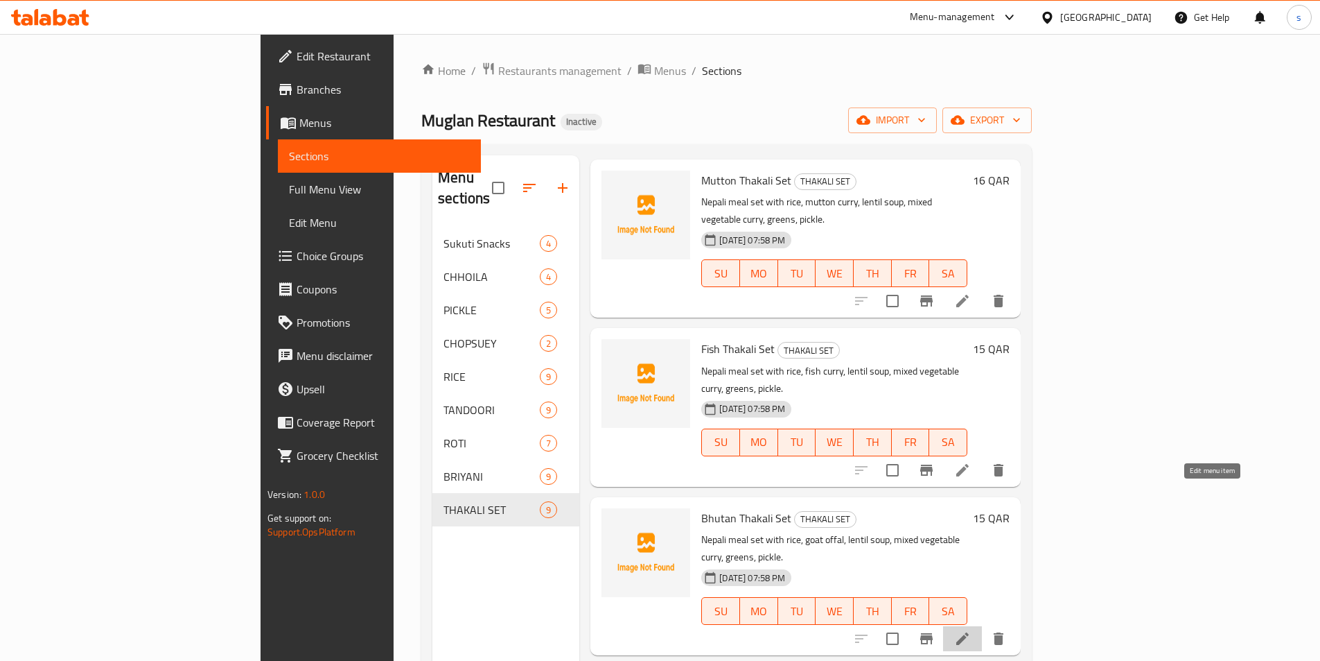
click at [971, 630] on icon at bounding box center [962, 638] width 17 height 17
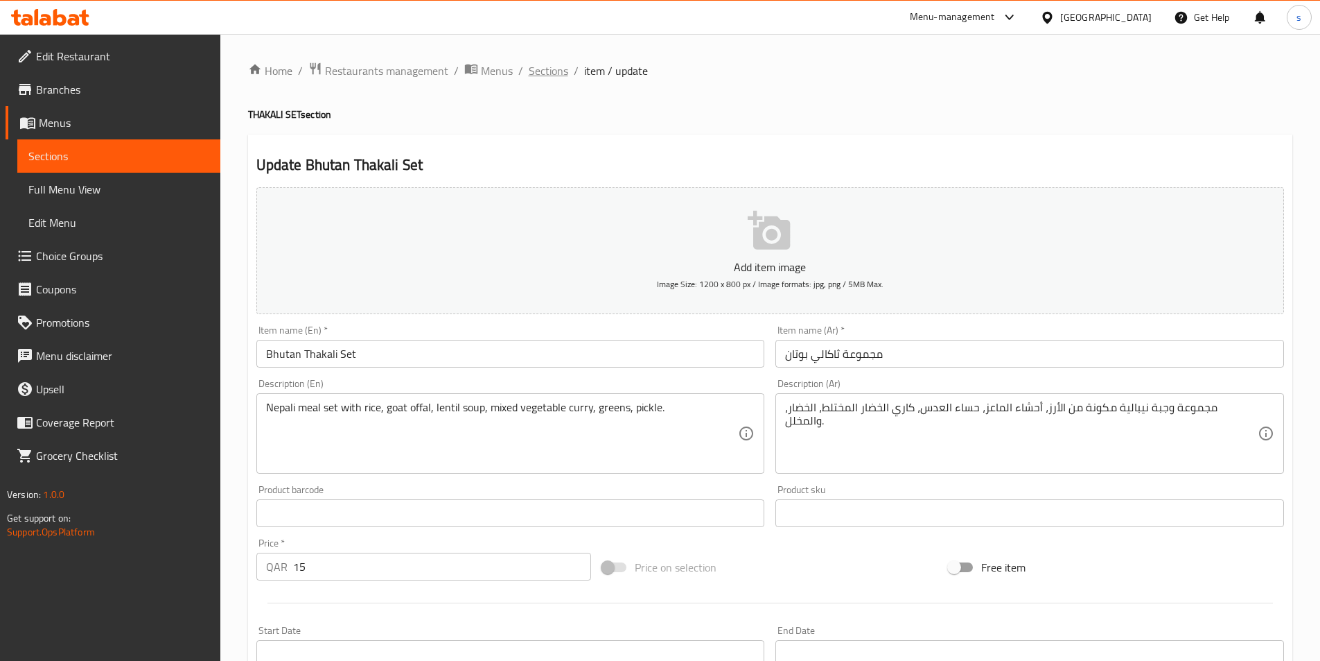
click at [535, 71] on span "Sections" at bounding box center [549, 70] width 40 height 17
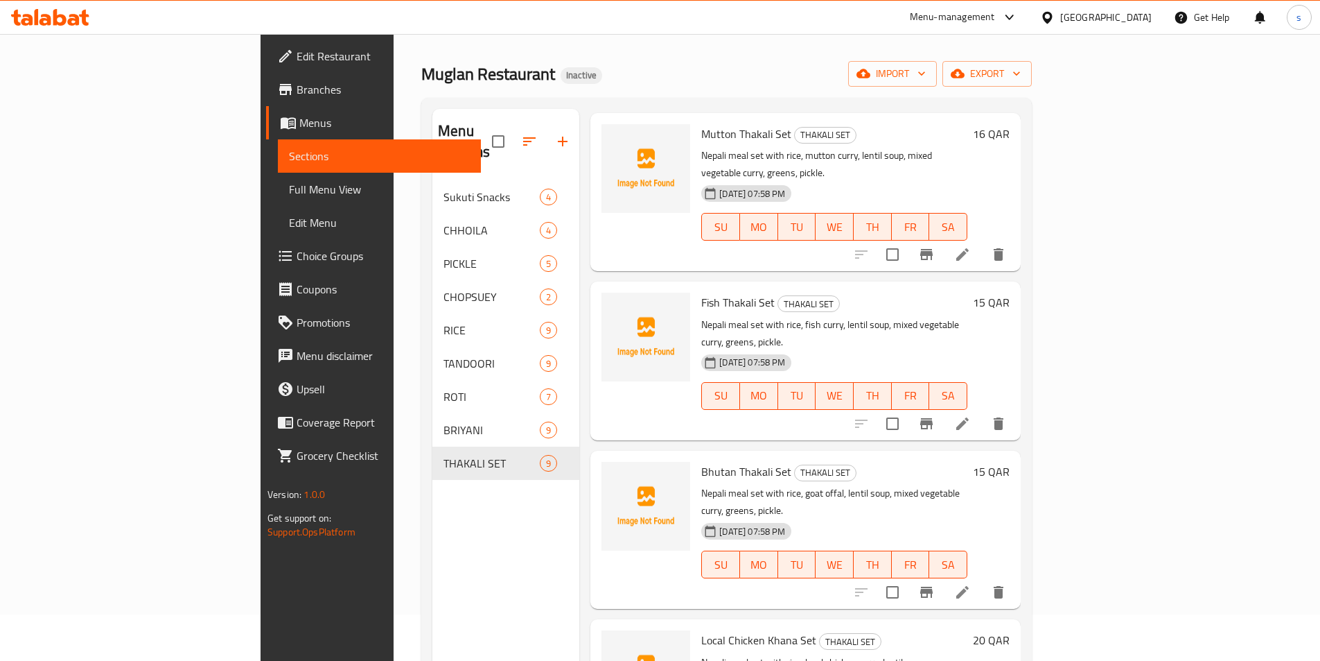
scroll to position [194, 0]
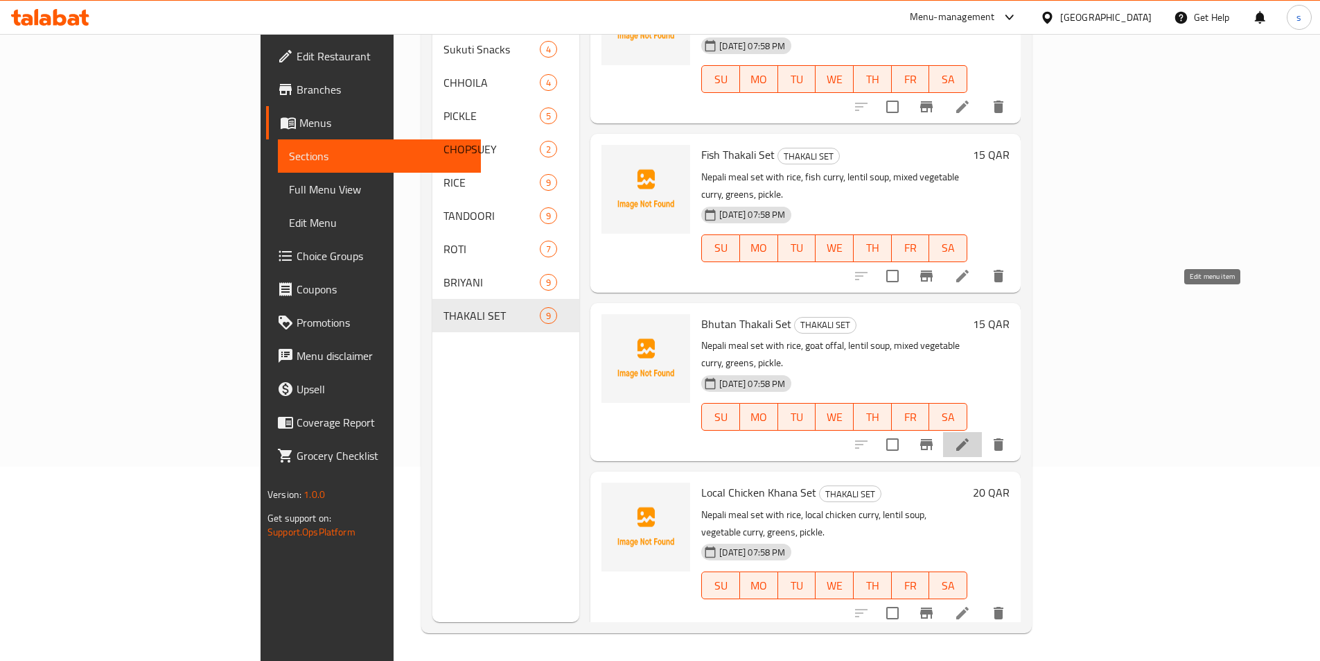
click at [971, 436] on icon at bounding box center [962, 444] width 17 height 17
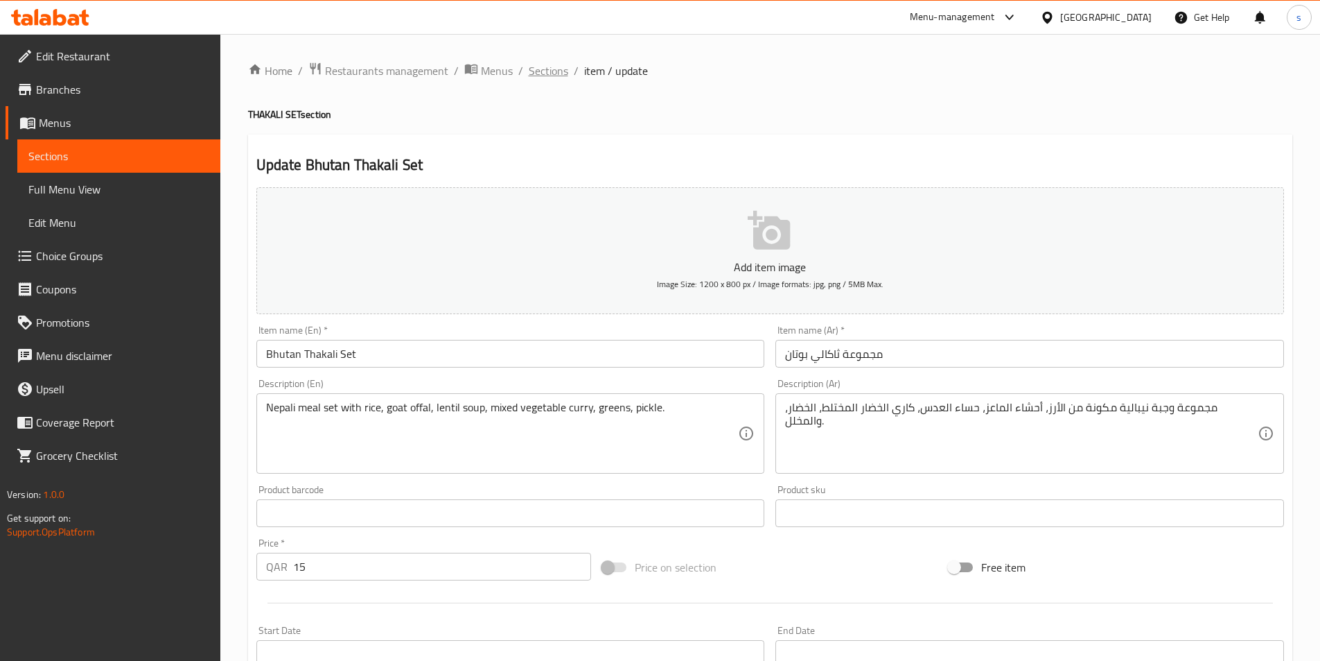
click at [545, 68] on span "Sections" at bounding box center [549, 70] width 40 height 17
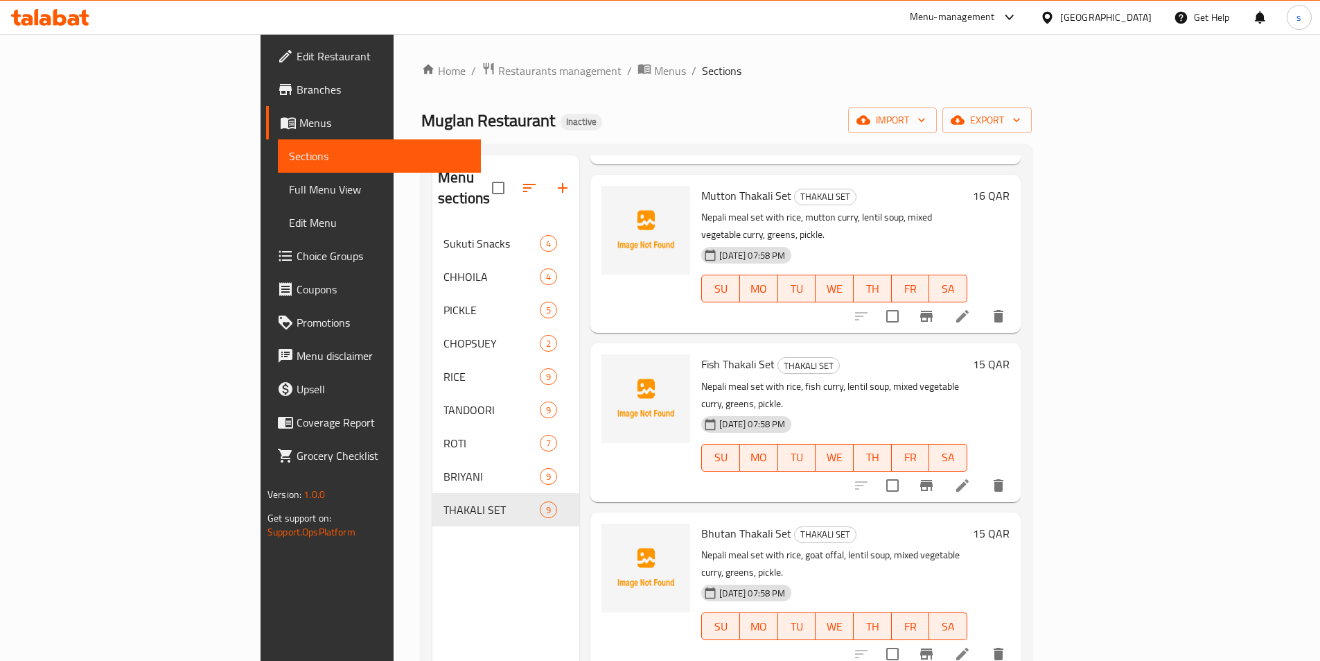
scroll to position [737, 0]
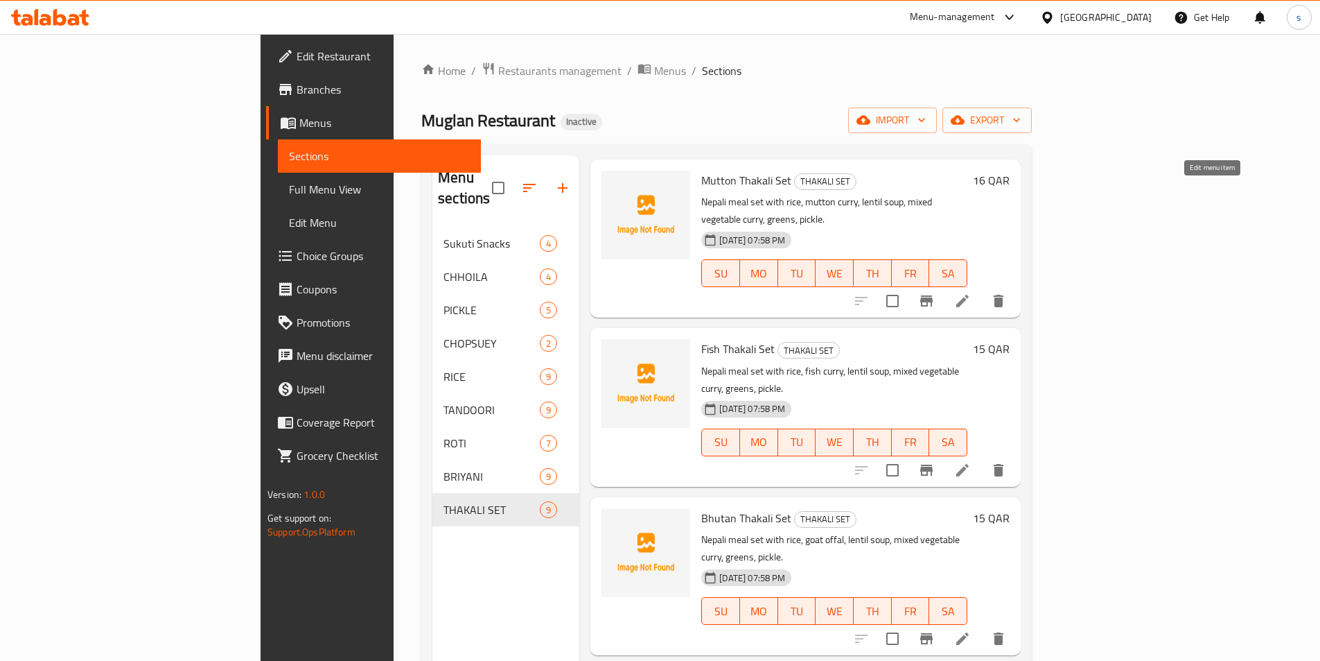
click at [969, 295] on icon at bounding box center [963, 301] width 12 height 12
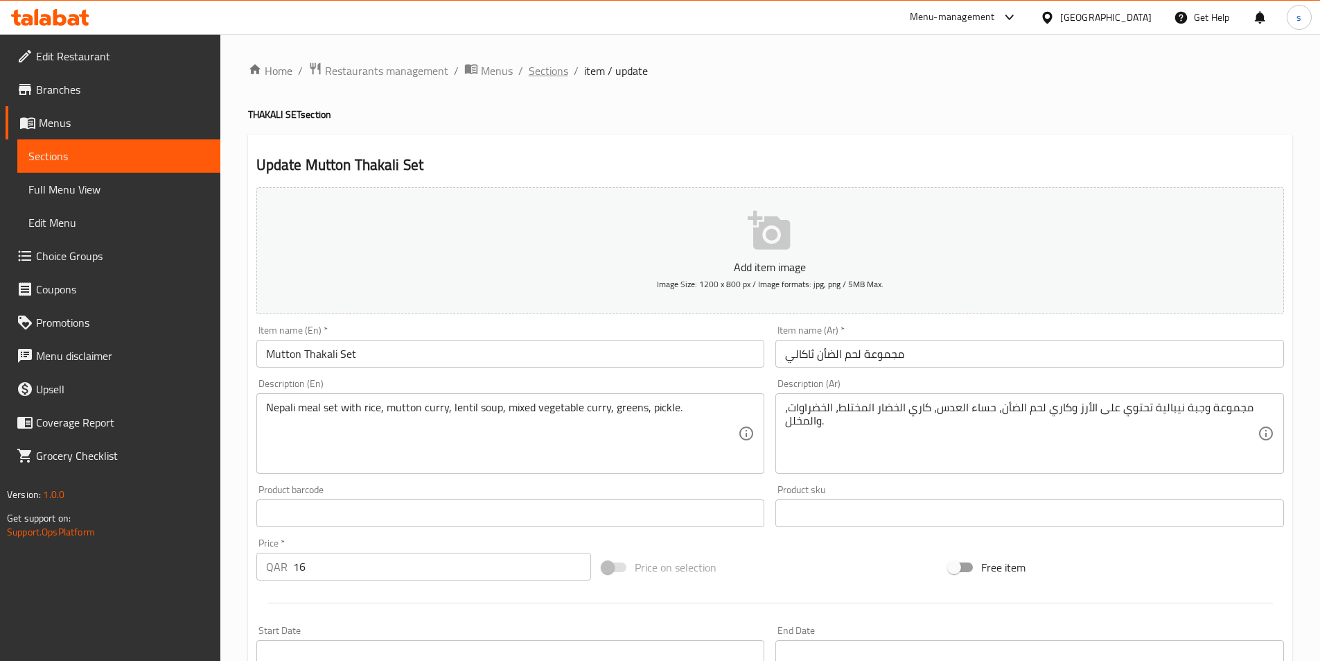
click at [534, 75] on span "Sections" at bounding box center [549, 70] width 40 height 17
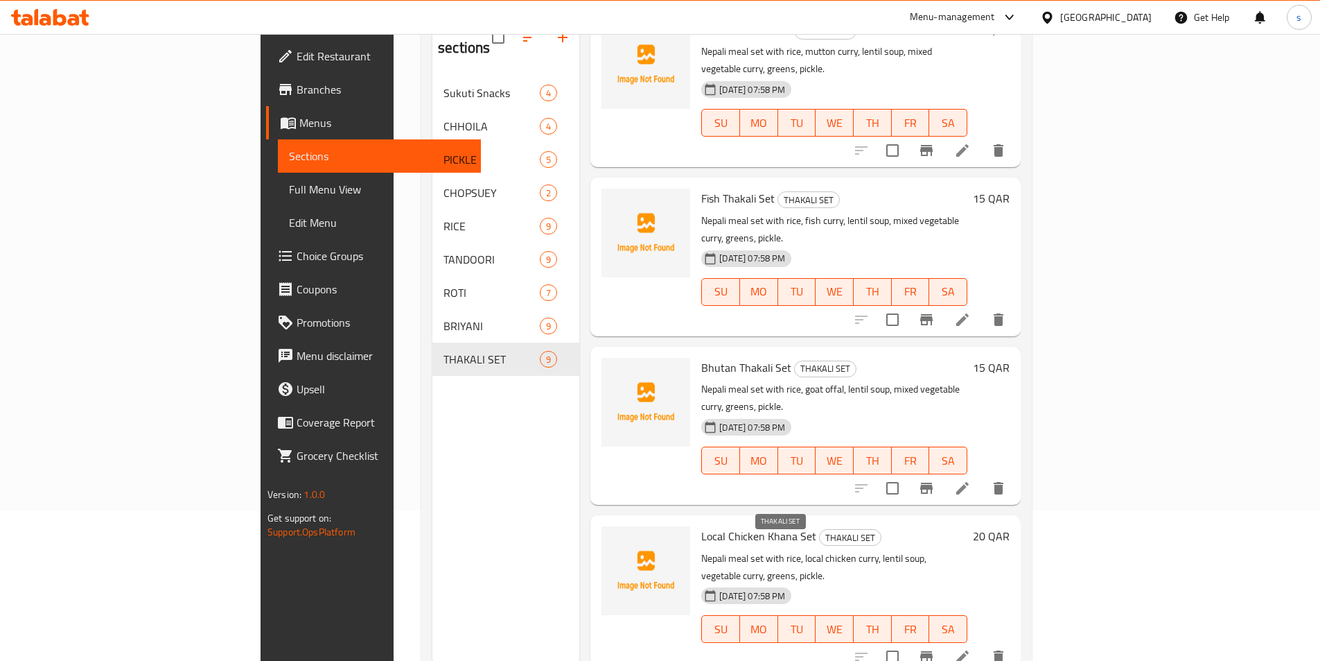
scroll to position [194, 0]
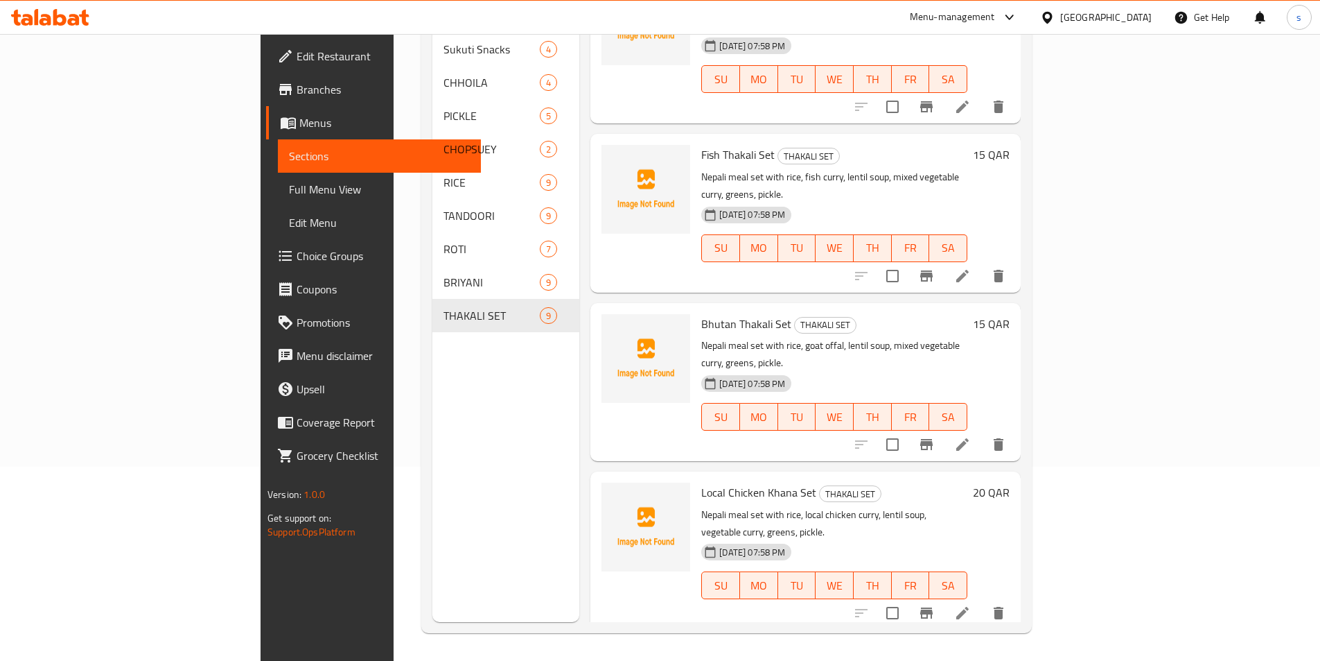
click at [969, 270] on icon at bounding box center [963, 276] width 12 height 12
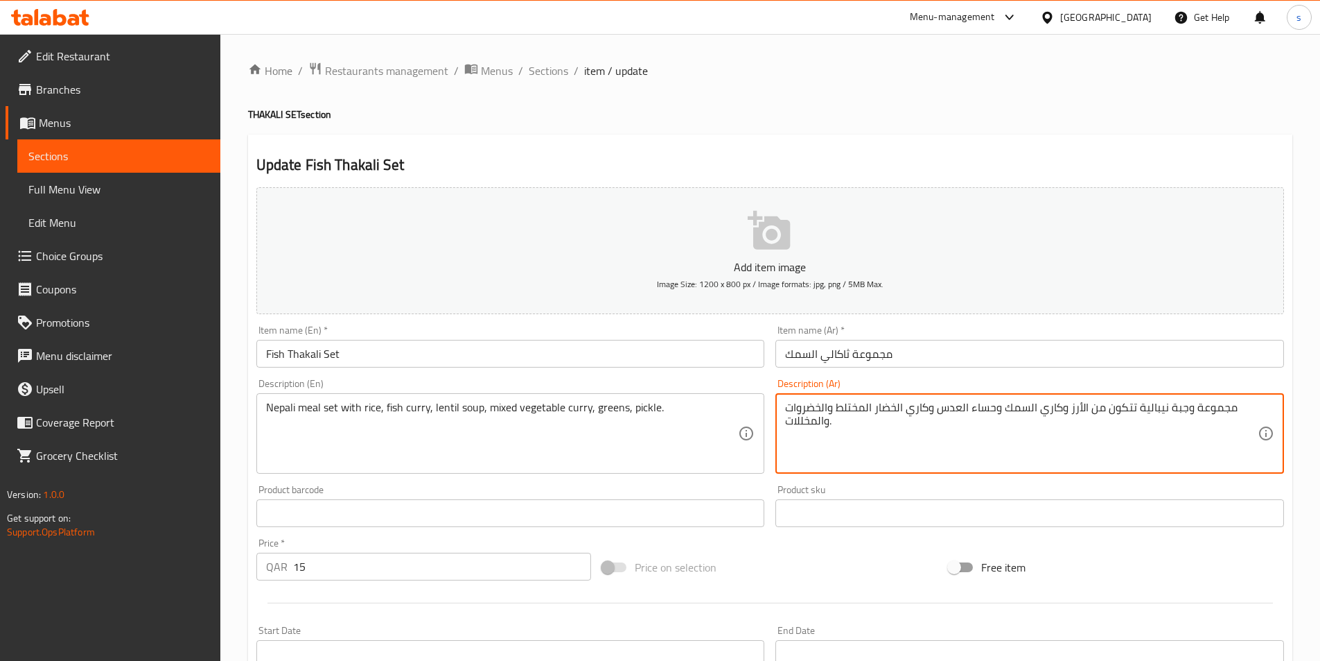
drag, startPoint x: 796, startPoint y: 421, endPoint x: 776, endPoint y: 432, distance: 23.2
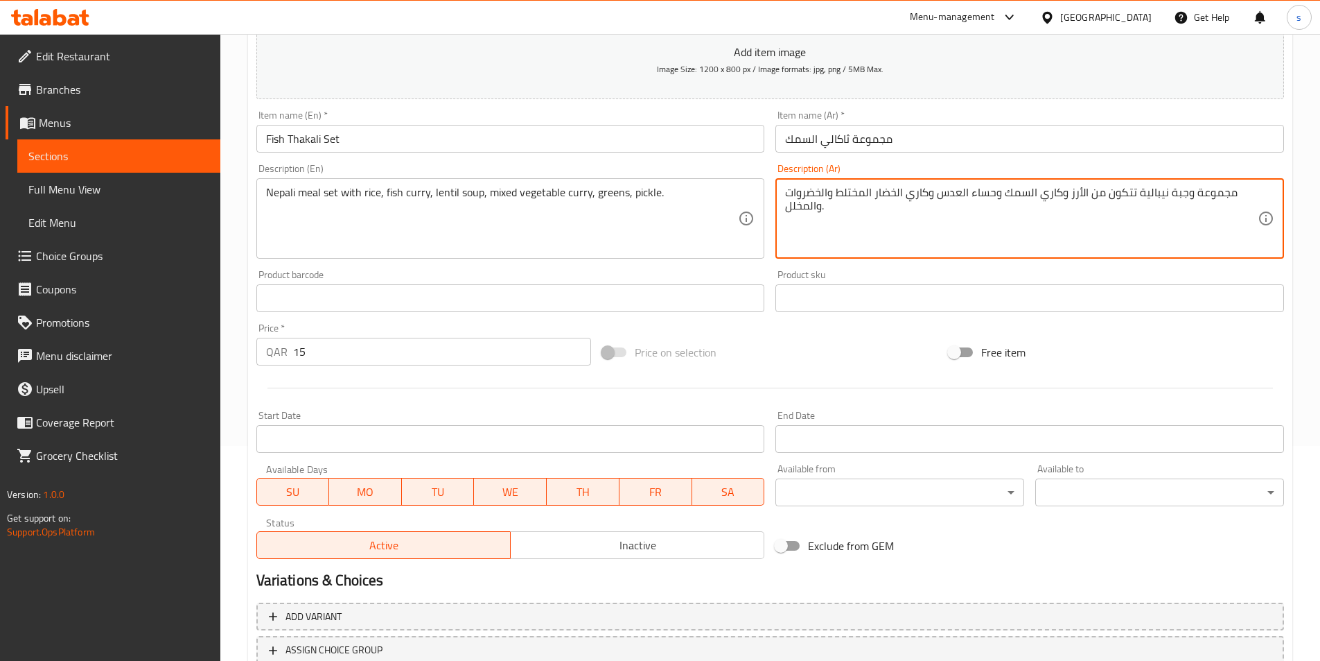
scroll to position [319, 0]
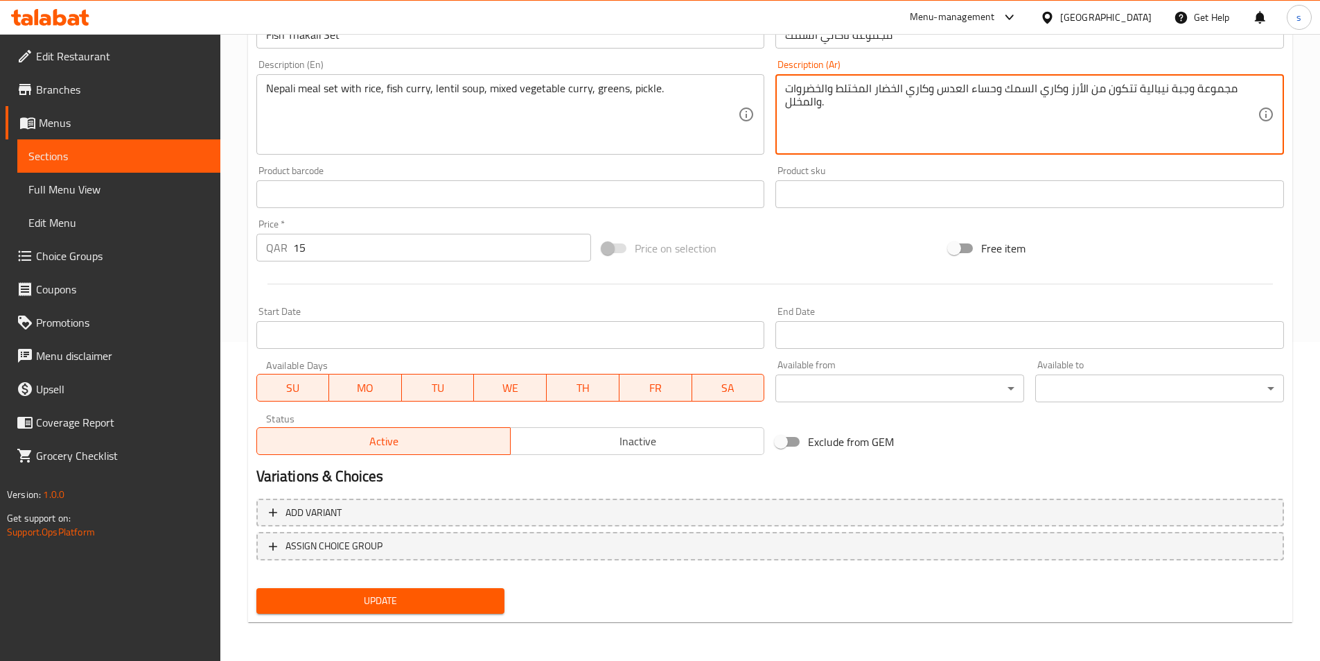
type textarea "مجموعة وجبة نيبالية تتكون من الأرز وكاري السمك وحساء العدس وكاري الخضار المختلط…"
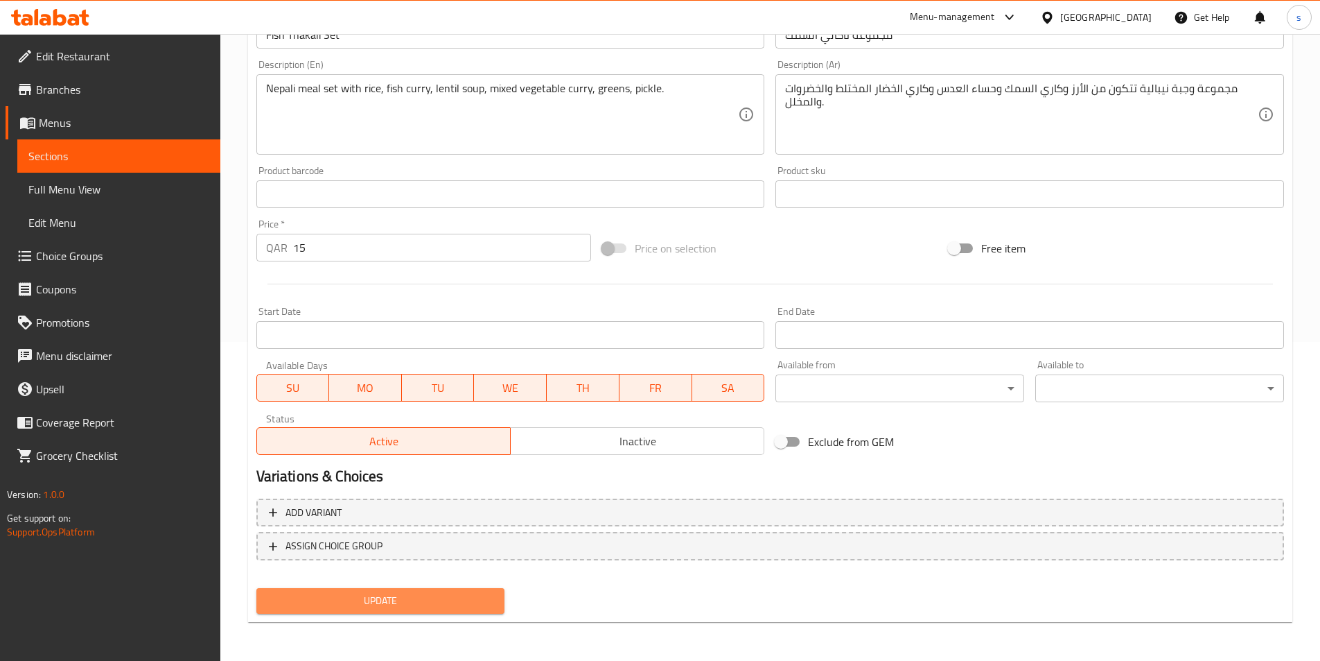
click at [392, 595] on span "Update" at bounding box center [381, 600] width 227 height 17
click at [464, 600] on span "Update" at bounding box center [381, 600] width 227 height 17
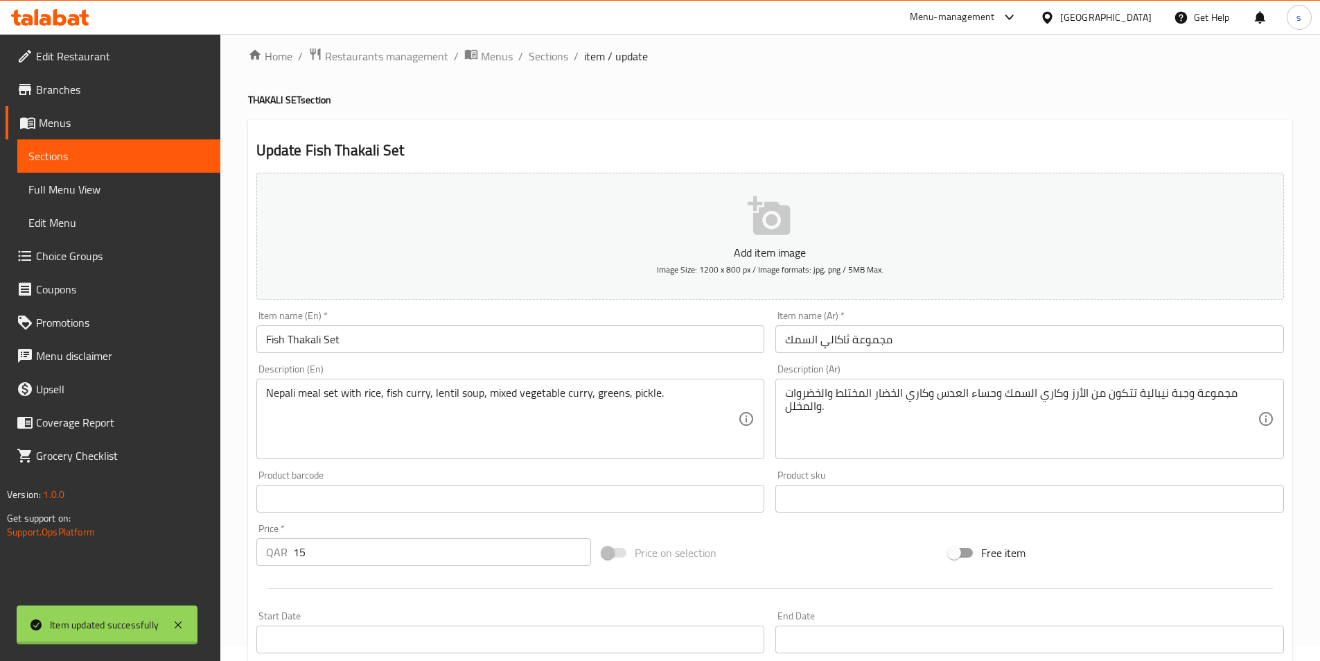
scroll to position [0, 0]
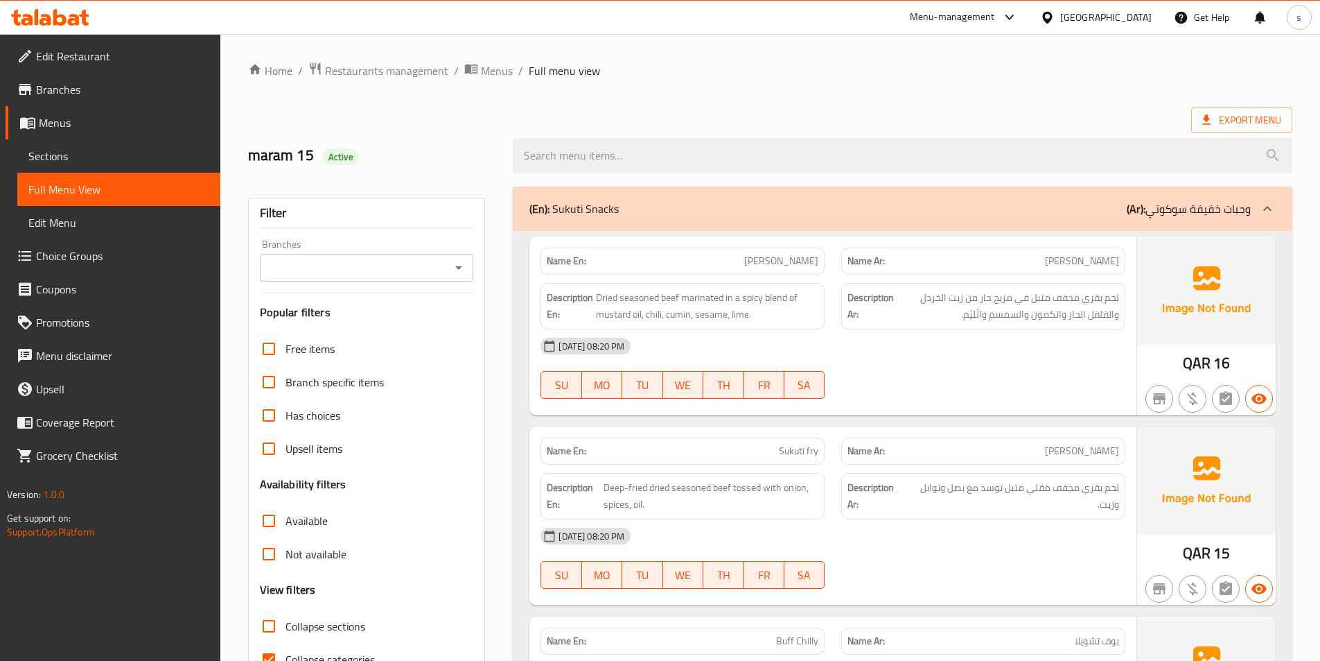
scroll to position [77, 0]
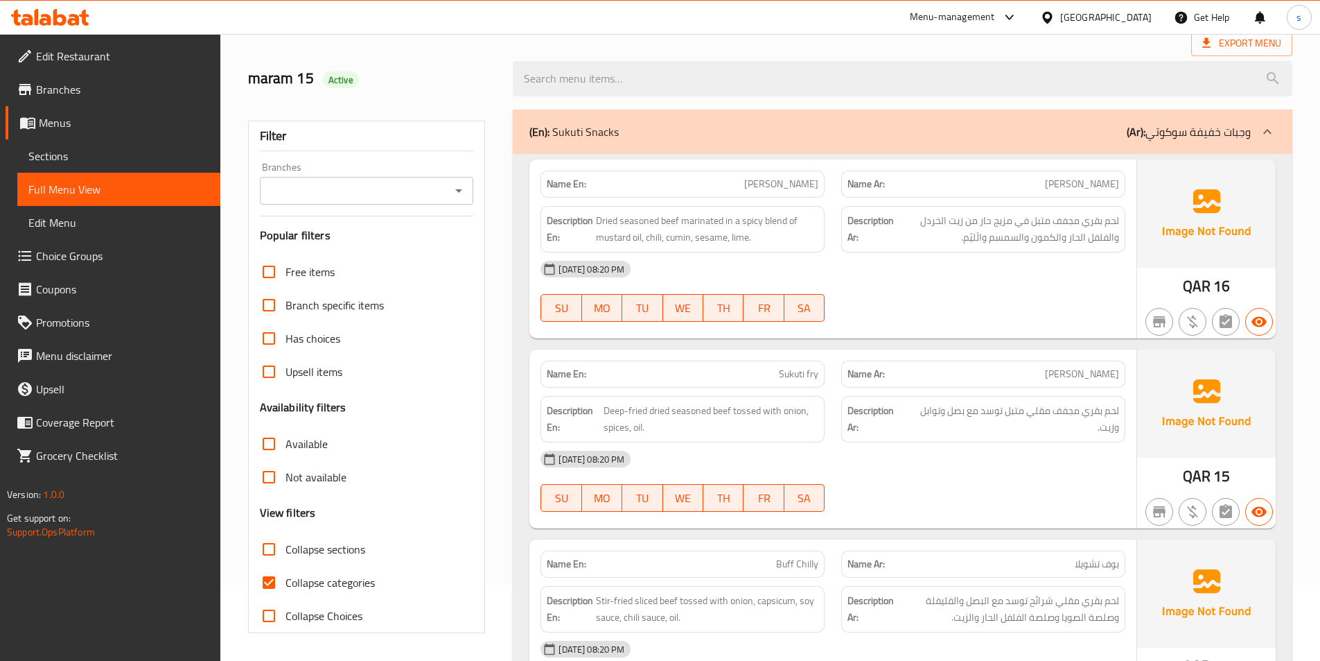
click at [279, 577] on input "Collapse categories" at bounding box center [268, 582] width 33 height 33
checkbox input "false"
click at [268, 544] on input "Collapse sections" at bounding box center [268, 548] width 33 height 33
checkbox input "true"
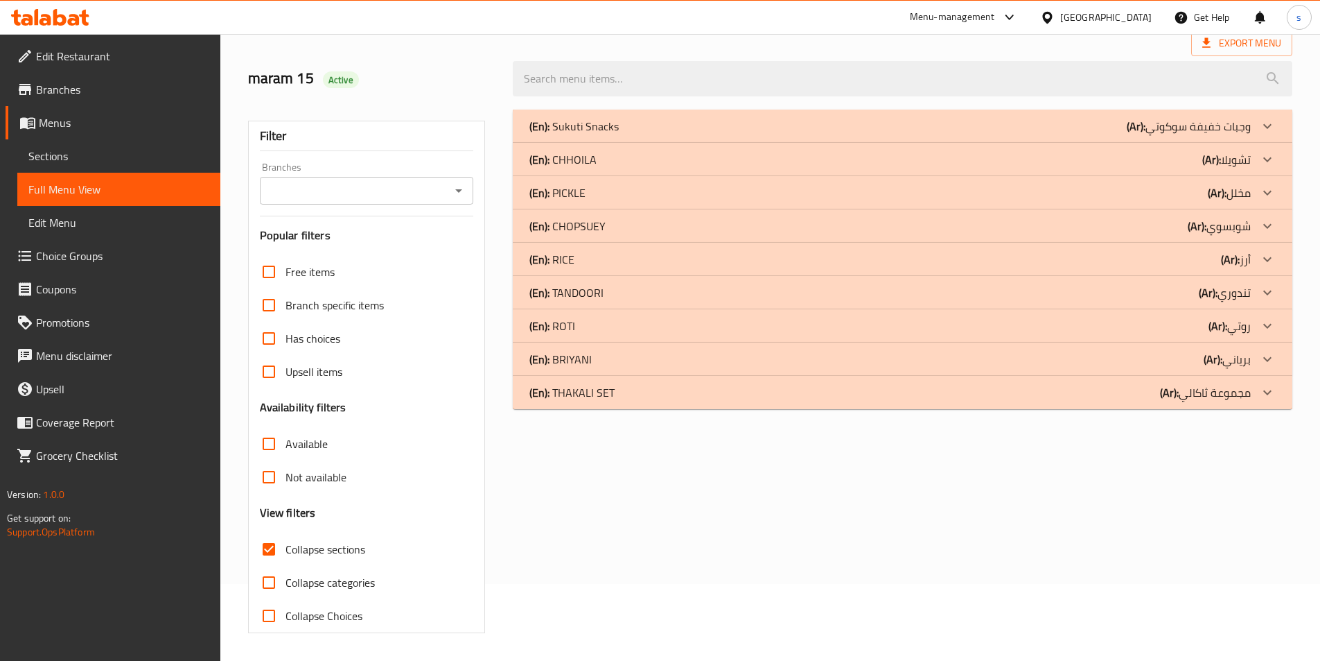
click at [1167, 394] on b "(Ar):" at bounding box center [1169, 392] width 19 height 21
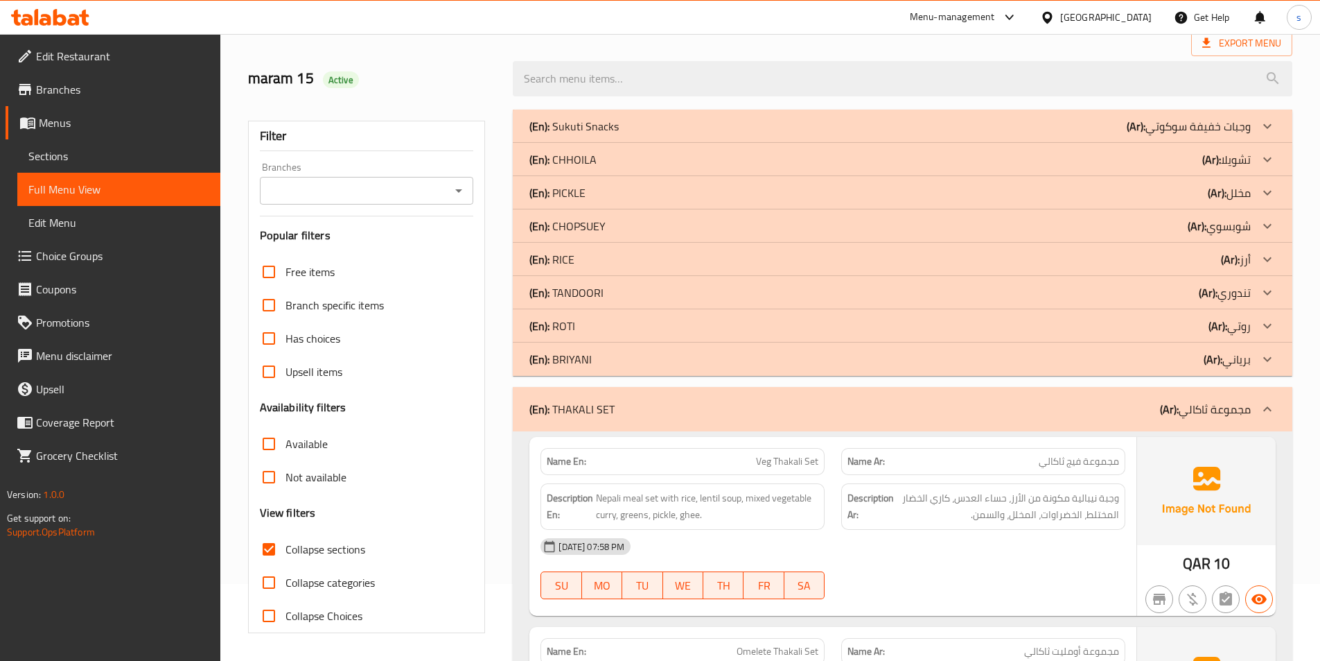
click at [1192, 363] on div "(En): [PERSON_NAME] (Ar): برياني" at bounding box center [891, 359] width 722 height 17
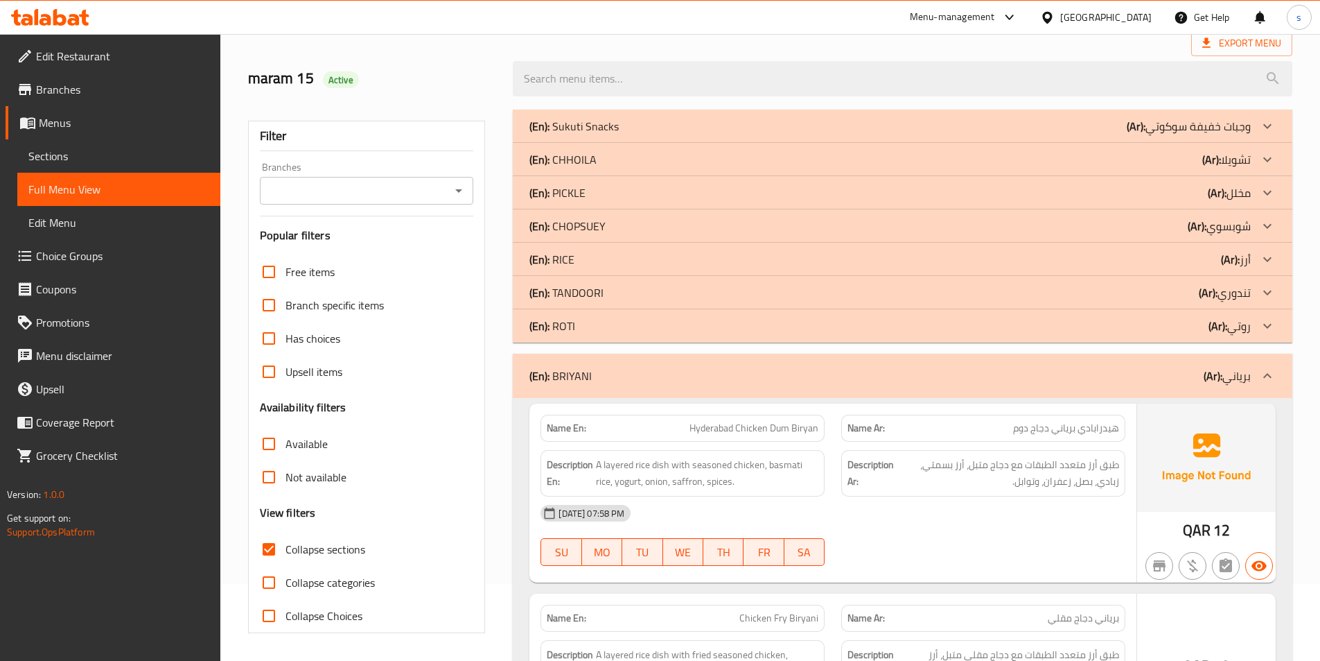
click at [1200, 322] on div "(En): ROTI (Ar): روتي" at bounding box center [891, 325] width 722 height 17
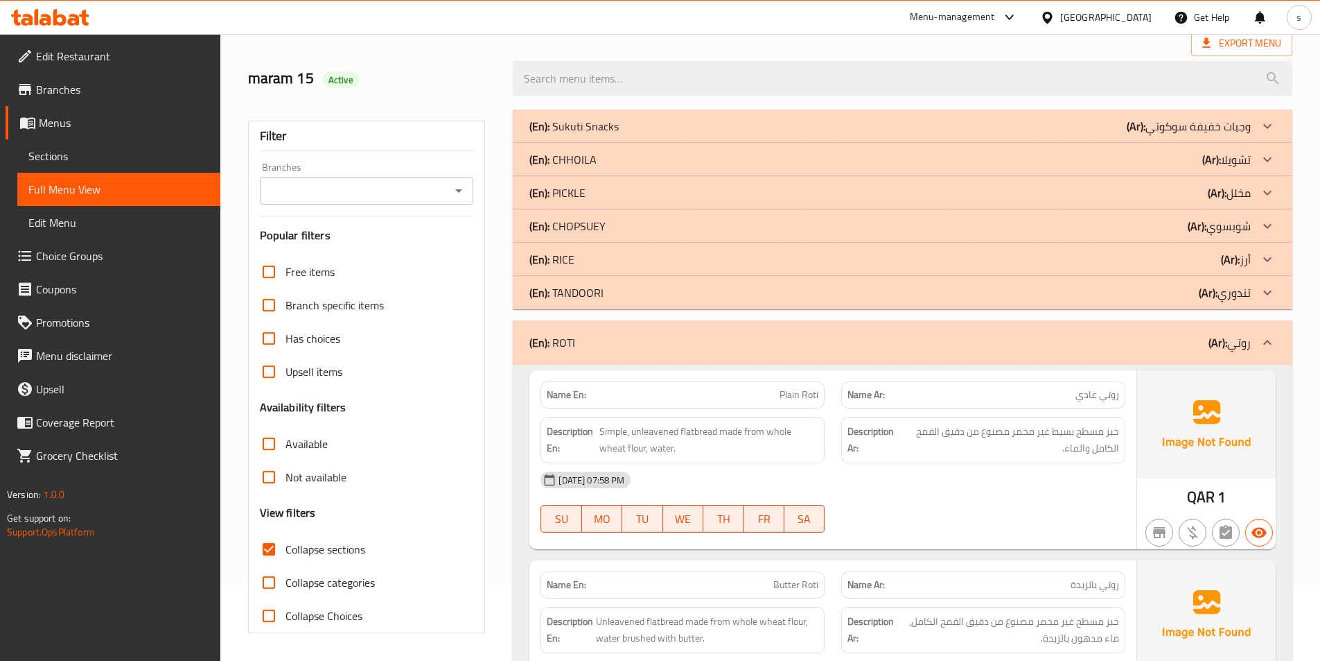
click at [1200, 295] on b "(Ar):" at bounding box center [1208, 292] width 19 height 21
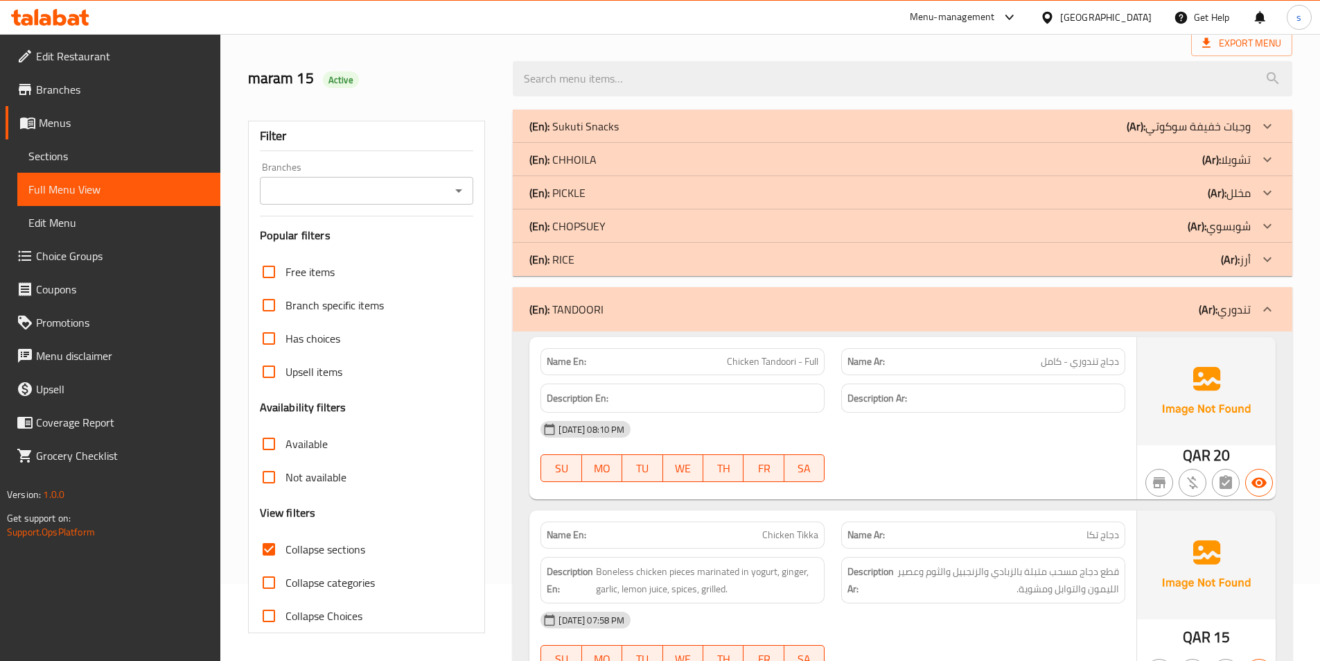
click at [624, 42] on div "Export Menu" at bounding box center [770, 43] width 1045 height 26
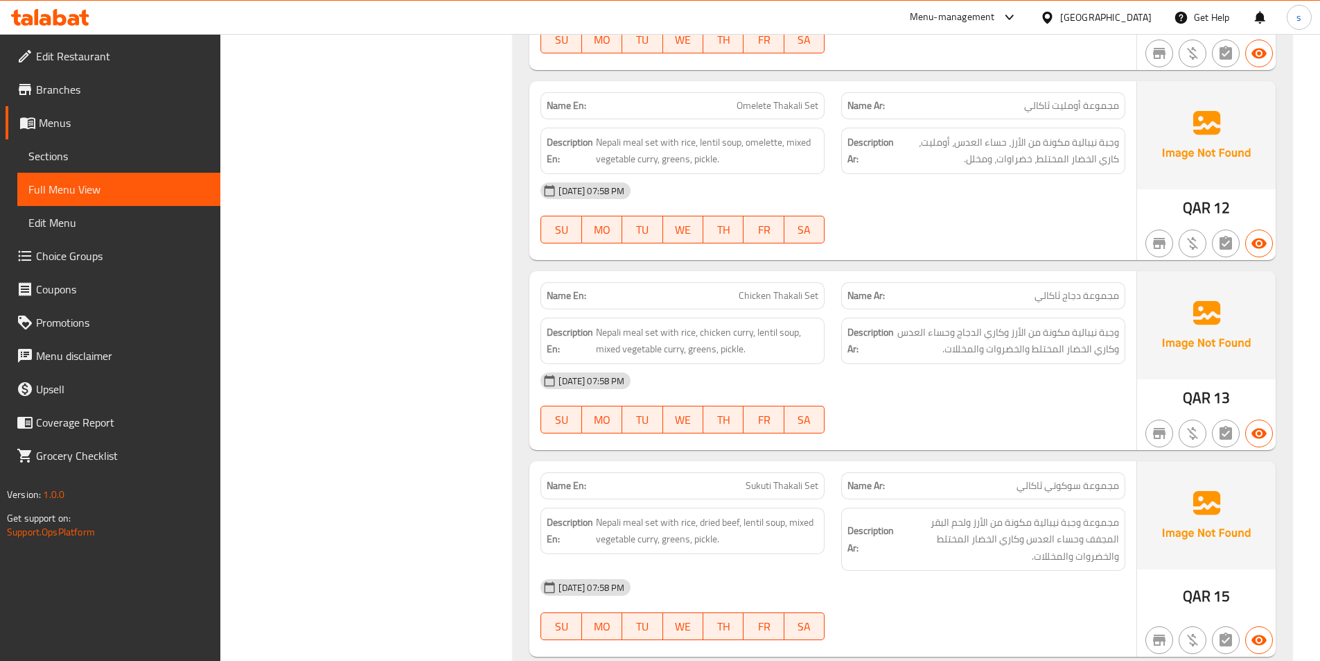
scroll to position [5802, 0]
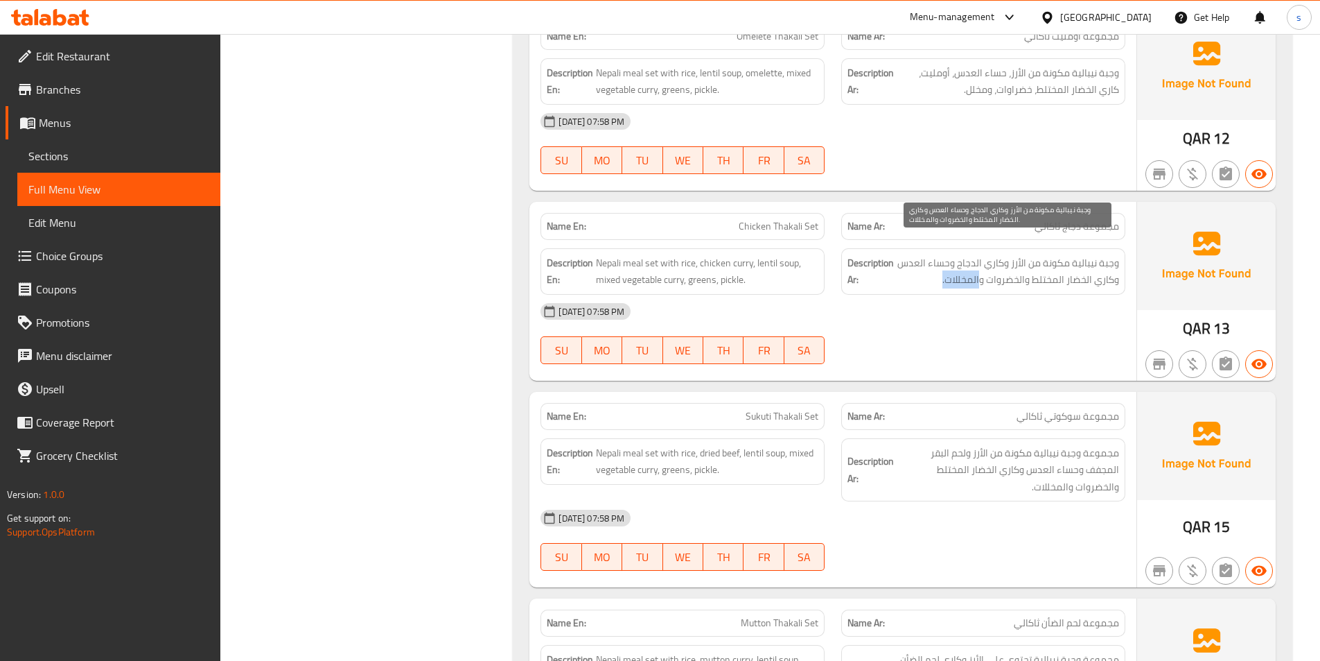
drag, startPoint x: 941, startPoint y: 260, endPoint x: 981, endPoint y: 269, distance: 40.5
click at [981, 269] on span "وجبة نيبالية مكونة من الأرز وكاري الدجاج وحساء العدس وكاري الخضار المختلط والخض…" at bounding box center [1008, 271] width 223 height 34
drag, startPoint x: 951, startPoint y: 267, endPoint x: 958, endPoint y: 268, distance: 7.0
click at [958, 268] on span "وجبة نيبالية مكونة من الأرز وكاري الدجاج وحساء العدس وكاري الخضار المختلط والخض…" at bounding box center [1008, 271] width 223 height 34
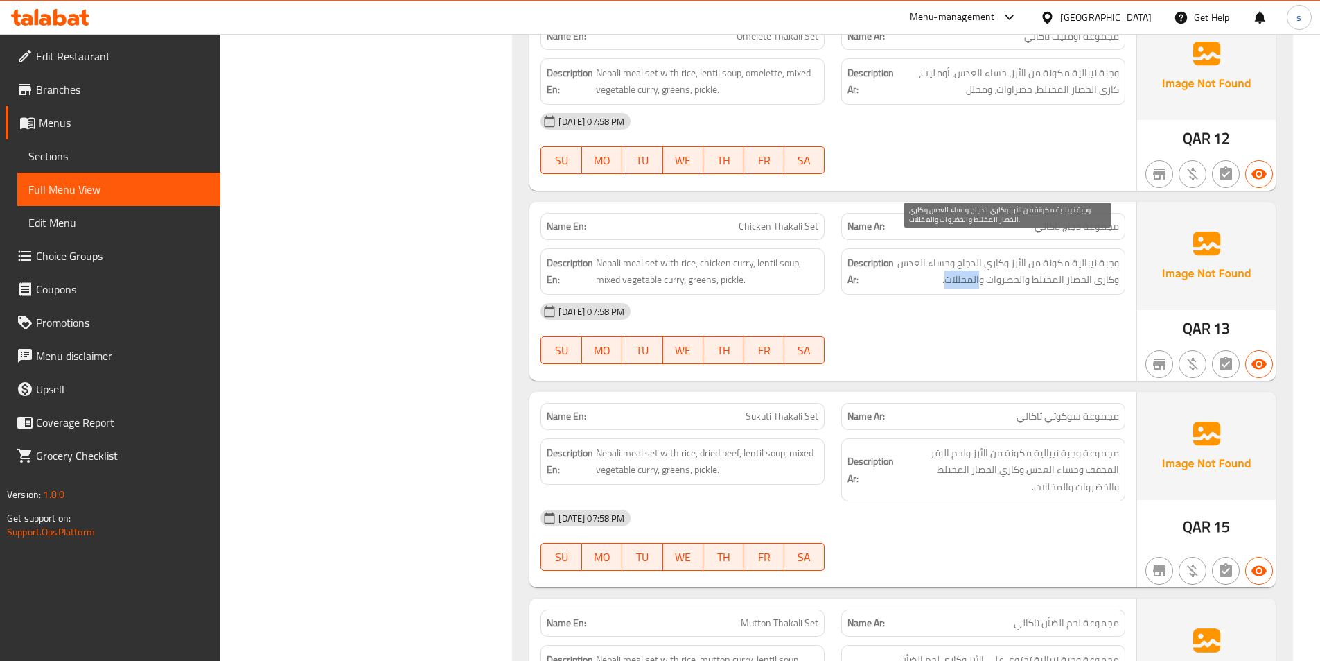
drag, startPoint x: 950, startPoint y: 263, endPoint x: 982, endPoint y: 267, distance: 32.2
click at [982, 267] on span "وجبة نيبالية مكونة من الأرز وكاري الدجاج وحساء العدس وكاري الخضار المختلط والخض…" at bounding box center [1008, 271] width 223 height 34
copy span "المخللات"
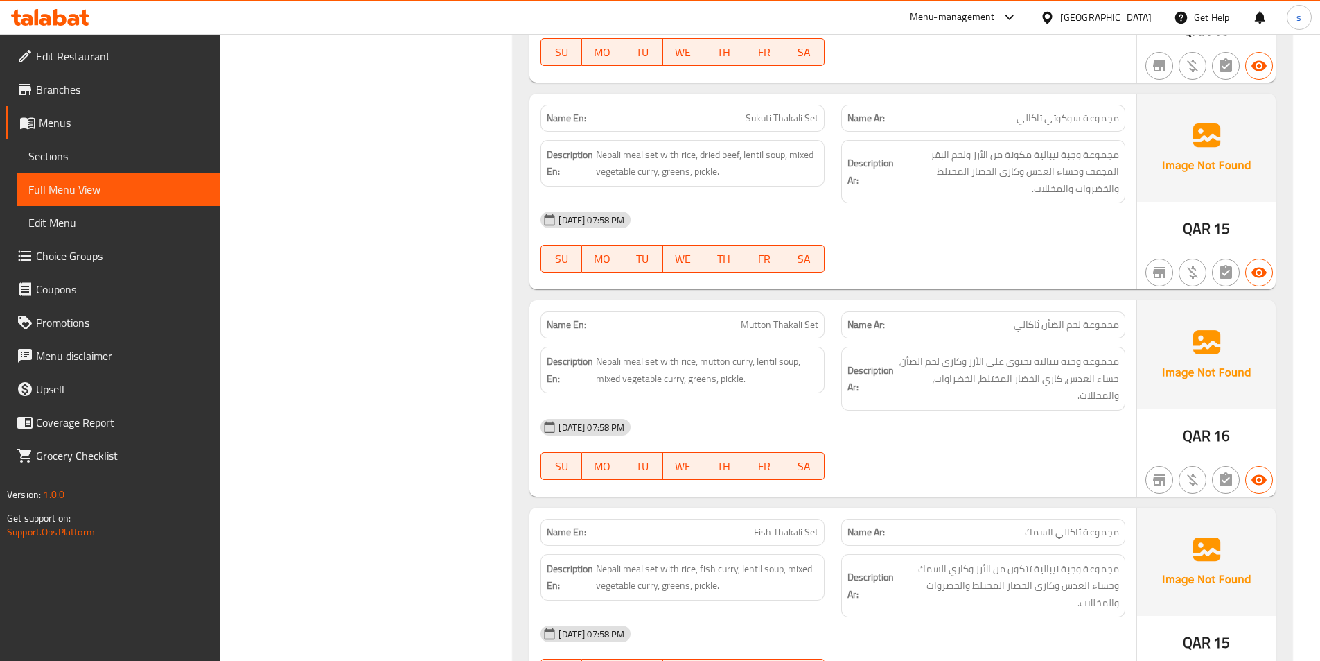
scroll to position [6218, 0]
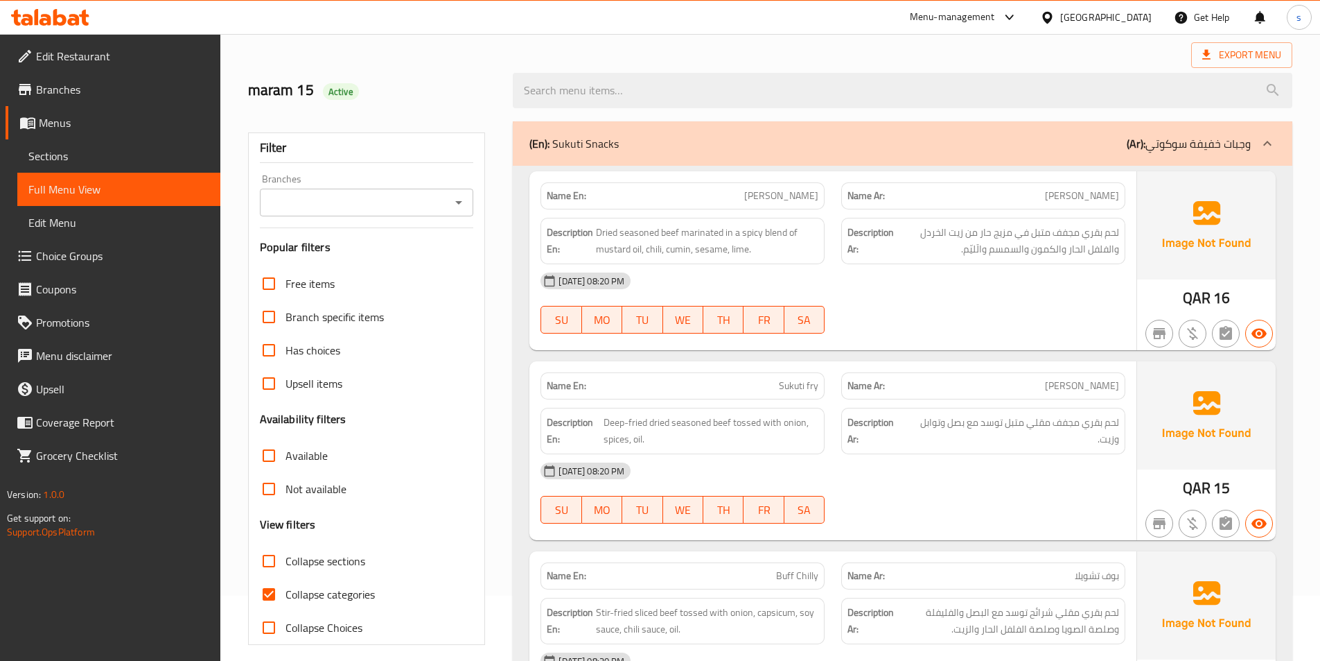
scroll to position [139, 0]
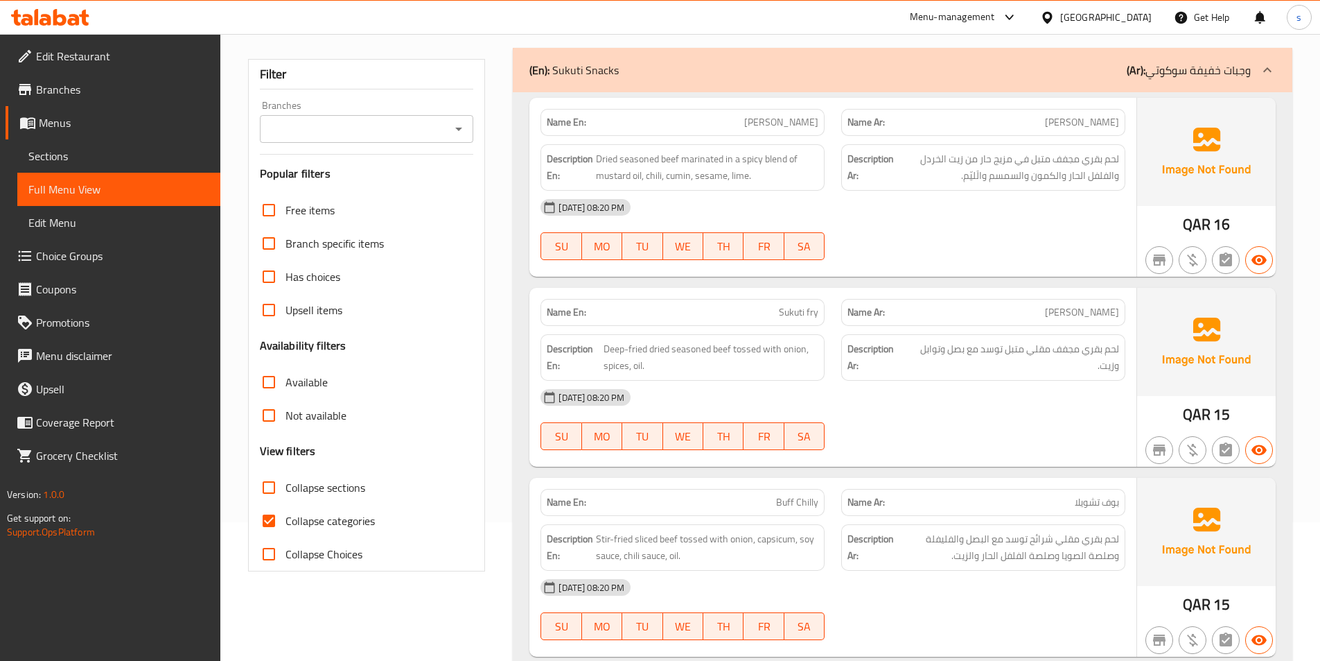
click at [289, 518] on span "Collapse categories" at bounding box center [330, 520] width 89 height 17
click at [286, 518] on input "Collapse categories" at bounding box center [268, 520] width 33 height 33
checkbox input "false"
click at [277, 487] on input "Collapse sections" at bounding box center [268, 487] width 33 height 33
checkbox input "true"
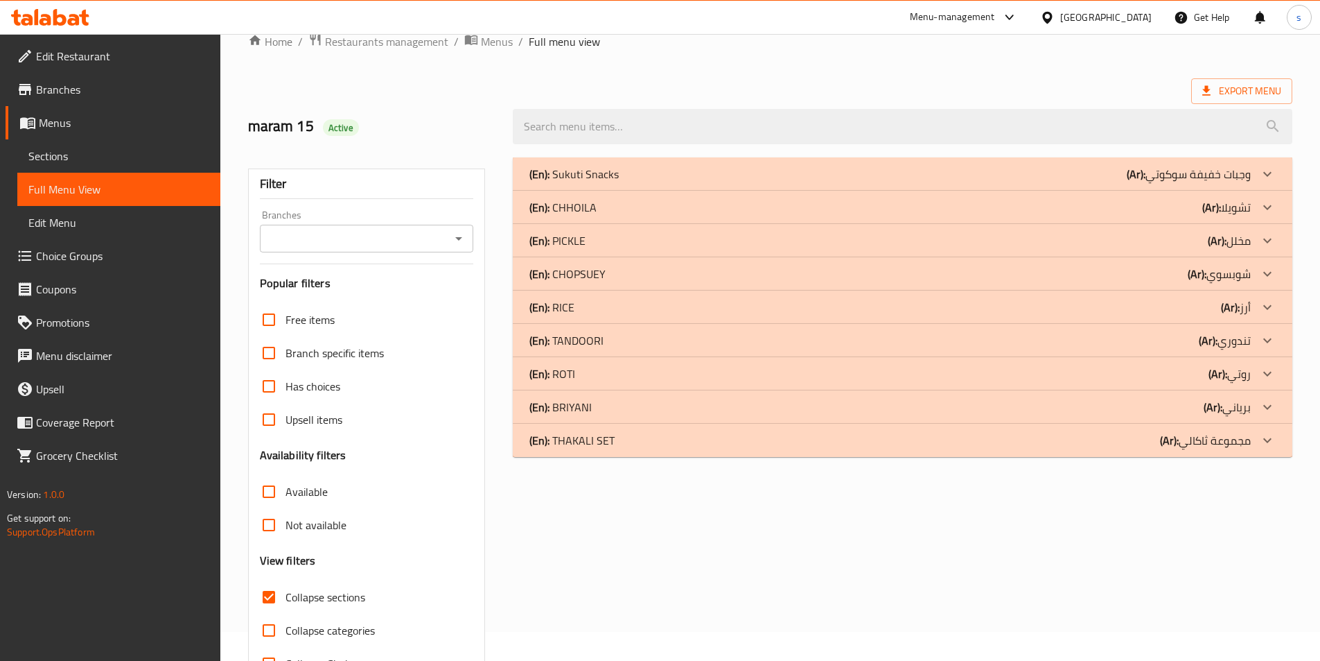
scroll to position [8, 0]
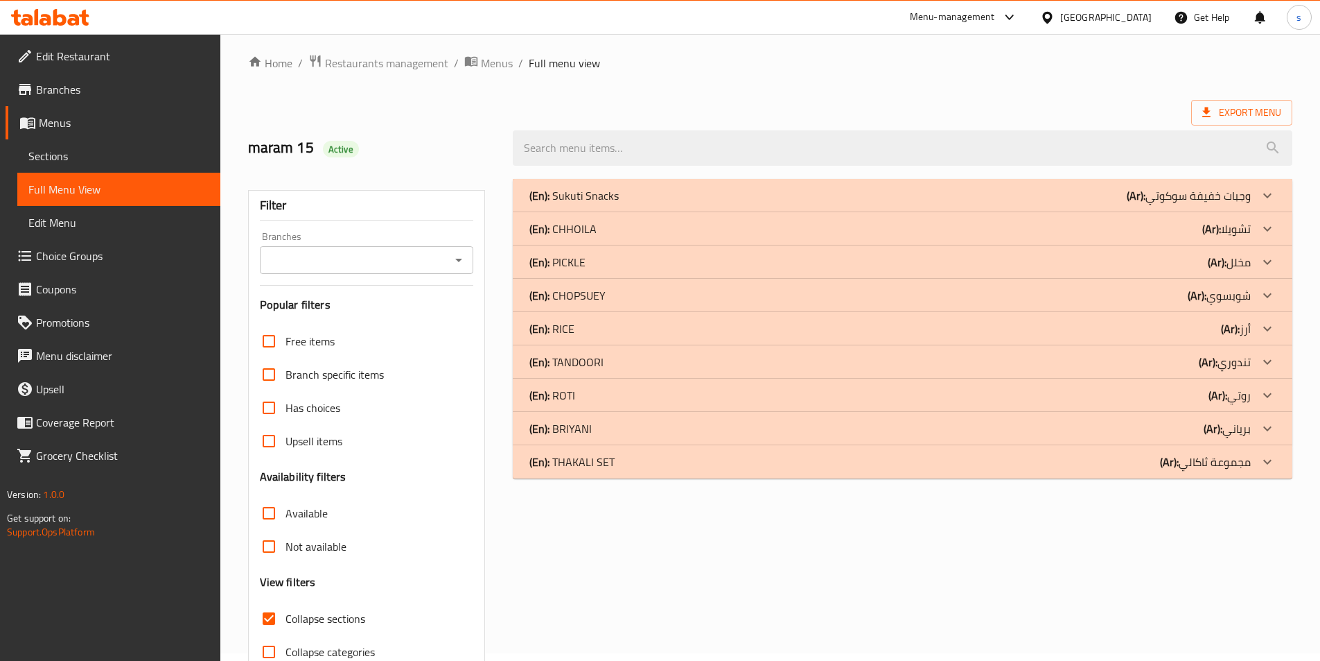
click at [1185, 455] on p "(Ar): مجموعة ثاكالي" at bounding box center [1205, 461] width 91 height 17
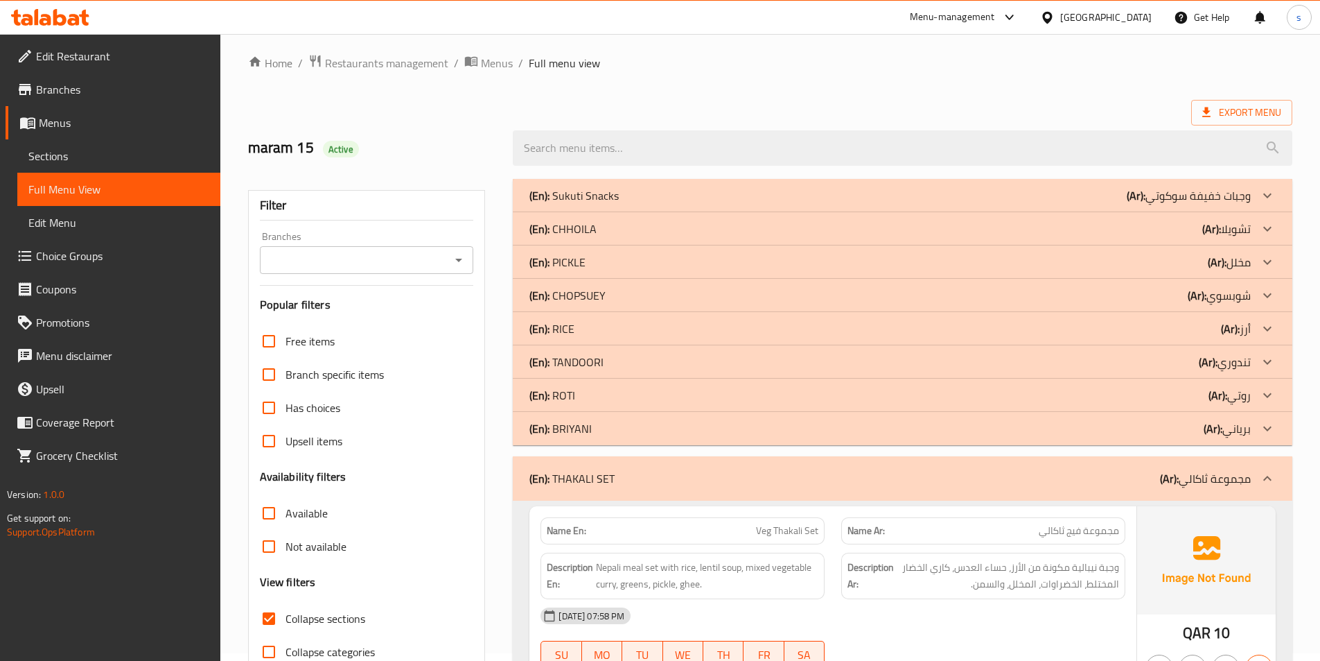
click at [1198, 434] on div "(En): [PERSON_NAME] (Ar): برياني" at bounding box center [891, 428] width 722 height 17
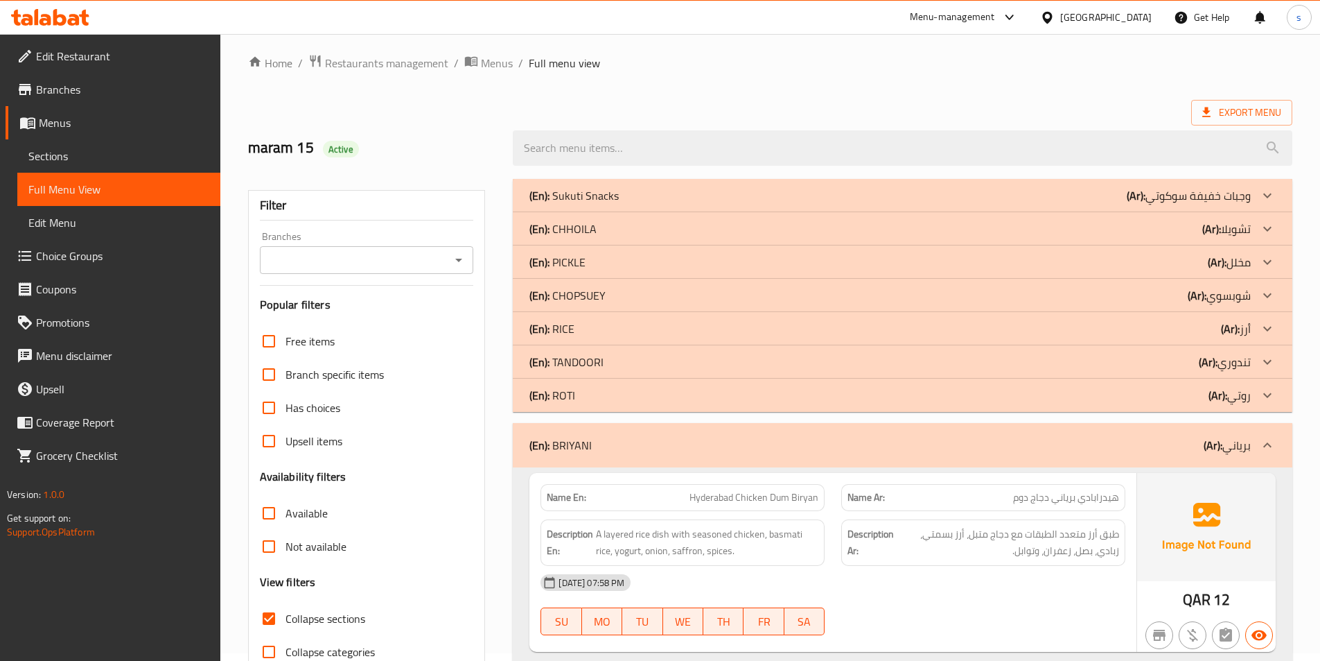
click at [1213, 395] on b "(Ar):" at bounding box center [1218, 395] width 19 height 21
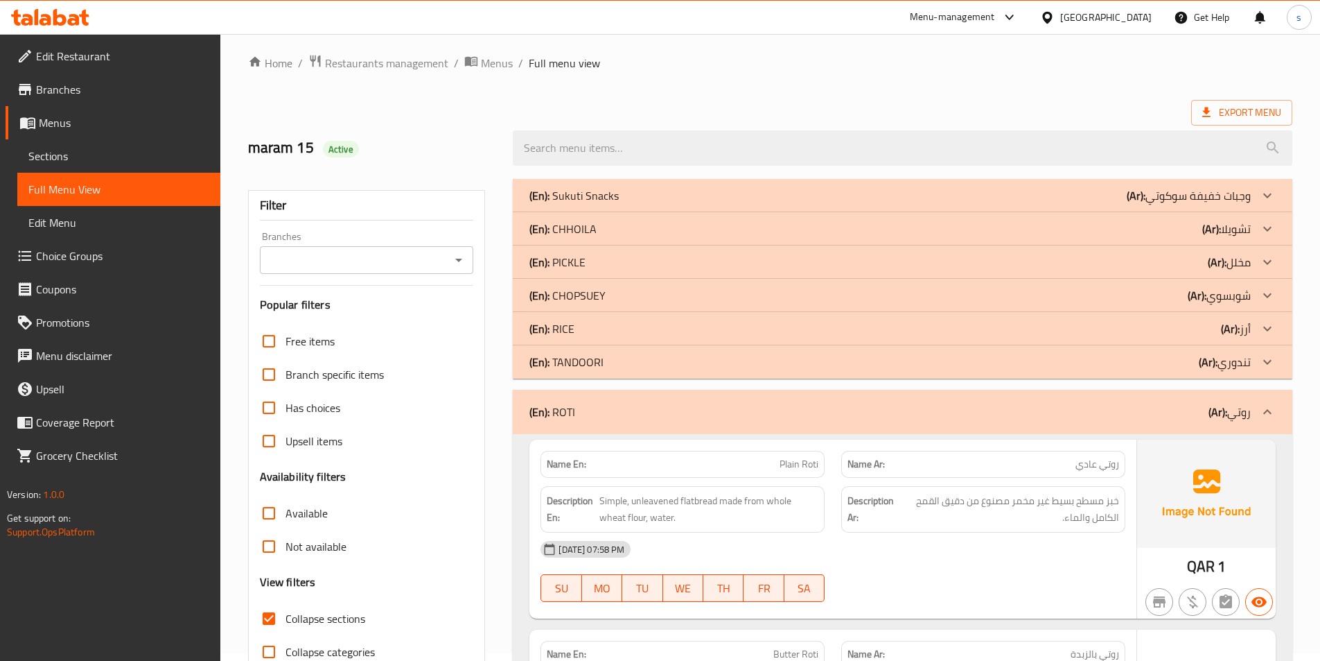
click at [1219, 360] on p "(Ar): تندوري" at bounding box center [1225, 362] width 52 height 17
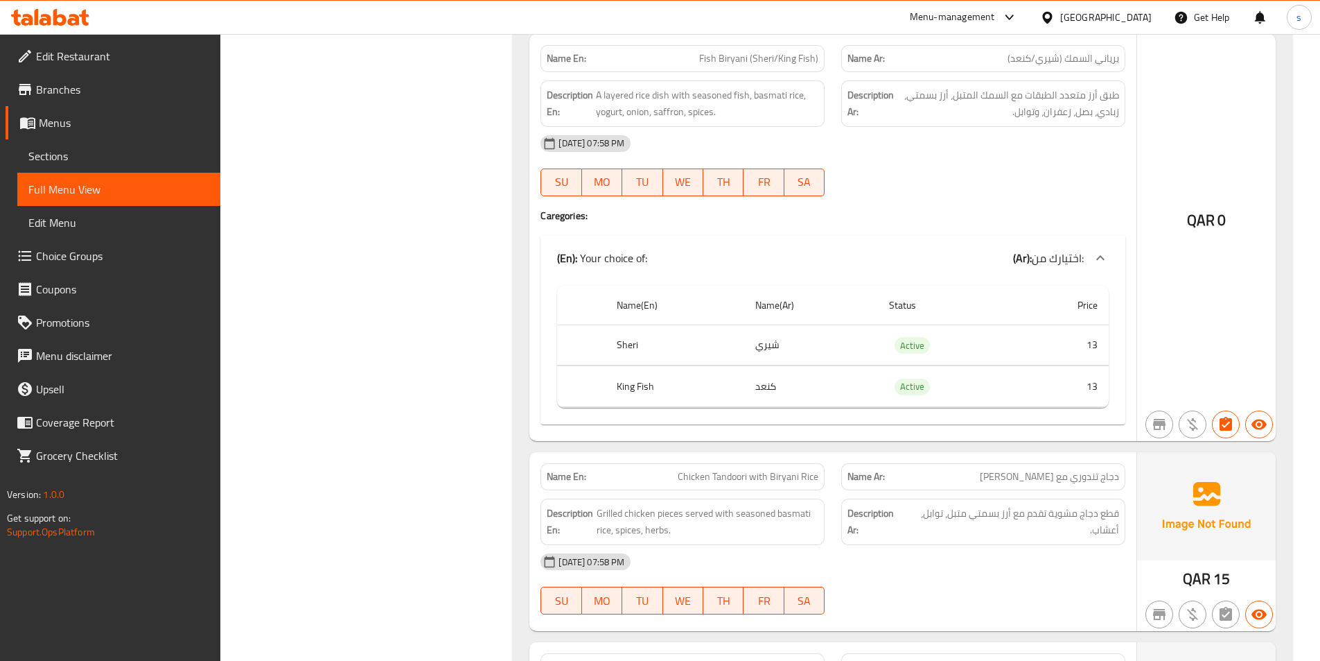
scroll to position [4515, 0]
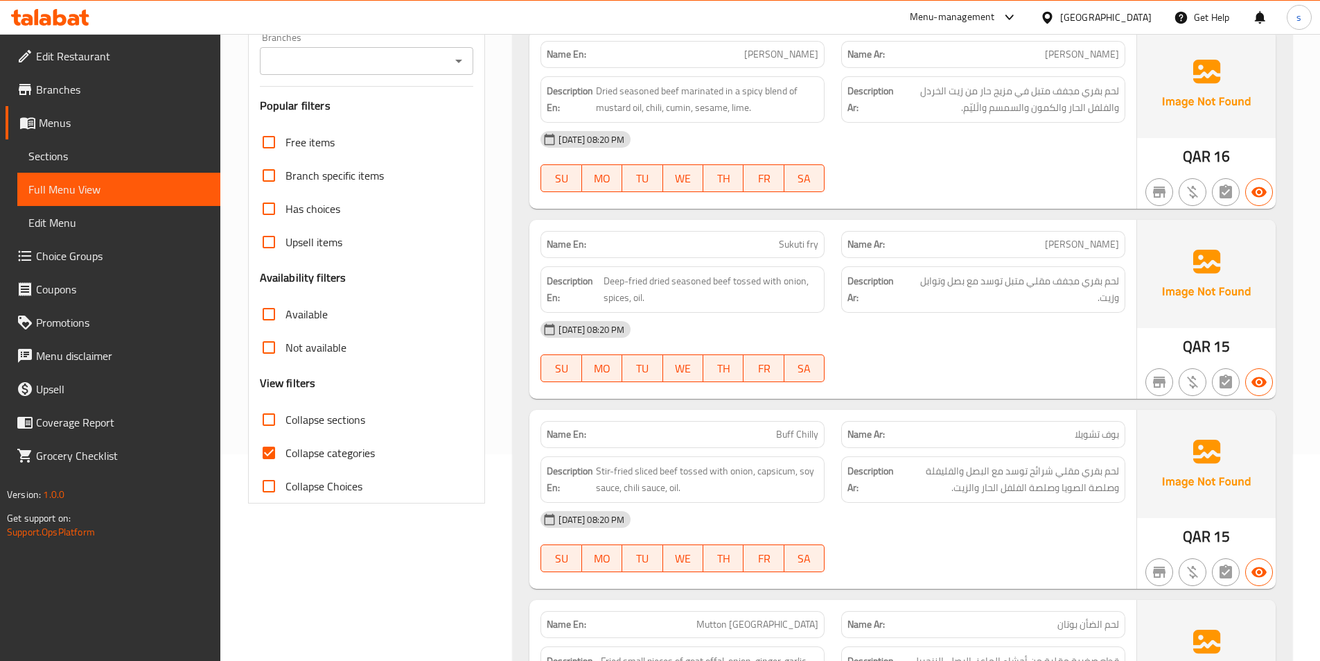
scroll to position [208, 0]
drag, startPoint x: 265, startPoint y: 449, endPoint x: 274, endPoint y: 418, distance: 32.5
click at [265, 449] on input "Collapse categories" at bounding box center [268, 451] width 33 height 33
checkbox input "false"
click at [274, 417] on input "Collapse sections" at bounding box center [268, 417] width 33 height 33
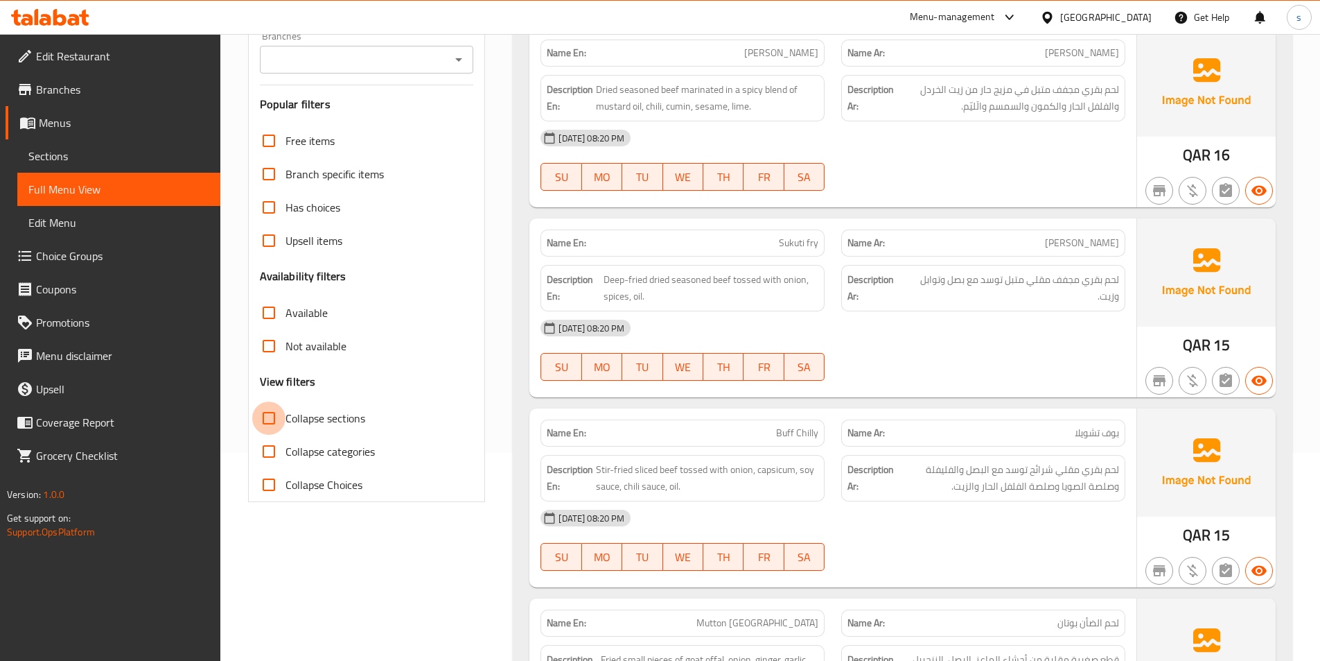
checkbox input "true"
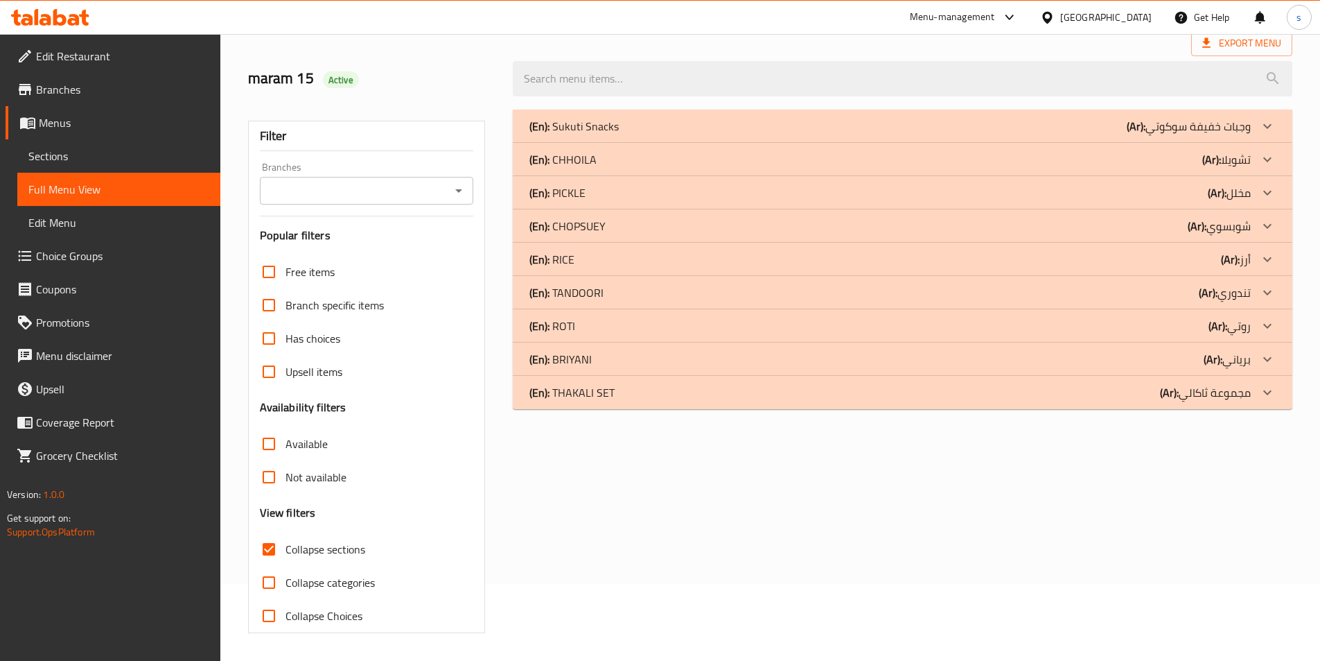
scroll to position [77, 0]
click at [1054, 386] on div "(En): THAKALI SET (Ar): مجموعة ثاكالي" at bounding box center [891, 392] width 722 height 17
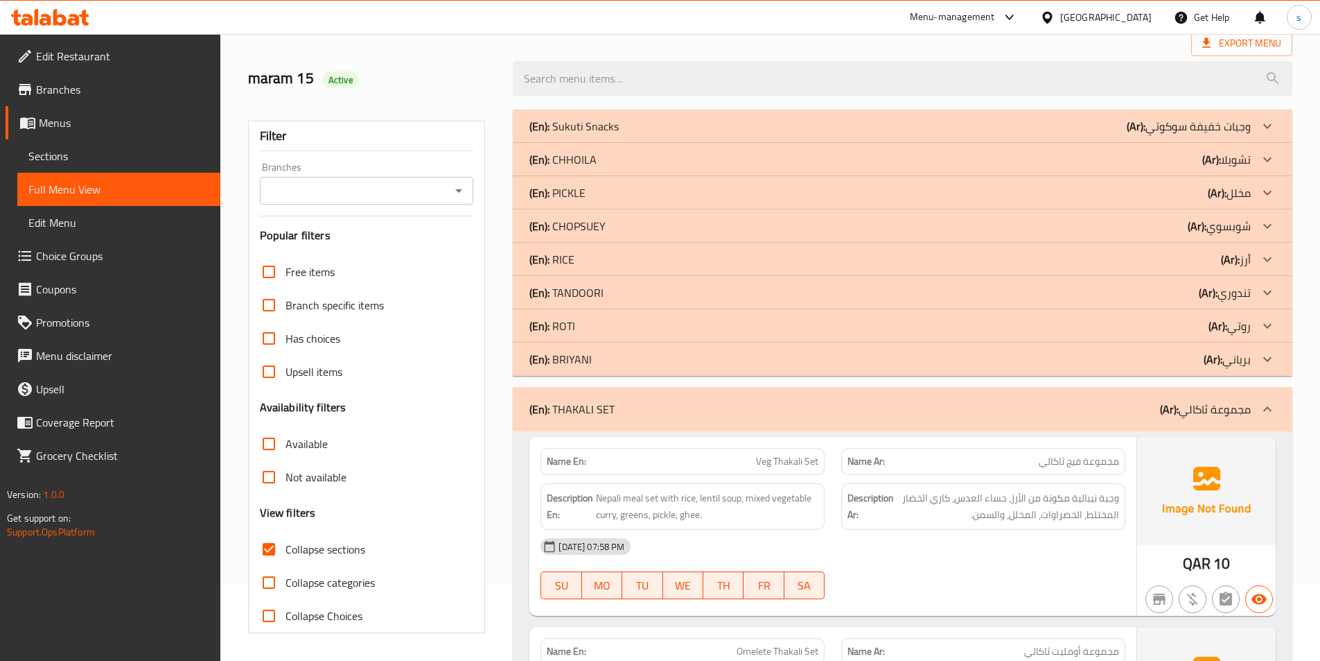
click at [1061, 363] on div "(En): [PERSON_NAME] (Ar): برياني" at bounding box center [891, 359] width 722 height 17
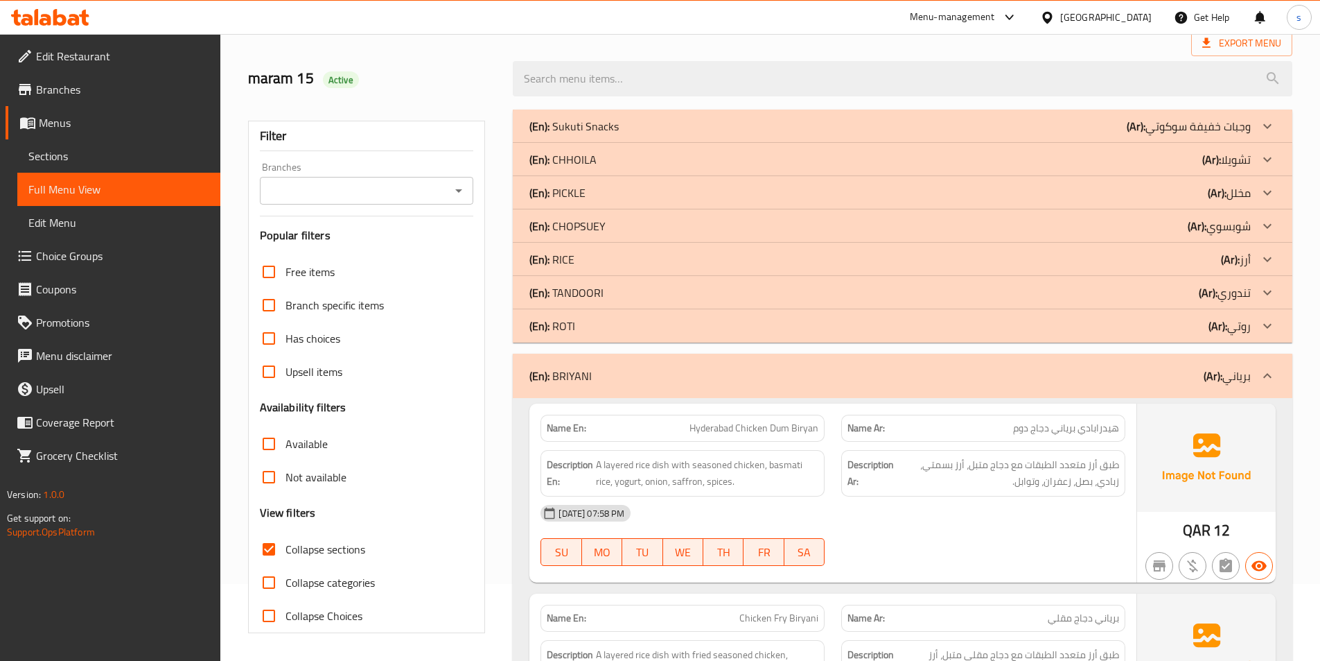
click at [1083, 327] on div "(En): ROTI (Ar): روتي" at bounding box center [891, 325] width 722 height 17
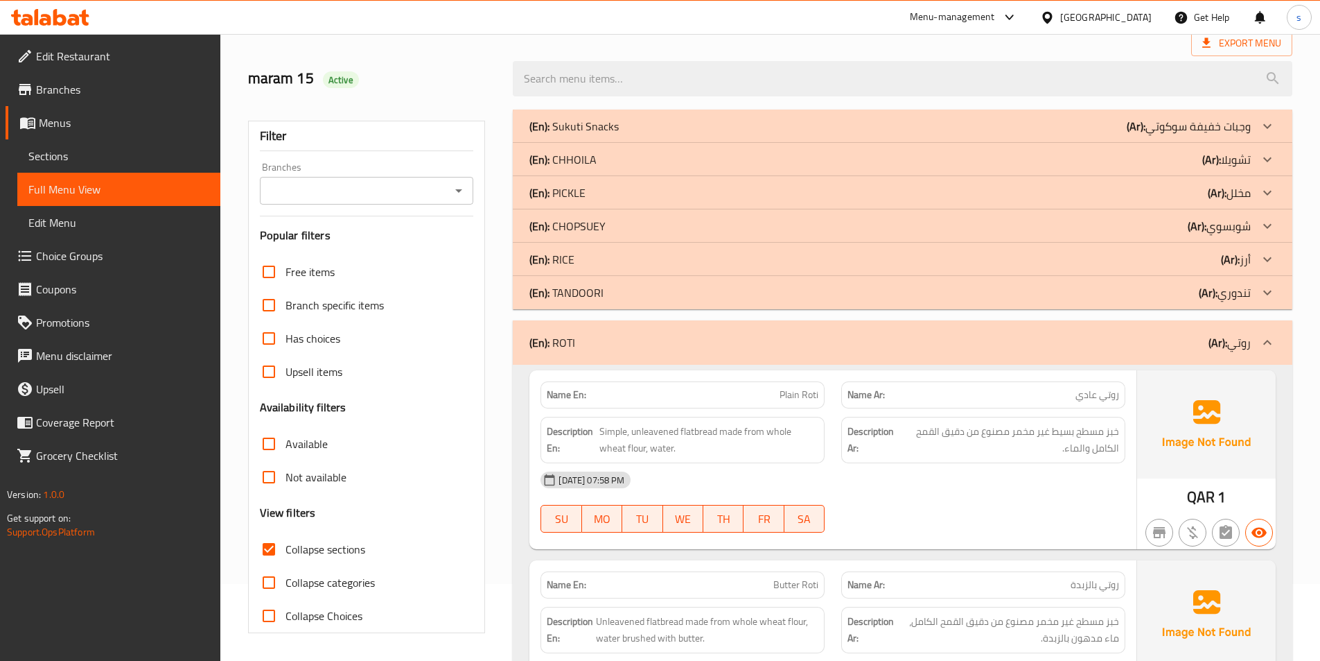
click at [1084, 284] on div "(En): TANDOORI (Ar): تندوري" at bounding box center [891, 292] width 722 height 17
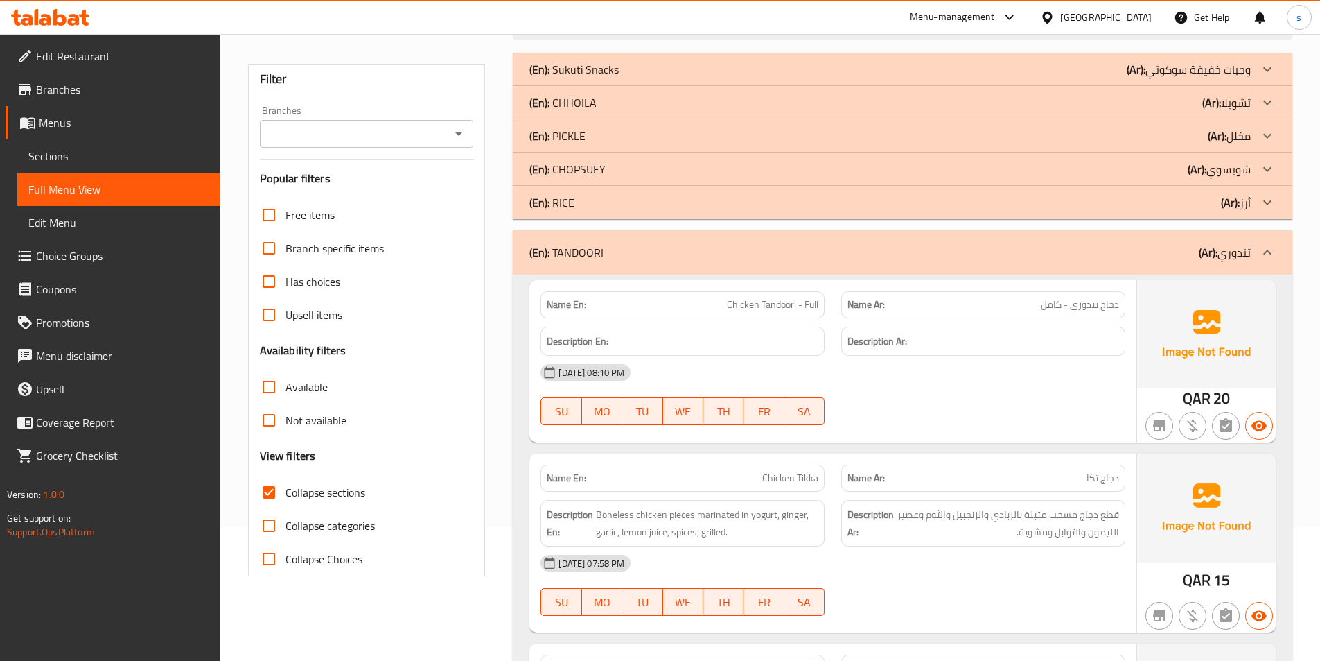
scroll to position [0, 0]
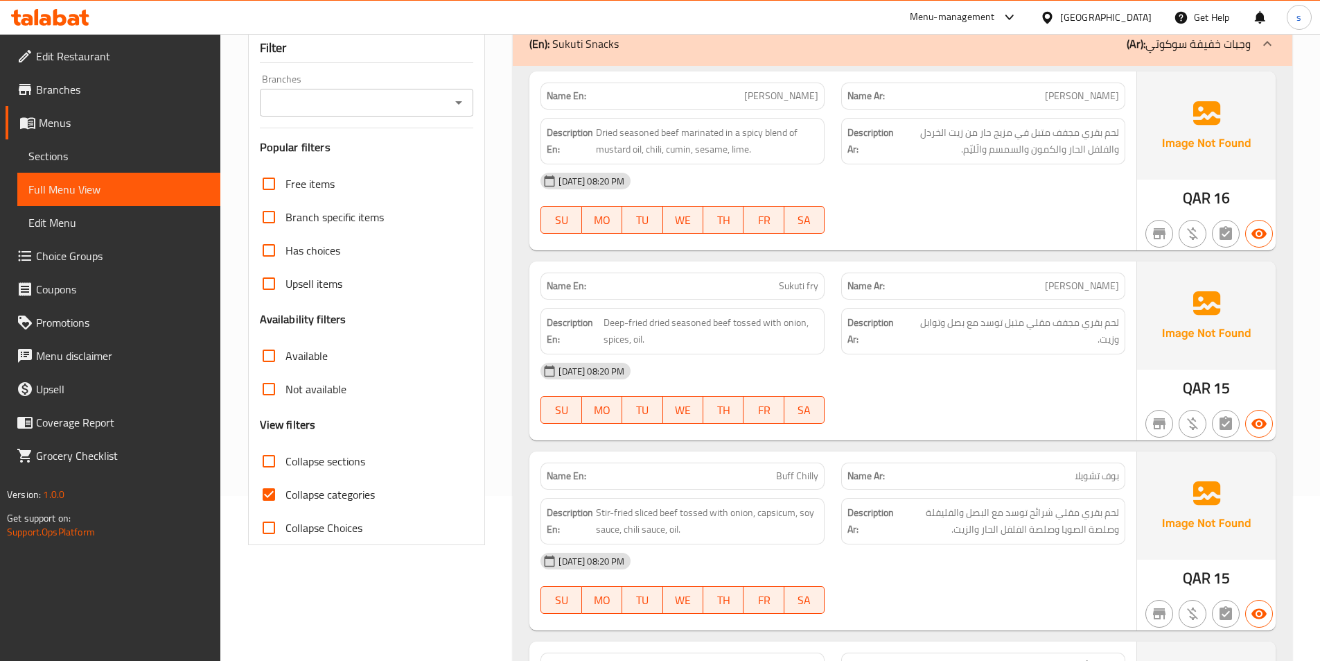
scroll to position [208, 0]
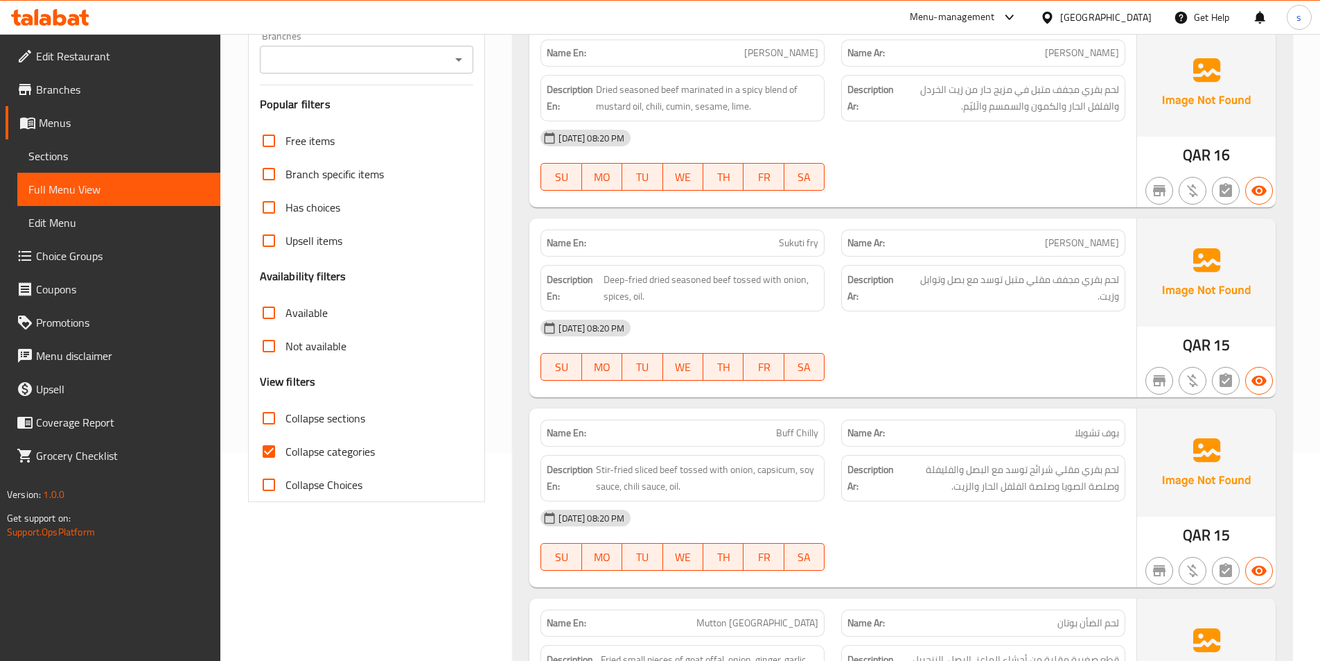
click at [272, 455] on input "Collapse categories" at bounding box center [268, 451] width 33 height 33
checkbox input "false"
click at [273, 417] on input "Collapse sections" at bounding box center [268, 417] width 33 height 33
checkbox input "true"
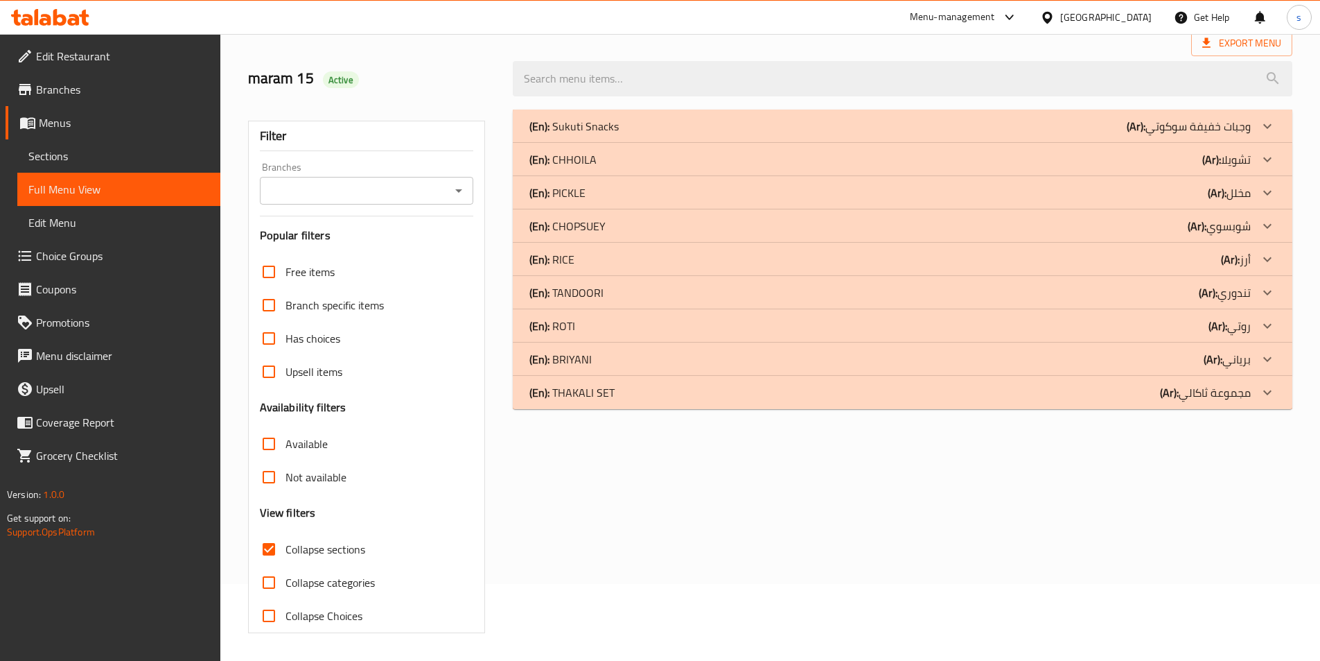
scroll to position [77, 0]
click at [788, 390] on div "(En): THAKALI SET (Ar): مجموعة ثاكالي" at bounding box center [891, 392] width 722 height 17
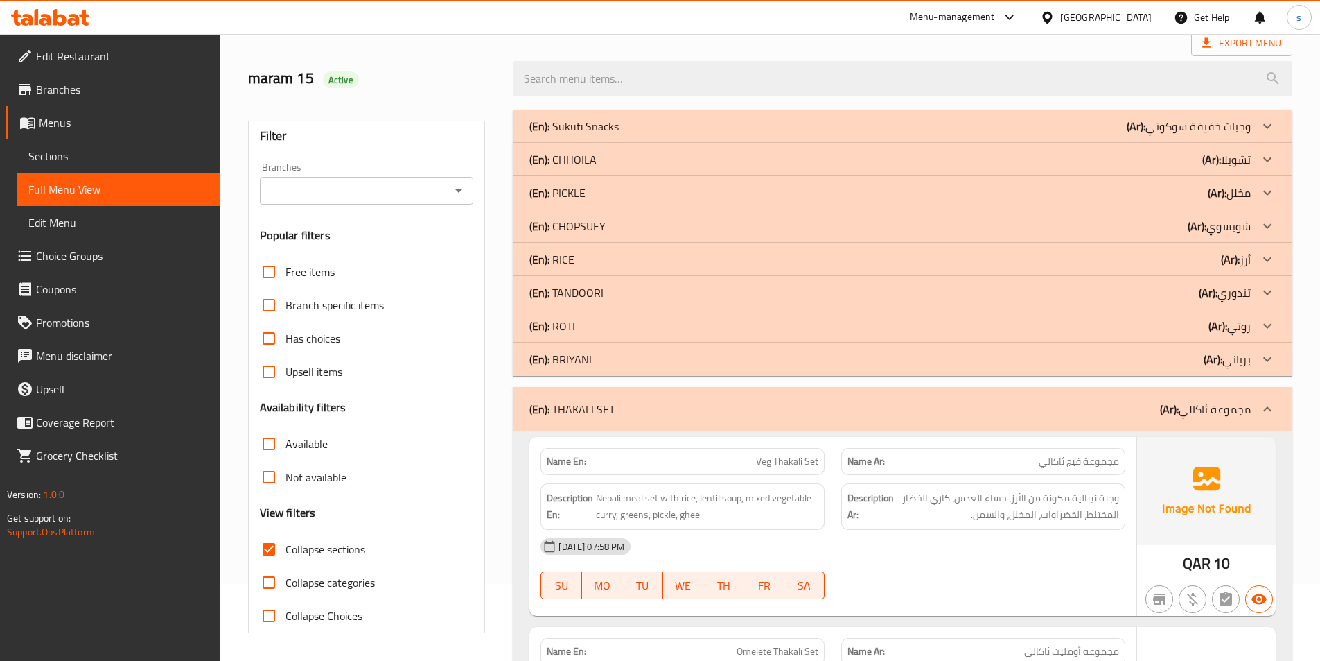
click at [796, 372] on div "(En): [PERSON_NAME] (Ar): برياني" at bounding box center [903, 358] width 780 height 33
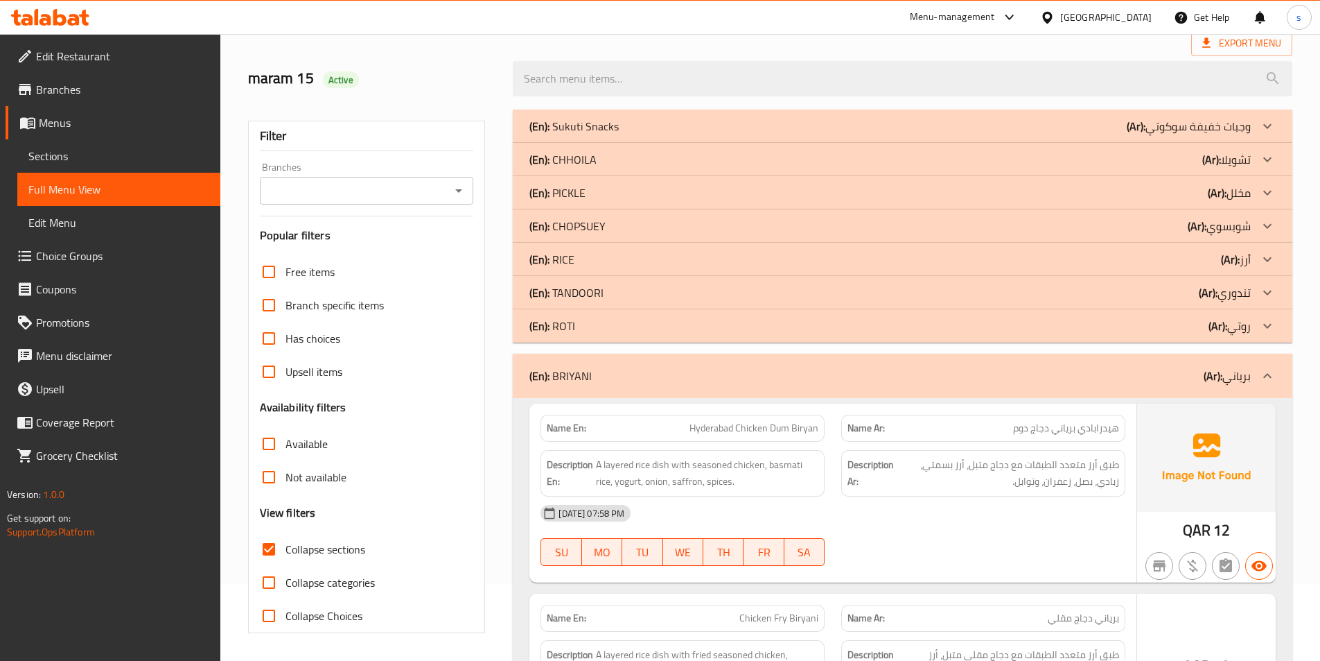
click at [794, 322] on div "(En): ROTI (Ar): روتي" at bounding box center [891, 325] width 722 height 17
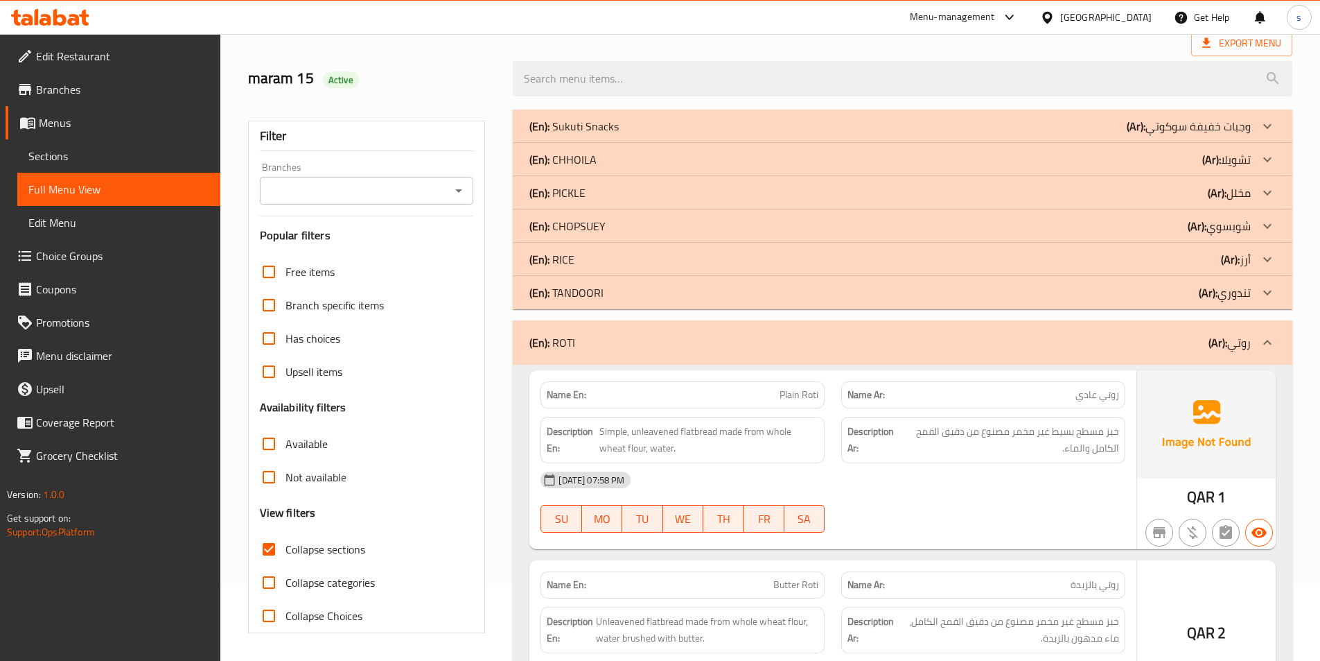
click at [786, 302] on div "(En): TANDOORI (Ar): تندوري" at bounding box center [903, 292] width 780 height 33
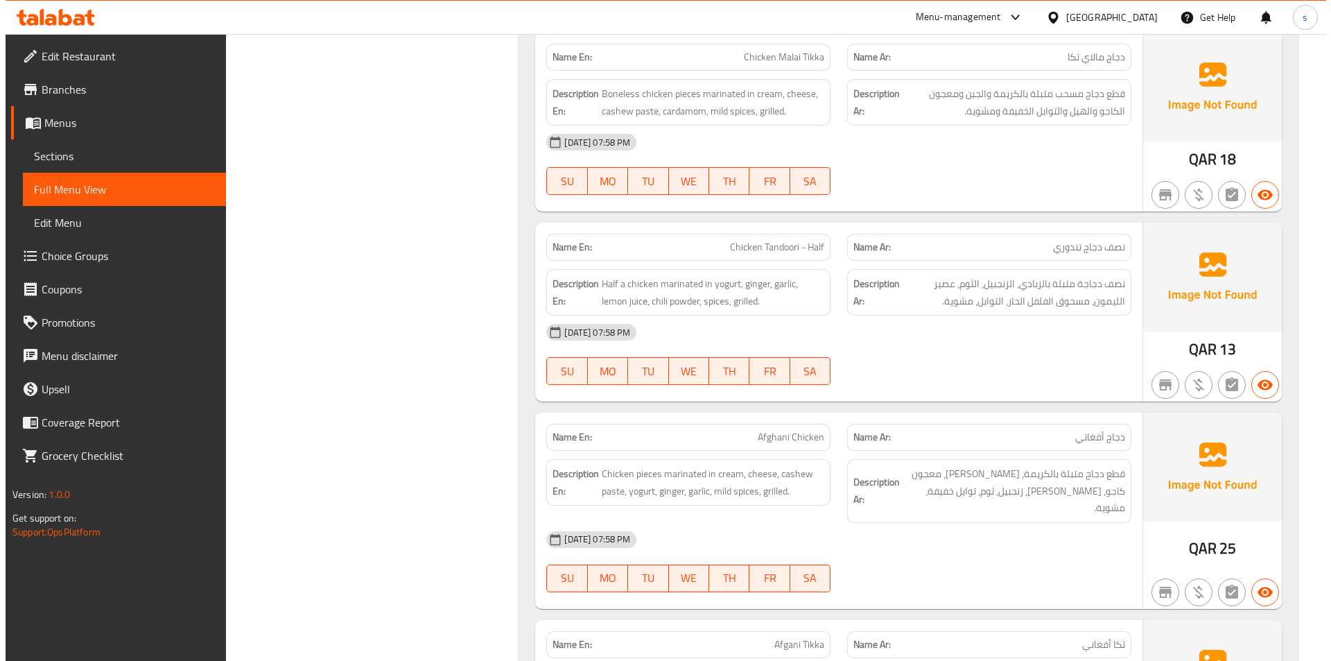
scroll to position [0, 0]
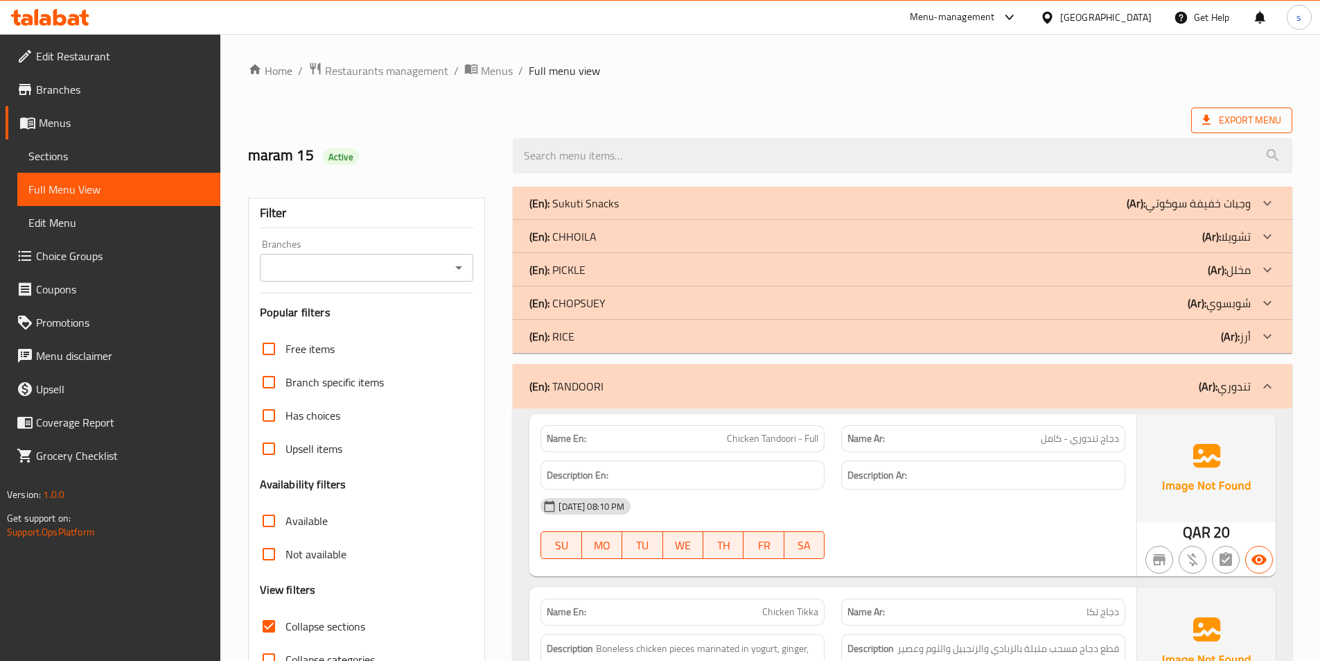
click at [1220, 125] on span "Export Menu" at bounding box center [1242, 120] width 79 height 17
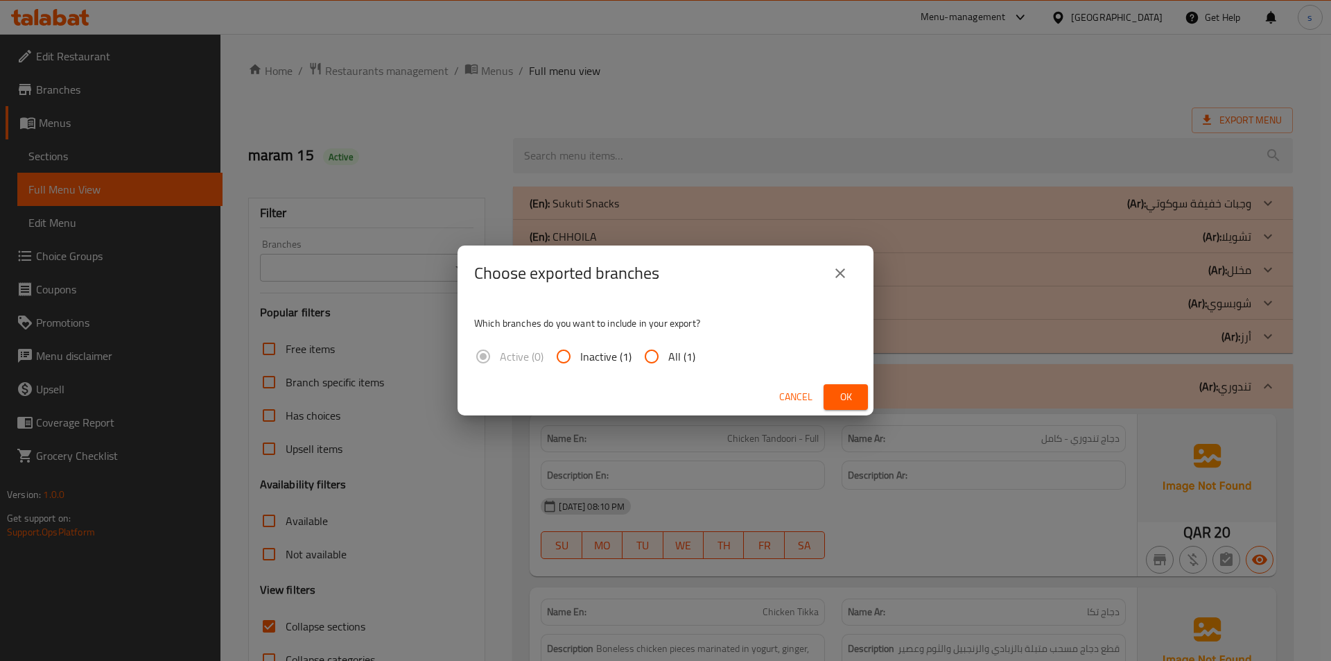
click at [683, 356] on span "All (1)" at bounding box center [681, 356] width 27 height 17
click at [668, 356] on input "All (1)" at bounding box center [651, 356] width 33 height 33
radio input "true"
click at [853, 396] on span "Ok" at bounding box center [846, 396] width 22 height 17
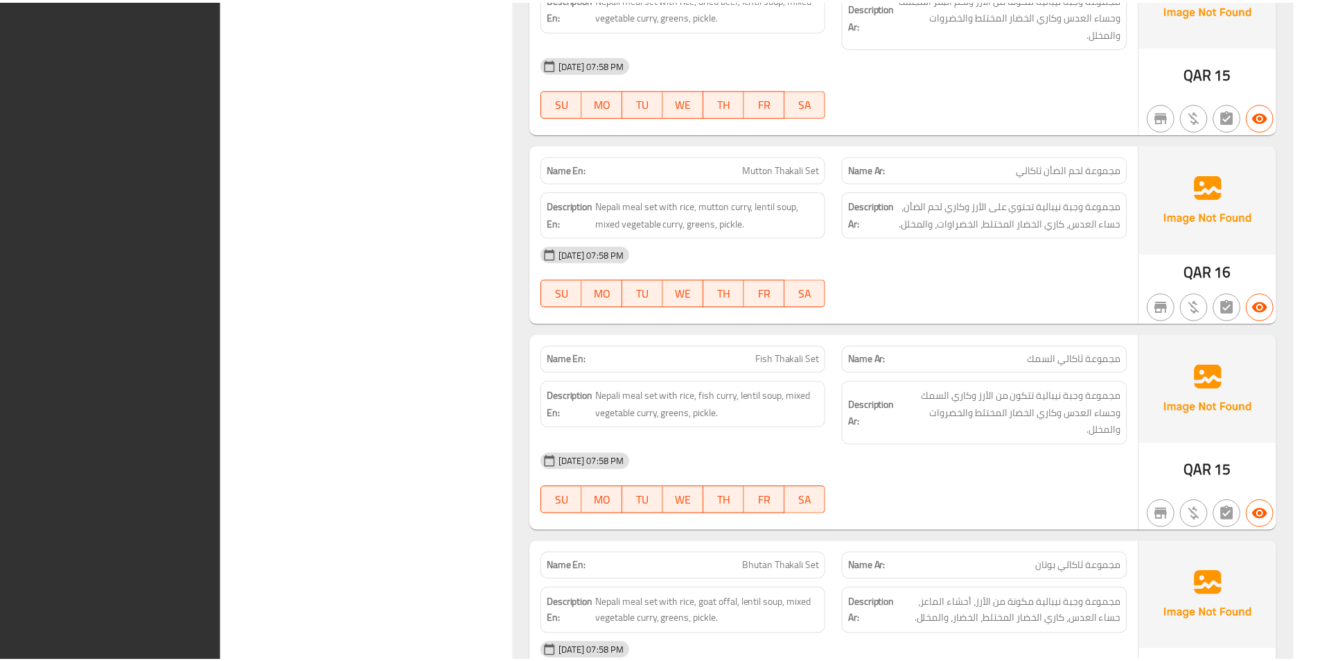
scroll to position [6700, 0]
